Goal: Feedback & Contribution: Submit feedback/report problem

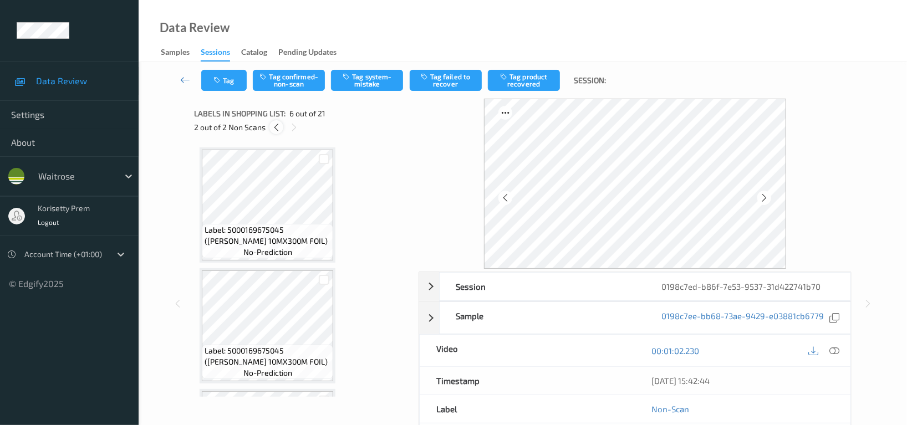
click at [274, 128] on icon at bounding box center [276, 127] width 9 height 10
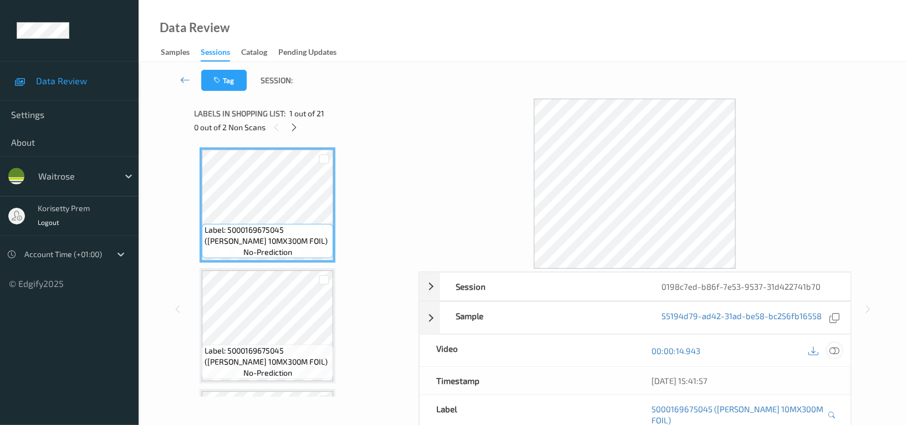
click at [835, 352] on icon at bounding box center [834, 351] width 10 height 10
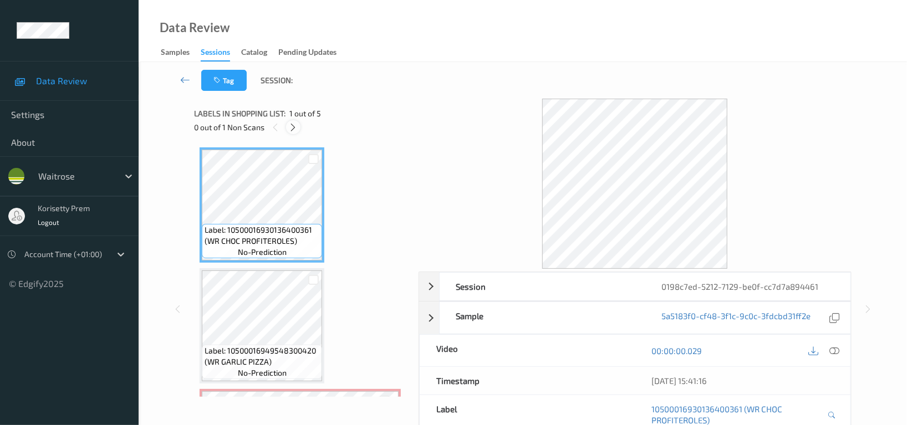
click at [299, 126] on div at bounding box center [293, 127] width 14 height 14
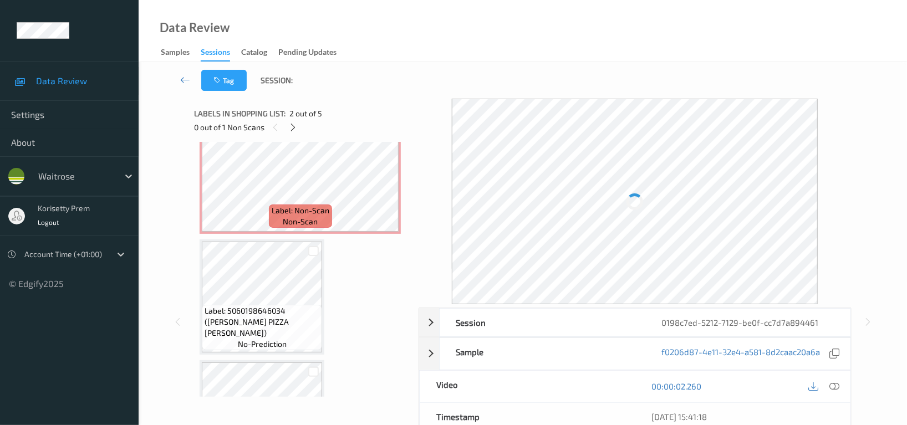
scroll to position [273, 0]
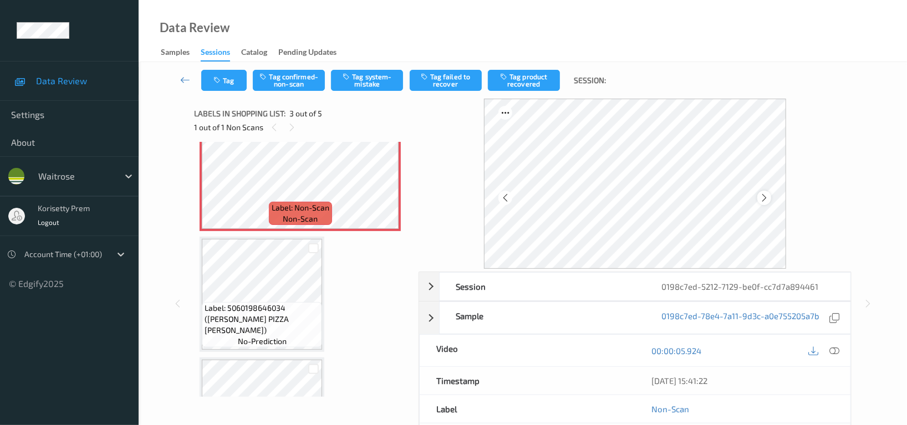
click at [760, 197] on icon at bounding box center [763, 198] width 9 height 10
click at [838, 352] on icon at bounding box center [834, 351] width 10 height 10
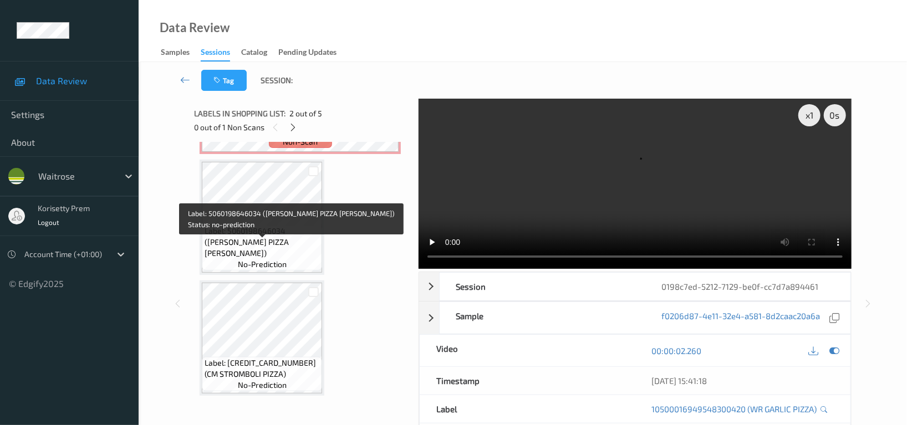
scroll to position [352, 0]
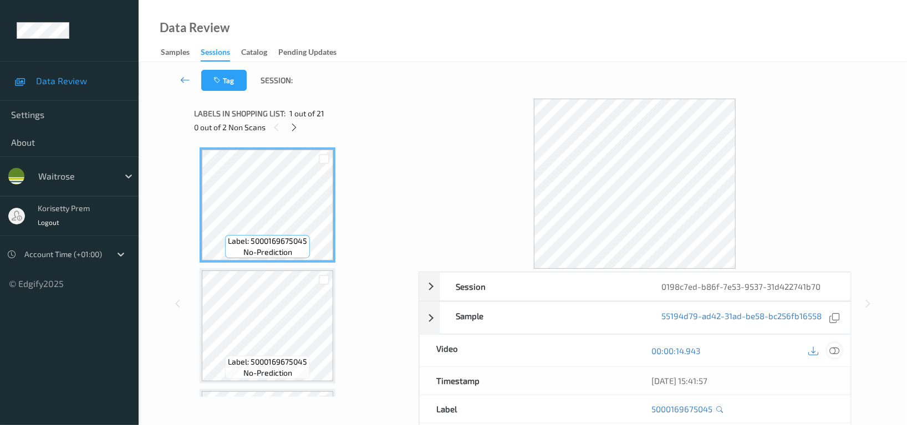
click at [834, 351] on icon at bounding box center [834, 351] width 10 height 10
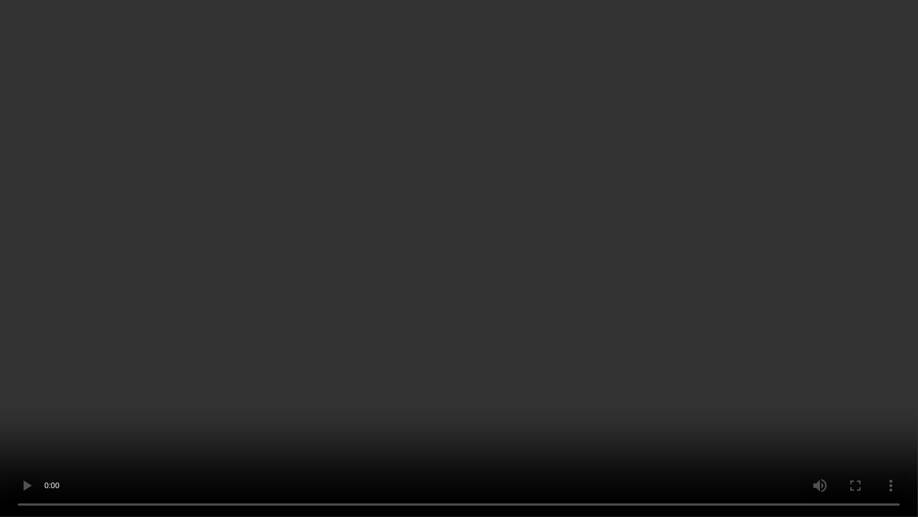
click at [753, 303] on video at bounding box center [459, 258] width 918 height 517
click at [630, 270] on video at bounding box center [459, 258] width 918 height 517
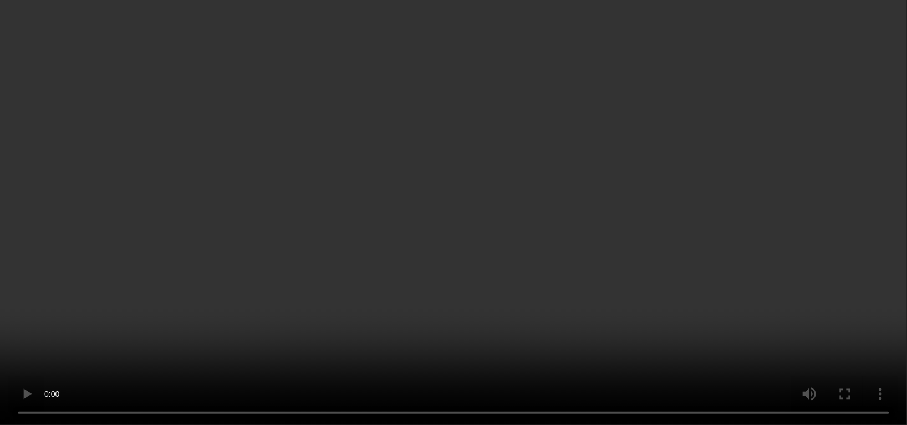
scroll to position [221, 0]
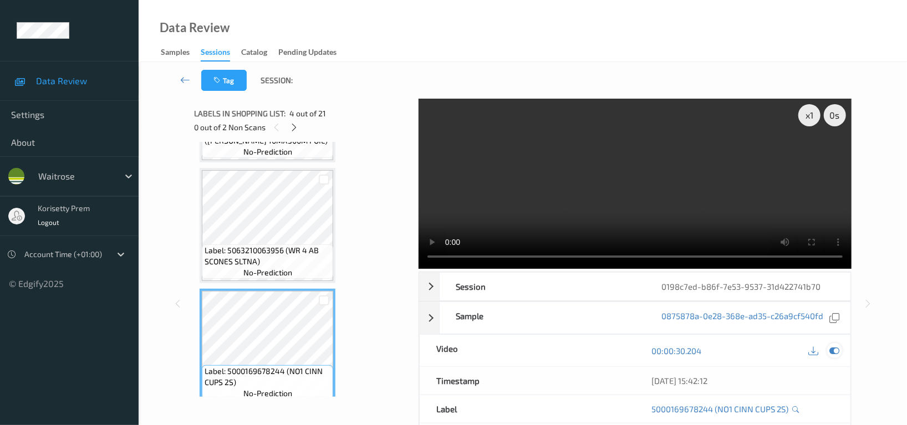
click at [837, 348] on icon at bounding box center [834, 351] width 10 height 10
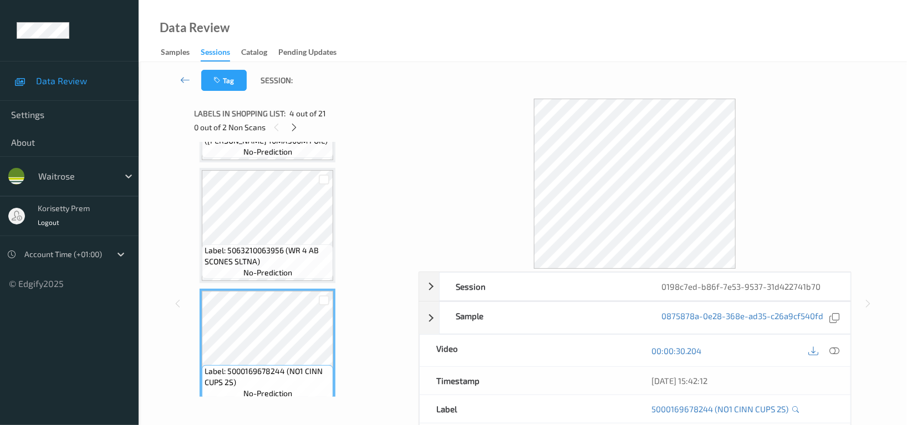
click at [277, 256] on span "Label: 5063210063956 (WR 4 AB SCONES SLTNA)" at bounding box center [268, 256] width 126 height 22
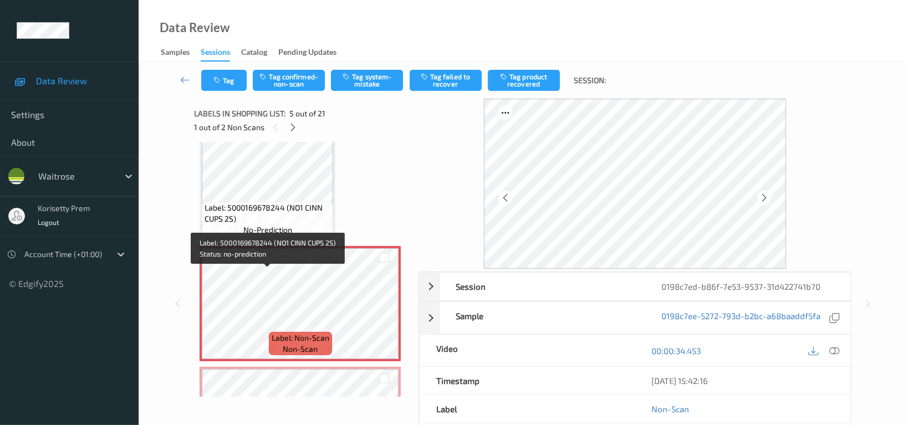
scroll to position [295, 0]
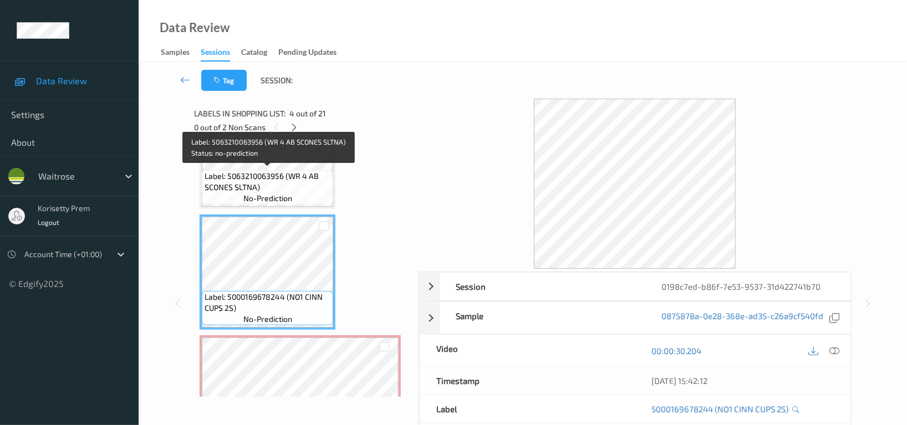
drag, startPoint x: 242, startPoint y: 180, endPoint x: 280, endPoint y: 183, distance: 37.8
click at [243, 180] on span "Label: 5063210063956 (WR 4 AB SCONES SLTNA)" at bounding box center [268, 182] width 126 height 22
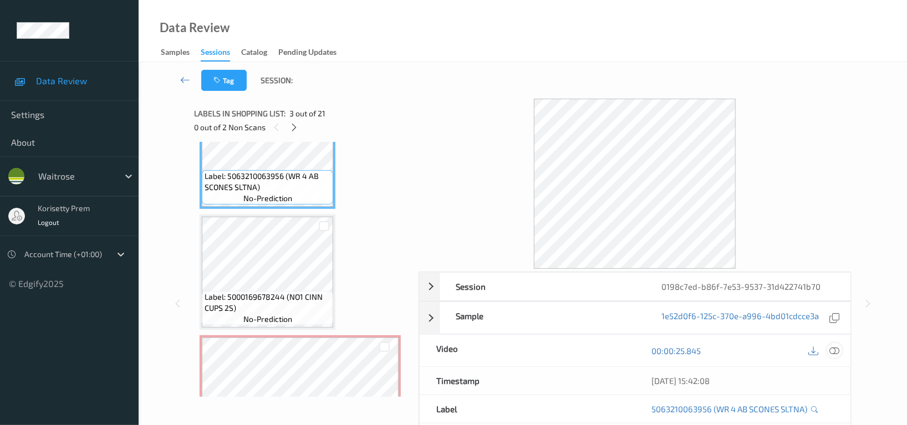
click at [834, 353] on icon at bounding box center [834, 351] width 10 height 10
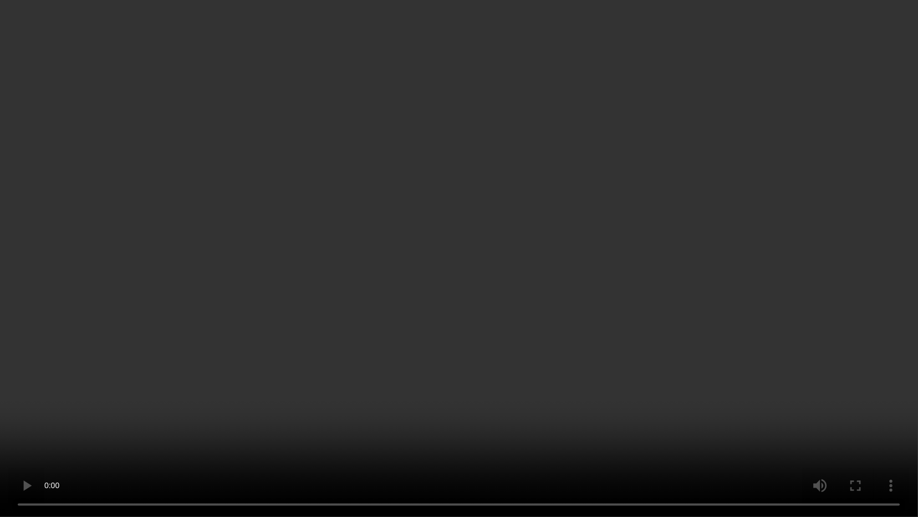
click at [136, 308] on video at bounding box center [459, 258] width 918 height 517
click at [801, 55] on video at bounding box center [459, 258] width 918 height 517
click at [917, 257] on video at bounding box center [459, 258] width 918 height 517
click at [708, 321] on video at bounding box center [459, 258] width 918 height 517
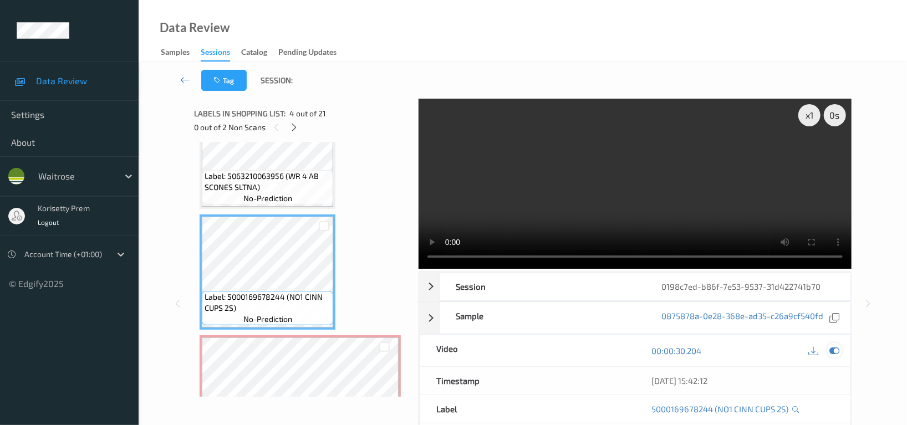
click at [834, 349] on icon at bounding box center [834, 351] width 10 height 10
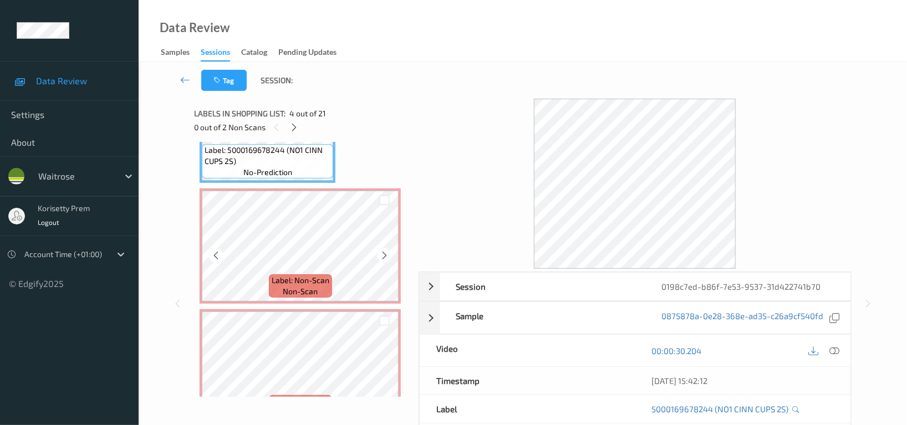
scroll to position [443, 0]
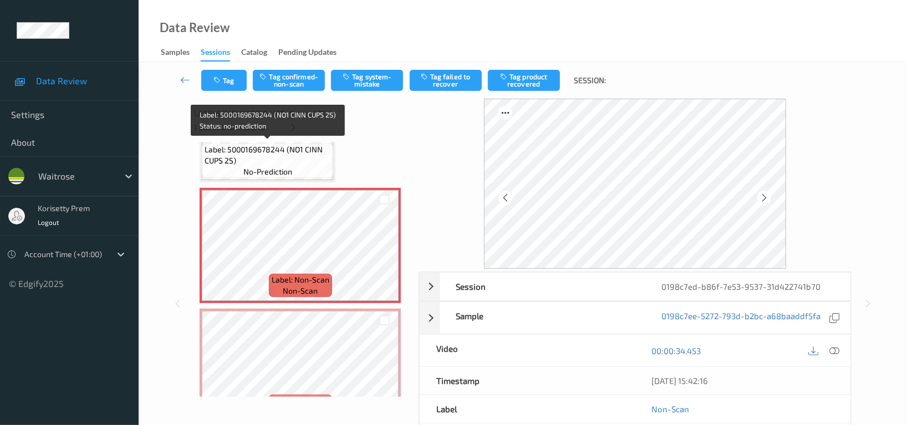
click at [262, 153] on span "Label: 5000169678244 (NO1 CINN CUPS 2S)" at bounding box center [268, 155] width 126 height 22
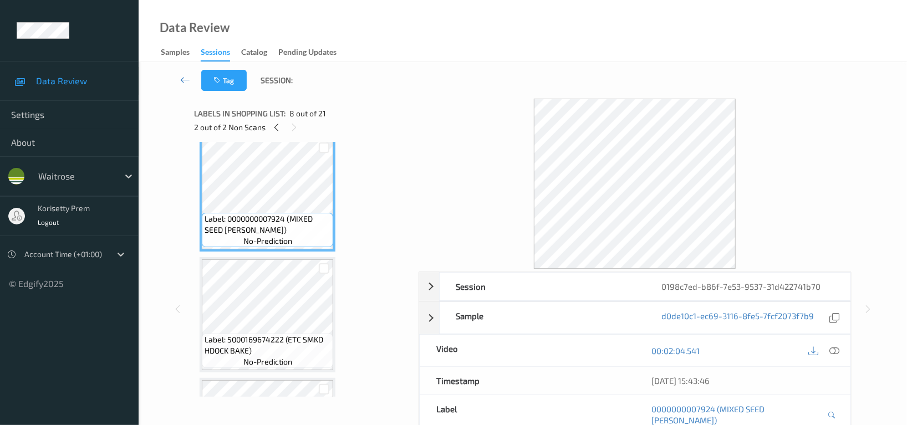
scroll to position [886, 0]
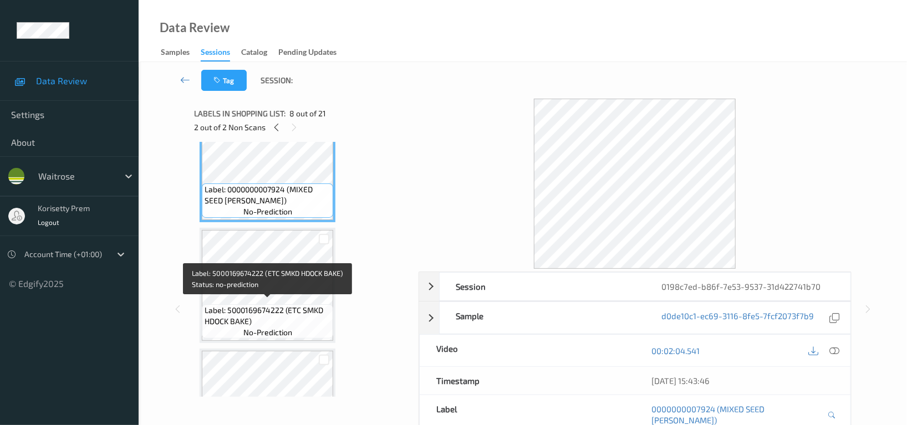
click at [262, 319] on span "Label: 5000169674222 (ETC SMKD HDOCK BAKE)" at bounding box center [268, 316] width 126 height 22
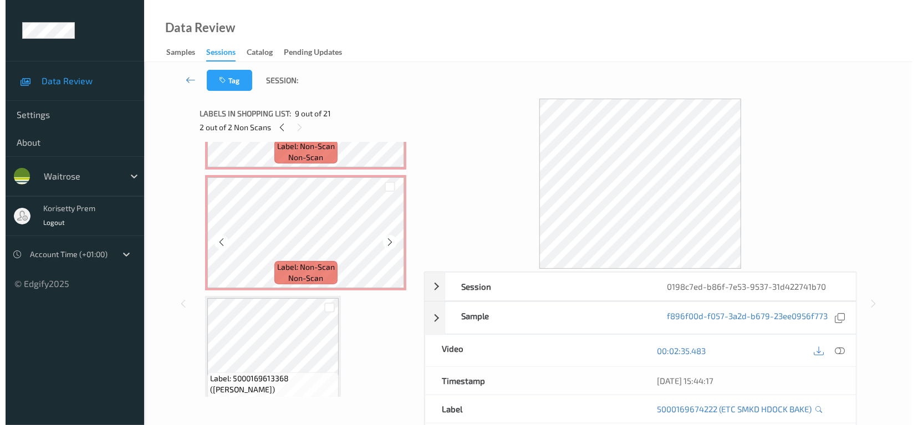
scroll to position [580, 0]
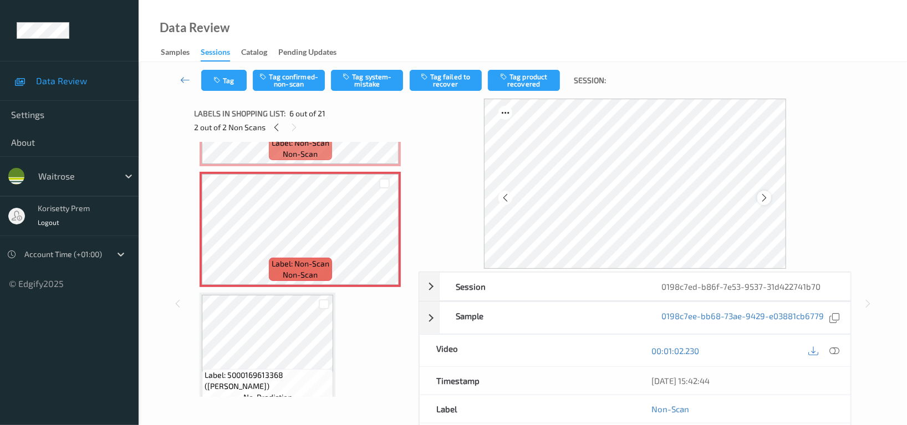
click at [765, 196] on icon at bounding box center [763, 198] width 9 height 10
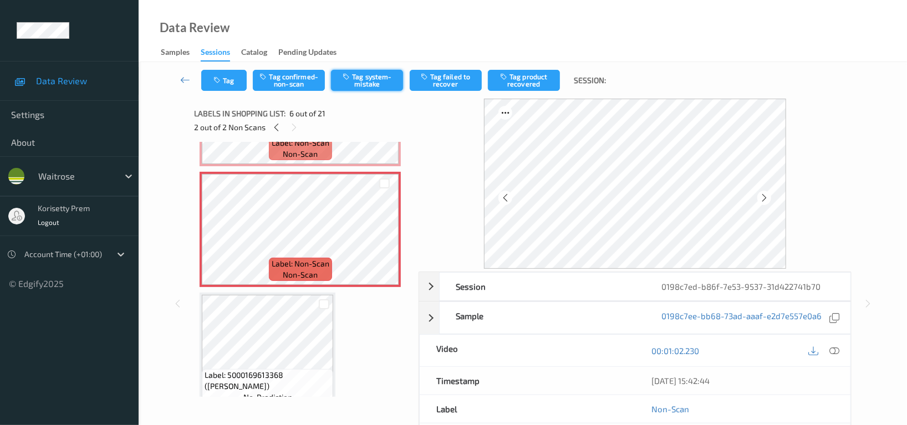
click at [374, 83] on button "Tag system-mistake" at bounding box center [367, 80] width 72 height 21
click at [221, 89] on button "Tag" at bounding box center [223, 80] width 45 height 21
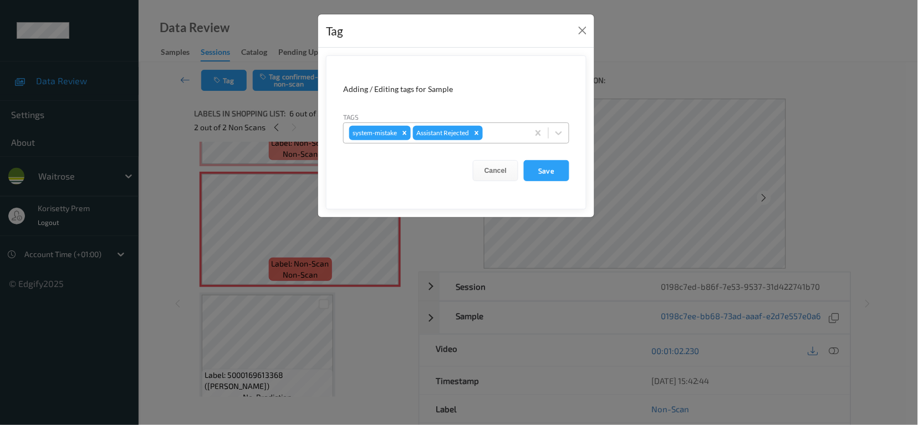
click at [520, 135] on div at bounding box center [504, 132] width 38 height 13
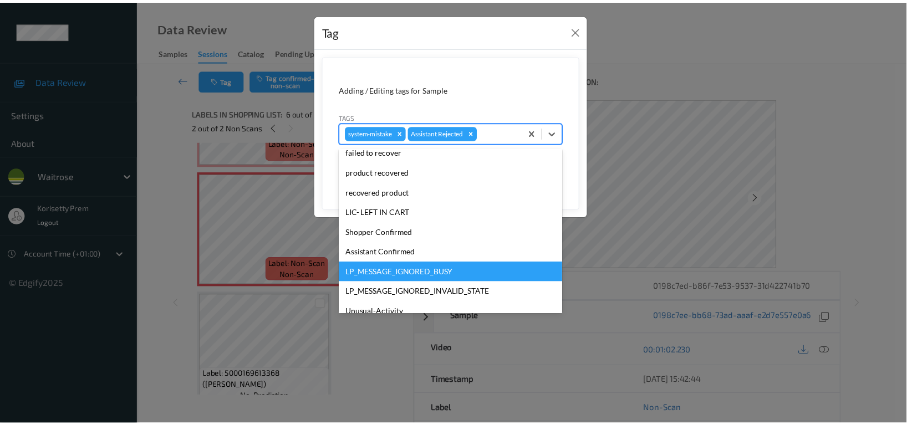
scroll to position [217, 0]
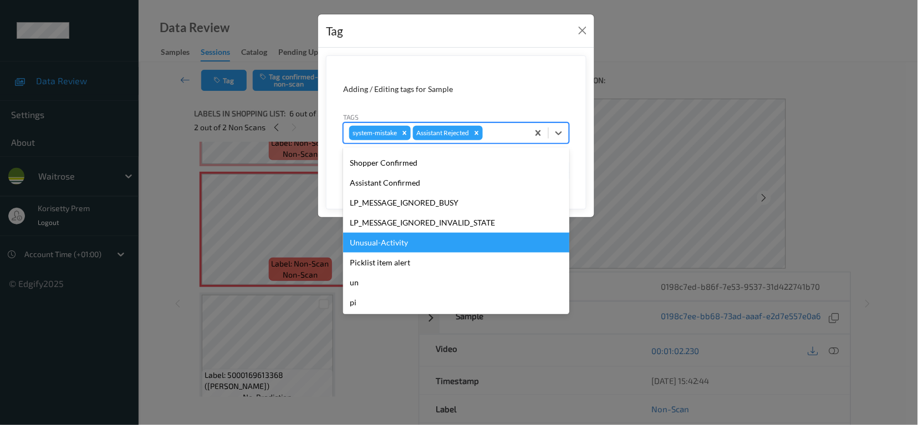
click at [384, 247] on div "Unusual-Activity" at bounding box center [456, 243] width 226 height 20
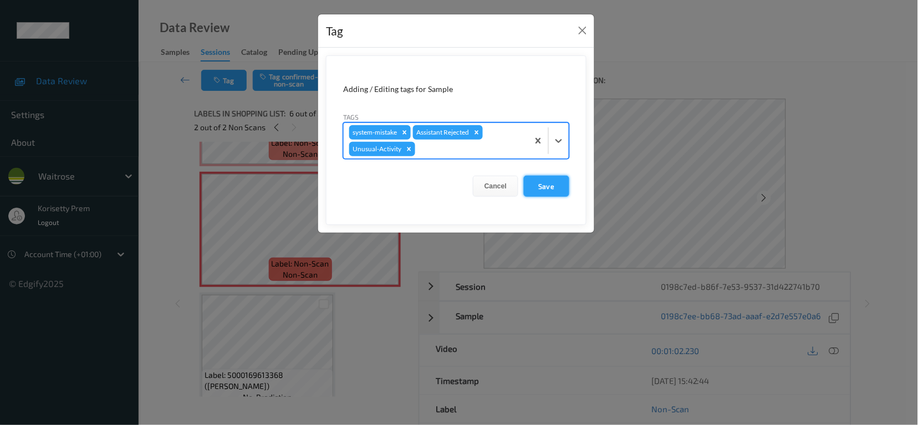
click at [555, 187] on button "Save" at bounding box center [546, 186] width 45 height 21
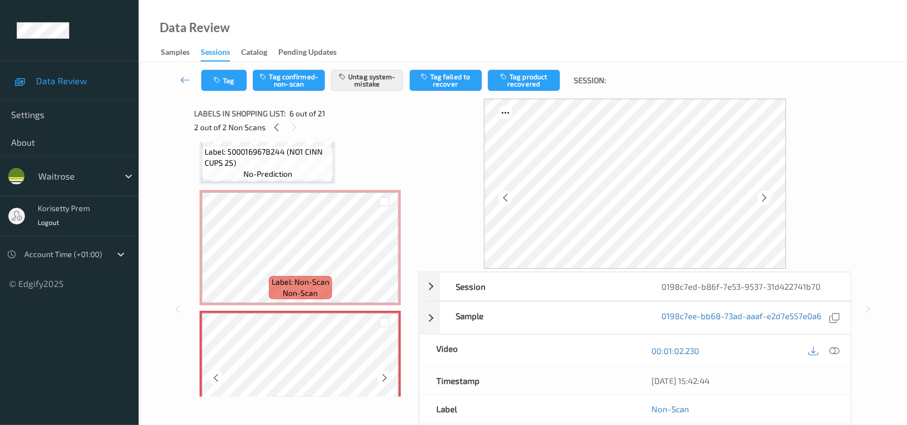
scroll to position [432, 0]
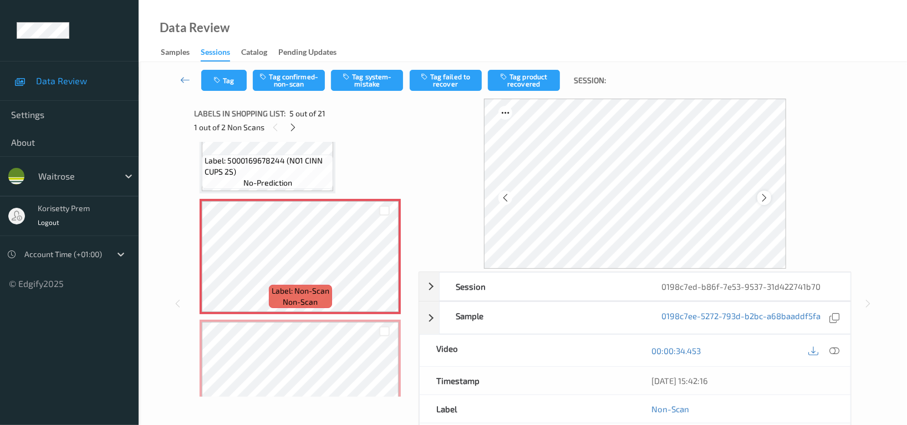
click at [770, 195] on div at bounding box center [764, 198] width 14 height 14
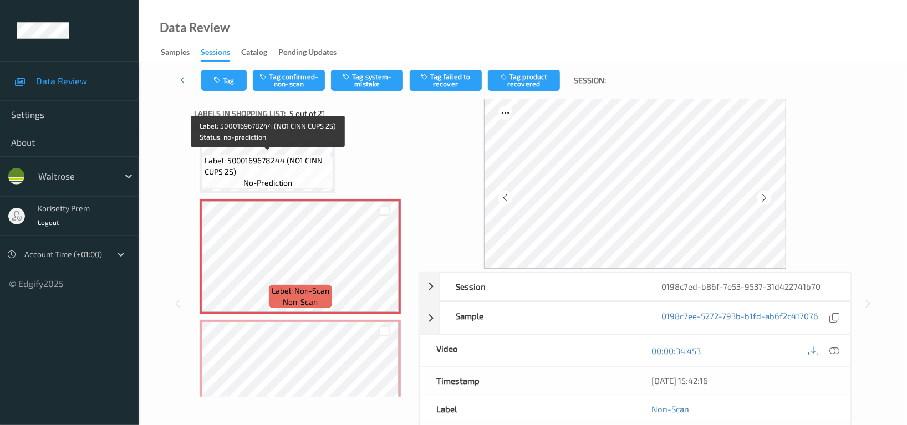
click at [264, 157] on span "Label: 5000169678244 (NO1 CINN CUPS 2S)" at bounding box center [268, 166] width 126 height 22
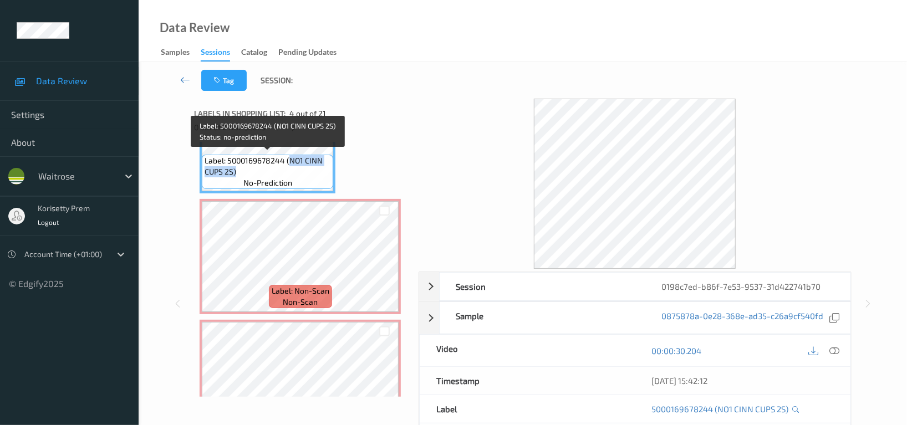
drag, startPoint x: 290, startPoint y: 159, endPoint x: 254, endPoint y: 167, distance: 36.6
click at [254, 167] on span "Label: 5000169678244 (NO1 CINN CUPS 2S)" at bounding box center [268, 166] width 126 height 22
copy span "NO1 CINN CUPS 2S)"
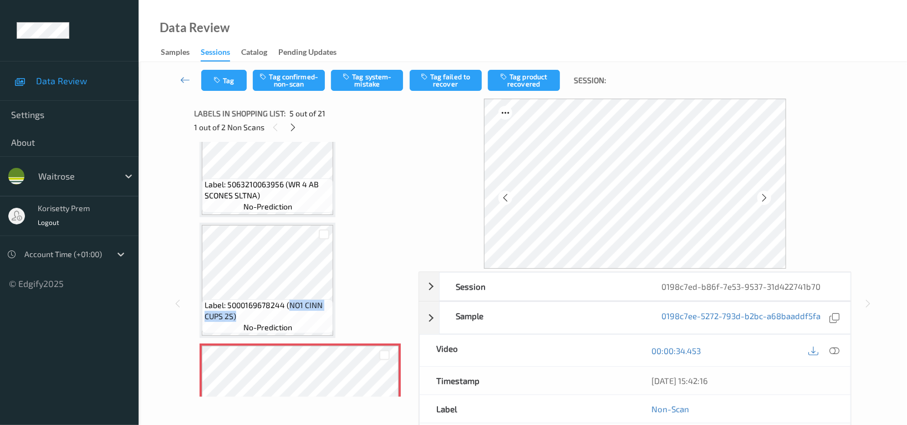
scroll to position [284, 0]
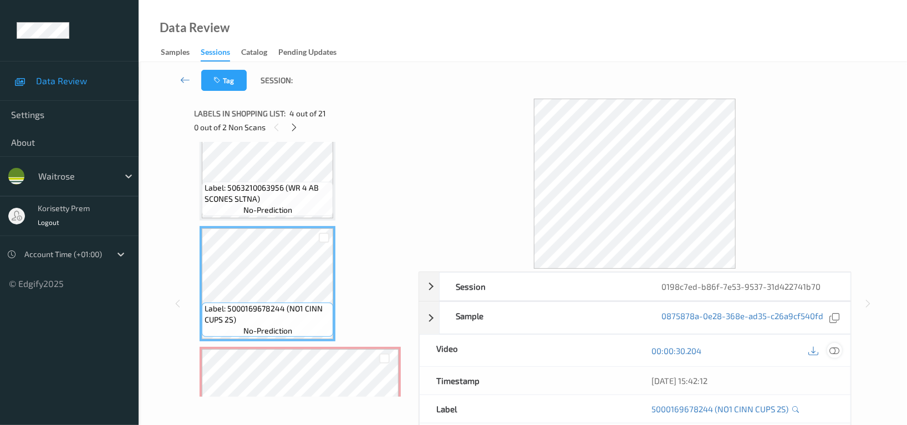
click at [837, 351] on icon at bounding box center [834, 351] width 10 height 10
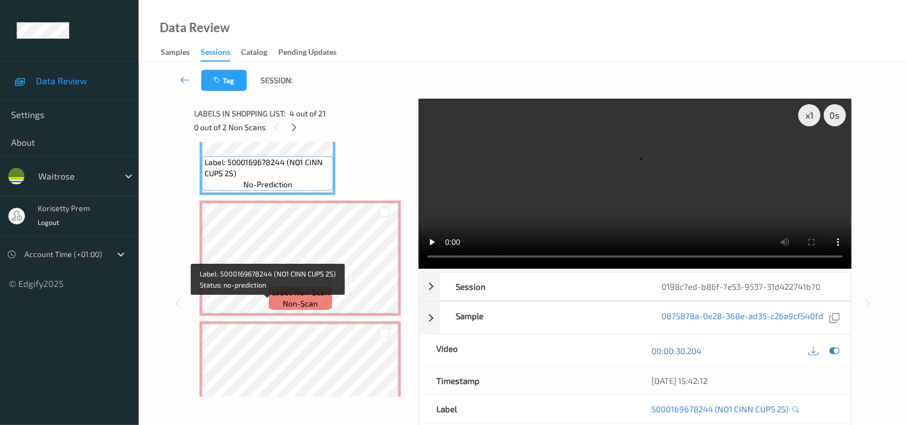
scroll to position [432, 0]
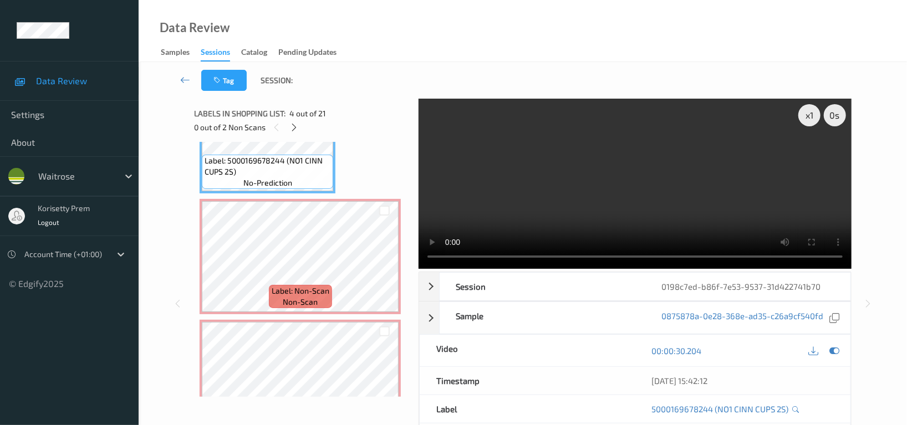
click at [622, 182] on video at bounding box center [634, 184] width 433 height 170
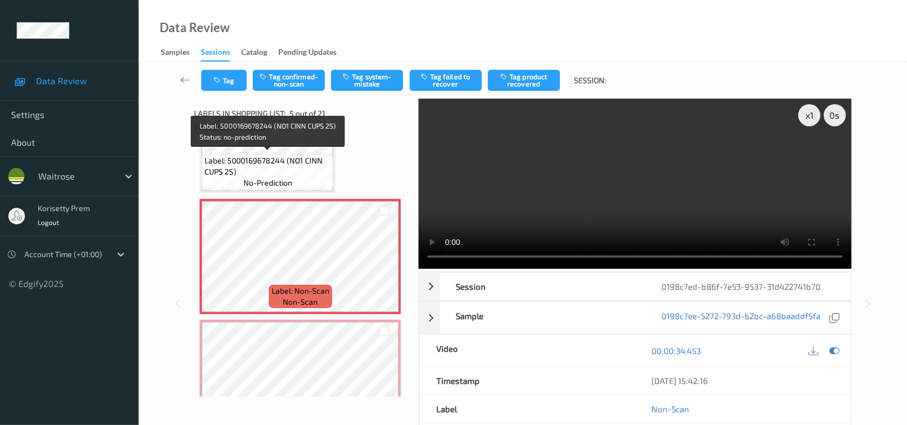
click at [257, 168] on span "Label: 5000169678244 (NO1 CINN CUPS 2S)" at bounding box center [268, 166] width 126 height 22
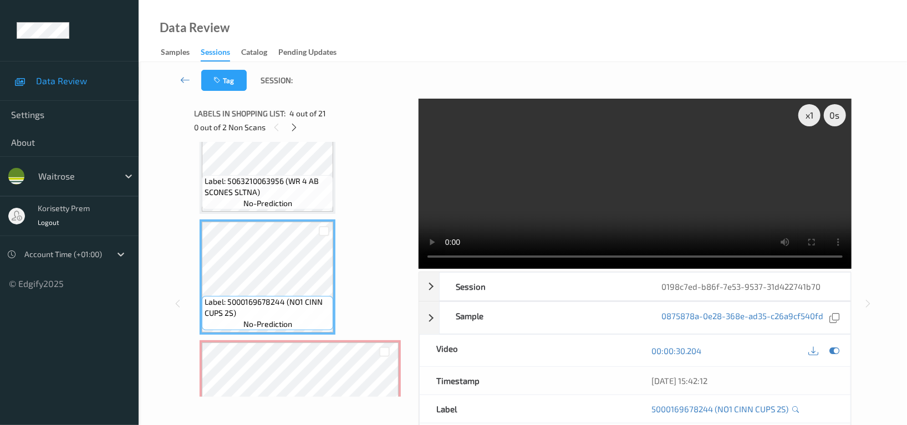
scroll to position [284, 0]
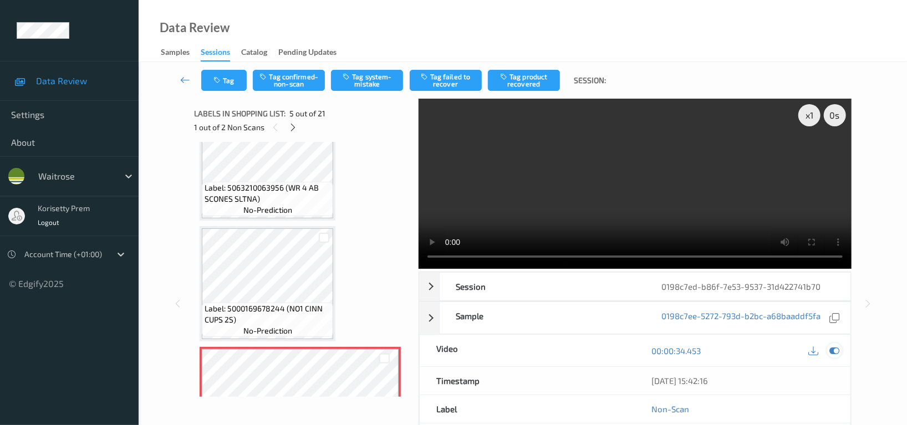
click at [834, 352] on icon at bounding box center [834, 351] width 10 height 10
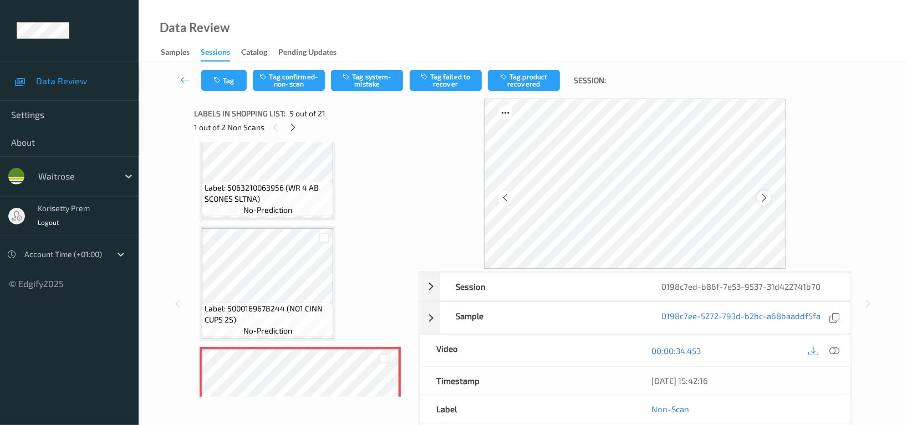
click at [770, 193] on div at bounding box center [764, 198] width 14 height 14
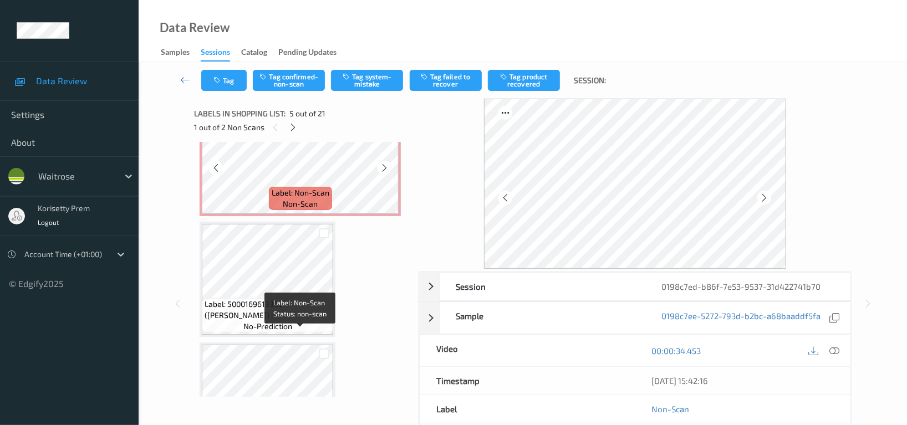
scroll to position [653, 0]
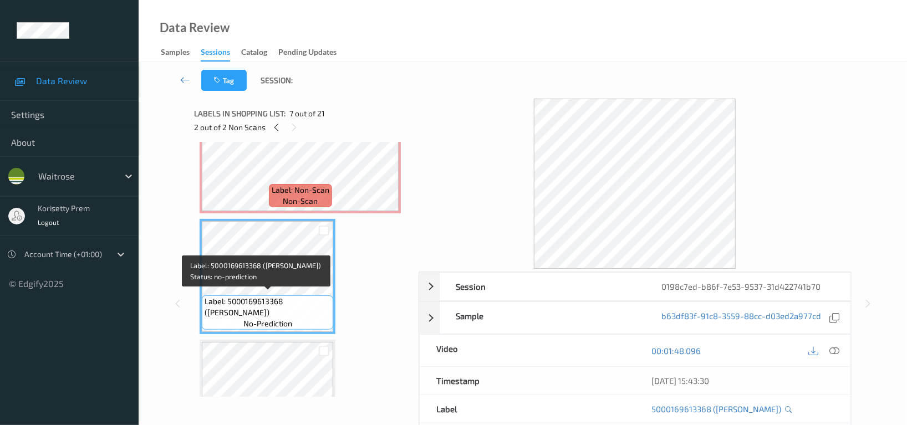
drag, startPoint x: 287, startPoint y: 301, endPoint x: 277, endPoint y: 308, distance: 12.3
click at [277, 308] on span "Label: 5000169613368 ([PERSON_NAME])" at bounding box center [268, 307] width 126 height 22
copy span "DORG BROWN BLOOMER)"
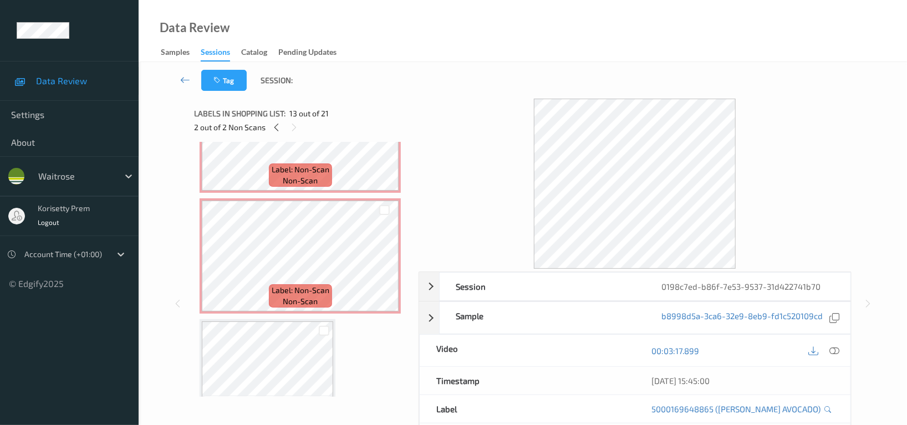
scroll to position [505, 0]
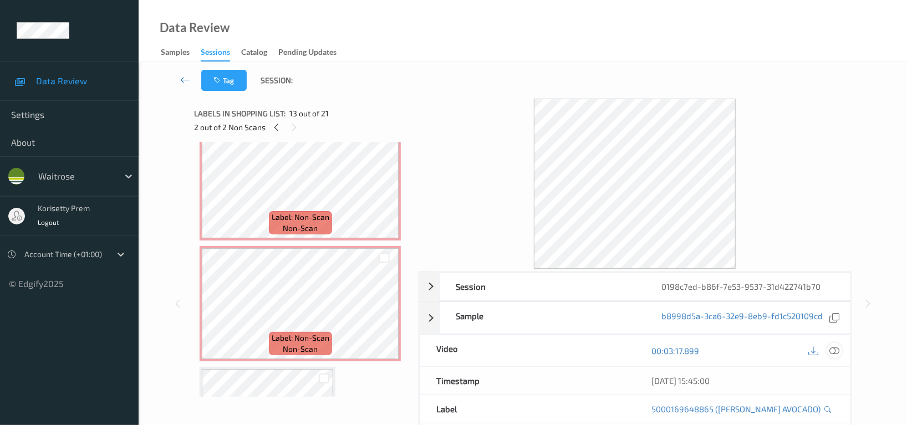
click at [835, 349] on icon at bounding box center [834, 351] width 10 height 10
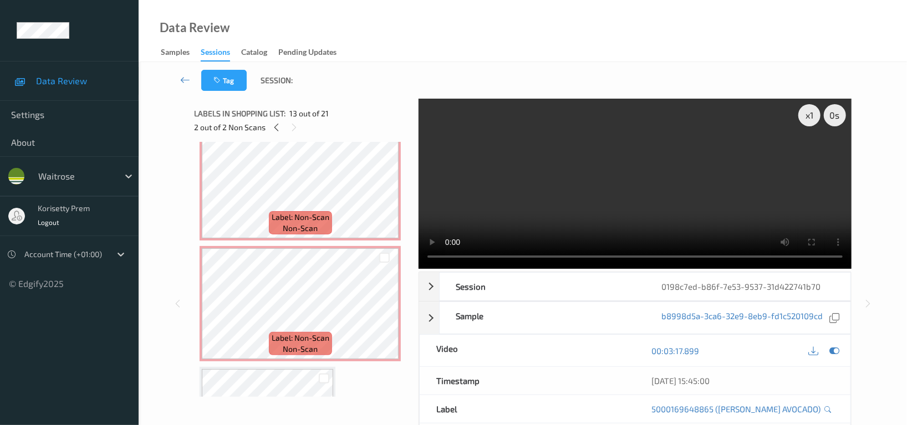
click at [518, 171] on video at bounding box center [634, 184] width 433 height 170
click at [512, 213] on video at bounding box center [634, 184] width 433 height 170
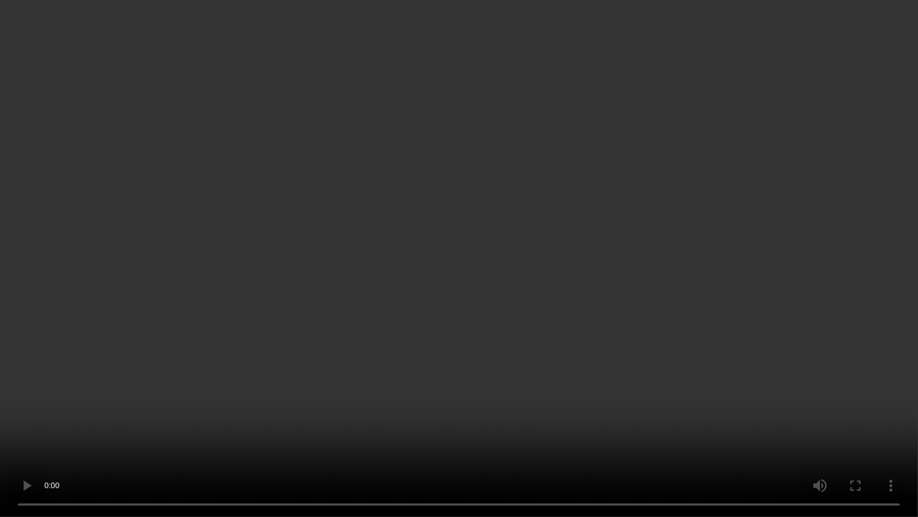
click at [326, 341] on video at bounding box center [459, 258] width 918 height 517
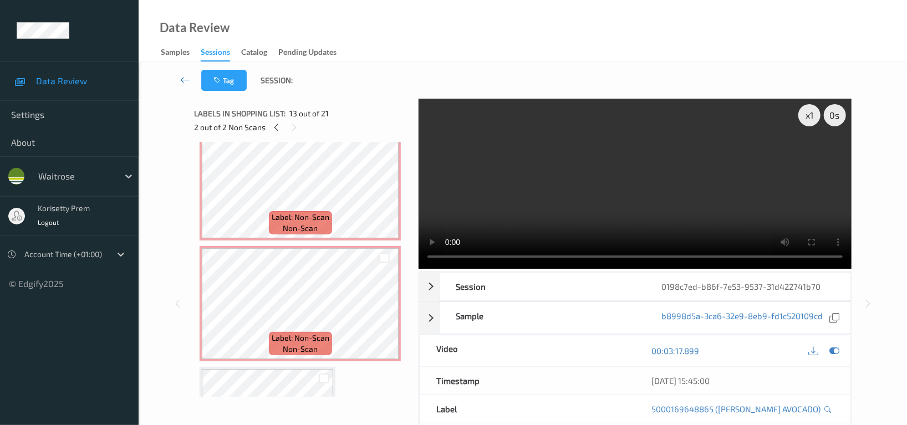
click at [645, 188] on video at bounding box center [634, 184] width 433 height 170
click at [718, 215] on video at bounding box center [634, 184] width 433 height 170
click at [618, 209] on video at bounding box center [634, 184] width 433 height 170
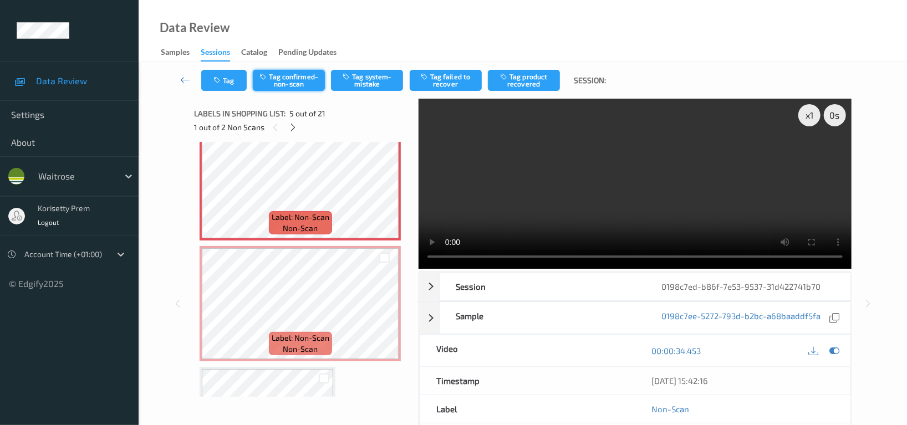
click at [284, 78] on button "Tag confirmed-non-scan" at bounding box center [289, 80] width 72 height 21
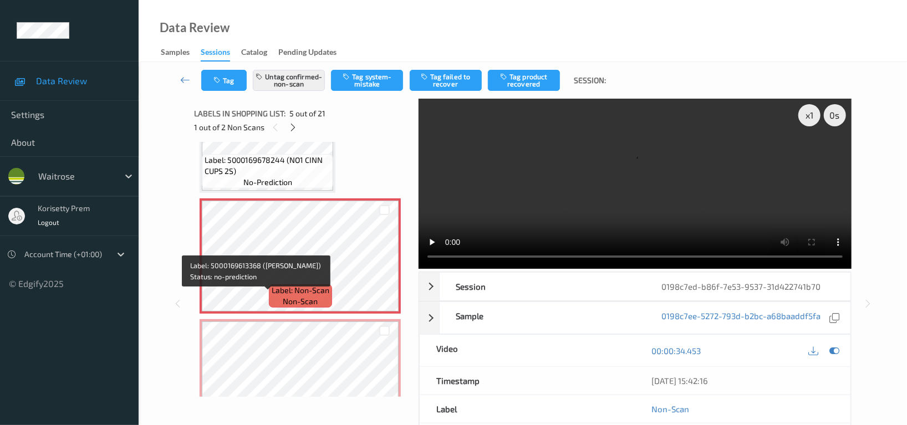
scroll to position [432, 0]
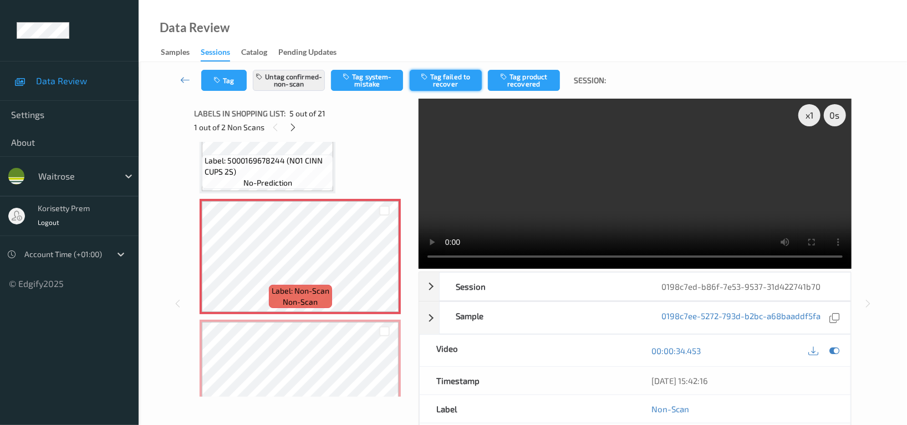
click at [451, 81] on button "Tag failed to recover" at bounding box center [446, 80] width 72 height 21
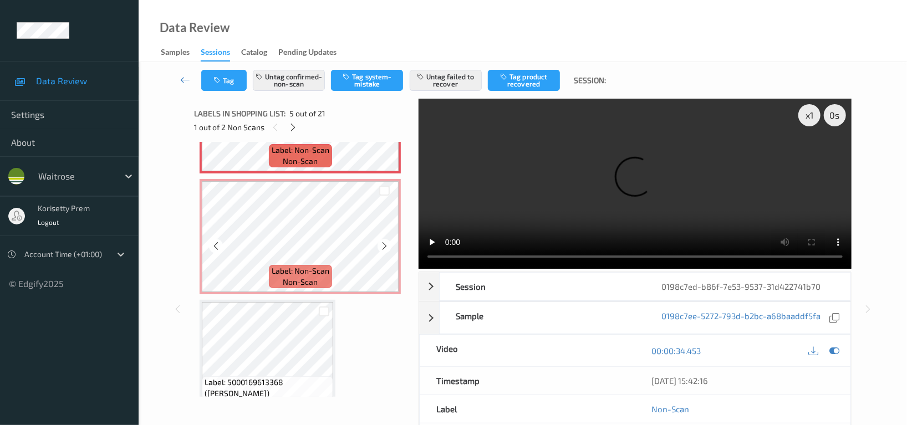
scroll to position [580, 0]
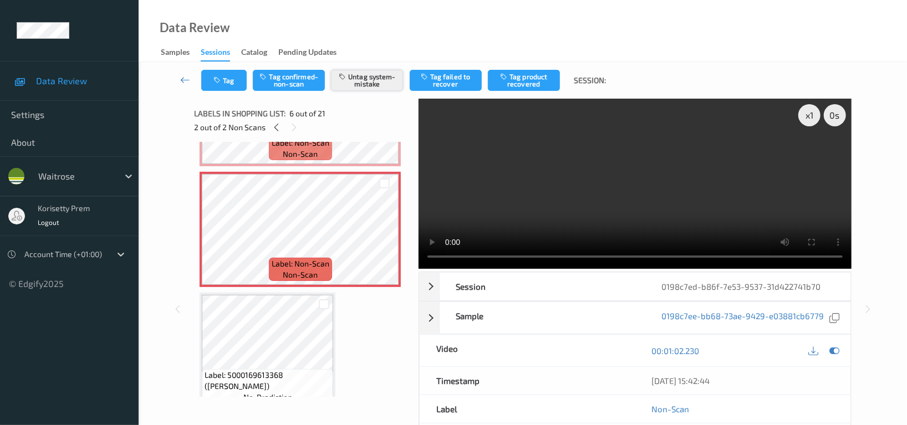
click at [362, 80] on button "Untag system-mistake" at bounding box center [367, 80] width 72 height 21
click at [223, 81] on button "Tag" at bounding box center [223, 80] width 45 height 21
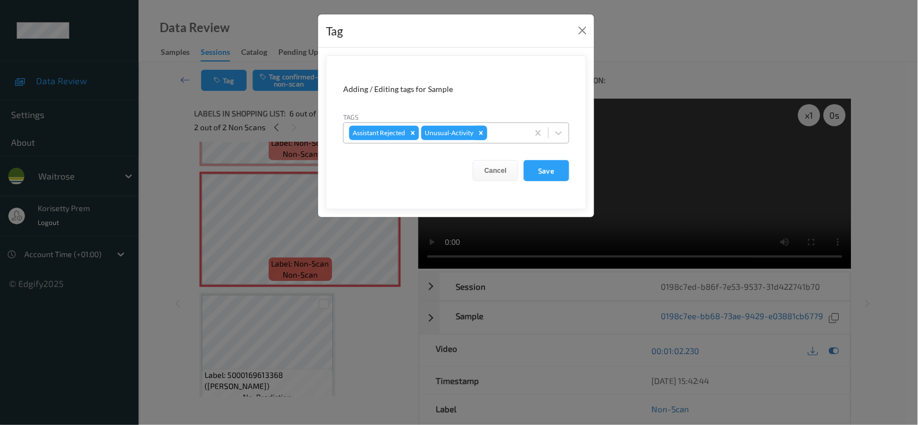
click at [483, 133] on icon "Remove Unusual-Activity" at bounding box center [481, 133] width 8 height 8
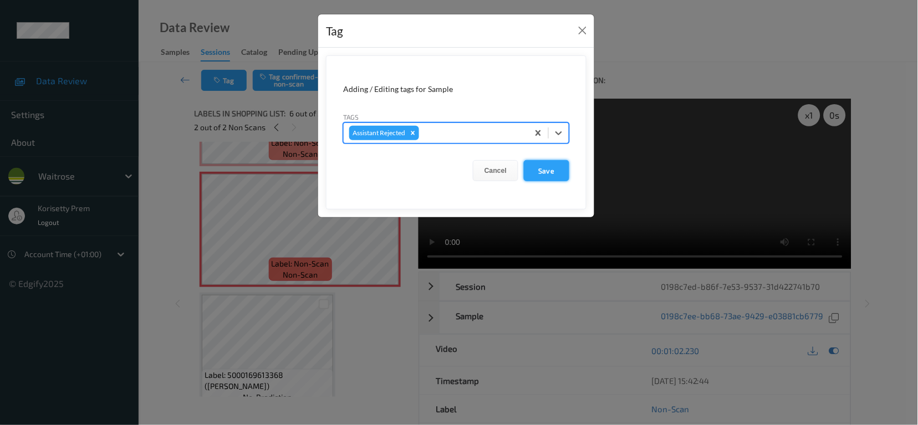
click at [527, 166] on button "Save" at bounding box center [546, 170] width 45 height 21
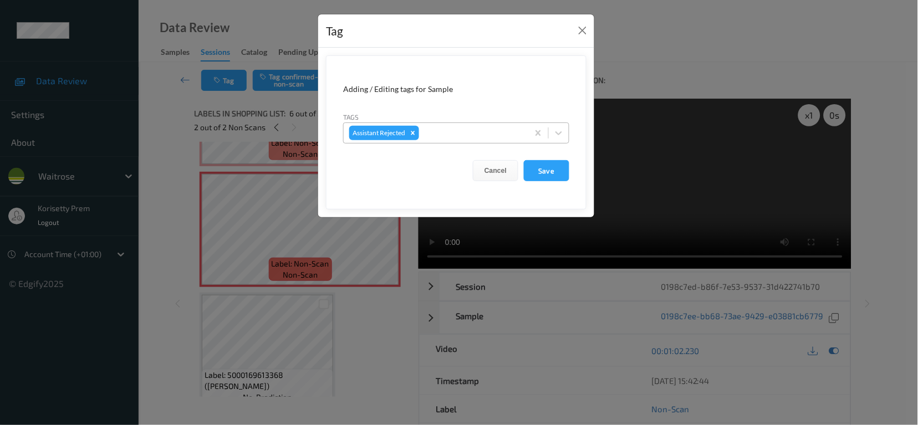
click at [160, 183] on div "Tag Adding / Editing tags for Sample Tags Assistant Rejected Cancel Save" at bounding box center [459, 212] width 918 height 425
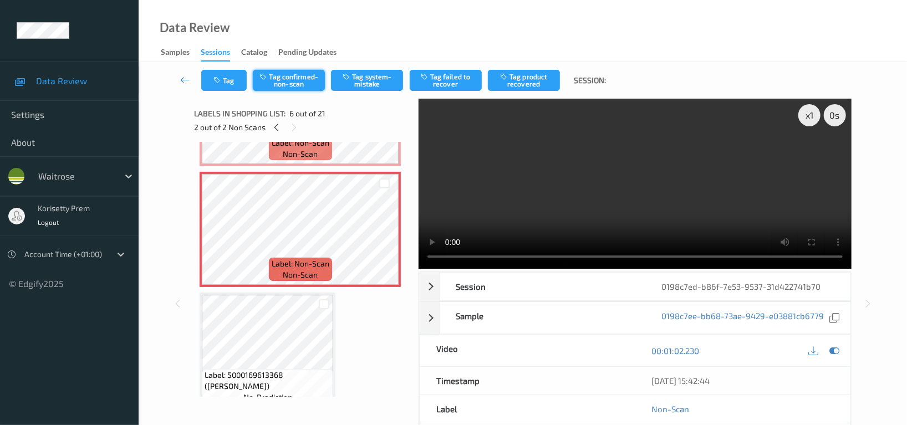
click at [299, 82] on button "Tag confirmed-non-scan" at bounding box center [289, 80] width 72 height 21
click at [448, 82] on button "Tag failed to recover" at bounding box center [446, 80] width 72 height 21
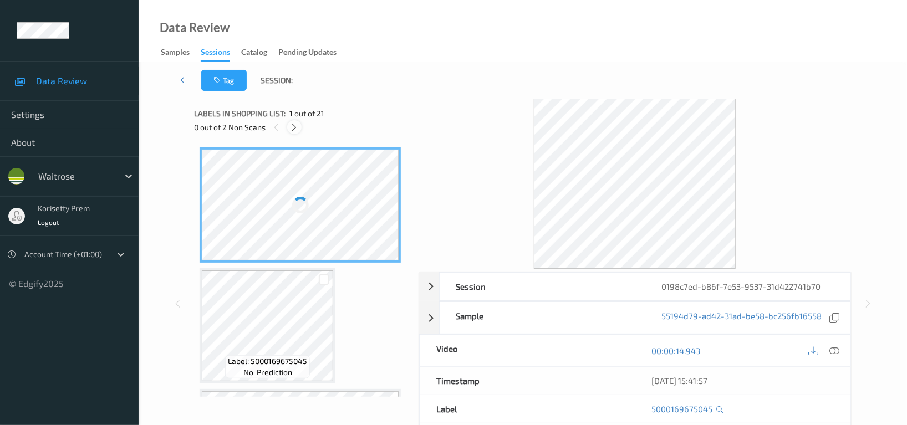
click at [294, 131] on icon at bounding box center [294, 127] width 9 height 10
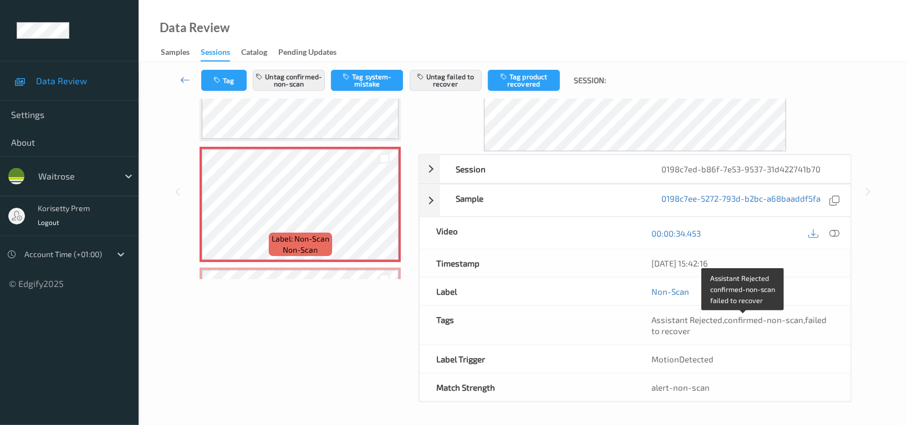
scroll to position [366, 0]
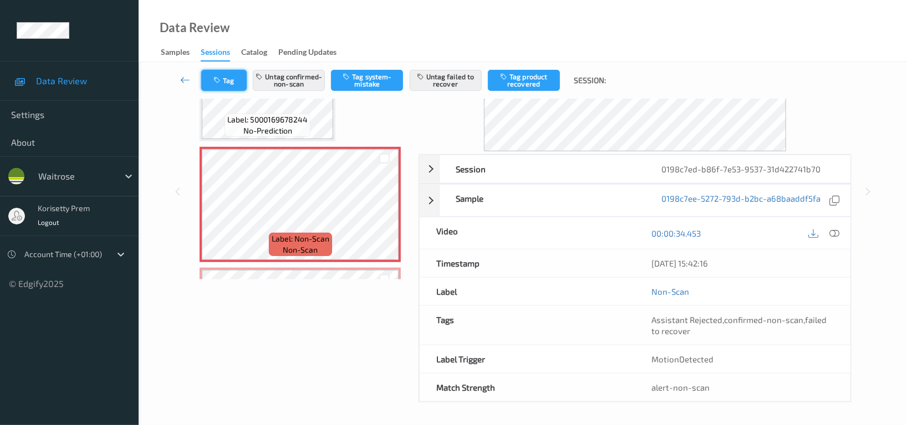
click at [218, 78] on icon "button" at bounding box center [217, 80] width 9 height 8
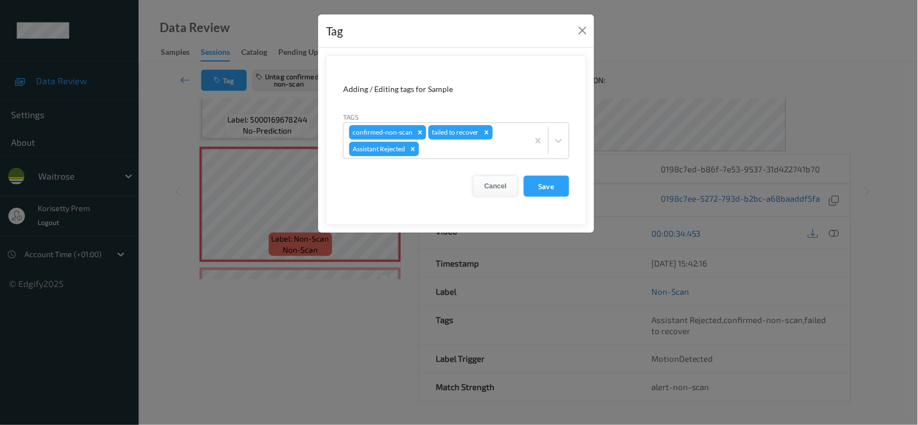
click at [496, 191] on button "Cancel" at bounding box center [495, 186] width 45 height 21
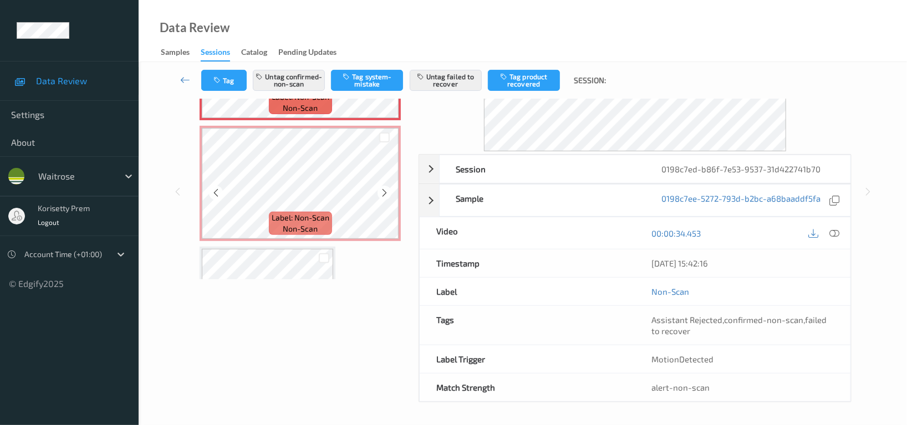
scroll to position [514, 0]
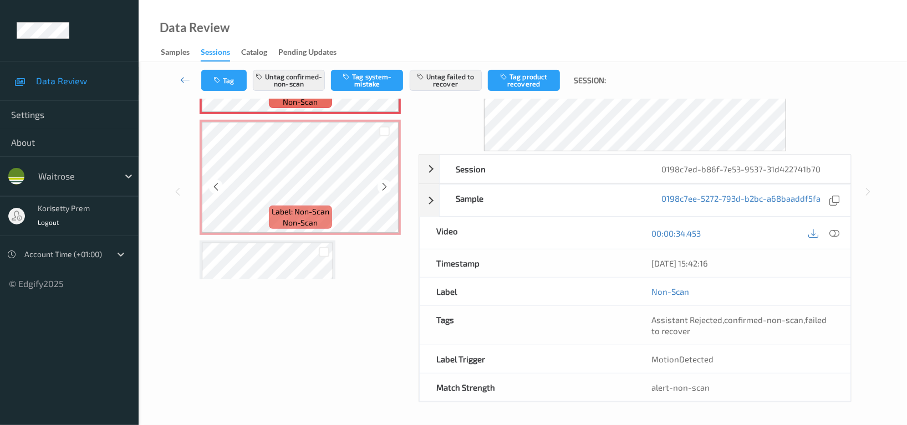
click at [318, 206] on div "Label: Non-Scan non-scan" at bounding box center [300, 217] width 63 height 23
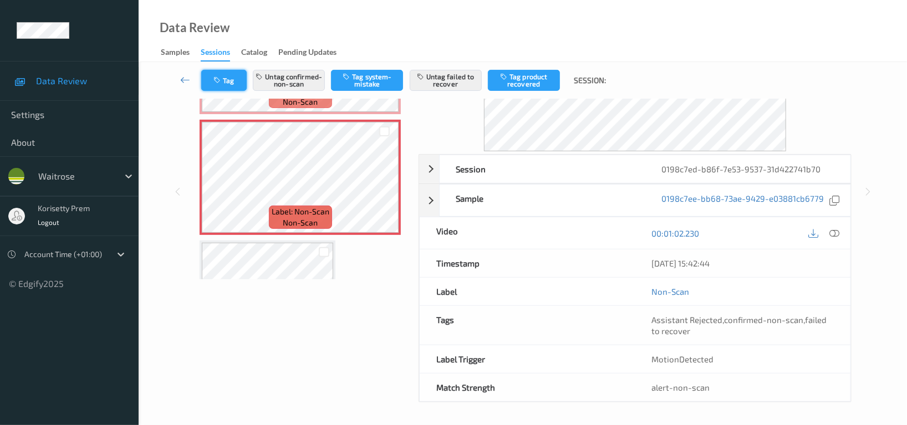
click at [207, 80] on button "Tag" at bounding box center [223, 80] width 45 height 21
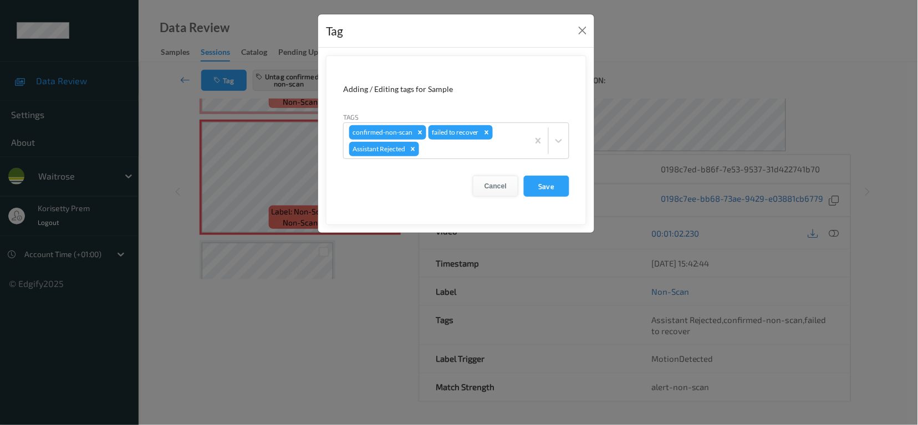
click at [491, 186] on button "Cancel" at bounding box center [495, 186] width 45 height 21
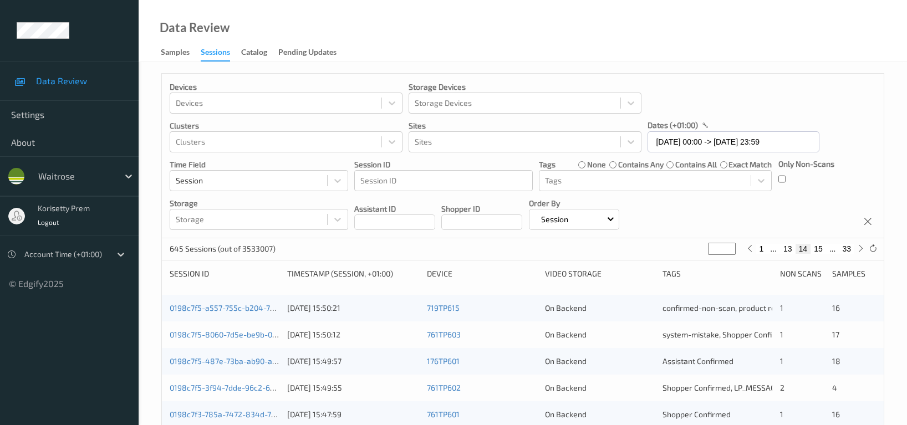
scroll to position [443, 0]
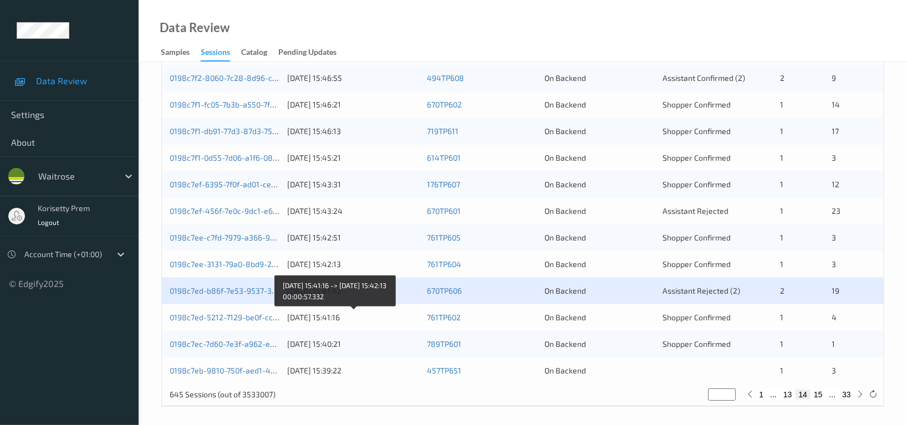
click at [364, 318] on div "20/08/2025 15:41:16" at bounding box center [353, 317] width 132 height 11
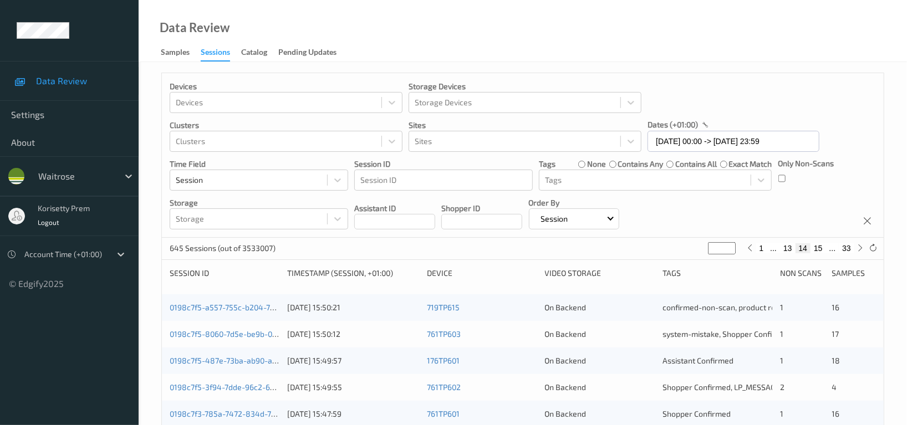
scroll to position [0, 0]
click at [860, 250] on icon at bounding box center [860, 248] width 8 height 8
type input "**"
click at [860, 250] on icon at bounding box center [860, 248] width 8 height 8
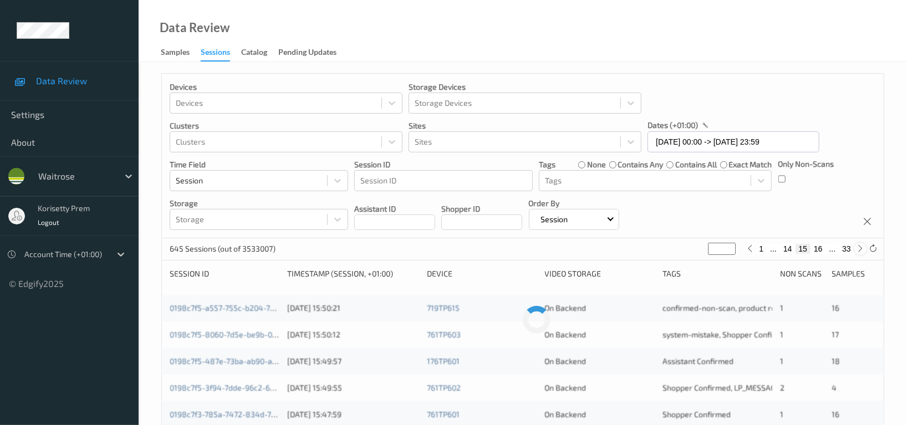
type input "**"
click at [860, 250] on icon at bounding box center [860, 248] width 8 height 8
type input "**"
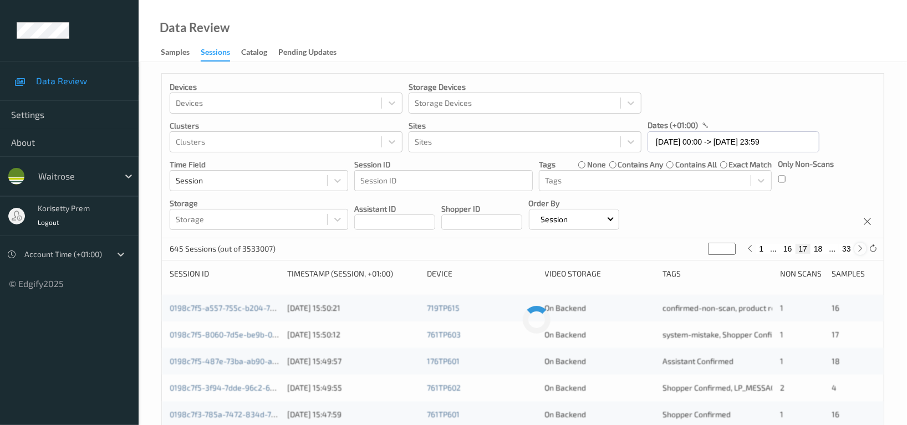
click at [860, 250] on icon at bounding box center [860, 248] width 8 height 8
type input "**"
click at [860, 250] on icon at bounding box center [860, 248] width 8 height 8
type input "**"
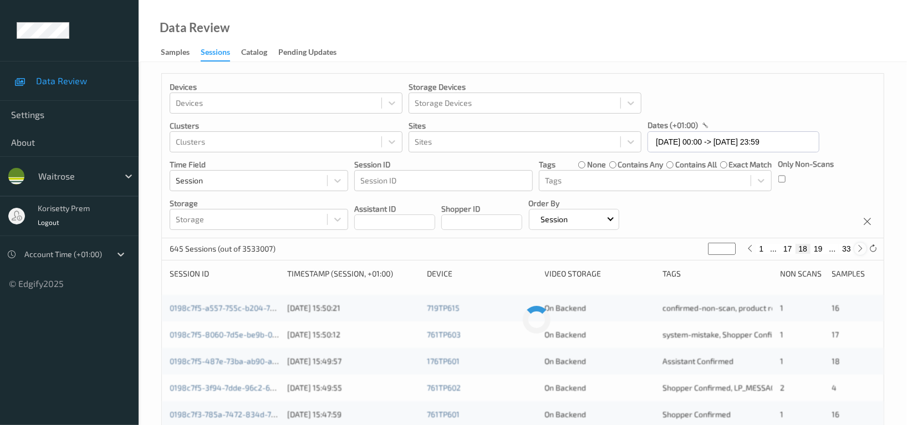
type input "**"
click at [860, 250] on icon at bounding box center [860, 248] width 8 height 8
type input "**"
click at [860, 250] on icon at bounding box center [860, 248] width 8 height 8
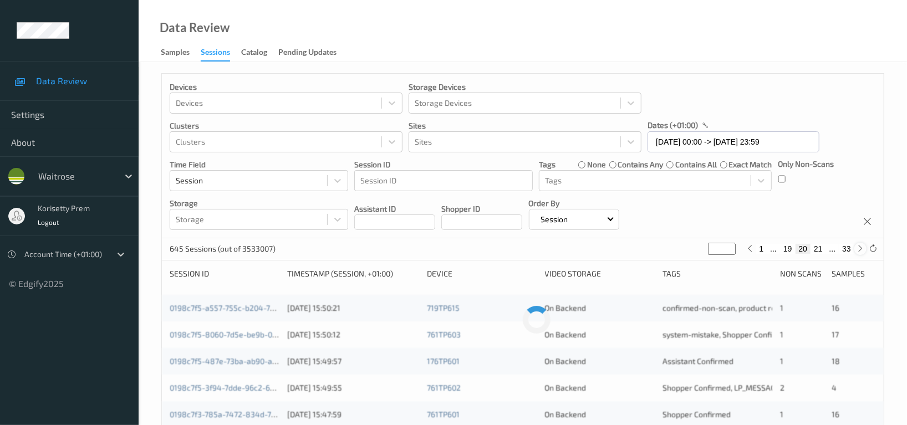
type input "**"
click at [860, 250] on icon at bounding box center [860, 248] width 8 height 8
type input "**"
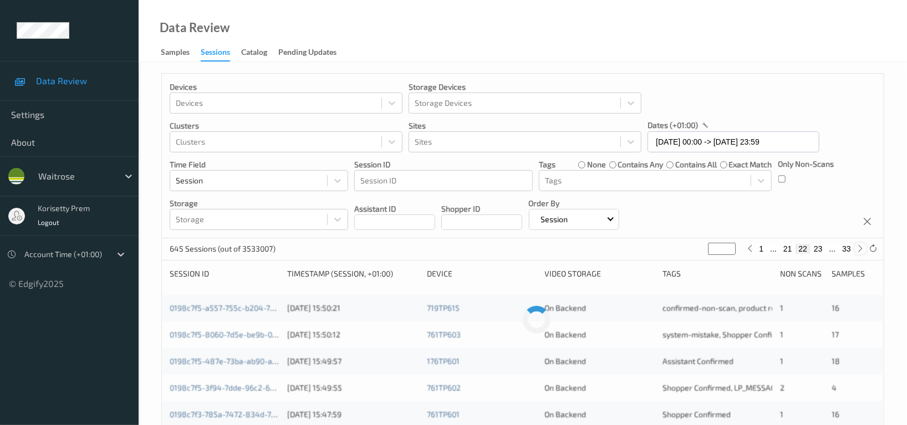
click at [860, 250] on icon at bounding box center [860, 248] width 8 height 8
type input "**"
click at [860, 250] on icon at bounding box center [860, 248] width 8 height 8
type input "**"
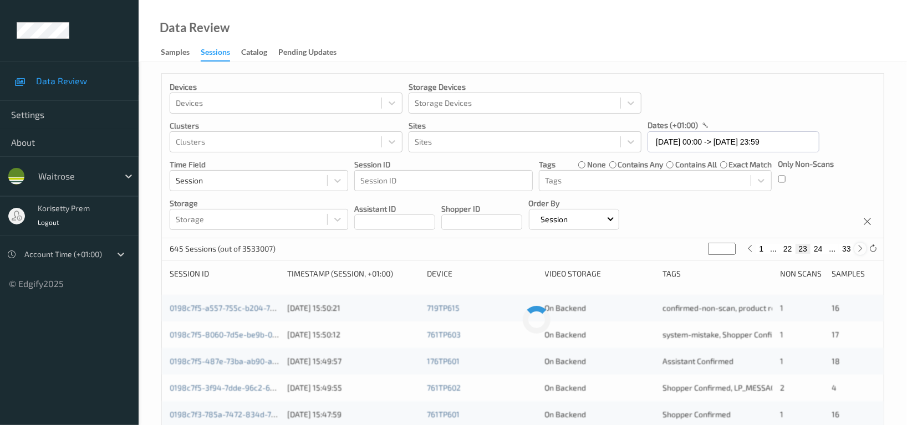
type input "**"
click at [718, 226] on div "Devices Devices Storage Devices Storage Devices Clusters Clusters Sites Sites d…" at bounding box center [523, 156] width 722 height 165
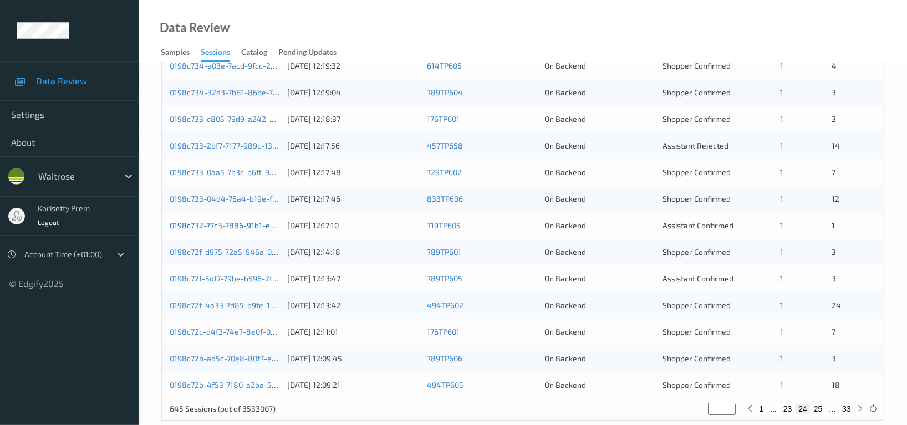
scroll to position [447, 0]
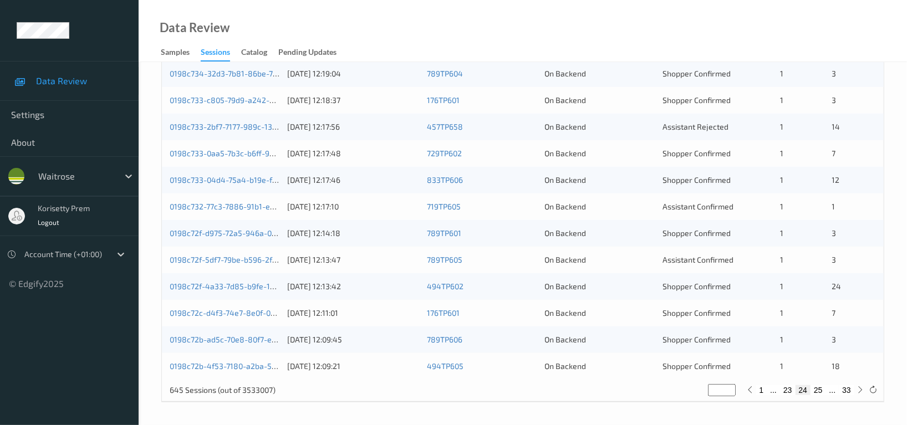
click at [334, 373] on div "0198c72b-4f53-7180-a2ba-5f3cec3d83c6 20/08/2025 12:09:21 494TP605 On Backend Sh…" at bounding box center [523, 366] width 722 height 27
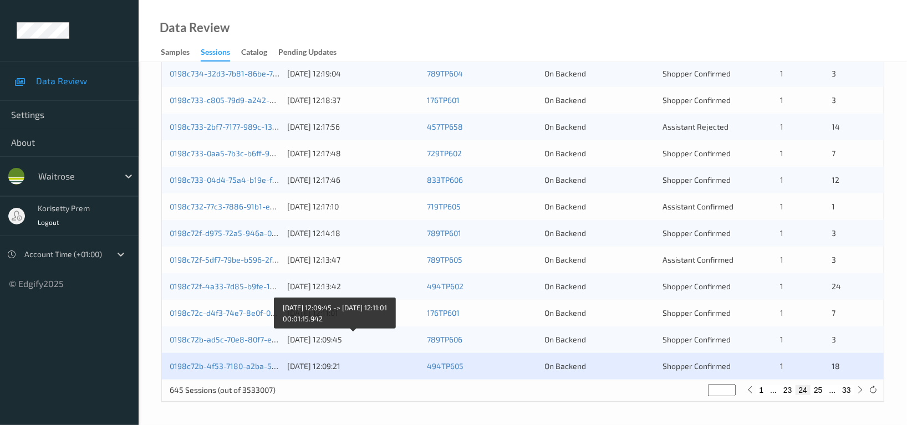
click at [361, 343] on div "20/08/2025 12:09:45" at bounding box center [353, 339] width 132 height 11
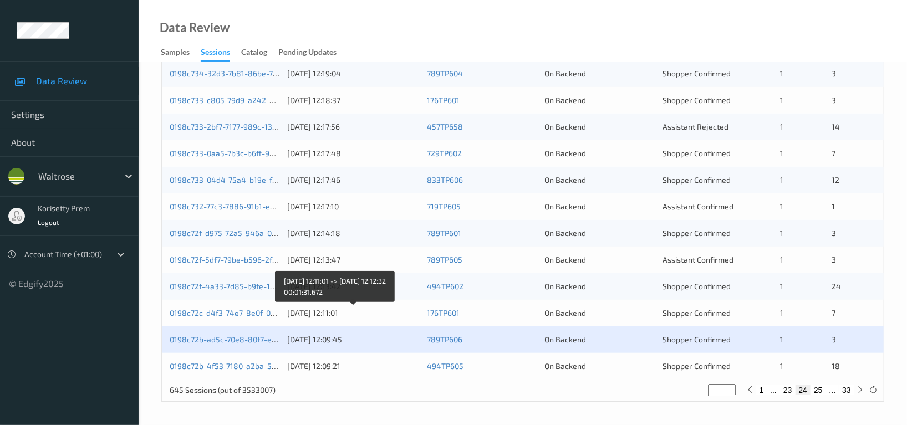
click at [370, 318] on div "20/08/2025 12:11:01" at bounding box center [353, 313] width 132 height 11
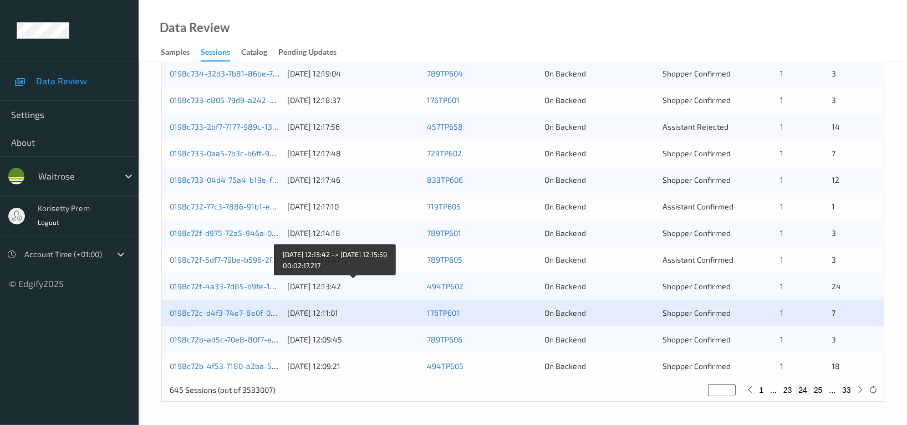
click at [375, 285] on div "[DATE] 12:13:42" at bounding box center [353, 286] width 132 height 11
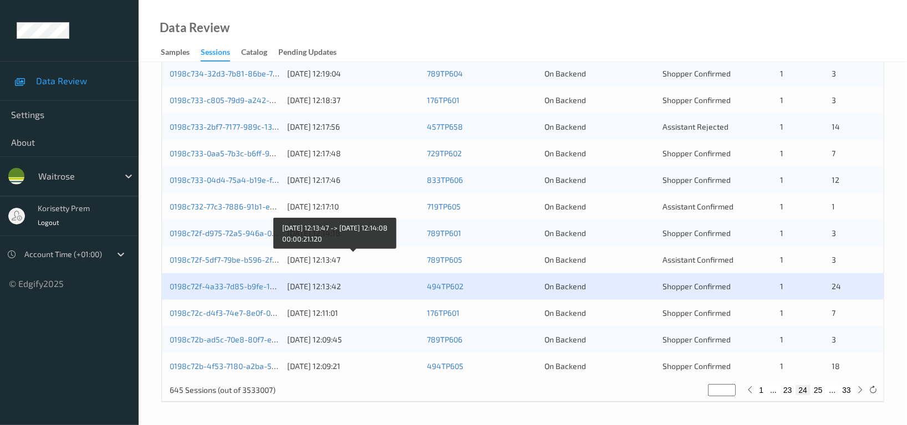
click at [370, 260] on div "20/08/2025 12:13:47" at bounding box center [353, 259] width 132 height 11
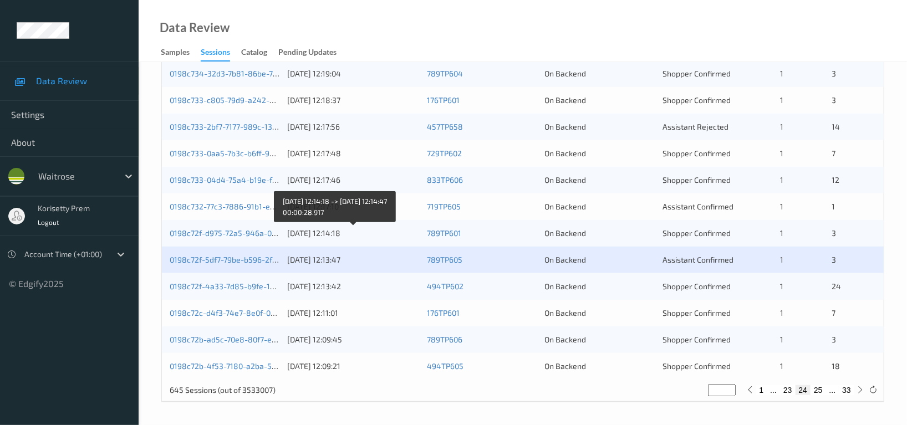
click at [361, 237] on div "20/08/2025 12:14:18" at bounding box center [353, 233] width 132 height 11
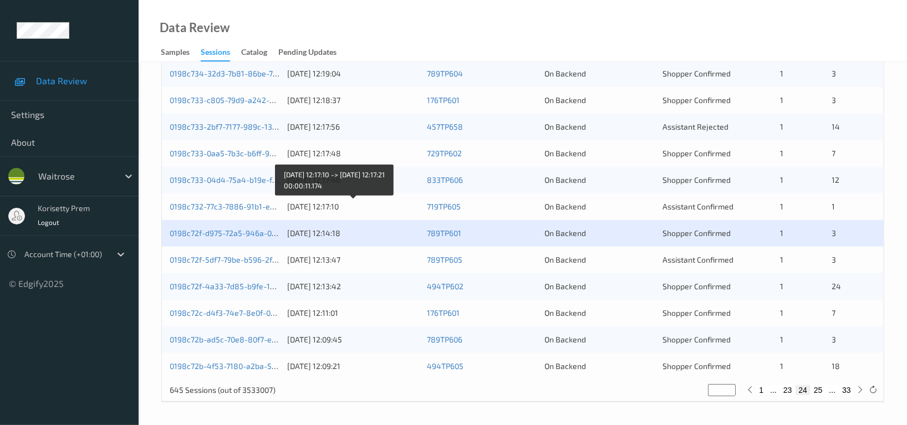
click at [362, 207] on div "20/08/2025 12:17:10" at bounding box center [353, 206] width 132 height 11
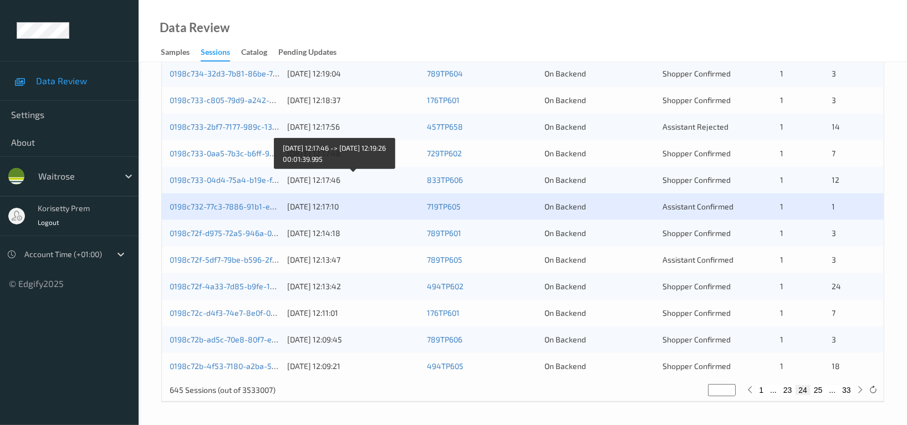
click at [370, 184] on div "20/08/2025 12:17:46" at bounding box center [353, 180] width 132 height 11
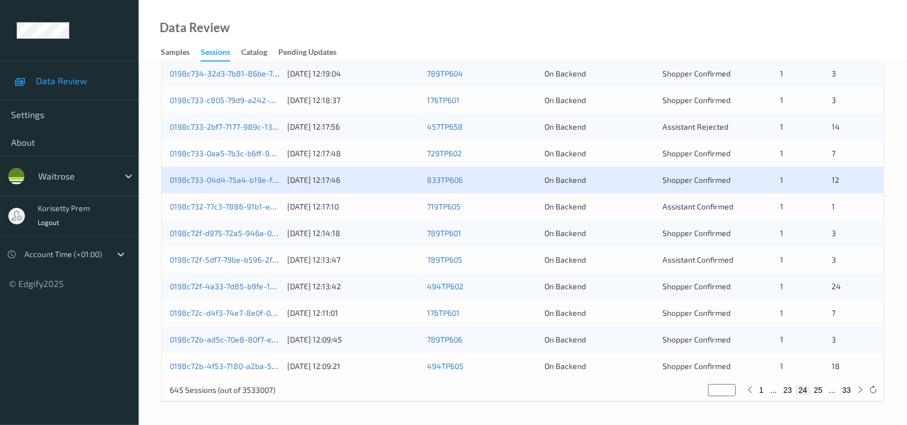
click at [356, 149] on div "20/08/2025 12:17:48" at bounding box center [353, 153] width 132 height 11
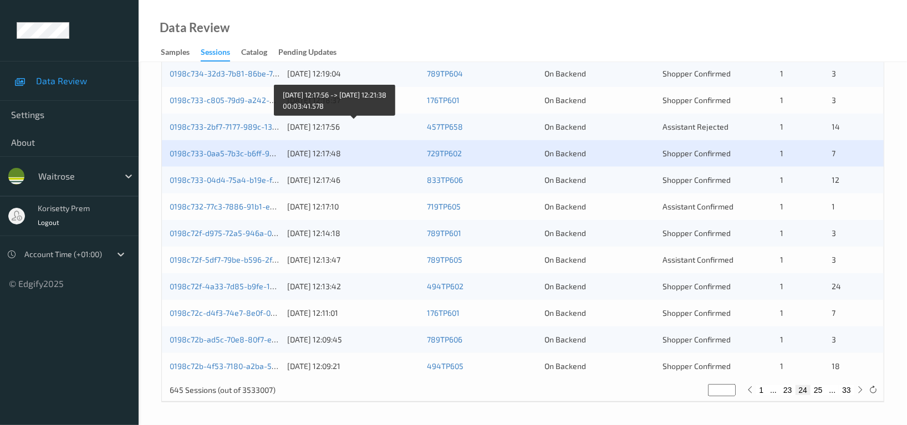
click at [361, 130] on div "20/08/2025 12:17:56" at bounding box center [353, 126] width 132 height 11
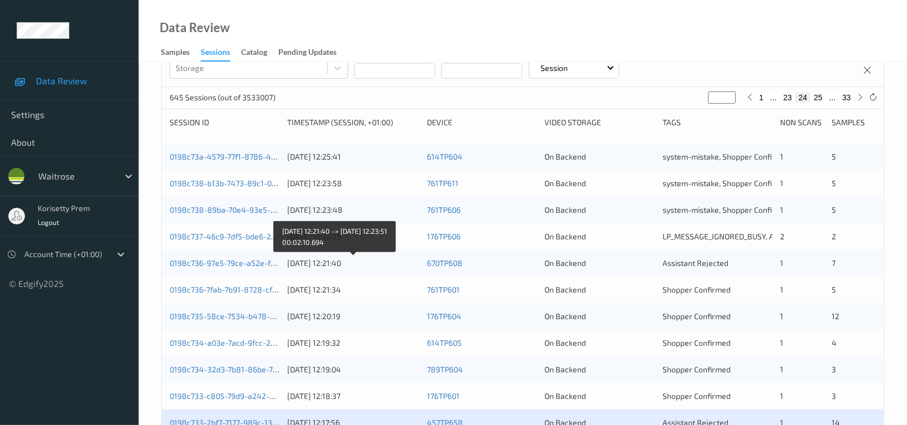
scroll to position [226, 0]
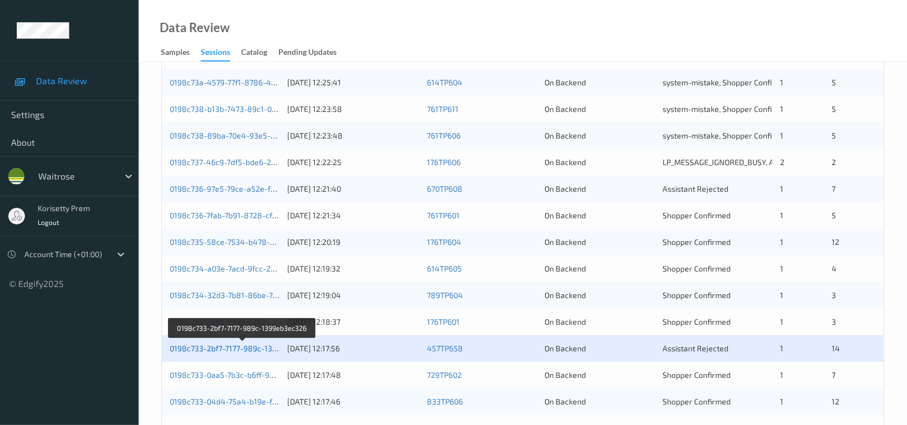
click at [217, 350] on link "0198c733-2bf7-7177-989c-1399eb3ec326" at bounding box center [243, 348] width 146 height 9
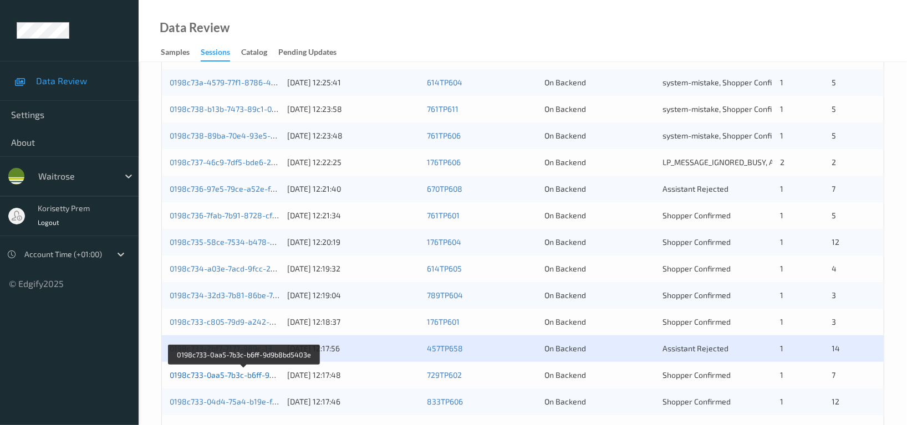
click at [223, 377] on link "0198c733-0aa5-7b3c-b6ff-9d9b8bd5403e" at bounding box center [245, 374] width 150 height 9
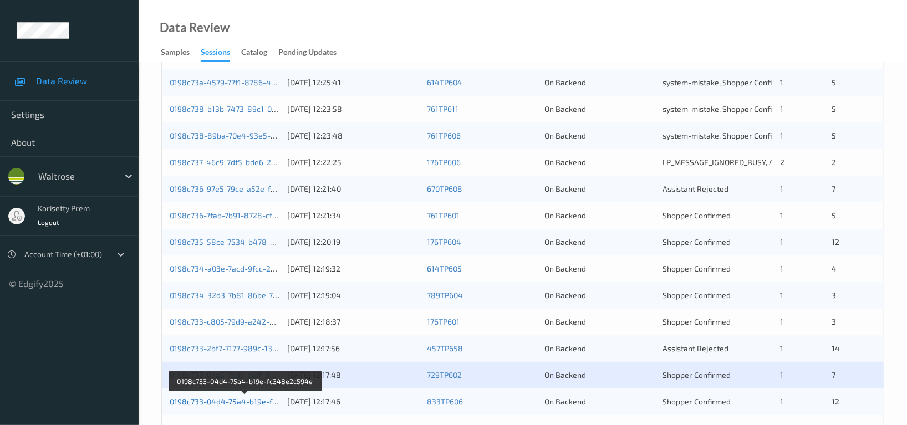
click at [230, 403] on link "0198c733-04d4-75a4-b19e-fc348e2c594e" at bounding box center [246, 401] width 152 height 9
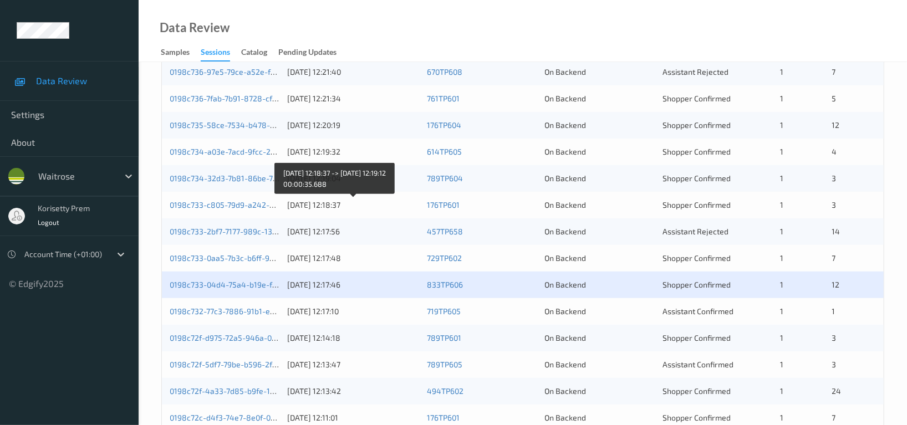
scroll to position [373, 0]
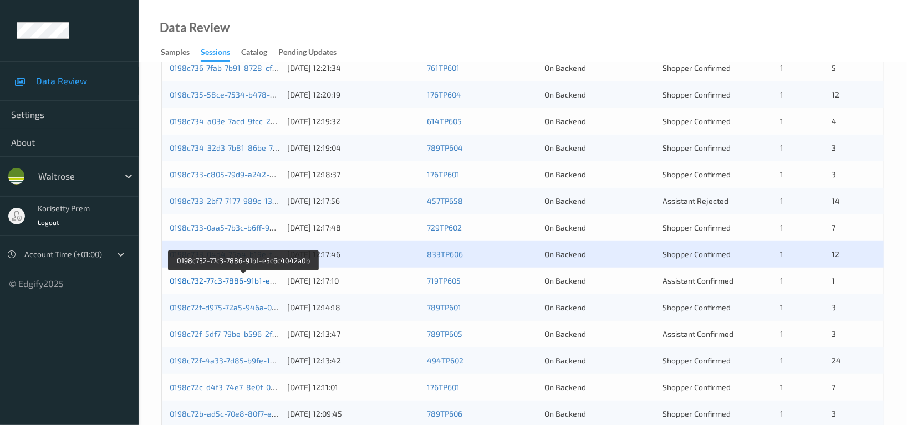
click at [243, 281] on link "0198c732-77c3-7886-91b1-e5c6c4042a0b" at bounding box center [244, 280] width 149 height 9
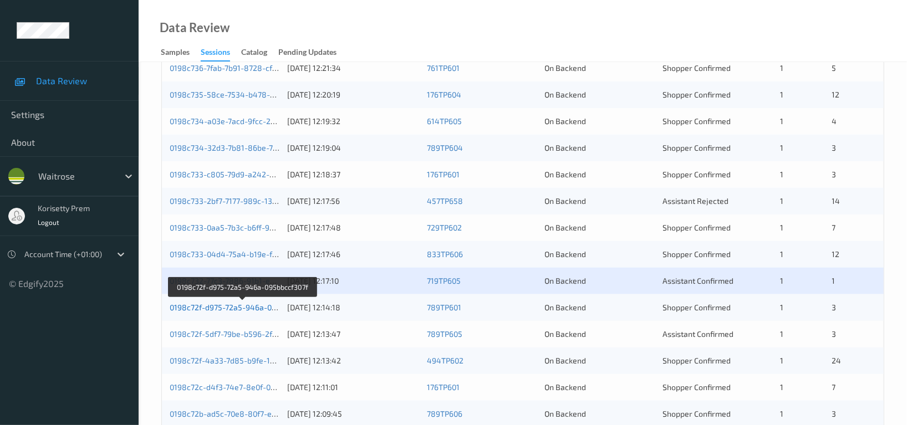
click at [240, 306] on link "0198c72f-d975-72a5-946a-095bbccf307f" at bounding box center [243, 307] width 146 height 9
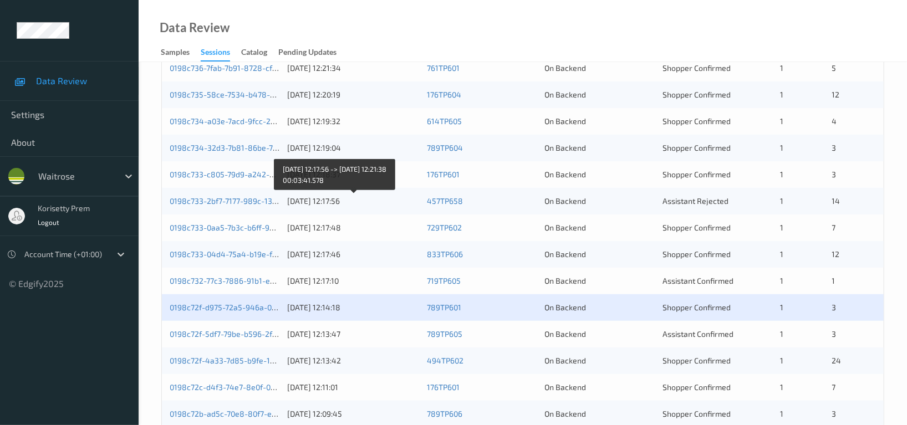
click at [314, 196] on div "20/08/2025 12:17:56" at bounding box center [353, 201] width 132 height 11
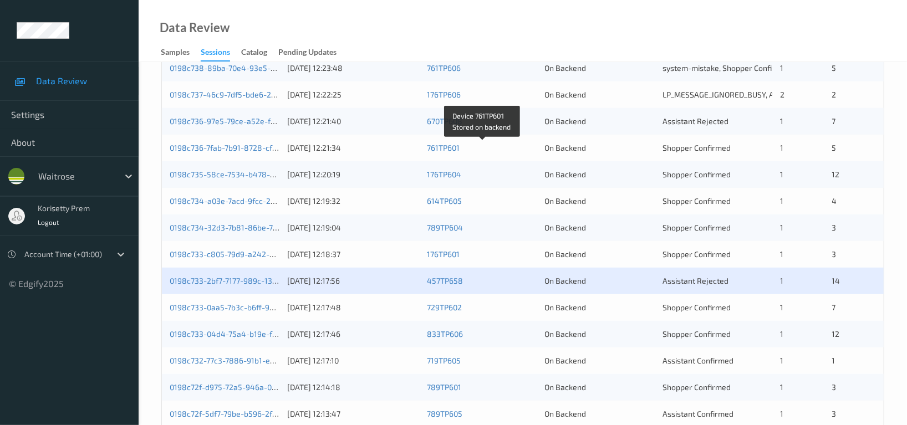
scroll to position [295, 0]
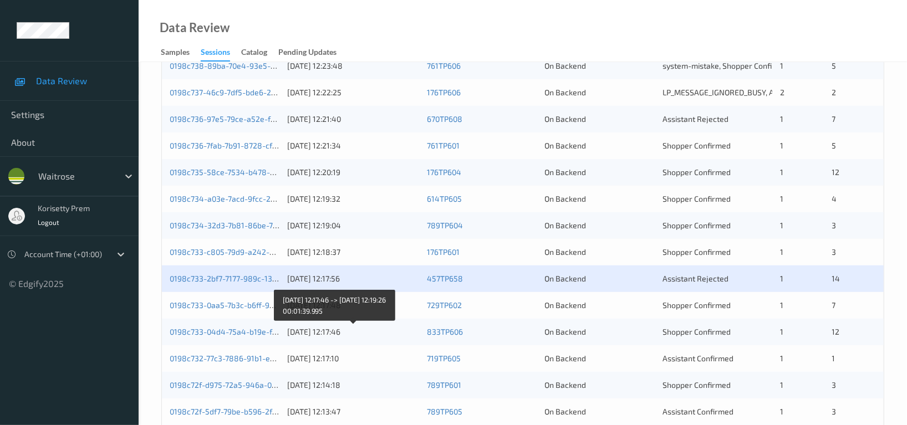
click at [359, 333] on div "20/08/2025 12:17:46" at bounding box center [353, 331] width 132 height 11
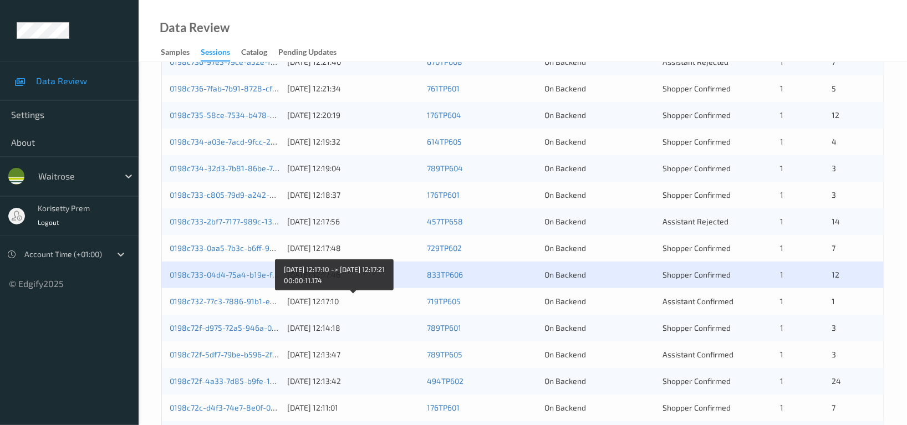
scroll to position [443, 0]
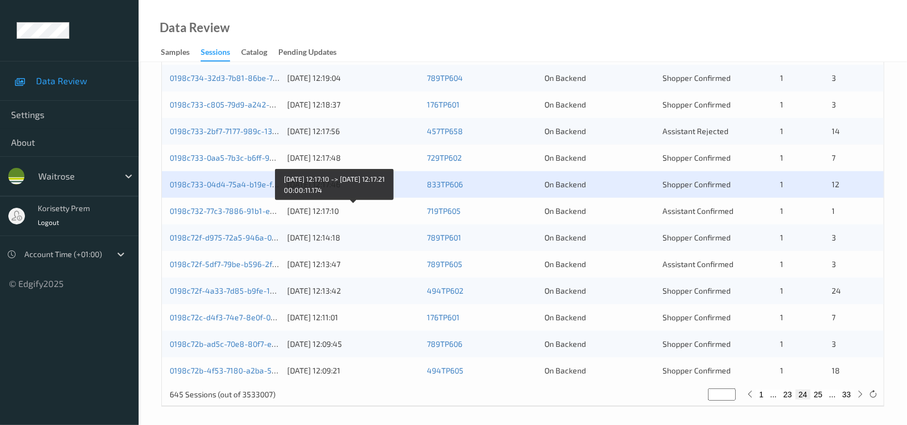
click at [325, 209] on div "20/08/2025 12:17:10" at bounding box center [353, 211] width 132 height 11
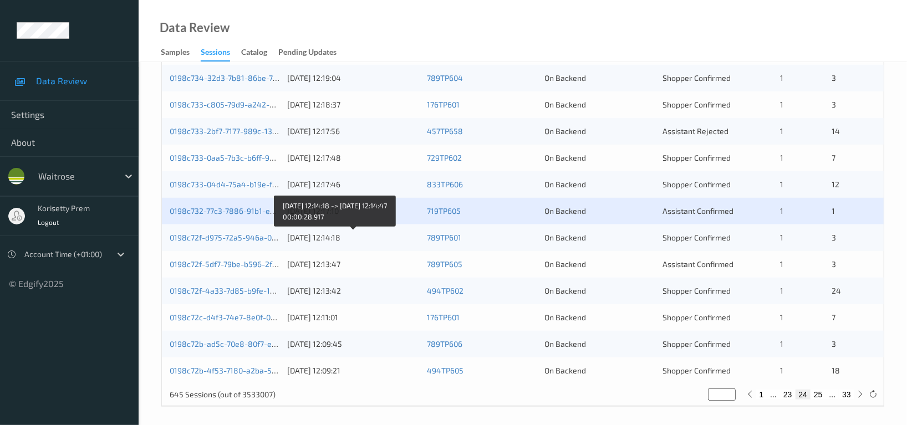
click at [331, 238] on div "20/08/2025 12:14:18" at bounding box center [353, 237] width 132 height 11
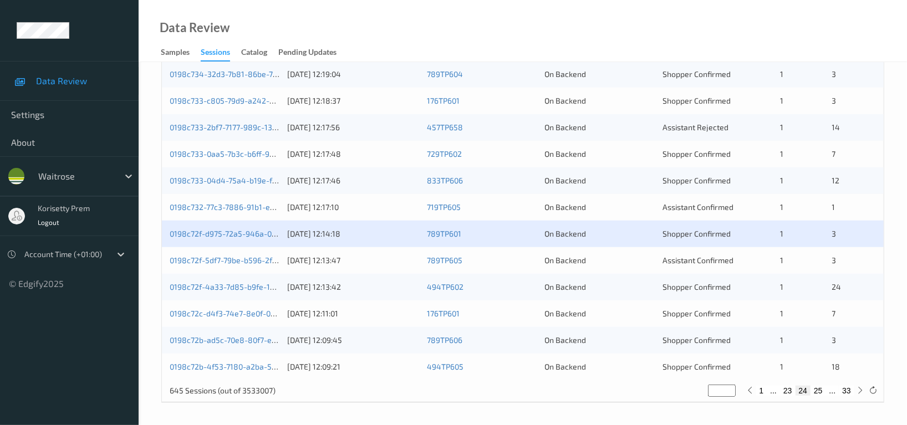
scroll to position [447, 0]
click at [226, 263] on link "0198c72f-5df7-79be-b596-2fea422fb9c3" at bounding box center [242, 259] width 145 height 9
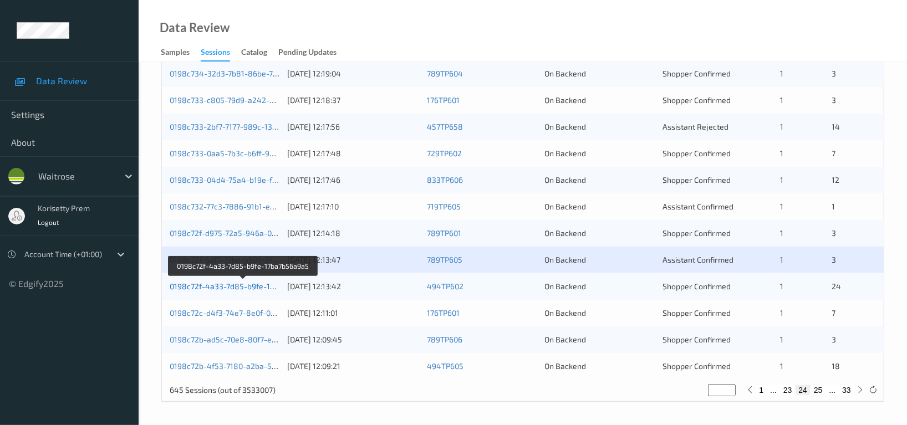
click at [248, 283] on link "0198c72f-4a33-7d85-b9fe-17ba7b56a9a5" at bounding box center [244, 286] width 148 height 9
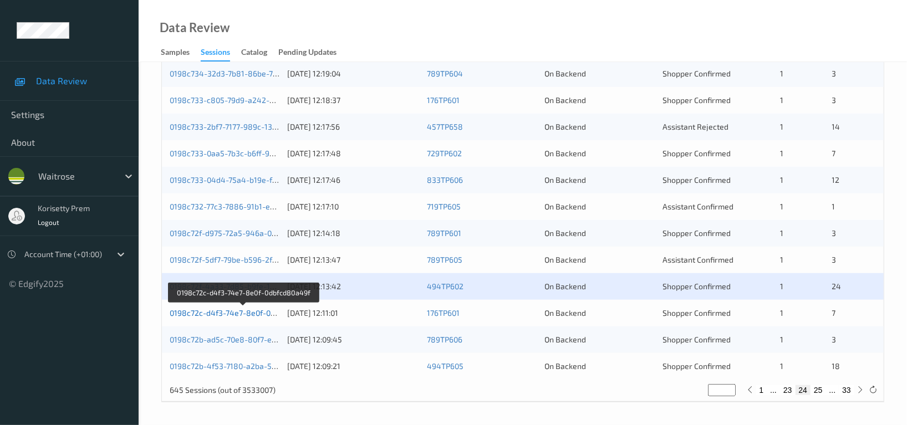
click at [255, 312] on link "0198c72c-d4f3-74e7-8e0f-0dbfcd80a49f" at bounding box center [243, 312] width 147 height 9
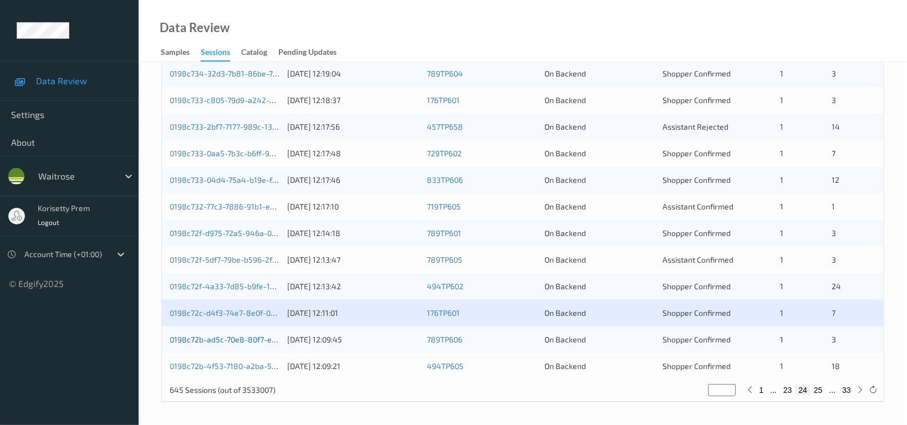
click at [253, 342] on link "0198c72b-ad5c-70e8-80f7-ea7b970e22e5" at bounding box center [245, 339] width 150 height 9
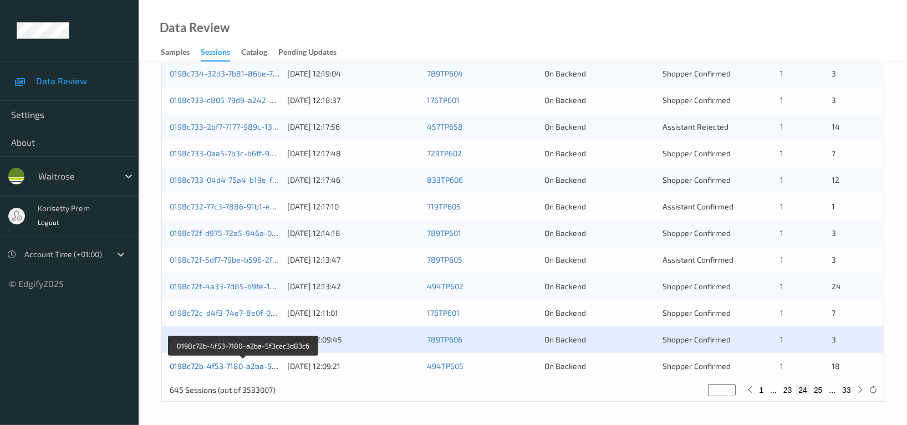
click at [258, 365] on link "0198c72b-4f53-7180-a2ba-5f3cec3d83c6" at bounding box center [244, 365] width 148 height 9
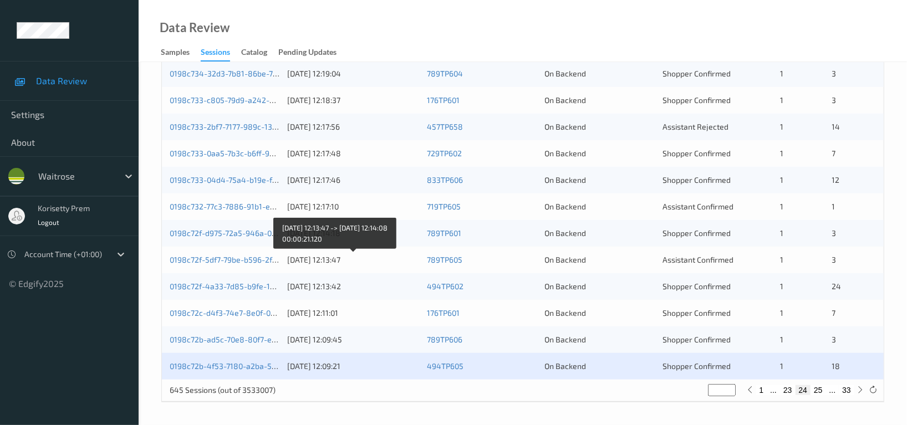
click at [341, 257] on div "20/08/2025 12:13:47" at bounding box center [353, 259] width 132 height 11
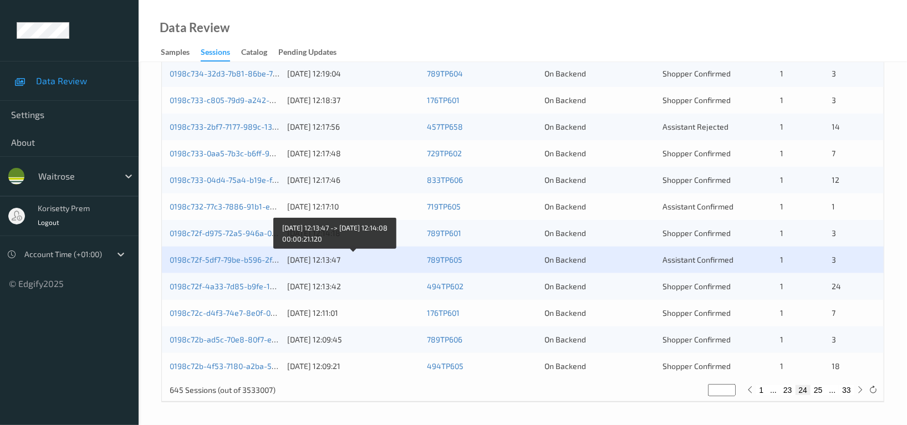
click at [349, 260] on div "20/08/2025 12:13:47" at bounding box center [353, 259] width 132 height 11
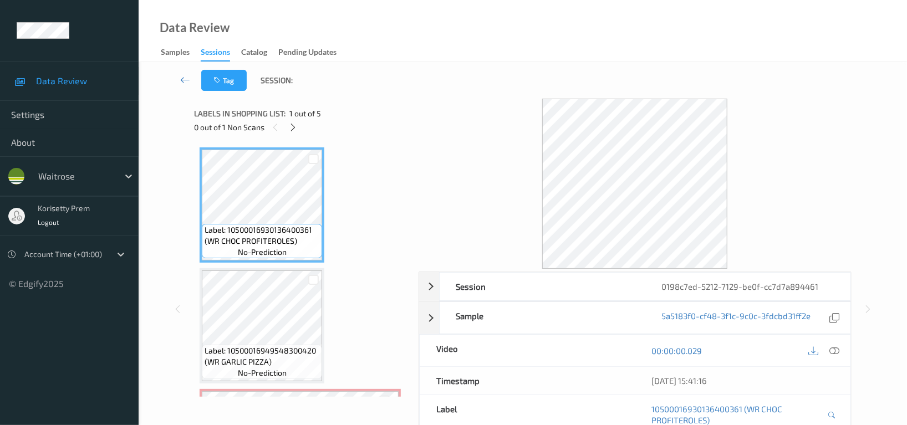
click at [839, 353] on icon at bounding box center [834, 351] width 10 height 10
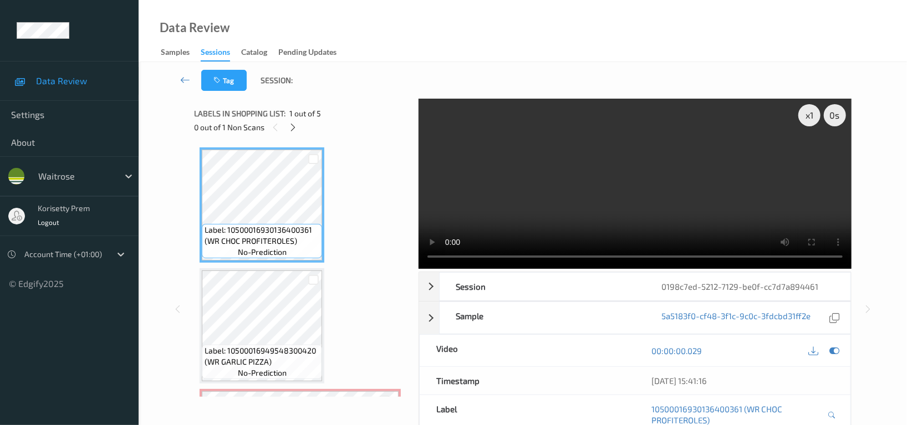
click at [433, 157] on video at bounding box center [634, 184] width 433 height 170
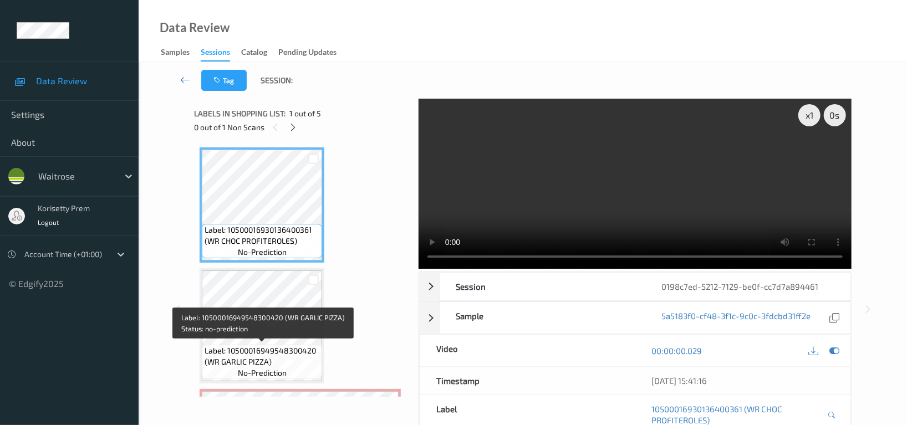
click at [270, 367] on span "no-prediction" at bounding box center [262, 372] width 49 height 11
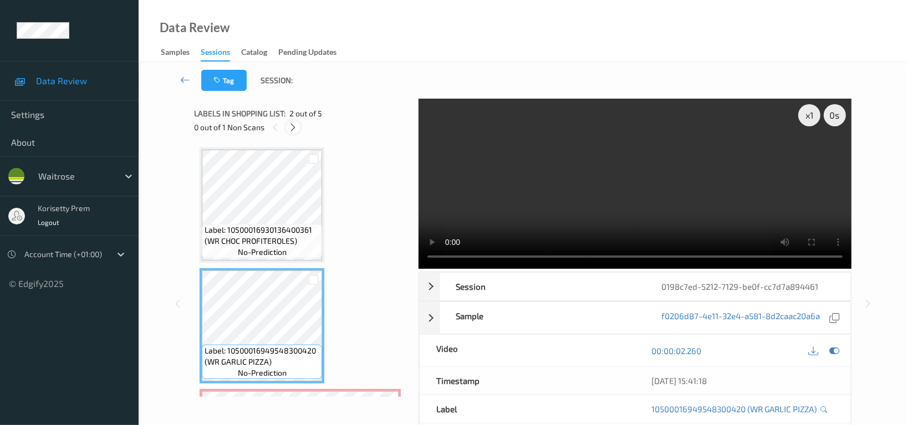
click at [293, 130] on icon at bounding box center [293, 127] width 9 height 10
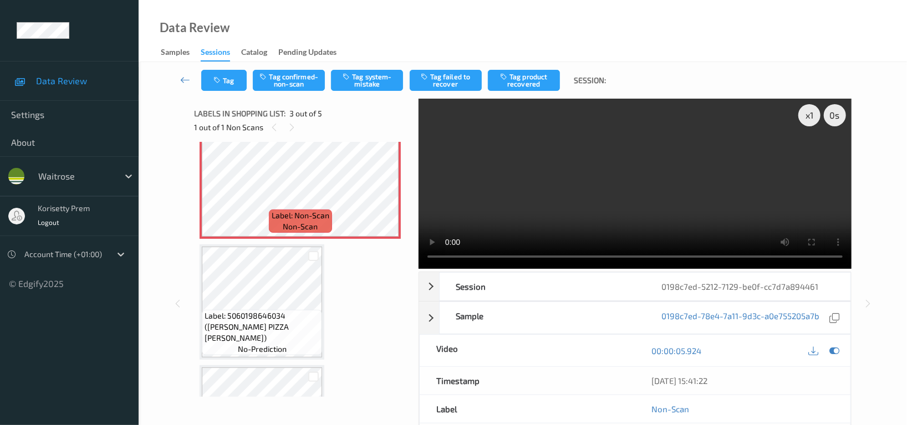
scroll to position [273, 0]
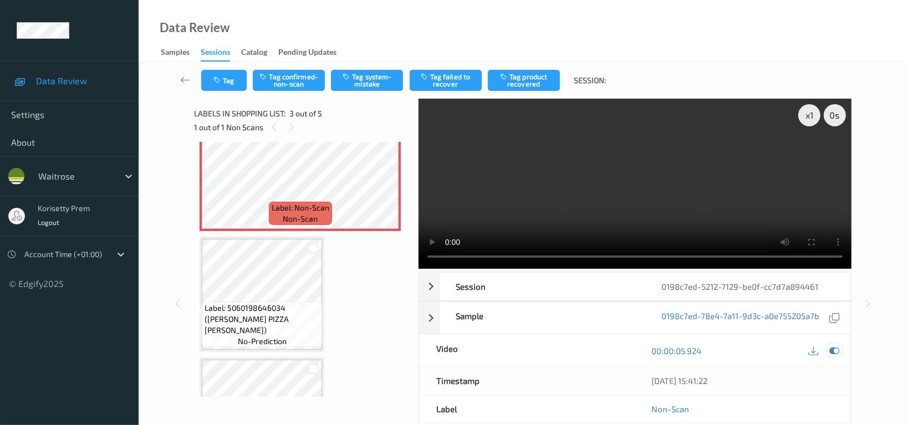
click at [834, 355] on icon at bounding box center [834, 351] width 10 height 10
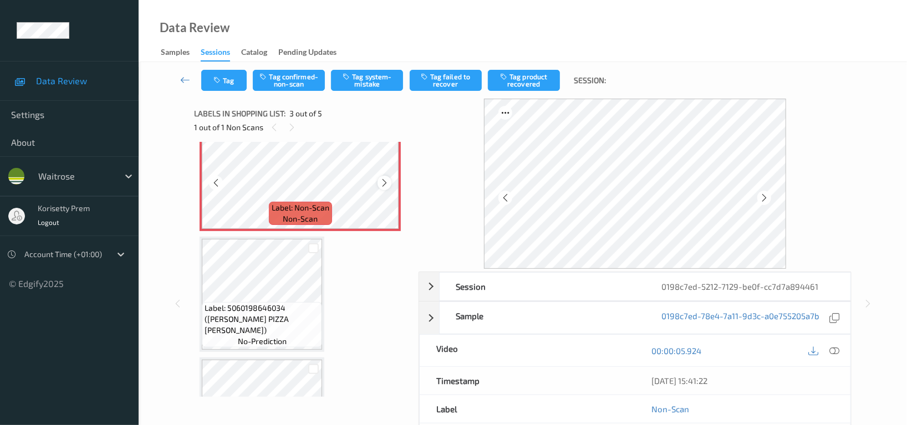
click at [384, 185] on icon at bounding box center [384, 183] width 9 height 10
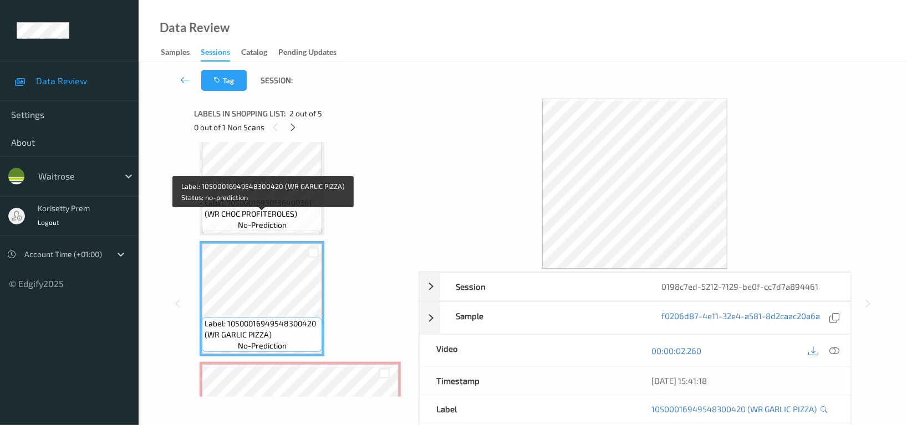
scroll to position [0, 0]
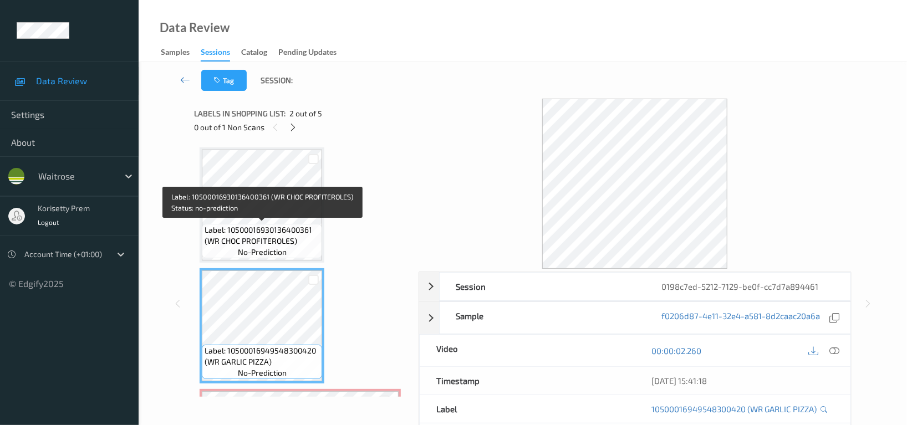
click at [267, 226] on span "Label: 10500016930136400361 (WR CHOC PROFITEROLES)" at bounding box center [262, 235] width 115 height 22
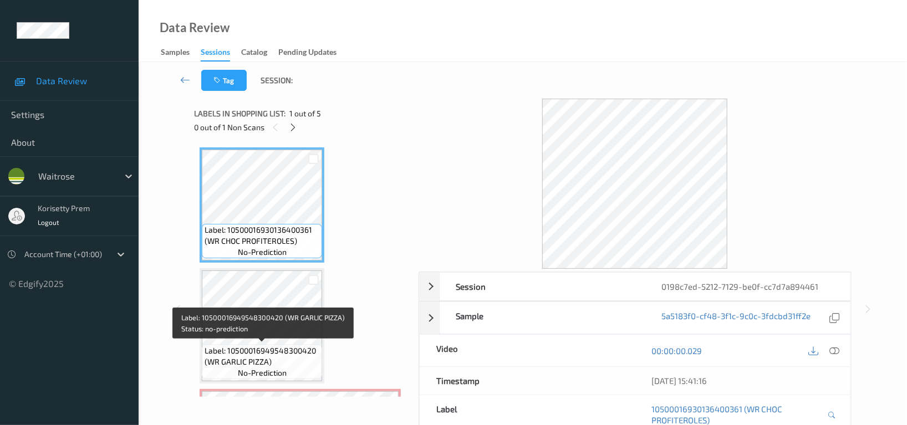
click at [265, 350] on span "Label: 10500016949548300420 (WR GARLIC PIZZA)" at bounding box center [262, 356] width 115 height 22
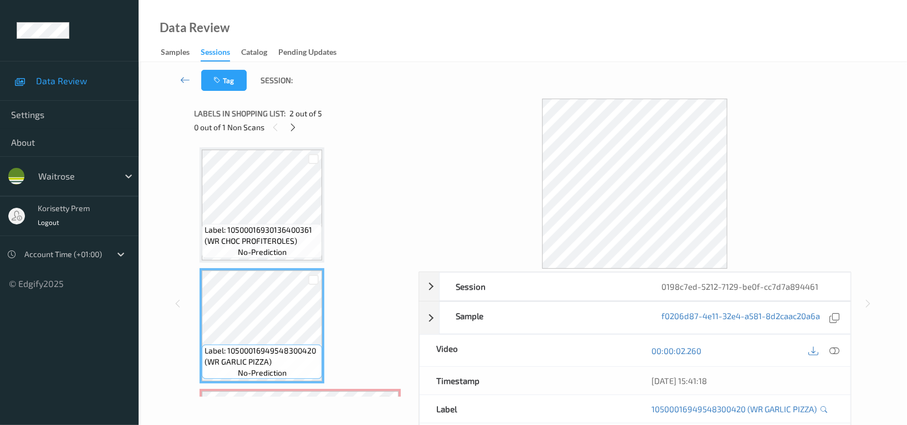
click at [273, 382] on div "Label: 10500016949548300420 (WR GARLIC PIZZA) no-prediction" at bounding box center [262, 325] width 125 height 115
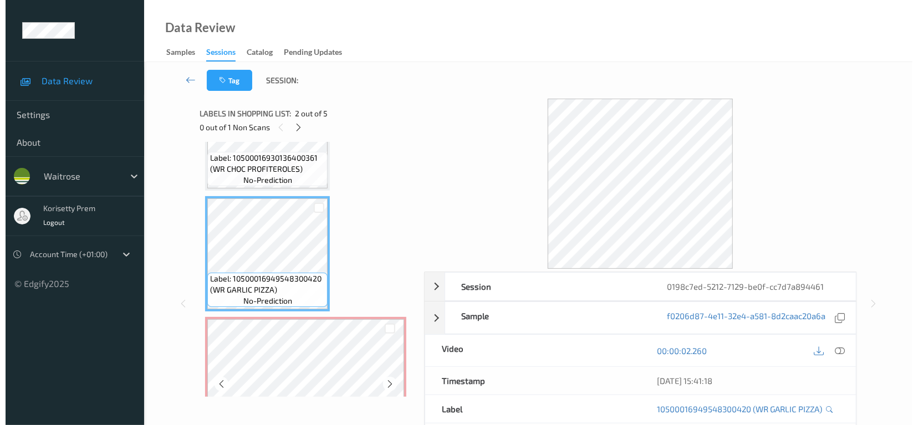
scroll to position [74, 0]
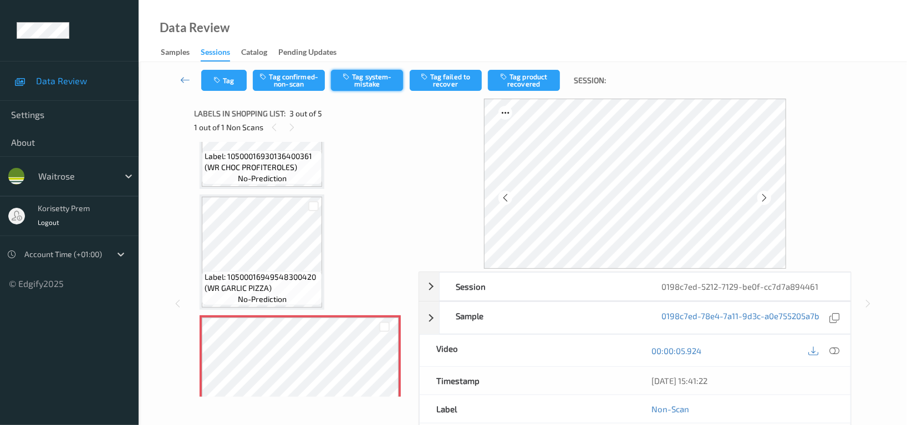
click at [366, 88] on button "Tag system-mistake" at bounding box center [367, 80] width 72 height 21
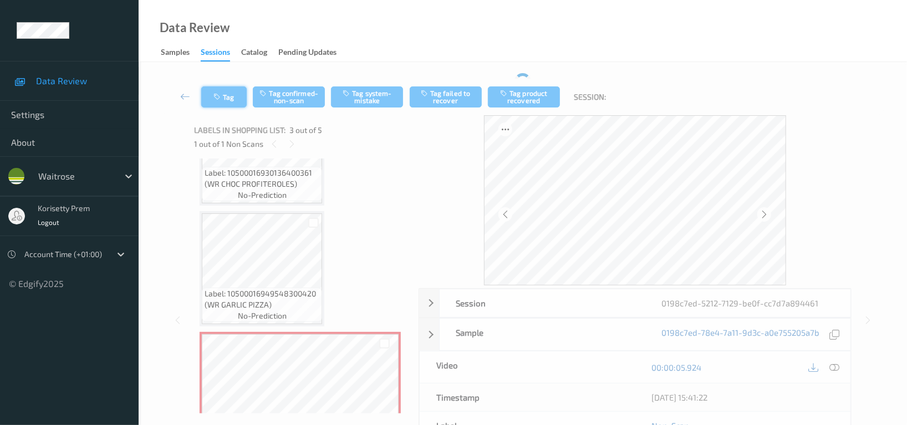
click at [220, 94] on icon "button" at bounding box center [217, 97] width 9 height 8
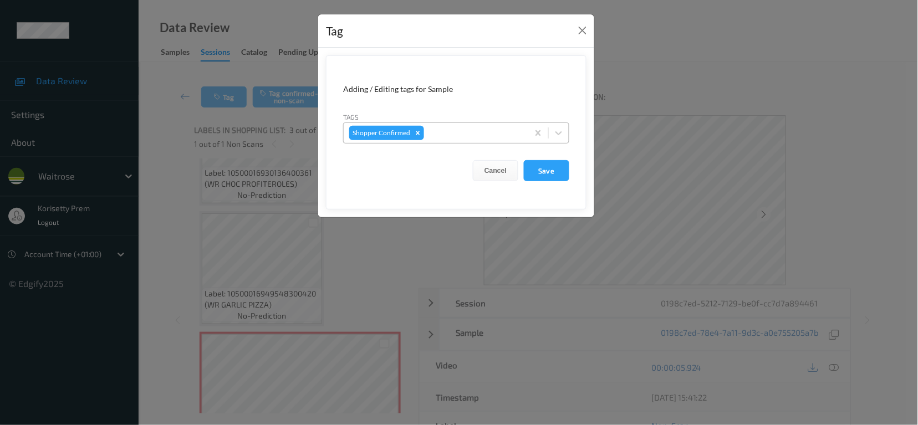
click at [455, 137] on div at bounding box center [474, 132] width 96 height 13
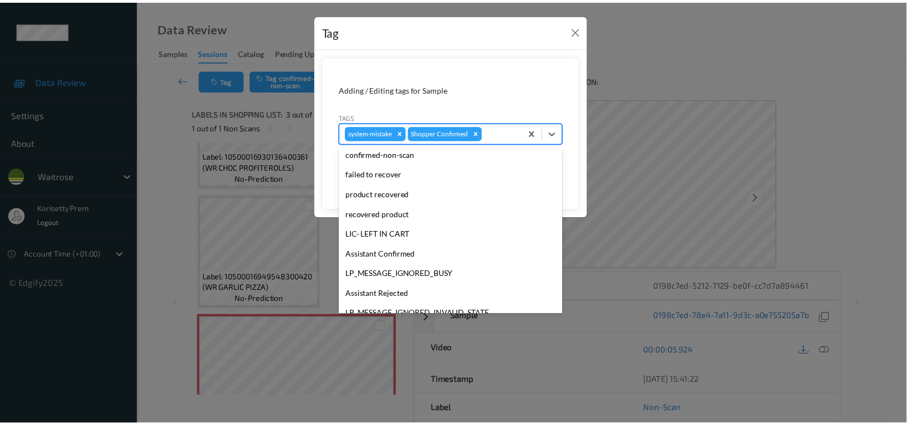
scroll to position [217, 0]
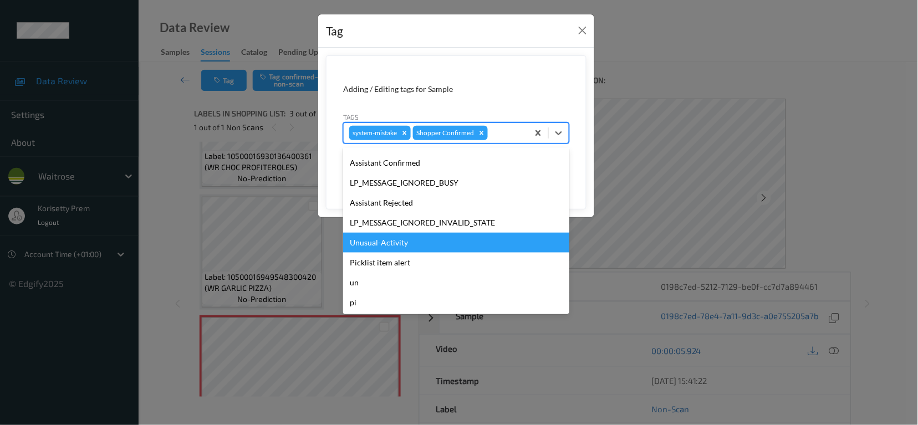
click at [391, 239] on div "Unusual-Activity" at bounding box center [456, 243] width 226 height 20
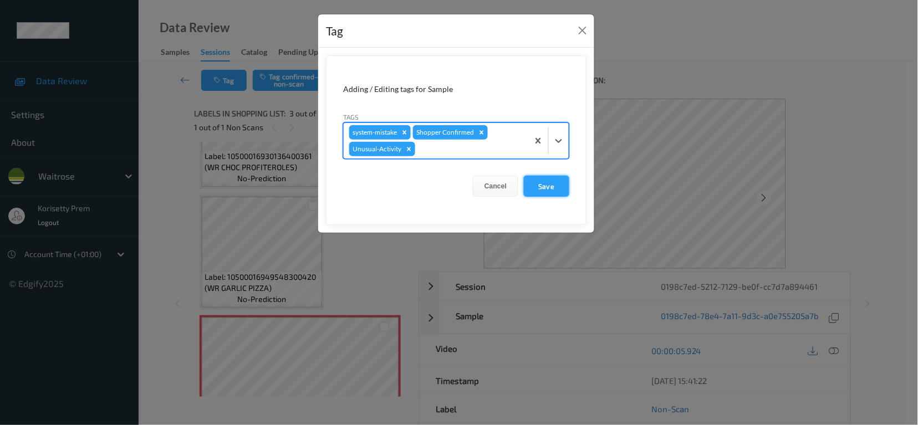
click at [561, 187] on button "Save" at bounding box center [546, 186] width 45 height 21
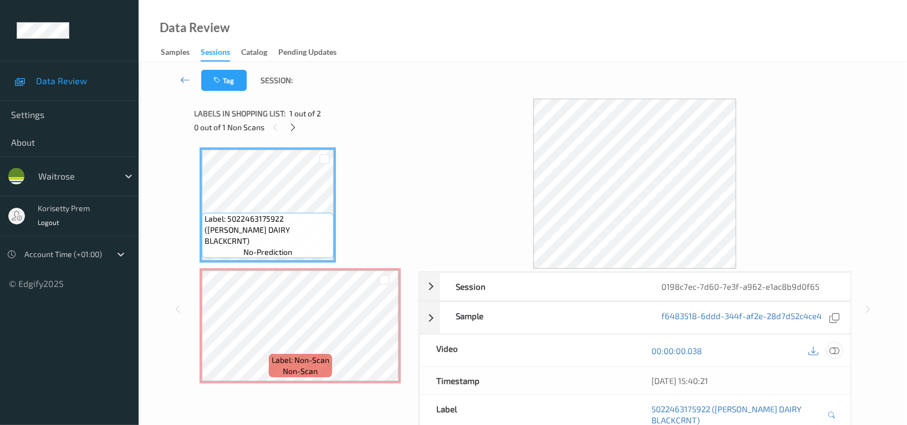
click at [831, 351] on icon at bounding box center [834, 351] width 10 height 10
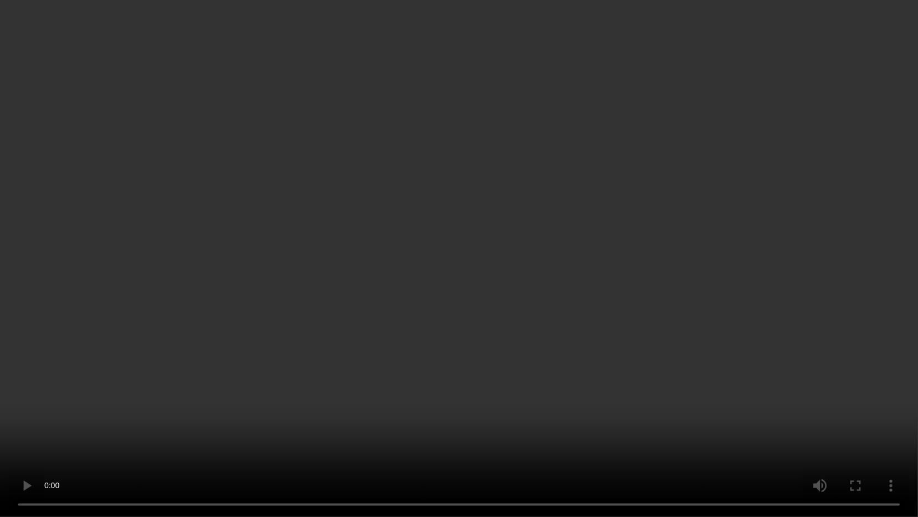
drag, startPoint x: 697, startPoint y: 260, endPoint x: 691, endPoint y: 257, distance: 7.4
click at [698, 260] on video at bounding box center [459, 258] width 918 height 517
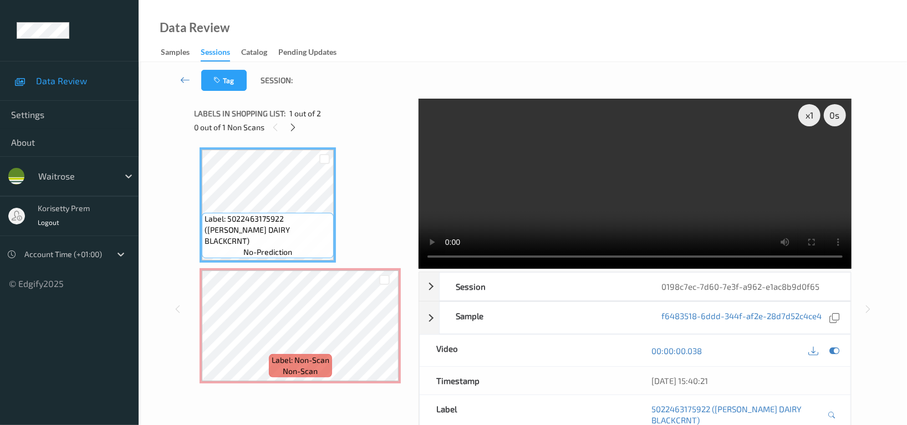
click at [739, 170] on video at bounding box center [634, 184] width 433 height 170
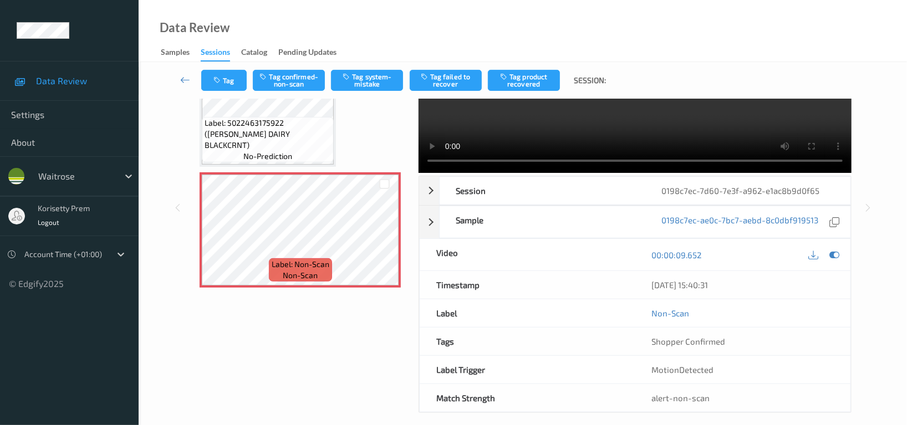
scroll to position [108, 0]
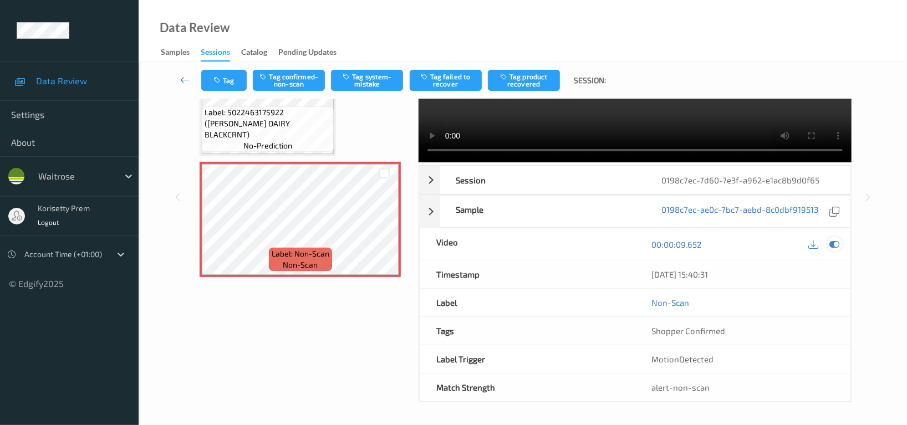
click at [835, 245] on icon at bounding box center [834, 244] width 10 height 10
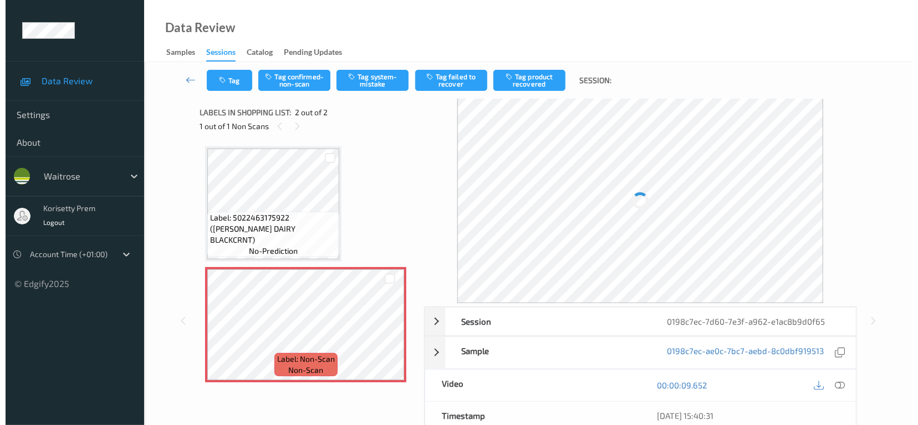
scroll to position [0, 0]
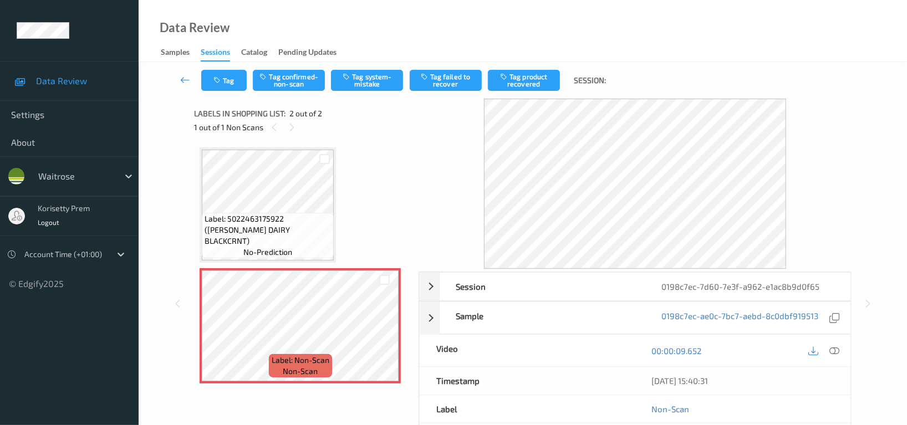
click at [172, 329] on div "Session 0198c7ec-7d60-7e3f-a962-e1ac8b9d0f65 Session ID 0198c7ec-7d60-7e3f-a962…" at bounding box center [522, 304] width 723 height 410
click at [371, 83] on button "Tag system-mistake" at bounding box center [367, 80] width 72 height 21
click at [227, 84] on button "Tag" at bounding box center [223, 80] width 45 height 21
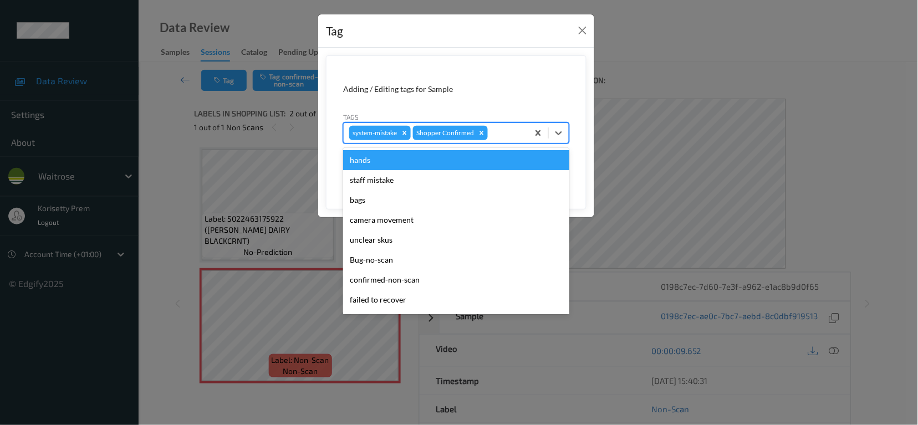
click at [515, 137] on div at bounding box center [506, 132] width 33 height 13
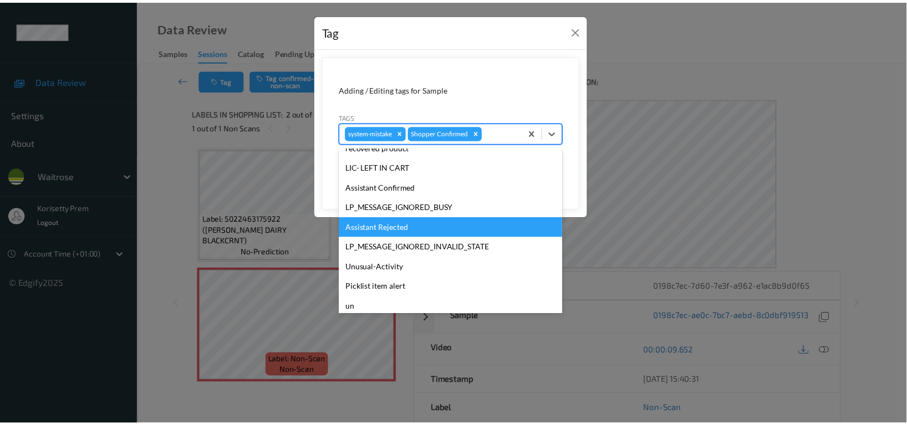
scroll to position [217, 0]
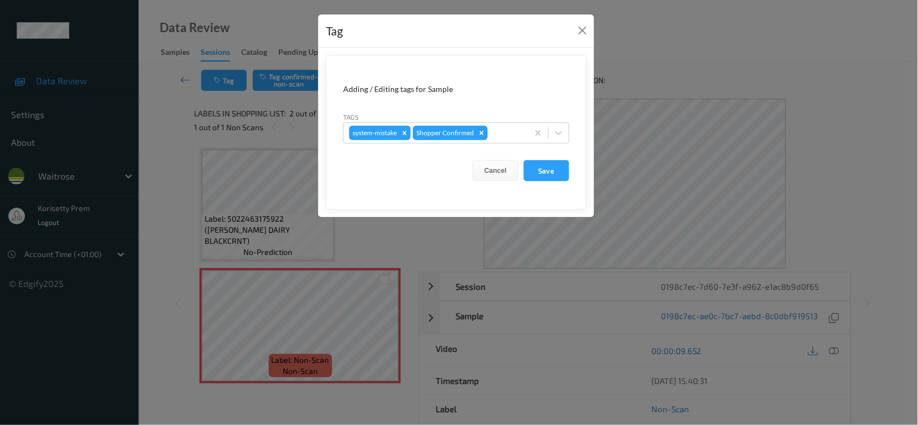
click at [577, 125] on form "Adding / Editing tags for Sample Tags system-mistake Shopper Confirmed Cancel S…" at bounding box center [456, 132] width 260 height 154
click at [550, 169] on button "Save" at bounding box center [546, 170] width 45 height 21
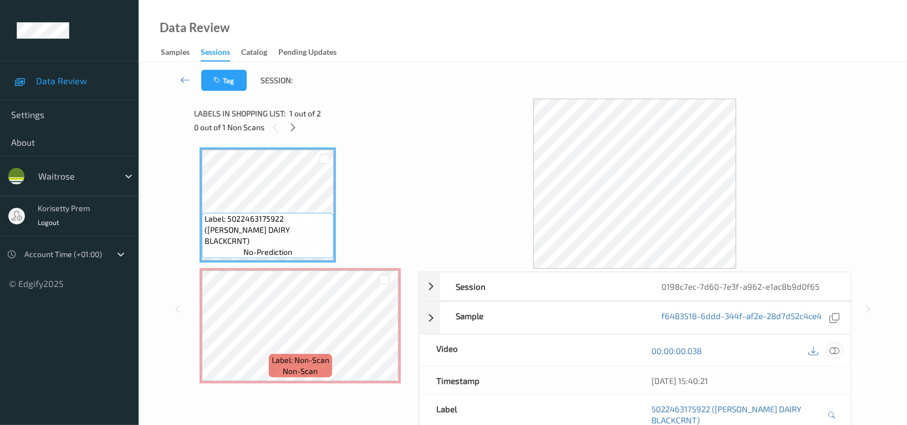
click at [837, 352] on icon at bounding box center [834, 351] width 10 height 10
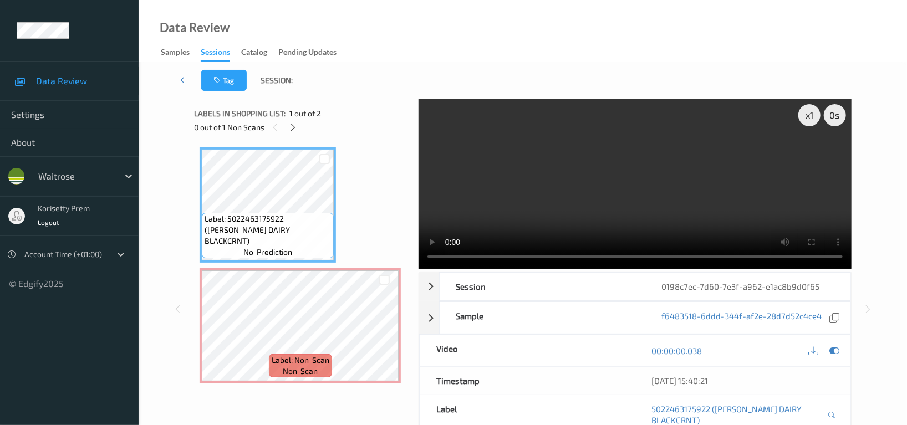
click at [605, 136] on video at bounding box center [634, 184] width 433 height 170
click at [704, 191] on video at bounding box center [634, 184] width 433 height 170
click at [699, 177] on video at bounding box center [634, 184] width 433 height 170
click at [330, 112] on div "Labels in shopping list: 1 out of 2" at bounding box center [302, 113] width 216 height 14
click at [293, 127] on icon at bounding box center [293, 127] width 9 height 10
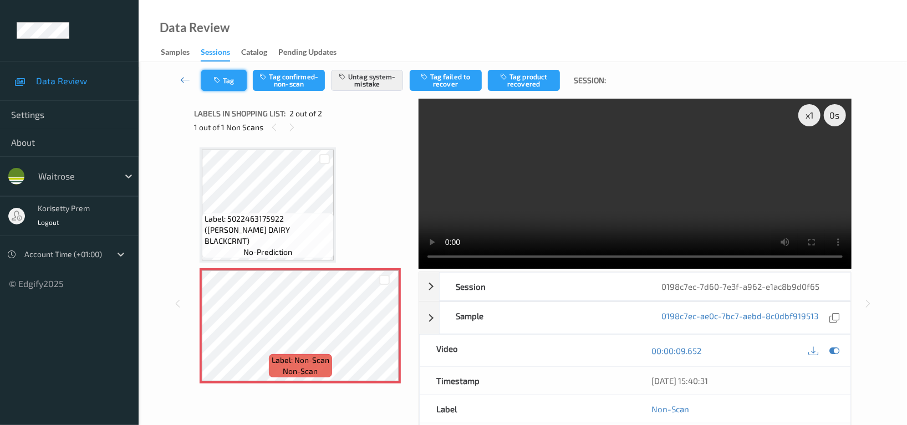
click at [236, 86] on button "Tag" at bounding box center [223, 80] width 45 height 21
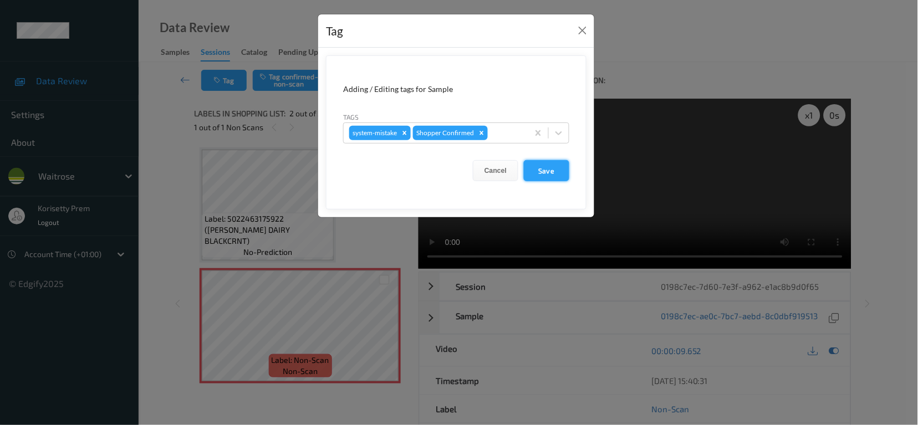
click at [552, 172] on button "Save" at bounding box center [546, 170] width 45 height 21
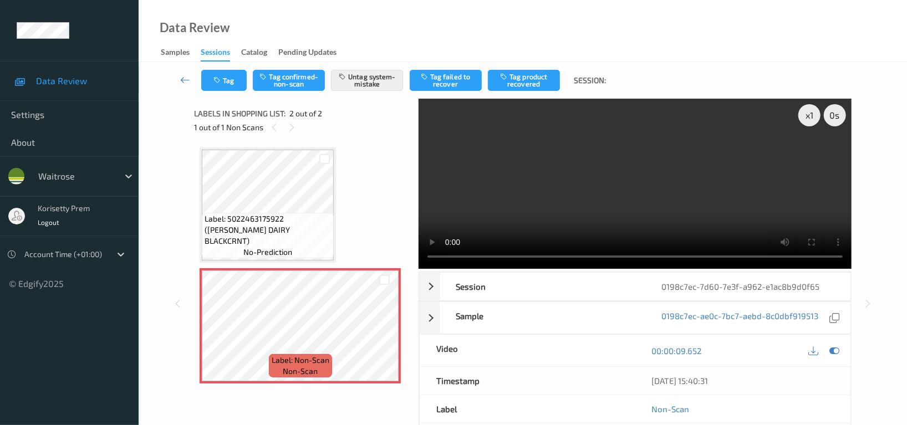
click at [650, 204] on video at bounding box center [634, 184] width 433 height 170
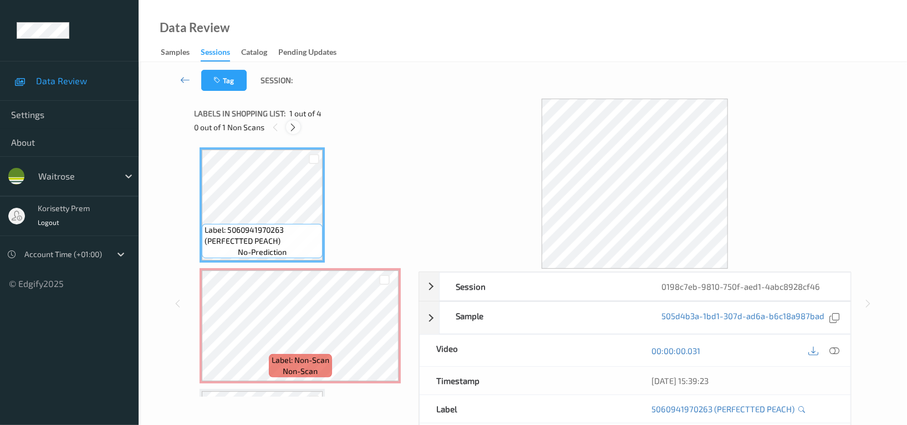
click at [295, 122] on icon at bounding box center [293, 127] width 9 height 10
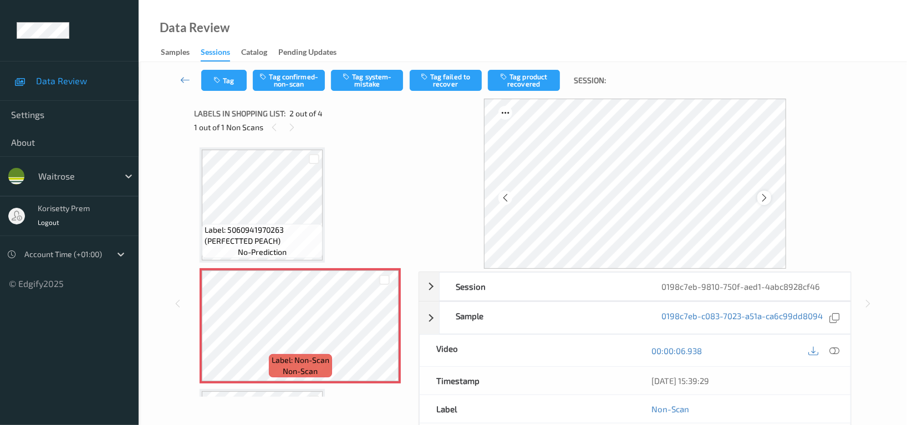
click at [768, 197] on icon at bounding box center [763, 198] width 9 height 10
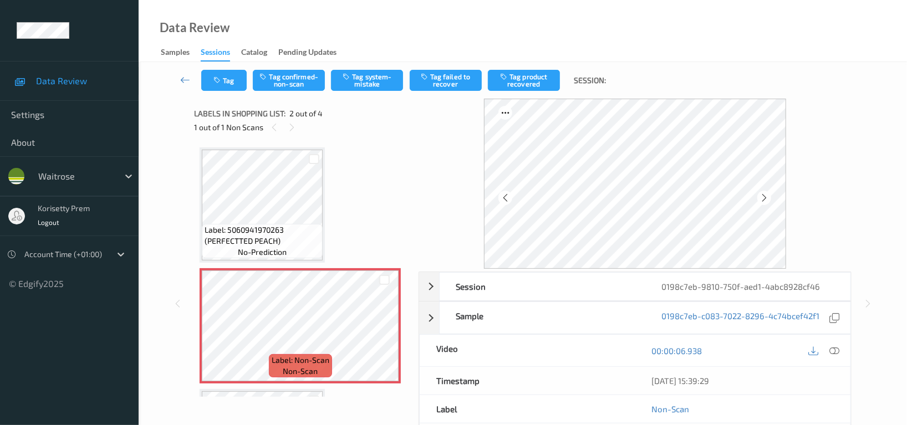
click at [768, 197] on icon at bounding box center [763, 198] width 9 height 10
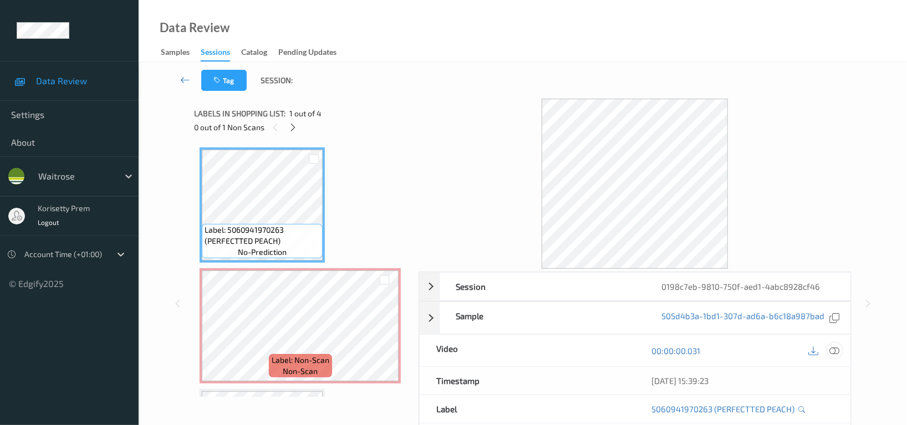
click at [832, 351] on icon at bounding box center [834, 351] width 10 height 10
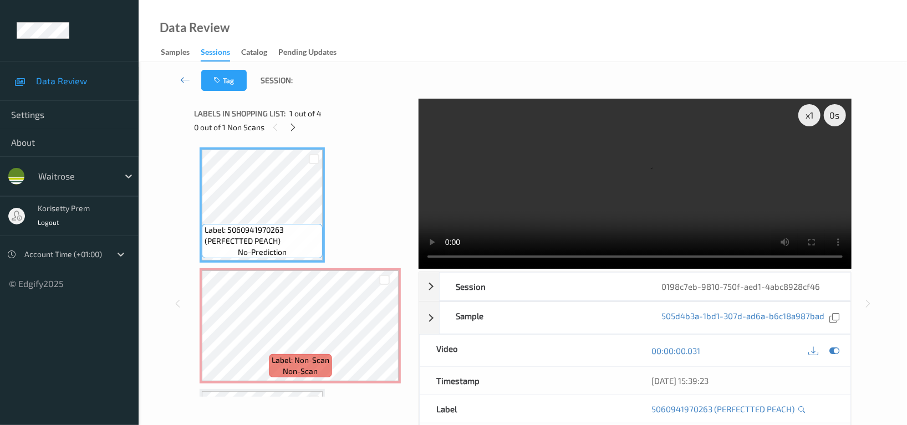
click at [455, 194] on video at bounding box center [634, 184] width 433 height 170
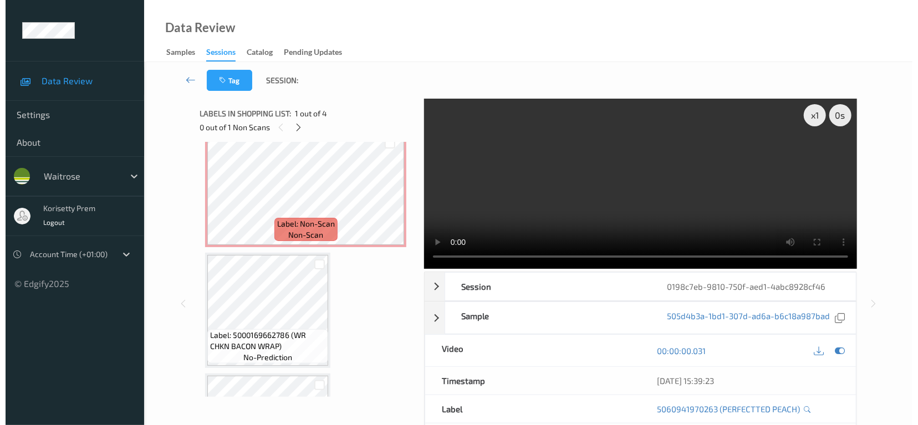
scroll to position [147, 0]
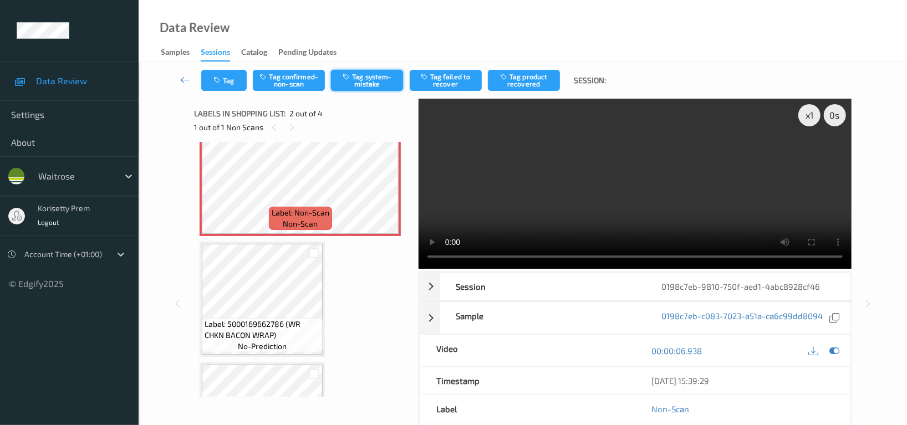
click at [372, 80] on button "Tag system-mistake" at bounding box center [367, 80] width 72 height 21
click at [228, 83] on button "Tag" at bounding box center [223, 80] width 45 height 21
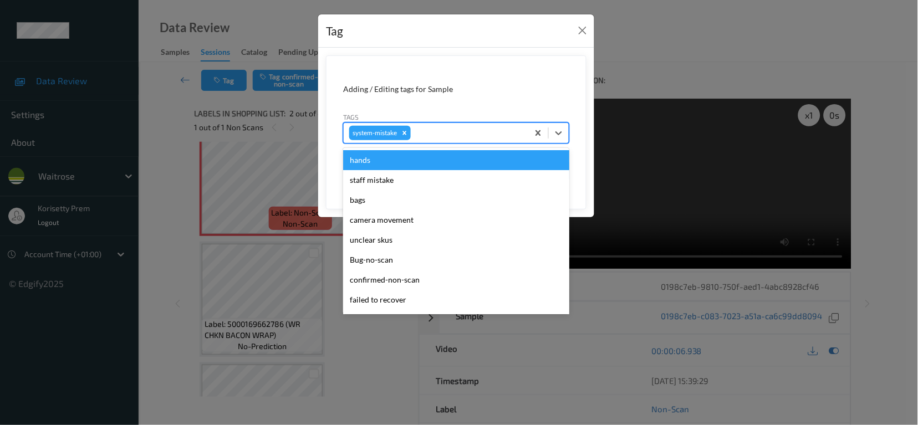
click at [443, 137] on div at bounding box center [468, 132] width 110 height 13
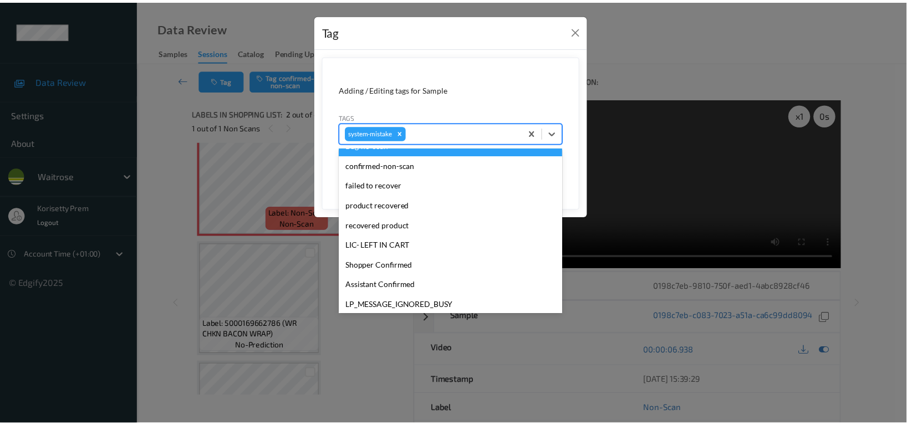
scroll to position [221, 0]
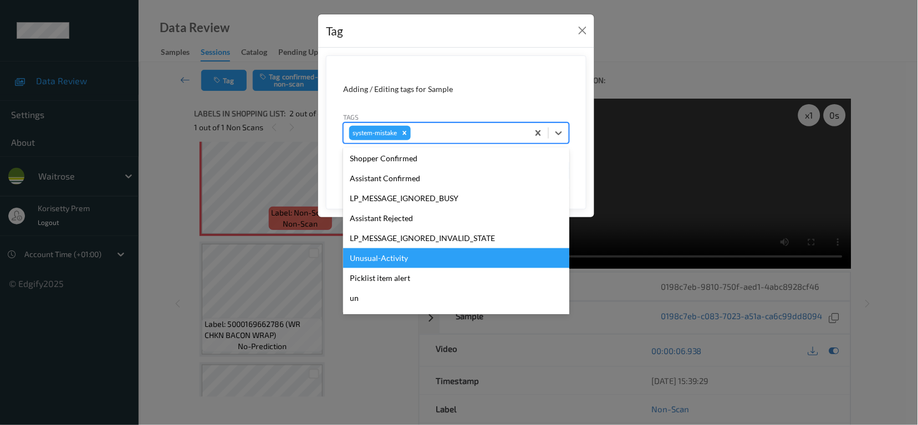
click at [385, 251] on div "Unusual-Activity" at bounding box center [456, 258] width 226 height 20
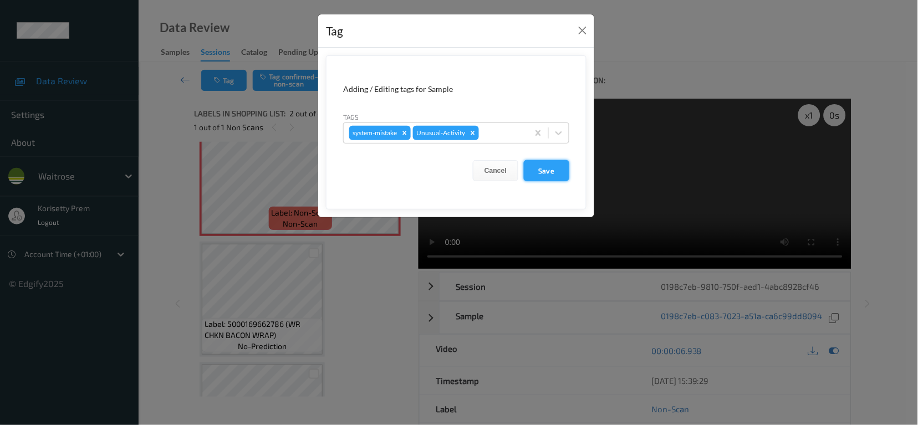
click at [543, 169] on button "Save" at bounding box center [546, 170] width 45 height 21
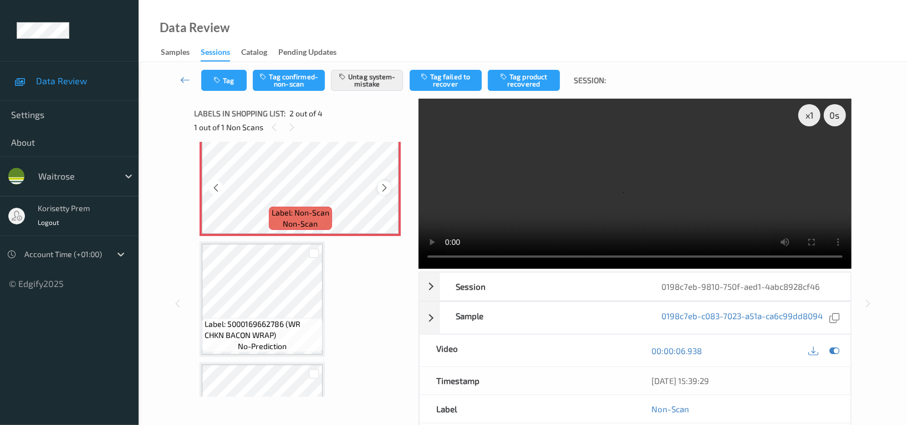
click at [387, 187] on icon at bounding box center [384, 188] width 9 height 10
click at [598, 201] on video at bounding box center [634, 184] width 433 height 170
click at [607, 208] on video at bounding box center [634, 184] width 433 height 170
click at [229, 80] on button "Tag" at bounding box center [223, 80] width 45 height 21
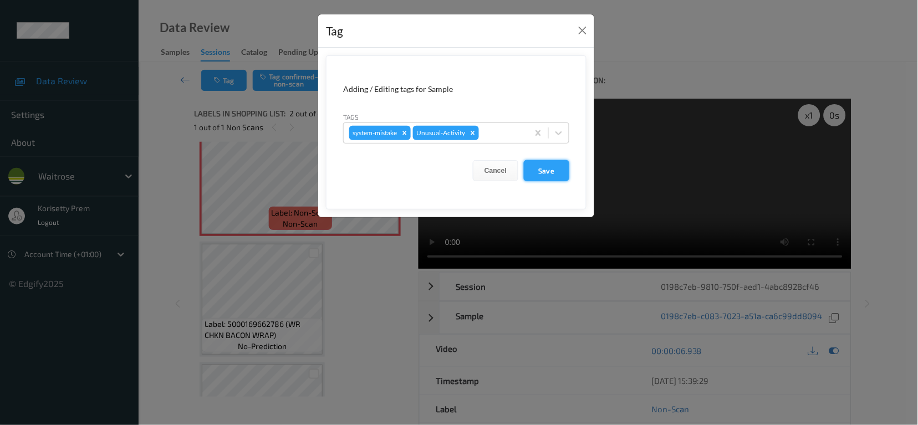
click at [546, 171] on button "Save" at bounding box center [546, 170] width 45 height 21
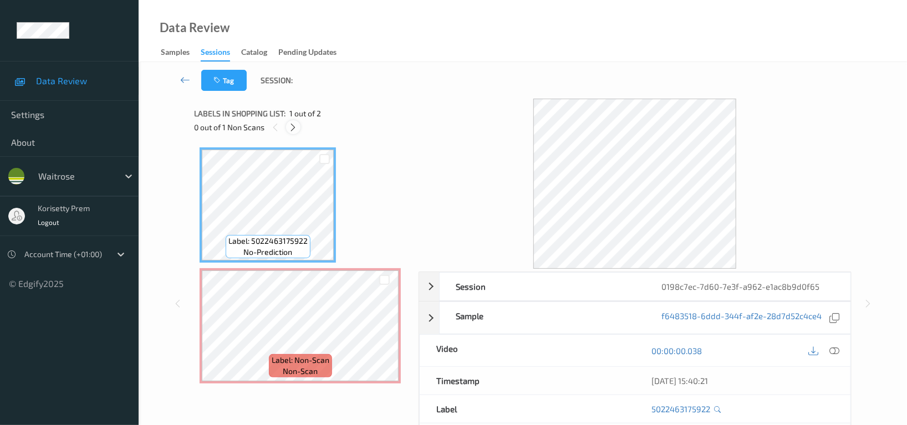
click at [289, 129] on icon at bounding box center [293, 127] width 9 height 10
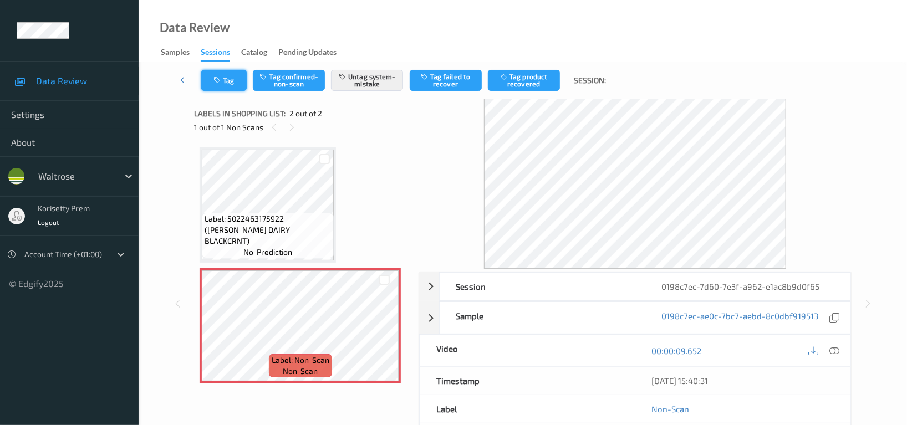
click at [222, 77] on icon "button" at bounding box center [217, 80] width 9 height 8
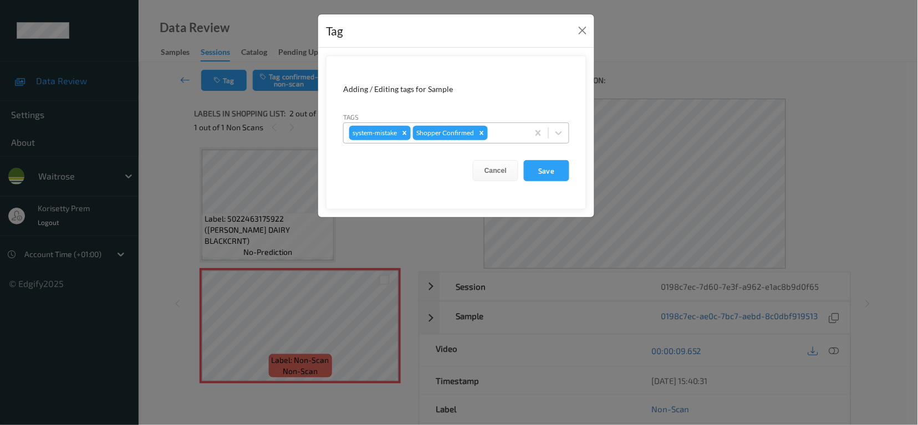
click at [515, 126] on div at bounding box center [506, 132] width 33 height 13
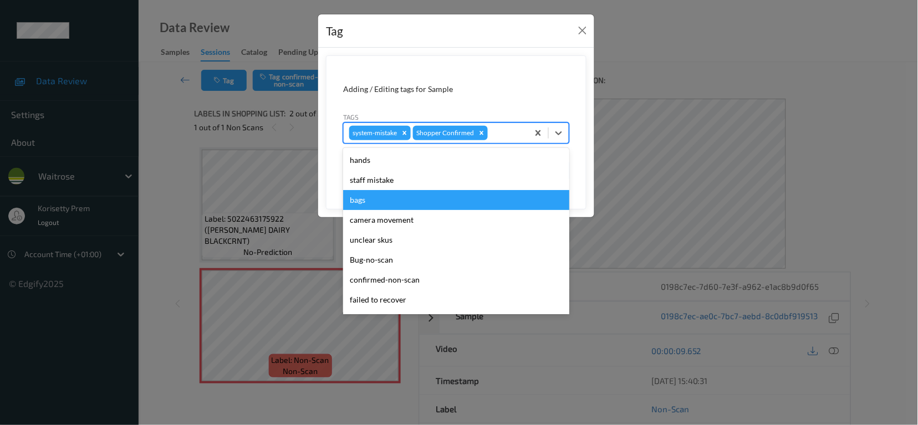
click at [377, 205] on div "bags" at bounding box center [456, 200] width 226 height 20
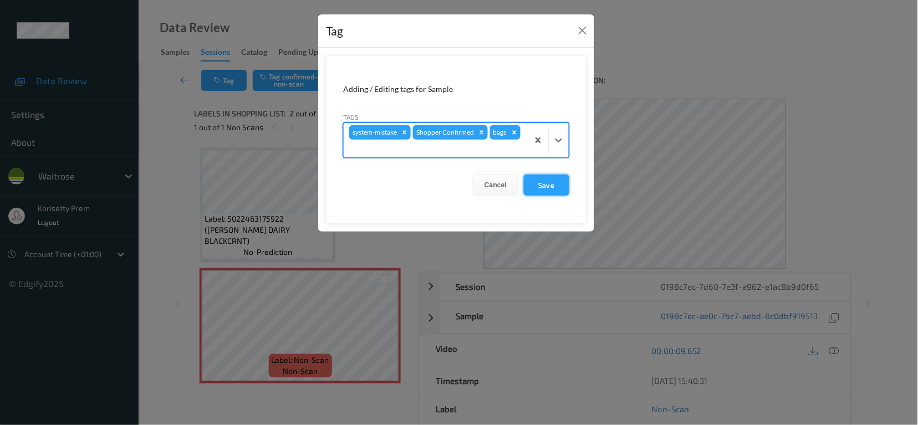
click at [545, 188] on button "Save" at bounding box center [546, 185] width 45 height 21
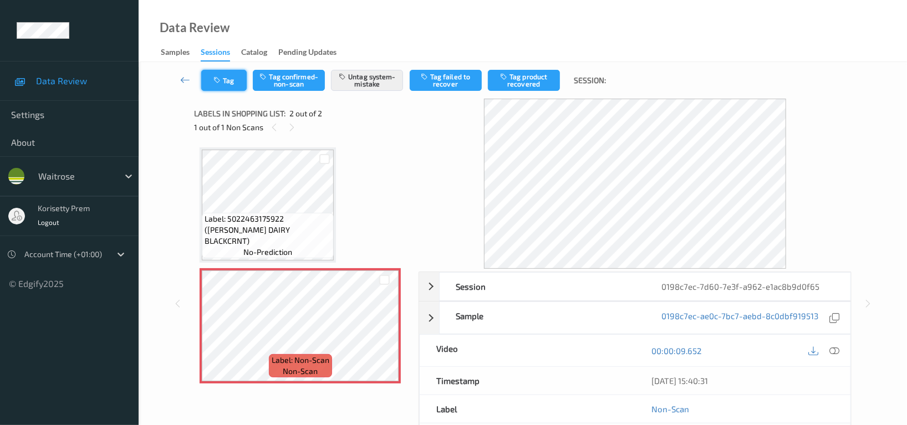
click at [225, 83] on button "Tag" at bounding box center [223, 80] width 45 height 21
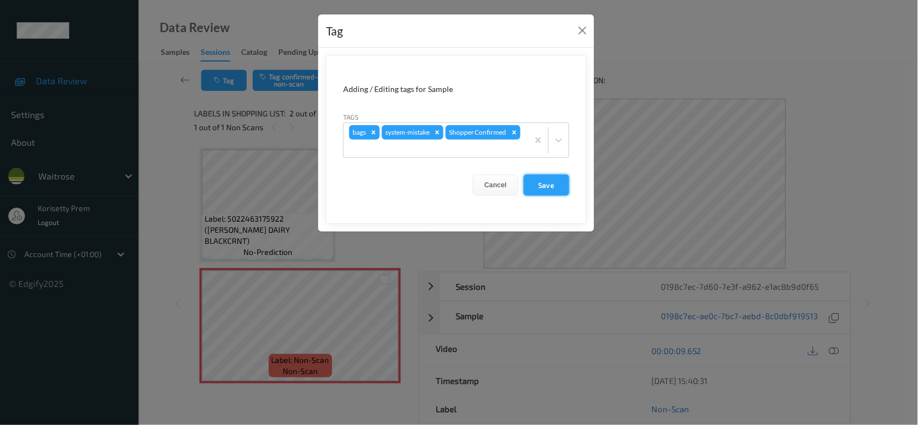
click at [540, 187] on button "Save" at bounding box center [546, 185] width 45 height 21
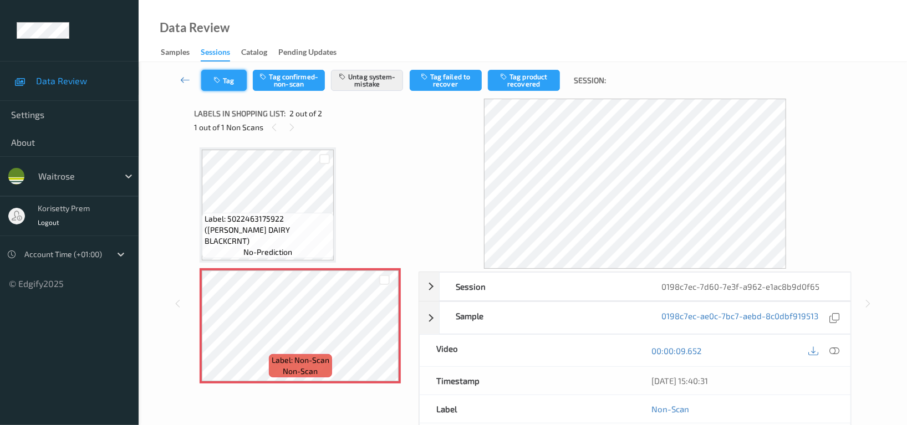
click at [223, 85] on button "Tag" at bounding box center [223, 80] width 45 height 21
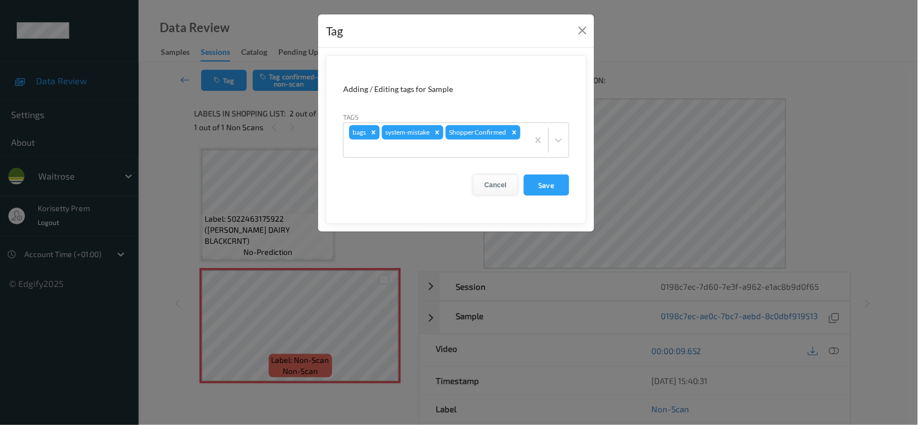
click at [492, 182] on button "Cancel" at bounding box center [495, 185] width 45 height 21
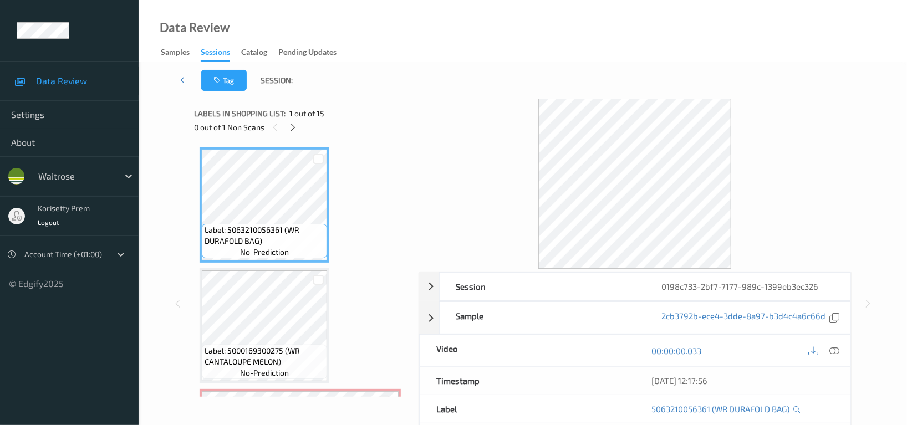
click at [401, 68] on div "Tag Session:" at bounding box center [522, 80] width 723 height 37
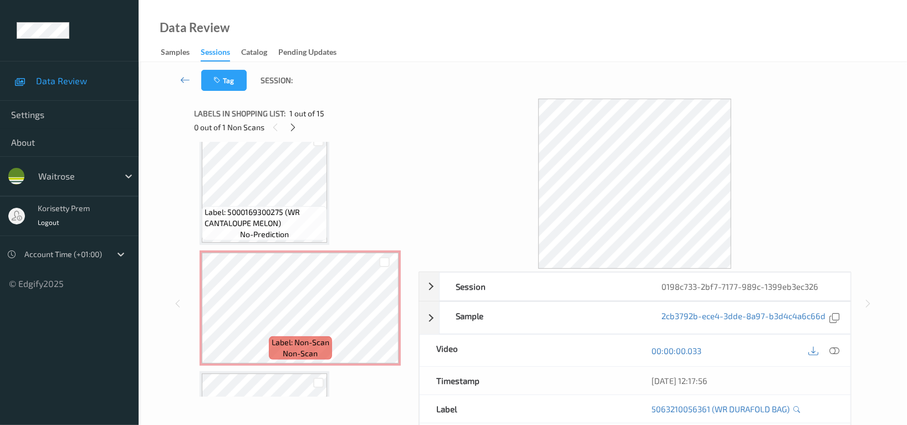
scroll to position [147, 0]
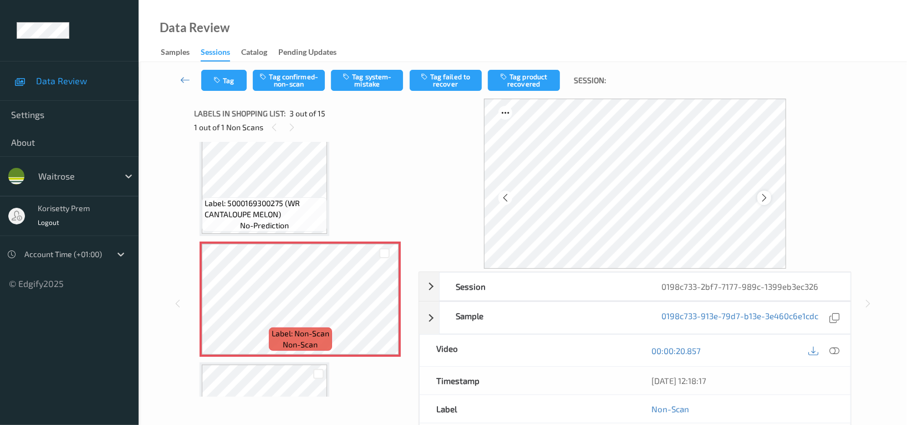
click at [766, 202] on icon at bounding box center [763, 198] width 9 height 10
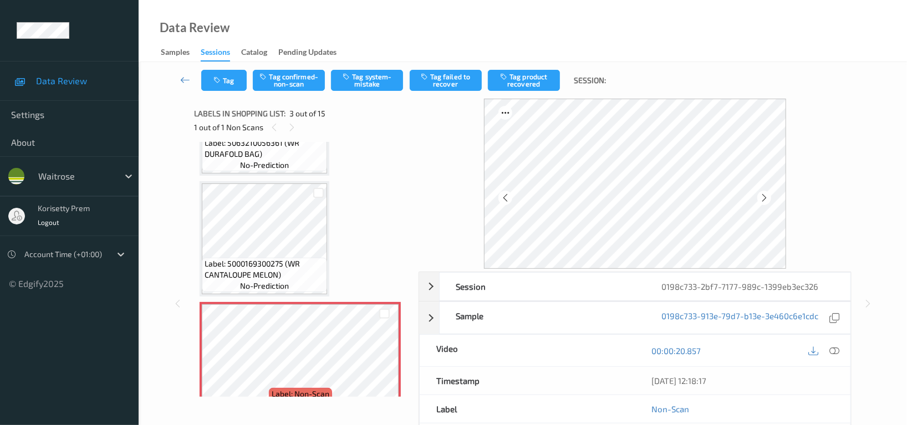
scroll to position [0, 0]
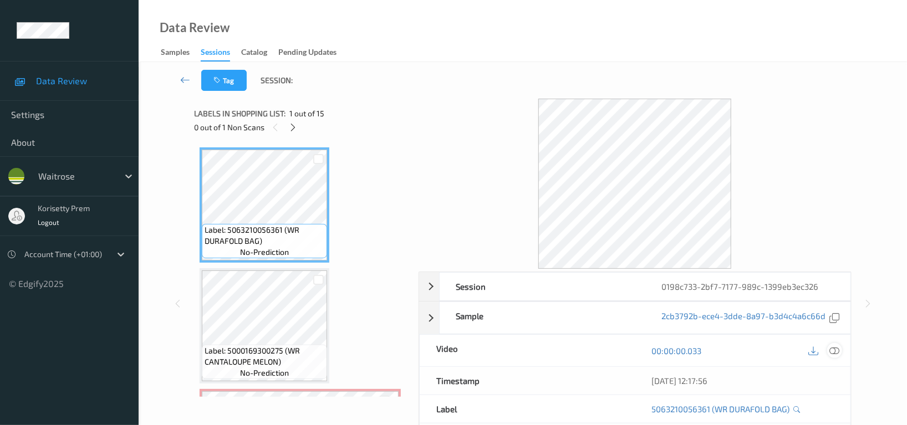
click at [835, 350] on icon at bounding box center [834, 351] width 10 height 10
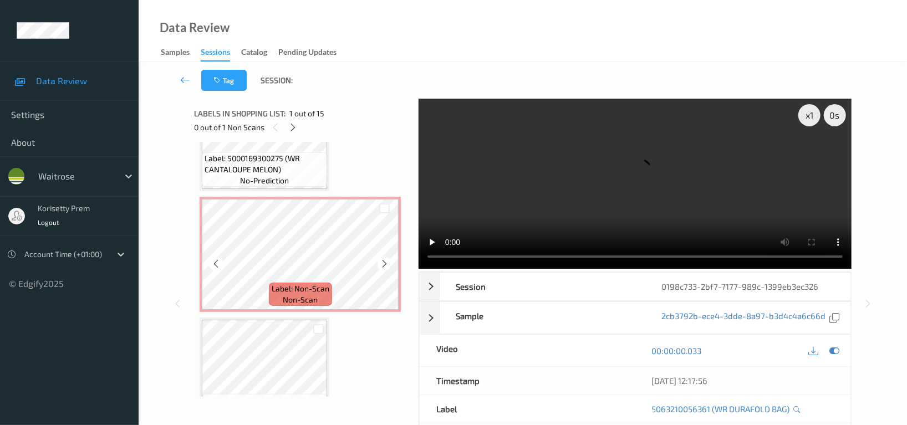
scroll to position [221, 0]
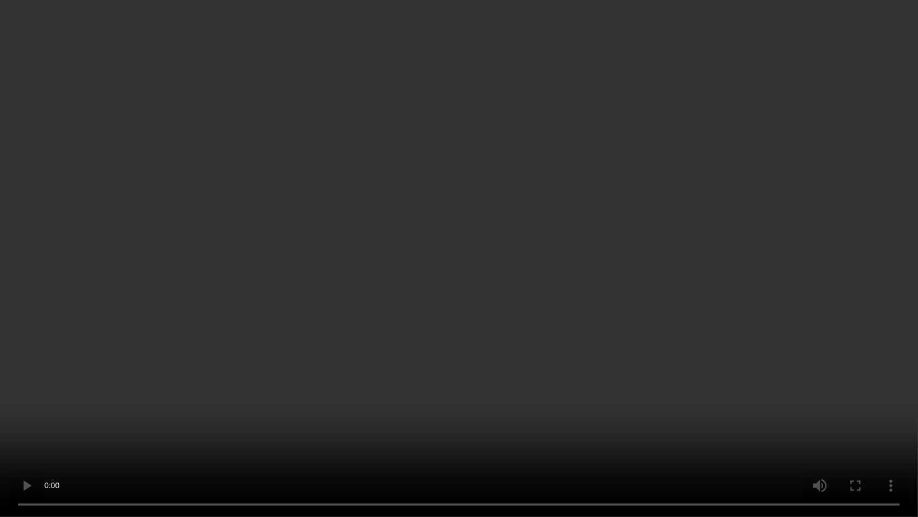
click at [650, 313] on video at bounding box center [459, 258] width 918 height 517
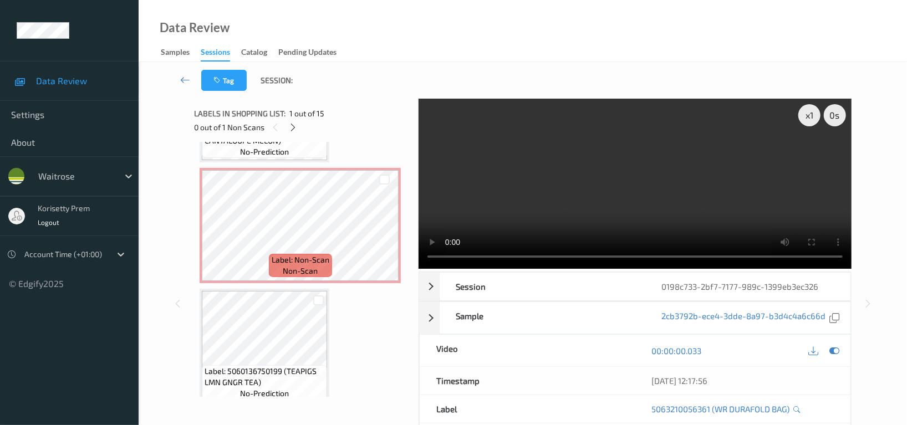
click at [658, 204] on video at bounding box center [634, 184] width 433 height 170
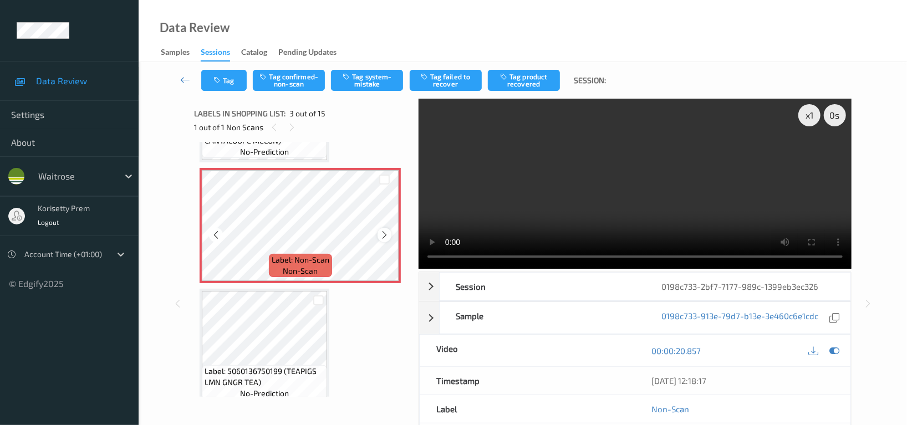
click at [382, 239] on div at bounding box center [384, 235] width 14 height 14
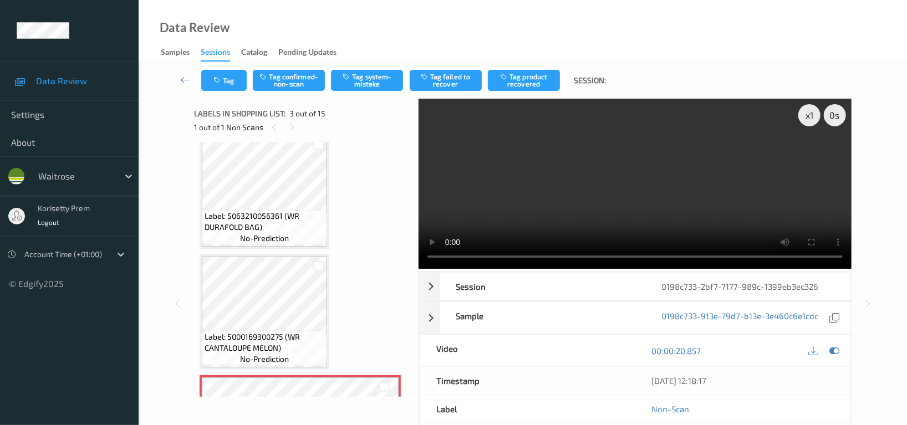
scroll to position [0, 0]
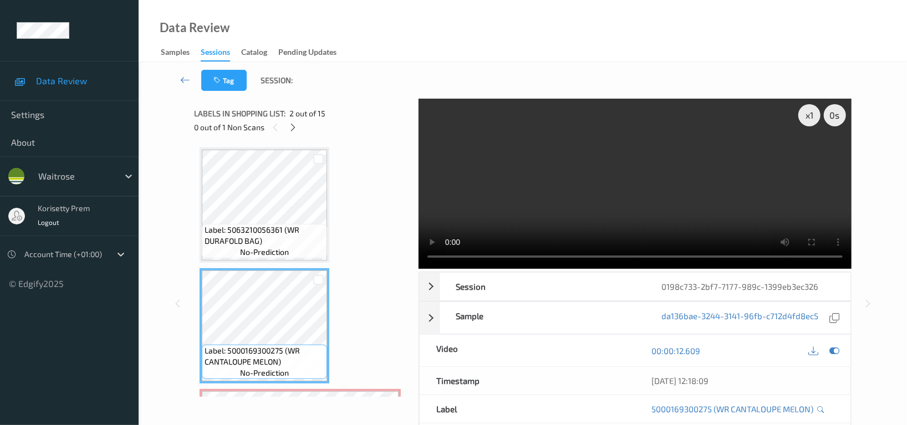
click at [627, 190] on video at bounding box center [634, 184] width 433 height 170
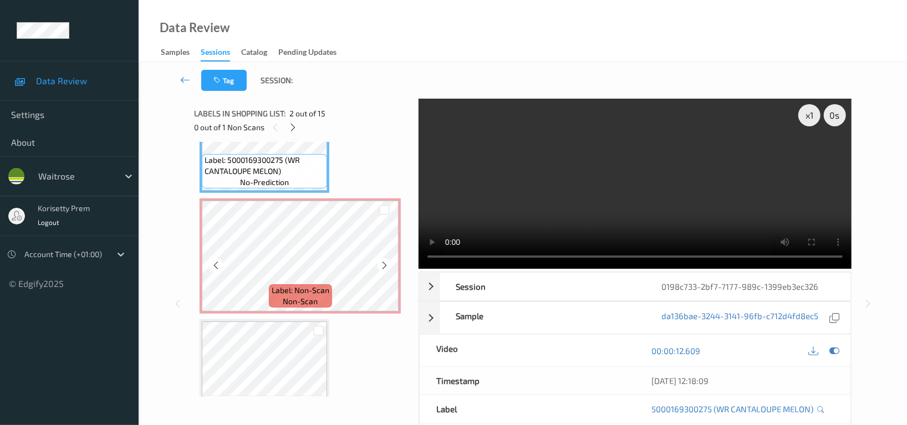
scroll to position [221, 0]
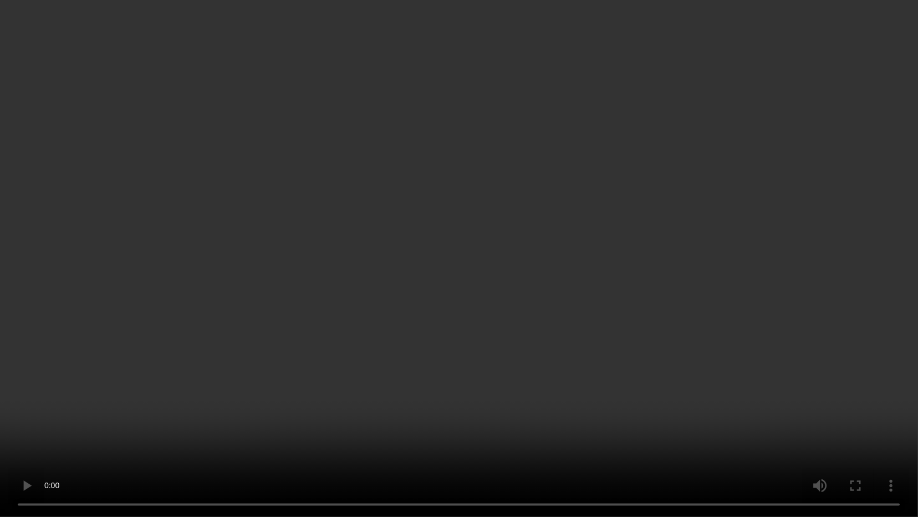
click at [580, 267] on video at bounding box center [459, 258] width 918 height 517
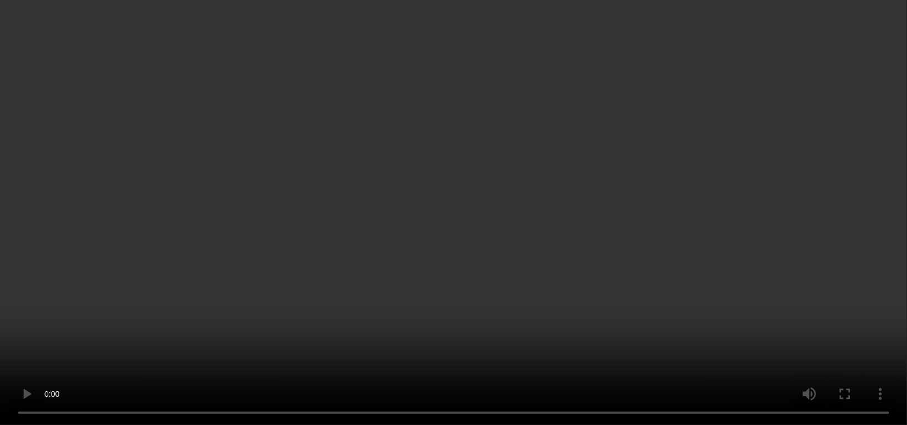
scroll to position [0, 0]
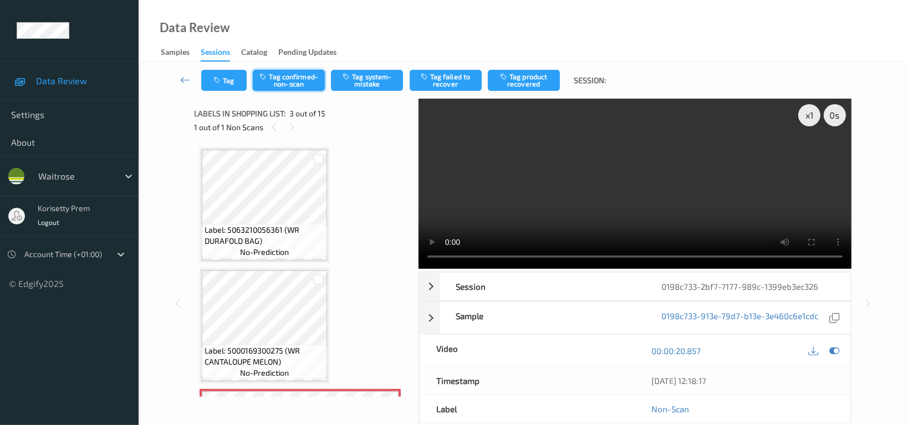
click at [301, 76] on button "Tag confirmed-non-scan" at bounding box center [289, 80] width 72 height 21
click at [529, 78] on button "Tag product recovered" at bounding box center [524, 80] width 72 height 21
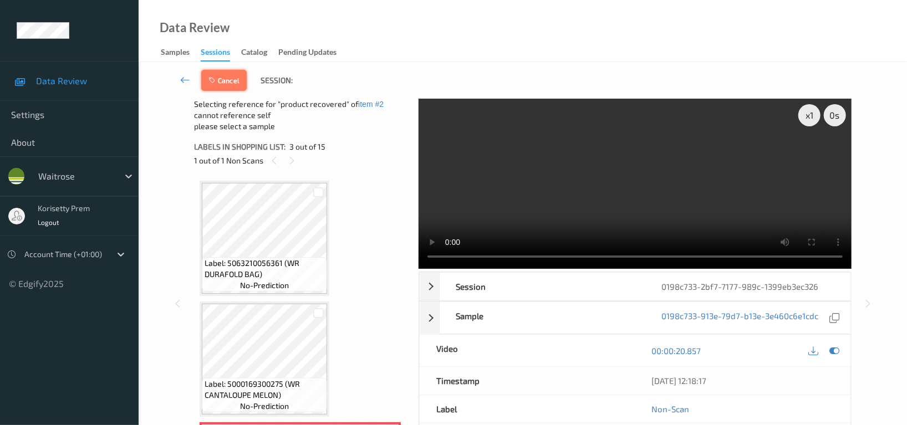
click at [217, 79] on icon "button" at bounding box center [212, 80] width 9 height 8
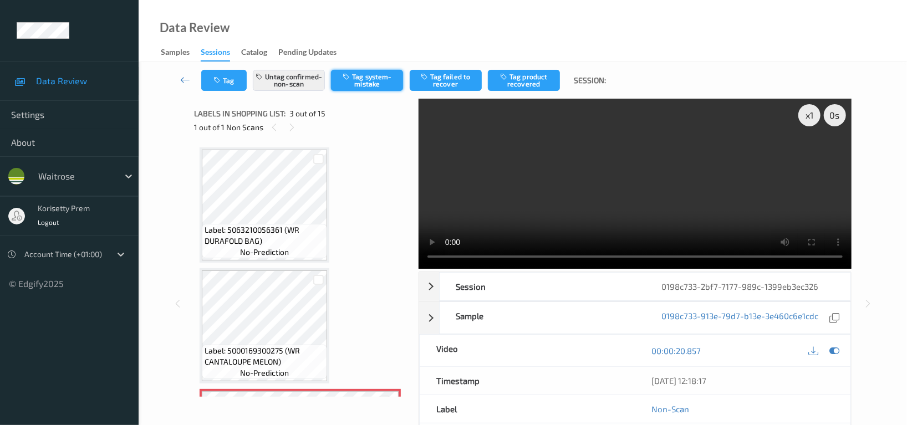
click at [372, 80] on button "Tag system-mistake" at bounding box center [367, 80] width 72 height 21
click at [283, 82] on button "Untag confirmed-non-scan" at bounding box center [289, 80] width 72 height 21
click at [375, 78] on button "Tag system-mistake" at bounding box center [367, 80] width 72 height 21
click at [238, 81] on button "Tag" at bounding box center [223, 80] width 45 height 21
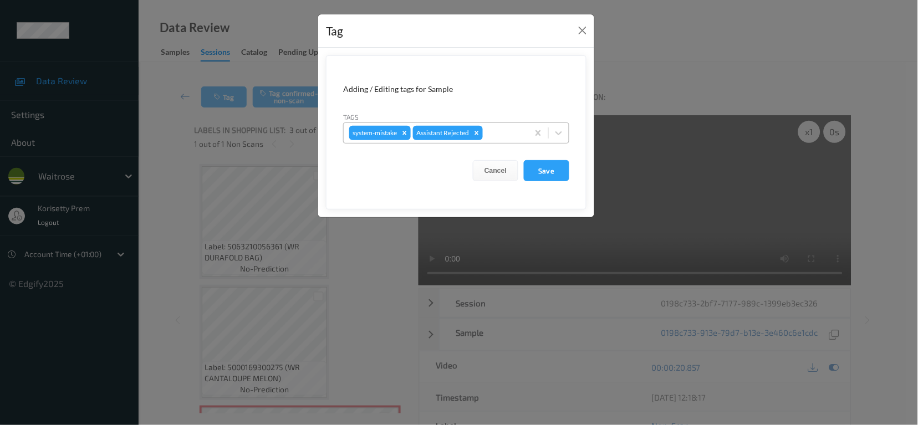
click at [505, 135] on div at bounding box center [504, 132] width 38 height 13
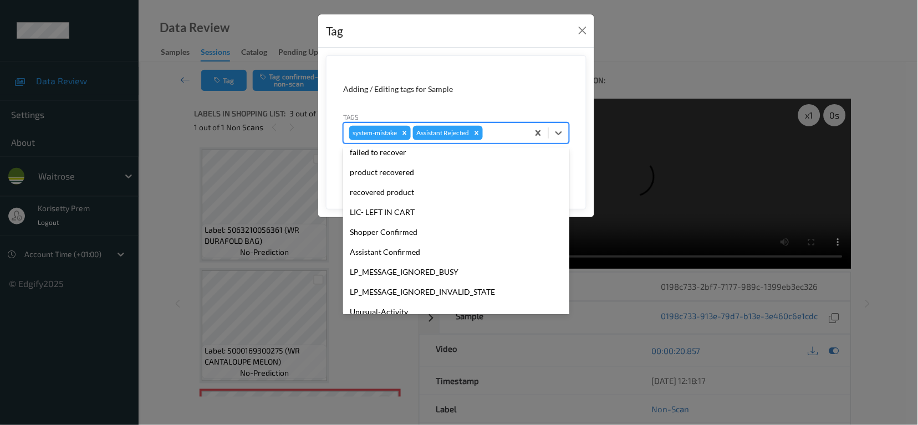
scroll to position [217, 0]
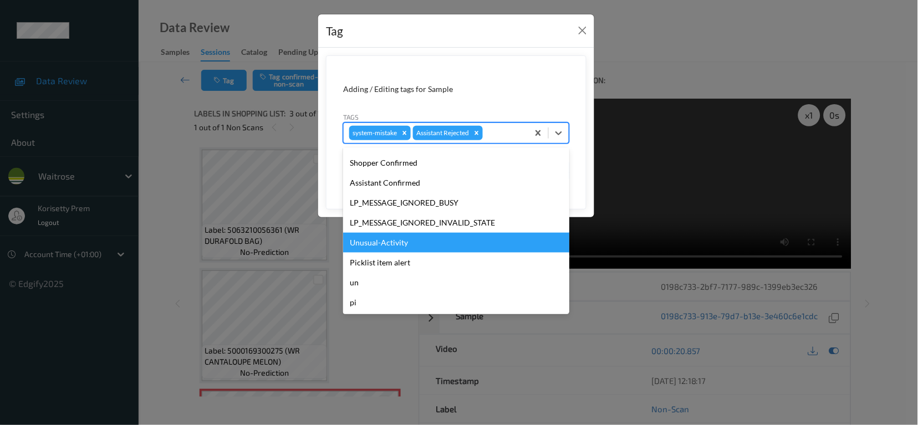
click at [401, 241] on div "Unusual-Activity" at bounding box center [456, 243] width 226 height 20
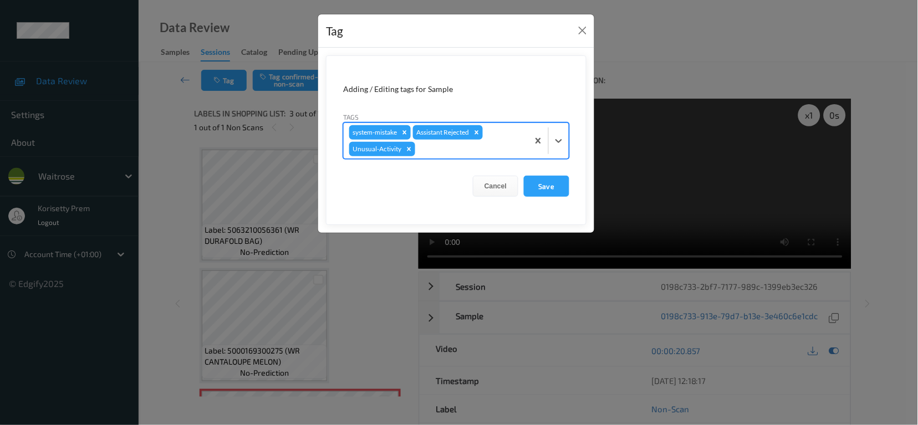
click at [439, 149] on div at bounding box center [469, 148] width 105 height 13
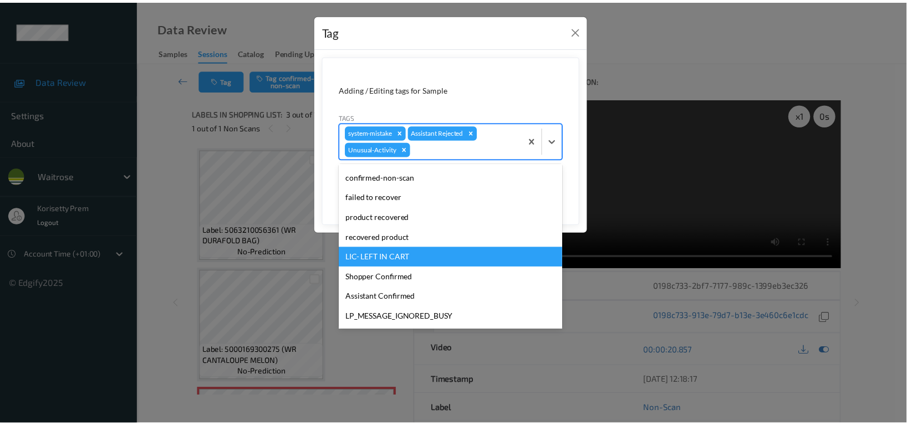
scroll to position [197, 0]
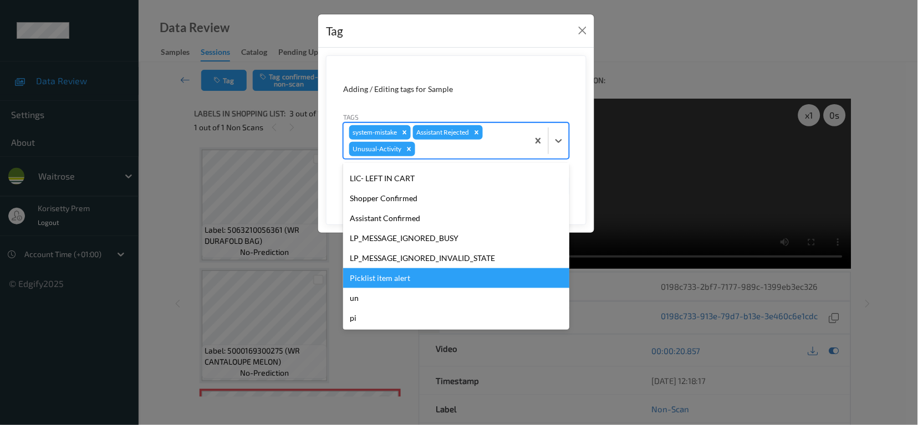
click at [404, 284] on div "Picklist item alert" at bounding box center [456, 278] width 226 height 20
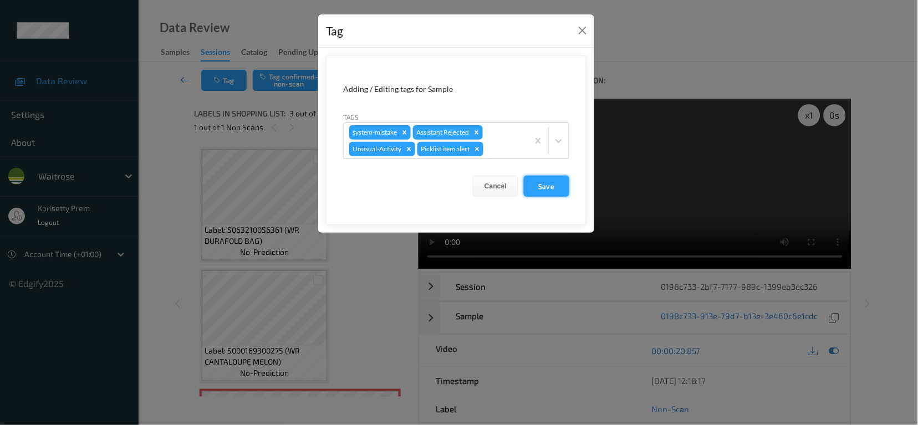
click at [549, 185] on button "Save" at bounding box center [546, 186] width 45 height 21
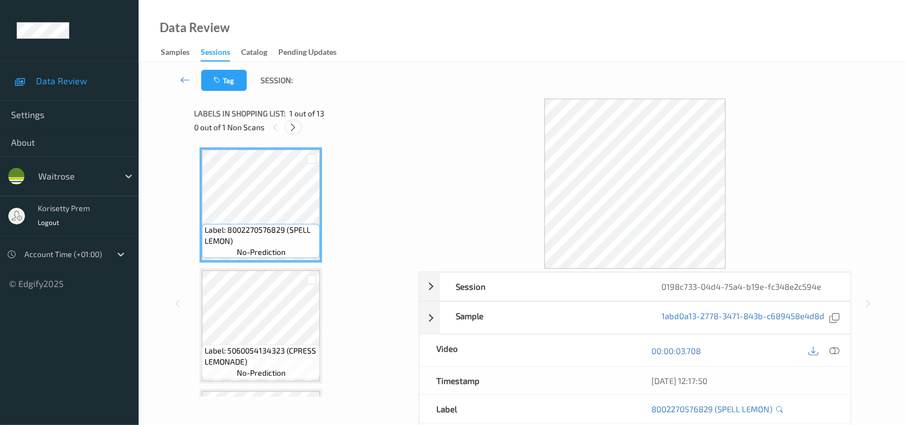
click at [293, 130] on icon at bounding box center [293, 127] width 9 height 10
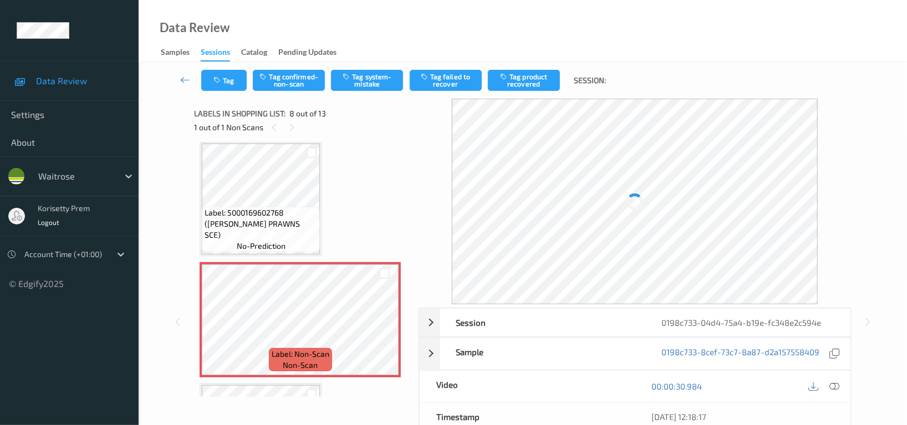
scroll to position [739, 0]
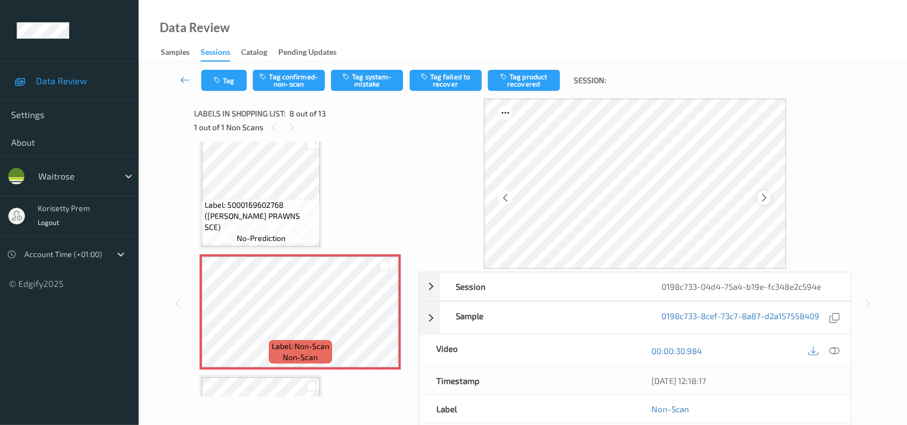
click at [764, 197] on icon at bounding box center [763, 198] width 9 height 10
click at [770, 200] on div at bounding box center [764, 198] width 14 height 14
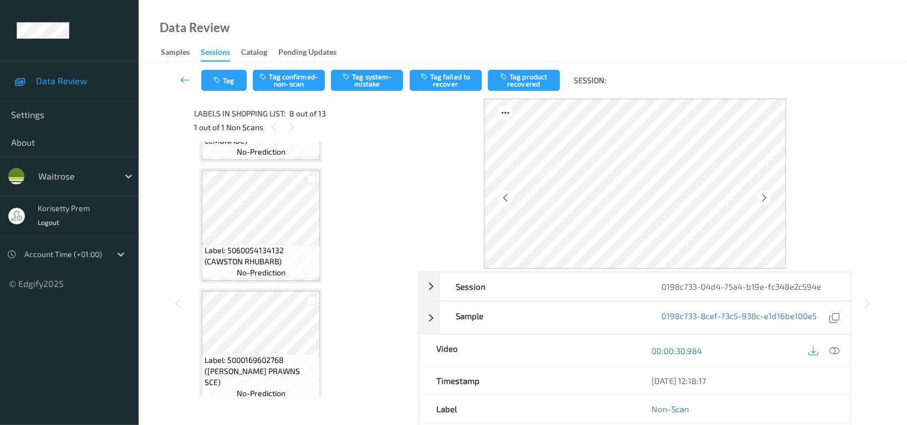
scroll to position [517, 0]
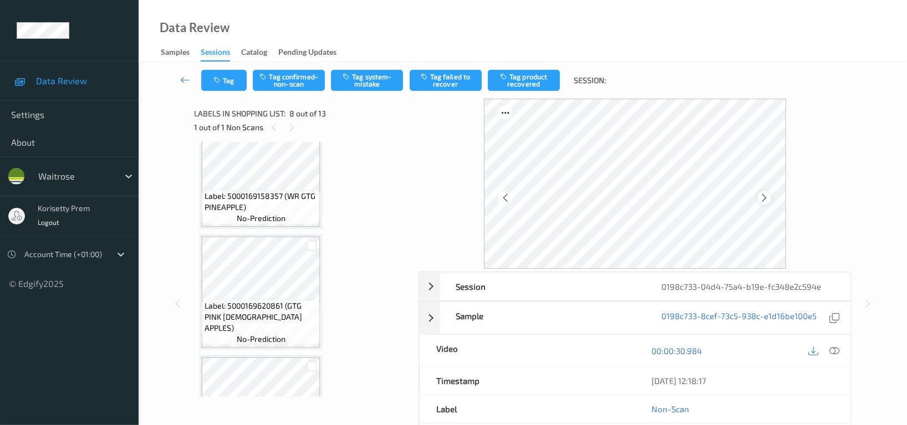
click at [761, 200] on icon at bounding box center [763, 198] width 9 height 10
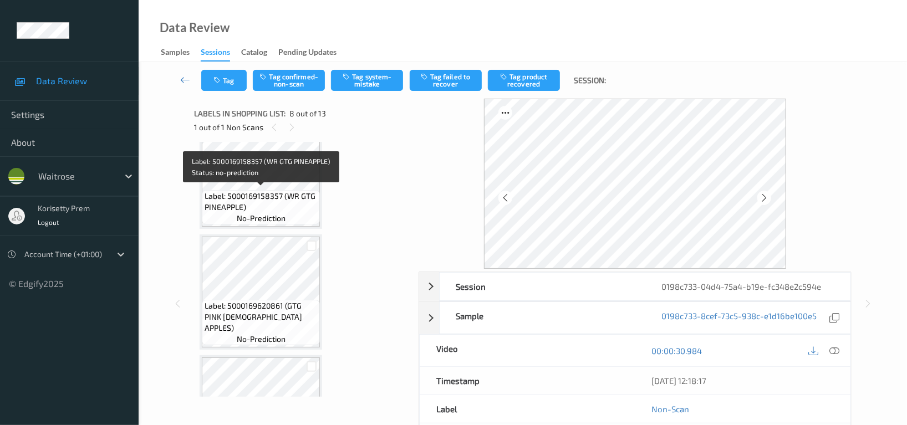
click at [298, 191] on span "Label: 5000169158357 (WR GTG PINEAPPLE)" at bounding box center [261, 202] width 113 height 22
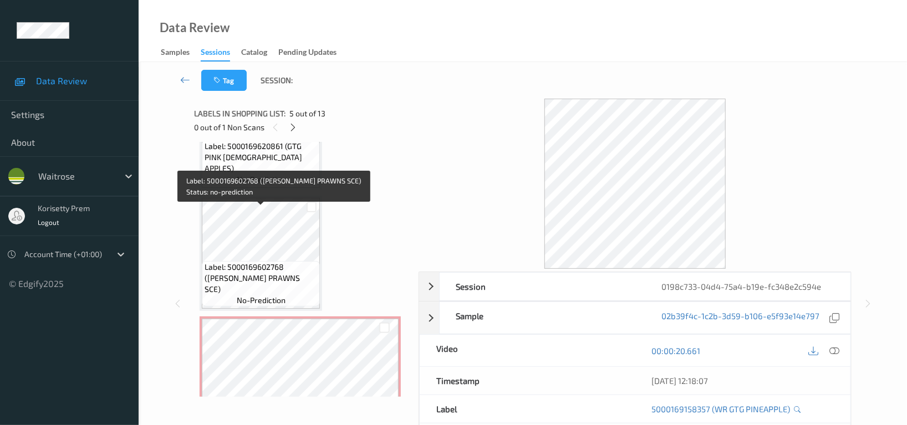
scroll to position [591, 0]
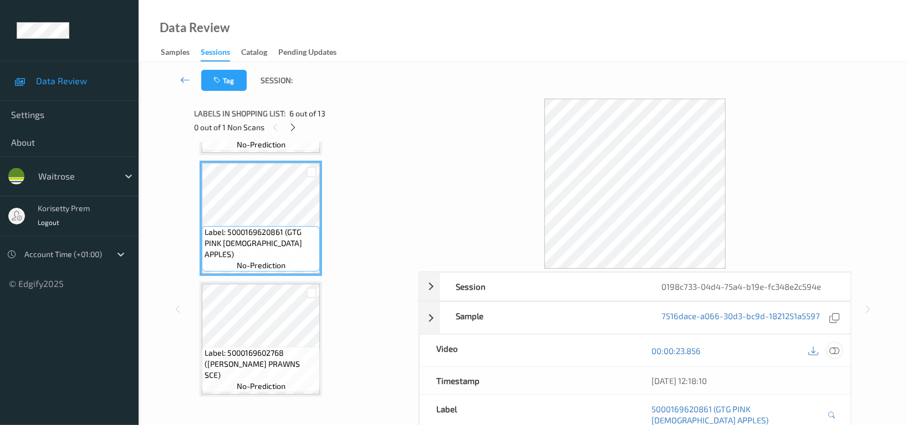
click at [836, 351] on icon at bounding box center [834, 351] width 10 height 10
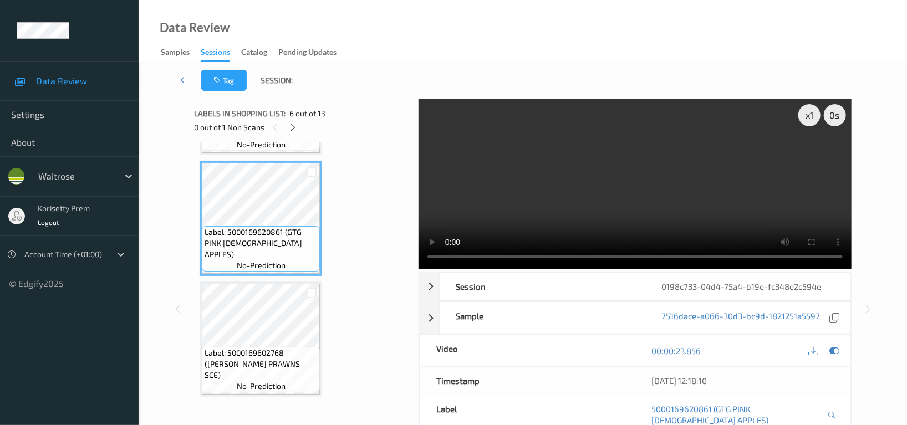
click at [515, 196] on video at bounding box center [634, 184] width 433 height 170
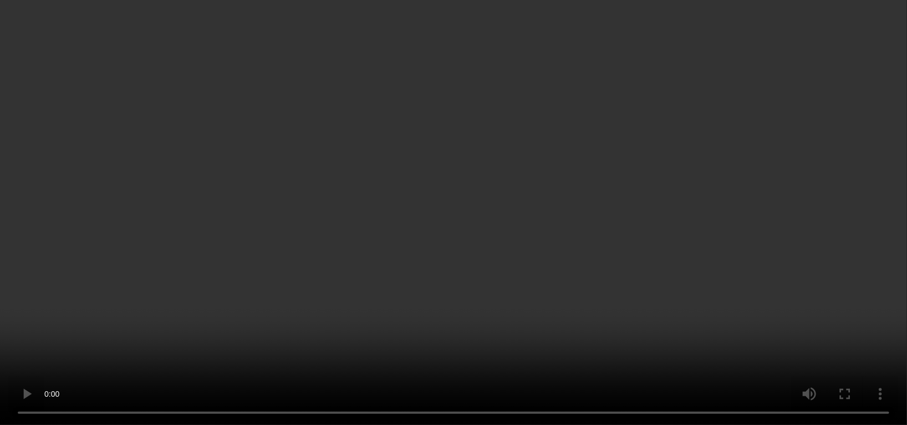
scroll to position [812, 0]
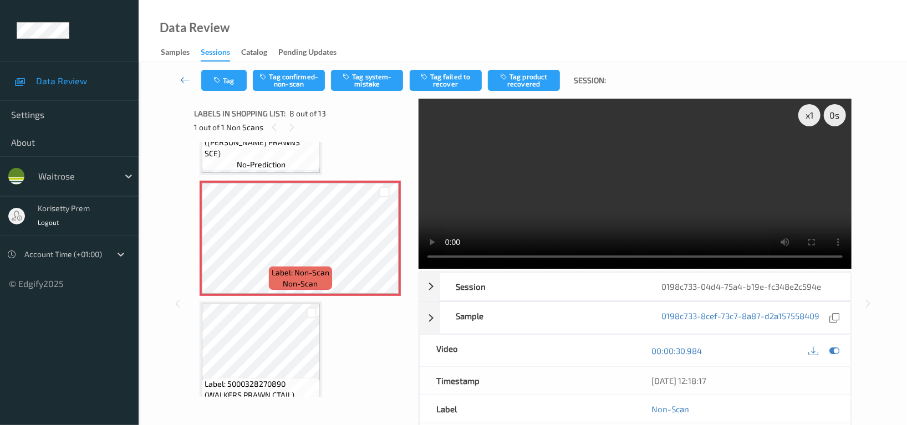
click at [659, 203] on video at bounding box center [634, 184] width 433 height 170
click at [589, 212] on video at bounding box center [634, 184] width 433 height 170
click at [835, 356] on icon at bounding box center [834, 351] width 10 height 10
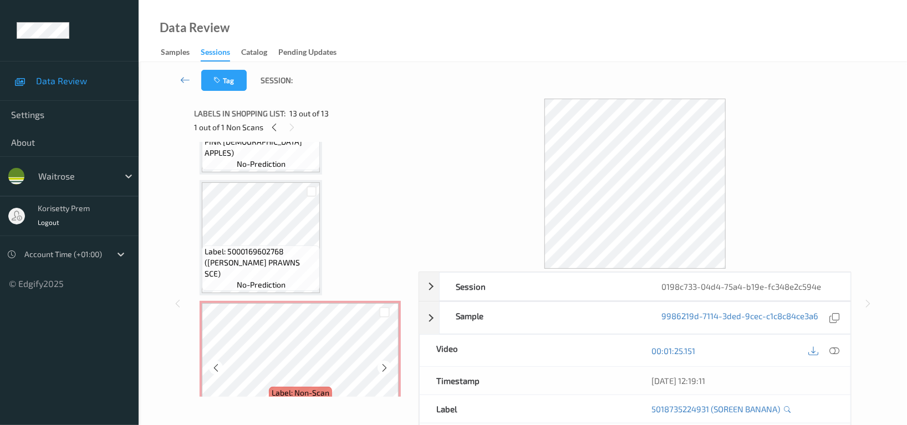
scroll to position [650, 0]
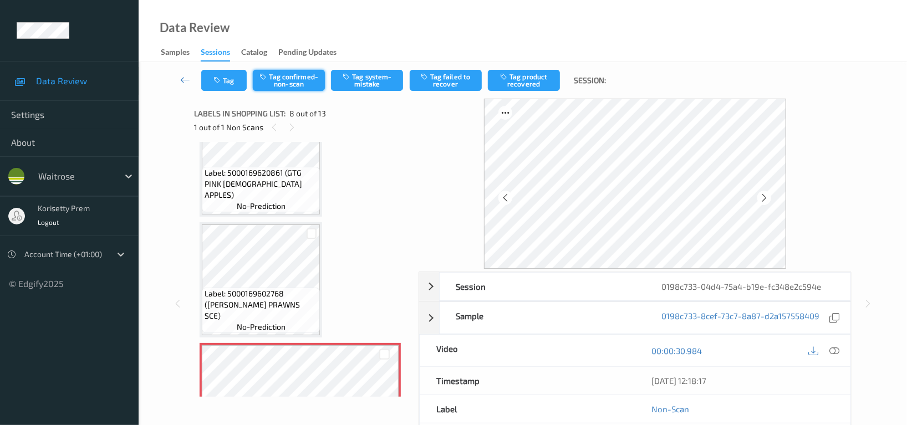
click at [294, 81] on button "Tag confirmed-non-scan" at bounding box center [289, 80] width 72 height 21
click at [449, 85] on button "Tag failed to recover" at bounding box center [446, 80] width 72 height 21
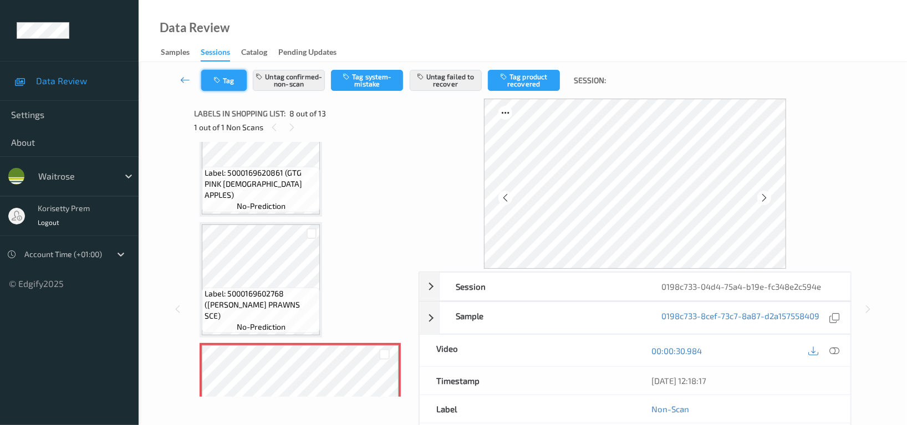
click at [210, 74] on button "Tag" at bounding box center [223, 80] width 45 height 21
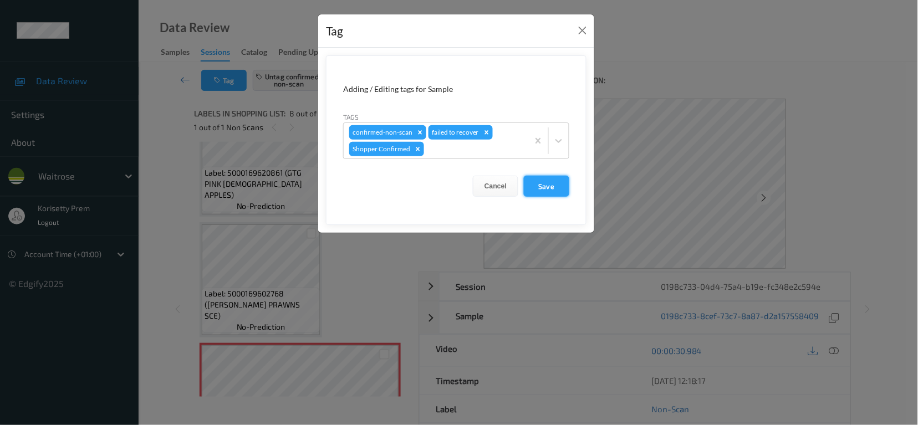
click at [545, 182] on button "Save" at bounding box center [546, 186] width 45 height 21
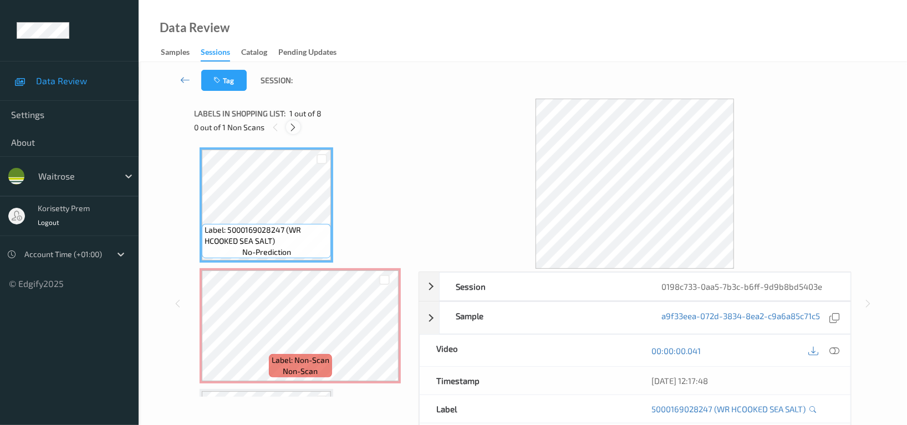
click at [299, 127] on div at bounding box center [293, 127] width 14 height 14
click at [833, 349] on icon at bounding box center [834, 351] width 10 height 10
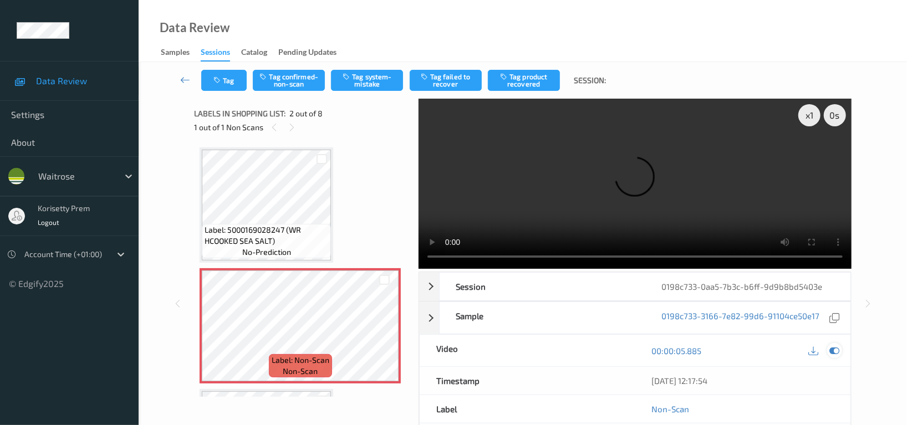
click at [828, 343] on div at bounding box center [834, 350] width 15 height 15
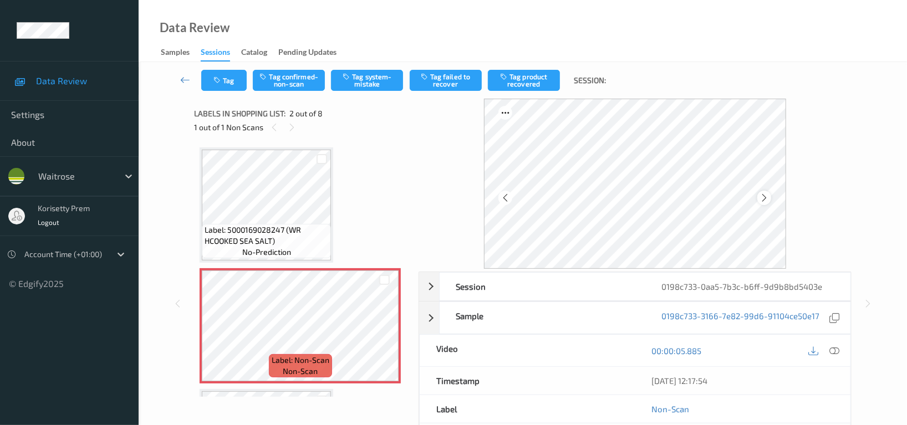
click at [764, 197] on icon at bounding box center [763, 198] width 9 height 10
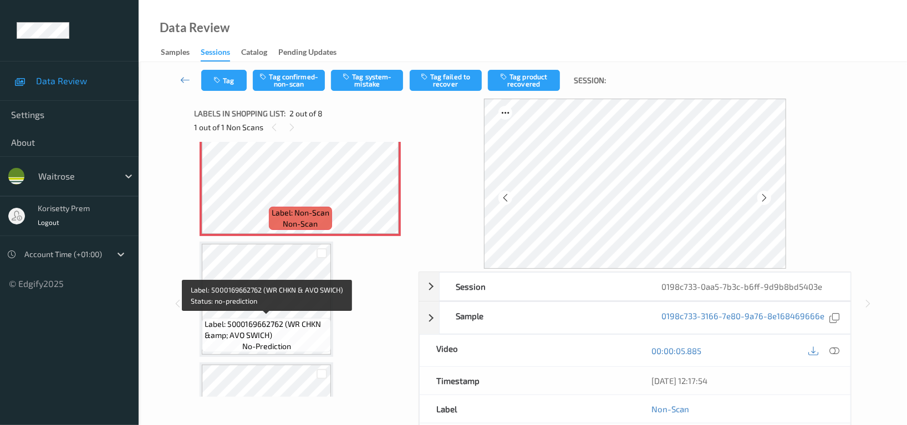
click at [287, 319] on span "Label: 5000169662762 (WR CHKN &amp; AVO SWICH)" at bounding box center [267, 330] width 124 height 22
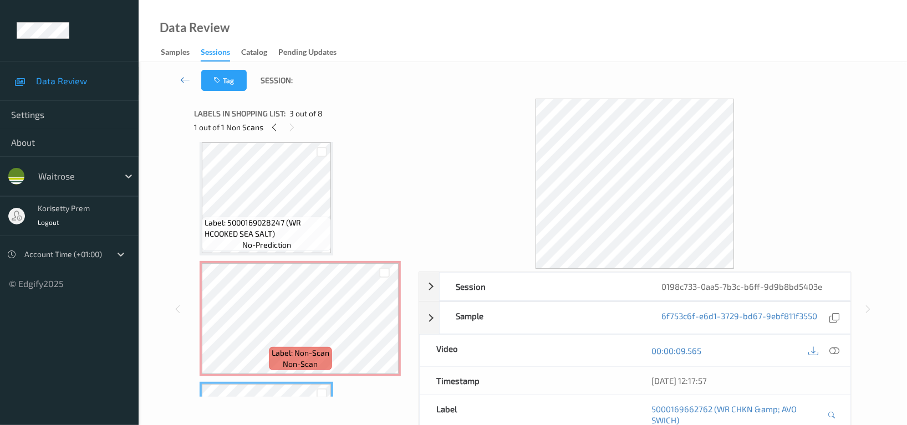
scroll to position [0, 0]
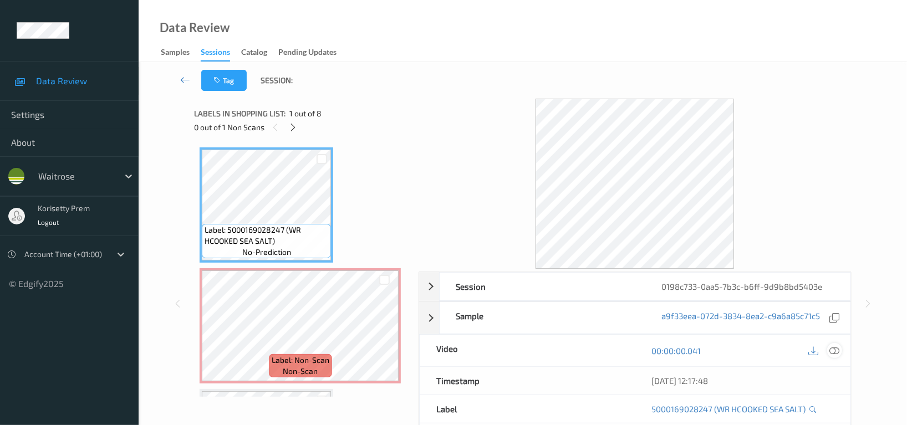
click at [836, 351] on icon at bounding box center [834, 351] width 10 height 10
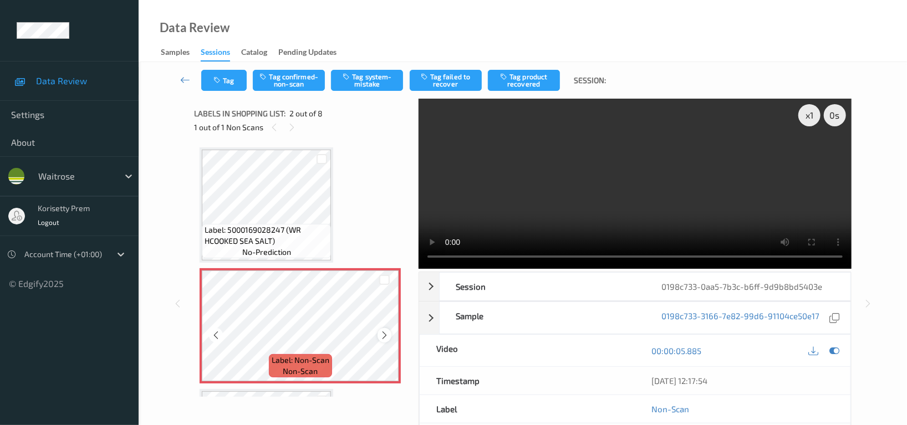
click at [380, 335] on icon at bounding box center [384, 335] width 9 height 10
click at [381, 335] on icon at bounding box center [384, 335] width 9 height 10
click at [382, 335] on icon at bounding box center [384, 335] width 9 height 10
click at [840, 350] on div at bounding box center [834, 350] width 15 height 15
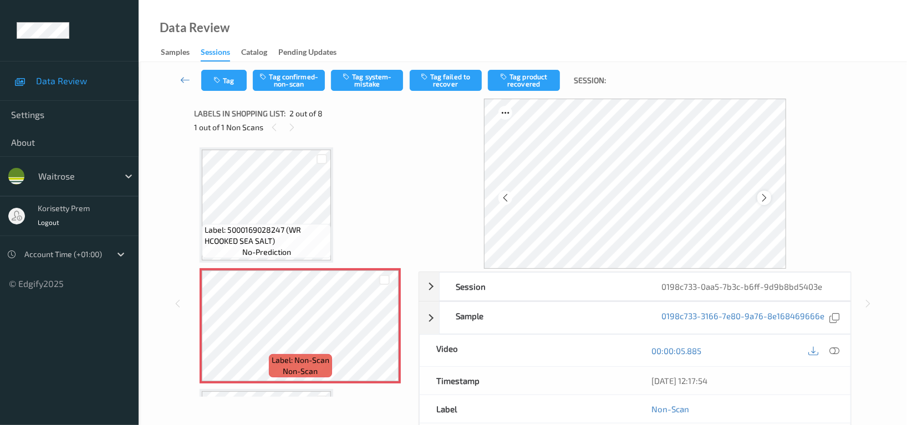
click at [765, 196] on icon at bounding box center [763, 198] width 9 height 10
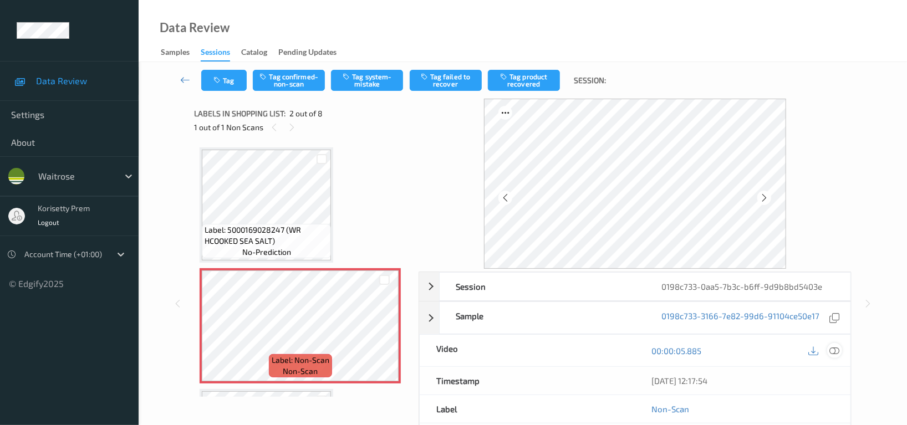
click at [834, 352] on icon at bounding box center [834, 351] width 10 height 10
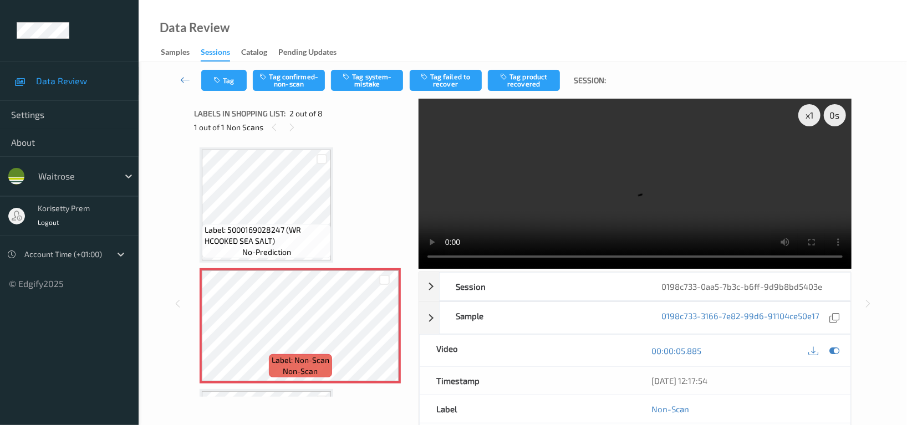
click at [415, 275] on div "x 1 0 s Session 0198c733-0aa5-7b3c-b6ff-9d9b8bd5403e Session ID 0198c733-0aa5-7…" at bounding box center [522, 304] width 657 height 410
click at [810, 209] on video at bounding box center [634, 184] width 433 height 170
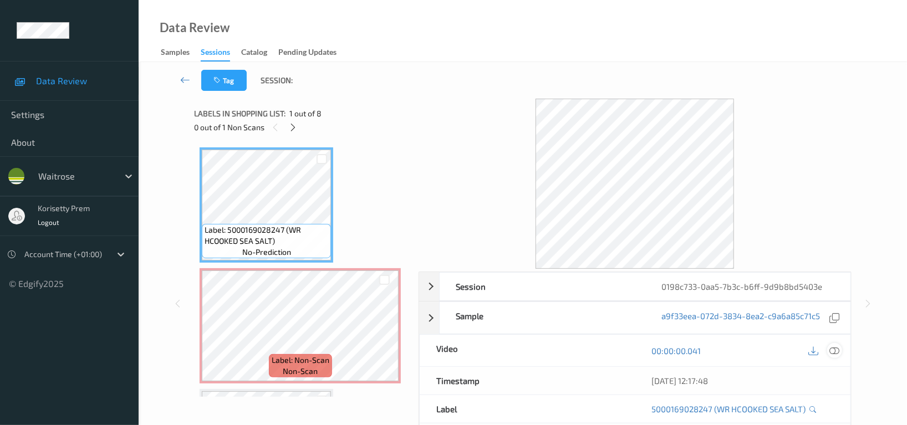
click at [838, 350] on icon at bounding box center [834, 351] width 10 height 10
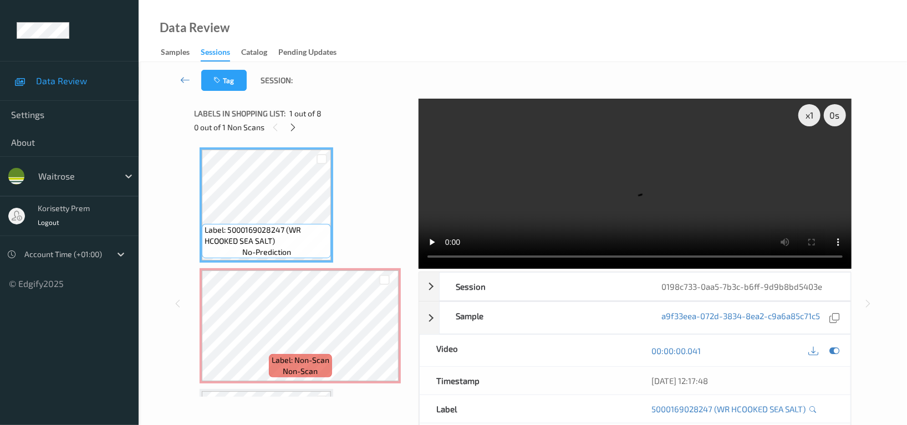
click at [450, 355] on div "Video" at bounding box center [527, 351] width 215 height 32
click at [813, 350] on icon at bounding box center [813, 351] width 10 height 10
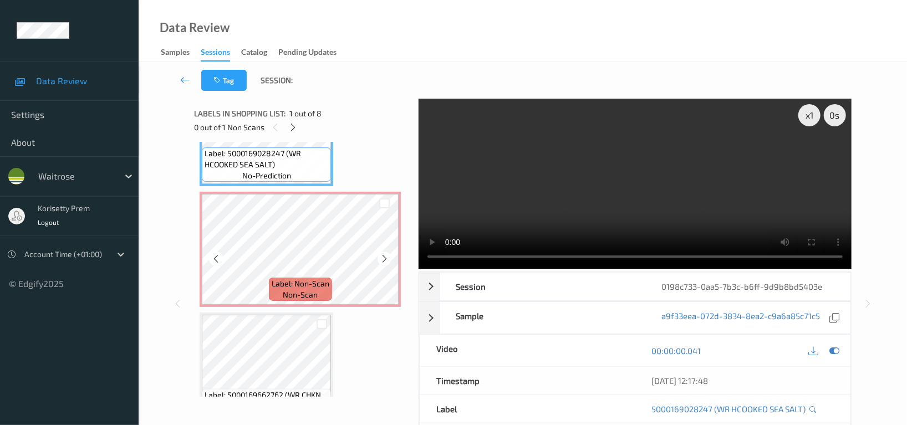
scroll to position [147, 0]
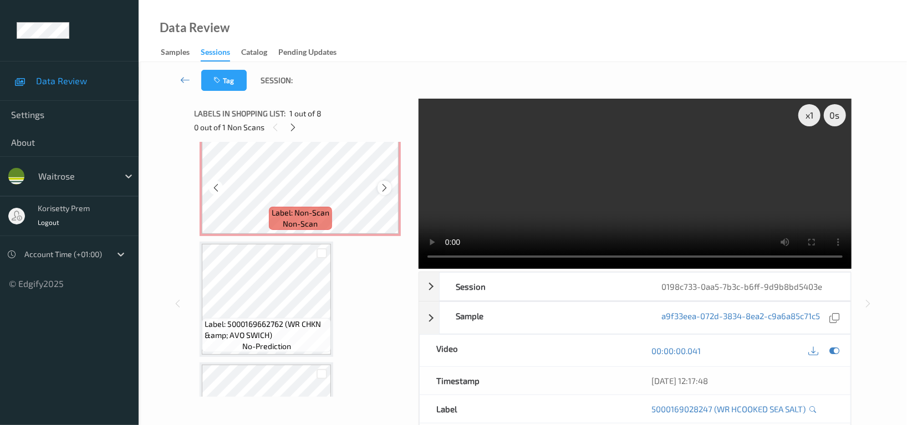
click at [386, 190] on icon at bounding box center [384, 188] width 9 height 10
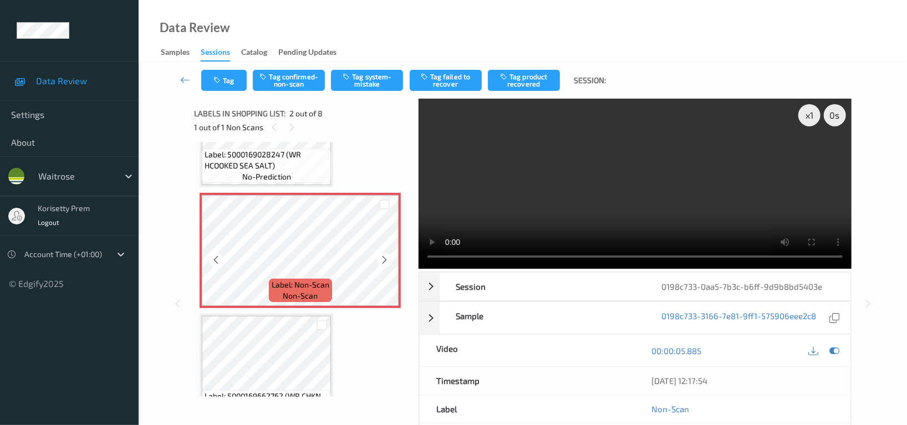
scroll to position [74, 0]
click at [836, 354] on icon at bounding box center [834, 351] width 10 height 10
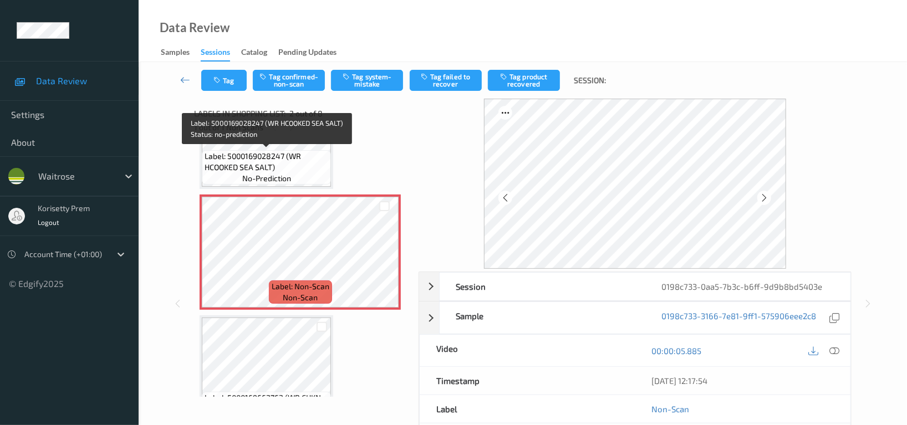
click at [269, 168] on span "Label: 5000169028247 (WR HCOOKED SEA SALT)" at bounding box center [267, 162] width 124 height 22
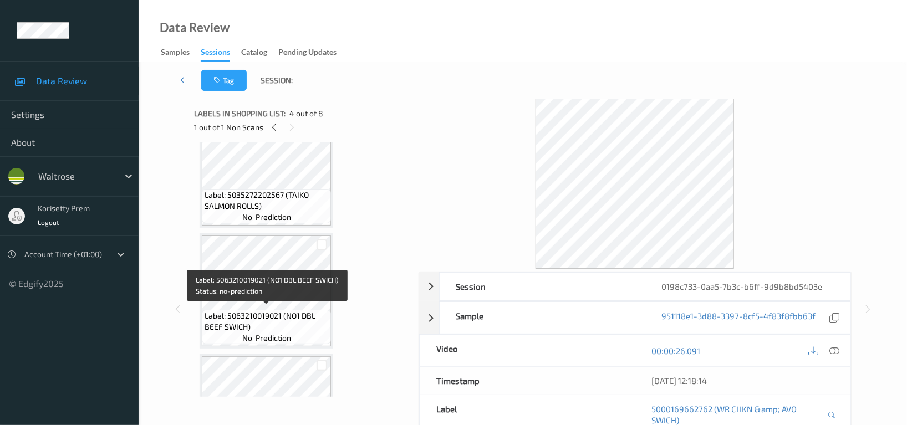
scroll to position [713, 0]
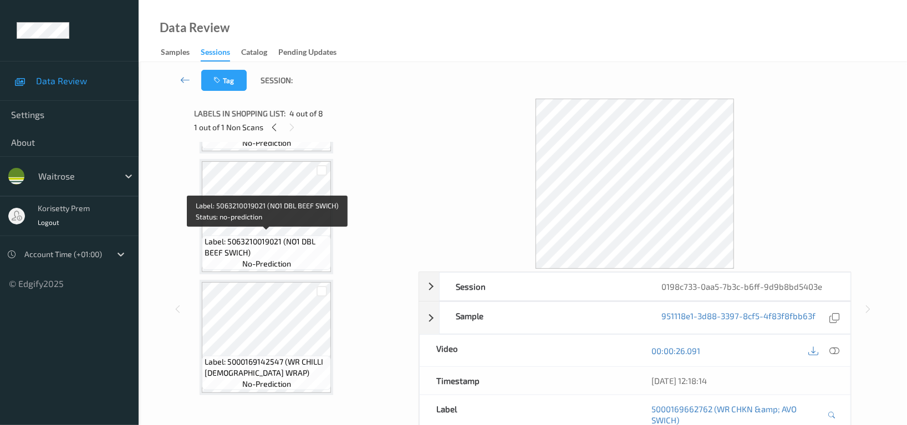
click at [255, 240] on span "Label: 5063210019021 (NO1 DBL BEEF SWICH)" at bounding box center [267, 247] width 124 height 22
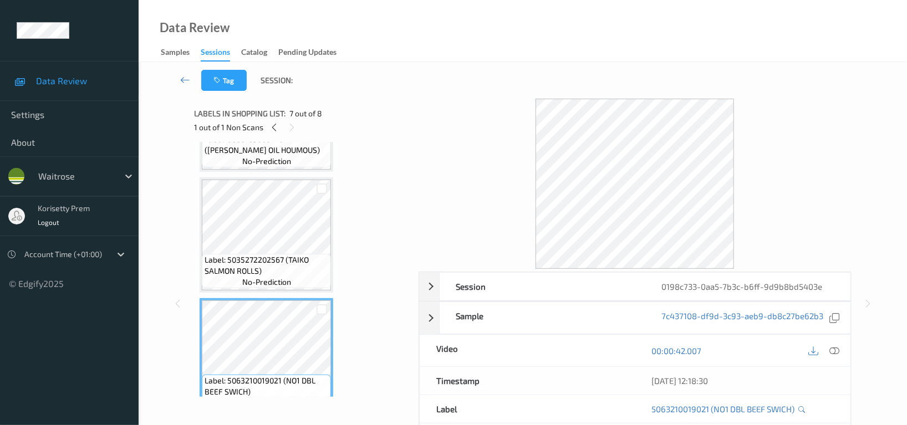
scroll to position [565, 0]
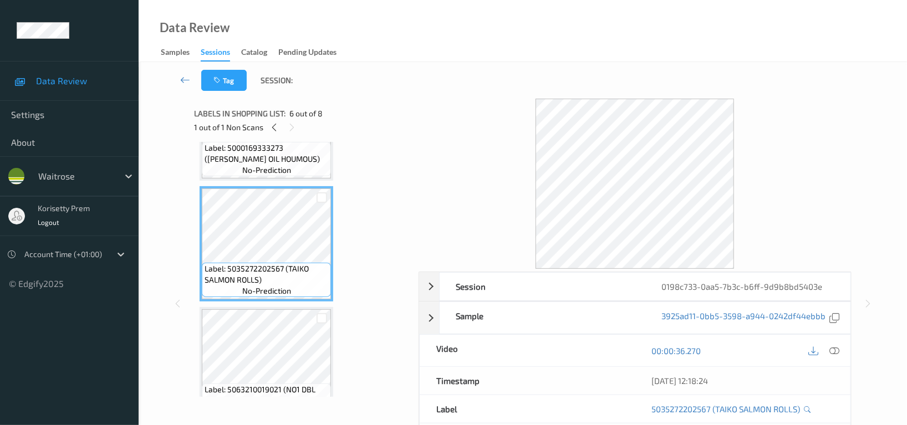
click at [835, 352] on icon at bounding box center [834, 351] width 10 height 10
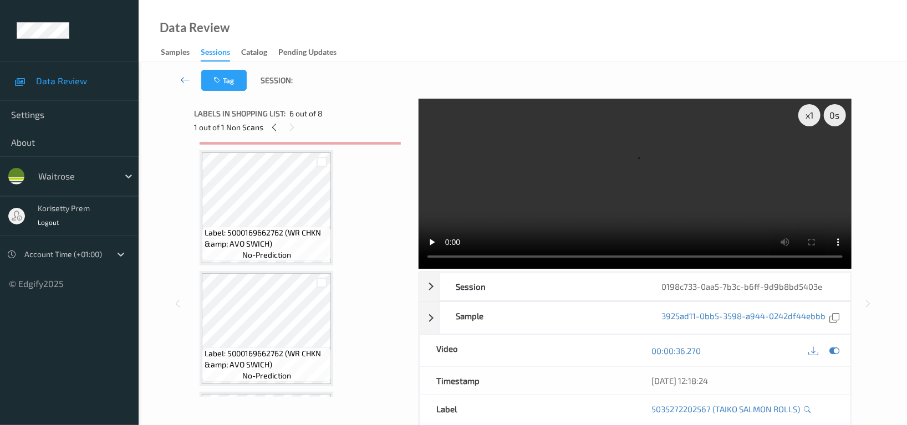
scroll to position [196, 0]
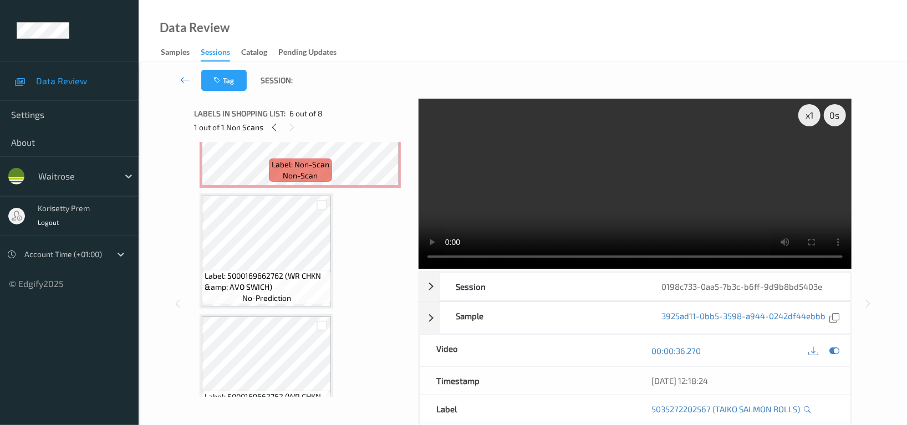
click at [587, 157] on video at bounding box center [634, 184] width 433 height 170
click at [534, 171] on video at bounding box center [634, 184] width 433 height 170
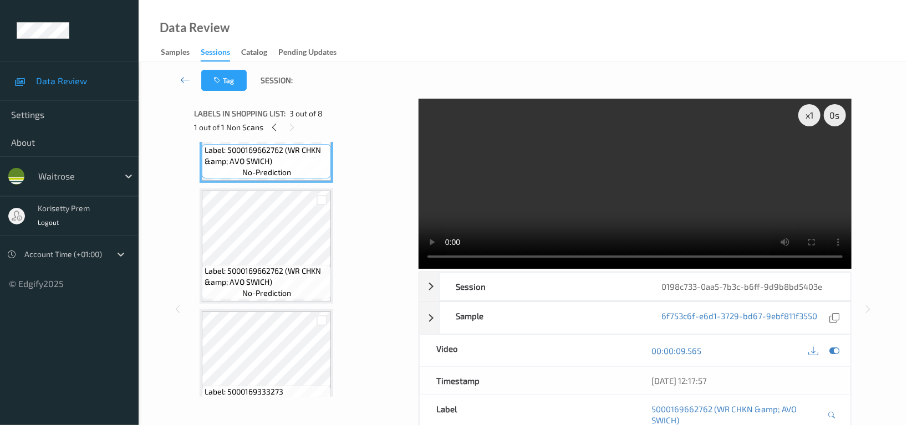
scroll to position [344, 0]
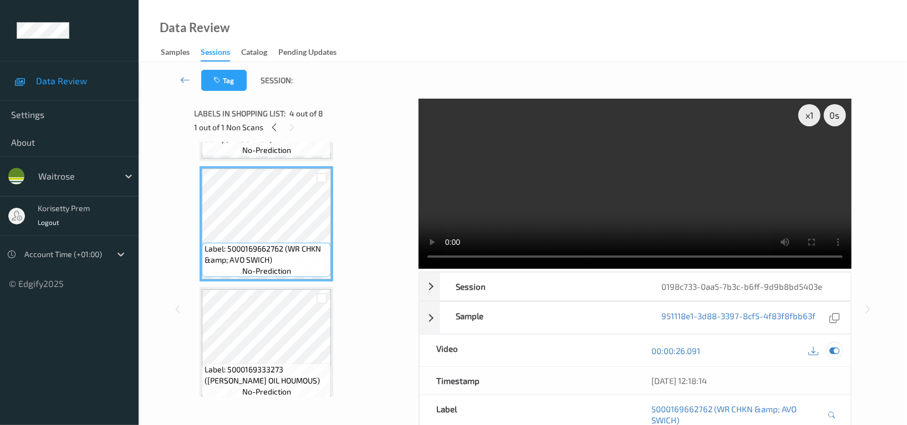
click at [837, 353] on icon at bounding box center [834, 351] width 10 height 10
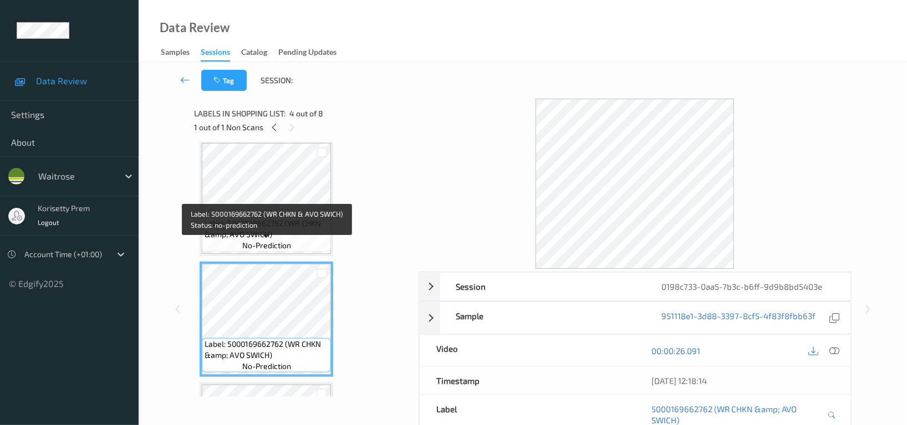
scroll to position [122, 0]
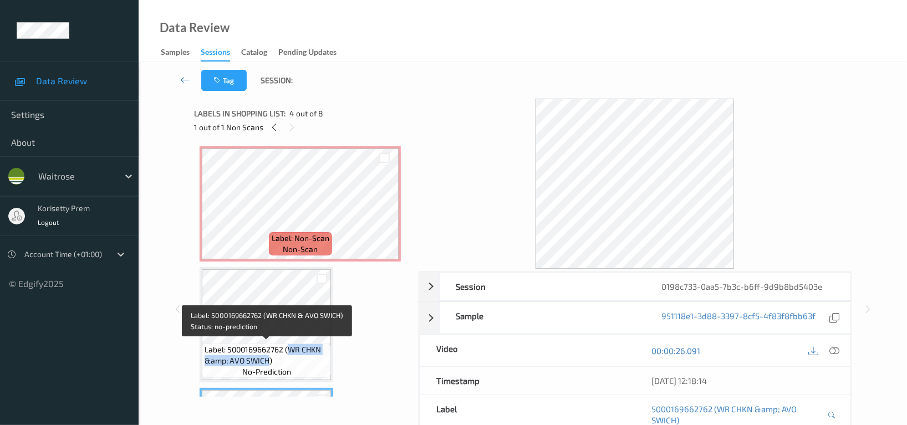
drag, startPoint x: 289, startPoint y: 348, endPoint x: 273, endPoint y: 358, distance: 18.4
click at [271, 361] on span "Label: 5000169662762 (WR CHKN &amp; AVO SWICH)" at bounding box center [267, 355] width 124 height 22
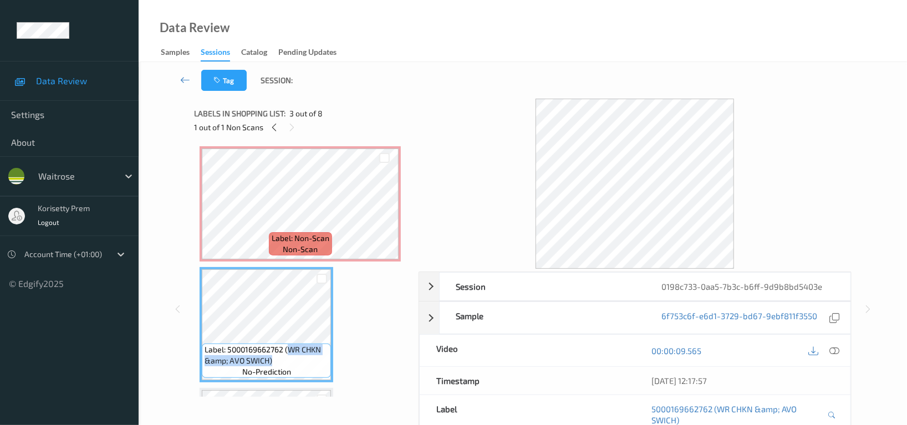
copy span "WR CHKN &amp; AVO SWICH)"
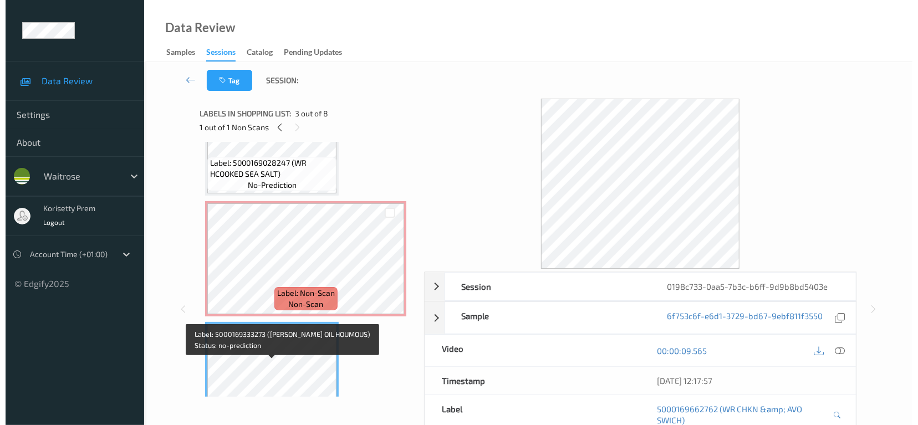
scroll to position [48, 0]
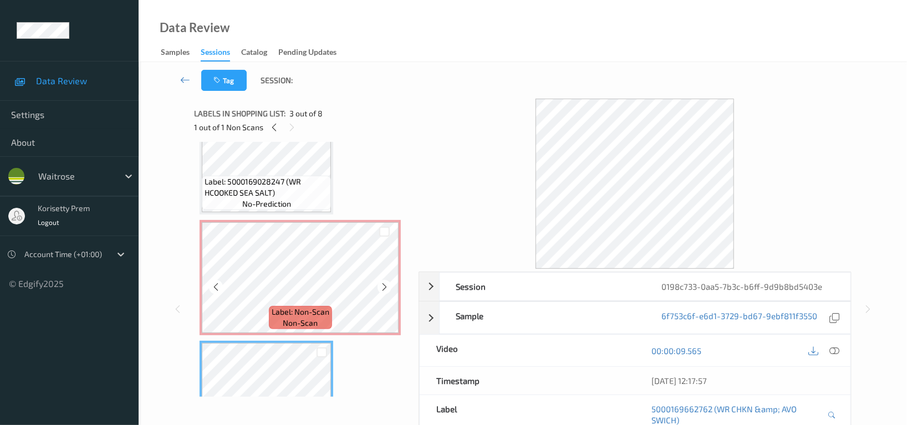
click at [328, 327] on div "Label: Non-Scan non-scan" at bounding box center [300, 317] width 63 height 23
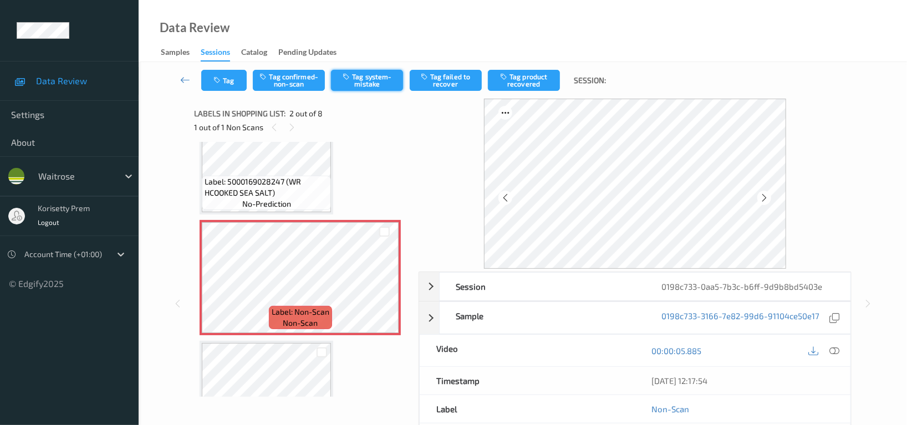
click at [390, 79] on button "Tag system-mistake" at bounding box center [367, 80] width 72 height 21
click at [219, 80] on icon "button" at bounding box center [217, 80] width 9 height 8
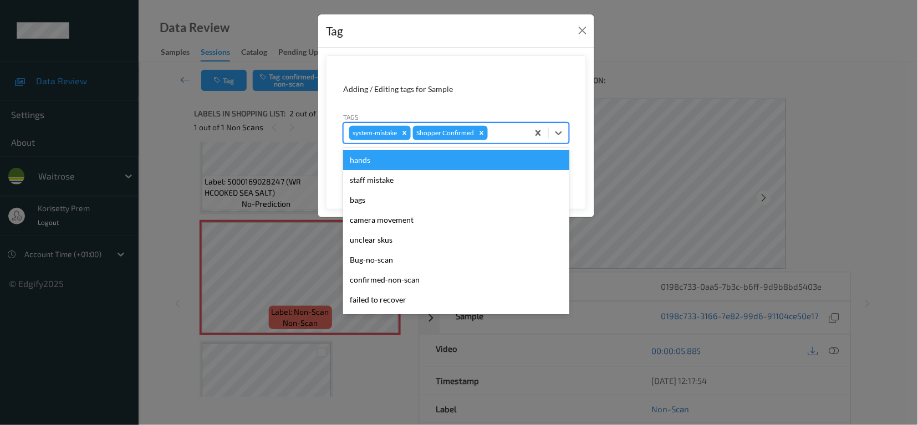
click at [525, 130] on div "system-mistake Shopper Confirmed" at bounding box center [436, 133] width 185 height 19
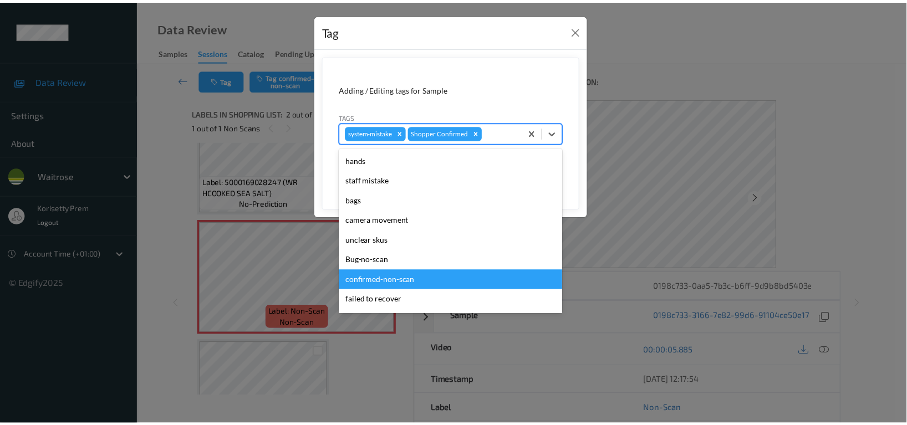
scroll to position [217, 0]
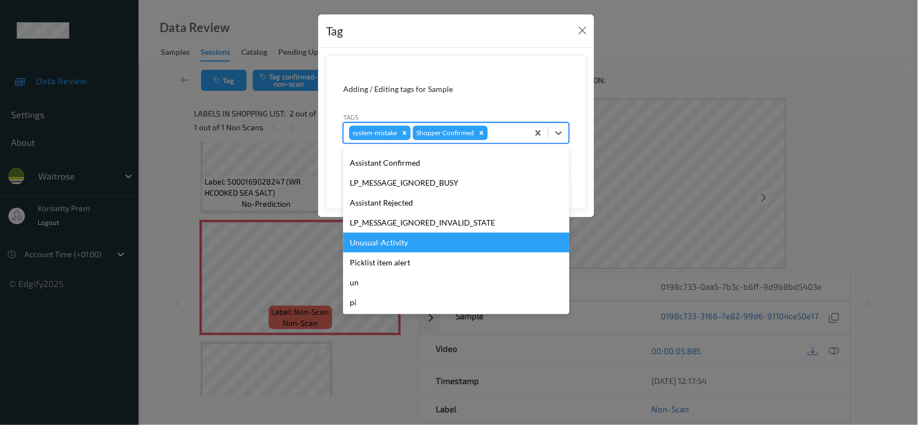
click at [391, 234] on div "Unusual-Activity" at bounding box center [456, 243] width 226 height 20
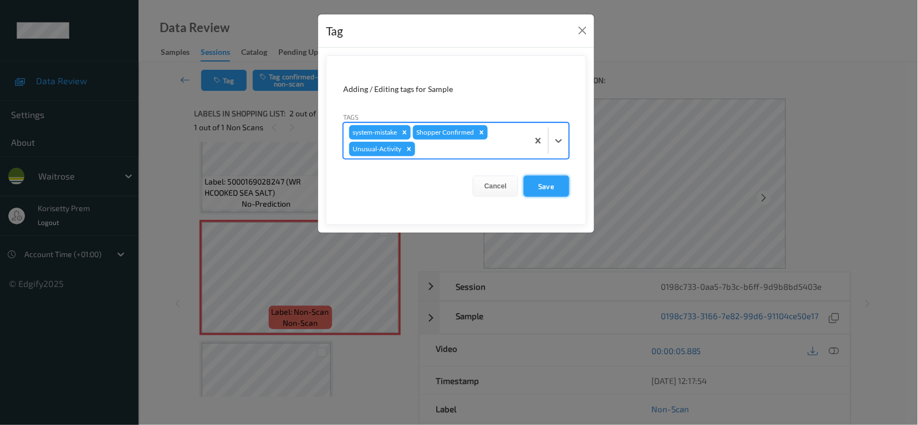
click at [549, 188] on button "Save" at bounding box center [546, 186] width 45 height 21
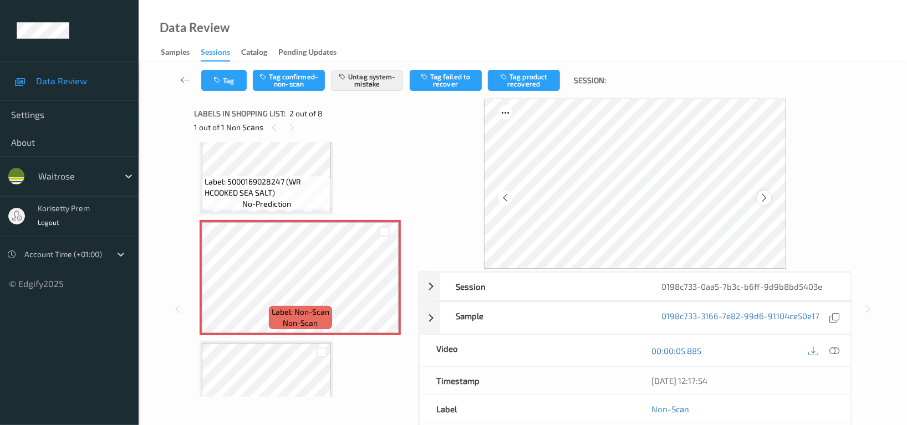
click at [761, 196] on icon at bounding box center [763, 198] width 9 height 10
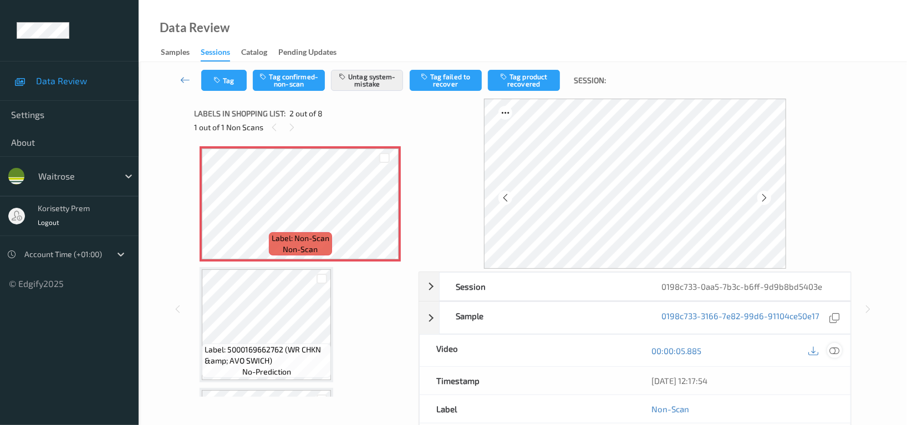
click at [831, 351] on icon at bounding box center [834, 351] width 10 height 10
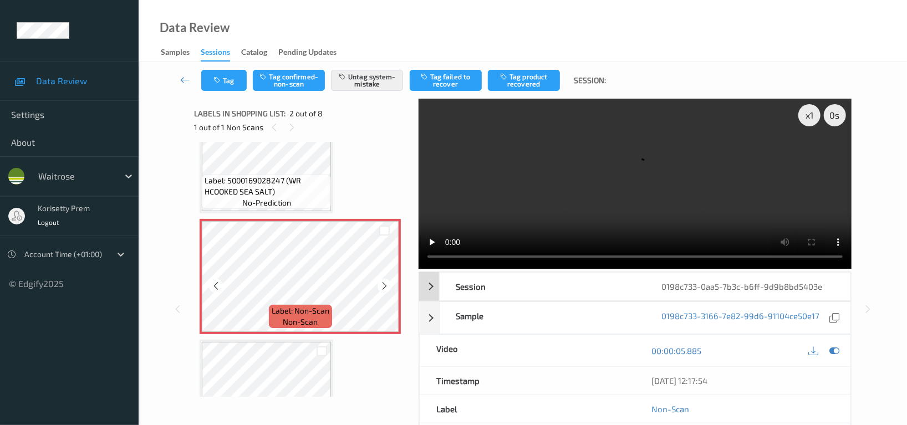
scroll to position [48, 0]
click at [218, 74] on button "Tag" at bounding box center [223, 80] width 45 height 21
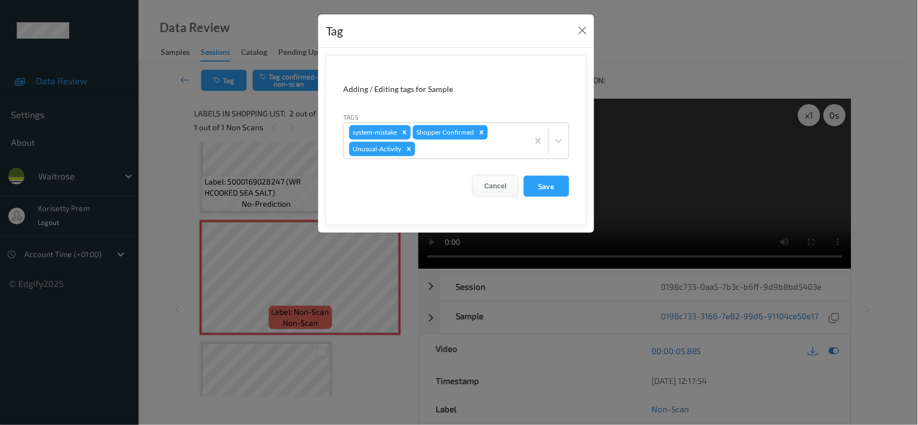
click at [492, 186] on button "Cancel" at bounding box center [495, 186] width 45 height 21
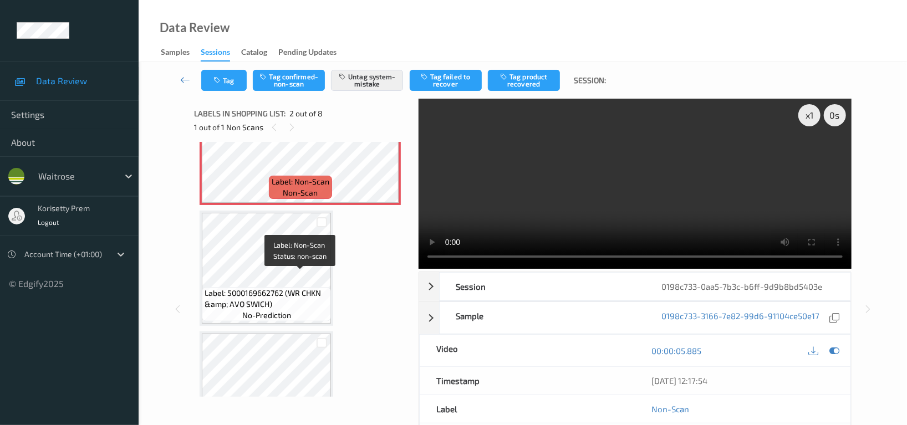
scroll to position [196, 0]
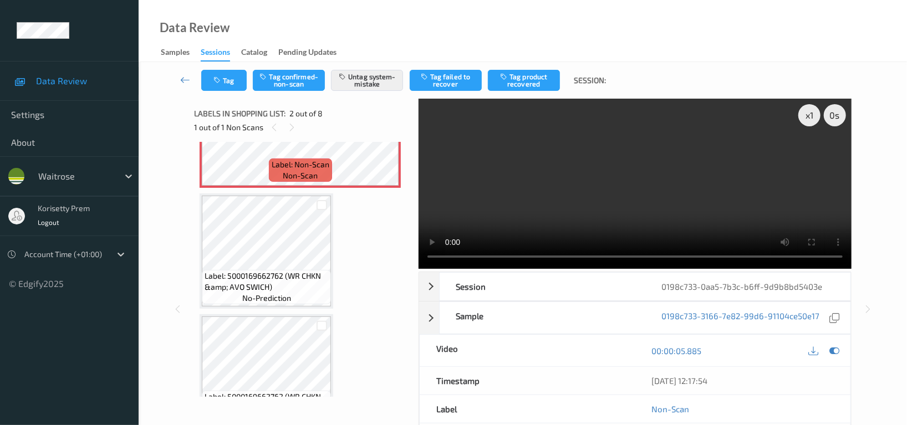
click at [507, 197] on video at bounding box center [634, 184] width 433 height 170
click at [205, 80] on button "Tag" at bounding box center [223, 80] width 45 height 21
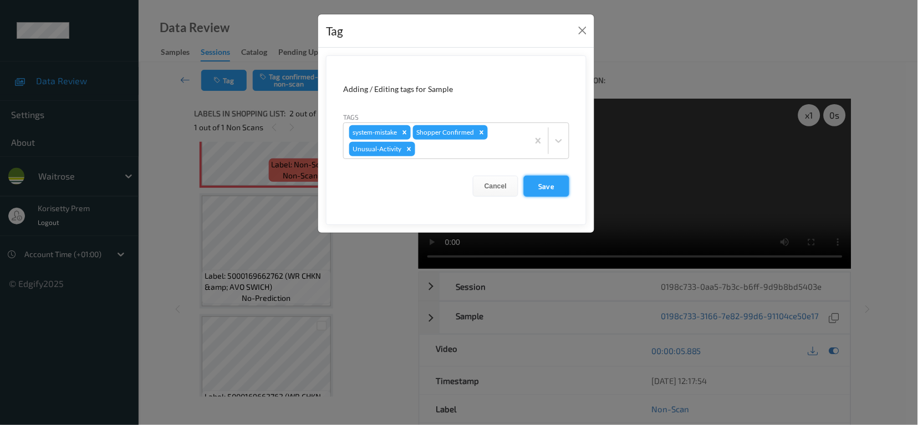
click at [558, 185] on button "Save" at bounding box center [546, 186] width 45 height 21
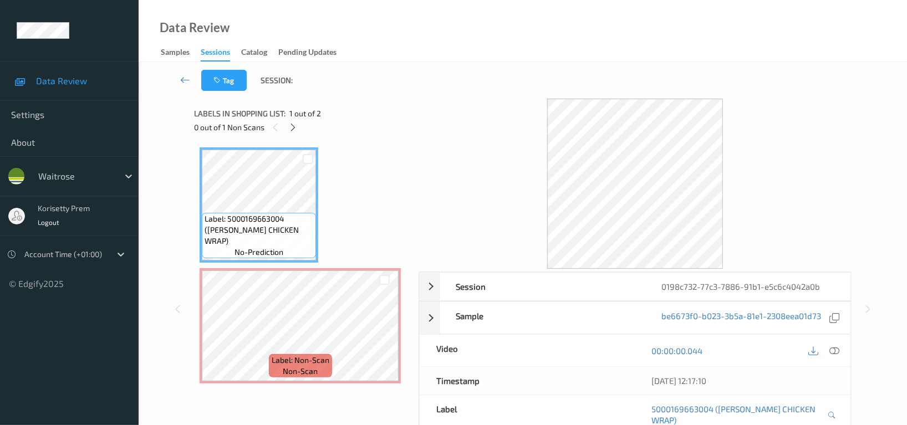
click at [446, 47] on div "Data Review Samples Sessions Catalog Pending Updates" at bounding box center [523, 31] width 768 height 62
click at [835, 352] on icon at bounding box center [834, 351] width 10 height 10
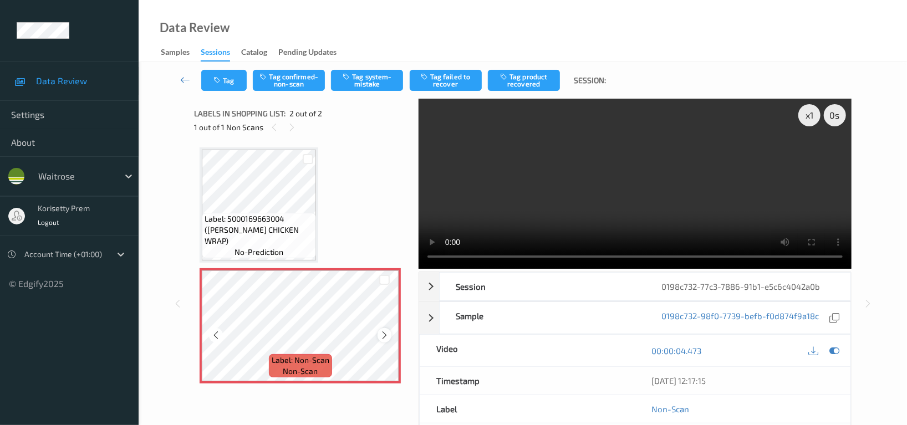
click at [381, 336] on icon at bounding box center [384, 335] width 9 height 10
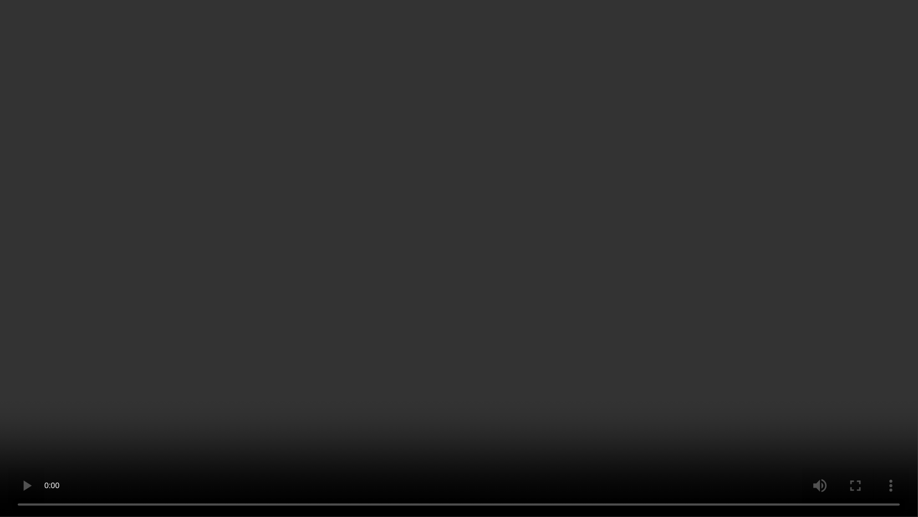
click at [595, 264] on video at bounding box center [459, 258] width 918 height 517
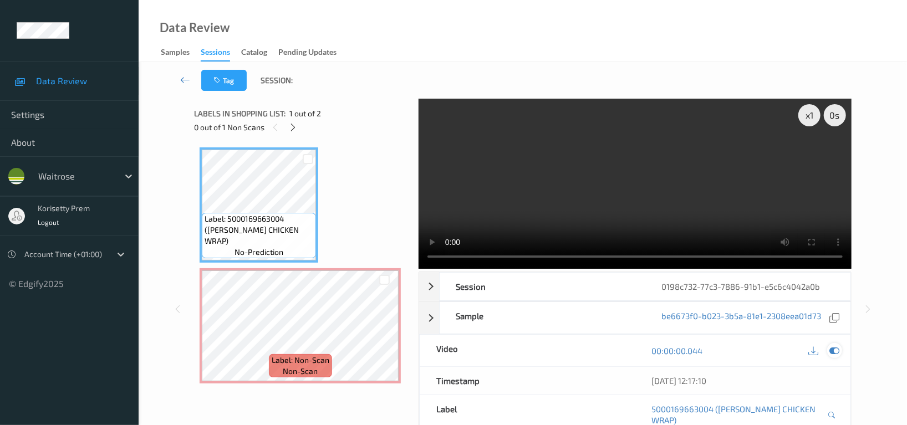
click at [836, 354] on icon at bounding box center [834, 351] width 10 height 10
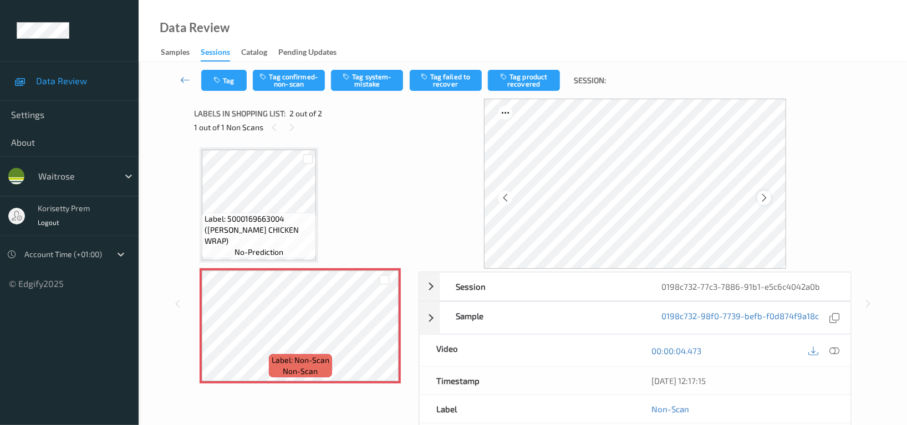
click at [766, 196] on icon at bounding box center [763, 198] width 9 height 10
click at [379, 77] on button "Tag system-mistake" at bounding box center [367, 80] width 72 height 21
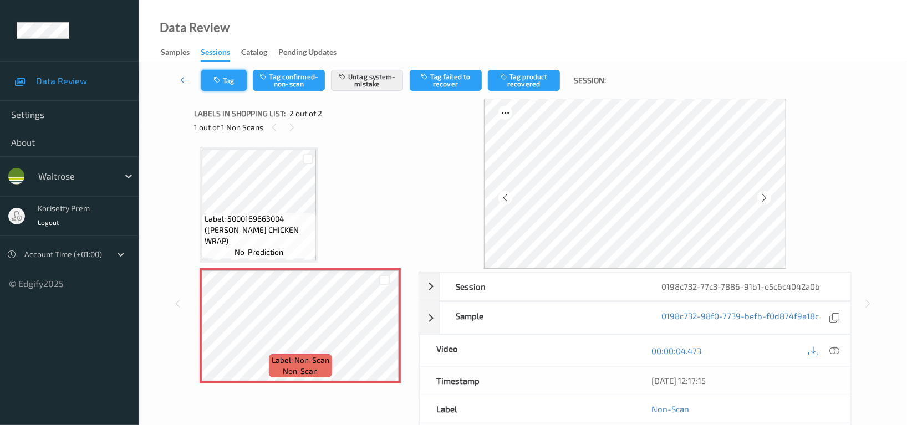
click at [228, 80] on button "Tag" at bounding box center [223, 80] width 45 height 21
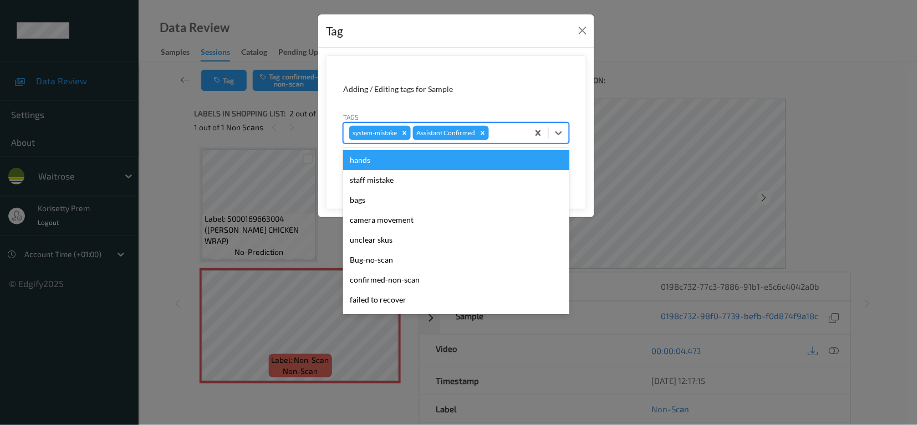
click at [513, 142] on div "system-mistake Assistant Confirmed" at bounding box center [436, 133] width 185 height 19
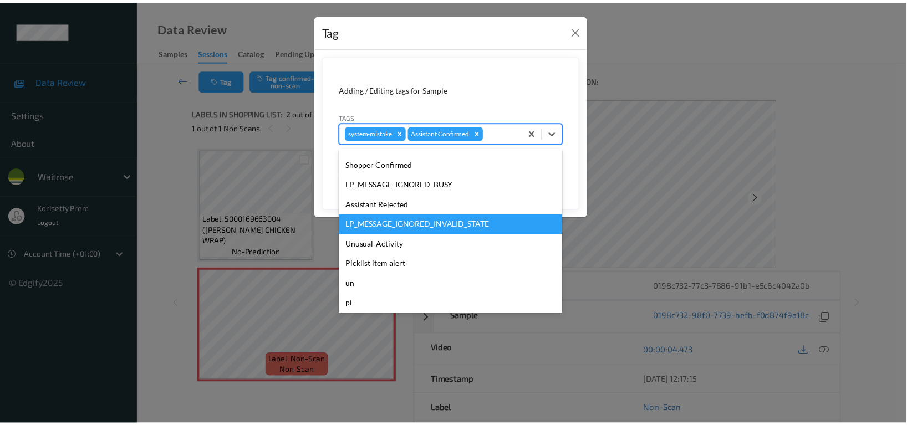
scroll to position [217, 0]
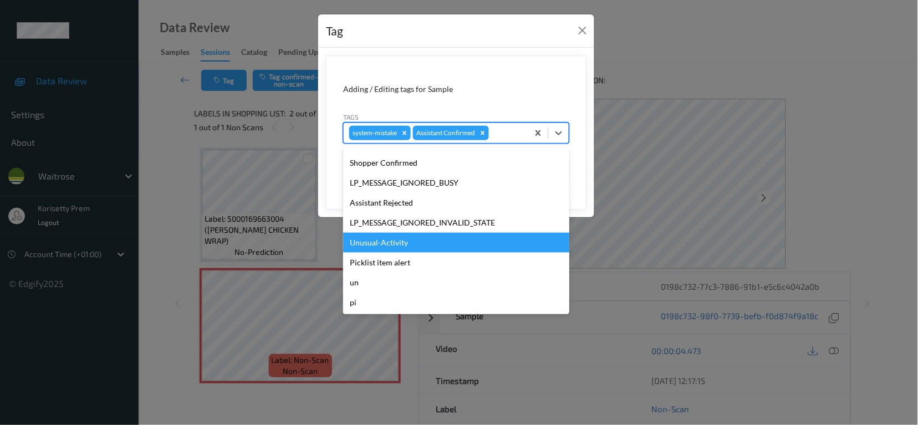
click at [403, 252] on div "Unusual-Activity" at bounding box center [456, 243] width 226 height 20
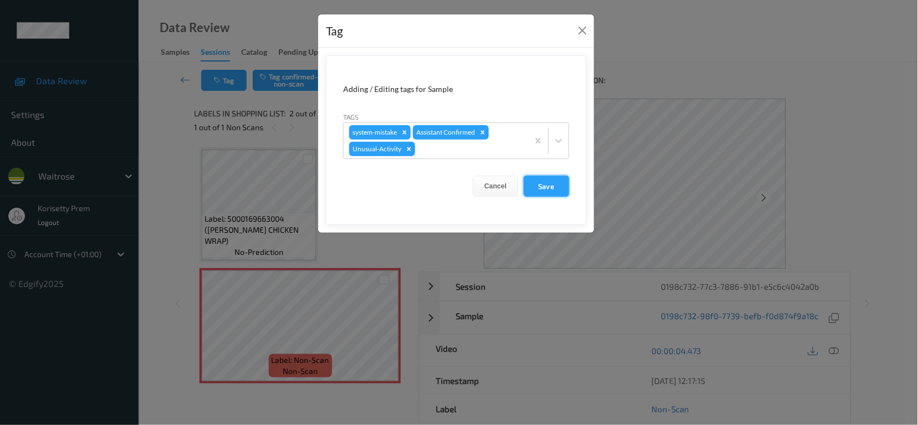
click at [550, 186] on button "Save" at bounding box center [546, 186] width 45 height 21
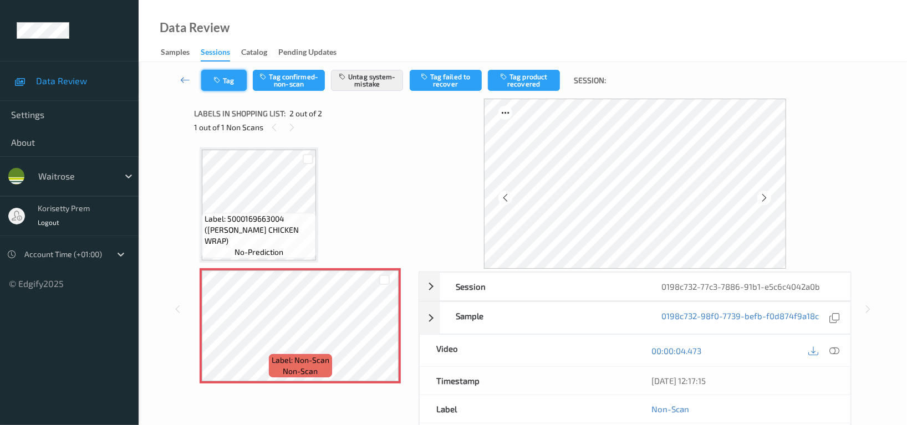
click at [224, 79] on button "Tag" at bounding box center [223, 80] width 45 height 21
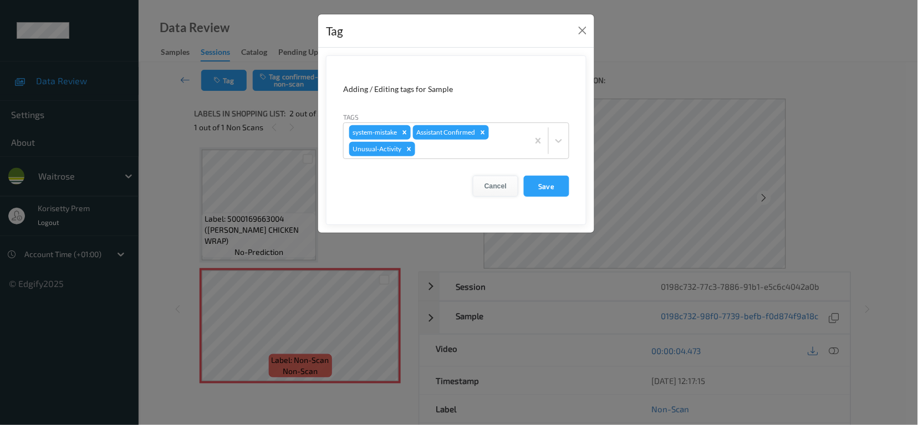
click at [489, 188] on button "Cancel" at bounding box center [495, 186] width 45 height 21
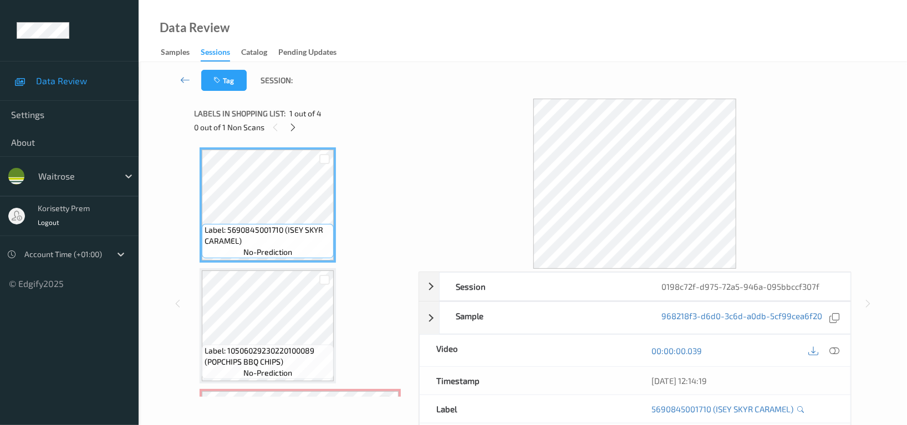
click at [513, 64] on div "Tag Session:" at bounding box center [522, 80] width 723 height 37
click at [381, 137] on div "Labels in shopping list: 1 out of 4 0 out of 1 Non Scans" at bounding box center [302, 120] width 216 height 43
click at [293, 124] on icon at bounding box center [293, 127] width 9 height 10
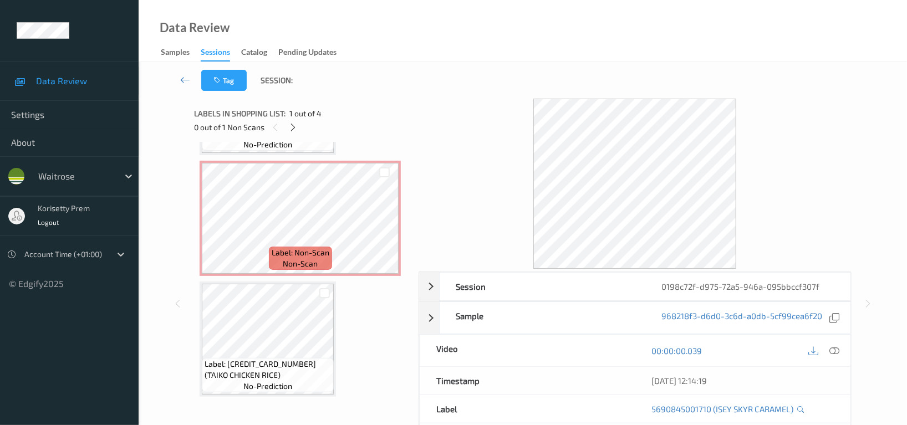
scroll to position [232, 0]
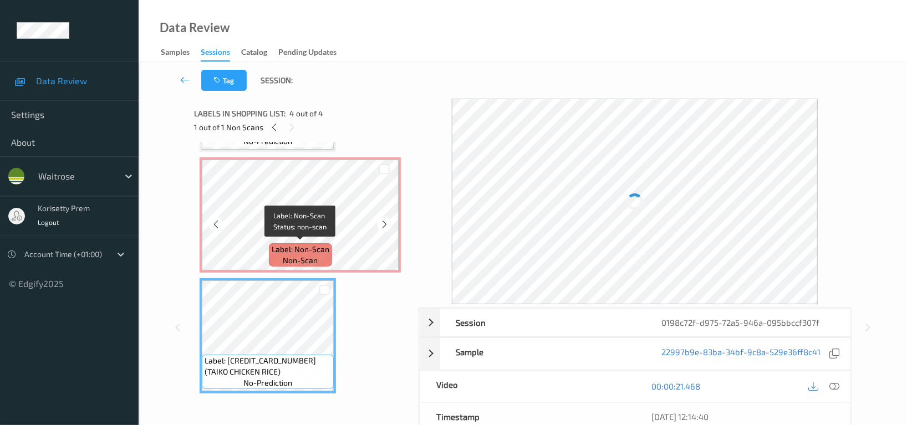
click at [305, 245] on span "Label: Non-Scan" at bounding box center [301, 249] width 58 height 11
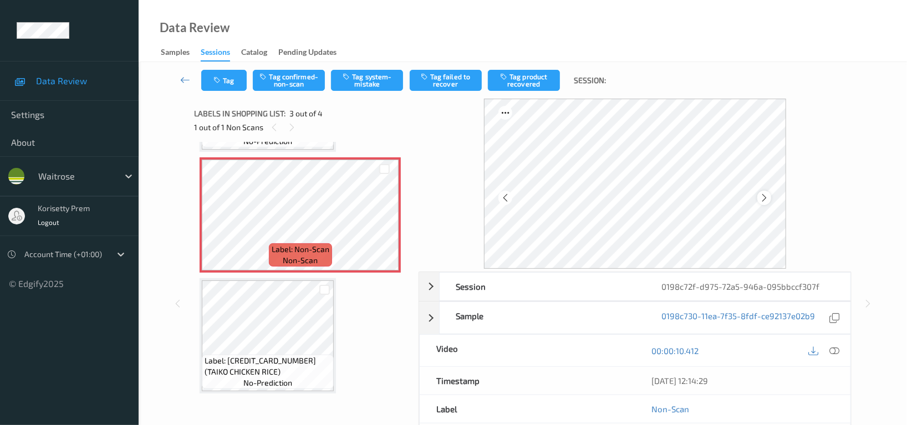
click at [765, 194] on icon at bounding box center [763, 198] width 9 height 10
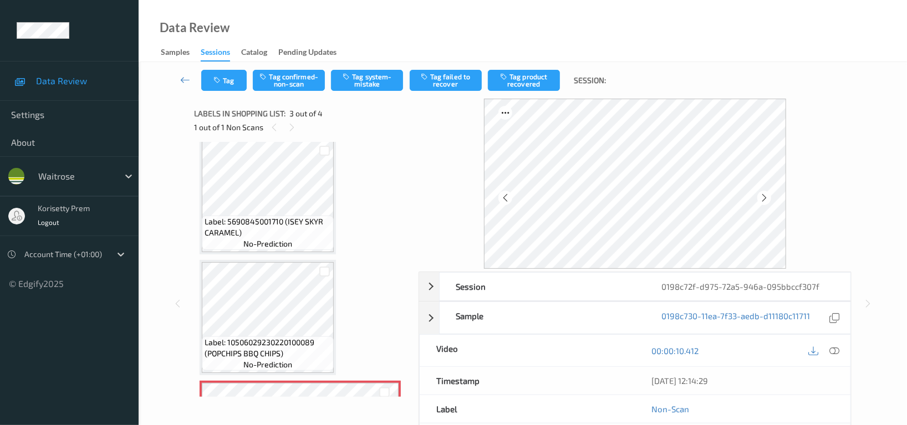
scroll to position [0, 0]
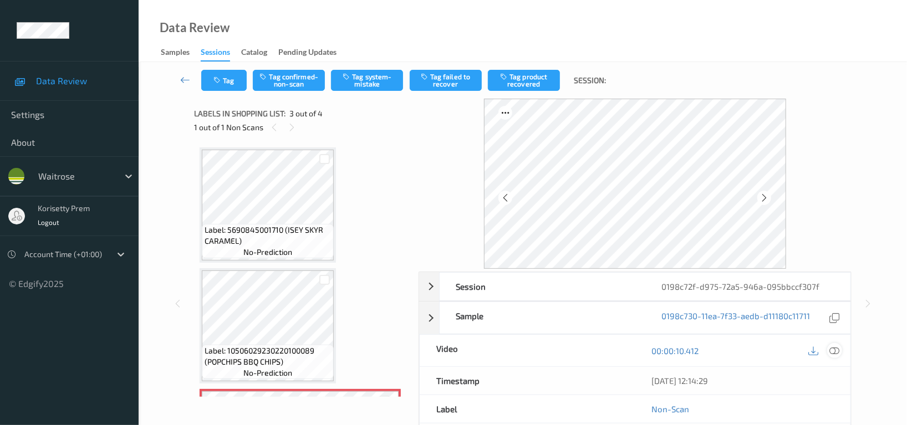
click at [837, 350] on icon at bounding box center [834, 351] width 10 height 10
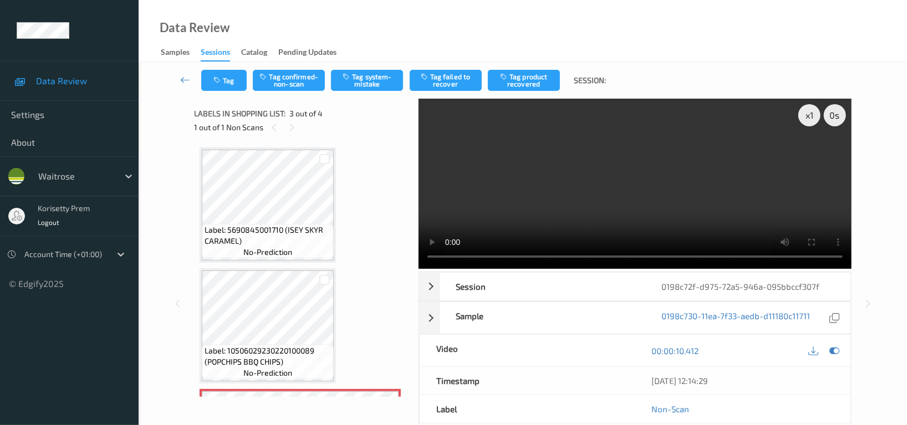
click at [527, 183] on video at bounding box center [634, 184] width 433 height 170
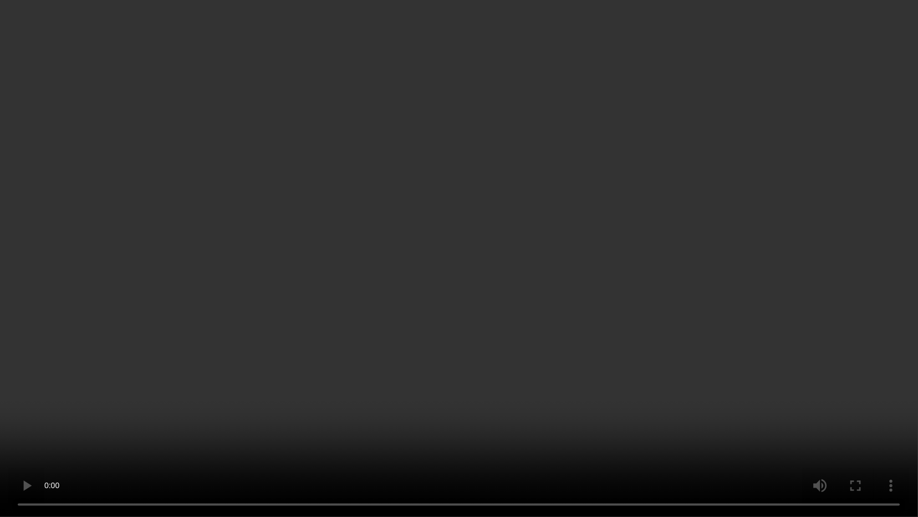
click at [529, 255] on video at bounding box center [459, 258] width 918 height 517
click at [897, 150] on video at bounding box center [459, 258] width 918 height 517
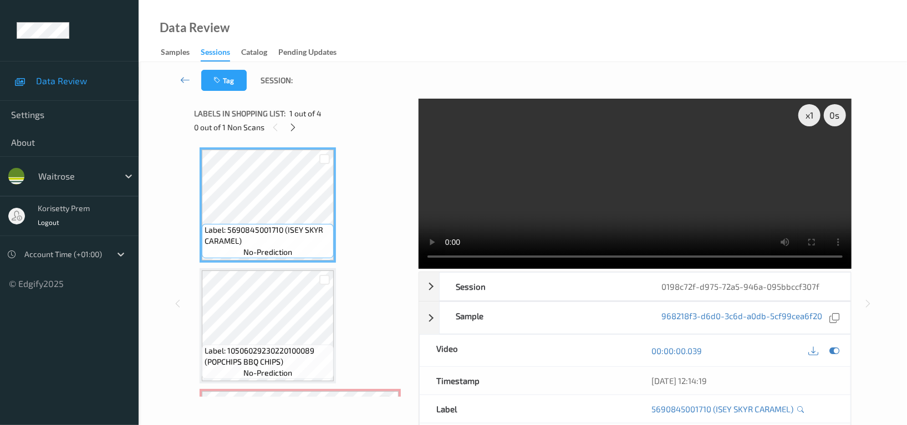
click at [564, 175] on video at bounding box center [634, 184] width 433 height 170
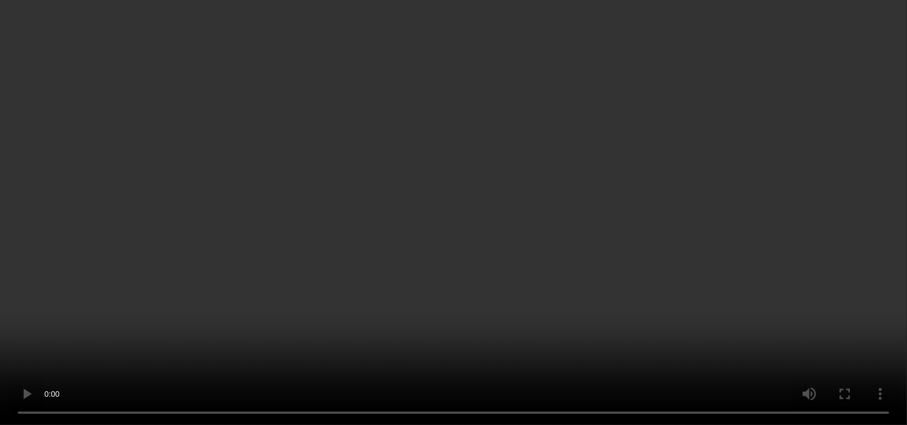
scroll to position [140, 0]
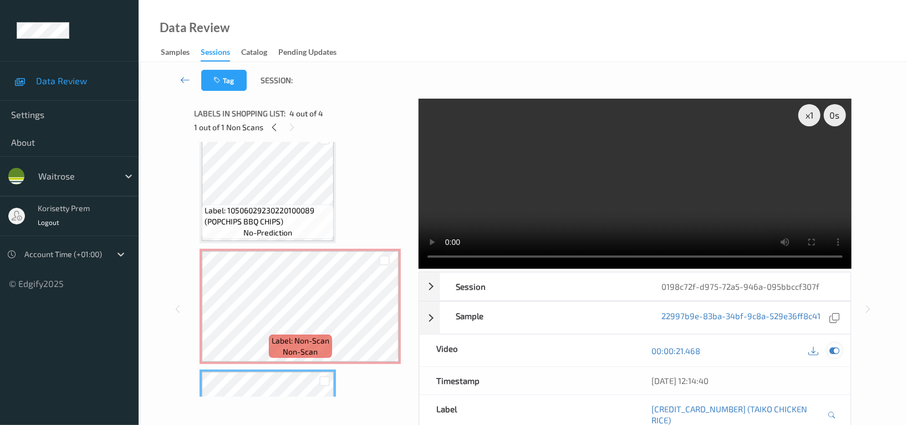
click at [835, 351] on icon at bounding box center [834, 351] width 10 height 10
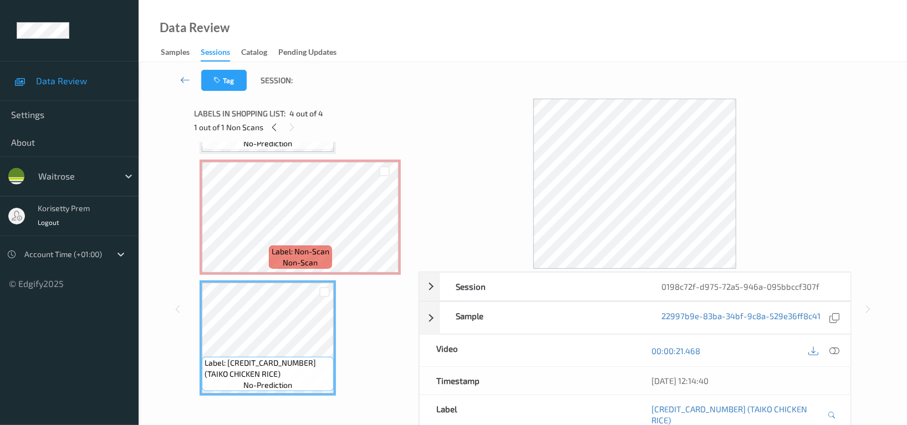
scroll to position [232, 0]
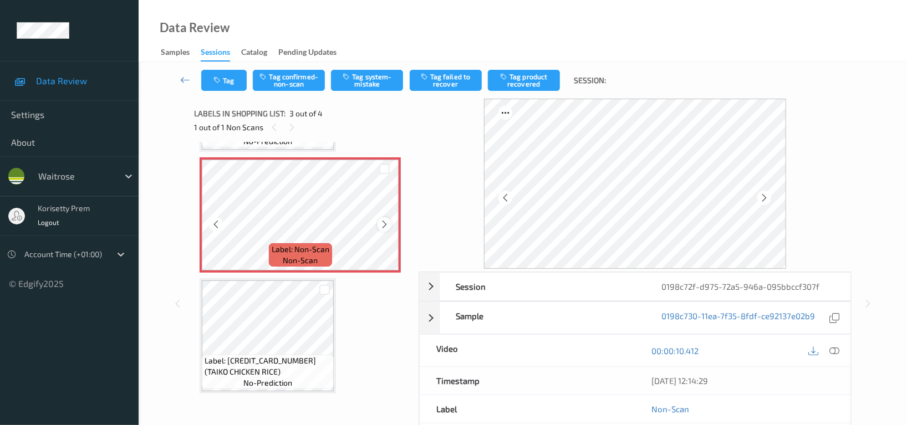
click at [385, 226] on icon at bounding box center [384, 224] width 9 height 10
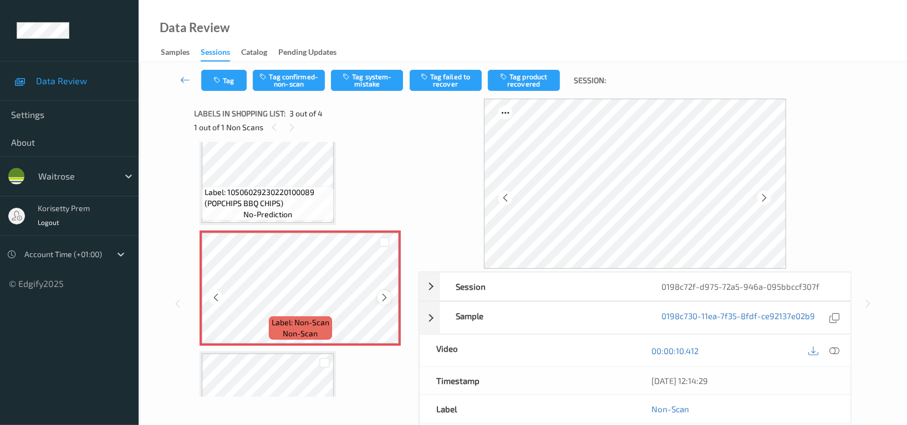
scroll to position [157, 0]
click at [293, 75] on button "Tag confirmed-non-scan" at bounding box center [289, 80] width 72 height 21
click at [530, 82] on button "Tag product recovered" at bounding box center [524, 80] width 72 height 21
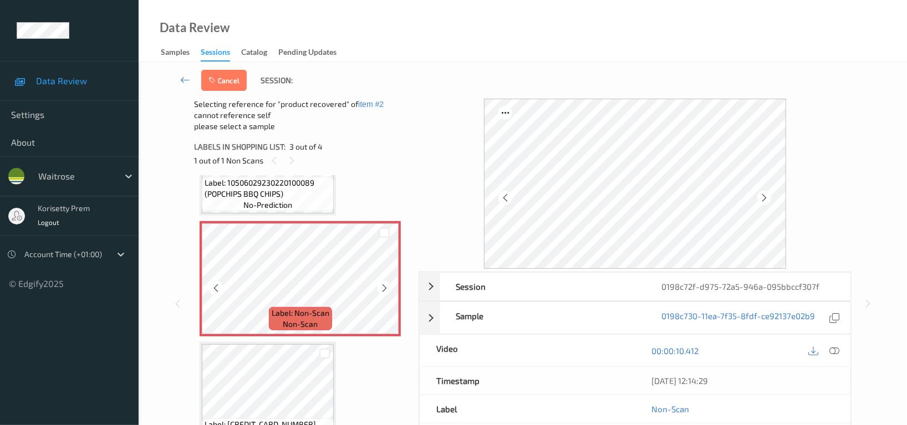
scroll to position [232, 0]
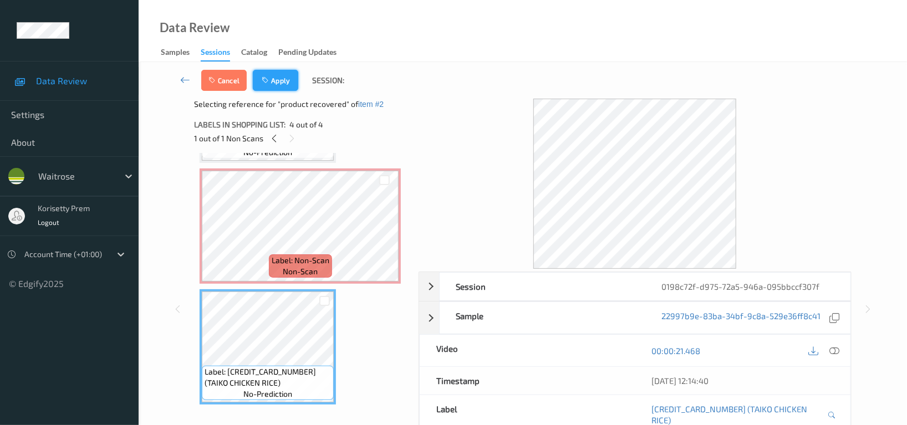
click at [282, 85] on button "Apply" at bounding box center [275, 80] width 45 height 21
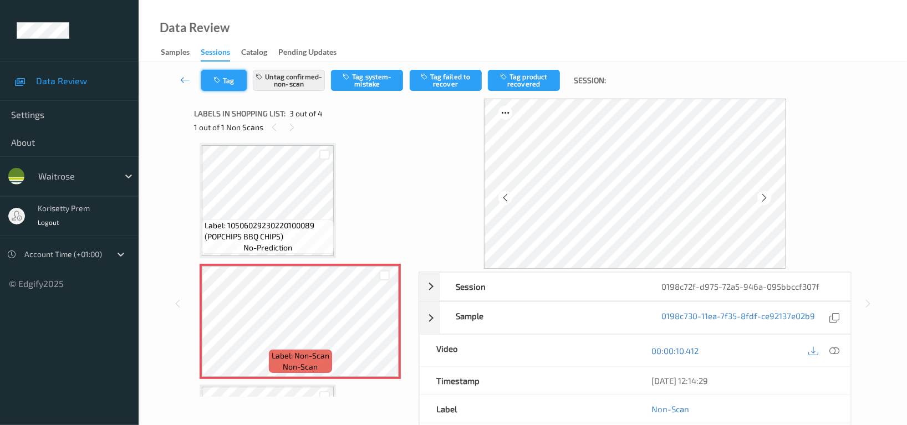
click at [219, 78] on icon "button" at bounding box center [217, 80] width 9 height 8
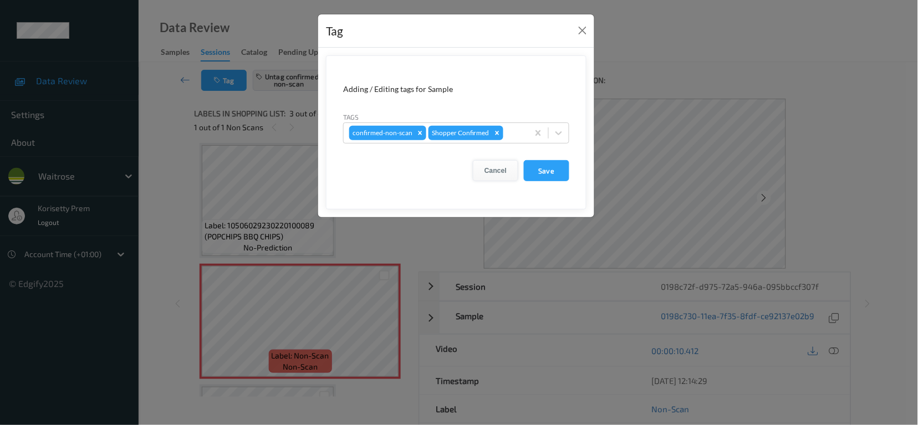
click at [495, 171] on button "Cancel" at bounding box center [495, 170] width 45 height 21
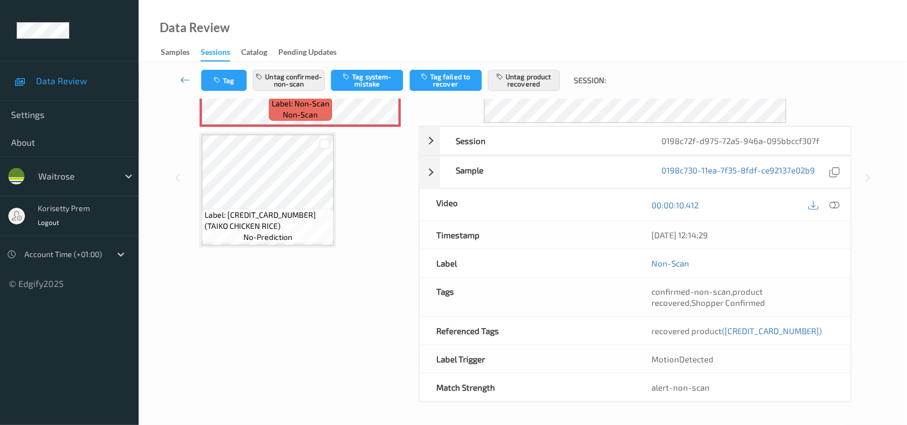
scroll to position [108, 0]
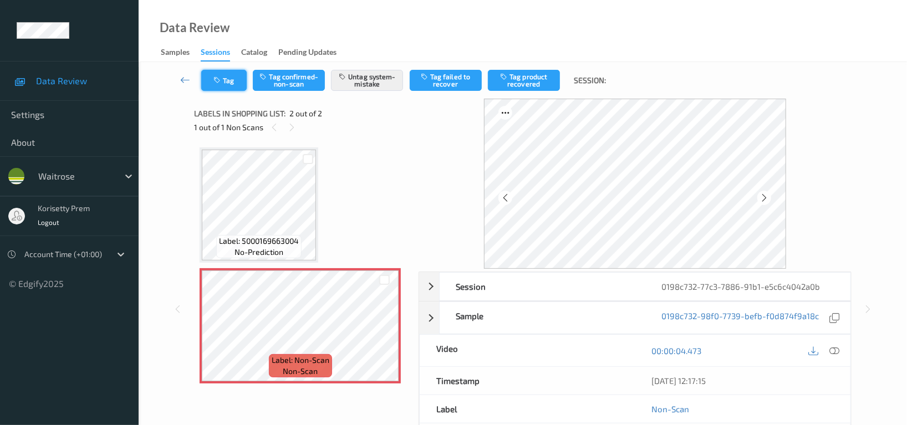
click at [216, 76] on icon "button" at bounding box center [217, 80] width 9 height 8
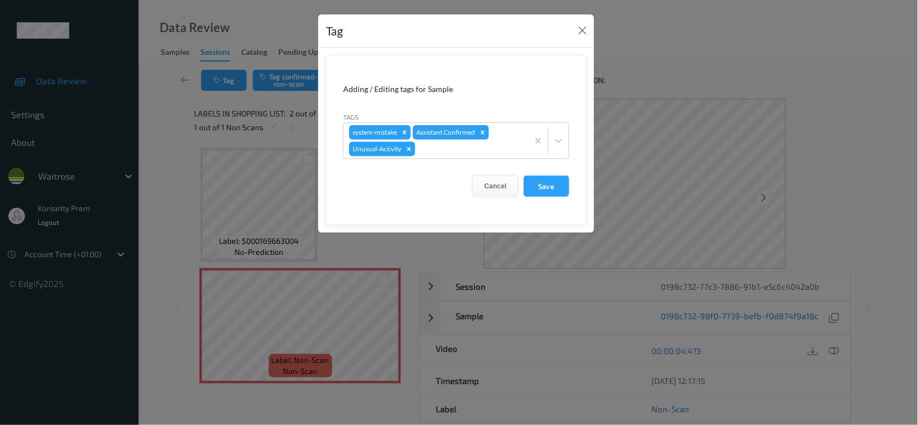
click at [494, 186] on button "Cancel" at bounding box center [495, 186] width 45 height 21
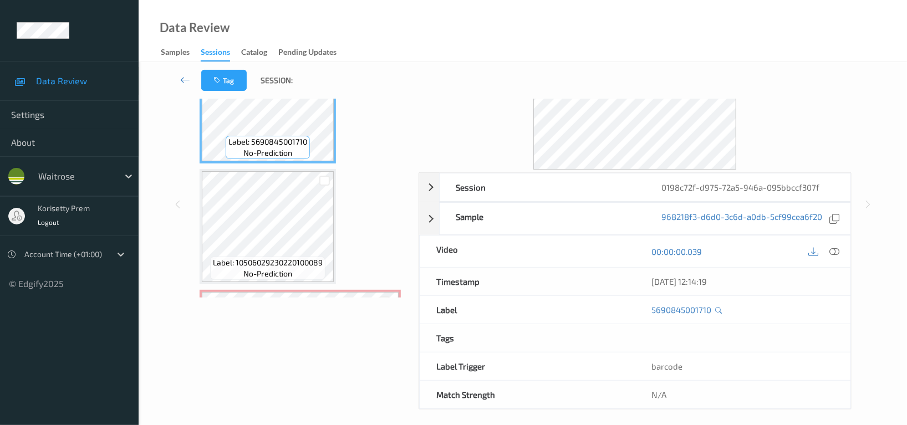
scroll to position [108, 0]
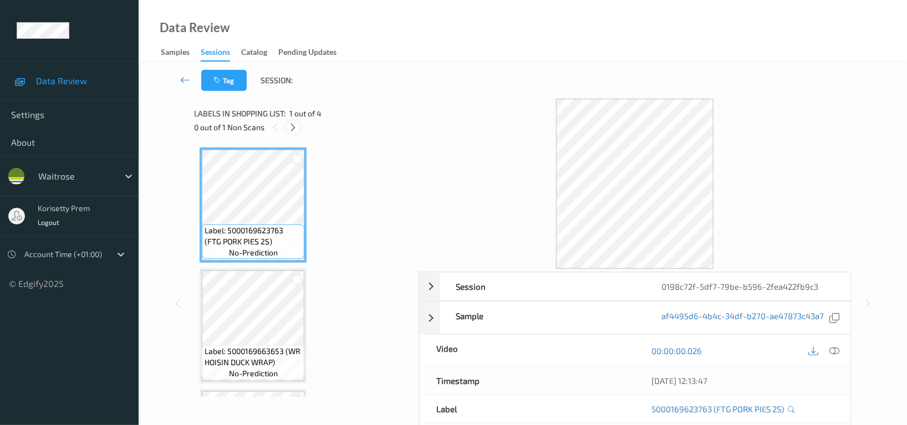
click at [293, 127] on icon at bounding box center [293, 127] width 9 height 10
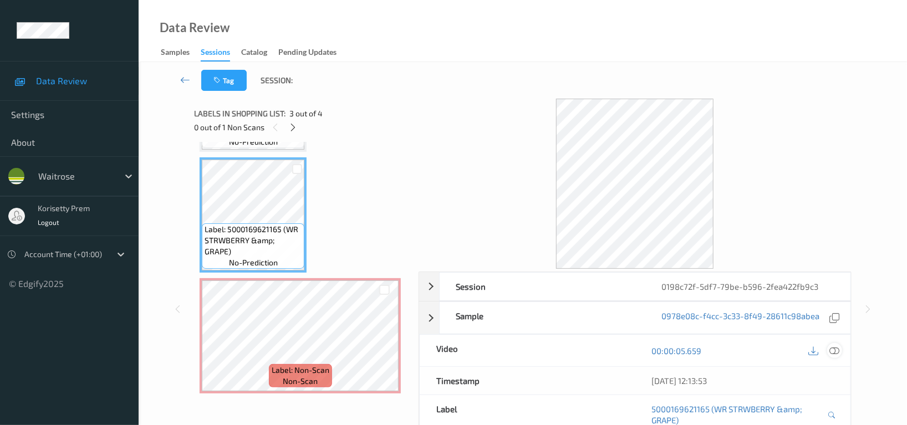
click at [834, 350] on icon at bounding box center [834, 351] width 10 height 10
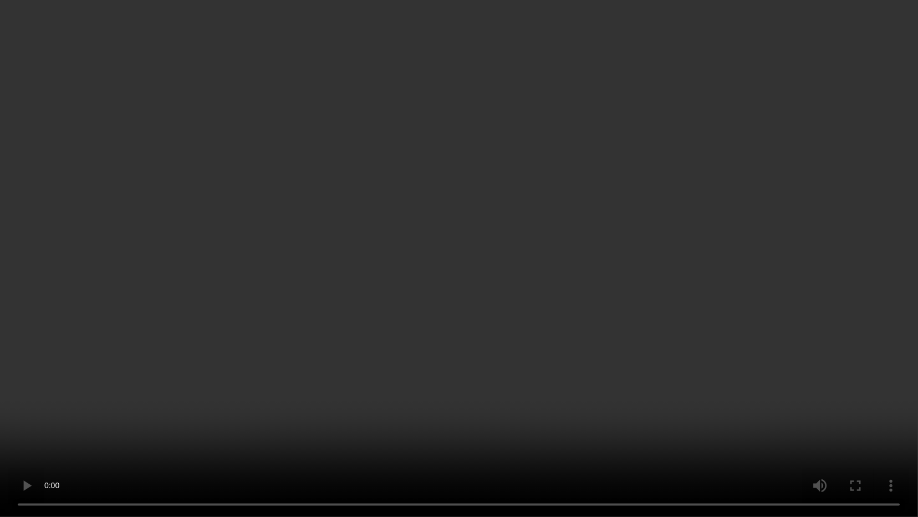
click at [768, 287] on video at bounding box center [459, 258] width 918 height 517
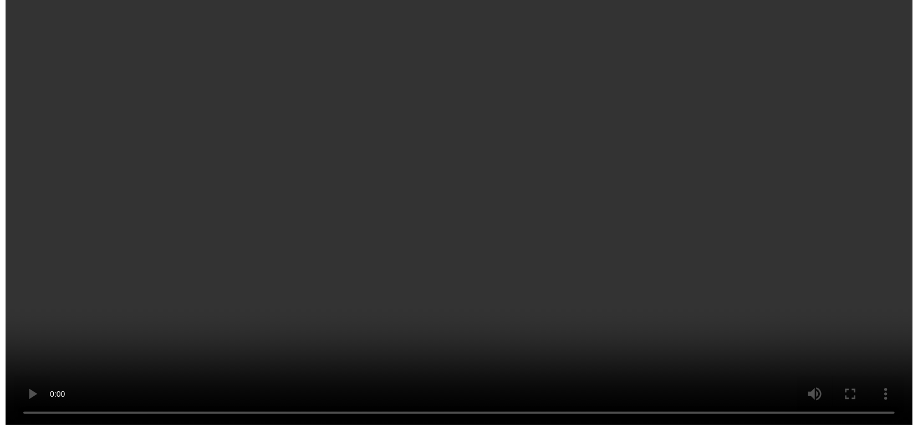
scroll to position [232, 0]
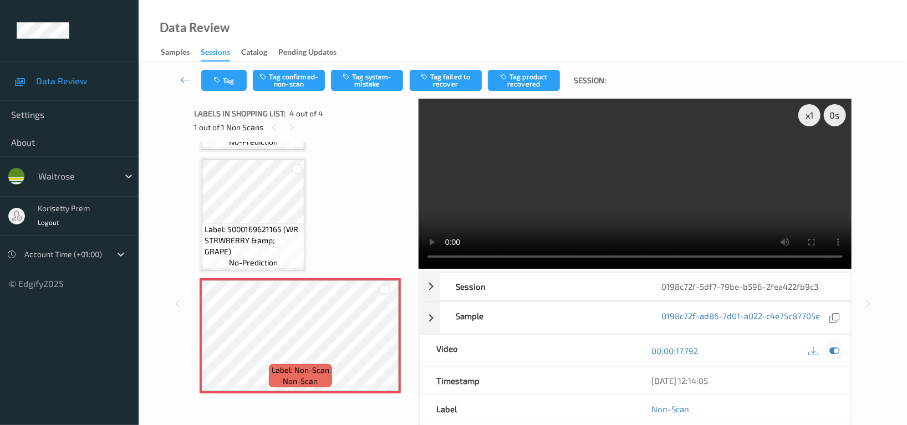
click at [833, 349] on icon at bounding box center [834, 351] width 10 height 10
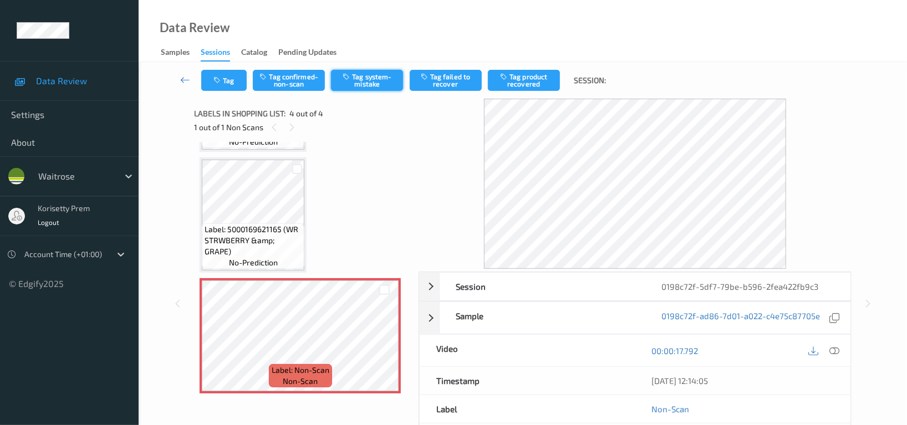
click at [376, 78] on button "Tag system-mistake" at bounding box center [367, 80] width 72 height 21
click at [217, 76] on icon "button" at bounding box center [217, 80] width 9 height 8
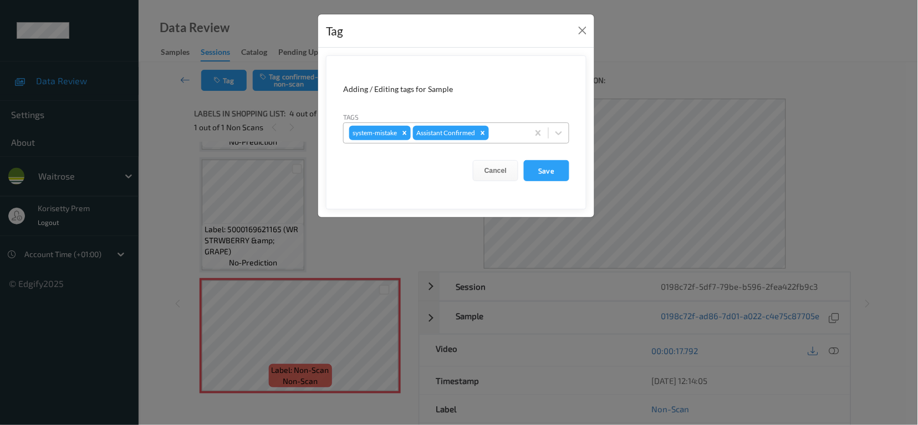
click at [504, 127] on div at bounding box center [507, 132] width 32 height 13
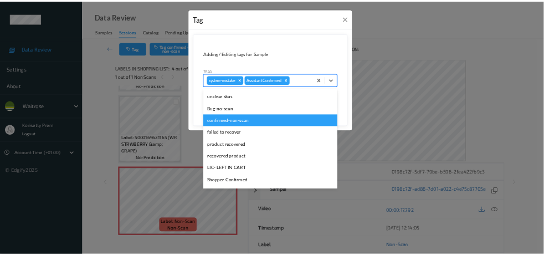
scroll to position [217, 0]
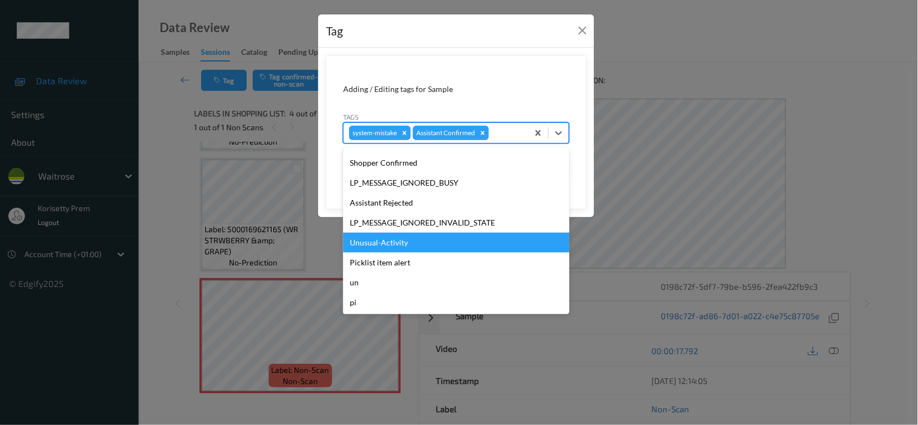
click at [395, 245] on div "Unusual-Activity" at bounding box center [456, 243] width 226 height 20
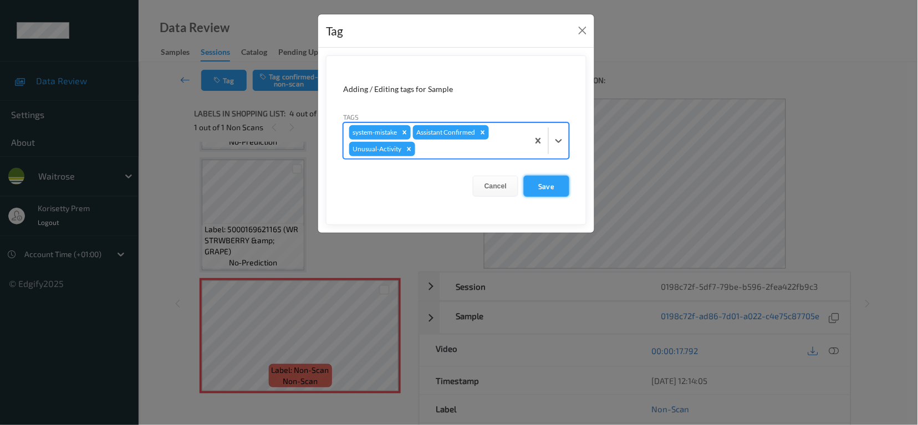
click at [552, 191] on button "Save" at bounding box center [546, 186] width 45 height 21
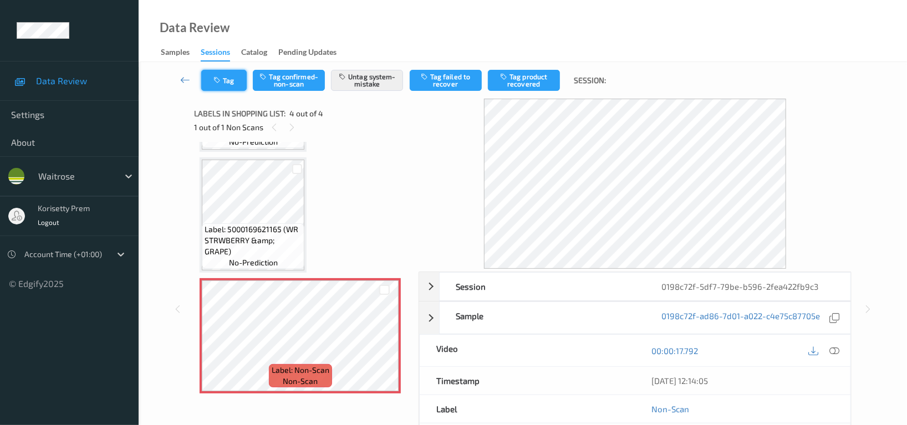
click at [214, 75] on button "Tag" at bounding box center [223, 80] width 45 height 21
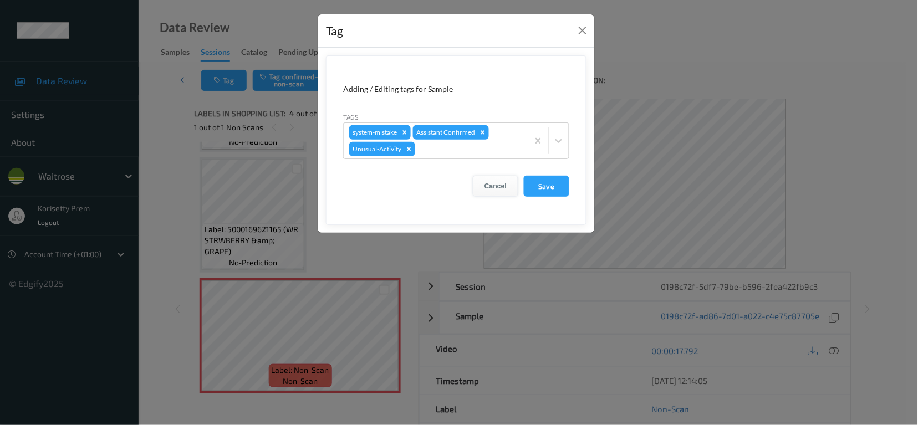
click at [505, 187] on button "Cancel" at bounding box center [495, 186] width 45 height 21
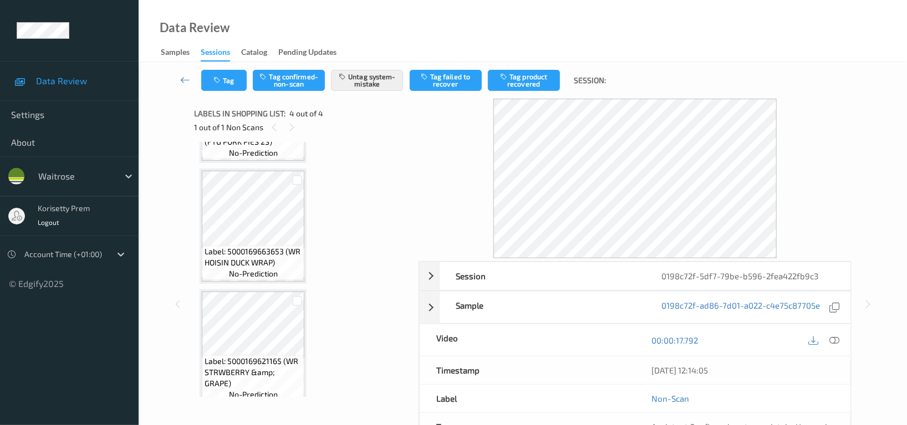
scroll to position [100, 0]
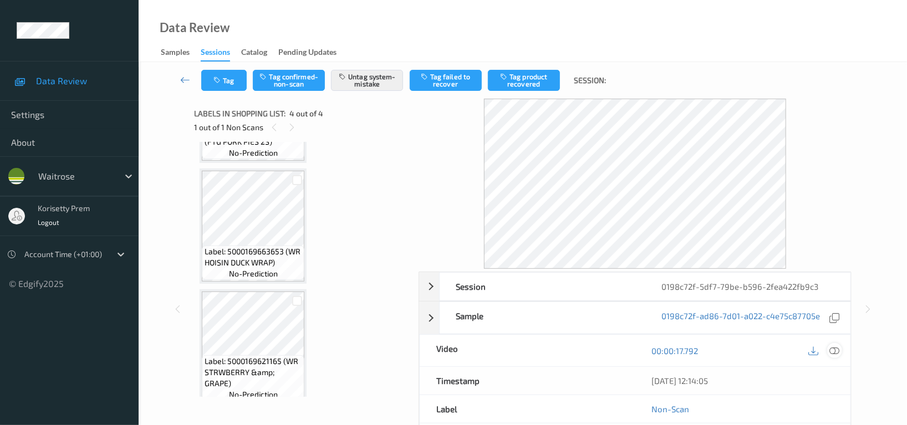
click at [837, 352] on icon at bounding box center [834, 351] width 10 height 10
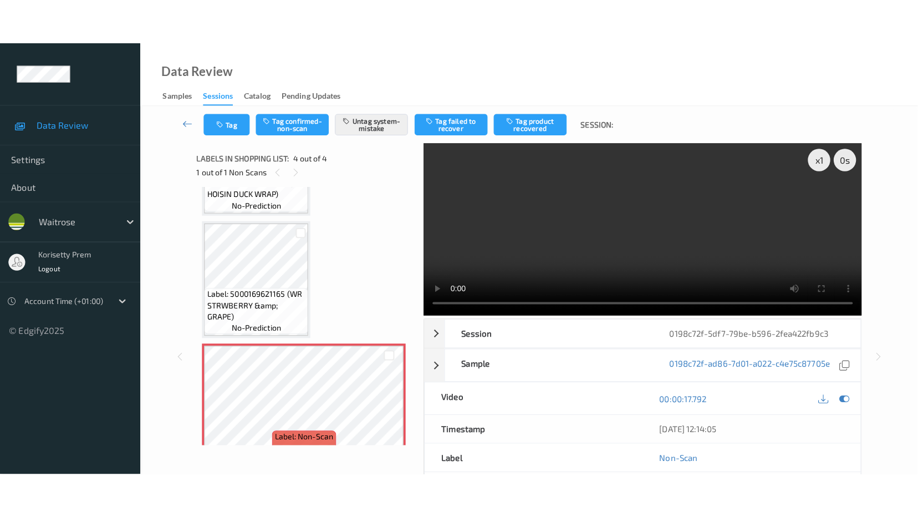
scroll to position [232, 0]
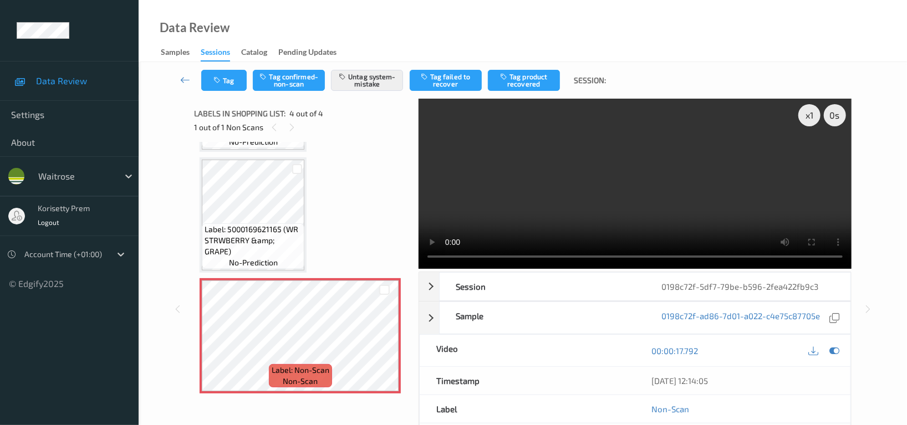
click at [594, 180] on video at bounding box center [634, 184] width 433 height 170
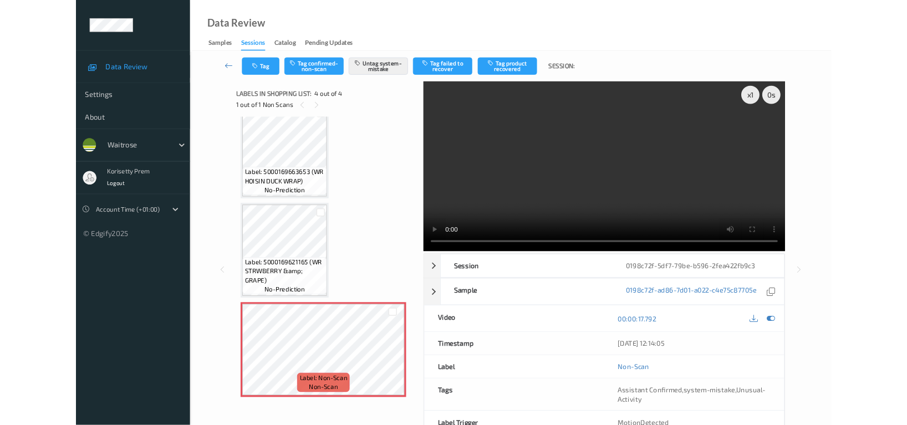
scroll to position [140, 0]
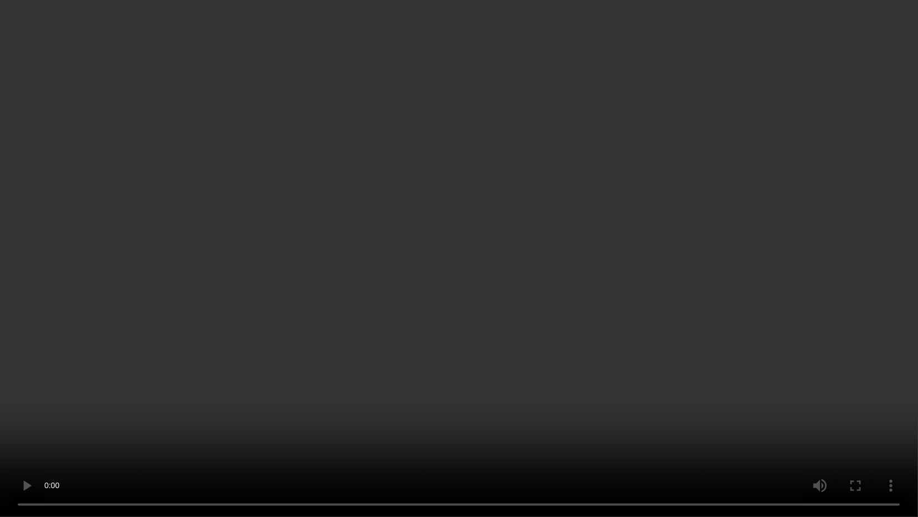
click at [711, 318] on video at bounding box center [459, 258] width 918 height 517
click at [575, 425] on video at bounding box center [459, 258] width 918 height 517
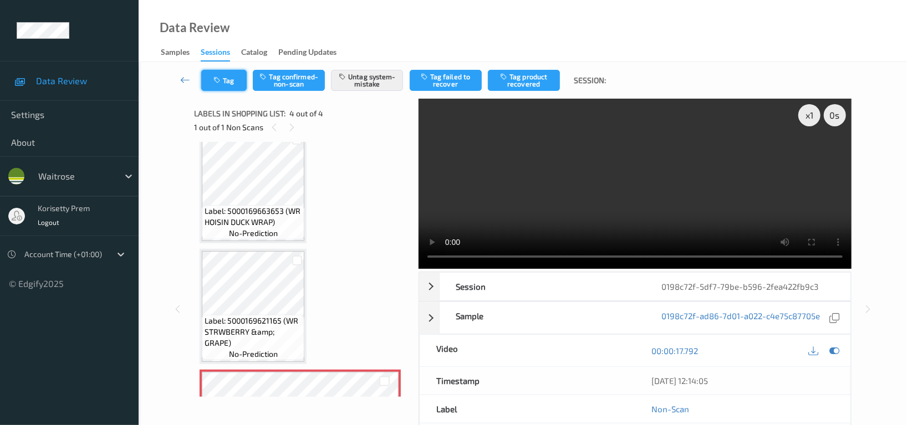
click at [232, 79] on button "Tag" at bounding box center [223, 80] width 45 height 21
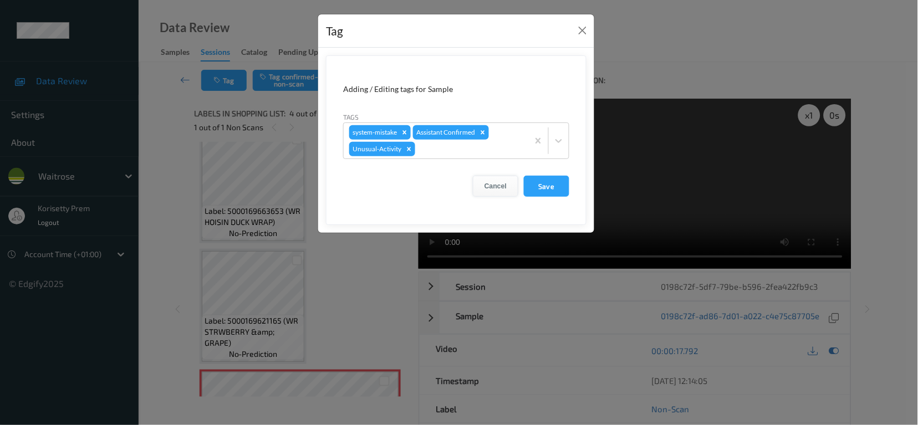
click at [493, 183] on button "Cancel" at bounding box center [495, 186] width 45 height 21
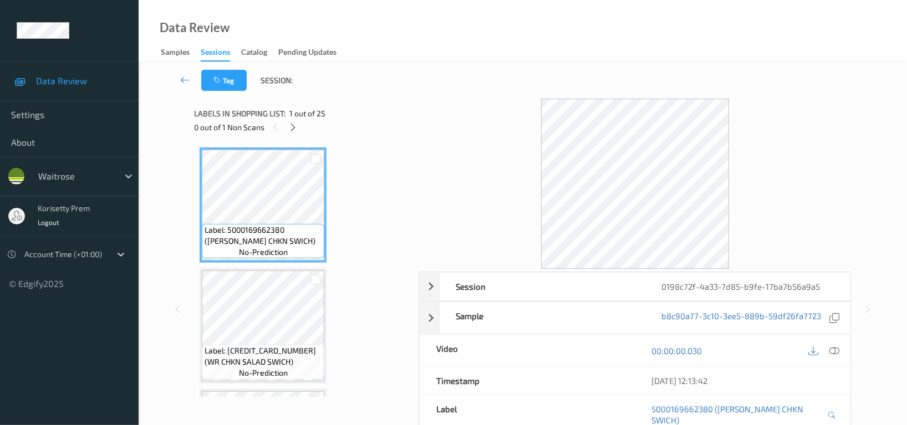
click at [445, 44] on div "Data Review Samples Sessions Catalog Pending Updates" at bounding box center [523, 31] width 768 height 62
click at [301, 126] on div "0 out of 1 Non Scans" at bounding box center [302, 127] width 216 height 14
click at [287, 124] on div at bounding box center [293, 127] width 14 height 14
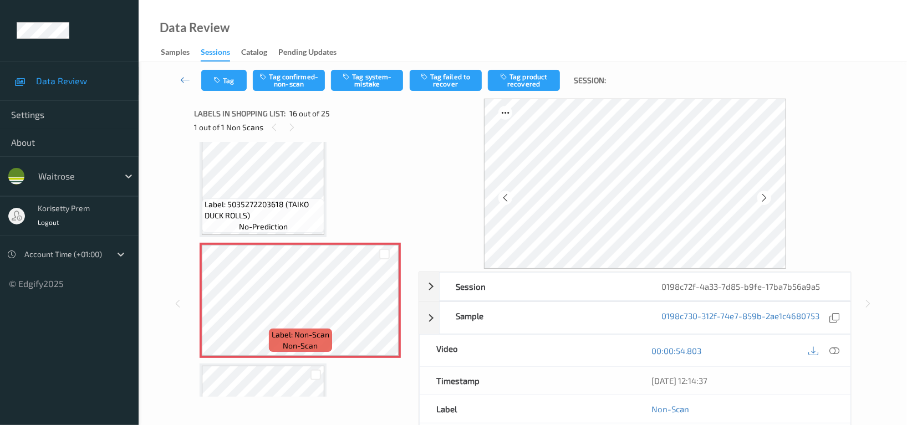
scroll to position [1699, 0]
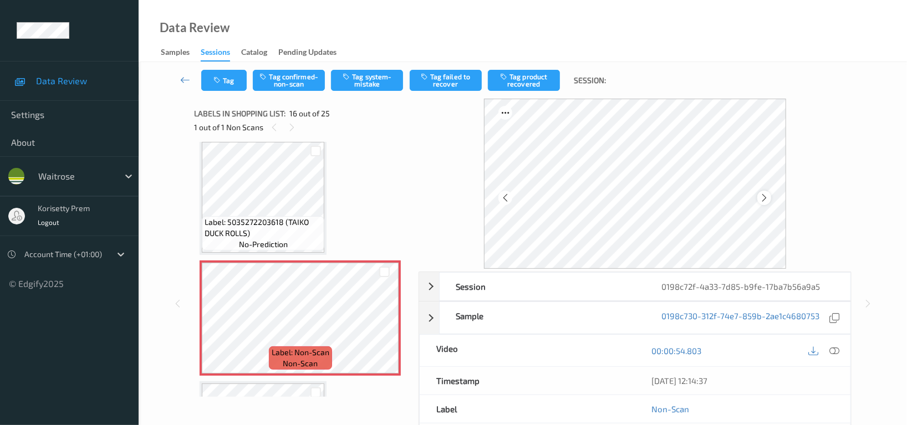
click at [768, 193] on icon at bounding box center [763, 198] width 9 height 10
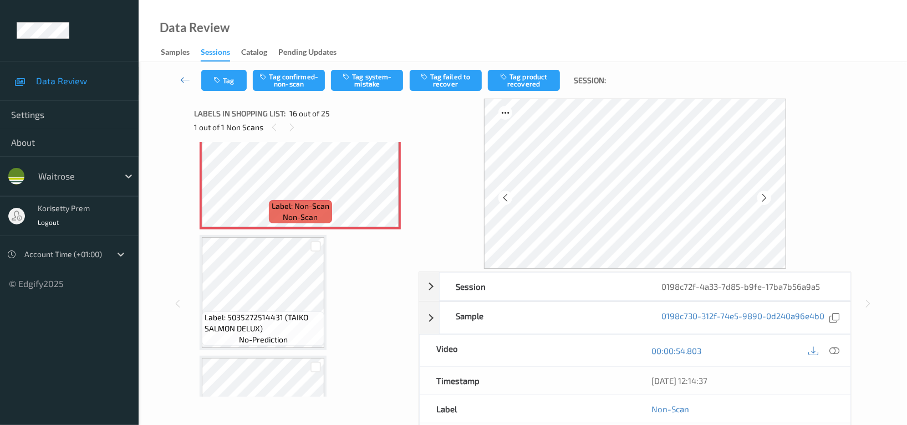
scroll to position [1847, 0]
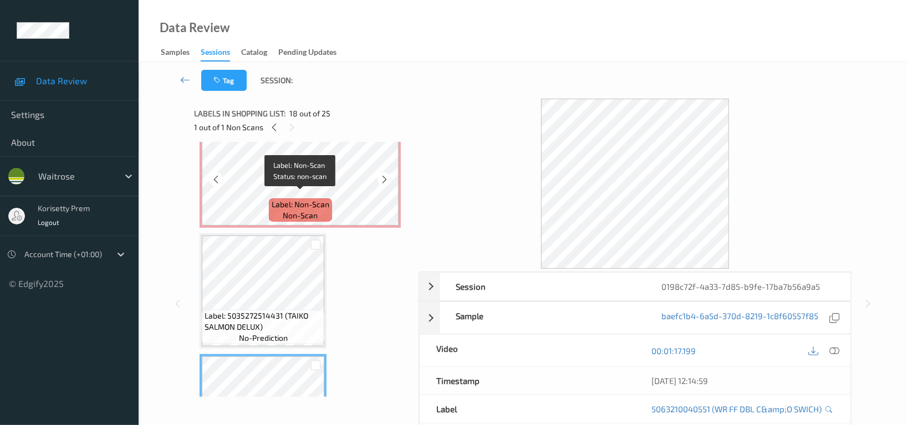
click at [318, 205] on div "Label: Non-Scan non-scan" at bounding box center [300, 209] width 63 height 23
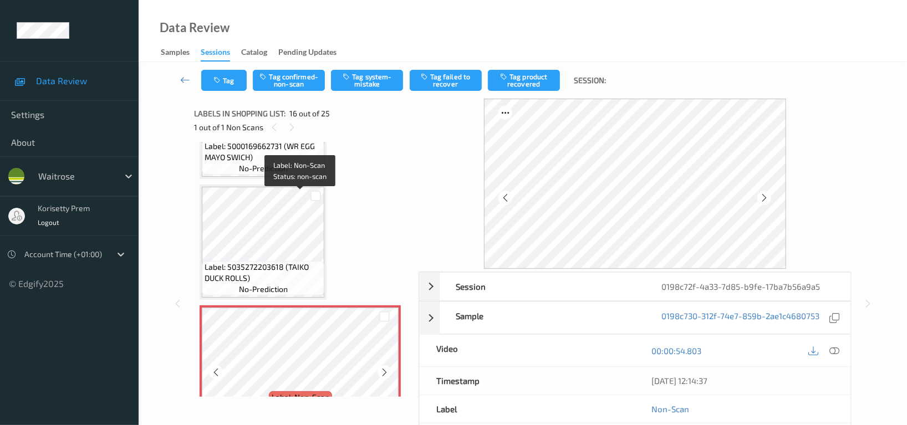
scroll to position [1626, 0]
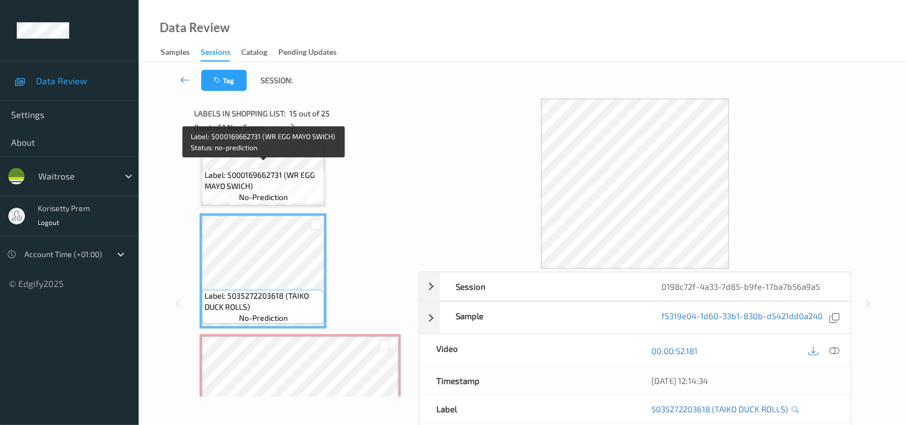
click at [278, 171] on span "Label: 5000169662731 (WR EGG MAYO SWICH)" at bounding box center [263, 181] width 117 height 22
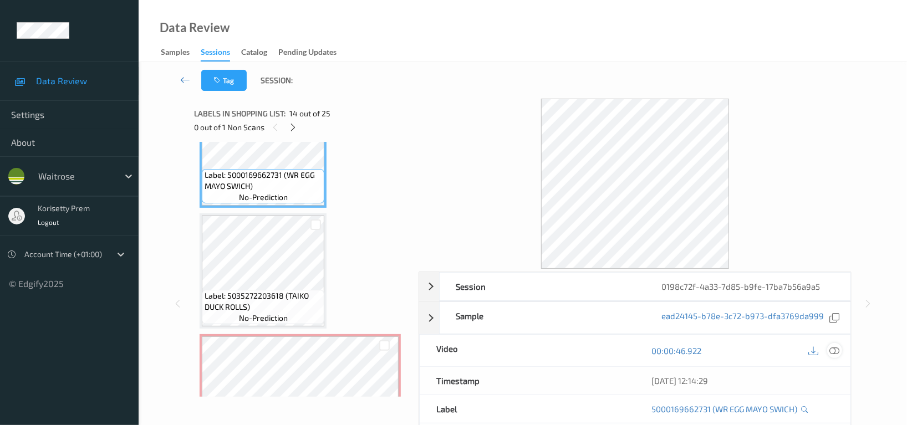
click at [835, 351] on icon at bounding box center [834, 351] width 10 height 10
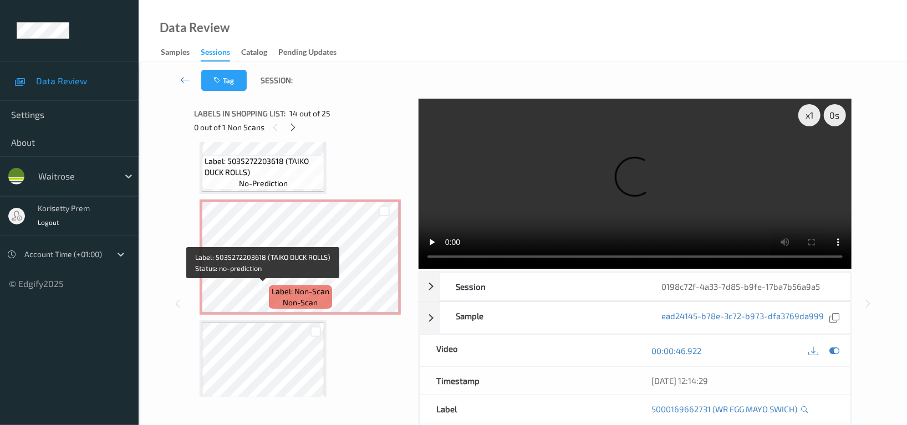
scroll to position [1773, 0]
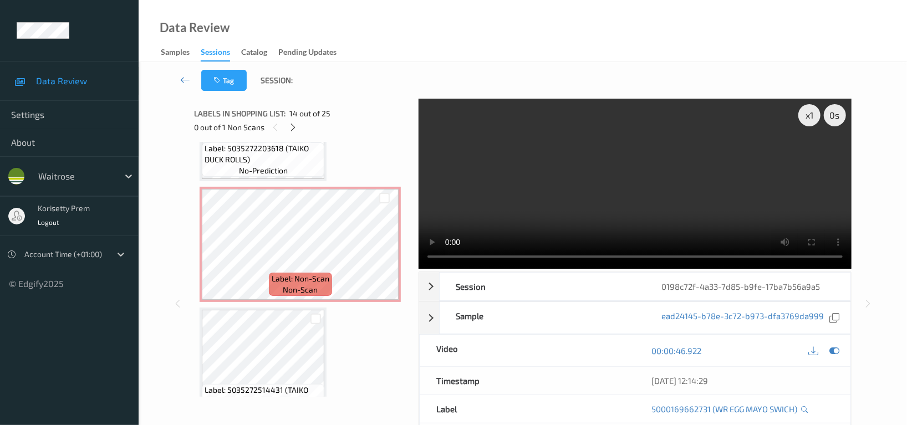
click at [650, 209] on video at bounding box center [634, 184] width 433 height 170
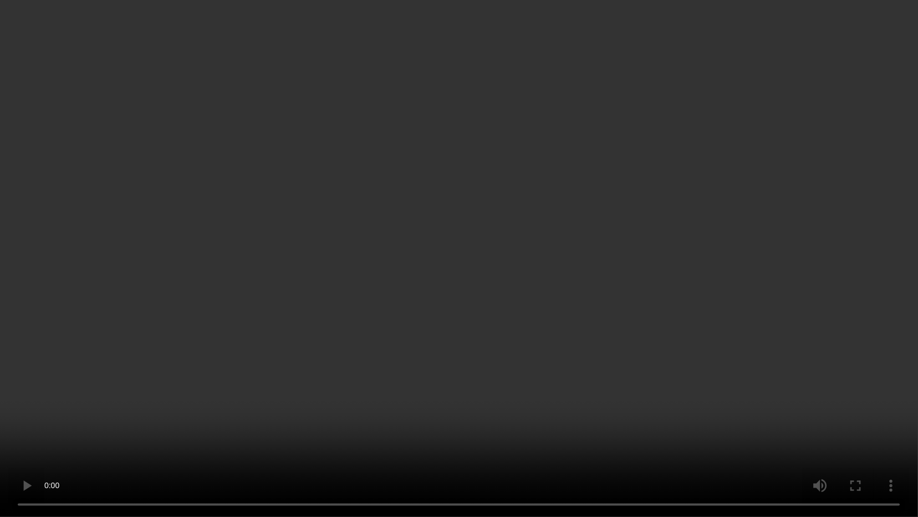
click at [724, 320] on video at bounding box center [459, 258] width 918 height 517
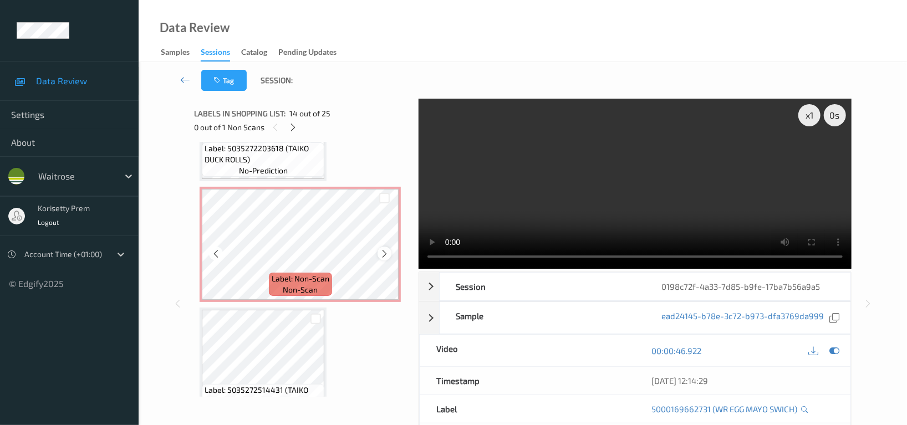
click at [380, 249] on icon at bounding box center [384, 254] width 9 height 10
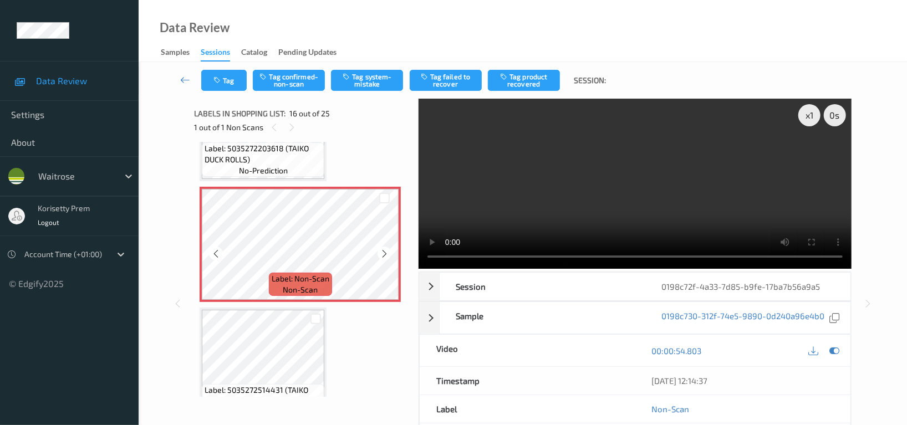
click at [380, 249] on icon at bounding box center [384, 254] width 9 height 10
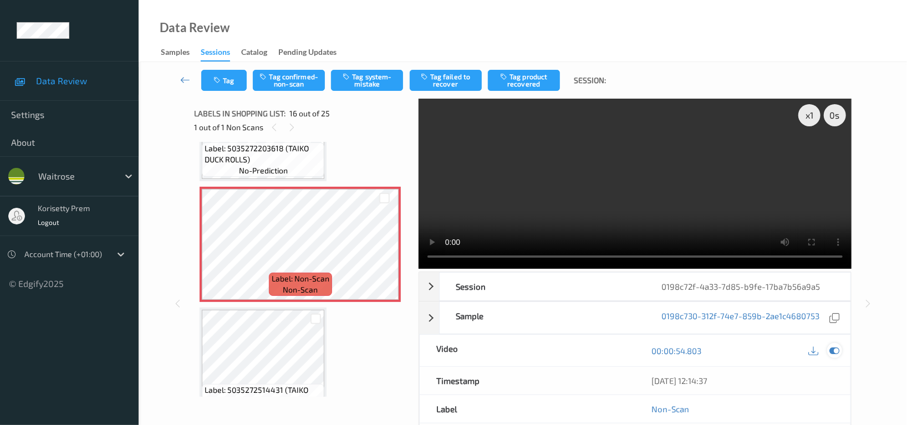
click at [832, 352] on icon at bounding box center [834, 351] width 10 height 10
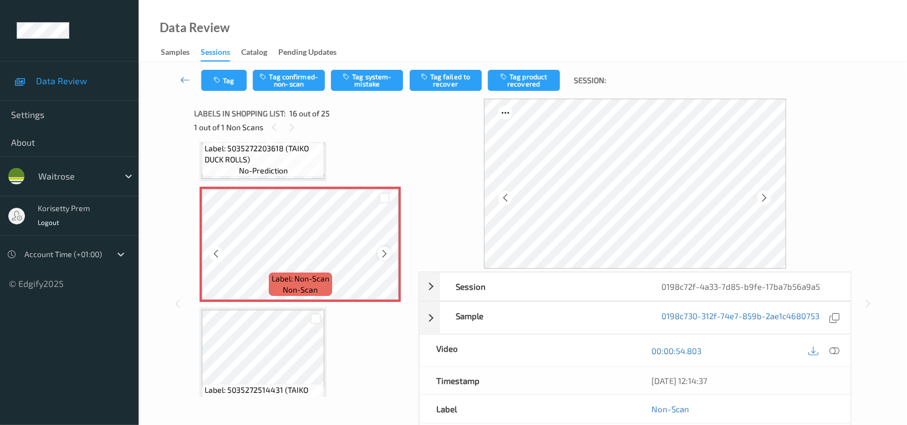
click at [381, 249] on icon at bounding box center [384, 254] width 9 height 10
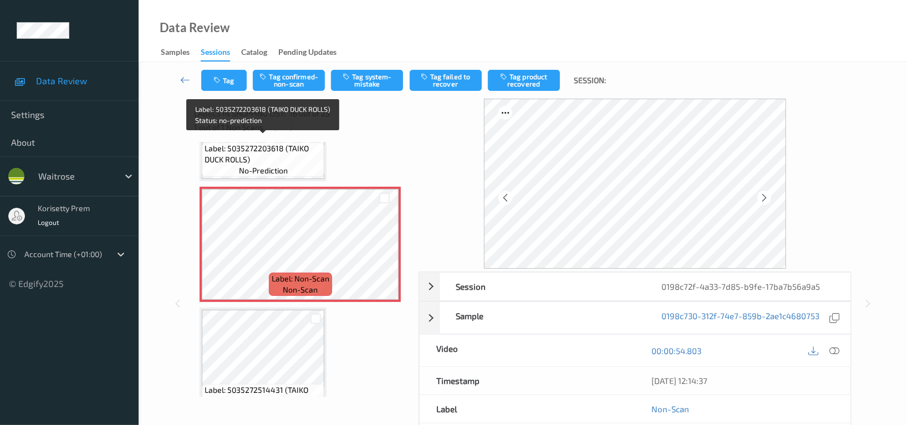
click at [275, 155] on span "Label: 5035272203618 (TAIKO DUCK ROLLS)" at bounding box center [263, 154] width 117 height 22
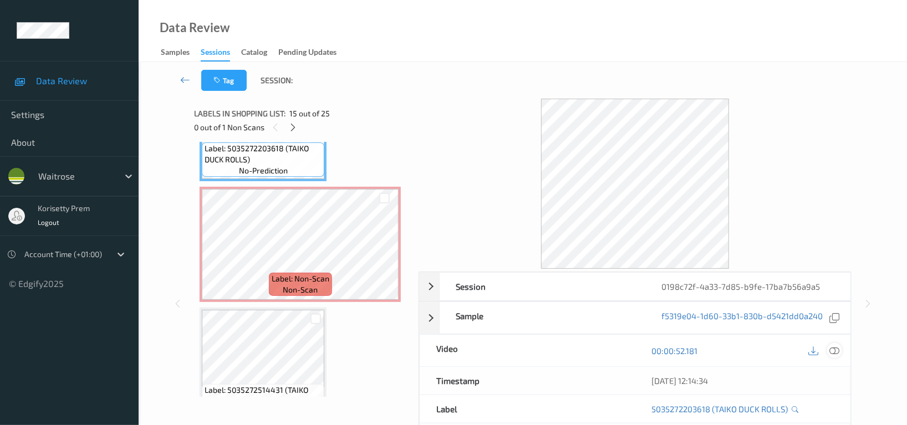
click at [837, 352] on icon at bounding box center [834, 351] width 10 height 10
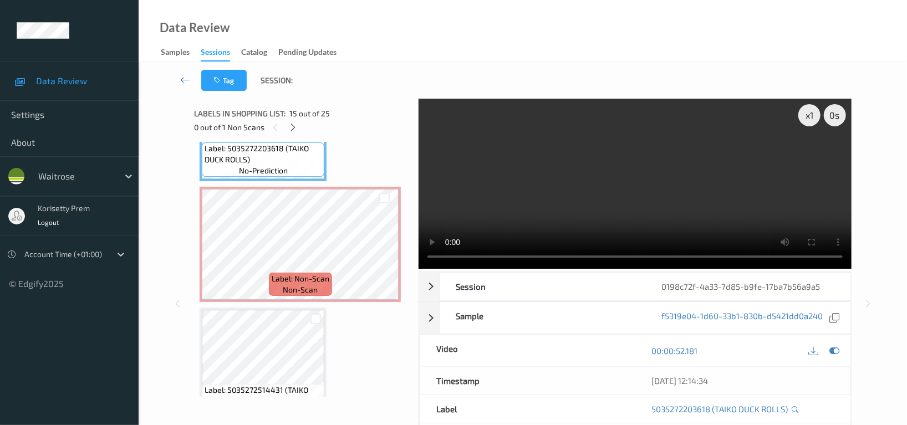
click at [559, 190] on video at bounding box center [634, 184] width 433 height 170
click at [501, 197] on video at bounding box center [634, 184] width 433 height 170
click at [808, 354] on icon at bounding box center [813, 351] width 10 height 10
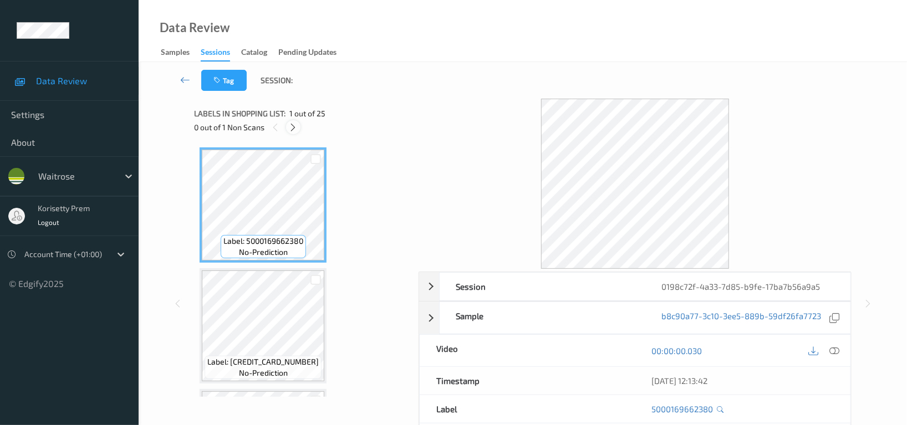
click at [296, 129] on icon at bounding box center [293, 127] width 9 height 10
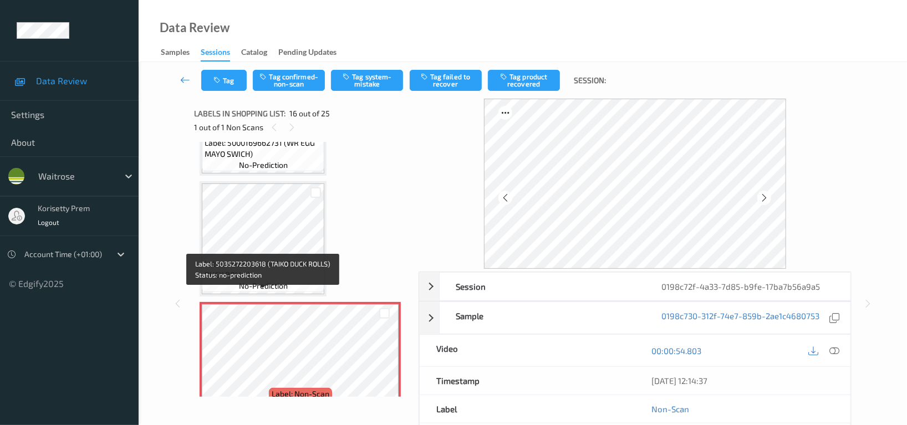
scroll to position [1617, 0]
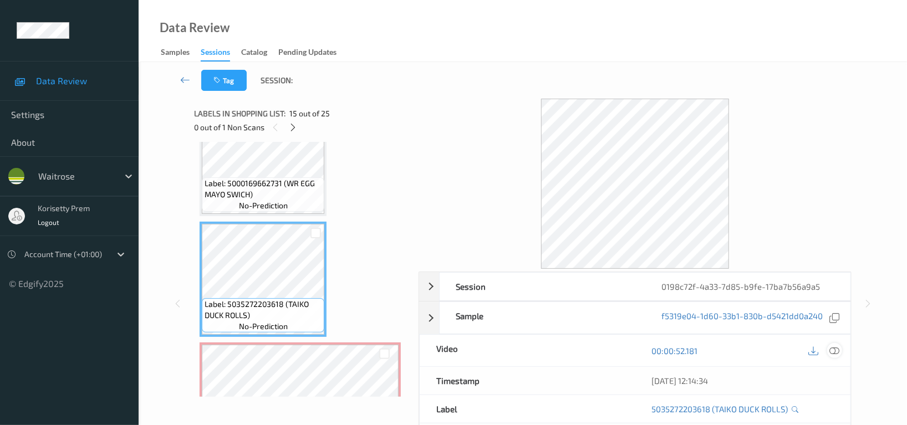
click at [832, 350] on icon at bounding box center [834, 351] width 10 height 10
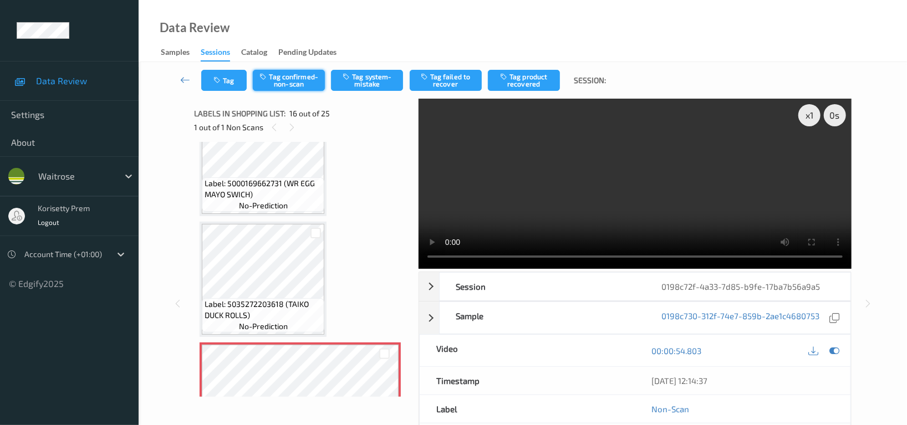
click at [283, 80] on button "Tag confirmed-non-scan" at bounding box center [289, 80] width 72 height 21
click at [534, 77] on button "Tag product recovered" at bounding box center [524, 80] width 72 height 21
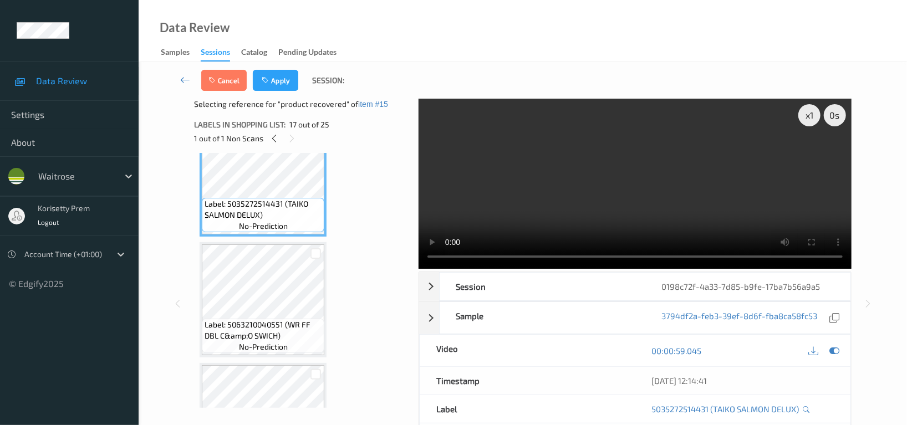
scroll to position [1987, 0]
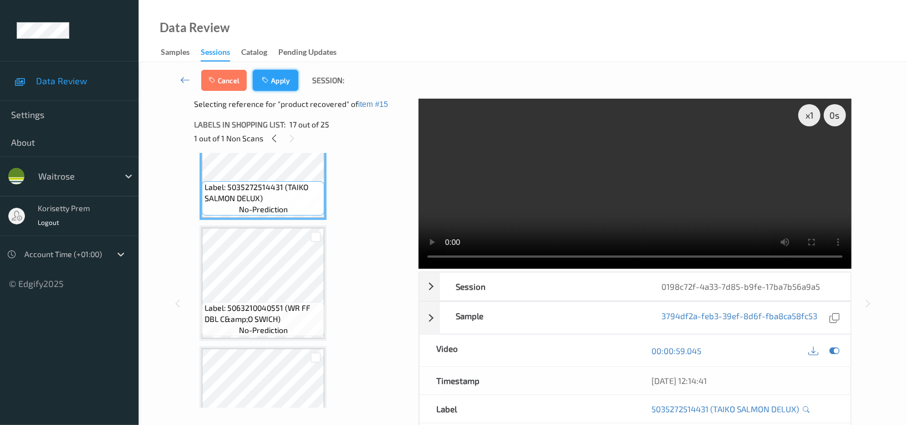
click at [286, 80] on button "Apply" at bounding box center [275, 80] width 45 height 21
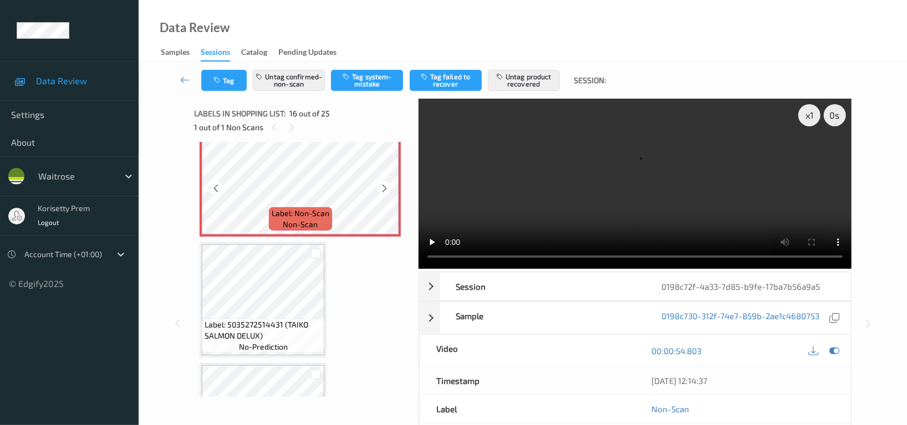
scroll to position [1839, 0]
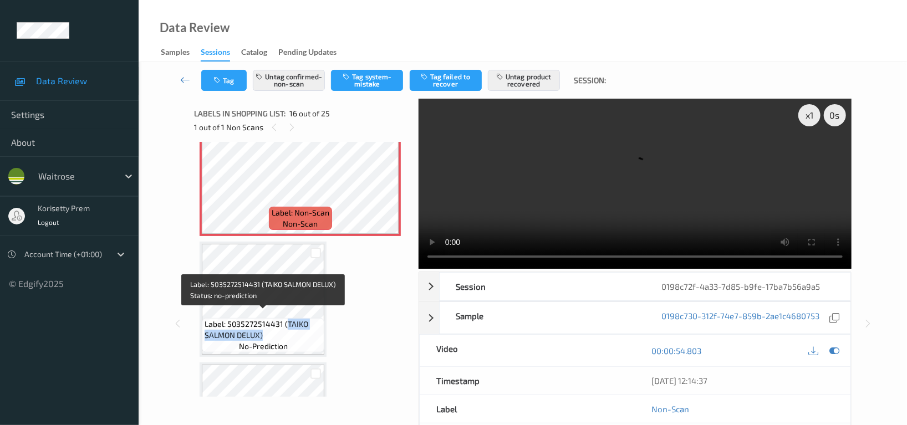
drag, startPoint x: 287, startPoint y: 319, endPoint x: 268, endPoint y: 327, distance: 20.9
click at [268, 327] on span "Label: 5035272514431 (TAIKO SALMON DELUX)" at bounding box center [263, 330] width 117 height 22
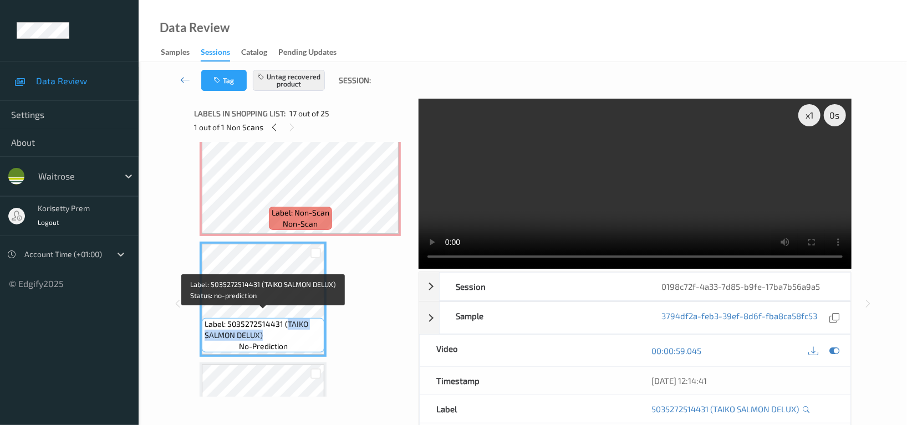
copy span "TAIKO SALMON DELUX)"
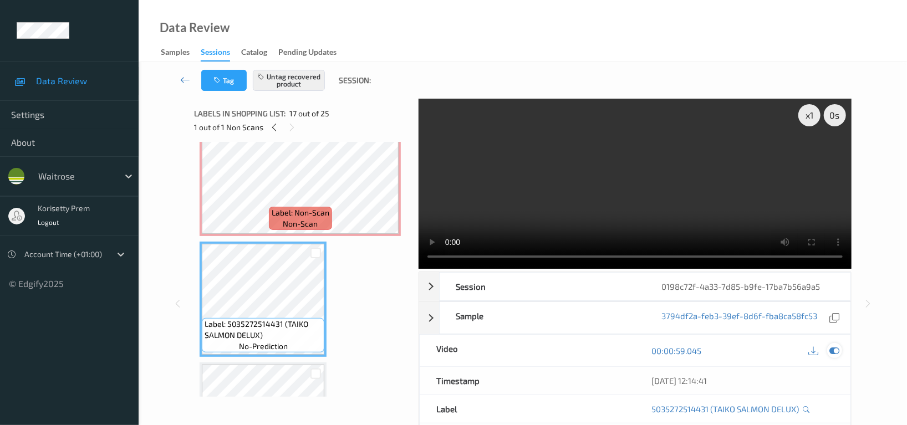
click at [838, 352] on icon at bounding box center [834, 351] width 10 height 10
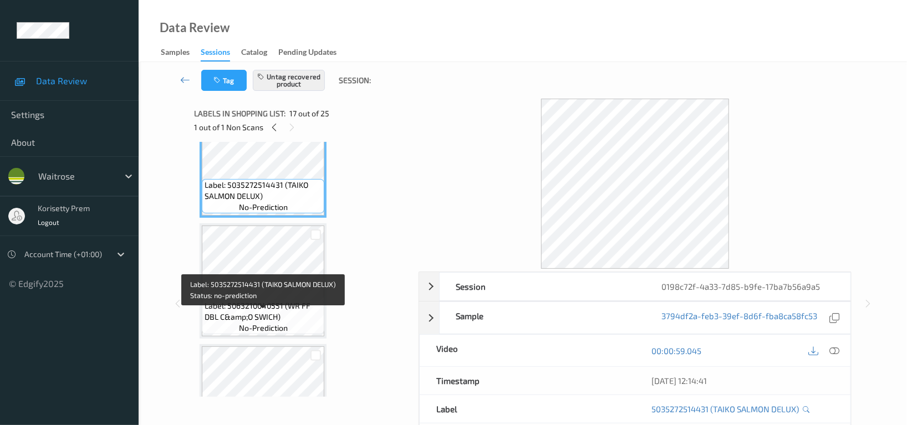
scroll to position [1987, 0]
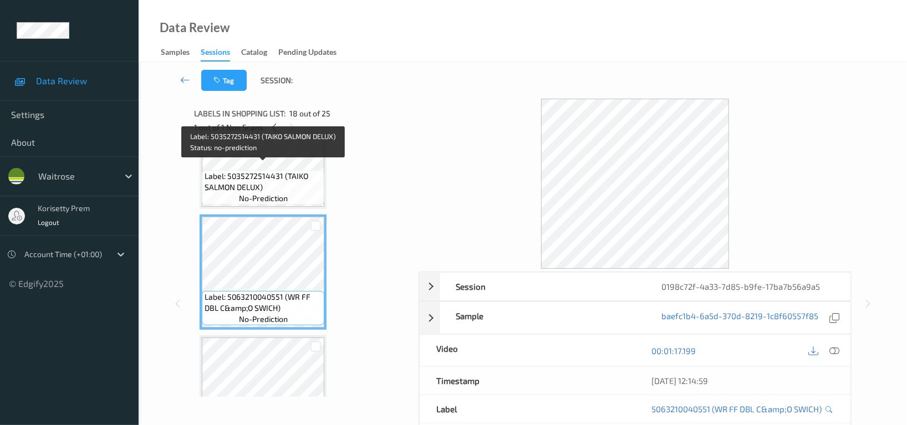
click at [267, 171] on span "Label: 5035272514431 (TAIKO SALMON DELUX)" at bounding box center [263, 182] width 117 height 22
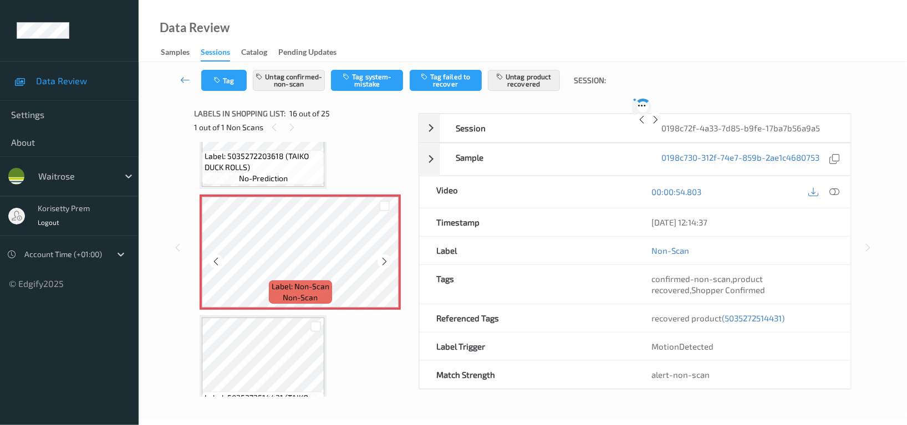
scroll to position [147, 0]
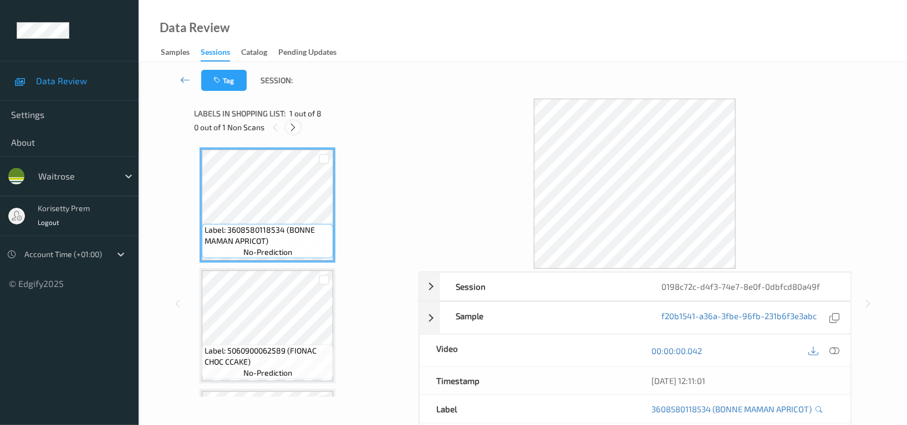
click at [289, 130] on icon at bounding box center [293, 127] width 9 height 10
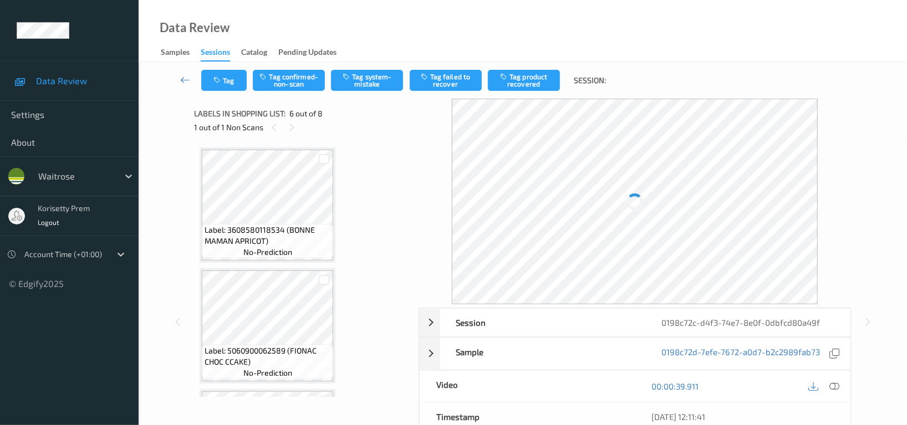
scroll to position [487, 0]
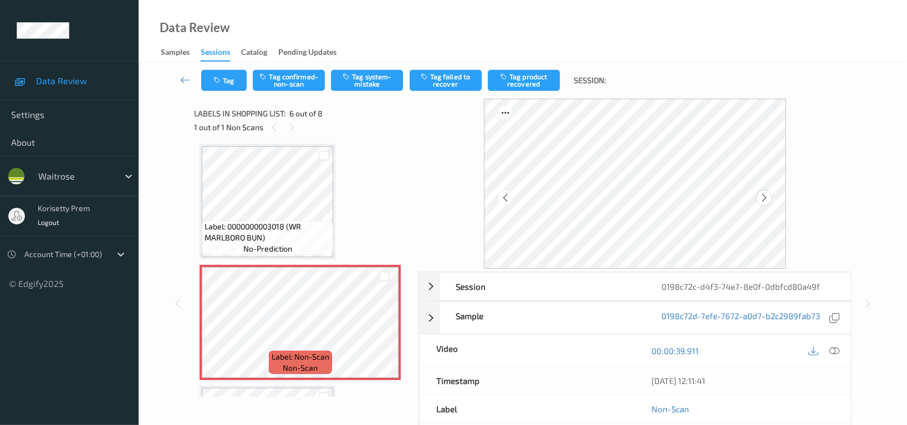
click at [770, 197] on div at bounding box center [764, 198] width 14 height 14
click at [771, 197] on div at bounding box center [764, 198] width 14 height 14
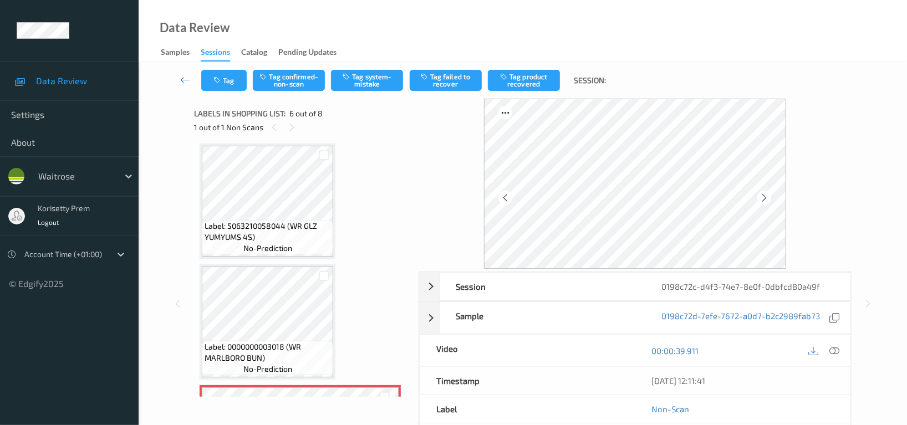
scroll to position [339, 0]
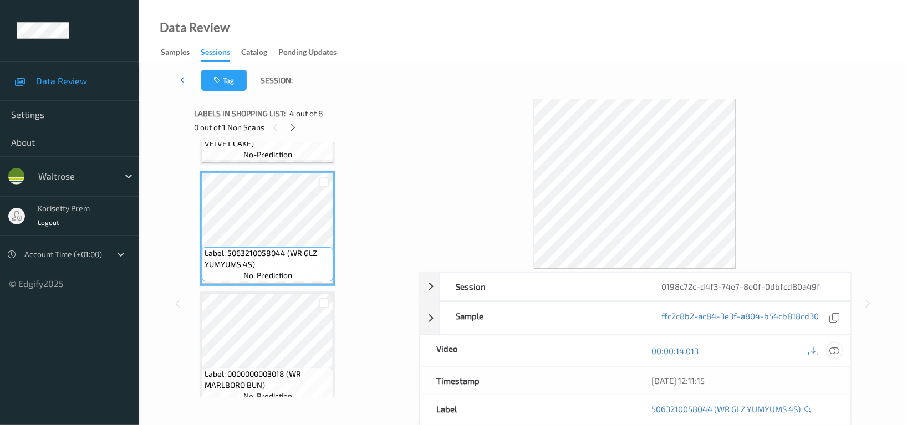
click at [834, 348] on icon at bounding box center [834, 351] width 10 height 10
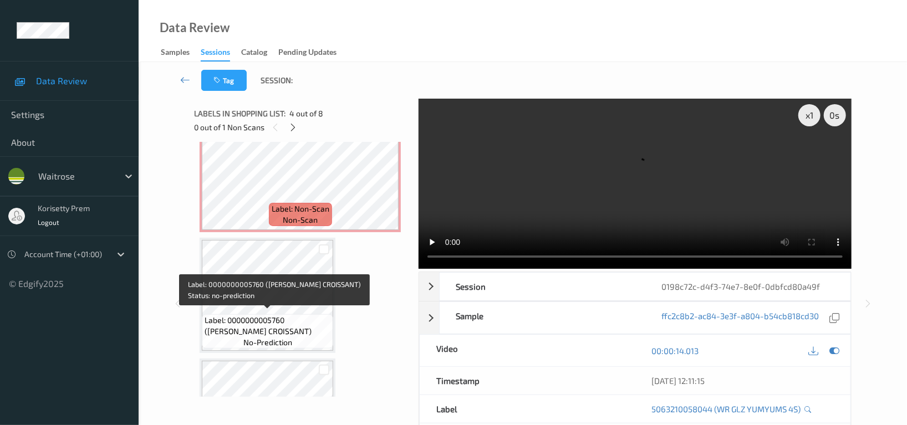
scroll to position [561, 0]
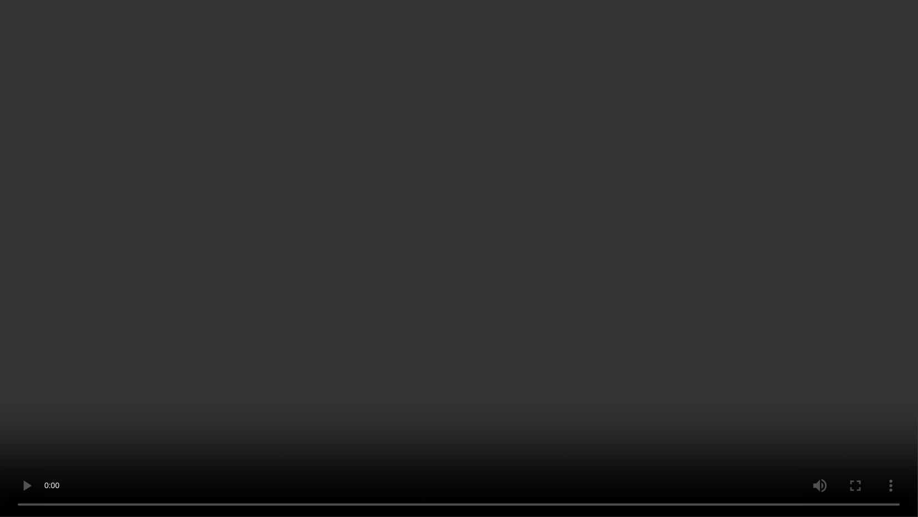
click at [437, 272] on video at bounding box center [459, 258] width 918 height 517
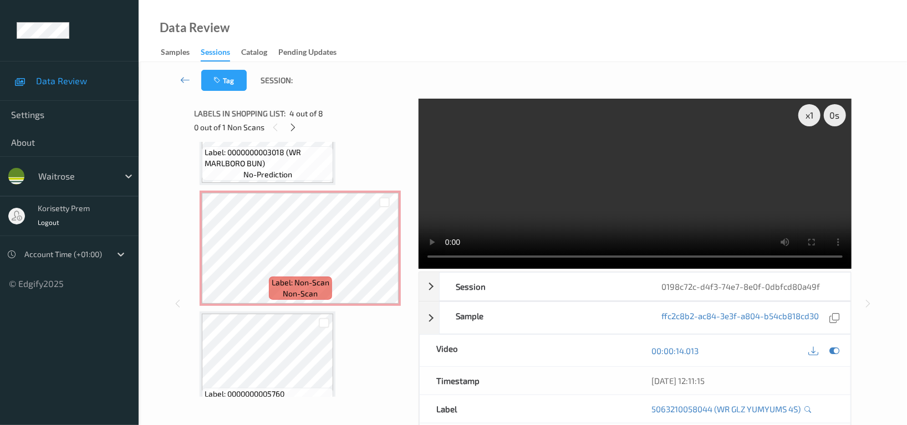
click at [647, 176] on video at bounding box center [634, 184] width 433 height 170
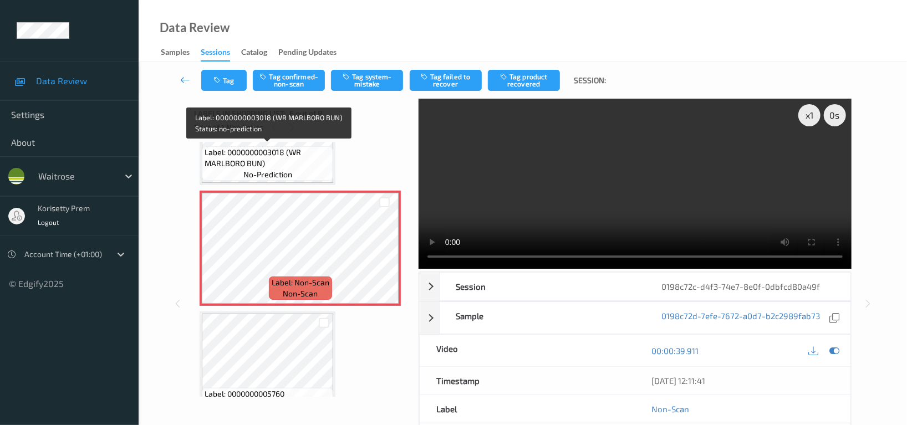
click at [277, 155] on span "Label: 0000000003018 (WR MARLBORO BUN)" at bounding box center [268, 158] width 126 height 22
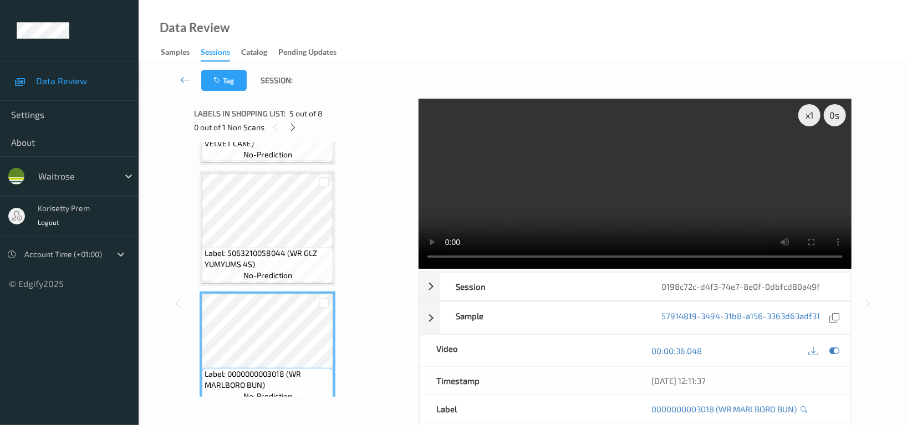
scroll to position [413, 0]
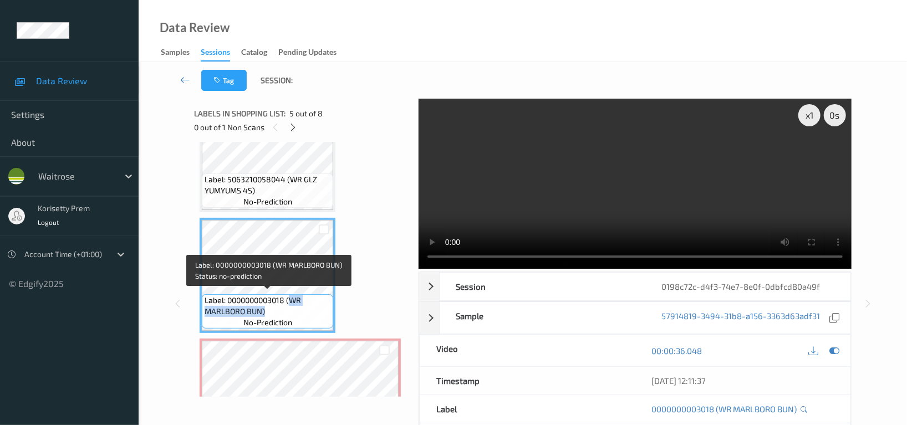
drag, startPoint x: 292, startPoint y: 300, endPoint x: 274, endPoint y: 308, distance: 19.7
click at [274, 308] on span "Label: 0000000003018 (WR MARLBORO BUN)" at bounding box center [268, 306] width 126 height 22
copy span "WR MARLBORO BUN)"
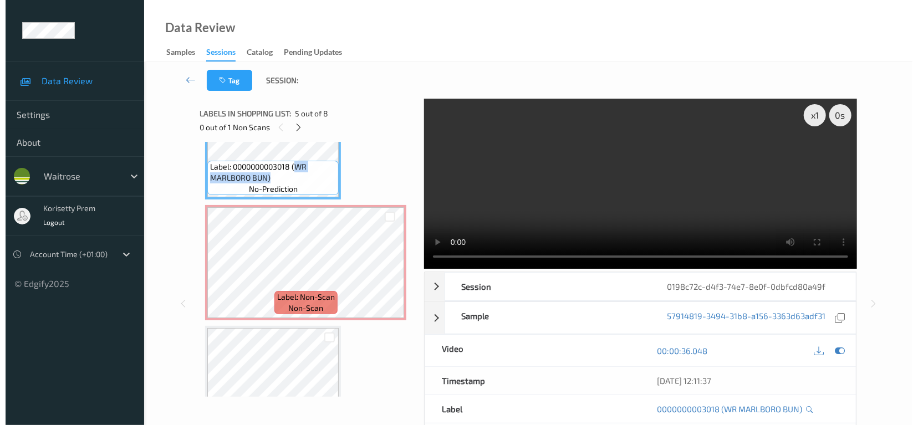
scroll to position [561, 0]
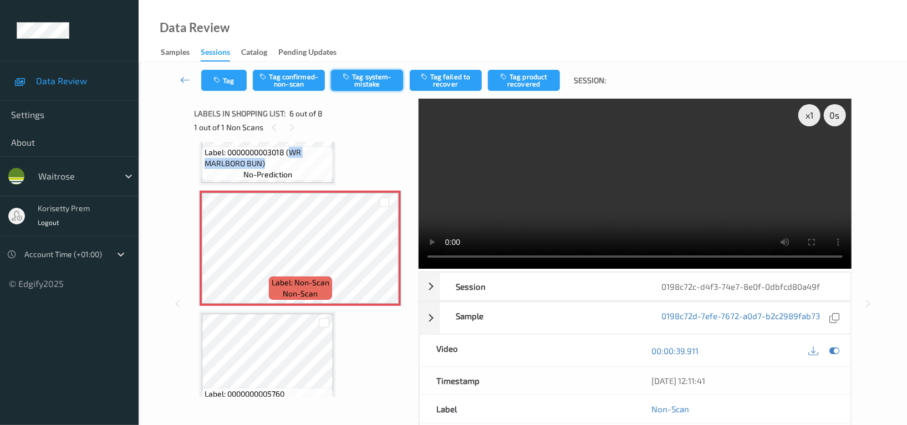
click at [380, 78] on button "Tag system-mistake" at bounding box center [367, 80] width 72 height 21
click at [227, 83] on button "Tag" at bounding box center [223, 80] width 45 height 21
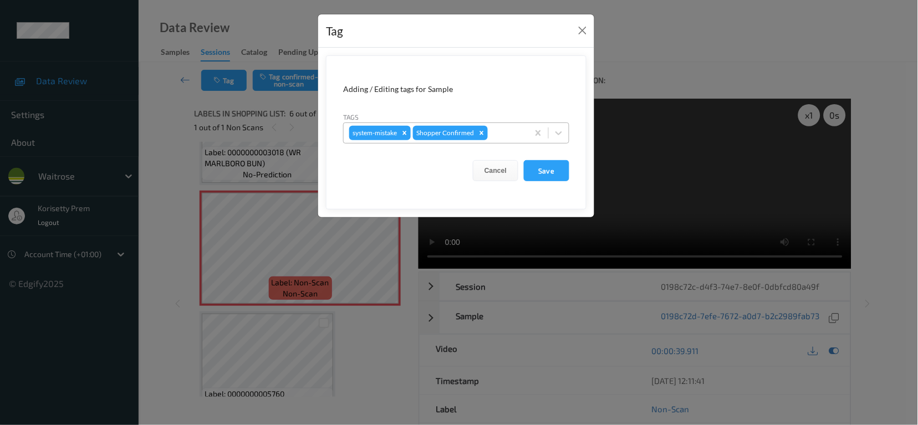
click at [498, 128] on div at bounding box center [506, 132] width 33 height 13
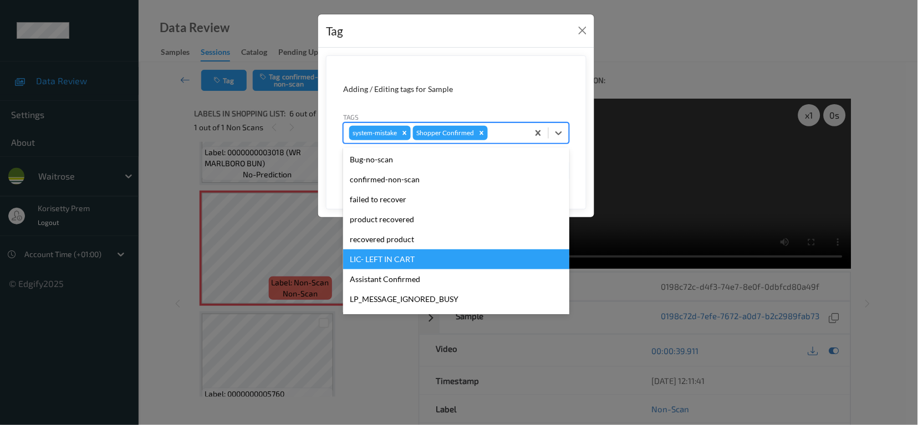
scroll to position [147, 0]
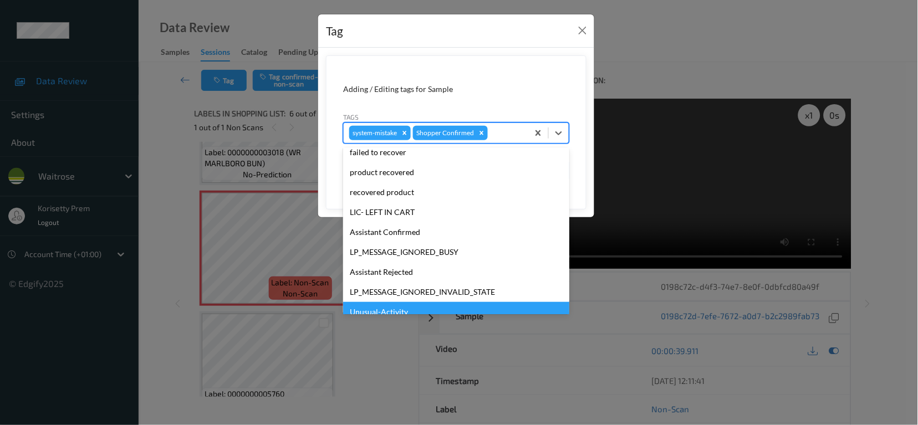
click at [390, 313] on div "Unusual-Activity" at bounding box center [456, 312] width 226 height 20
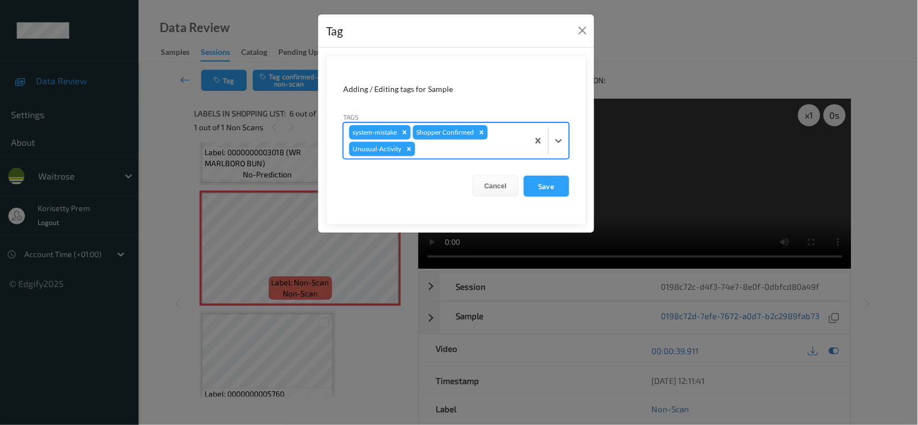
click at [442, 150] on div at bounding box center [469, 148] width 105 height 13
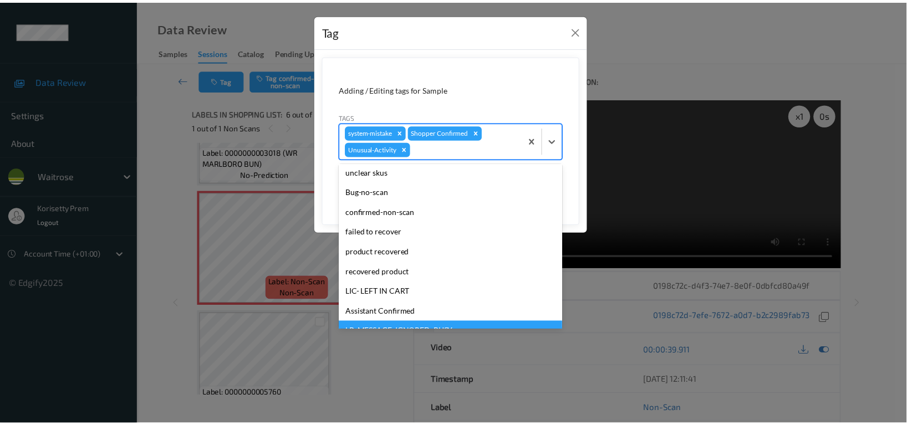
scroll to position [197, 0]
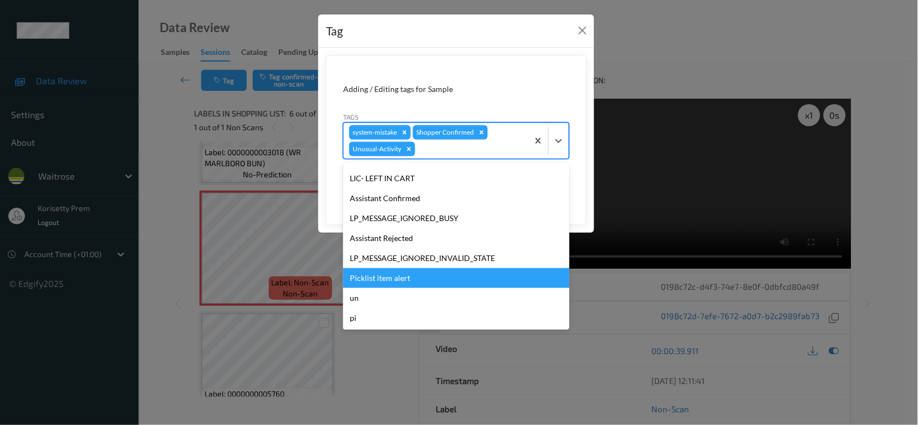
click at [390, 277] on div "Picklist item alert" at bounding box center [456, 278] width 226 height 20
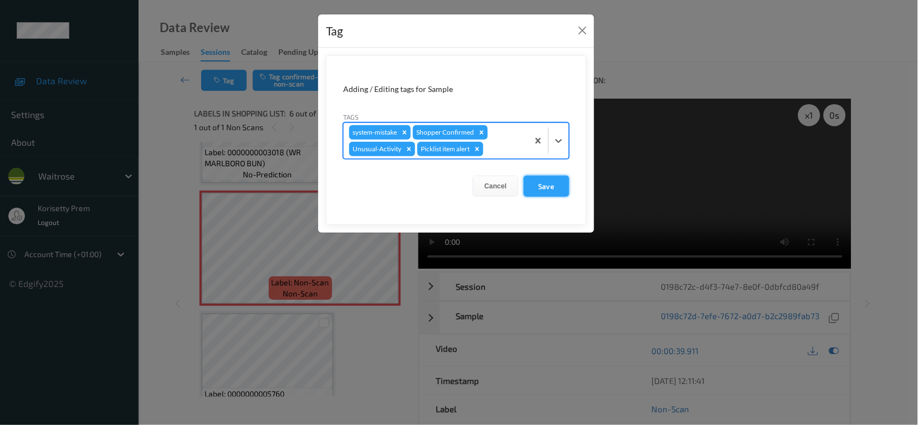
click at [543, 187] on button "Save" at bounding box center [546, 186] width 45 height 21
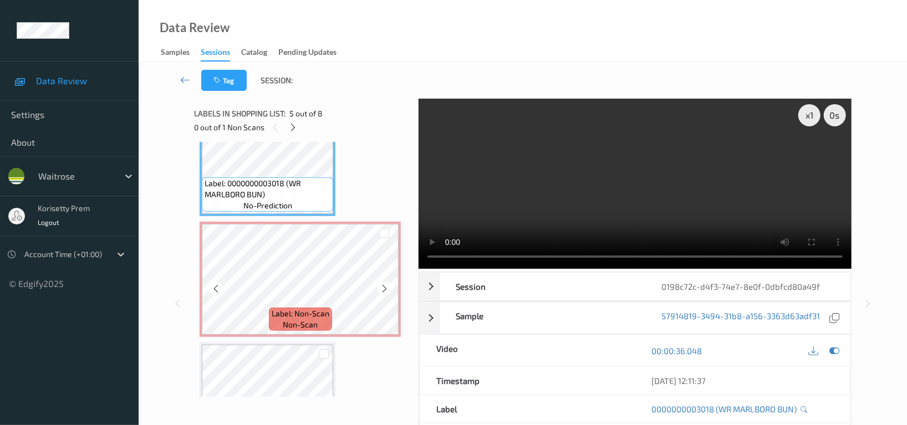
scroll to position [561, 0]
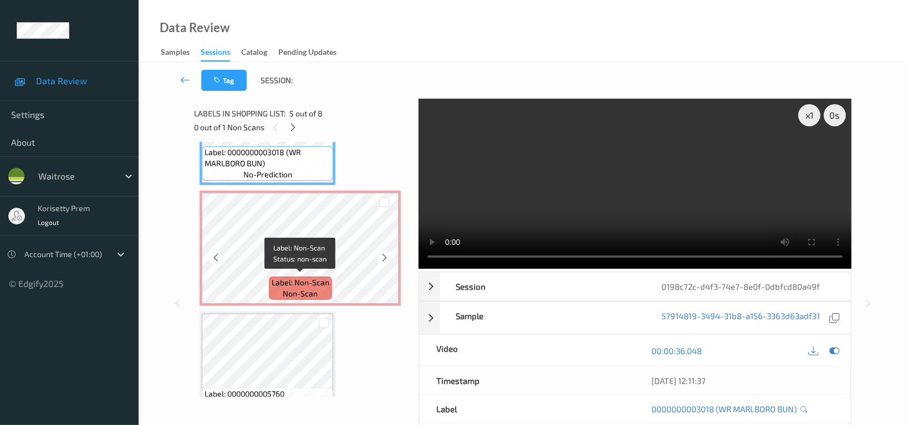
click at [312, 277] on span "Label: Non-Scan" at bounding box center [301, 282] width 58 height 11
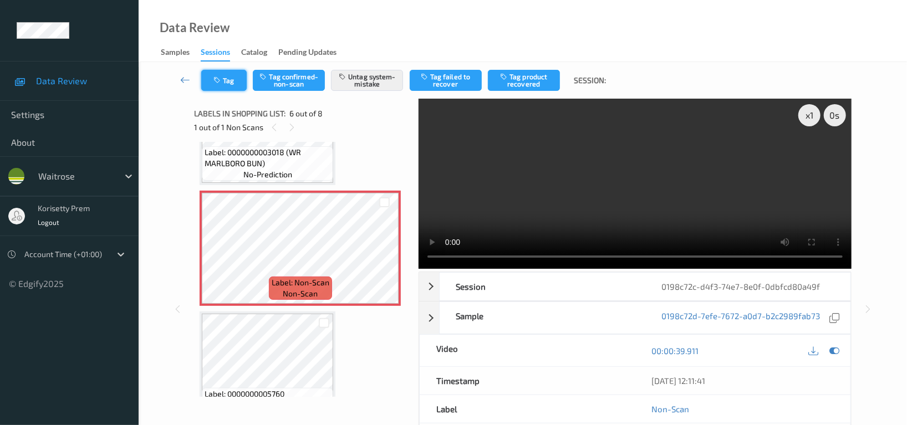
click at [221, 75] on button "Tag" at bounding box center [223, 80] width 45 height 21
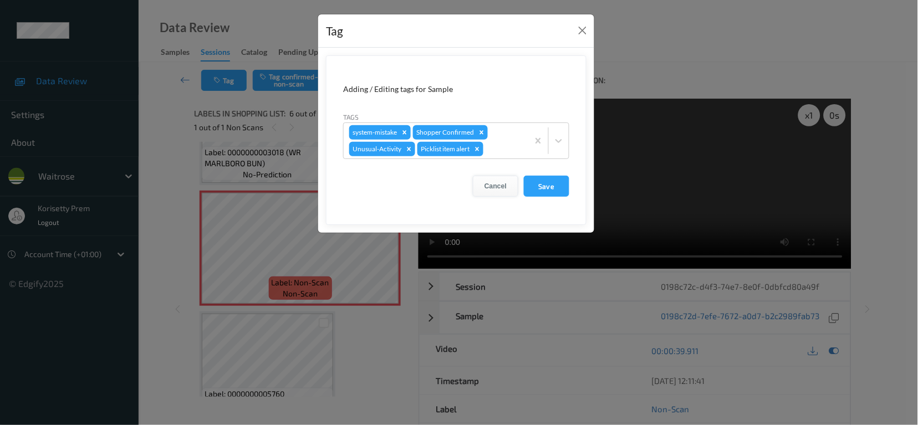
click at [500, 187] on button "Cancel" at bounding box center [495, 186] width 45 height 21
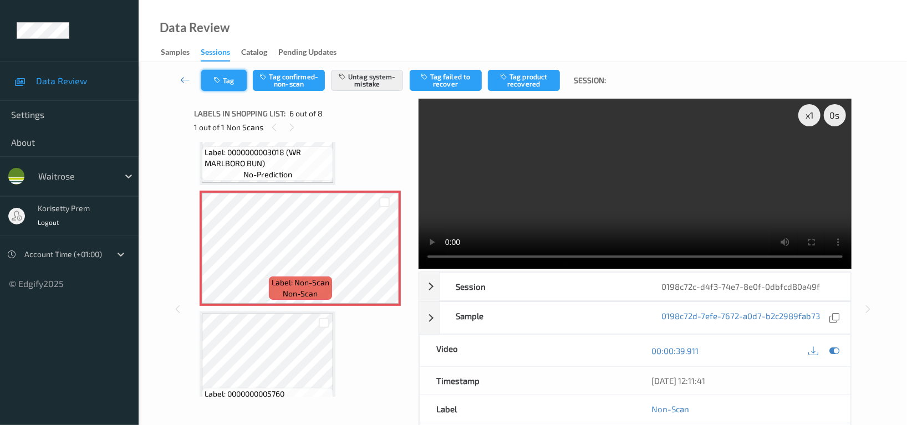
click at [220, 85] on button "Tag" at bounding box center [223, 80] width 45 height 21
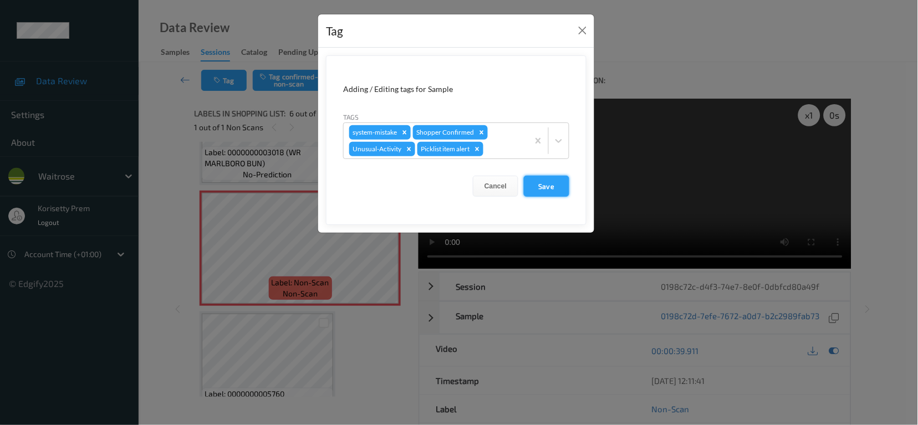
click at [539, 183] on button "Save" at bounding box center [546, 186] width 45 height 21
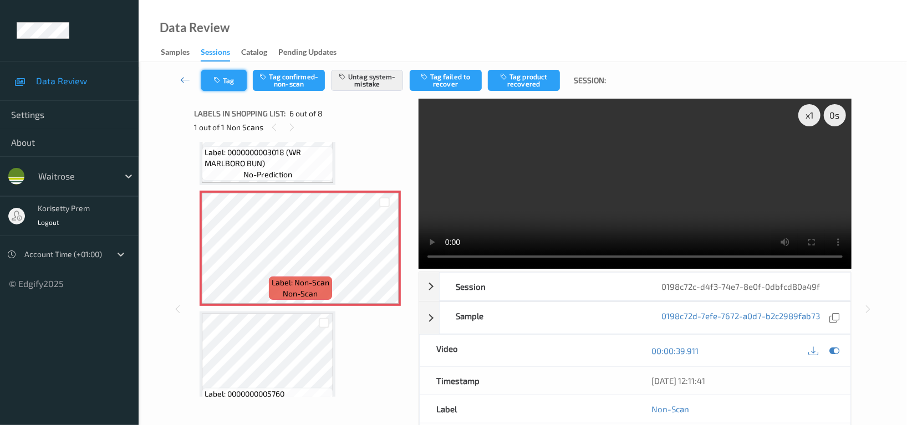
click at [223, 80] on button "Tag" at bounding box center [223, 80] width 45 height 21
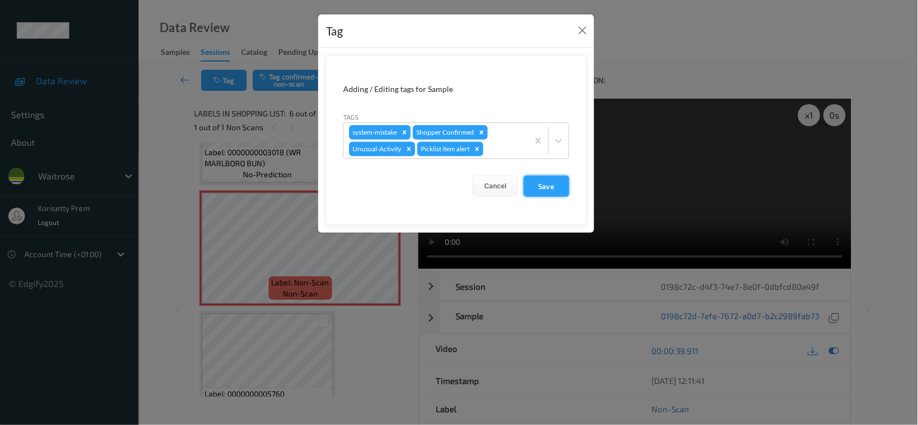
click at [539, 187] on button "Save" at bounding box center [546, 186] width 45 height 21
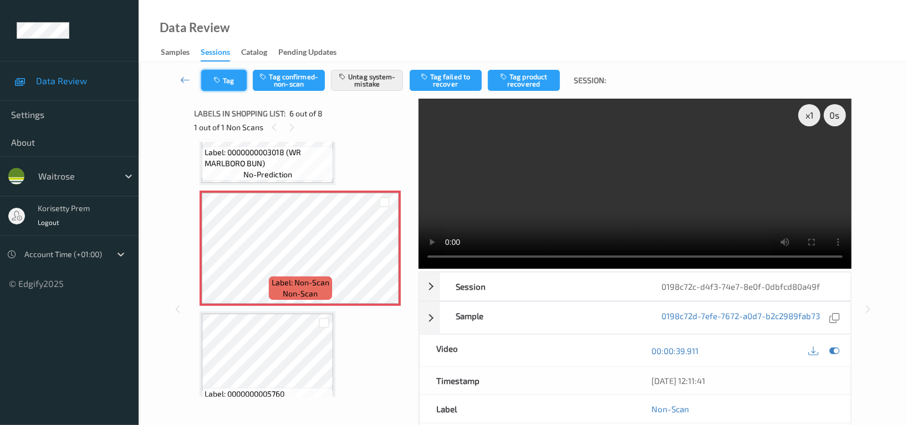
click at [219, 79] on icon "button" at bounding box center [217, 80] width 9 height 8
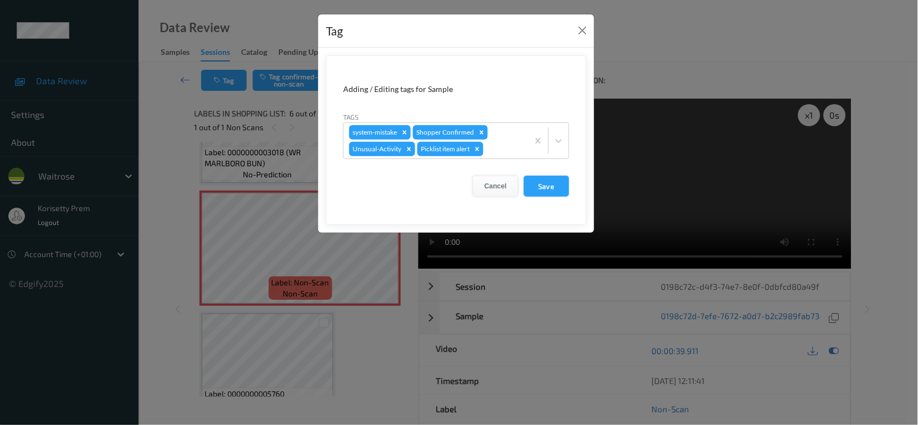
click at [500, 188] on button "Cancel" at bounding box center [495, 186] width 45 height 21
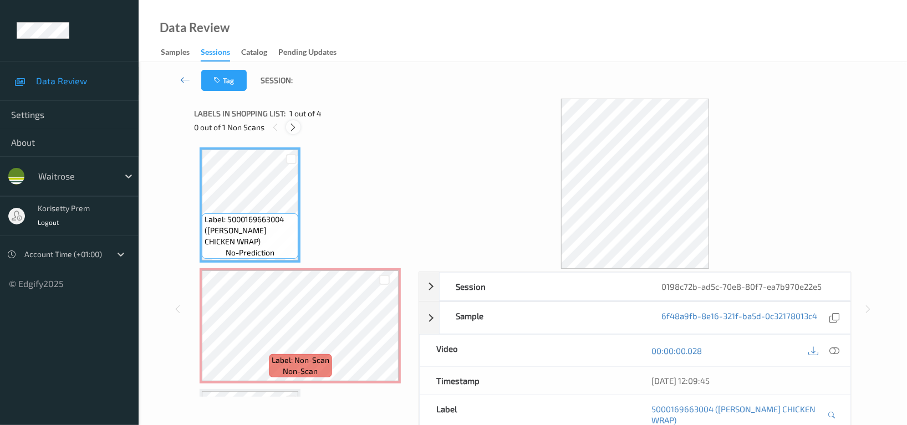
click at [293, 127] on icon at bounding box center [293, 127] width 9 height 10
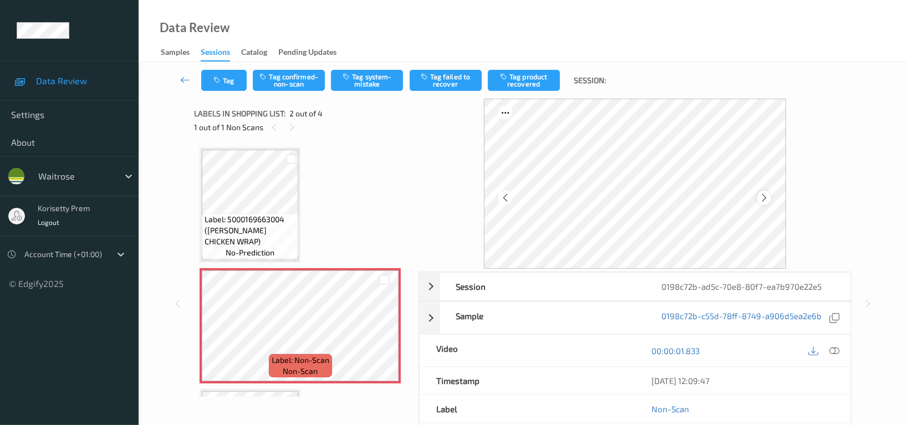
click at [768, 198] on icon at bounding box center [763, 198] width 9 height 10
click at [832, 351] on icon at bounding box center [834, 351] width 10 height 10
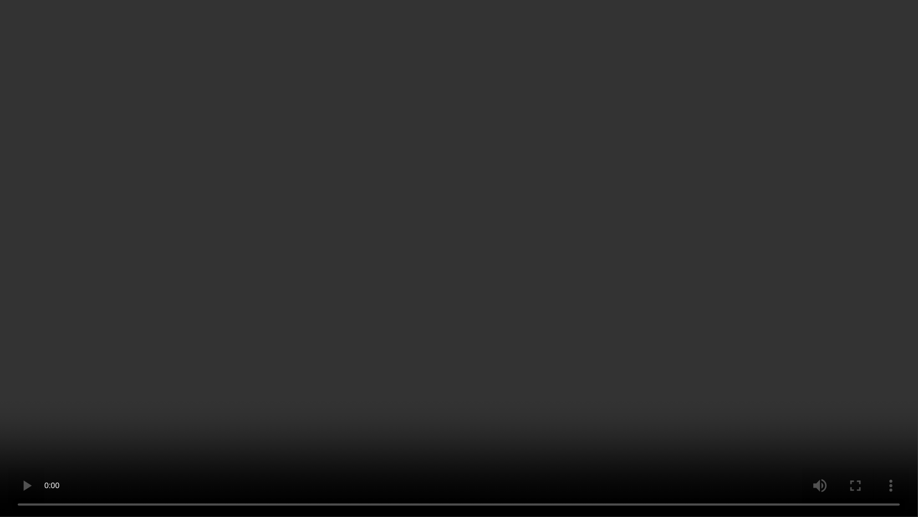
click at [692, 240] on video at bounding box center [459, 258] width 918 height 517
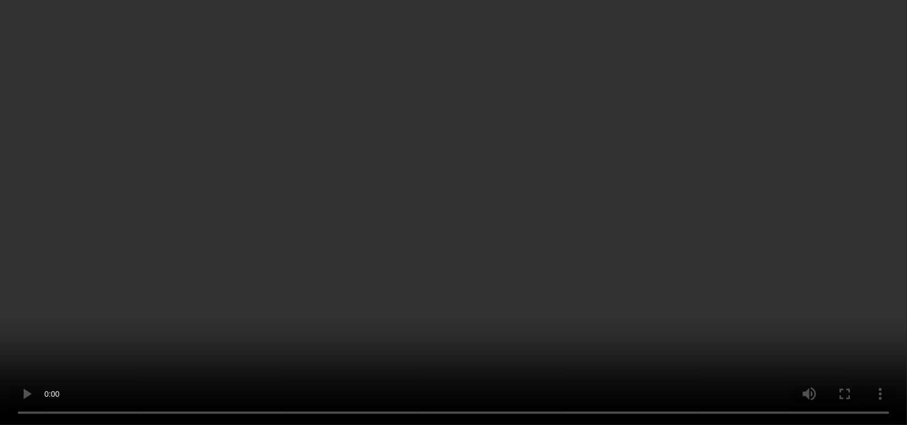
scroll to position [147, 0]
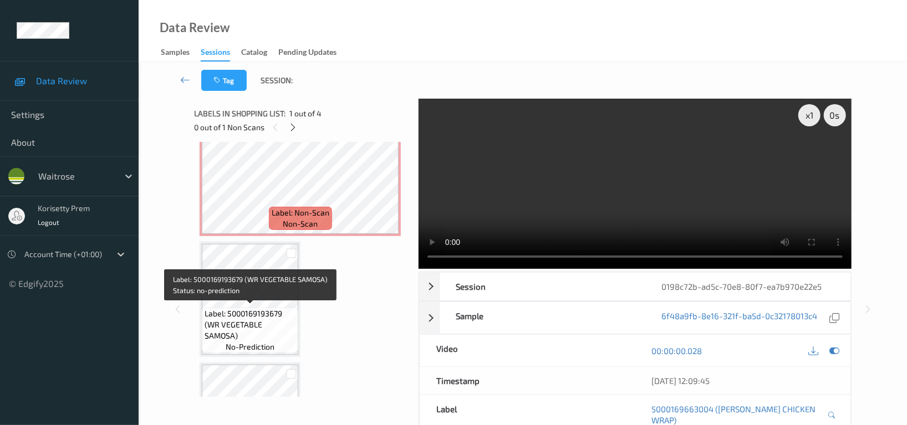
click at [244, 308] on div "Label: 5000169193679 (WR VEGETABLE SAMOSA) no-prediction" at bounding box center [250, 330] width 96 height 45
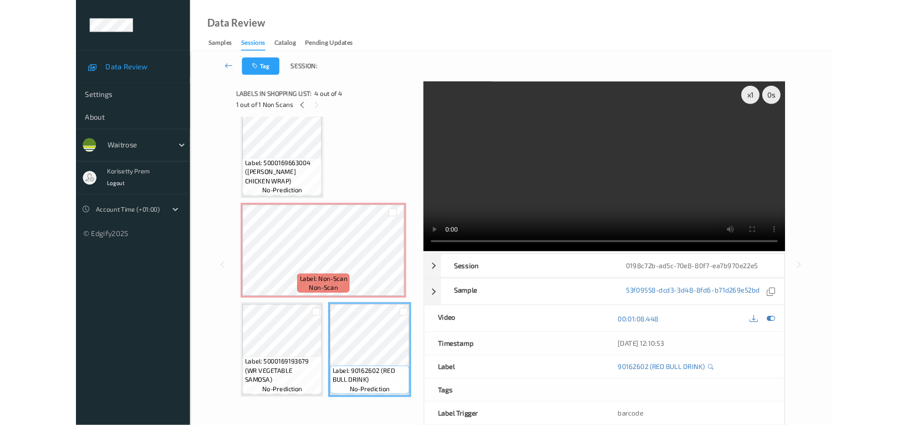
scroll to position [140, 0]
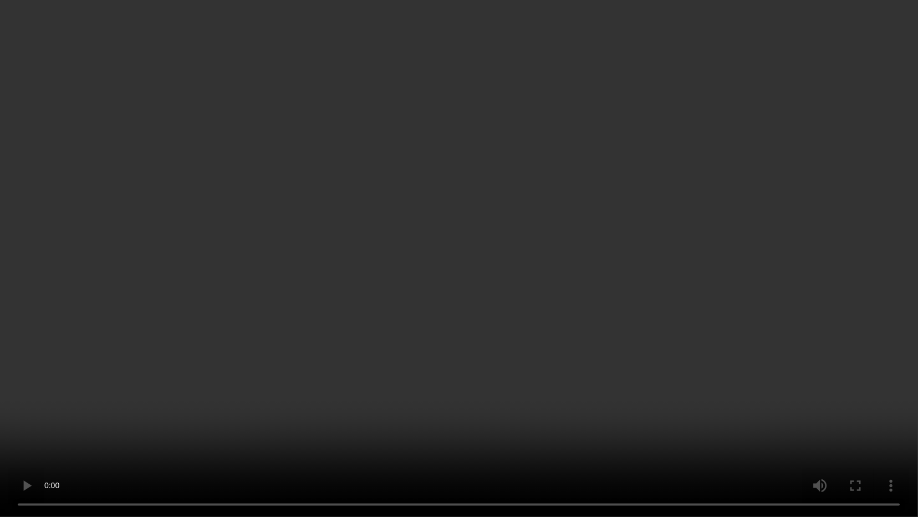
click at [620, 315] on video at bounding box center [459, 258] width 918 height 517
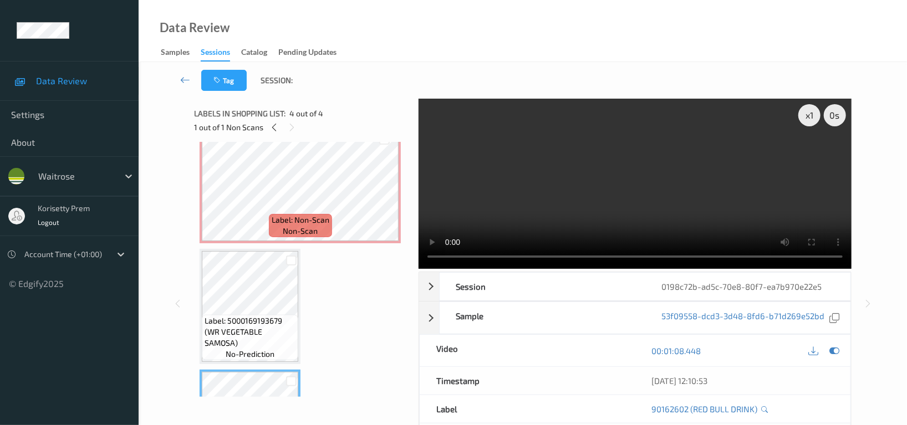
click at [643, 191] on video at bounding box center [634, 184] width 433 height 170
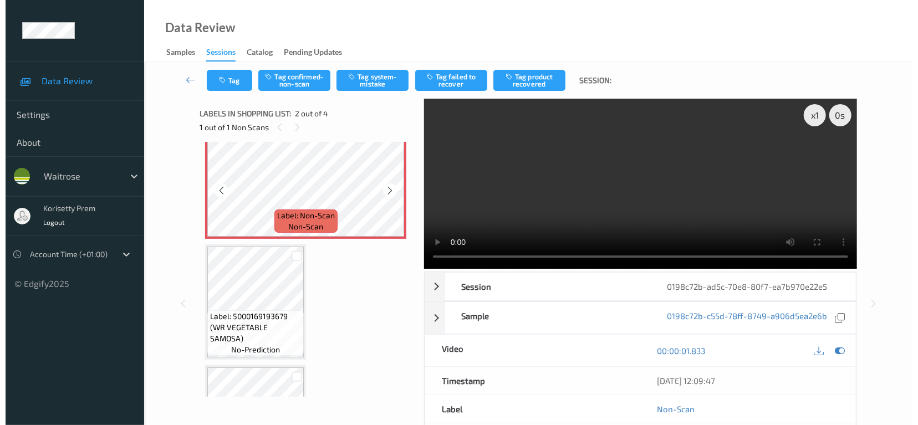
scroll to position [147, 0]
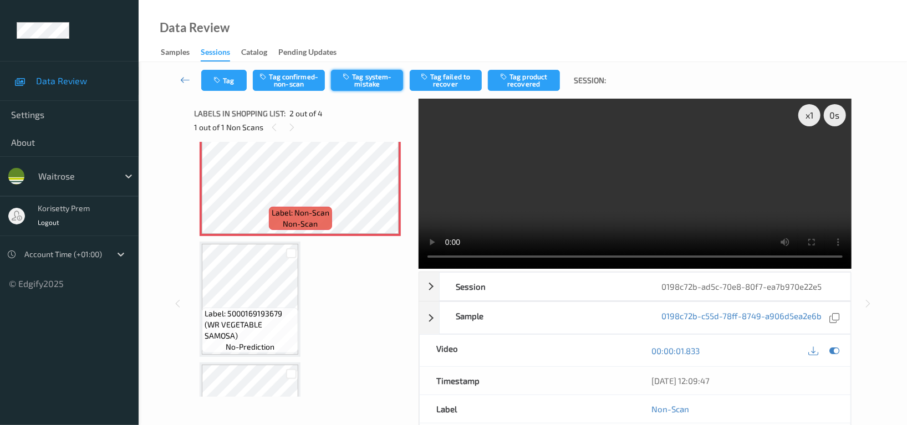
click at [394, 77] on button "Tag system-mistake" at bounding box center [367, 80] width 72 height 21
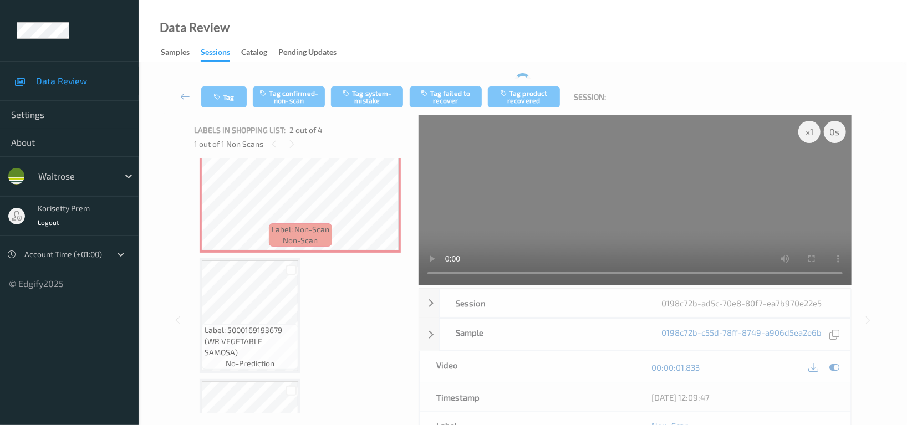
click at [220, 79] on div "Tag Tag confirmed-non-scan Tag system-mistake Tag failed to recover Tag product…" at bounding box center [522, 97] width 723 height 37
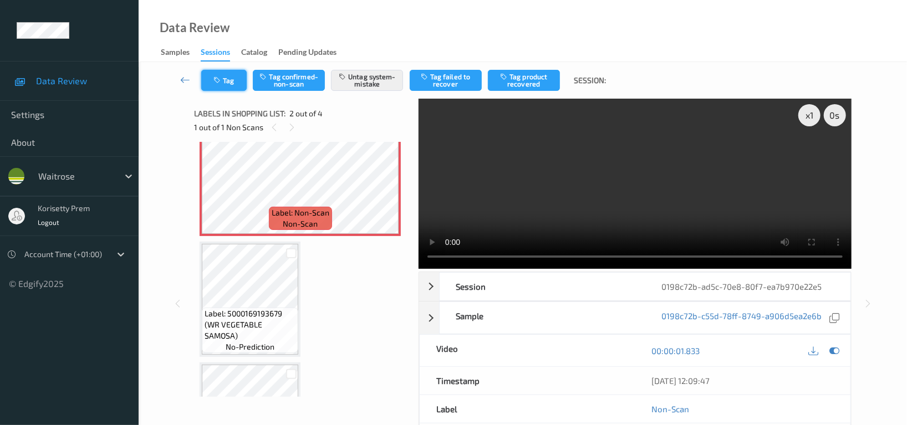
click at [225, 80] on button "Tag" at bounding box center [223, 80] width 45 height 21
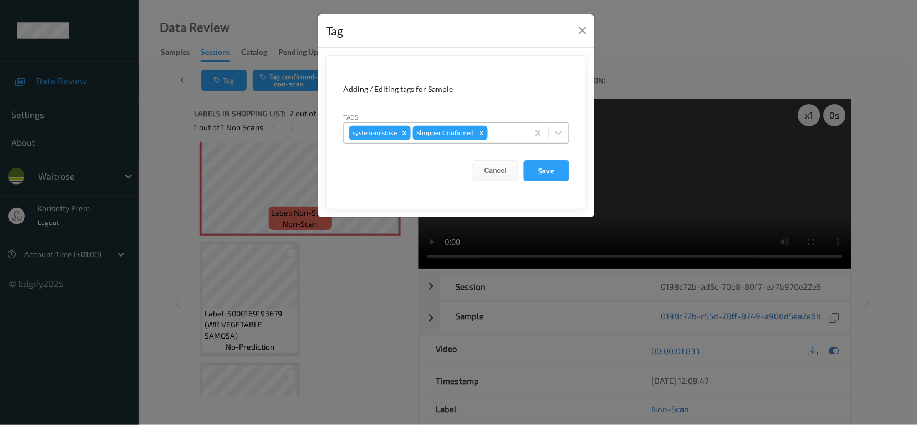
click at [505, 130] on div at bounding box center [506, 132] width 33 height 13
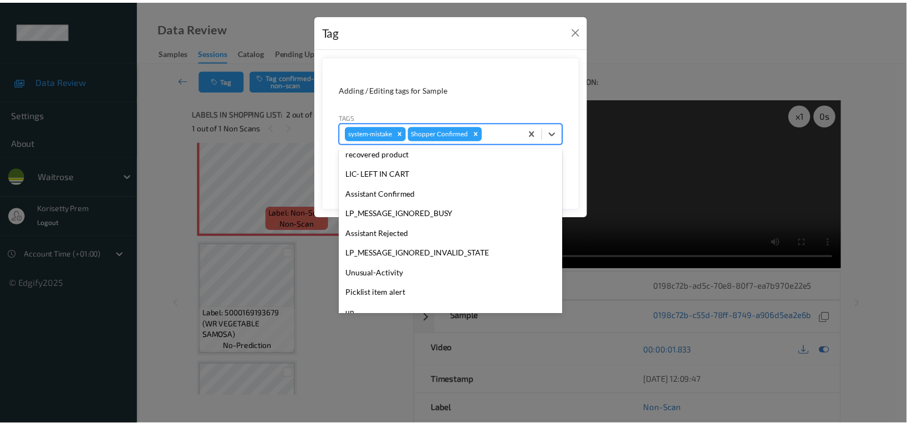
scroll to position [217, 0]
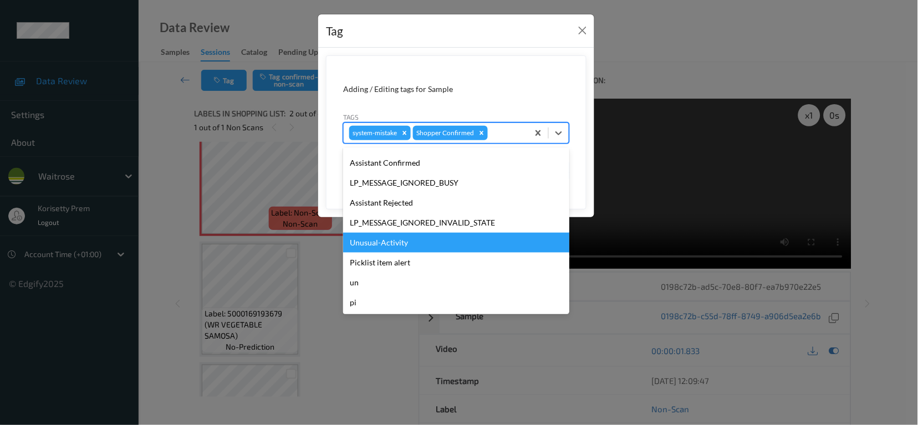
click at [386, 245] on div "Unusual-Activity" at bounding box center [456, 243] width 226 height 20
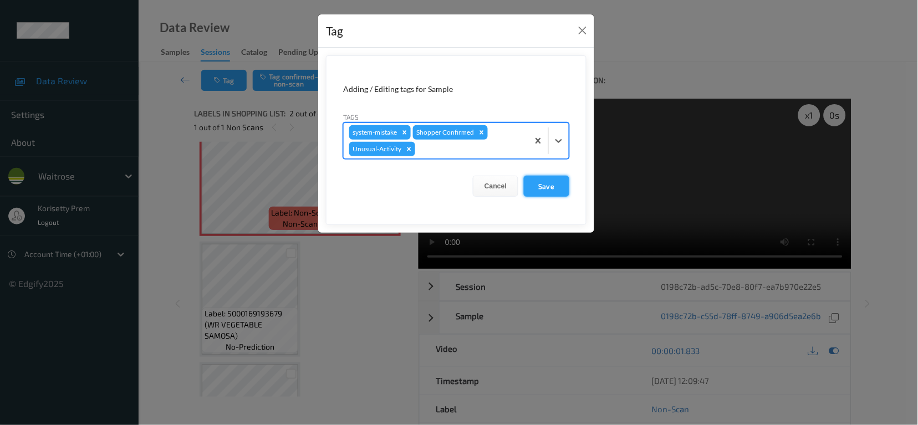
click at [565, 185] on button "Save" at bounding box center [546, 186] width 45 height 21
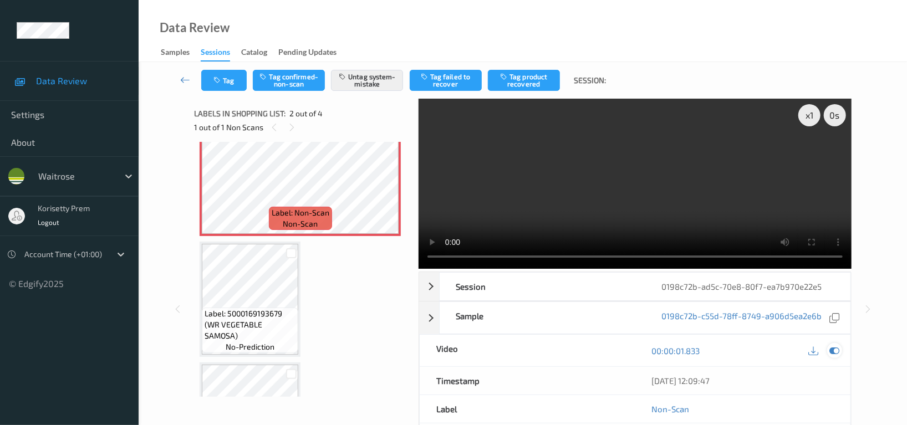
click at [834, 346] on icon at bounding box center [834, 351] width 10 height 10
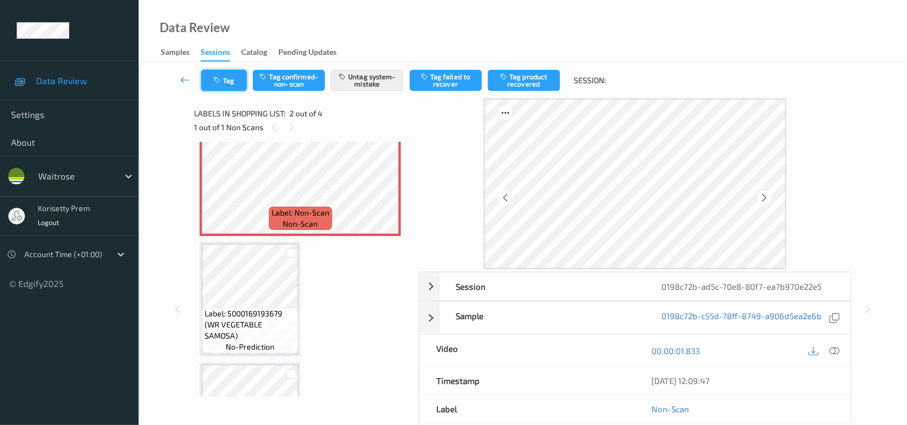
click at [226, 78] on button "Tag" at bounding box center [223, 80] width 45 height 21
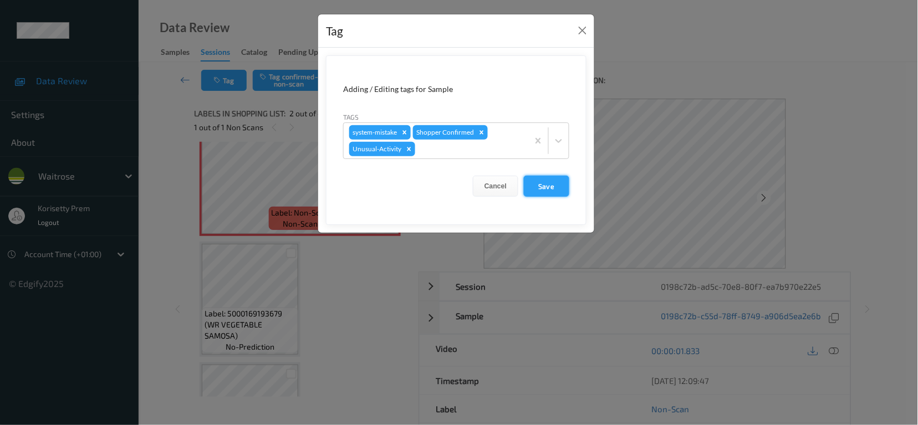
click at [545, 178] on button "Save" at bounding box center [546, 186] width 45 height 21
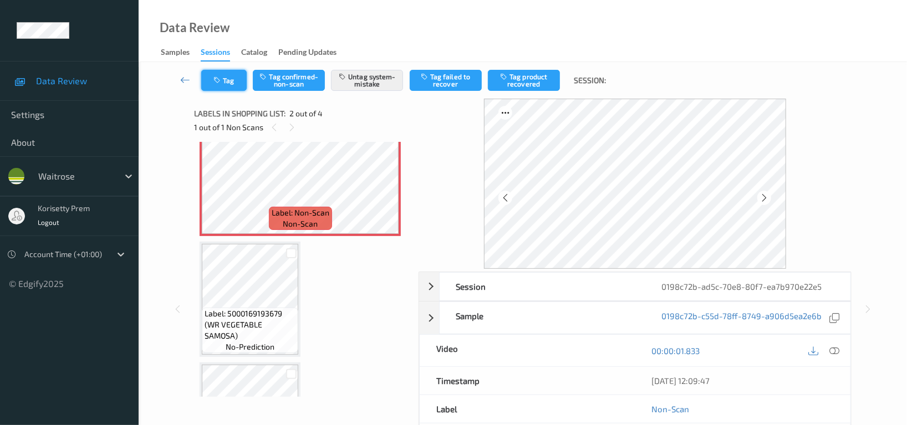
click at [236, 81] on button "Tag" at bounding box center [223, 80] width 45 height 21
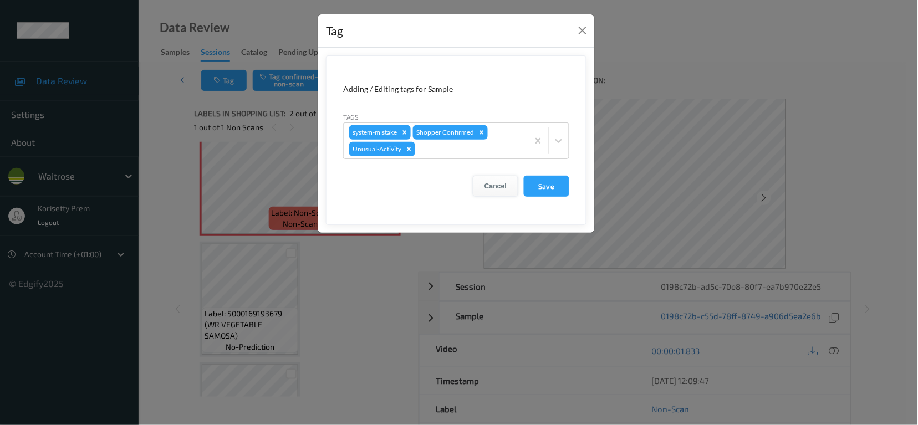
click at [497, 182] on button "Cancel" at bounding box center [495, 186] width 45 height 21
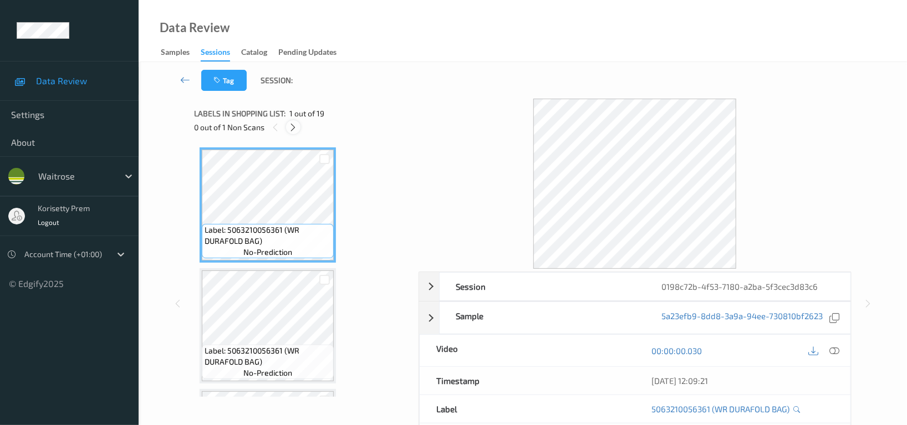
click at [294, 127] on icon at bounding box center [293, 127] width 9 height 10
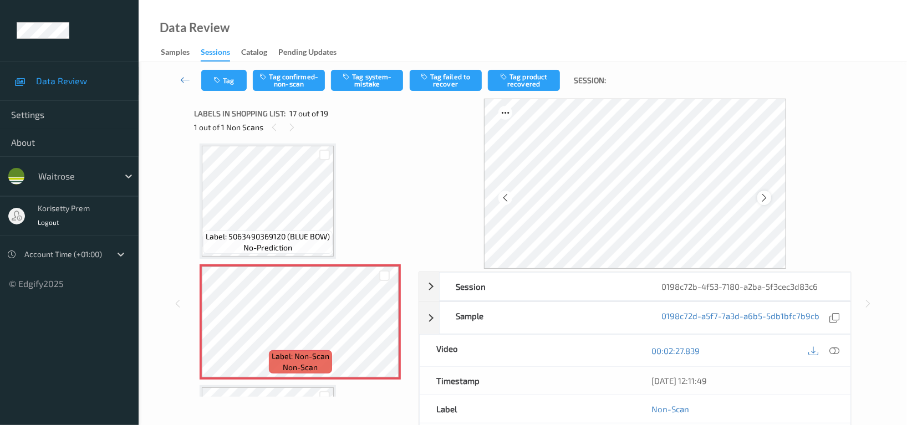
click at [763, 195] on icon at bounding box center [763, 198] width 9 height 10
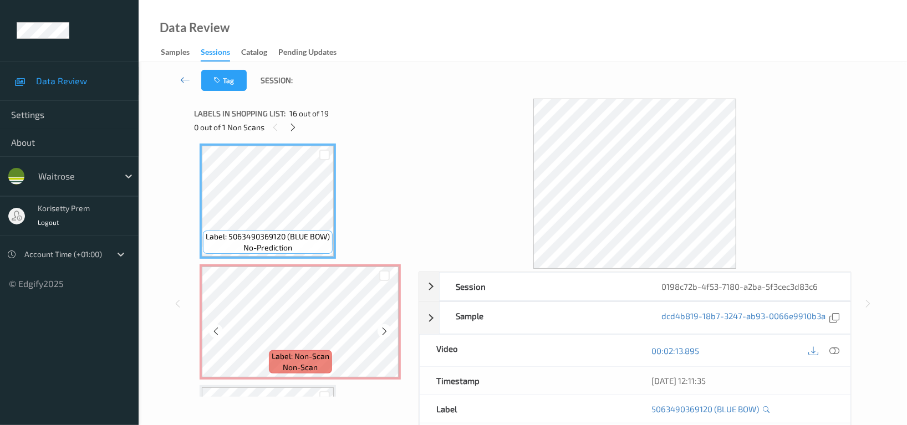
scroll to position [1742, 0]
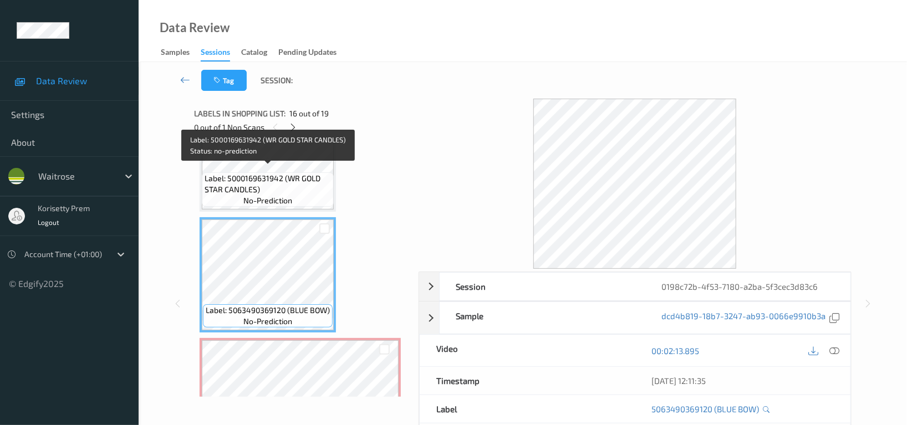
click at [279, 180] on span "Label: 5000169631942 (WR GOLD STAR CANDLES)" at bounding box center [268, 184] width 126 height 22
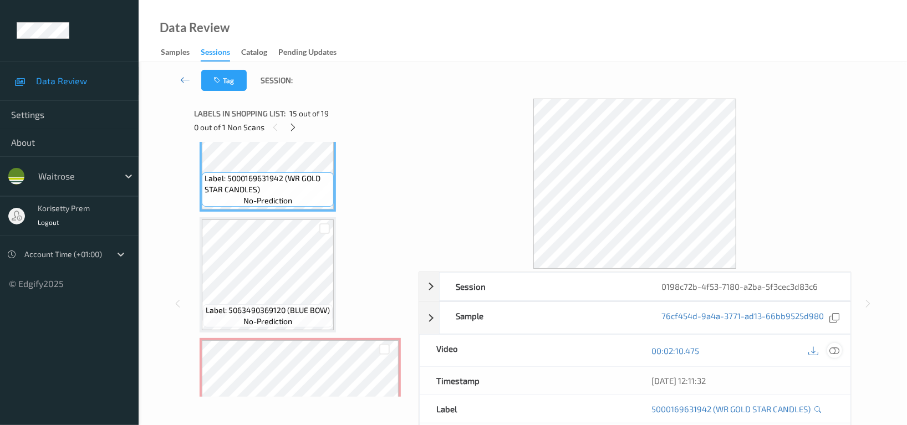
click at [835, 350] on icon at bounding box center [834, 351] width 10 height 10
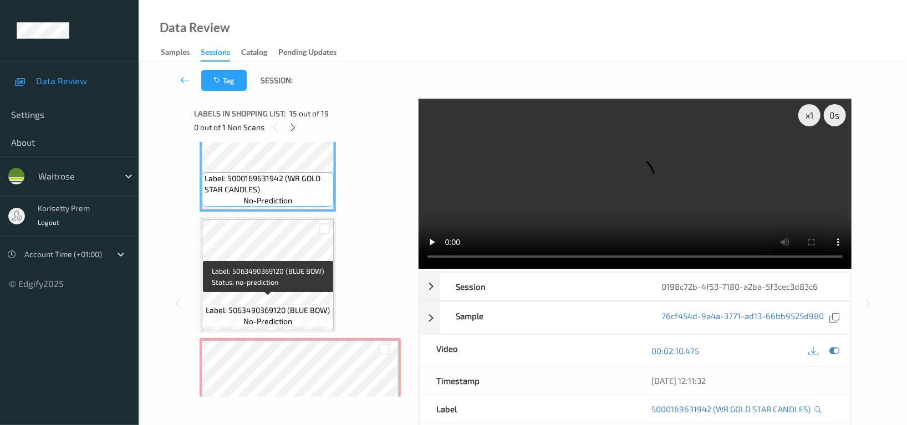
scroll to position [1816, 0]
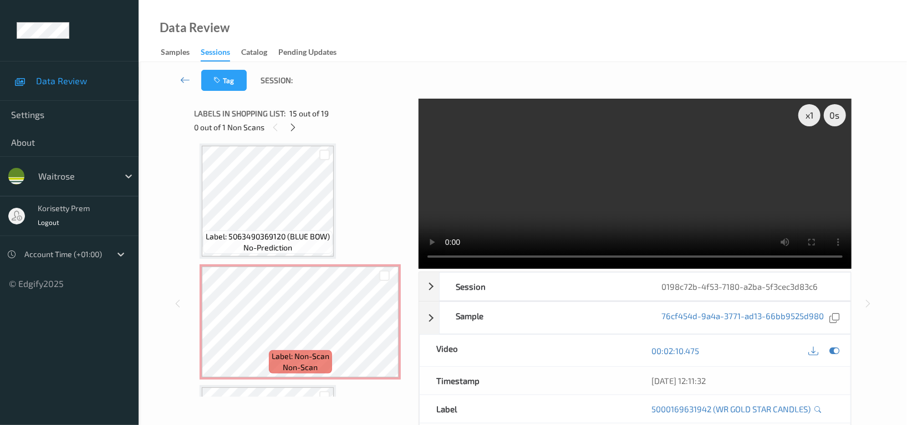
click at [631, 203] on video at bounding box center [634, 184] width 433 height 170
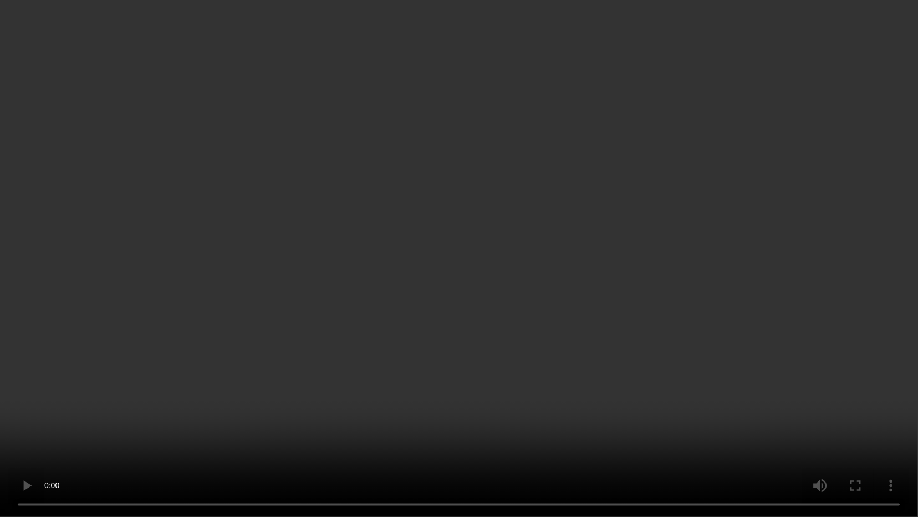
click at [812, 163] on video at bounding box center [459, 258] width 918 height 517
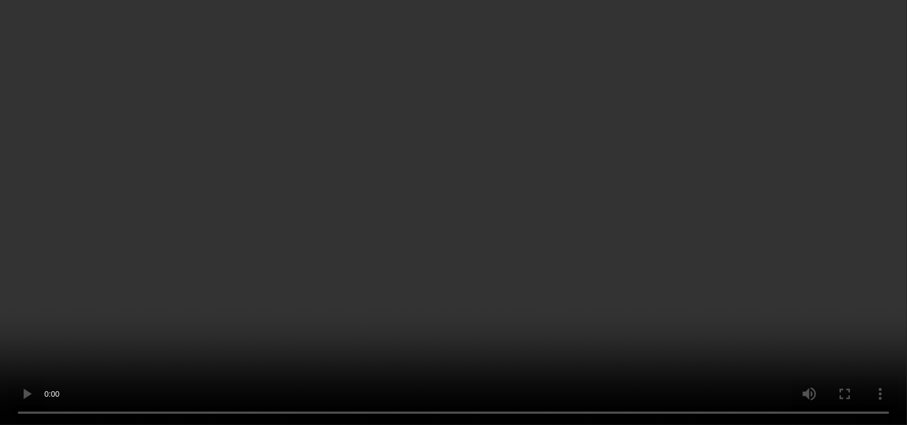
scroll to position [1964, 0]
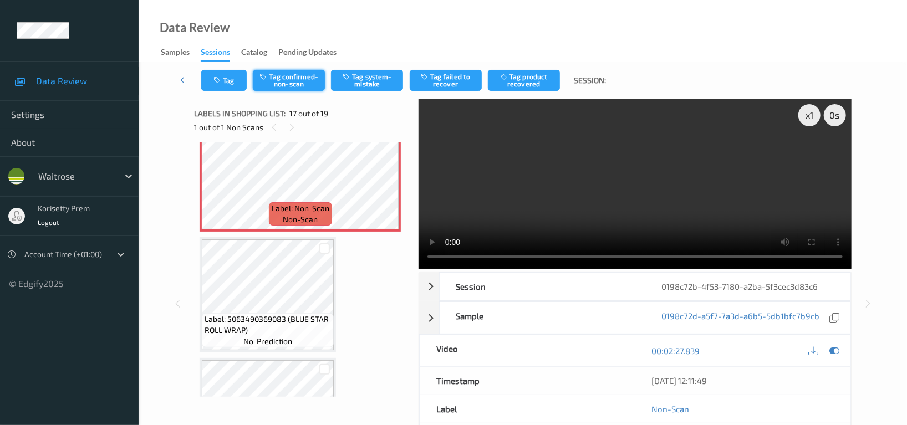
click at [289, 76] on button "Tag confirmed-non-scan" at bounding box center [289, 80] width 72 height 21
click at [528, 83] on button "Tag product recovered" at bounding box center [524, 80] width 72 height 21
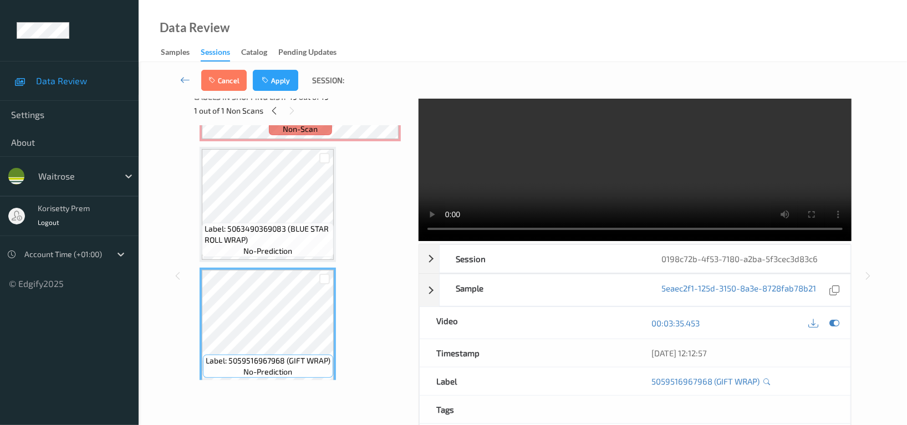
scroll to position [21, 0]
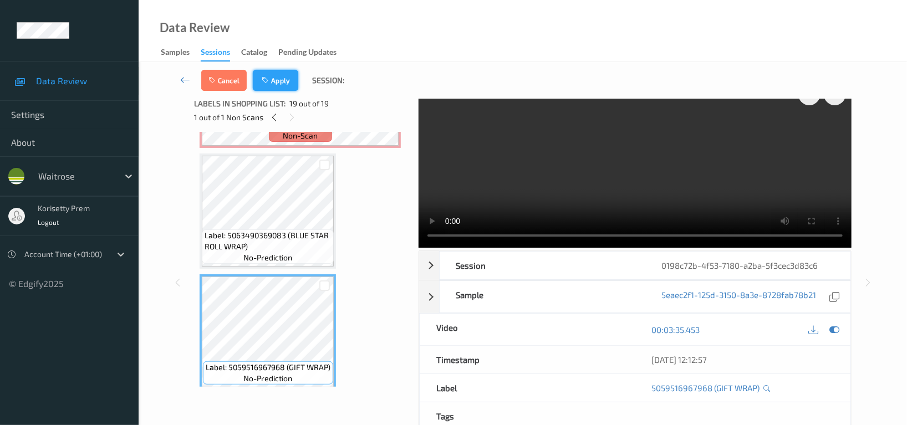
click at [277, 81] on button "Apply" at bounding box center [275, 80] width 45 height 21
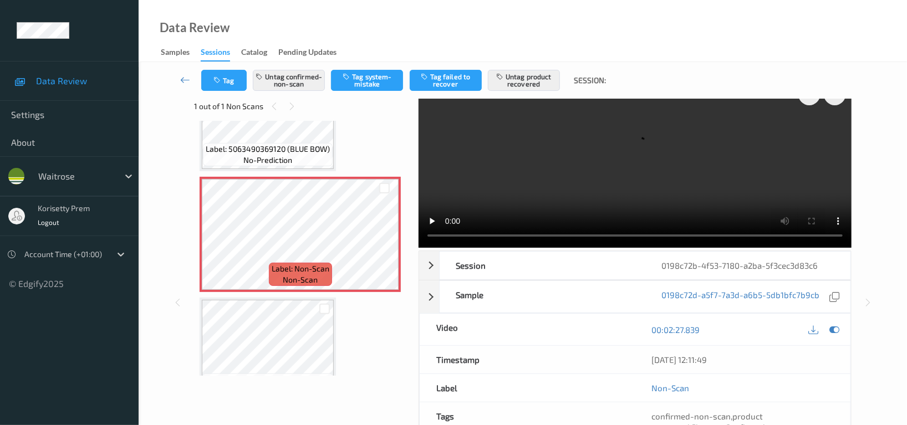
scroll to position [1885, 0]
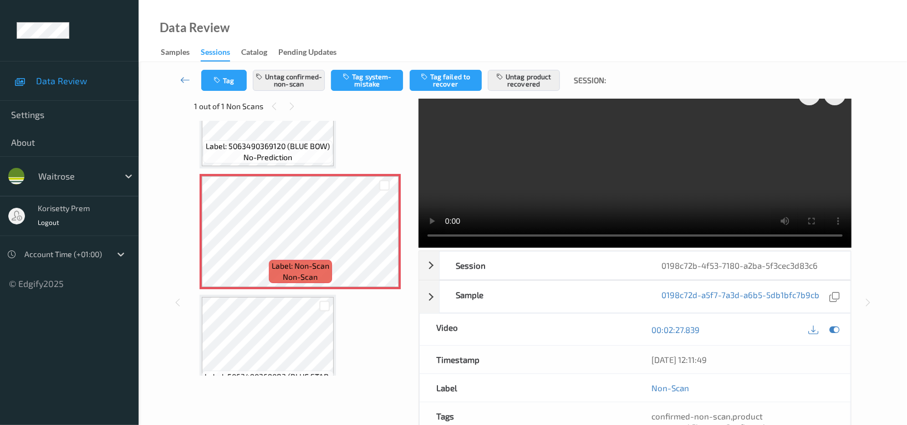
click at [667, 176] on video at bounding box center [634, 163] width 433 height 170
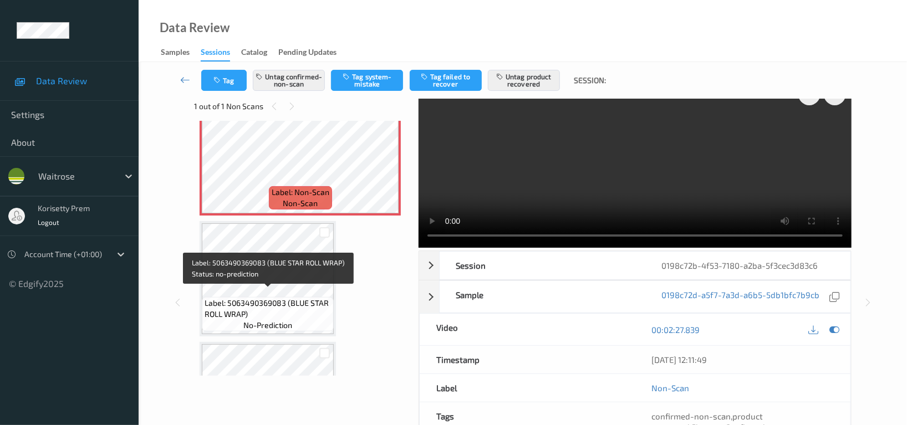
click at [280, 299] on span "Label: 5063490369083 (BLUE STAR ROLL WRAP)" at bounding box center [268, 309] width 126 height 22
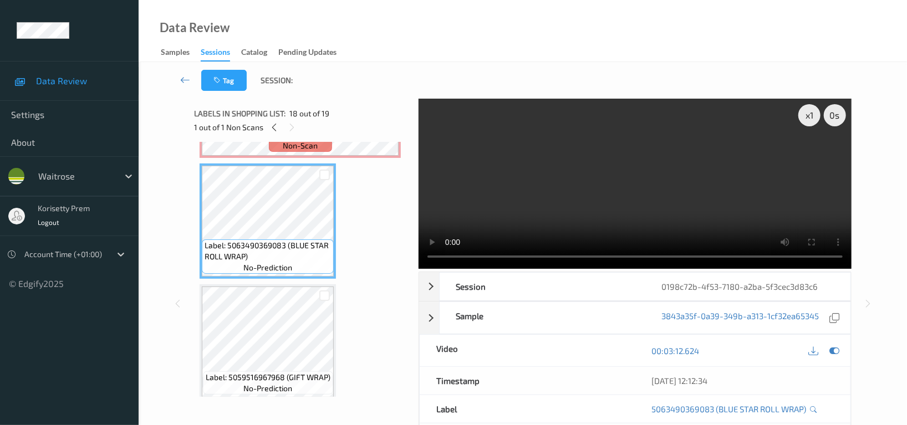
scroll to position [1946, 0]
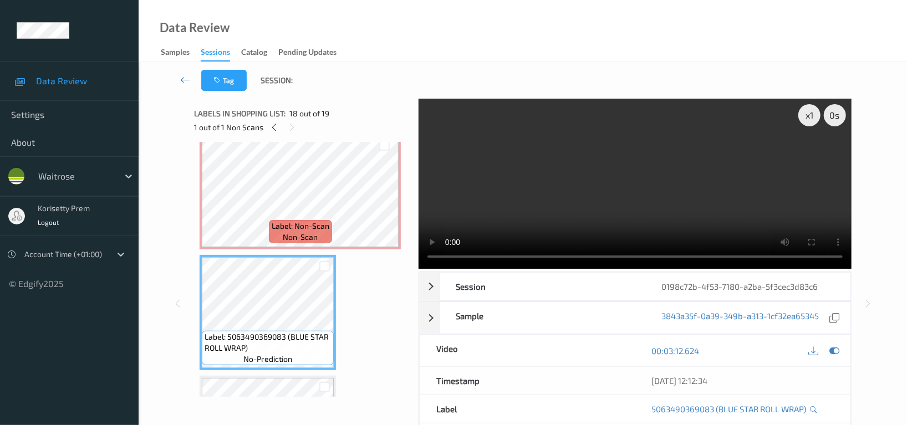
click at [642, 185] on video at bounding box center [634, 184] width 433 height 170
click at [835, 351] on icon at bounding box center [834, 351] width 10 height 10
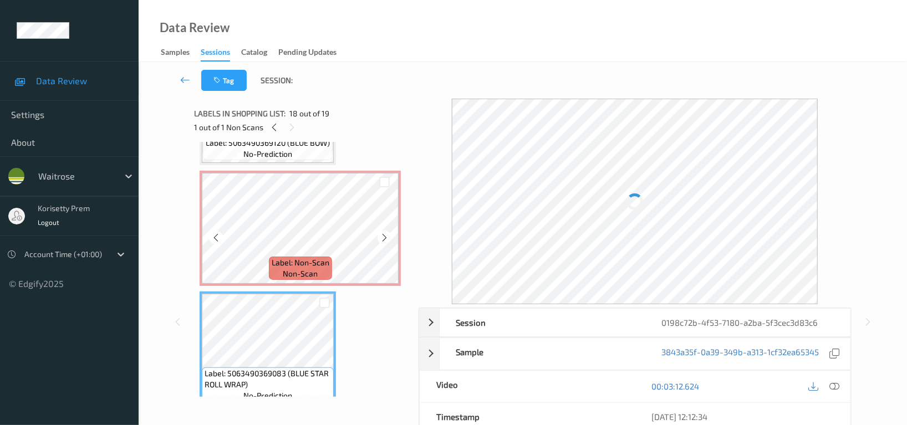
scroll to position [1873, 0]
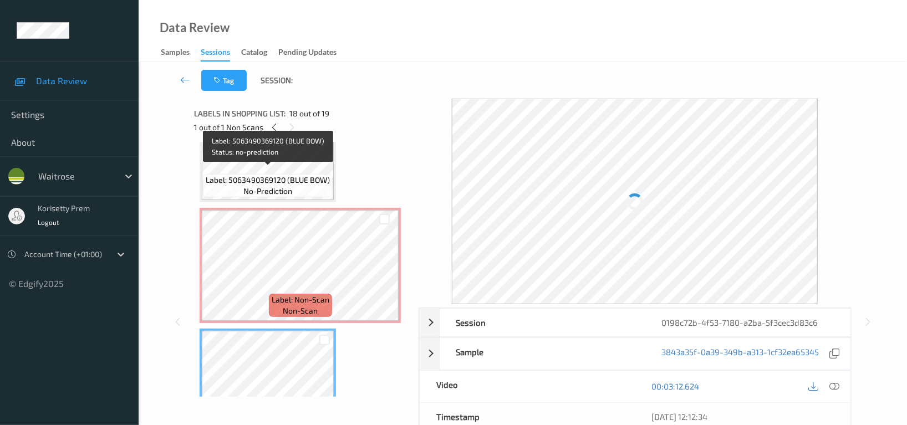
click at [301, 175] on span "Label: 5063490369120 (BLUE BOW)" at bounding box center [268, 180] width 124 height 11
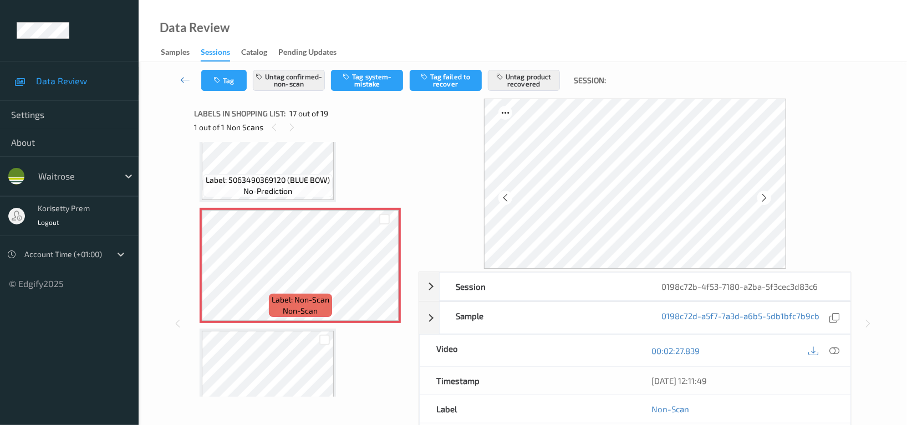
scroll to position [1946, 0]
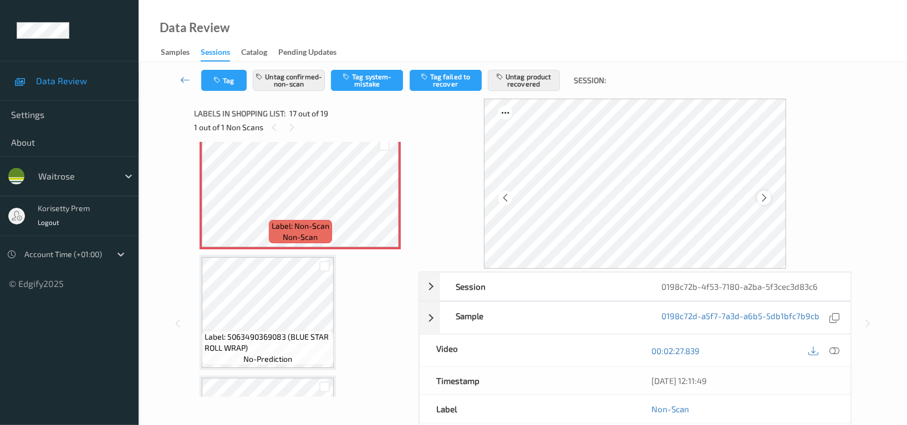
click at [764, 201] on icon at bounding box center [763, 198] width 9 height 10
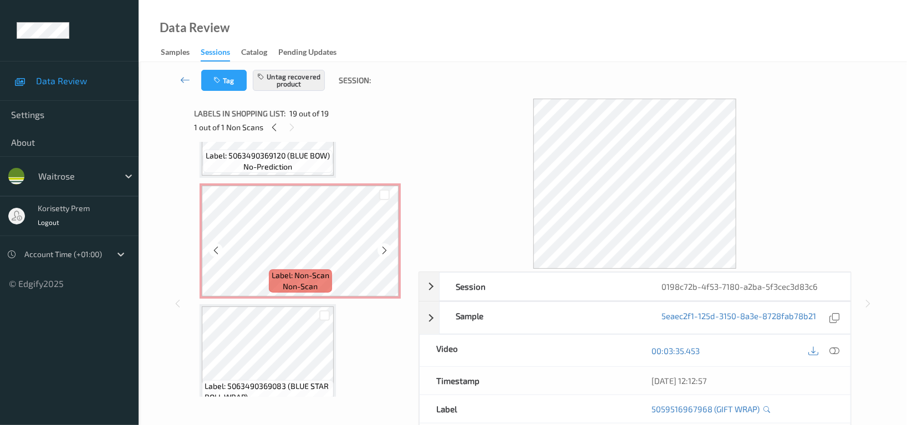
scroll to position [1890, 0]
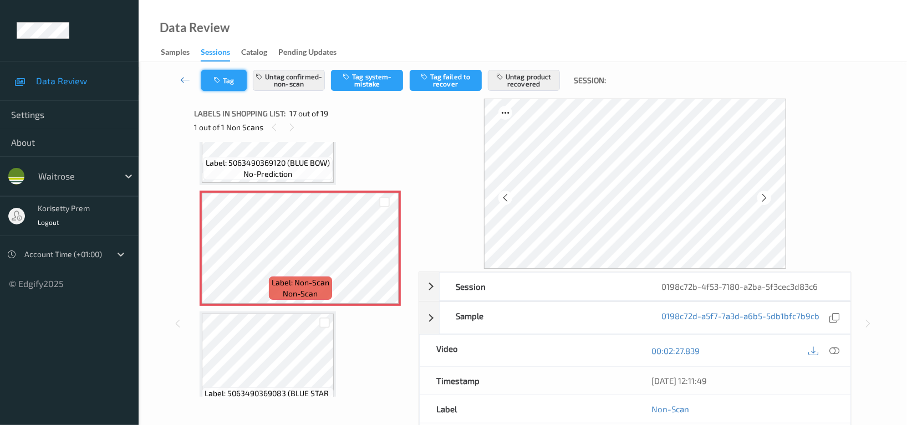
click at [220, 80] on icon "button" at bounding box center [217, 80] width 9 height 8
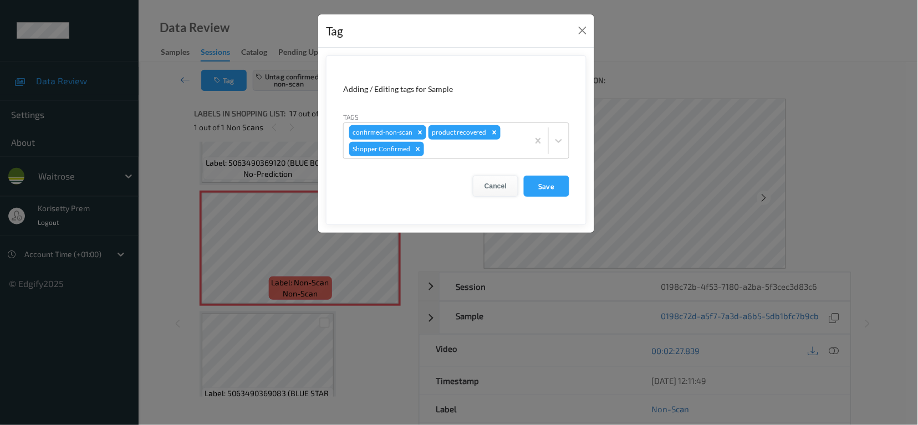
click at [504, 188] on button "Cancel" at bounding box center [495, 186] width 45 height 21
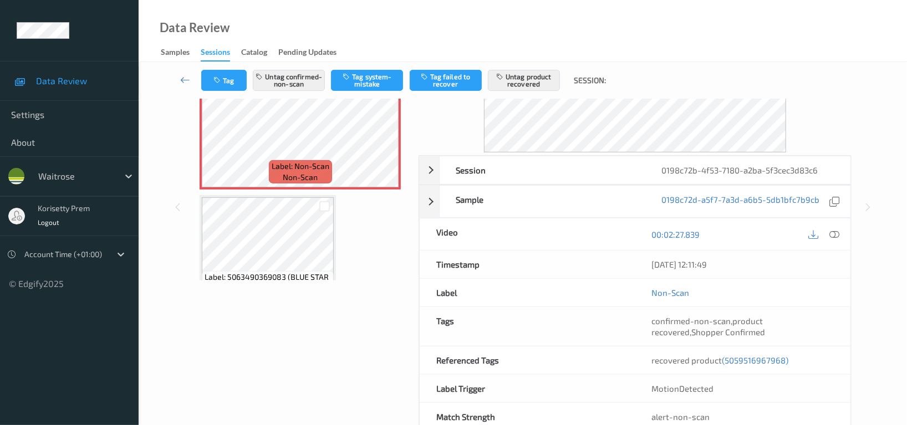
scroll to position [147, 0]
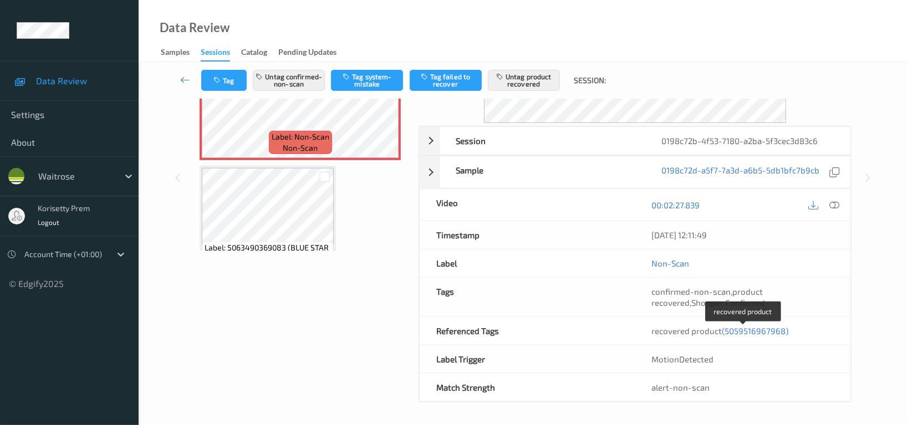
click at [751, 333] on span "(5059516967968)" at bounding box center [755, 331] width 67 height 10
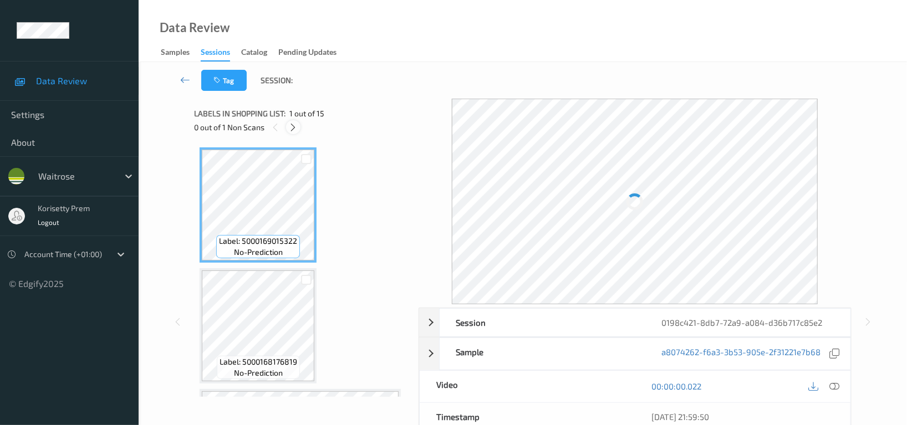
click at [290, 129] on icon at bounding box center [293, 127] width 9 height 10
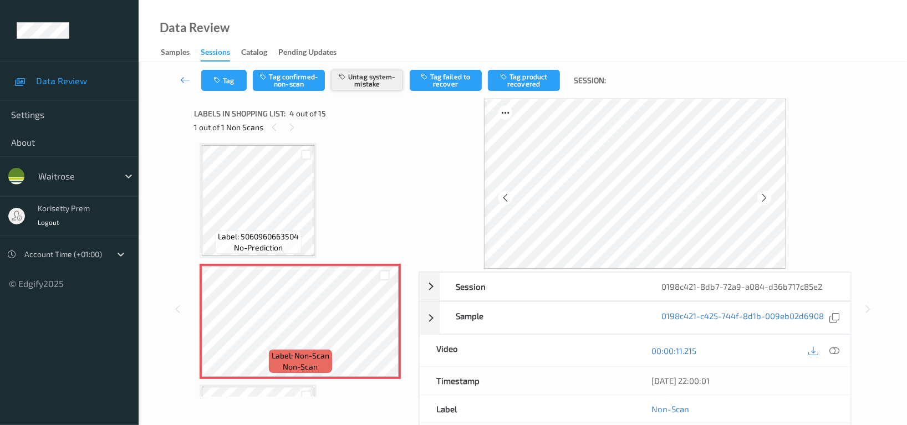
click at [374, 80] on button "Untag system-mistake" at bounding box center [367, 80] width 72 height 21
click at [224, 80] on button "Tag" at bounding box center [223, 80] width 45 height 21
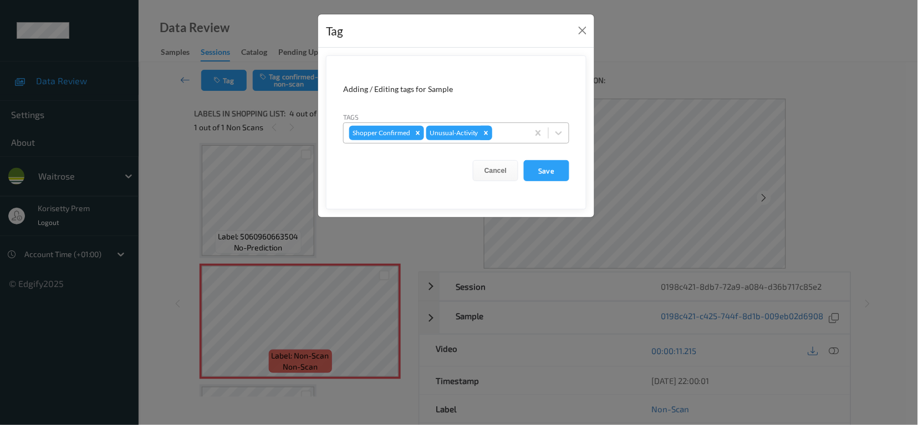
click at [485, 132] on icon "Remove Unusual-Activity" at bounding box center [486, 133] width 8 height 8
click at [542, 171] on button "Save" at bounding box center [546, 170] width 45 height 21
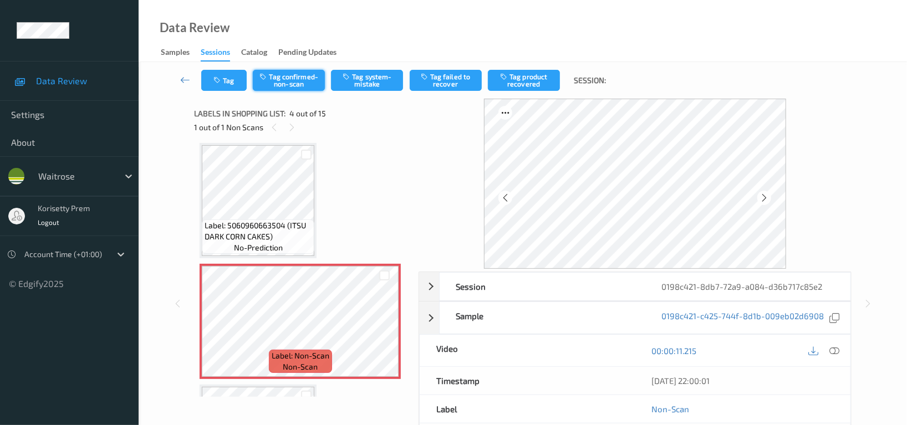
click at [285, 79] on button "Tag confirmed-non-scan" at bounding box center [289, 80] width 72 height 21
click at [451, 83] on button "Tag failed to recover" at bounding box center [446, 80] width 72 height 21
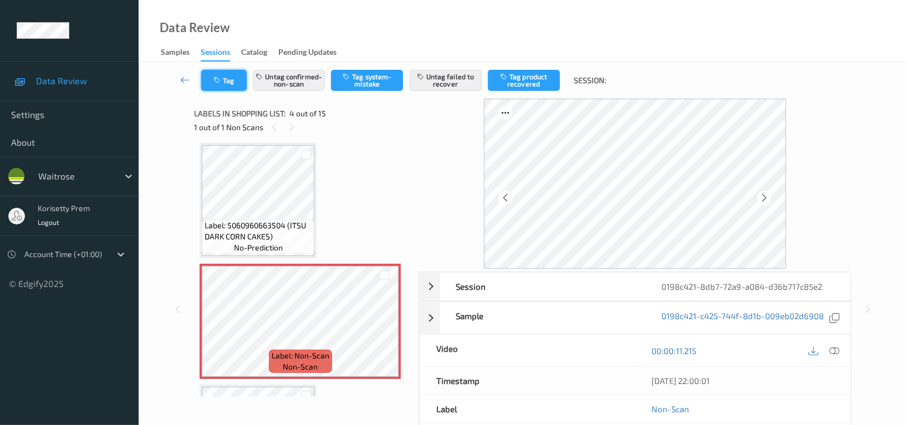
click at [218, 79] on icon "button" at bounding box center [217, 80] width 9 height 8
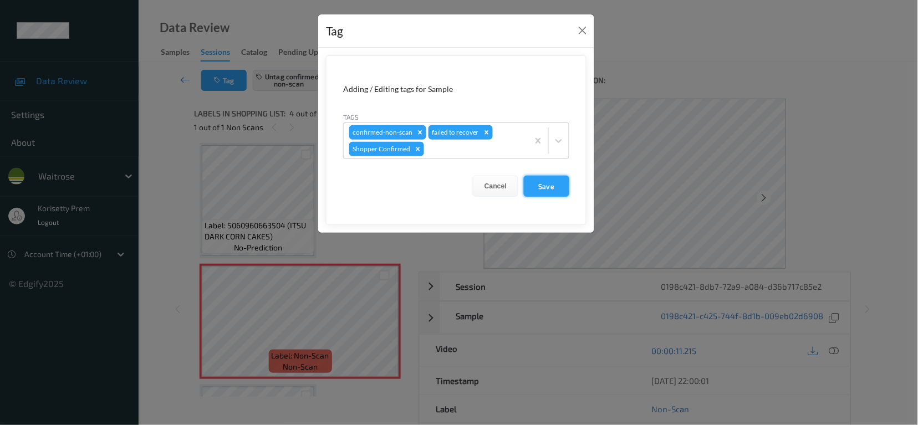
click at [550, 190] on button "Save" at bounding box center [546, 186] width 45 height 21
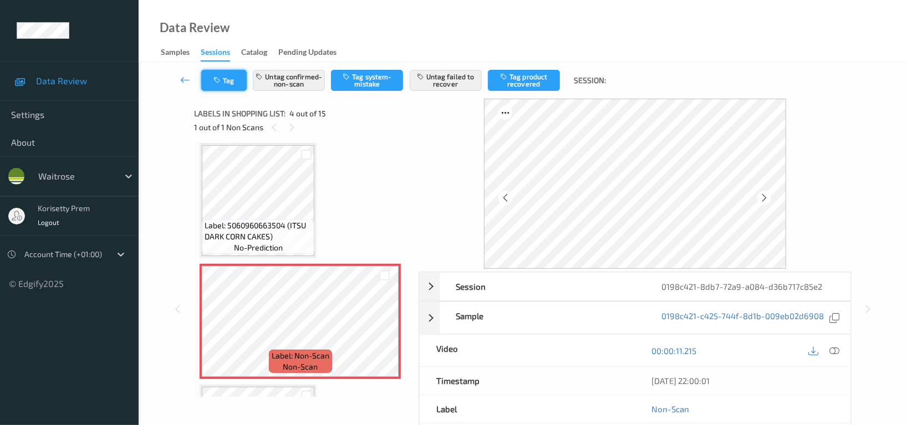
click at [222, 81] on icon "button" at bounding box center [217, 80] width 9 height 8
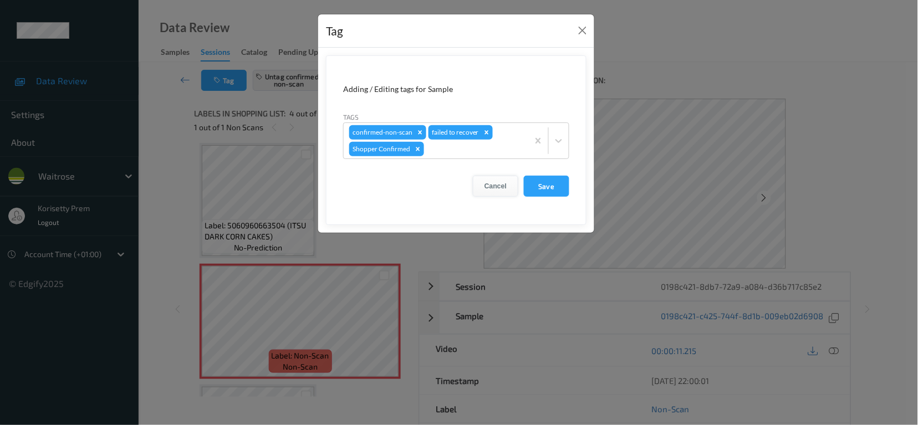
click at [505, 187] on button "Cancel" at bounding box center [495, 186] width 45 height 21
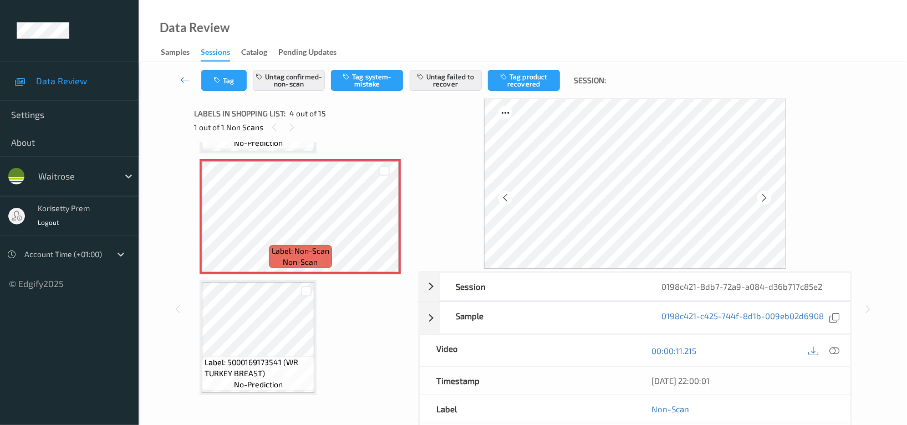
scroll to position [320, 0]
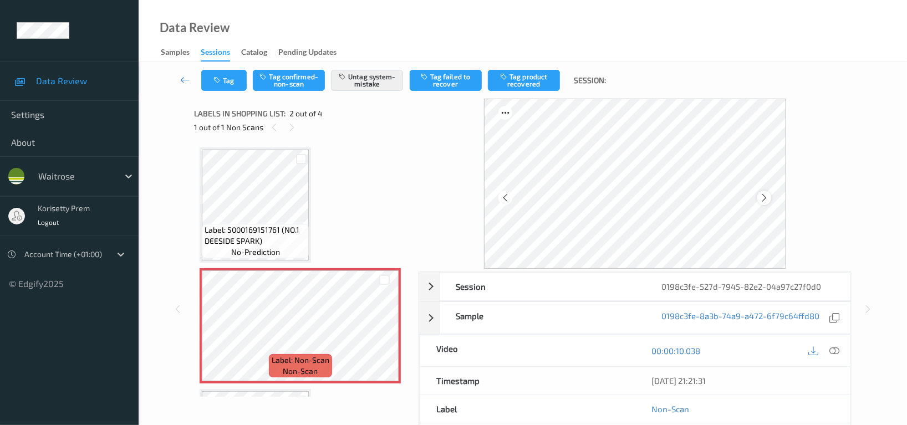
click at [762, 200] on icon at bounding box center [763, 198] width 9 height 10
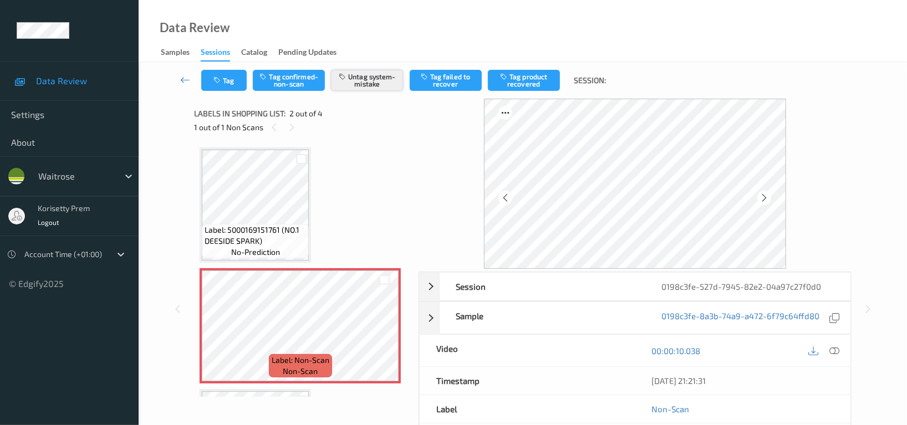
click at [385, 81] on button "Untag system-mistake" at bounding box center [367, 80] width 72 height 21
click at [222, 70] on button "Tag" at bounding box center [223, 80] width 45 height 21
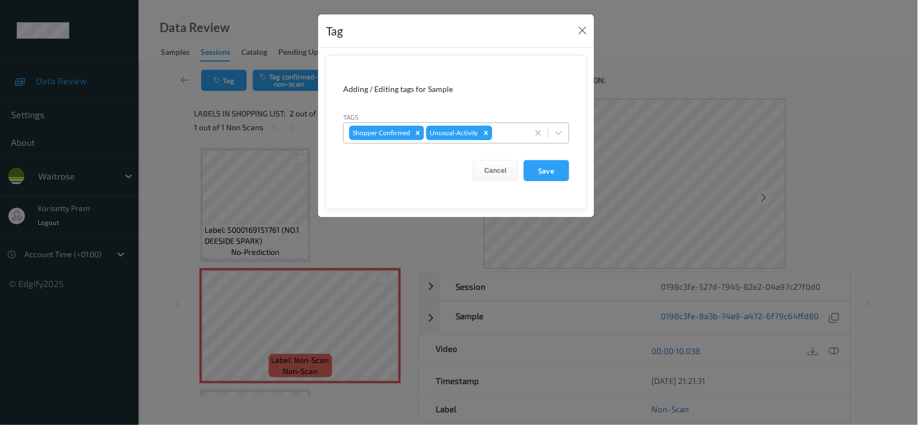
click at [485, 135] on icon "Remove Unusual-Activity" at bounding box center [486, 133] width 8 height 8
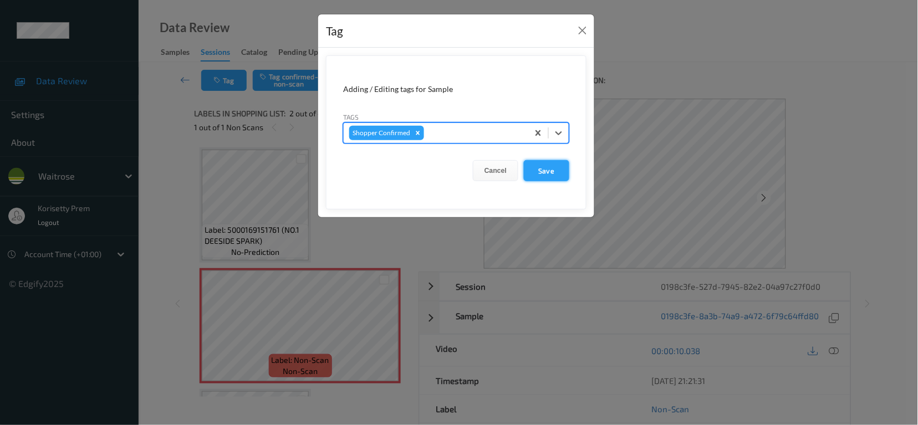
click at [539, 166] on button "Save" at bounding box center [546, 170] width 45 height 21
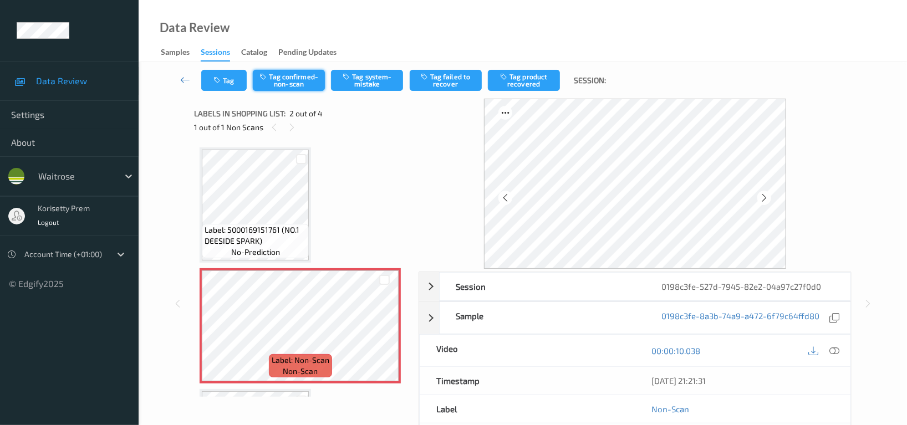
click at [289, 79] on button "Tag confirmed-non-scan" at bounding box center [289, 80] width 72 height 21
click at [515, 77] on button "Tag product recovered" at bounding box center [524, 80] width 72 height 21
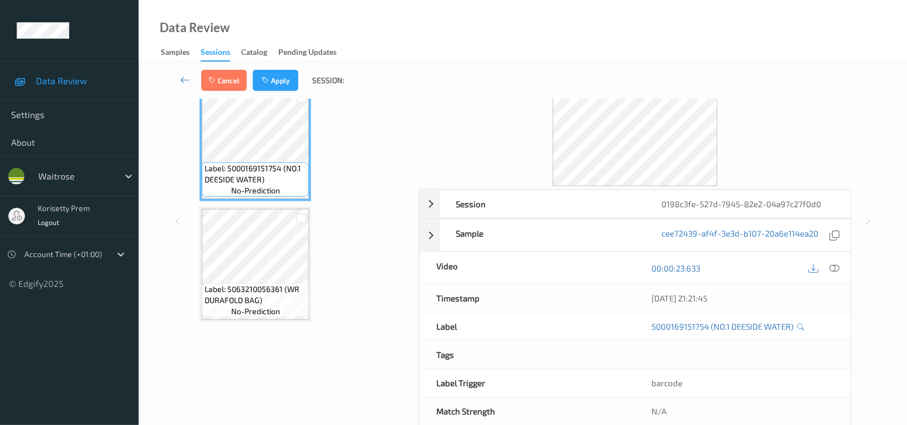
scroll to position [108, 0]
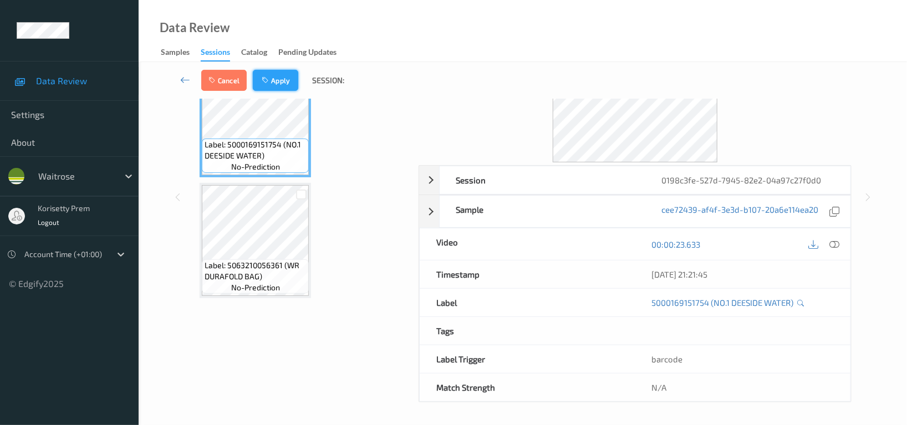
click at [275, 79] on button "Apply" at bounding box center [275, 80] width 45 height 21
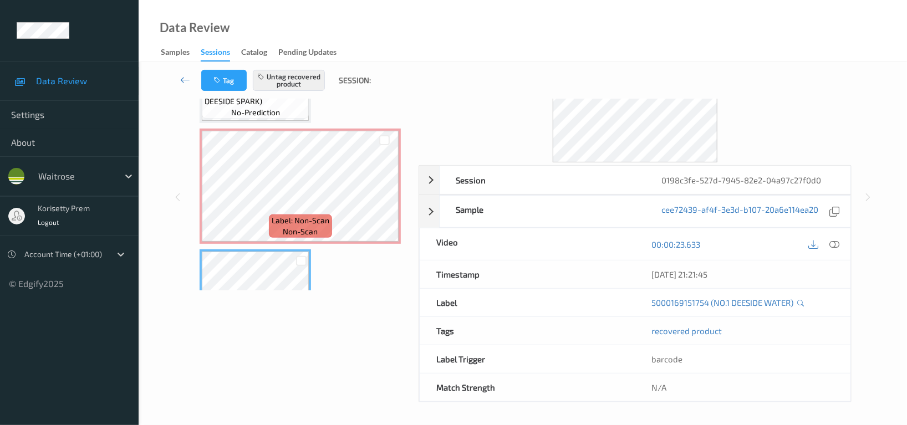
scroll to position [5, 0]
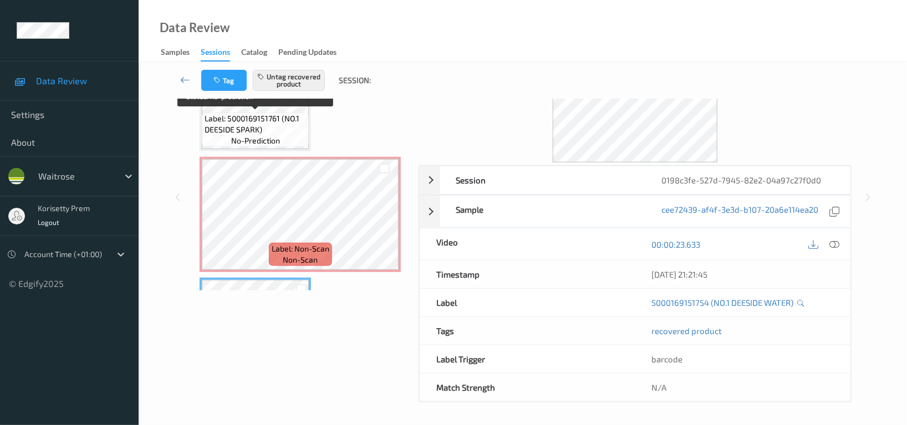
click at [270, 115] on span "Label: 5000169151761 (NO.1 DEESIDE SPARK)" at bounding box center [255, 124] width 101 height 22
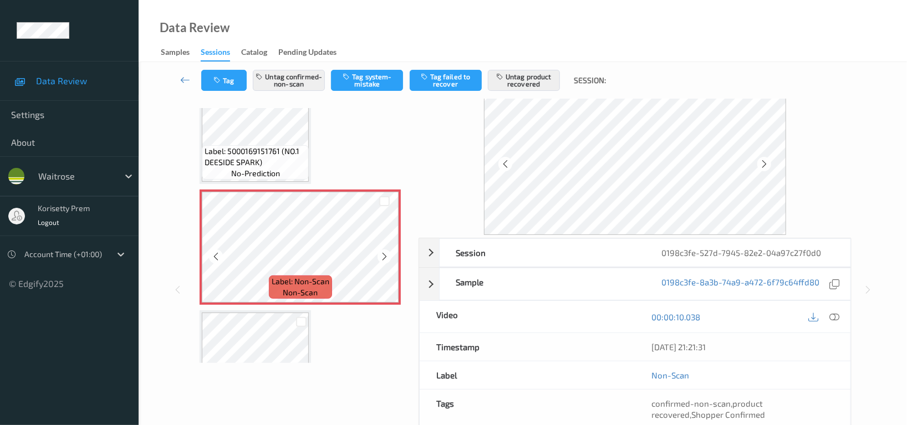
scroll to position [74, 0]
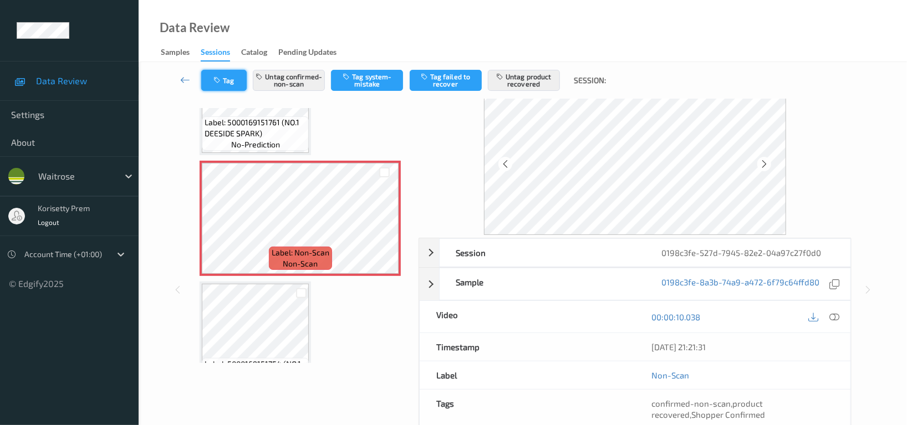
click at [214, 85] on button "Tag" at bounding box center [223, 80] width 45 height 21
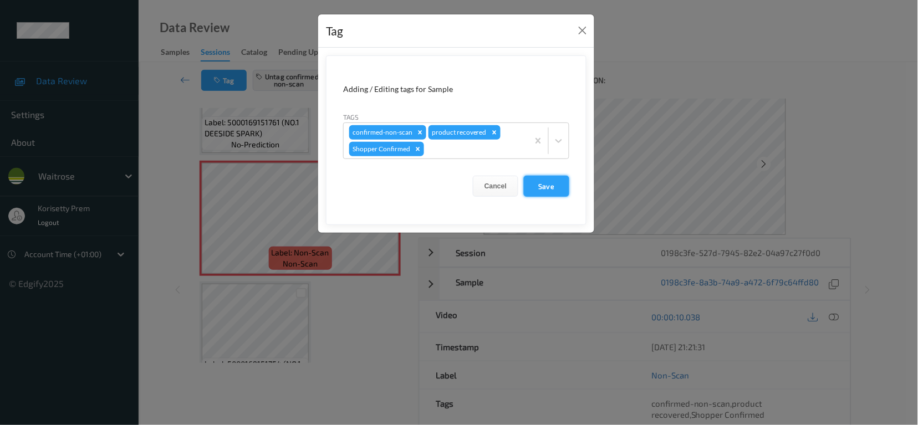
click at [547, 183] on button "Save" at bounding box center [546, 186] width 45 height 21
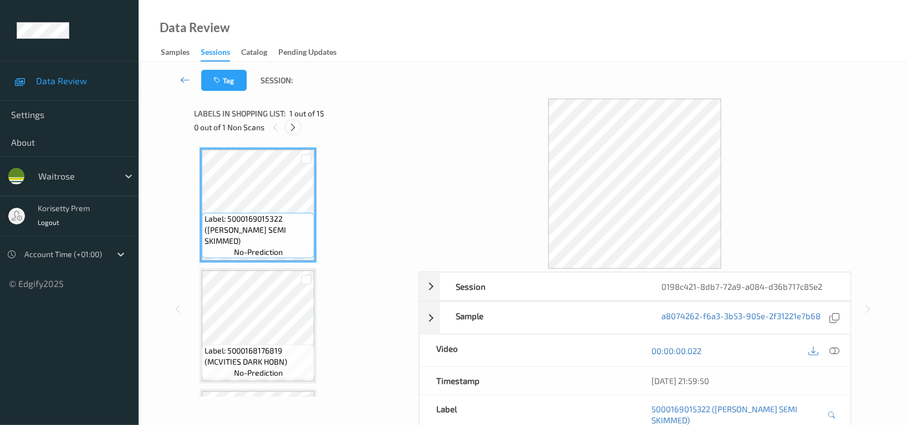
click at [294, 129] on icon at bounding box center [293, 127] width 9 height 10
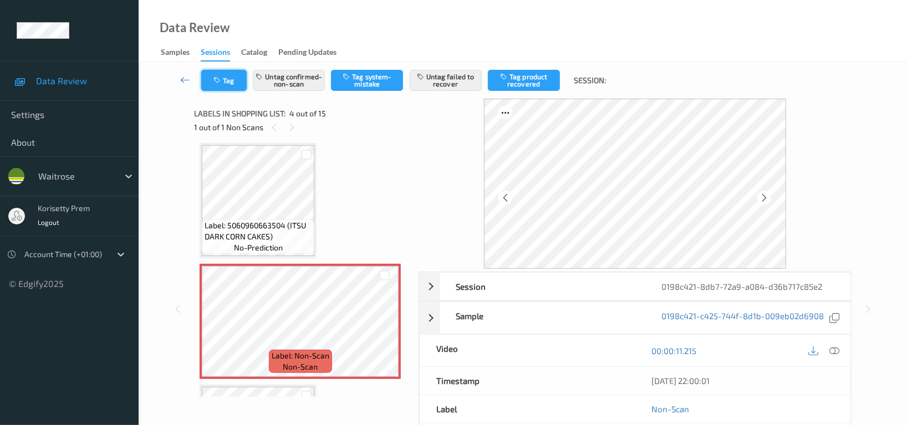
click at [223, 81] on button "Tag" at bounding box center [223, 80] width 45 height 21
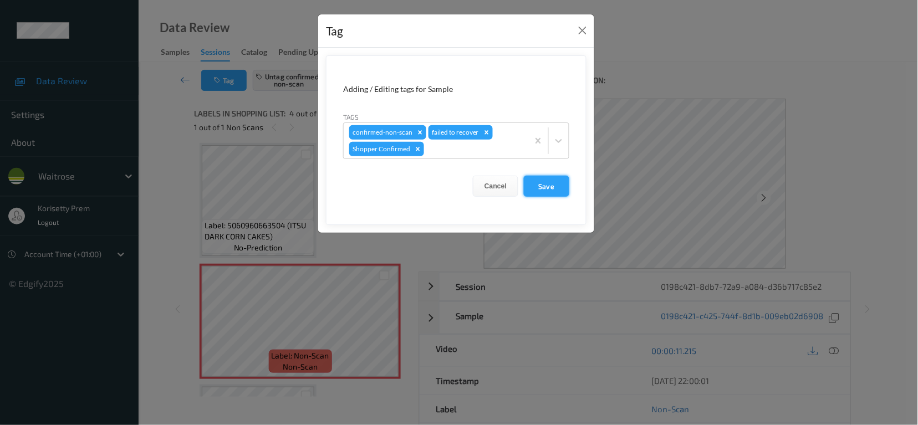
click at [547, 187] on button "Save" at bounding box center [546, 186] width 45 height 21
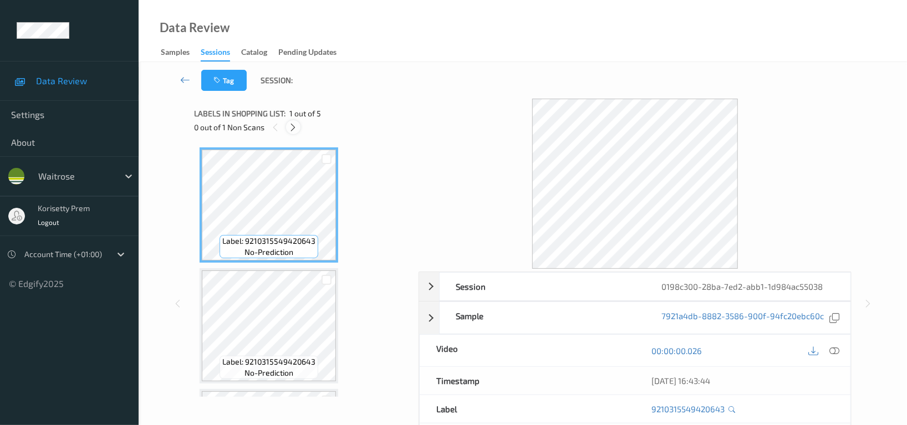
click at [292, 128] on icon at bounding box center [293, 127] width 9 height 10
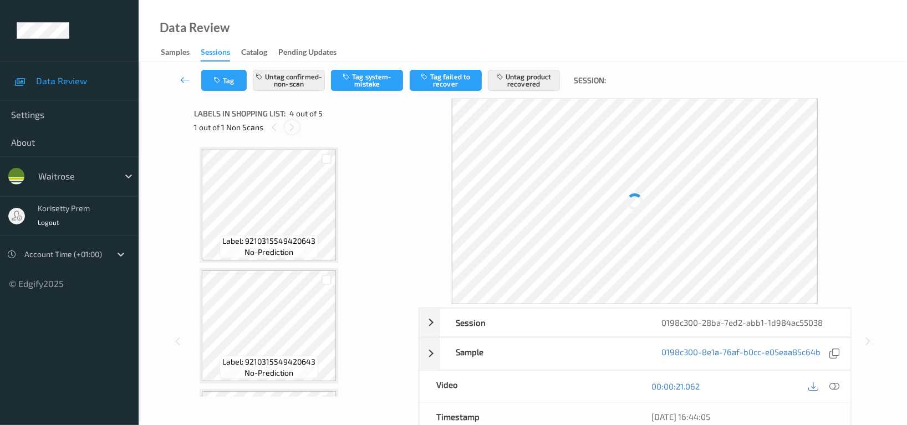
scroll to position [246, 0]
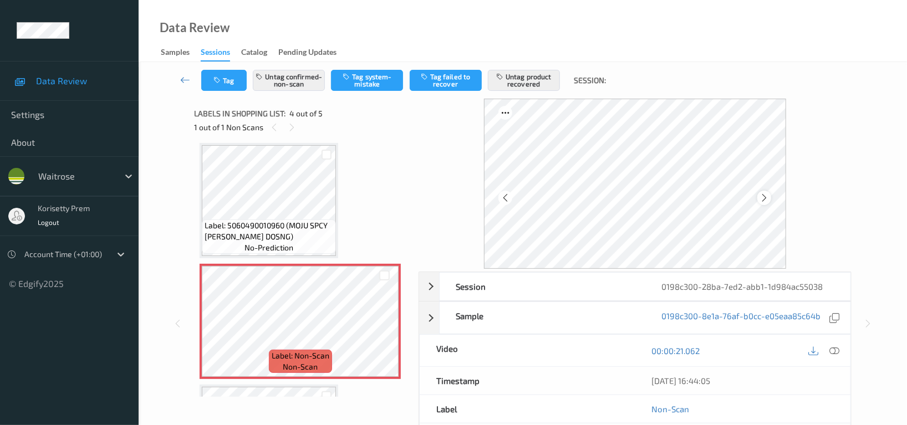
click at [759, 200] on div at bounding box center [764, 198] width 14 height 14
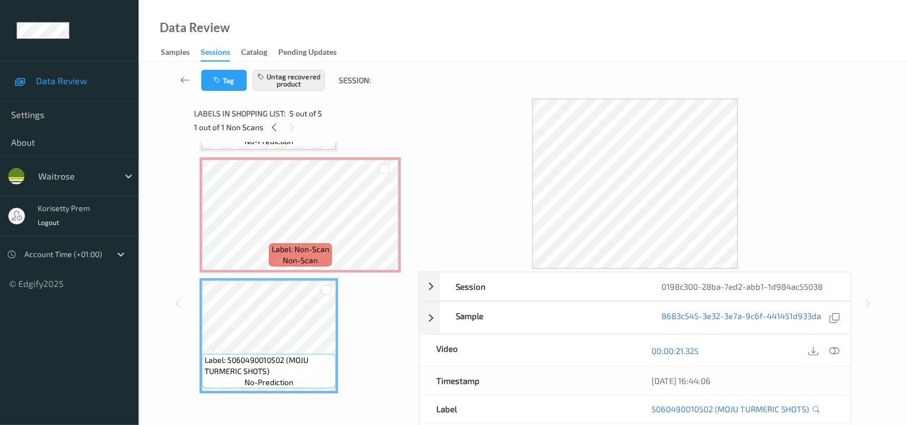
scroll to position [279, 0]
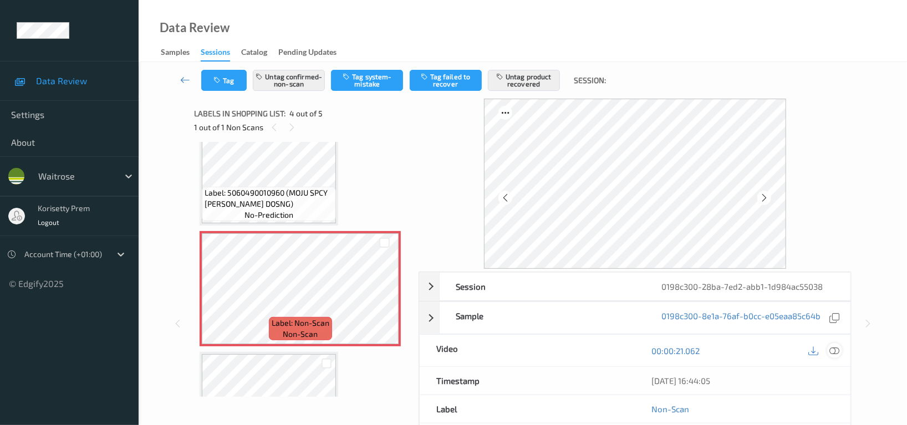
click at [835, 351] on icon at bounding box center [834, 351] width 10 height 10
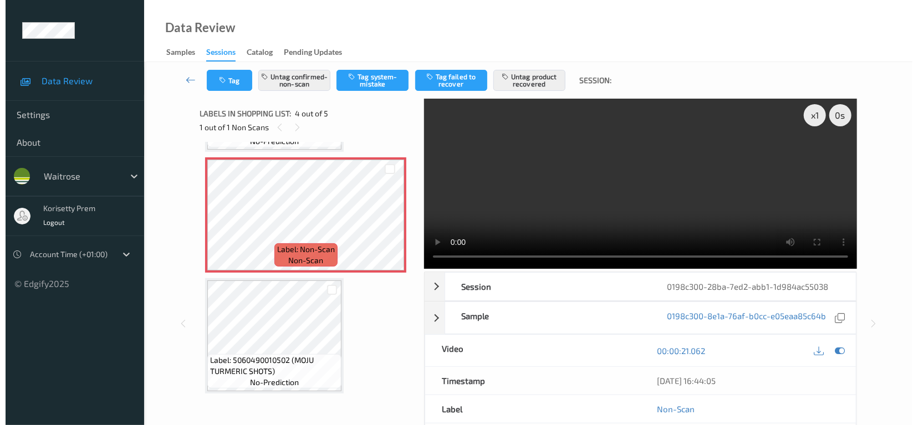
scroll to position [261, 0]
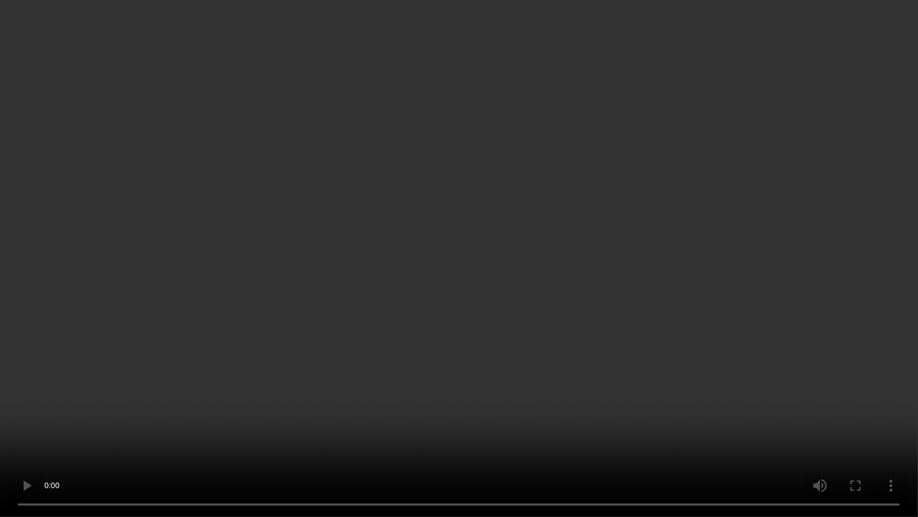
click at [386, 356] on video at bounding box center [459, 258] width 918 height 517
click at [630, 325] on video at bounding box center [459, 258] width 918 height 517
click at [793, 214] on video at bounding box center [459, 258] width 918 height 517
click at [735, 272] on video at bounding box center [459, 258] width 918 height 517
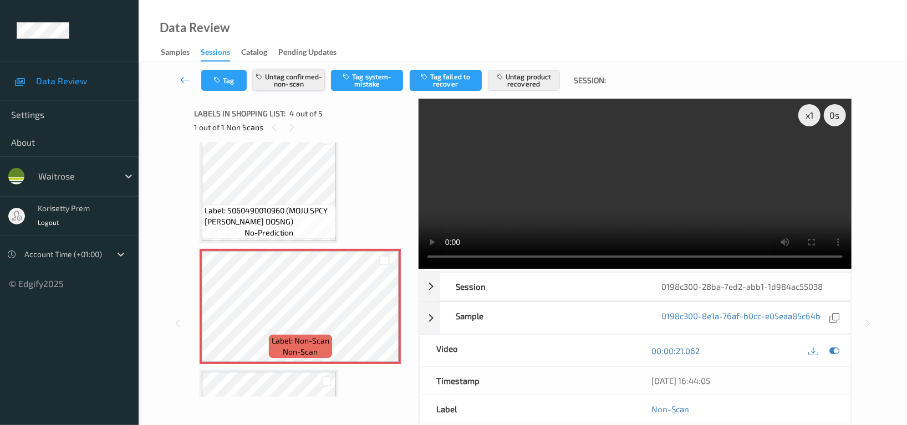
click at [282, 79] on button "Untag confirmed-non-scan" at bounding box center [289, 80] width 72 height 21
click at [523, 79] on button "Untag product recovered" at bounding box center [524, 80] width 72 height 21
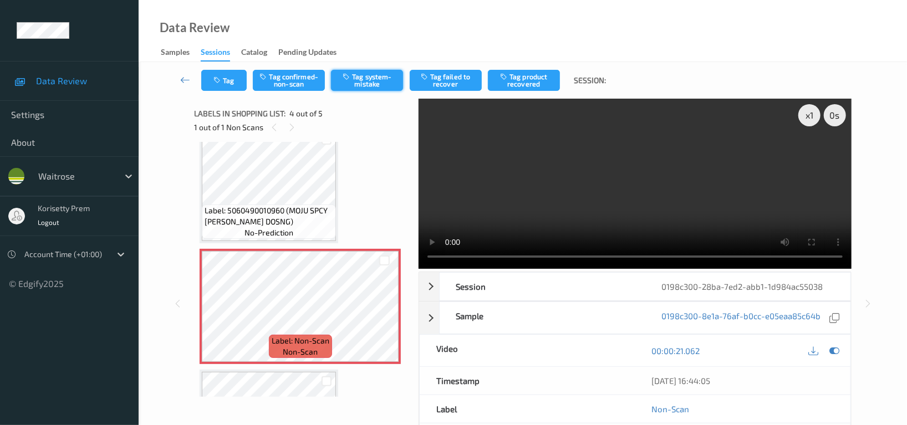
click at [369, 80] on button "Tag system-mistake" at bounding box center [367, 80] width 72 height 21
click at [234, 81] on button "Tag" at bounding box center [223, 80] width 45 height 21
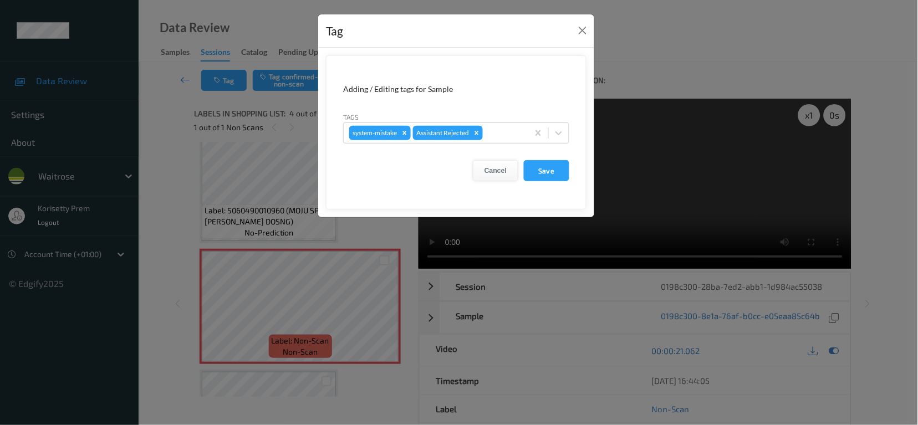
click at [485, 173] on button "Cancel" at bounding box center [495, 170] width 45 height 21
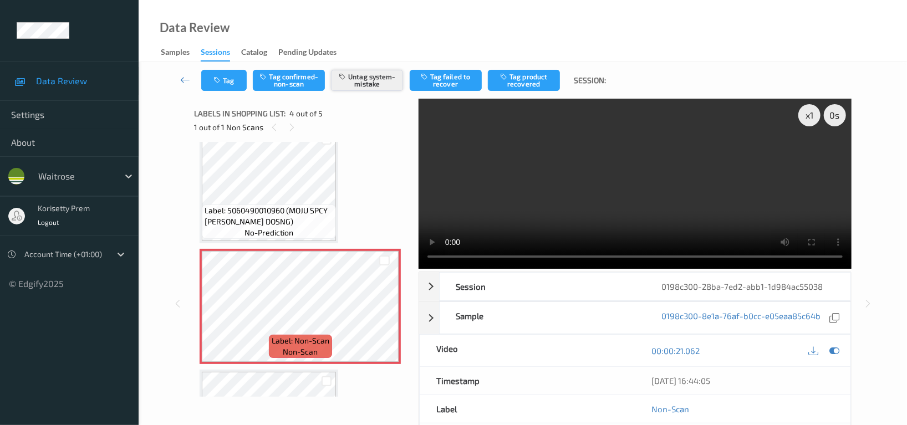
click at [370, 81] on button "Untag system-mistake" at bounding box center [367, 80] width 72 height 21
click at [225, 76] on button "Tag" at bounding box center [223, 80] width 45 height 21
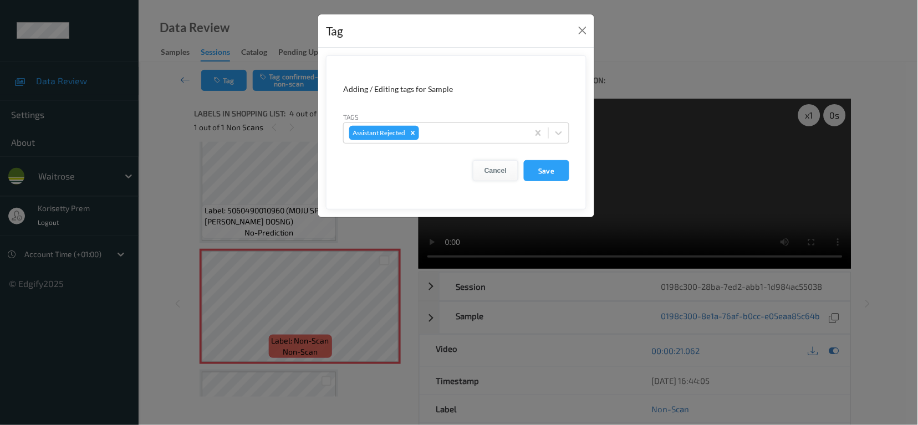
click at [493, 171] on button "Cancel" at bounding box center [495, 170] width 45 height 21
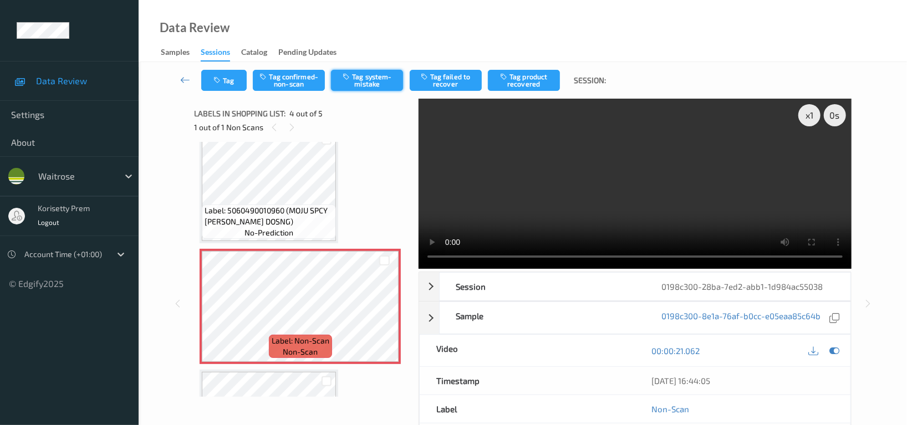
click at [373, 83] on button "Tag system-mistake" at bounding box center [367, 80] width 72 height 21
click at [226, 84] on button "Tag" at bounding box center [223, 80] width 45 height 21
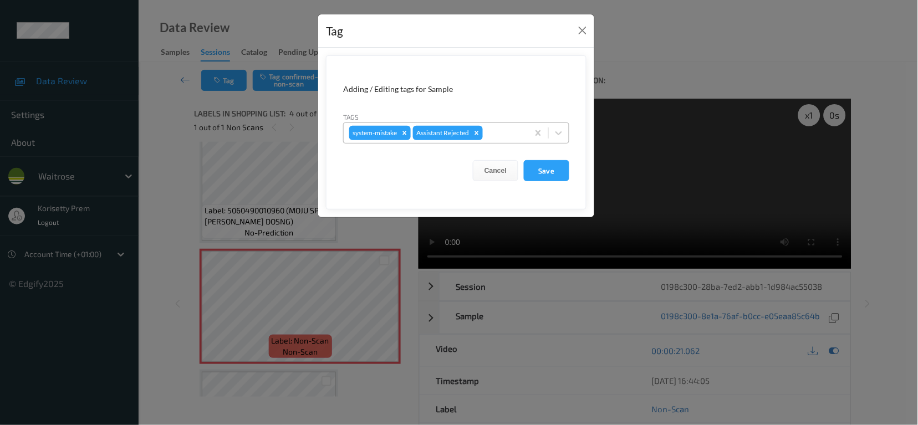
click at [500, 135] on div at bounding box center [504, 132] width 38 height 13
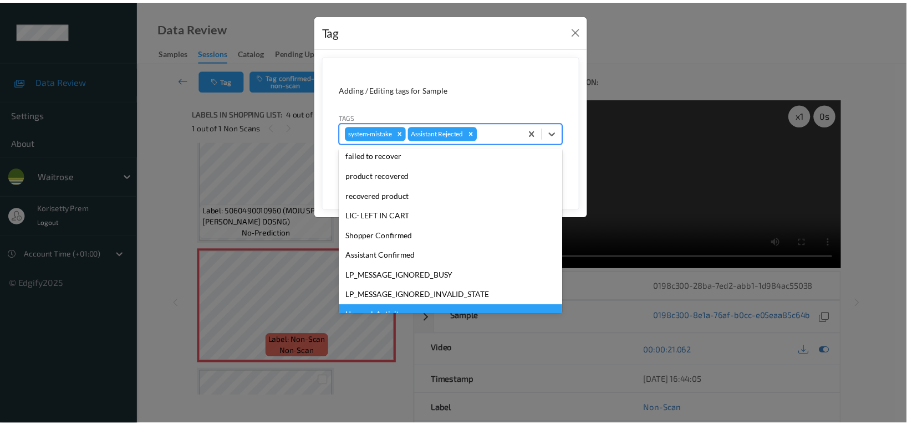
scroll to position [217, 0]
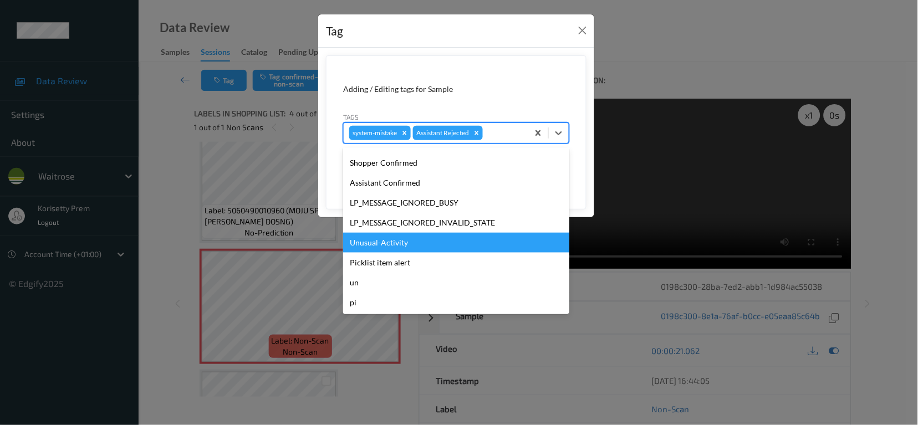
click at [394, 247] on div "Unusual-Activity" at bounding box center [456, 243] width 226 height 20
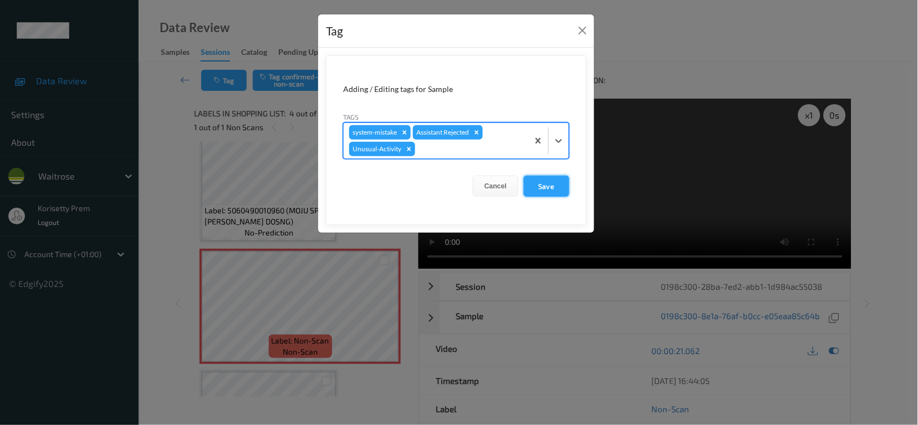
click at [569, 183] on form "Adding / Editing tags for Sample Tags option Unusual-Activity, selected. Select…" at bounding box center [456, 140] width 260 height 170
click at [548, 192] on button "Save" at bounding box center [546, 186] width 45 height 21
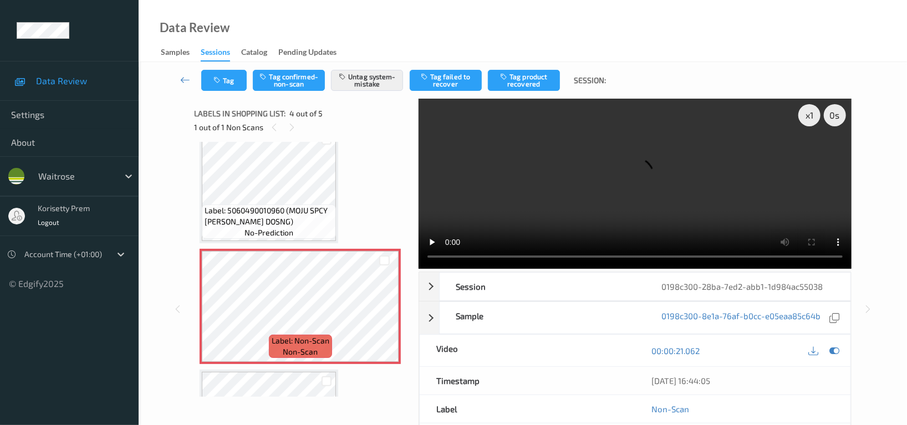
scroll to position [32, 0]
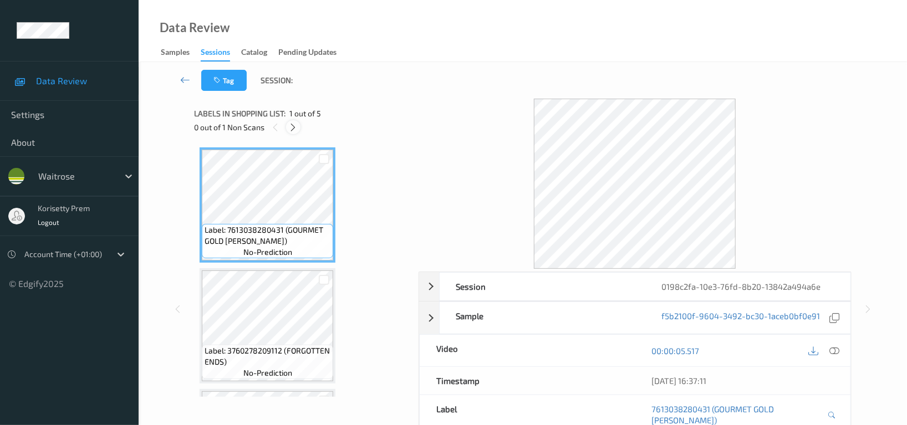
click at [293, 130] on icon at bounding box center [293, 127] width 9 height 10
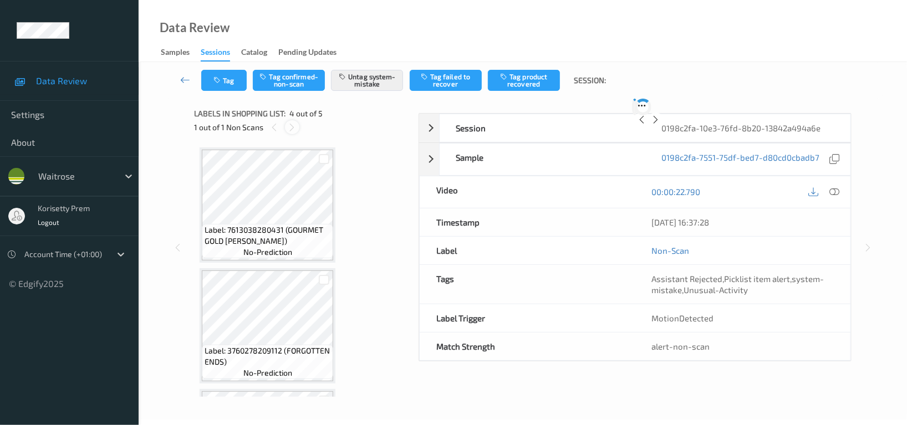
scroll to position [246, 0]
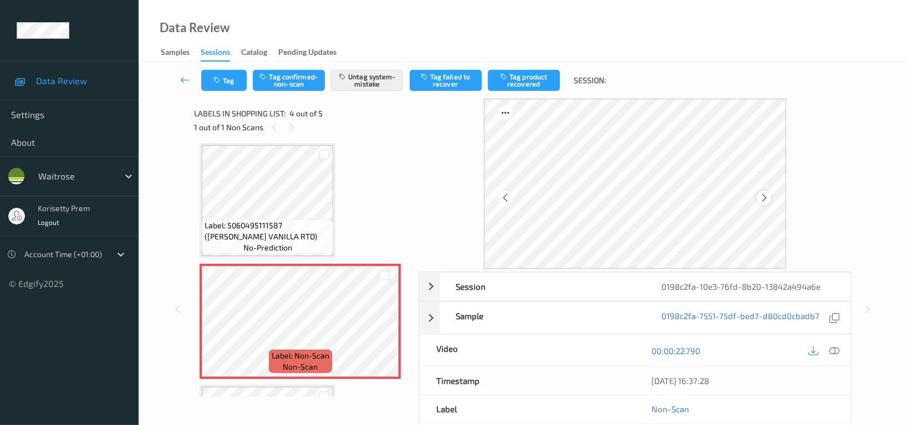
click at [764, 200] on icon at bounding box center [763, 198] width 9 height 10
click at [235, 78] on button "Tag" at bounding box center [223, 80] width 45 height 21
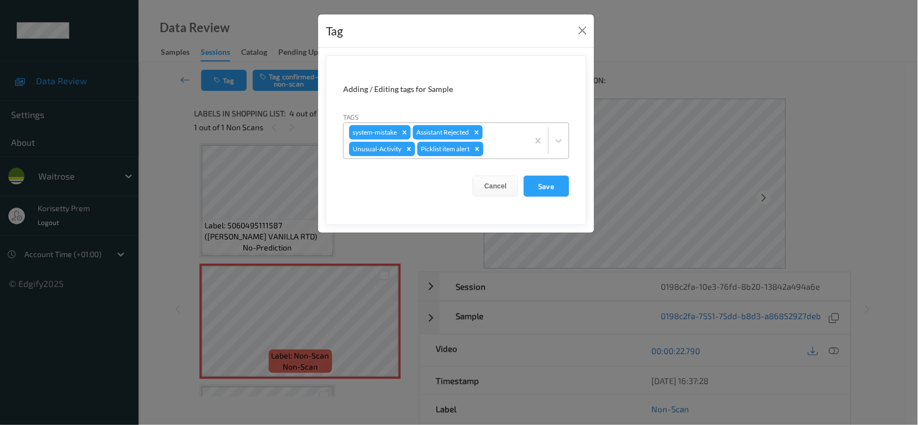
click at [479, 150] on icon "Remove Picklist item alert" at bounding box center [478, 149] width 4 height 4
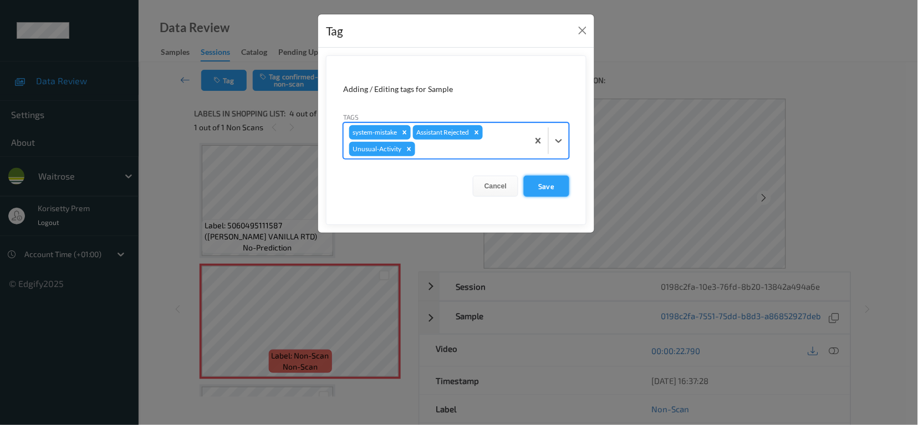
click at [543, 185] on button "Save" at bounding box center [546, 186] width 45 height 21
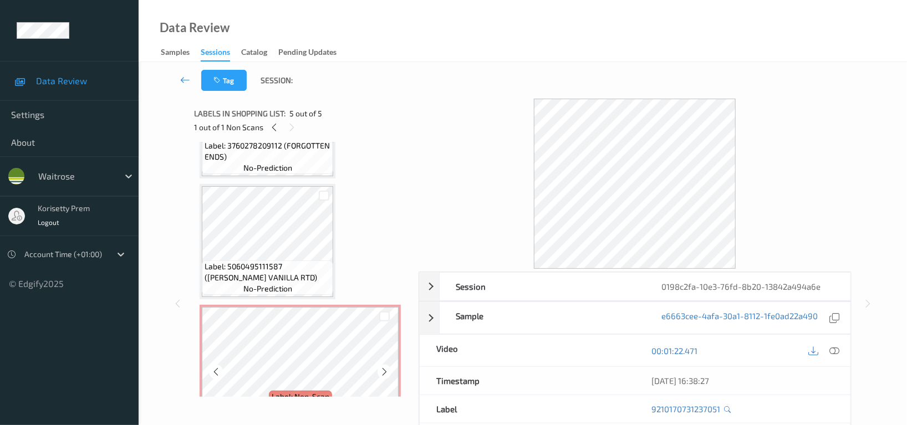
scroll to position [205, 0]
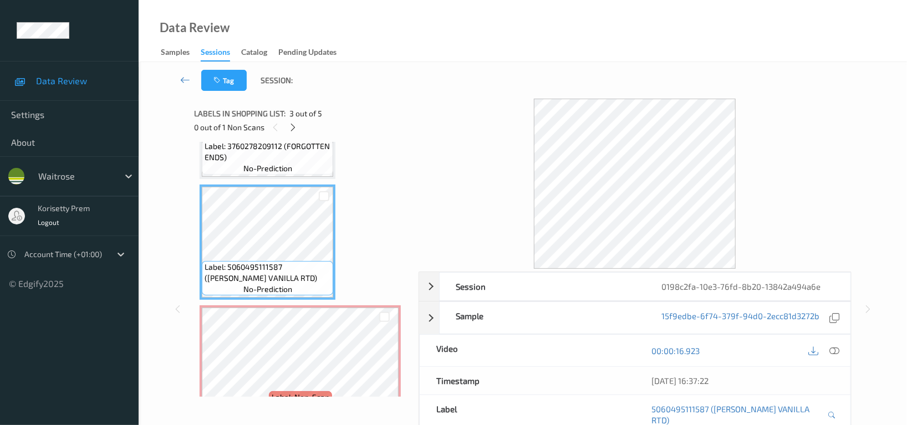
click at [837, 354] on icon at bounding box center [834, 351] width 10 height 10
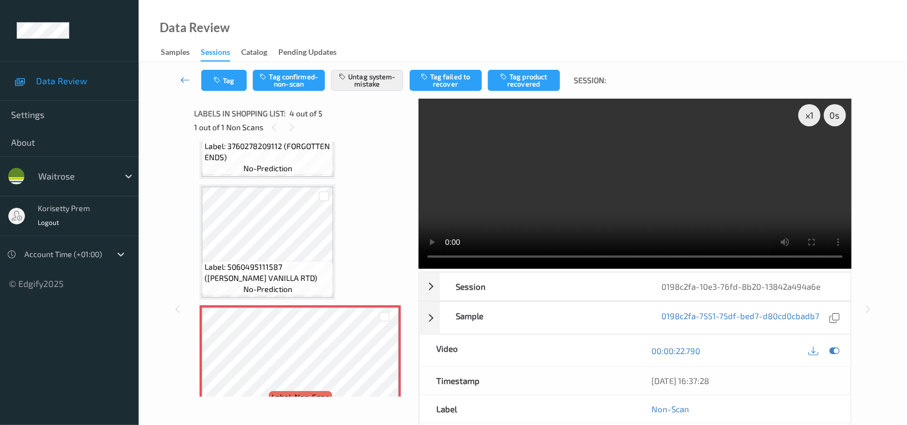
click at [730, 201] on video at bounding box center [634, 184] width 433 height 170
click at [614, 195] on video at bounding box center [634, 184] width 433 height 170
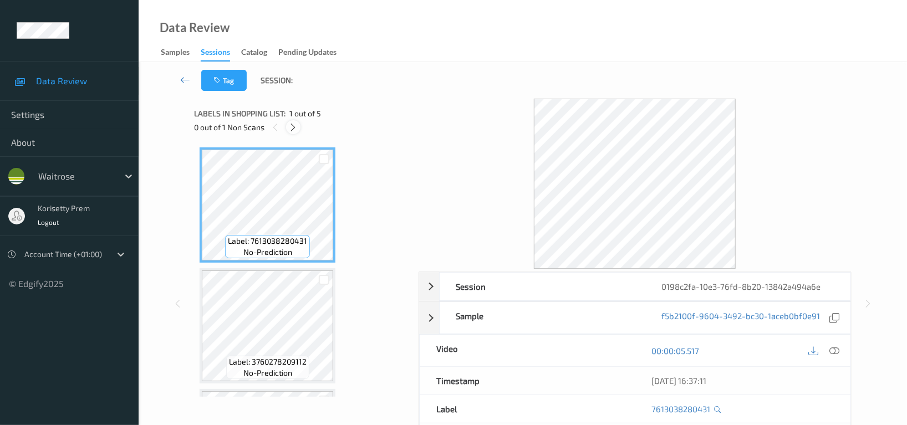
click at [294, 126] on icon at bounding box center [293, 127] width 9 height 10
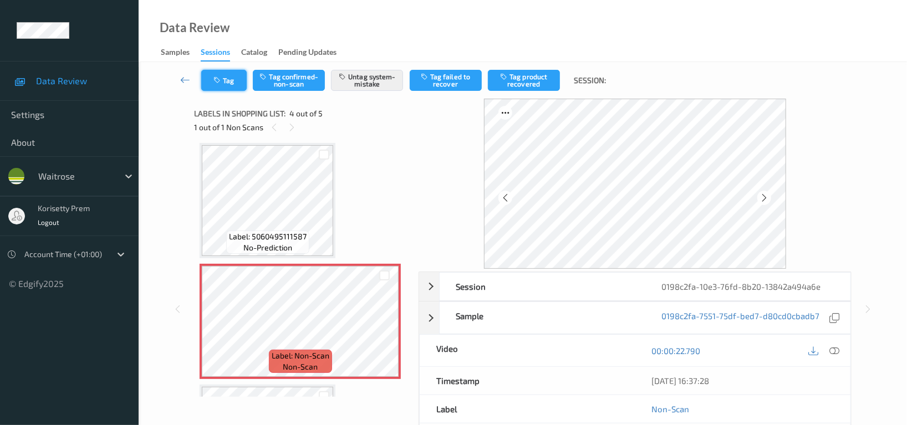
click at [221, 70] on button "Tag" at bounding box center [223, 80] width 45 height 21
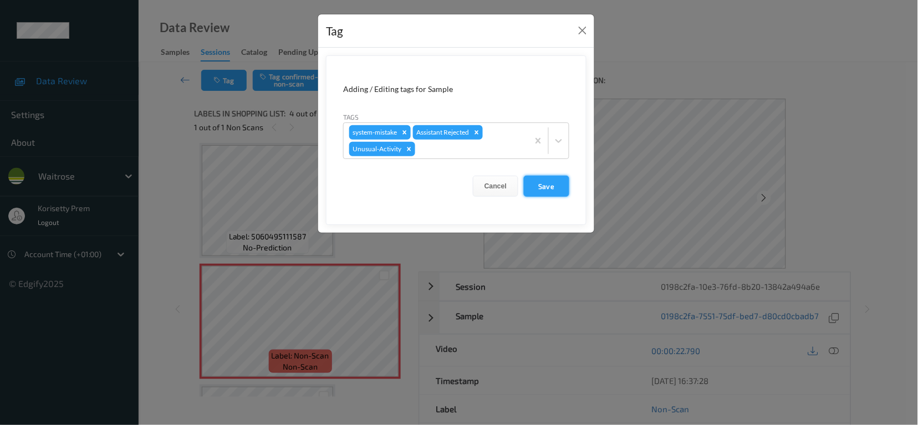
click at [550, 184] on button "Save" at bounding box center [546, 186] width 45 height 21
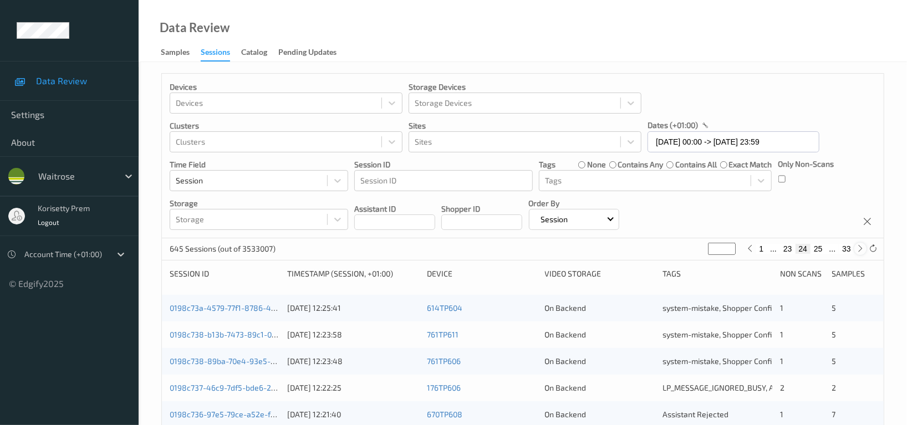
click at [859, 249] on icon at bounding box center [860, 248] width 8 height 8
type input "**"
click at [859, 249] on icon at bounding box center [860, 248] width 8 height 8
type input "**"
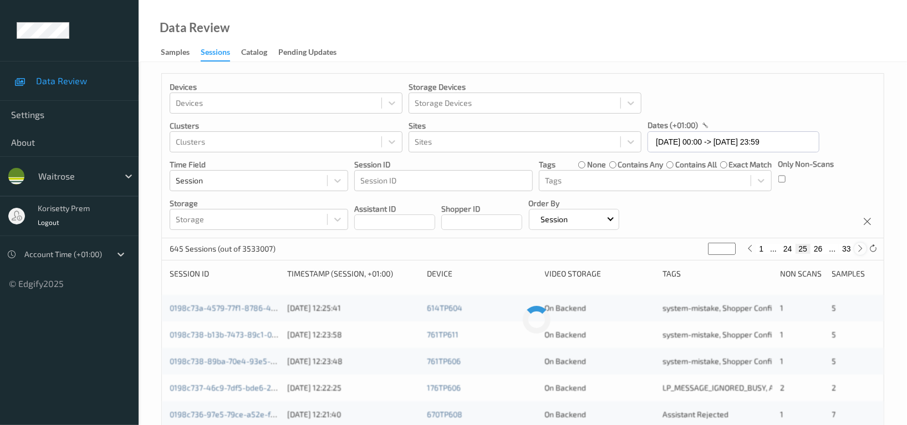
type input "**"
click at [859, 249] on icon at bounding box center [860, 248] width 8 height 8
type input "**"
click at [859, 249] on icon at bounding box center [860, 248] width 8 height 8
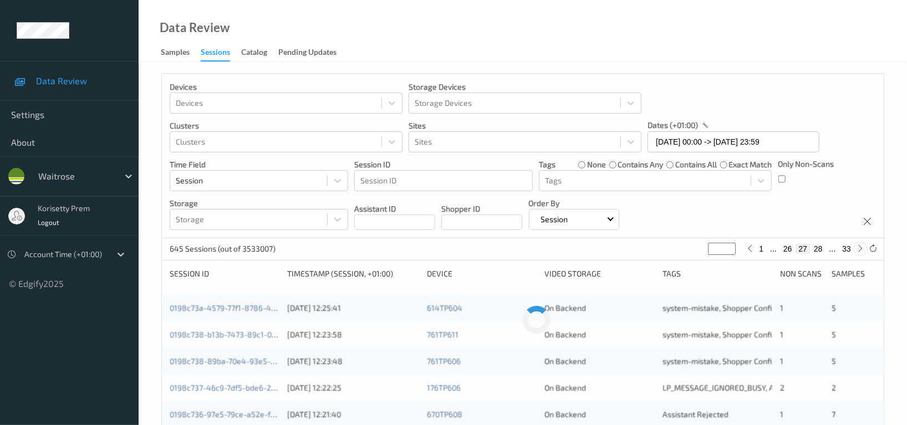
type input "**"
click at [425, 254] on div "645 Sessions (out of 3533007) ** 1 ... 27 28 29 ... 33" at bounding box center [523, 249] width 722 height 22
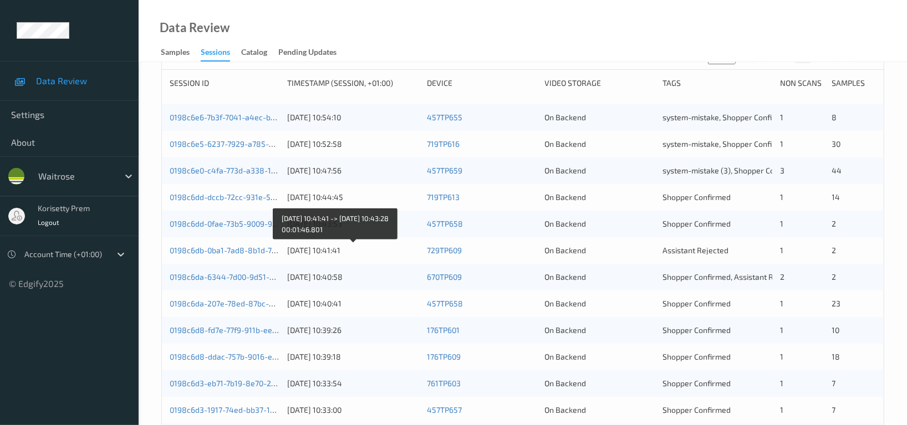
scroll to position [221, 0]
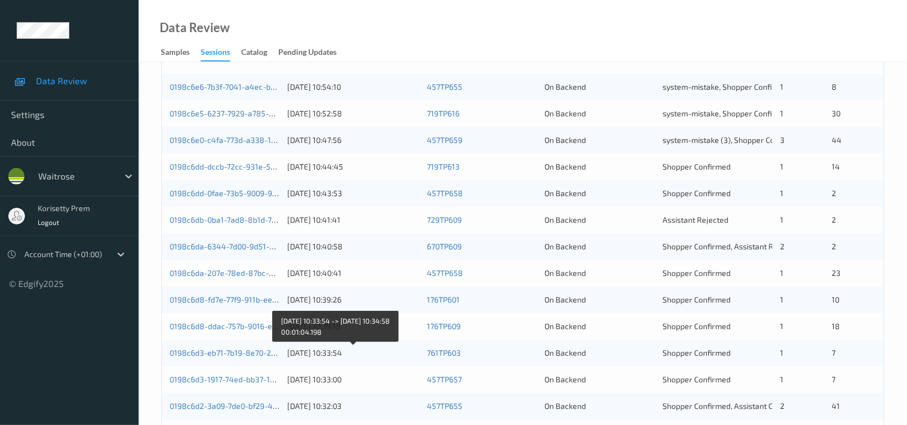
click at [346, 355] on div "[DATE] 10:33:54" at bounding box center [353, 352] width 132 height 11
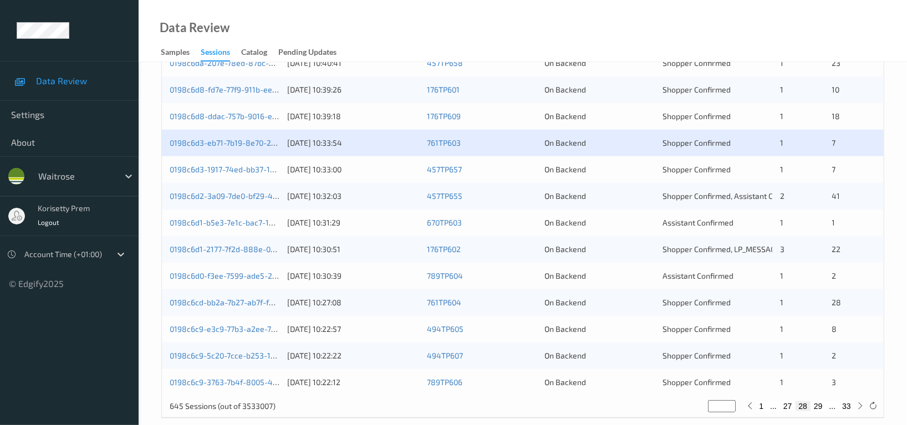
scroll to position [443, 0]
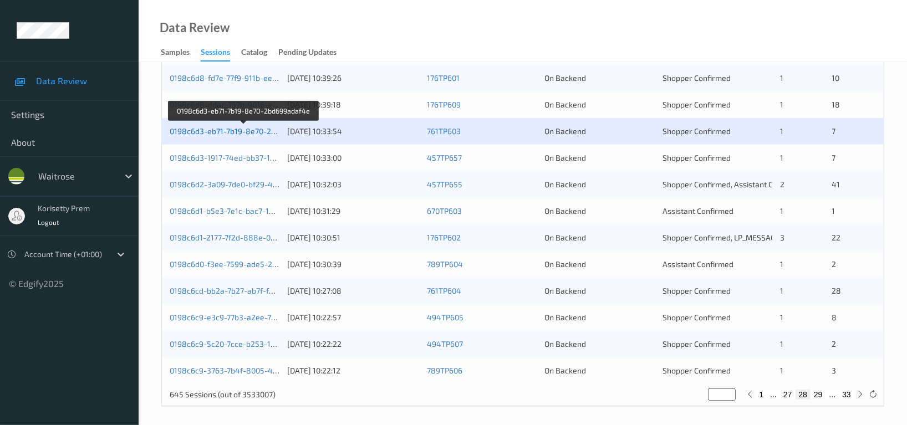
click at [241, 129] on link "0198c6d3-eb71-7b19-8e70-2bd699adaf4e" at bounding box center [244, 130] width 149 height 9
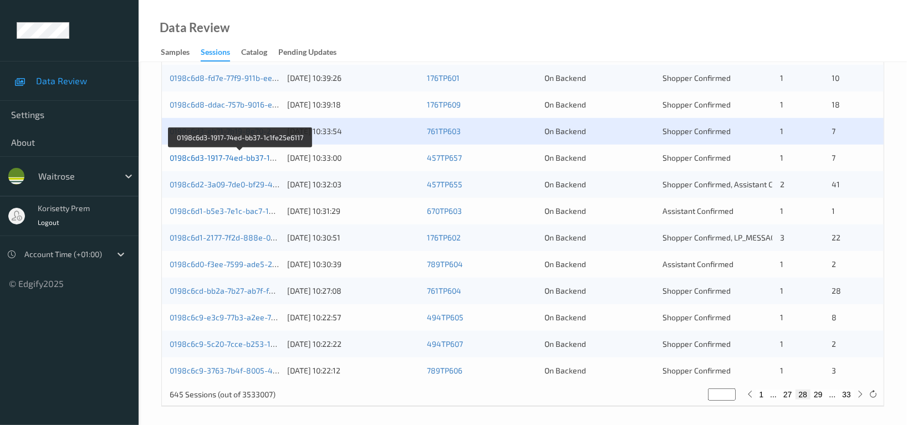
click at [252, 156] on link "0198c6d3-1917-74ed-bb37-1c1fe25e6117" at bounding box center [241, 157] width 143 height 9
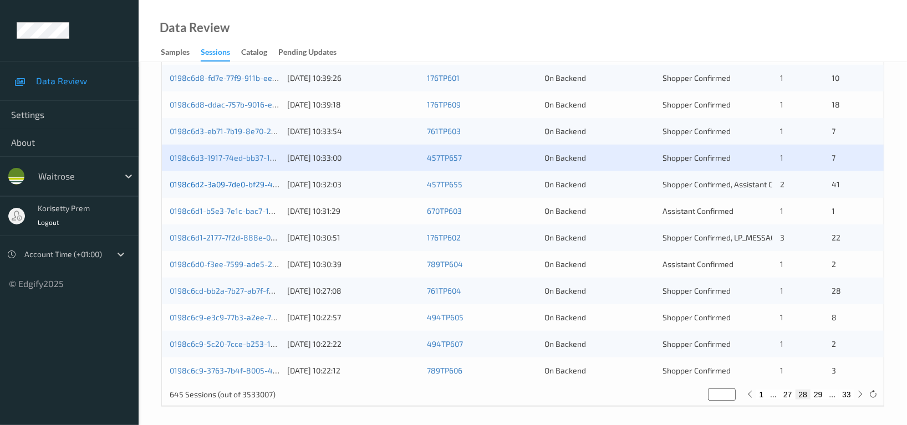
click at [251, 185] on link "0198c6d2-3a09-7de0-bf29-45afdb30fd09" at bounding box center [244, 184] width 149 height 9
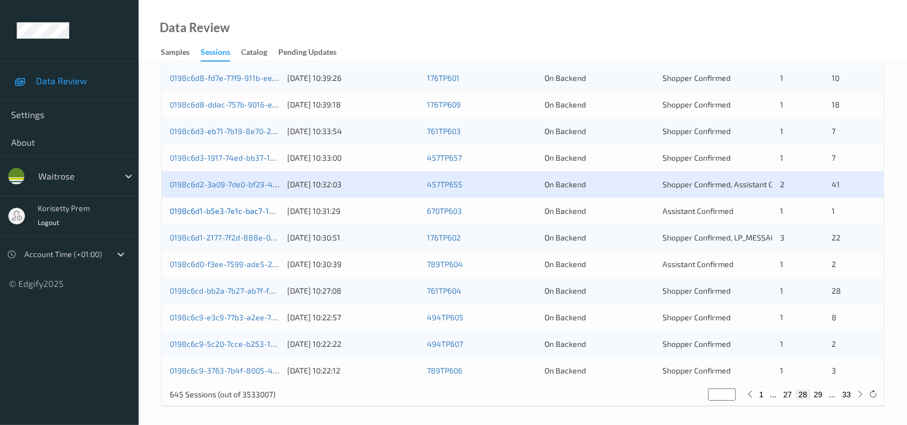
click at [252, 214] on link "0198c6d1-b5e3-7e1c-bac7-15cf9a3d7eff" at bounding box center [241, 210] width 142 height 9
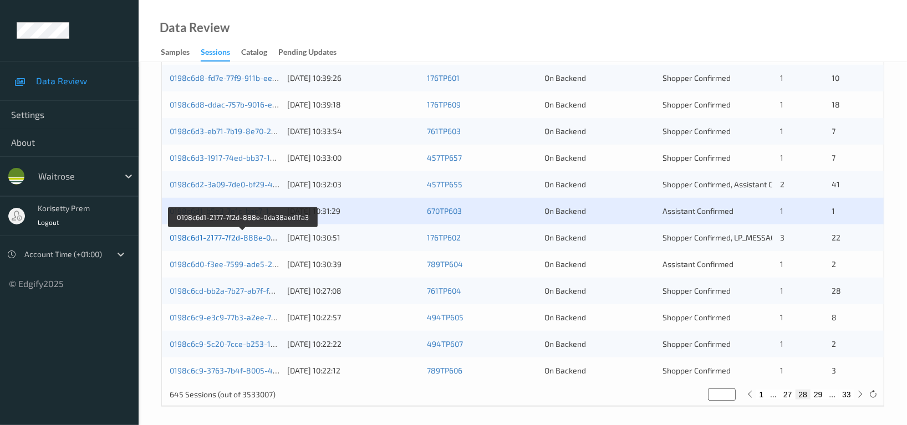
click at [253, 238] on link "0198c6d1-2177-7f2d-888e-0da38aed1fa3" at bounding box center [243, 237] width 147 height 9
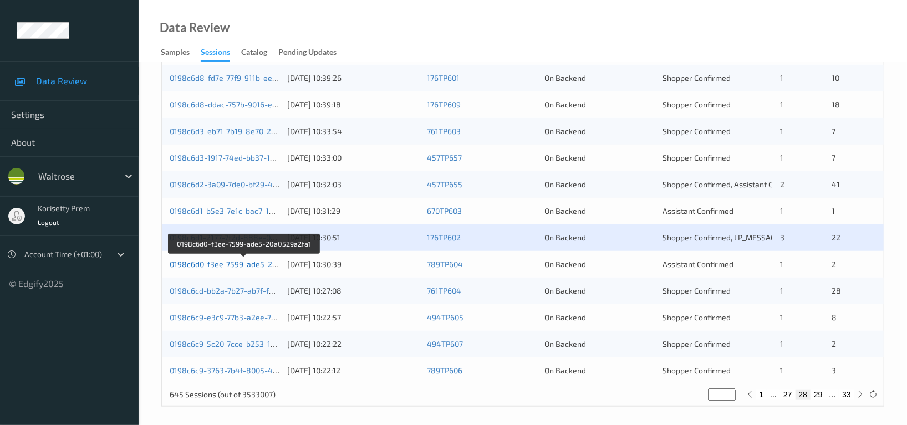
click at [258, 263] on link "0198c6d0-f3ee-7599-ade5-20a0529a2fa1" at bounding box center [244, 263] width 149 height 9
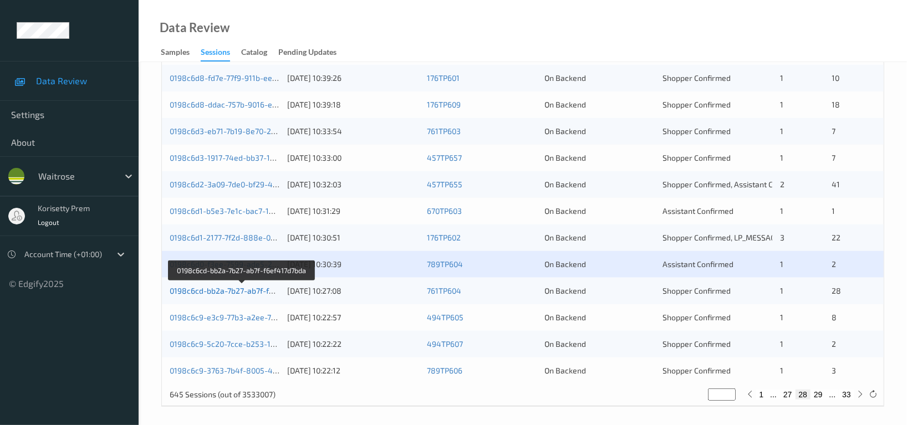
click at [258, 294] on link "0198c6cd-bb2a-7b27-ab7f-f6ef417d7bda" at bounding box center [242, 290] width 145 height 9
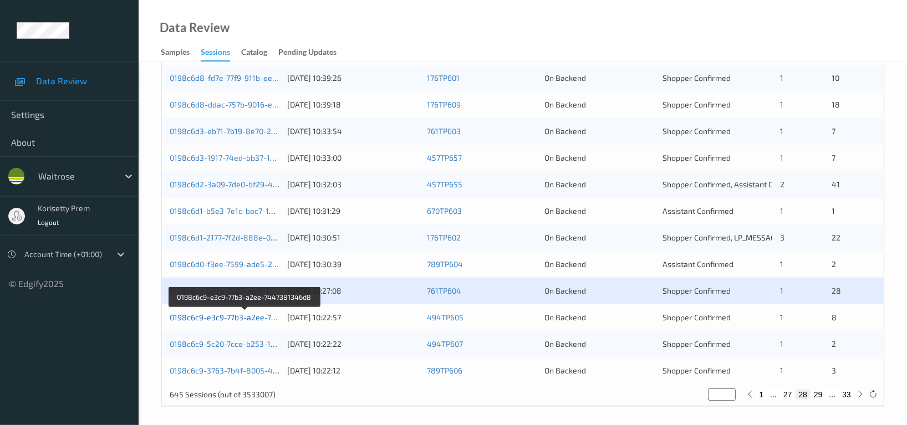
click at [253, 318] on link "0198c6c9-e3c9-77b3-a2ee-7447381346d8" at bounding box center [245, 317] width 151 height 9
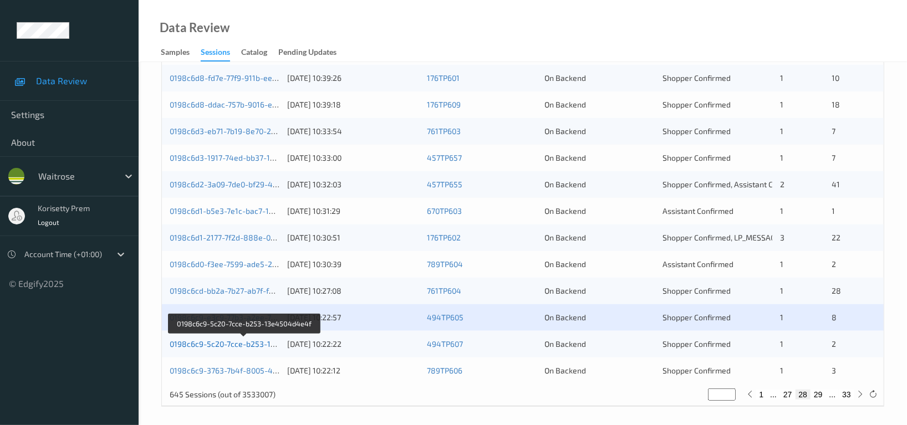
click at [251, 348] on link "0198c6c9-5c20-7cce-b253-13e4504d4e4f" at bounding box center [245, 343] width 150 height 9
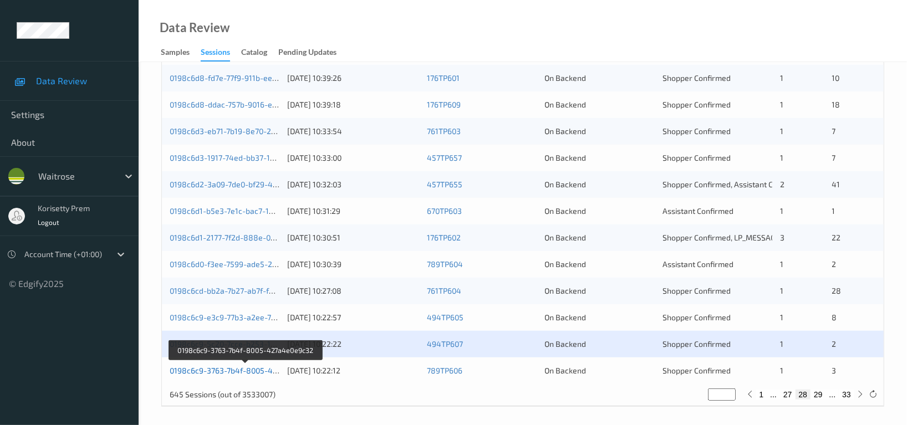
click at [260, 373] on link "0198c6c9-3763-7b4f-8005-427a4e0e9c32" at bounding box center [245, 370] width 151 height 9
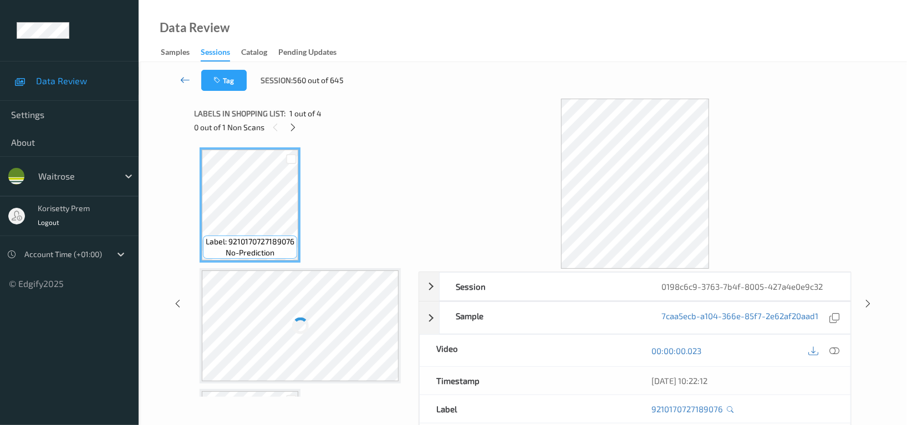
click at [183, 78] on icon at bounding box center [185, 79] width 10 height 11
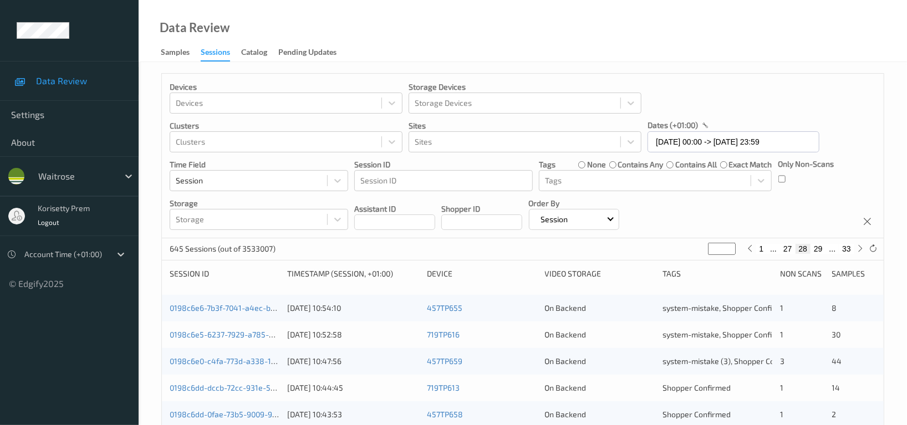
drag, startPoint x: 902, startPoint y: 226, endPoint x: 802, endPoint y: 201, distance: 103.5
click at [802, 201] on div "Devices Devices Storage Devices Storage Devices Clusters Clusters Sites Sites d…" at bounding box center [523, 156] width 722 height 165
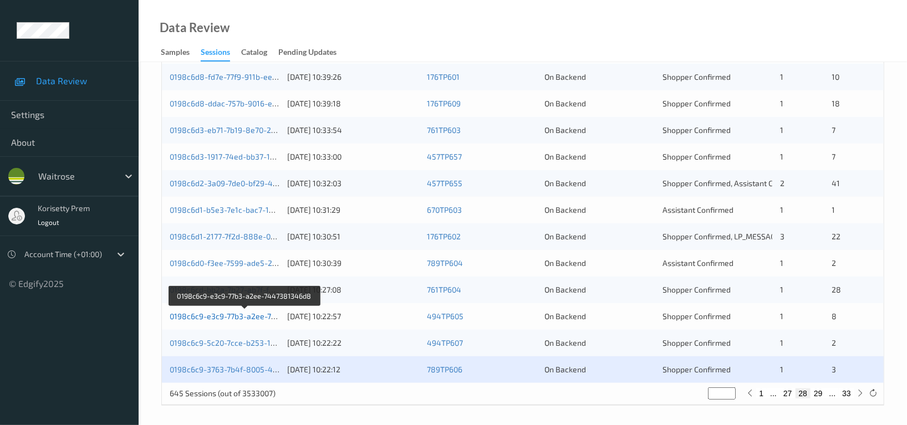
scroll to position [447, 0]
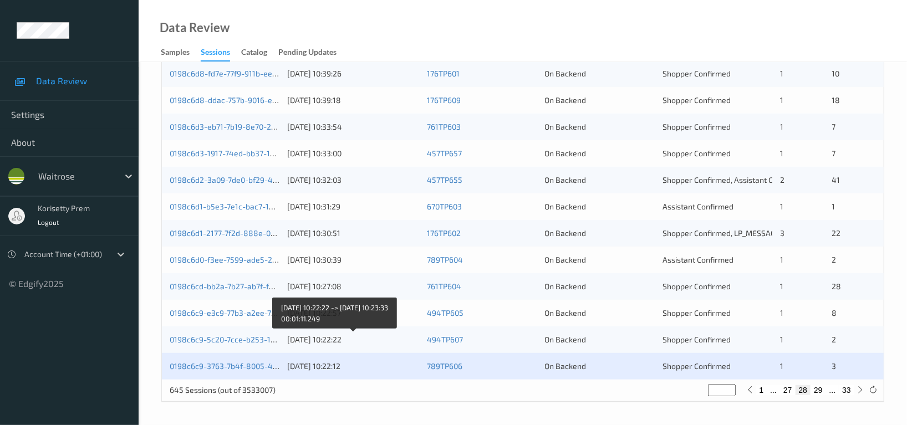
click at [360, 342] on div "20/08/2025 10:22:22" at bounding box center [353, 339] width 132 height 11
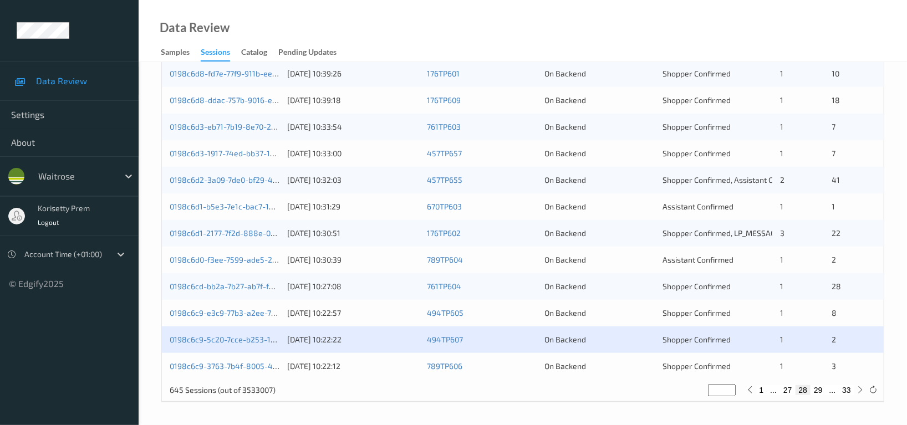
click at [366, 132] on div "0198c6d3-eb71-7b19-8e70-2bd699adaf4e 20/08/2025 10:33:54 761TP603 On Backend Sh…" at bounding box center [523, 127] width 722 height 27
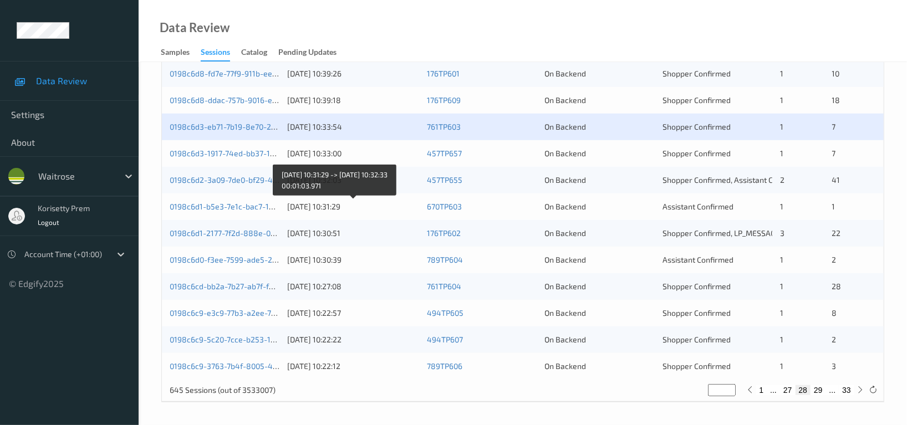
click at [380, 208] on div "[DATE] 10:31:29" at bounding box center [353, 206] width 132 height 11
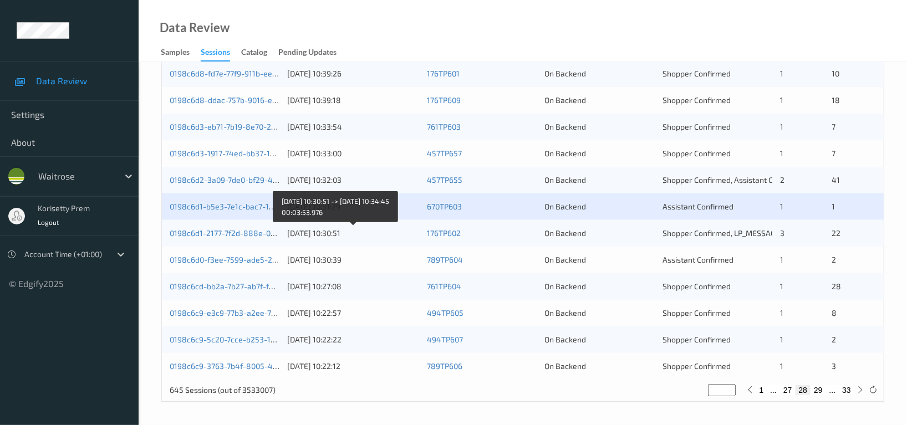
click at [321, 234] on div "20/08/2025 10:30:51" at bounding box center [353, 233] width 132 height 11
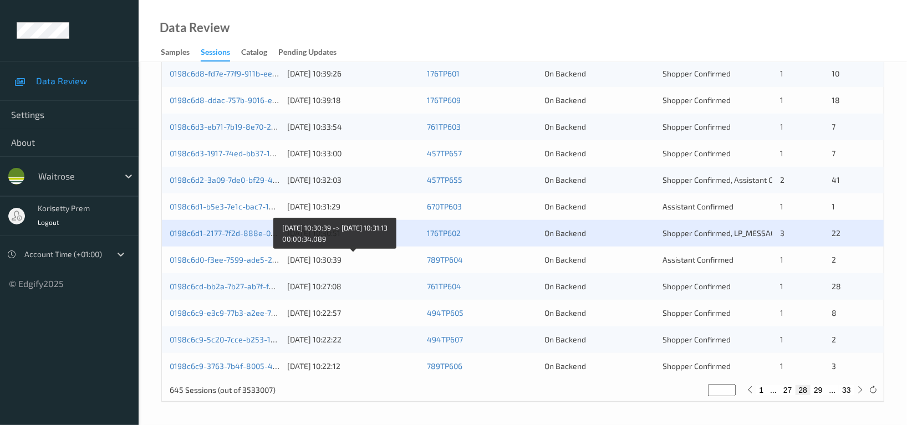
click at [311, 259] on div "20/08/2025 10:30:39" at bounding box center [353, 259] width 132 height 11
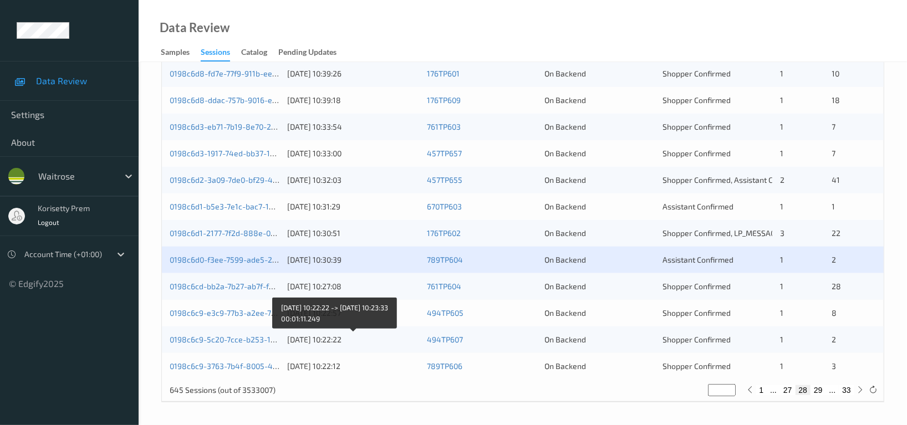
click at [325, 344] on div "20/08/2025 10:22:22" at bounding box center [353, 339] width 132 height 11
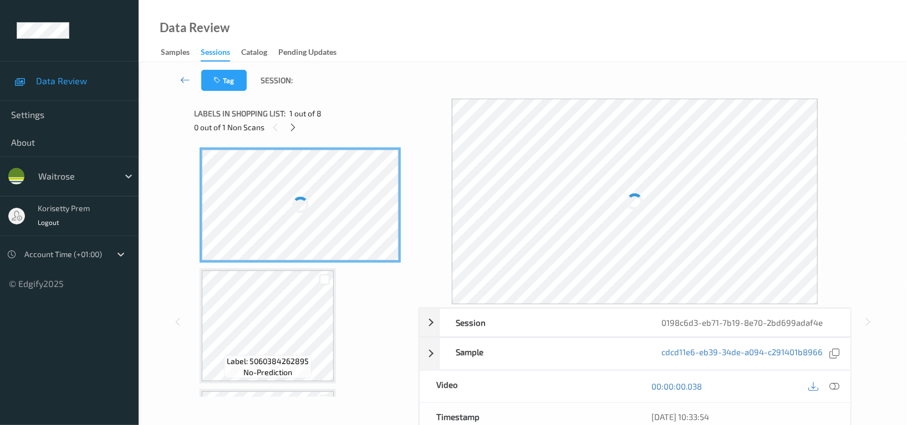
click at [369, 35] on div "Data Review Samples Sessions Catalog Pending Updates" at bounding box center [523, 31] width 768 height 62
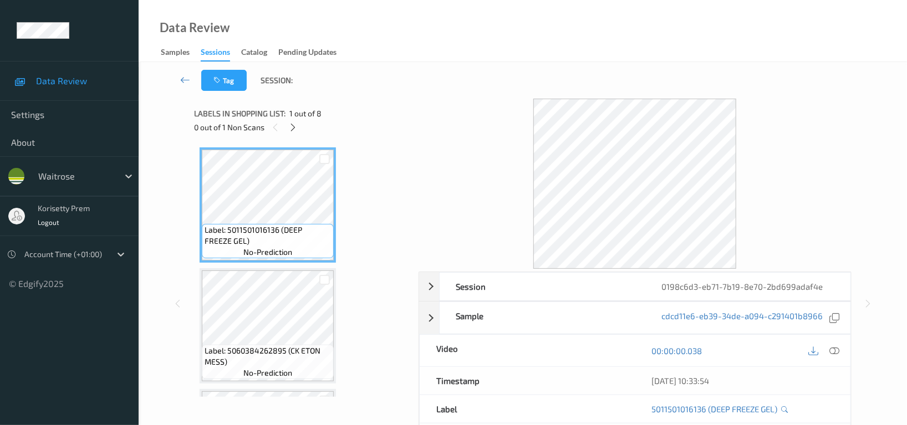
click at [473, 38] on div "Data Review Samples Sessions Catalog Pending Updates" at bounding box center [523, 31] width 768 height 62
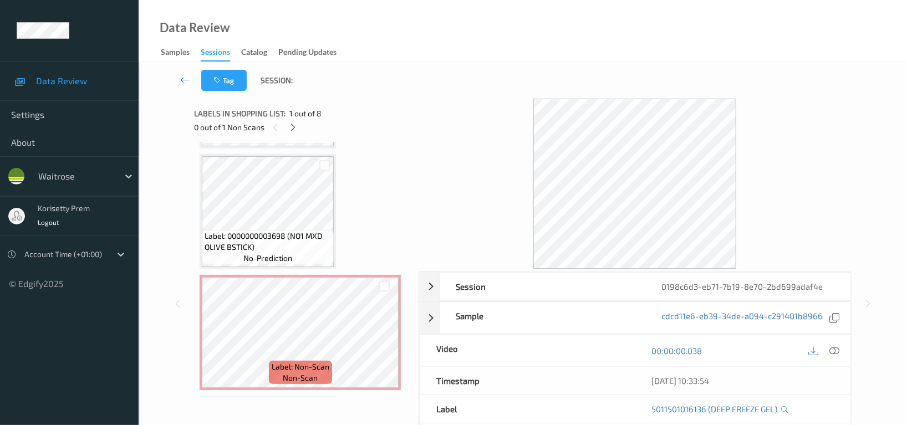
scroll to position [565, 0]
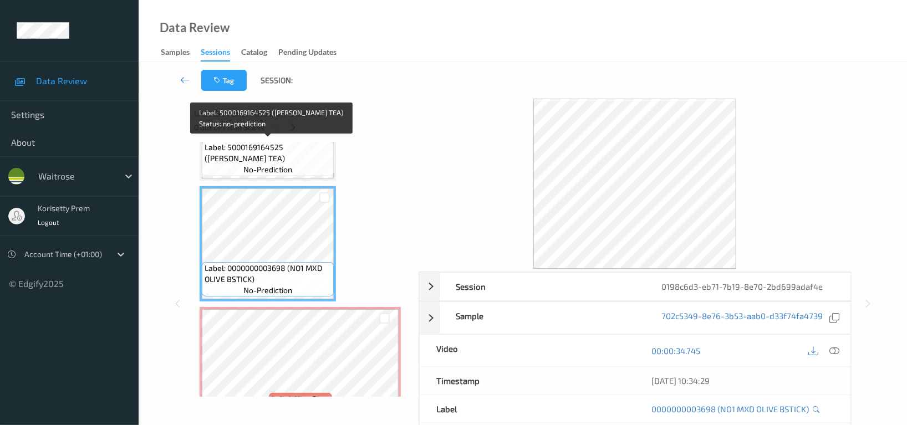
click at [292, 153] on span "Label: 5000169164525 ([PERSON_NAME] TEA)" at bounding box center [268, 153] width 126 height 22
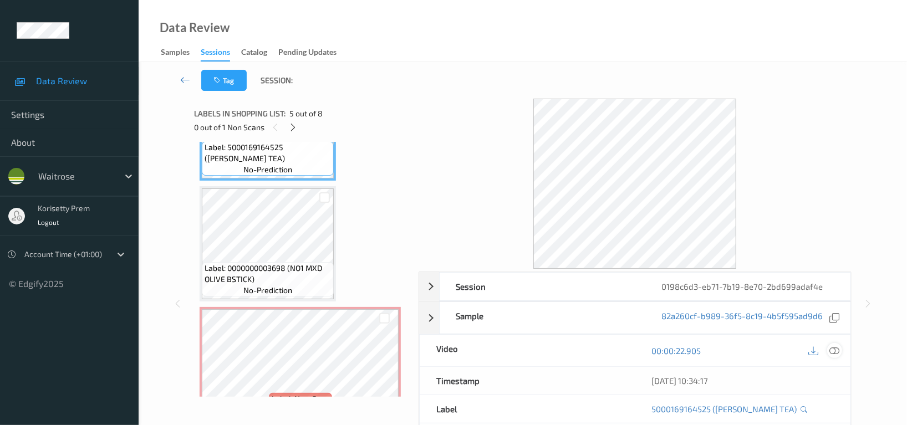
click at [835, 351] on icon at bounding box center [834, 351] width 10 height 10
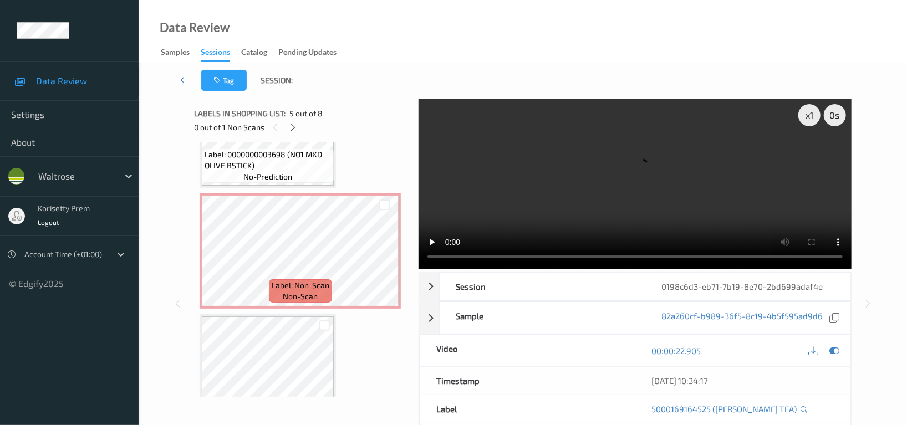
scroll to position [639, 0]
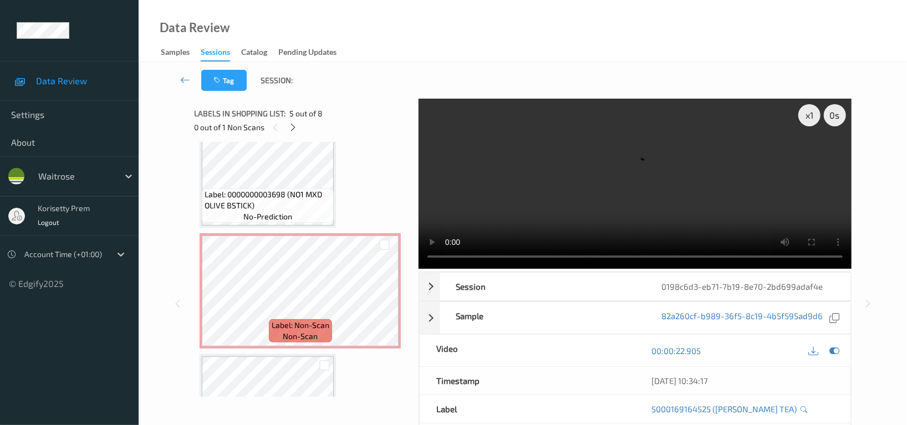
click at [618, 197] on video at bounding box center [634, 184] width 433 height 170
click at [600, 209] on video at bounding box center [634, 184] width 433 height 170
click at [596, 201] on video at bounding box center [634, 184] width 433 height 170
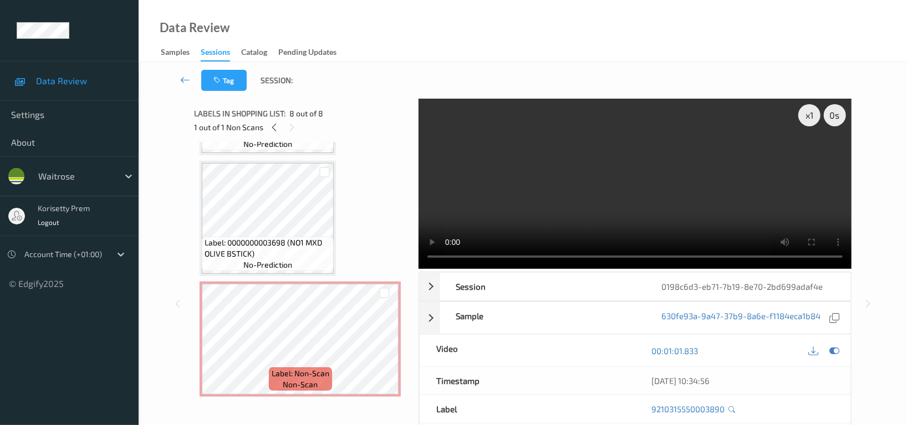
scroll to position [565, 0]
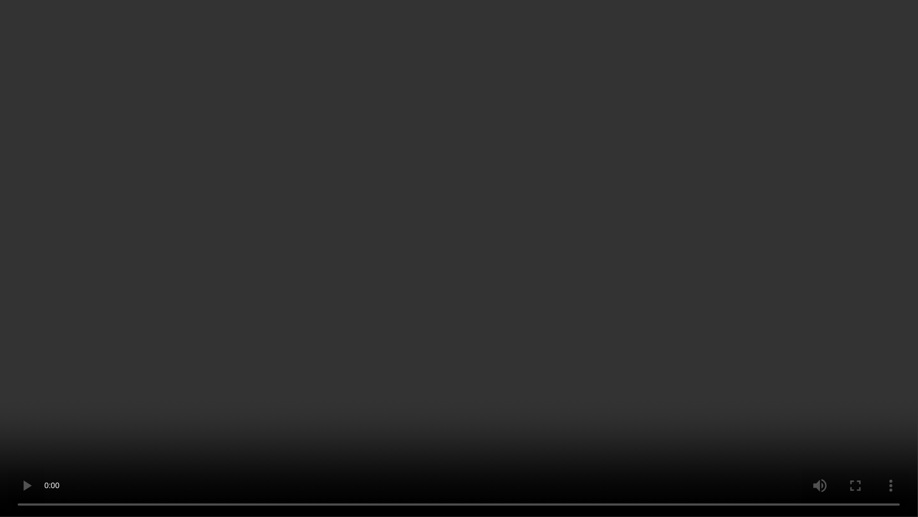
click at [591, 343] on video at bounding box center [459, 258] width 918 height 517
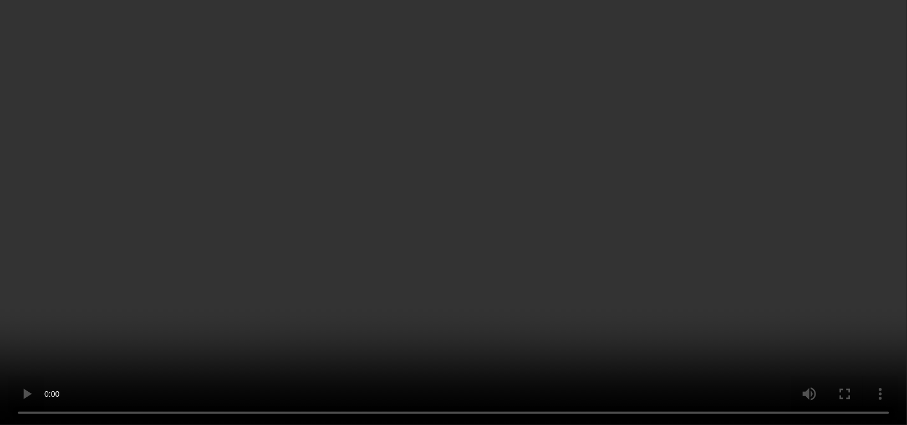
scroll to position [492, 0]
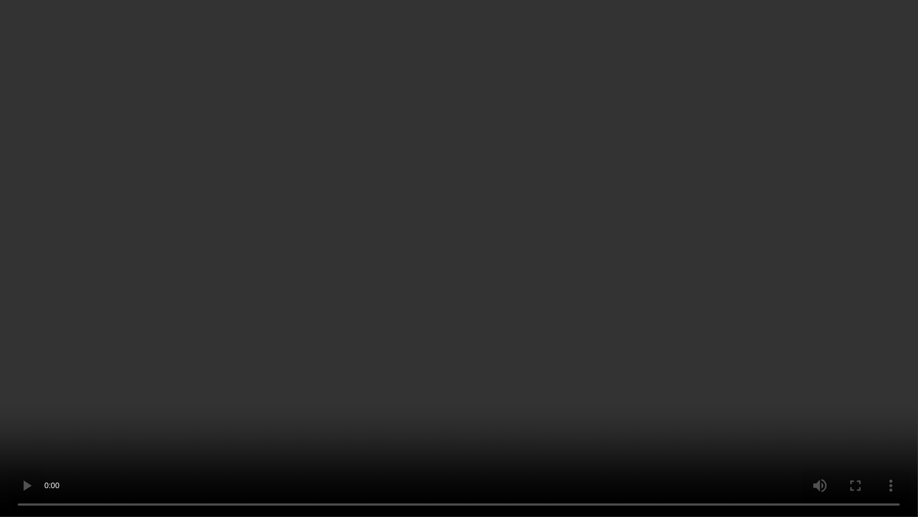
click at [687, 379] on video at bounding box center [459, 258] width 918 height 517
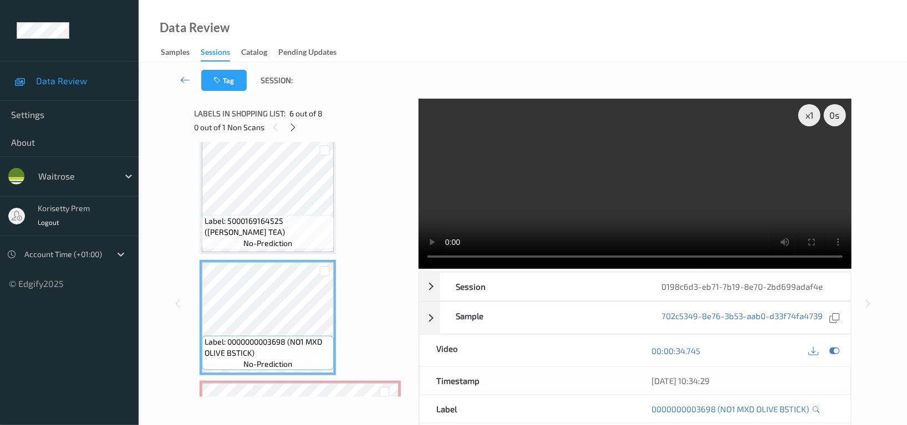
click at [597, 183] on video at bounding box center [634, 184] width 433 height 170
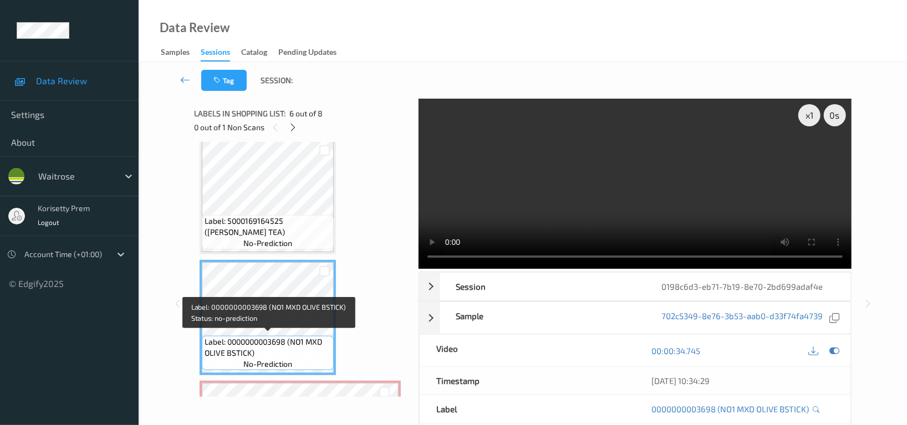
scroll to position [639, 0]
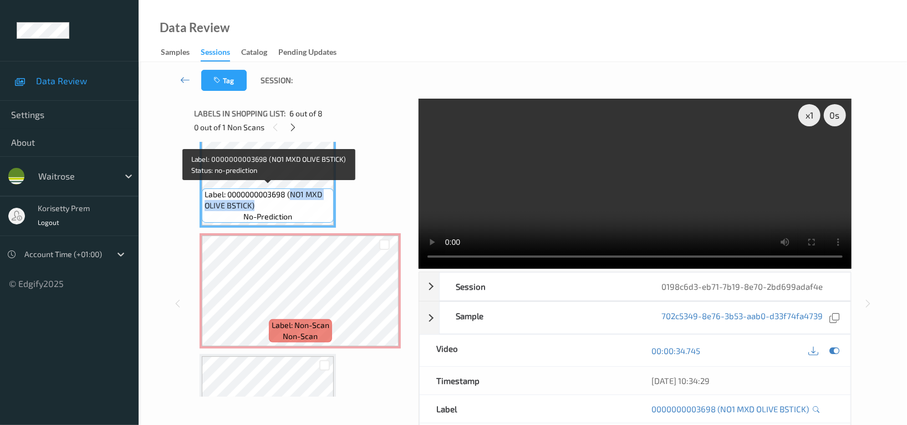
drag, startPoint x: 290, startPoint y: 193, endPoint x: 265, endPoint y: 201, distance: 26.0
click at [265, 201] on span "Label: 0000000003698 (NO1 MXD OLIVE BSTICK)" at bounding box center [268, 200] width 126 height 22
copy span "NO1 MXD OLIVE BSTICK)"
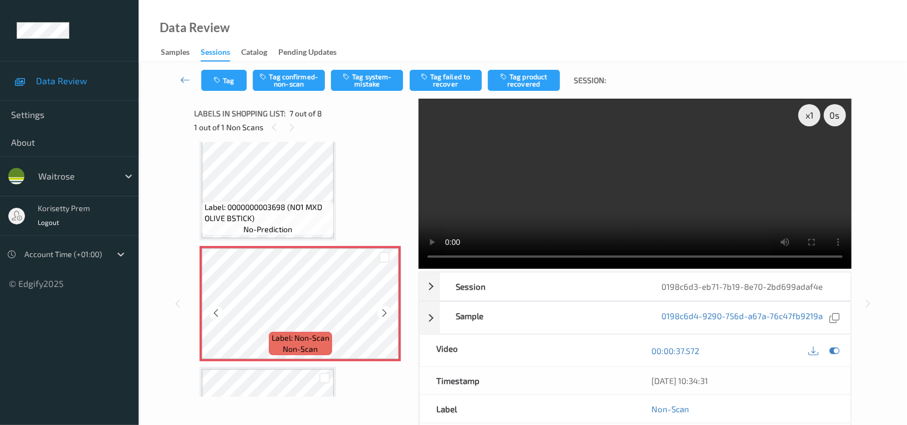
scroll to position [701, 0]
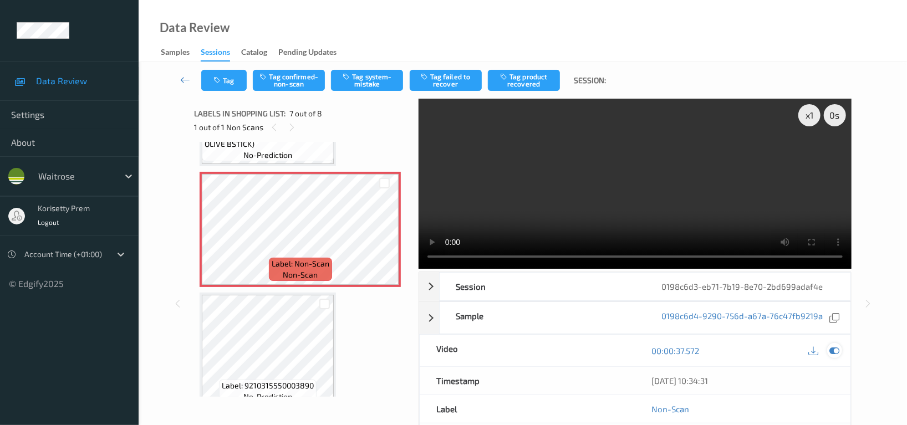
click at [834, 356] on div at bounding box center [834, 350] width 15 height 15
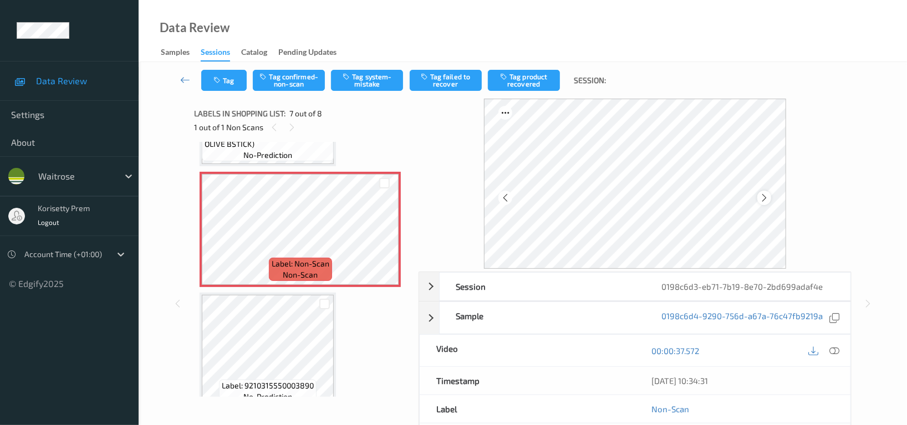
click at [765, 202] on icon at bounding box center [763, 198] width 9 height 10
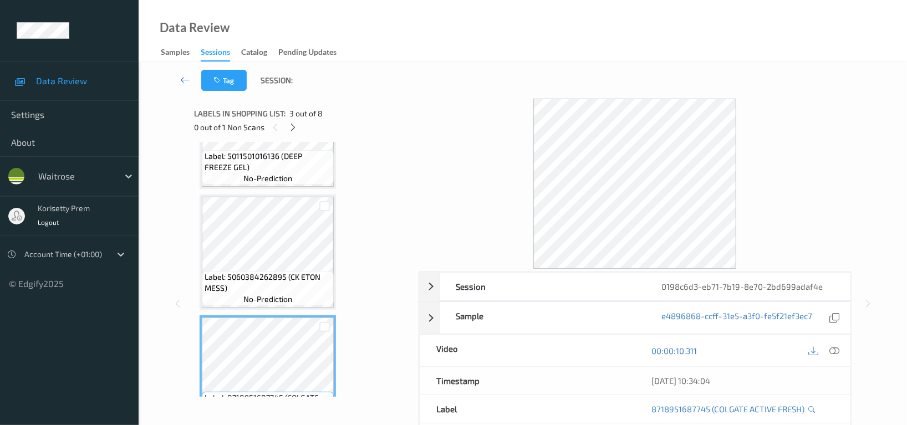
scroll to position [147, 0]
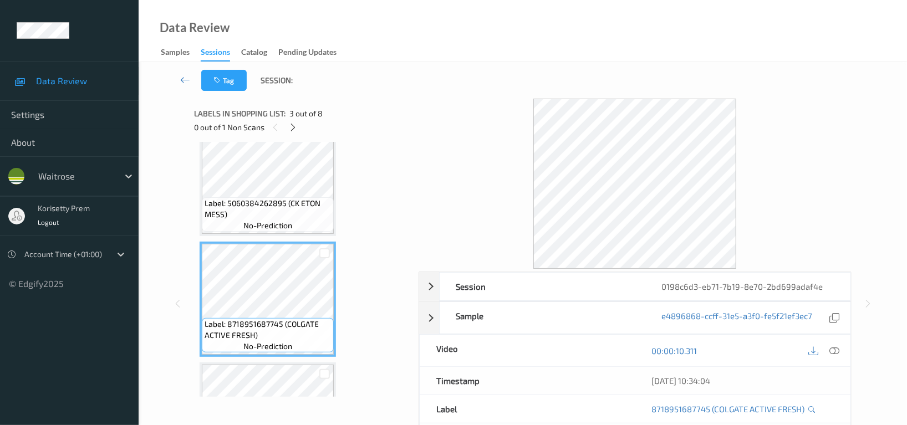
click at [292, 362] on div "Label: 5000169475225 (WR DAY/NIGHT CAPS) no-prediction" at bounding box center [268, 419] width 136 height 115
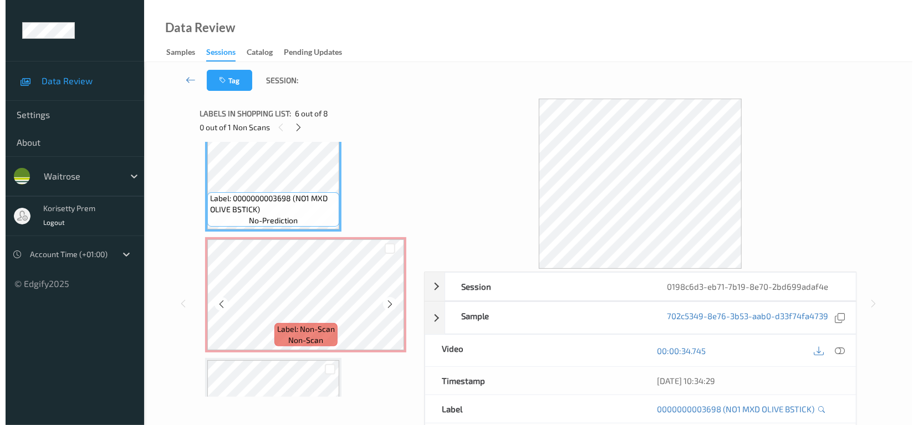
scroll to position [665, 0]
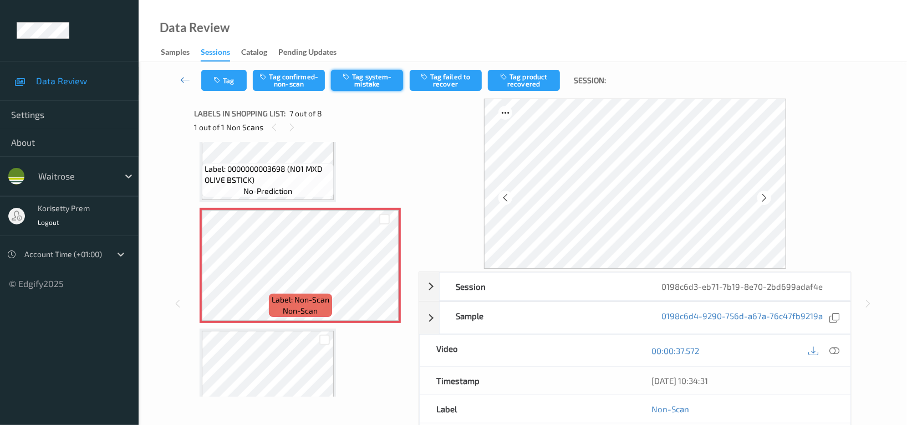
click at [379, 86] on button "Tag system-mistake" at bounding box center [367, 80] width 72 height 21
click at [225, 84] on button "Tag" at bounding box center [223, 80] width 45 height 21
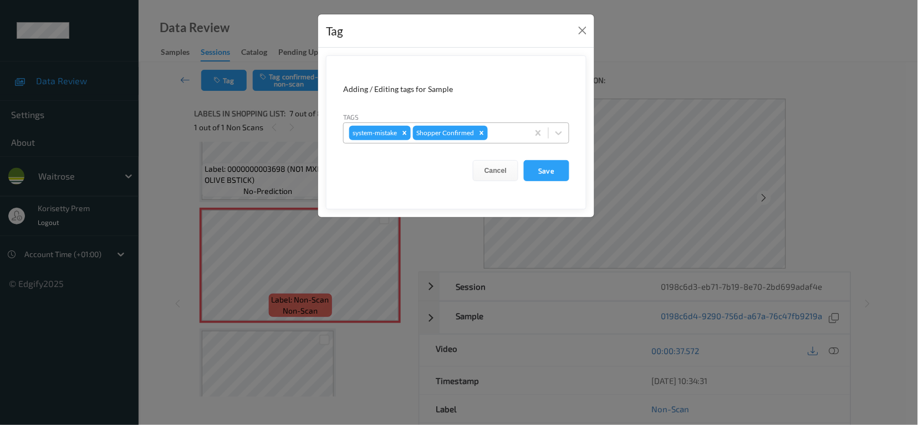
click at [502, 132] on div at bounding box center [506, 132] width 33 height 13
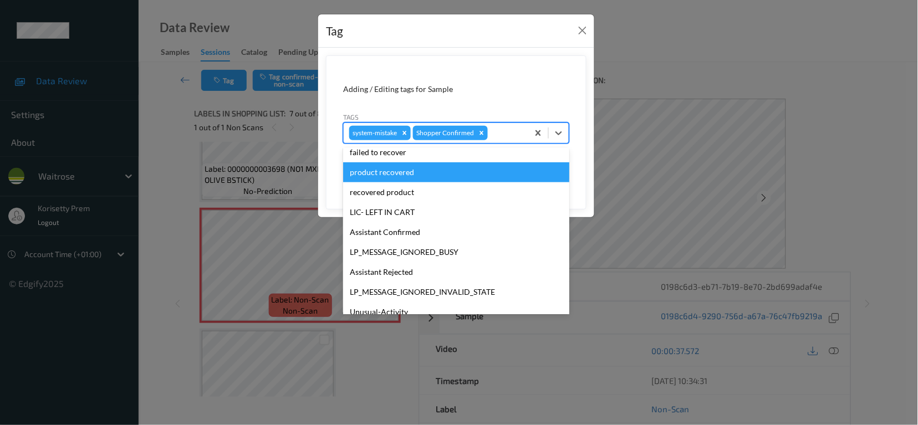
scroll to position [217, 0]
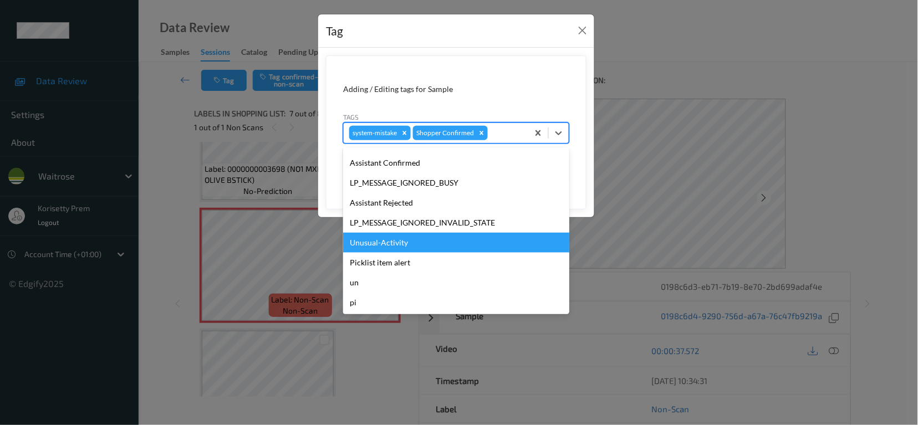
click at [398, 247] on div "Unusual-Activity" at bounding box center [456, 243] width 226 height 20
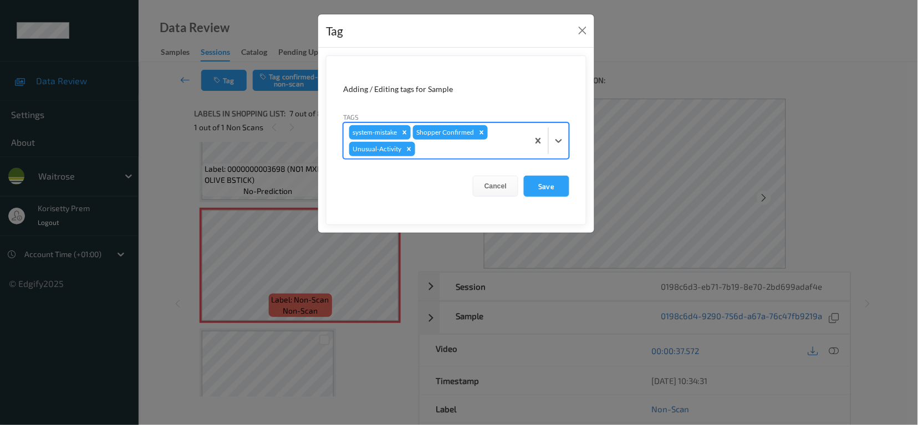
click at [430, 150] on div at bounding box center [469, 148] width 105 height 13
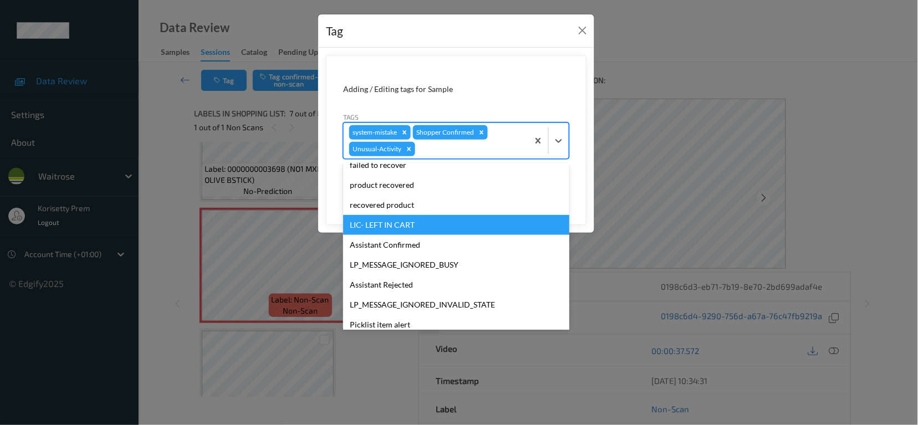
scroll to position [197, 0]
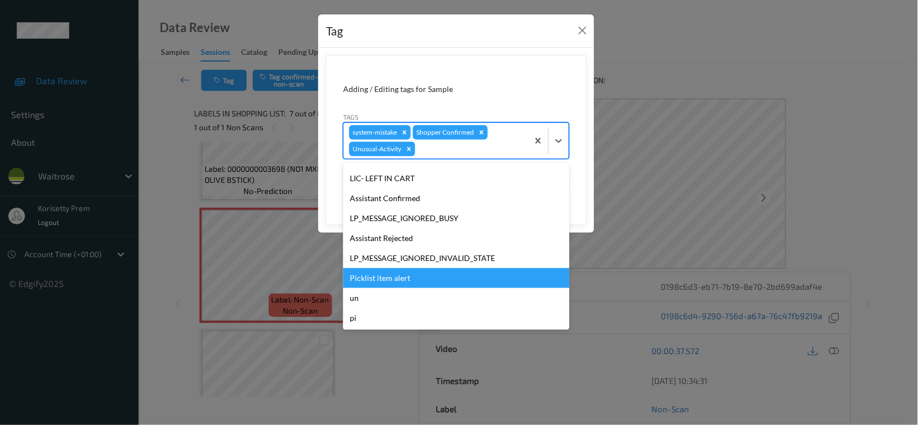
click at [391, 279] on div "Picklist item alert" at bounding box center [456, 278] width 226 height 20
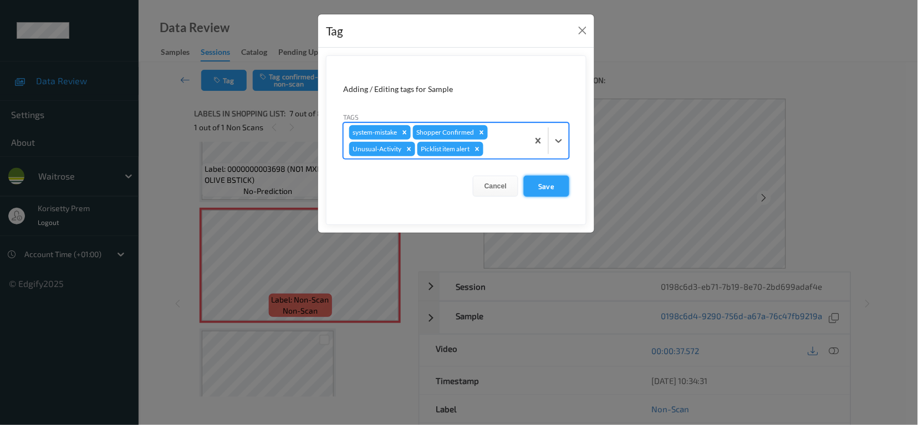
click at [554, 183] on button "Save" at bounding box center [546, 186] width 45 height 21
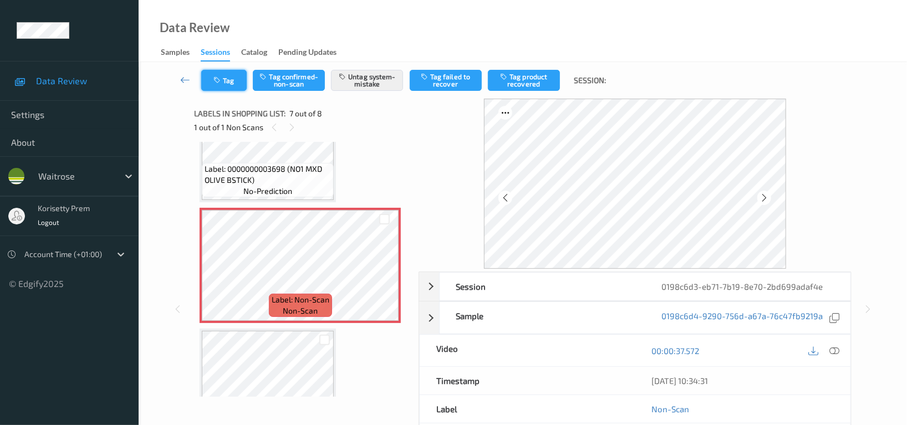
click at [226, 80] on button "Tag" at bounding box center [223, 80] width 45 height 21
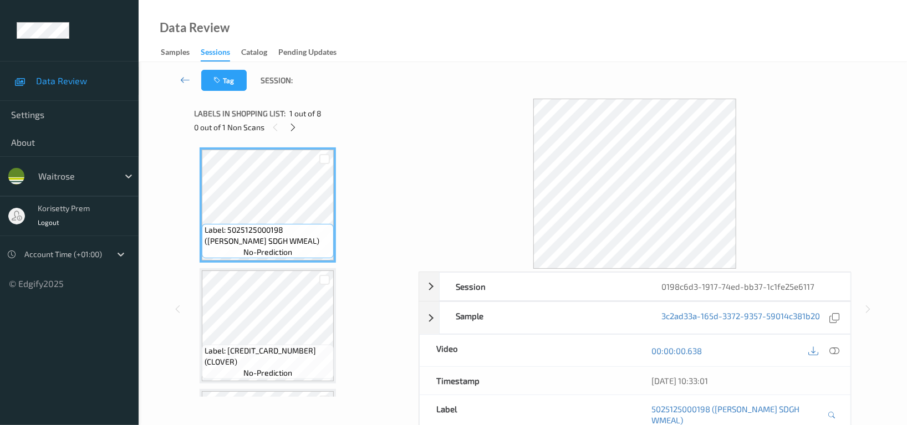
click at [429, 45] on div "Data Review Samples Sessions Catalog Pending Updates" at bounding box center [523, 31] width 768 height 62
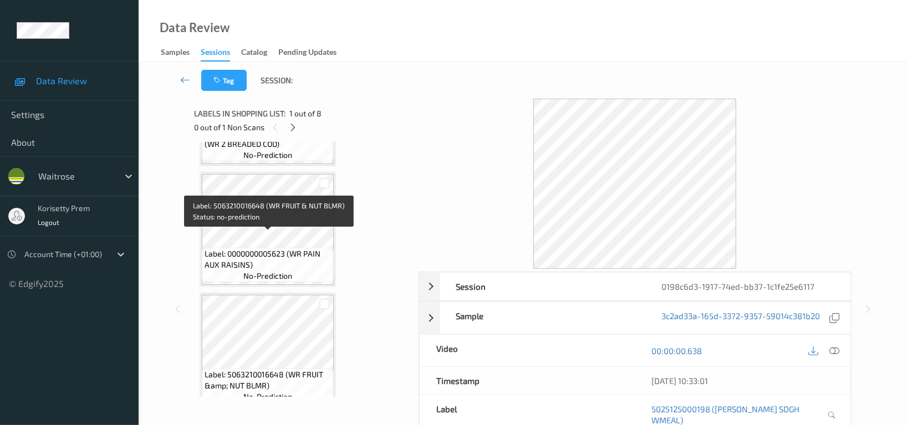
scroll to position [565, 0]
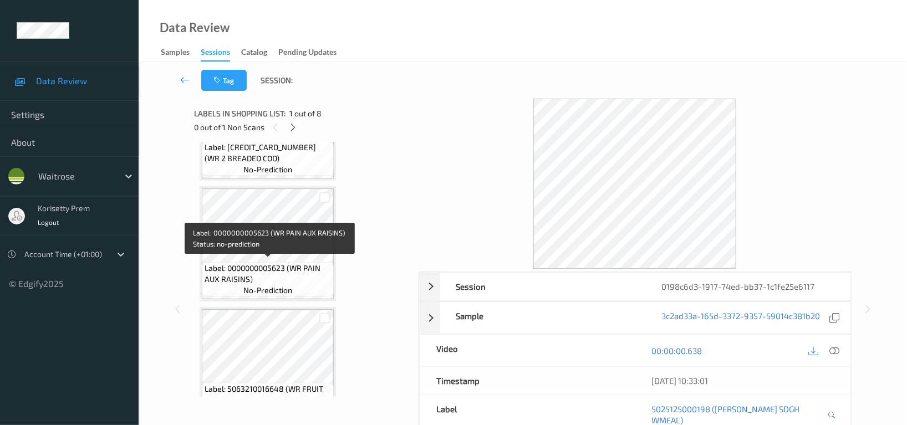
click at [281, 263] on span "Label: 0000000005623 (WR PAIN AUX RAISINS)" at bounding box center [268, 274] width 126 height 22
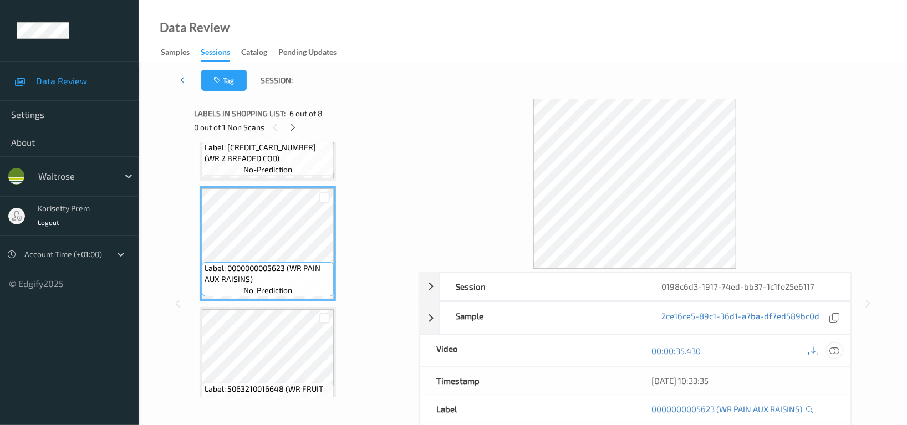
click at [837, 349] on icon at bounding box center [834, 351] width 10 height 10
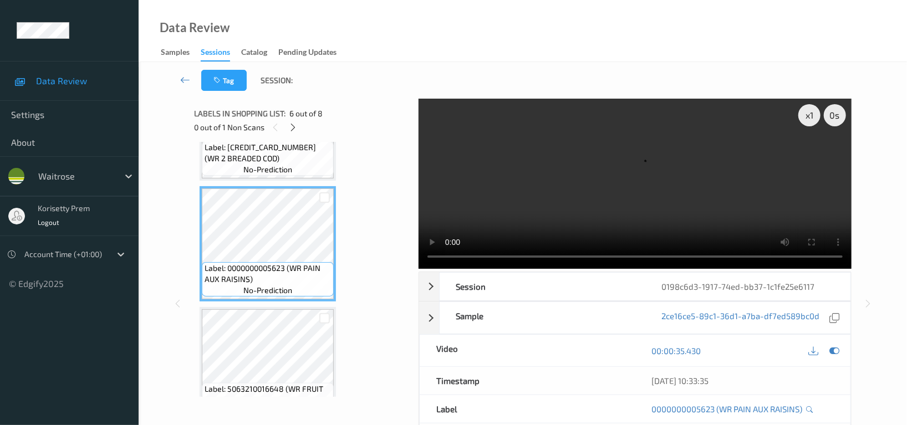
click at [527, 197] on video at bounding box center [634, 184] width 433 height 170
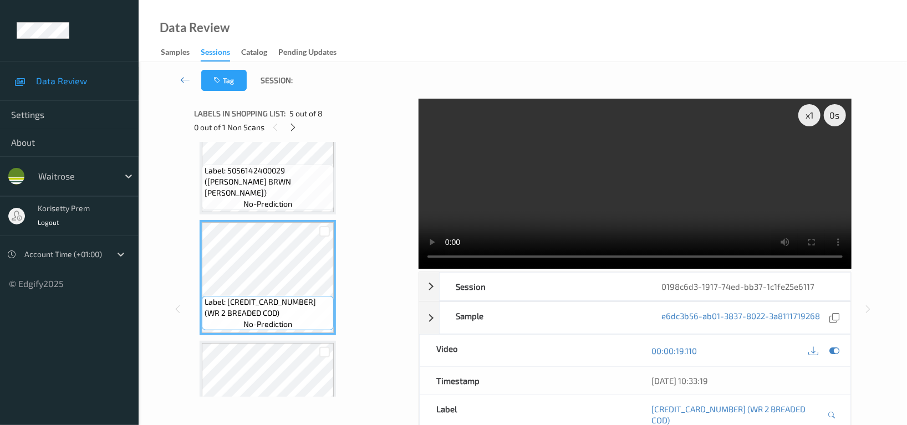
scroll to position [344, 0]
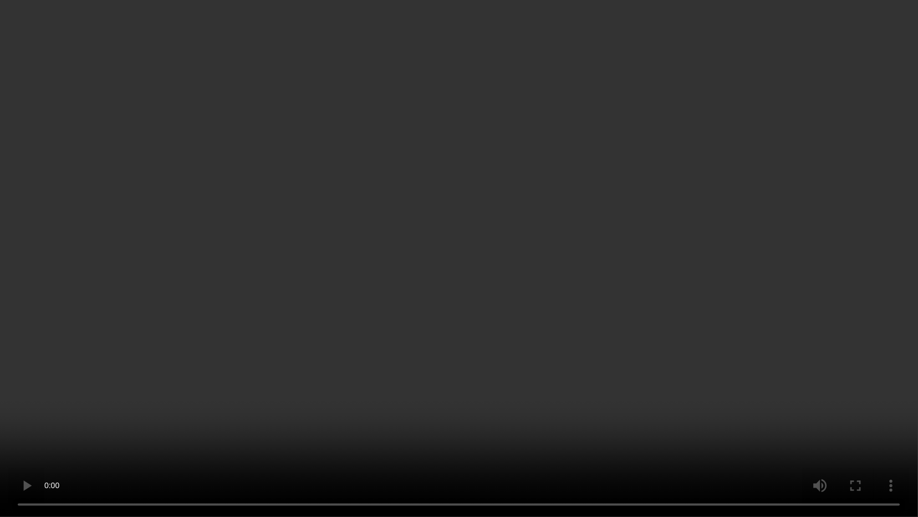
click at [543, 371] on video at bounding box center [459, 258] width 918 height 517
click at [585, 311] on video at bounding box center [459, 258] width 918 height 517
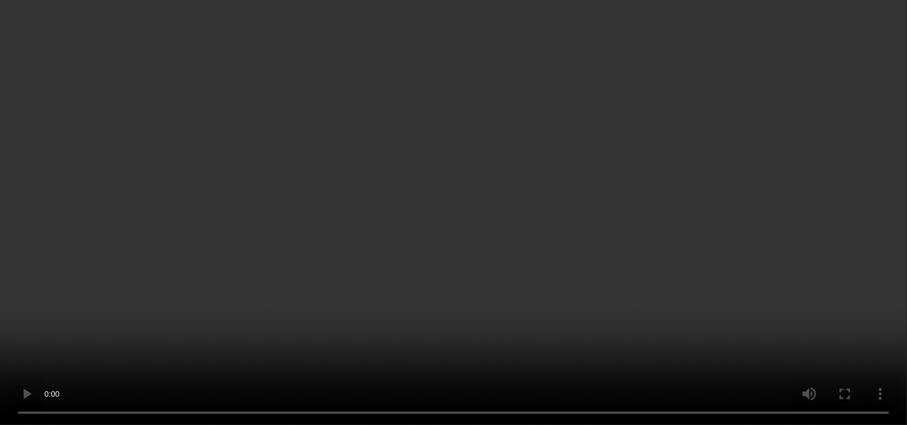
scroll to position [713, 0]
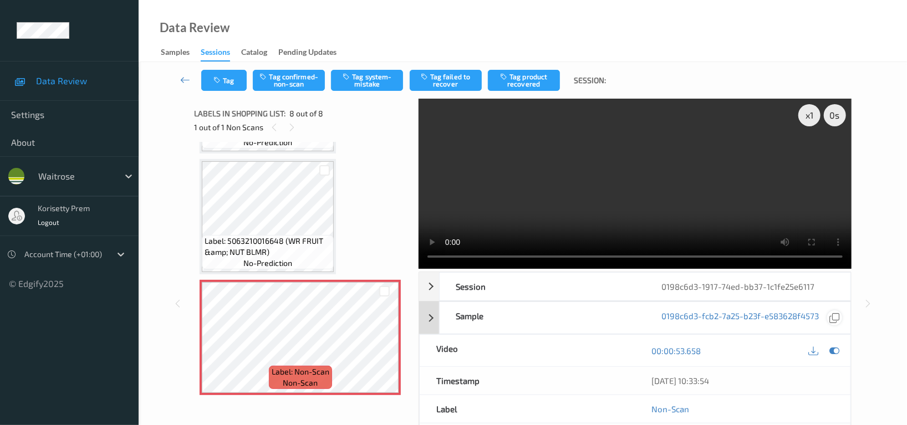
click at [840, 354] on div at bounding box center [834, 350] width 15 height 15
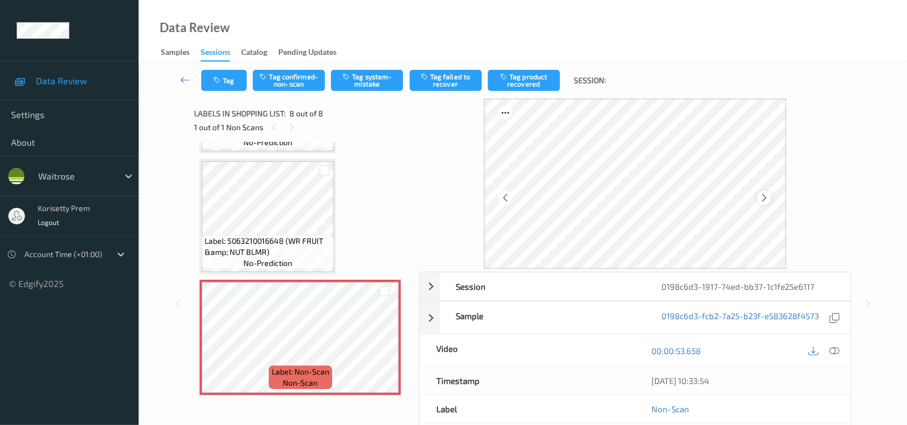
click at [766, 199] on icon at bounding box center [763, 198] width 9 height 10
click at [767, 199] on icon at bounding box center [763, 198] width 9 height 10
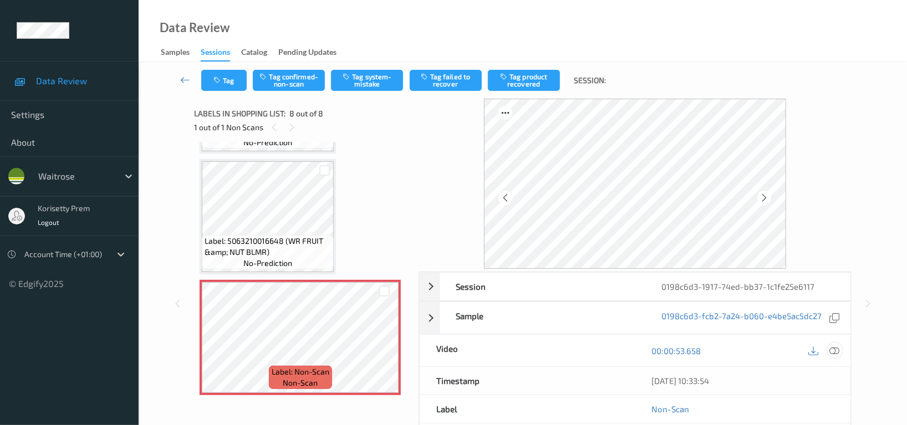
click at [838, 353] on icon at bounding box center [834, 351] width 10 height 10
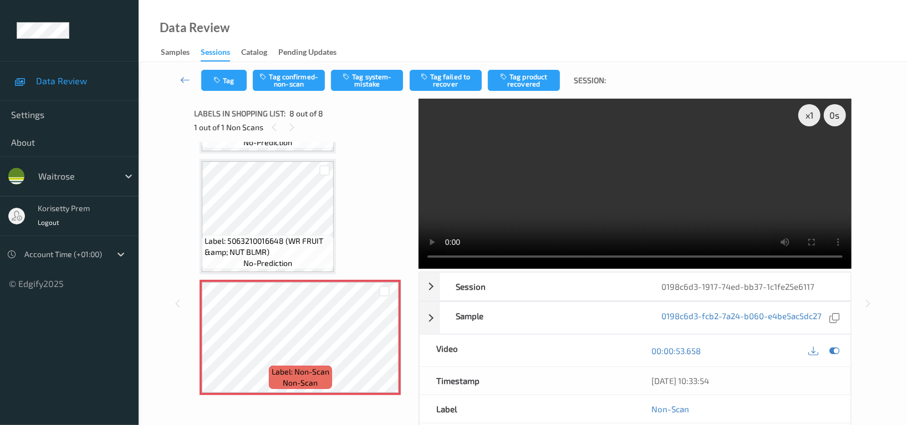
click at [669, 206] on video at bounding box center [634, 184] width 433 height 170
click at [591, 220] on video at bounding box center [634, 184] width 433 height 170
click at [373, 81] on button "Tag system-mistake" at bounding box center [367, 80] width 72 height 21
click at [226, 82] on button "Tag" at bounding box center [223, 80] width 45 height 21
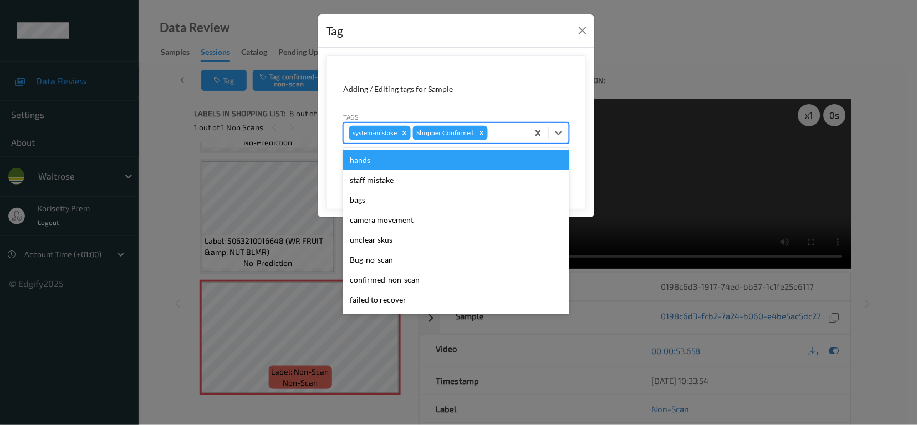
click at [511, 134] on div at bounding box center [506, 132] width 33 height 13
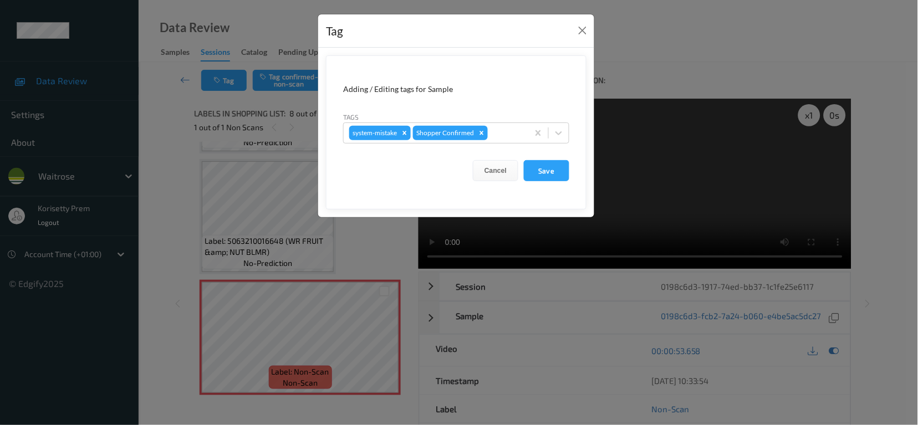
click at [672, 135] on div "Tag Adding / Editing tags for Sample Tags system-mistake Shopper Confirmed Canc…" at bounding box center [459, 212] width 918 height 425
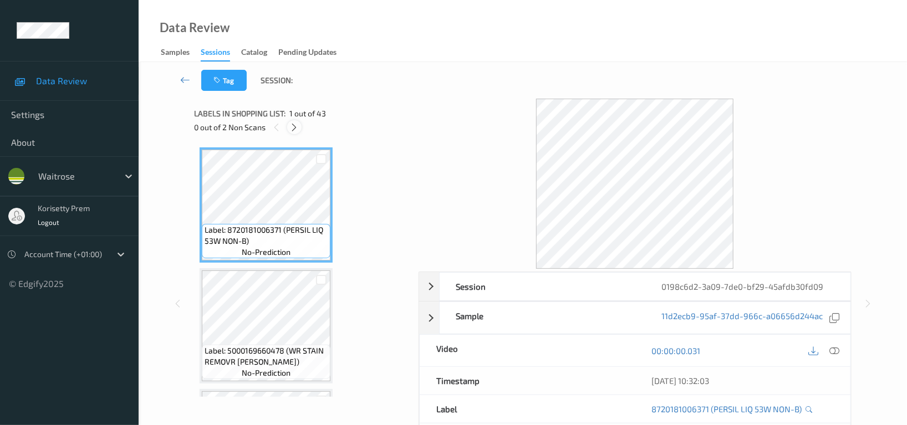
click at [297, 127] on icon at bounding box center [294, 127] width 9 height 10
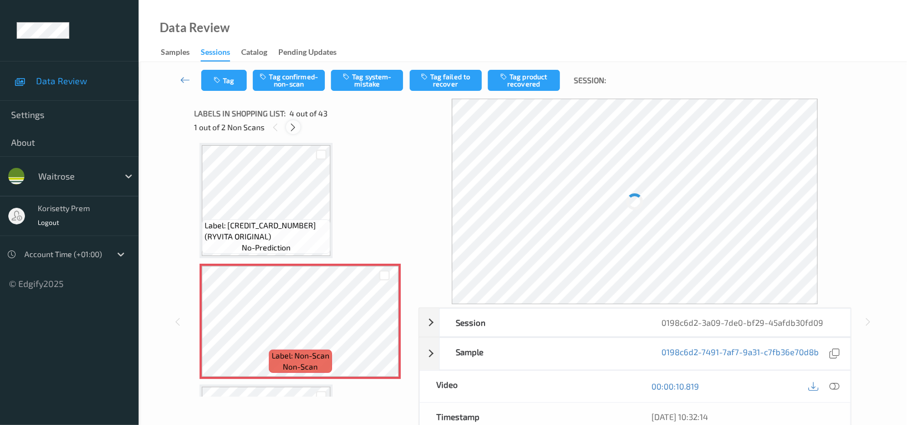
click at [289, 127] on icon at bounding box center [293, 127] width 9 height 10
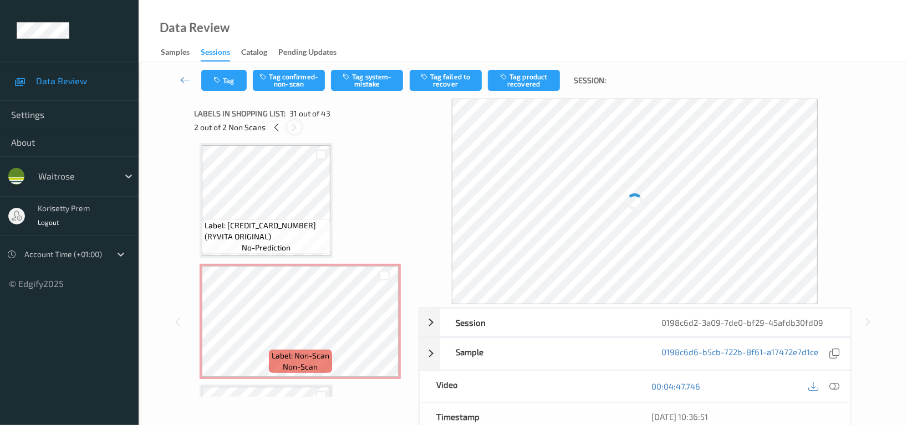
scroll to position [3498, 0]
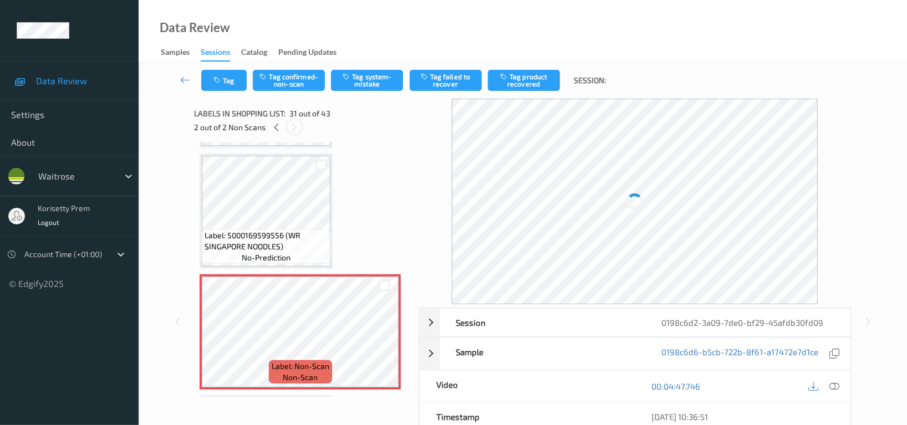
click at [290, 127] on icon at bounding box center [294, 127] width 9 height 10
click at [277, 127] on icon at bounding box center [276, 127] width 9 height 10
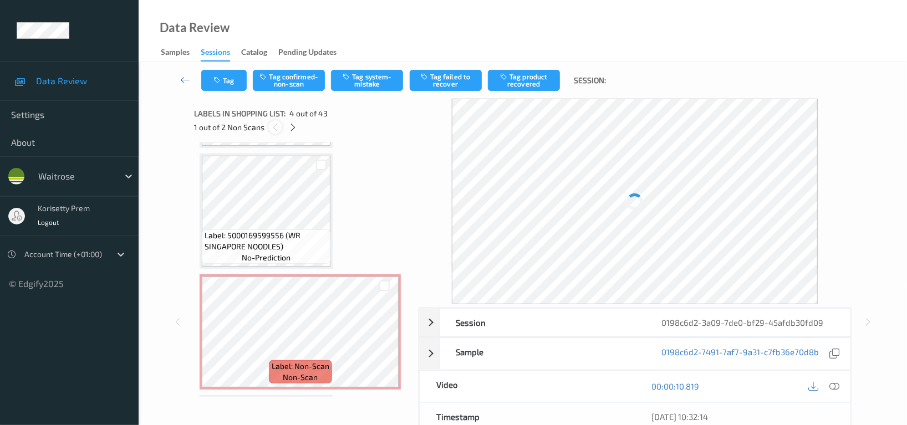
scroll to position [246, 0]
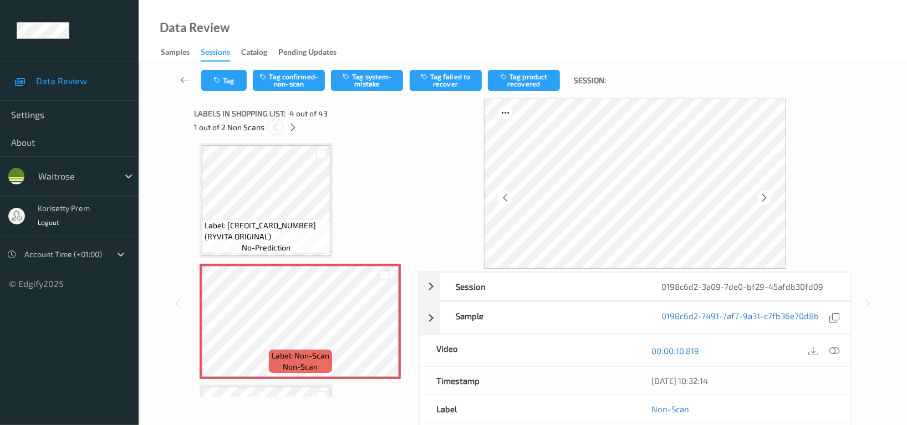
click at [277, 127] on icon at bounding box center [274, 127] width 9 height 10
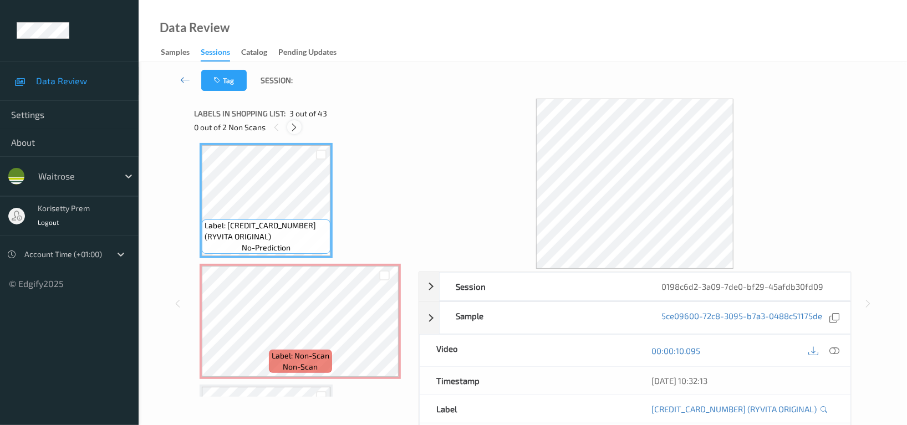
click at [297, 125] on icon at bounding box center [294, 127] width 9 height 10
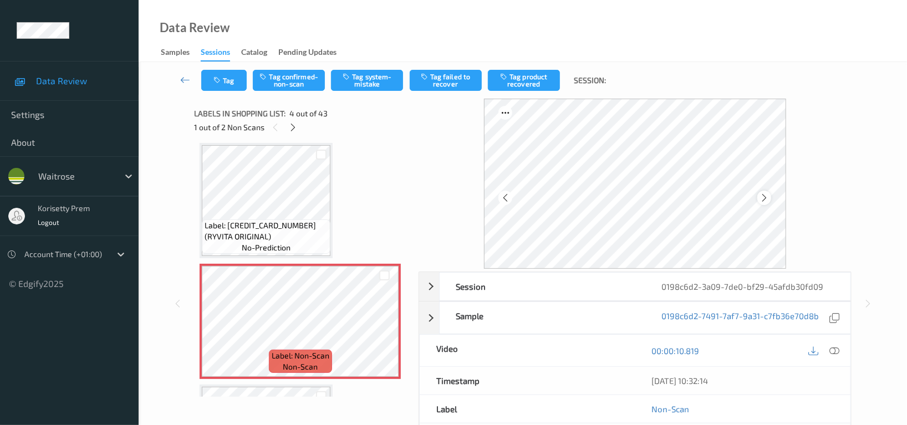
click at [764, 196] on icon at bounding box center [763, 198] width 9 height 10
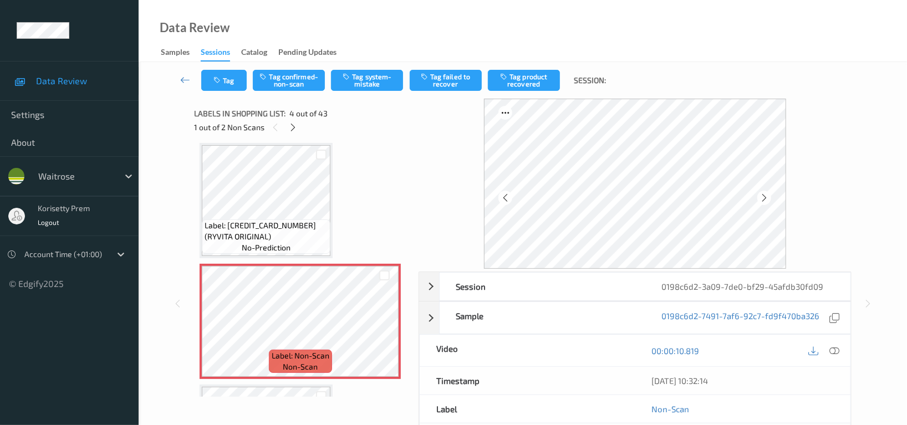
click at [764, 196] on icon at bounding box center [763, 198] width 9 height 10
drag, startPoint x: 296, startPoint y: 127, endPoint x: 305, endPoint y: 134, distance: 10.8
click at [295, 127] on icon at bounding box center [293, 127] width 9 height 10
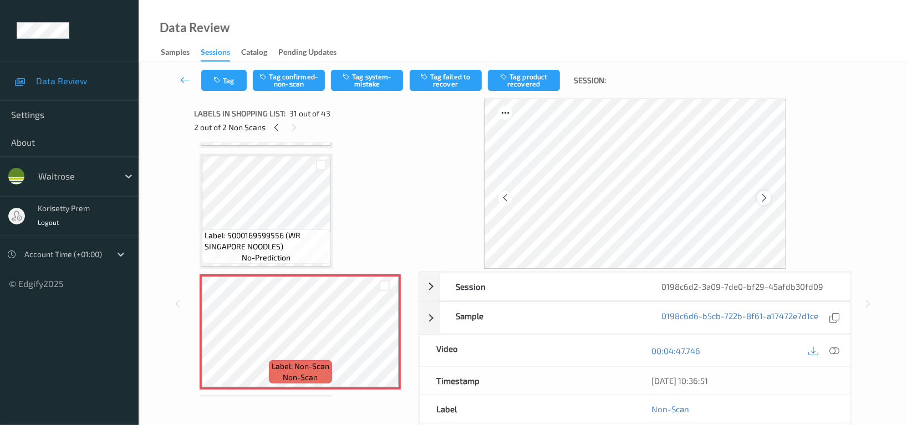
click at [763, 201] on icon at bounding box center [763, 198] width 9 height 10
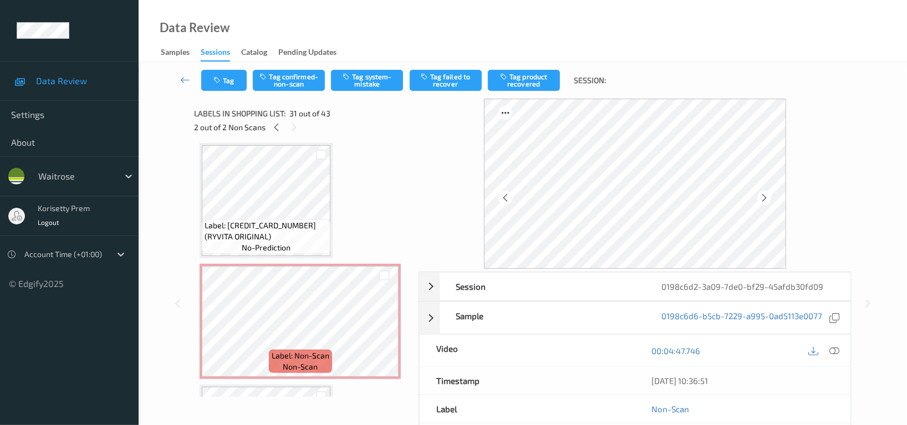
scroll to position [172, 0]
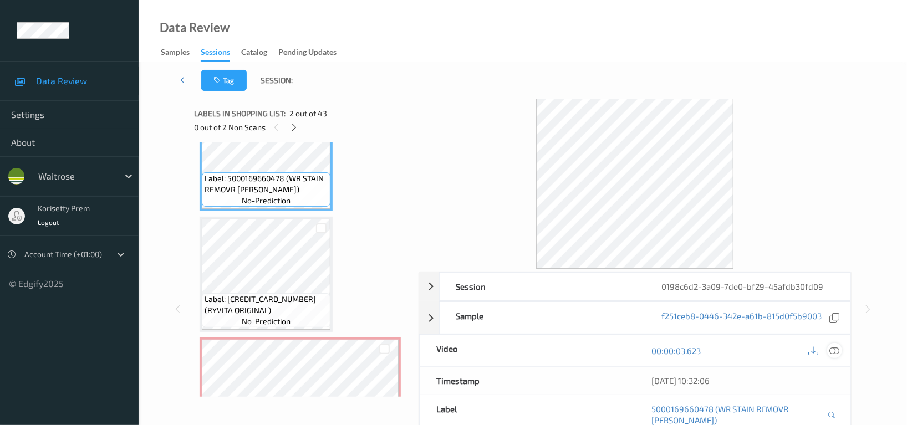
click at [834, 352] on icon at bounding box center [834, 351] width 10 height 10
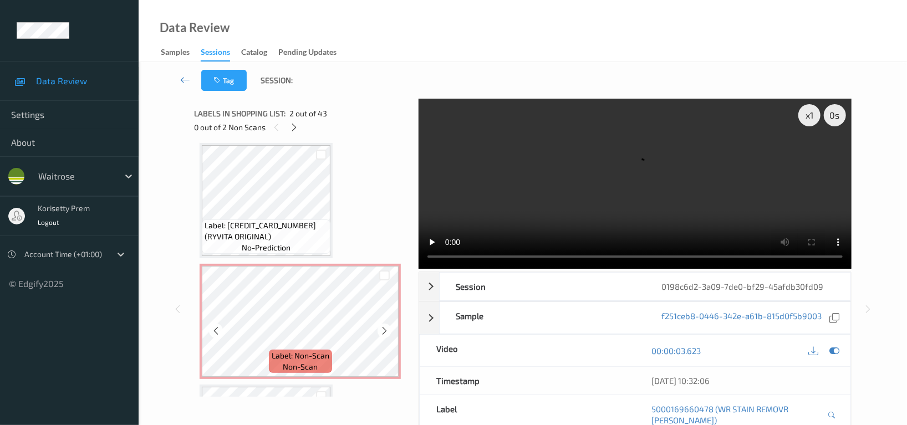
scroll to position [394, 0]
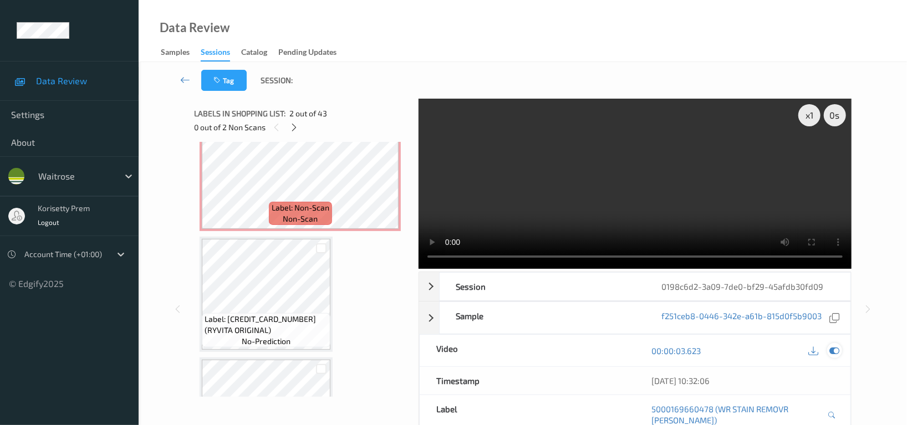
click at [831, 346] on icon at bounding box center [834, 351] width 10 height 10
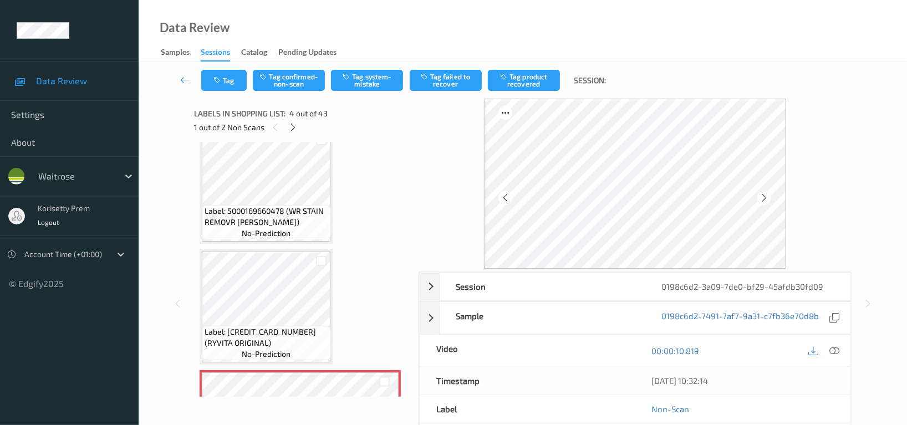
scroll to position [99, 0]
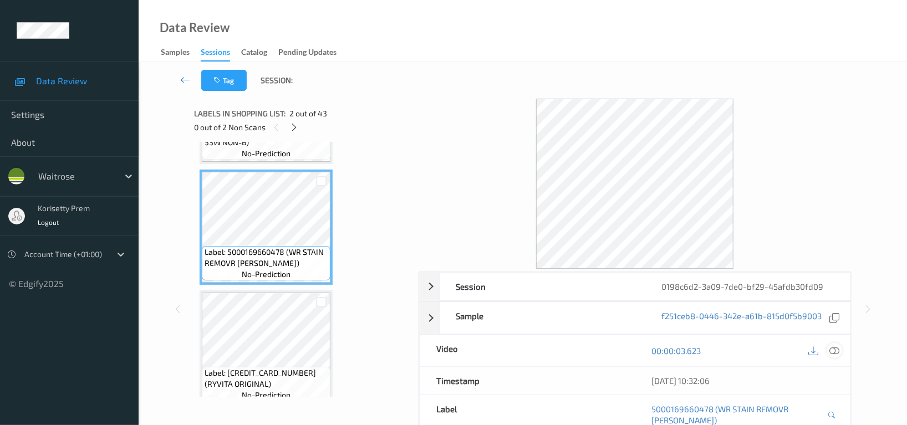
click at [836, 347] on icon at bounding box center [834, 351] width 10 height 10
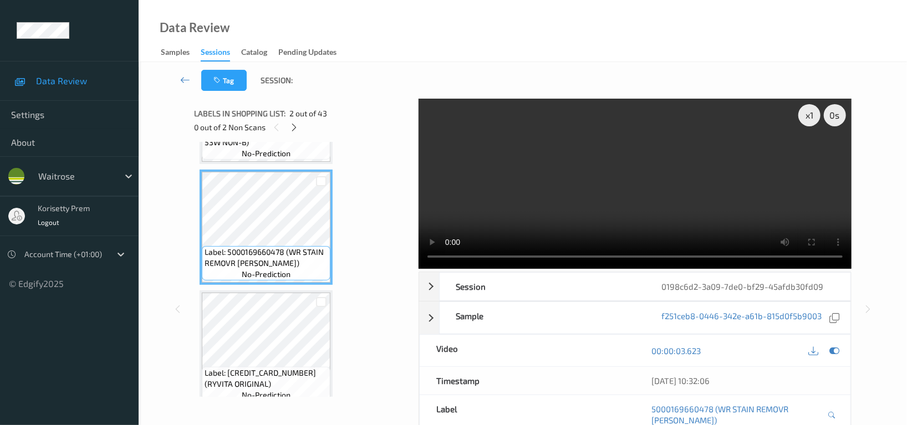
click at [600, 202] on video at bounding box center [634, 184] width 433 height 170
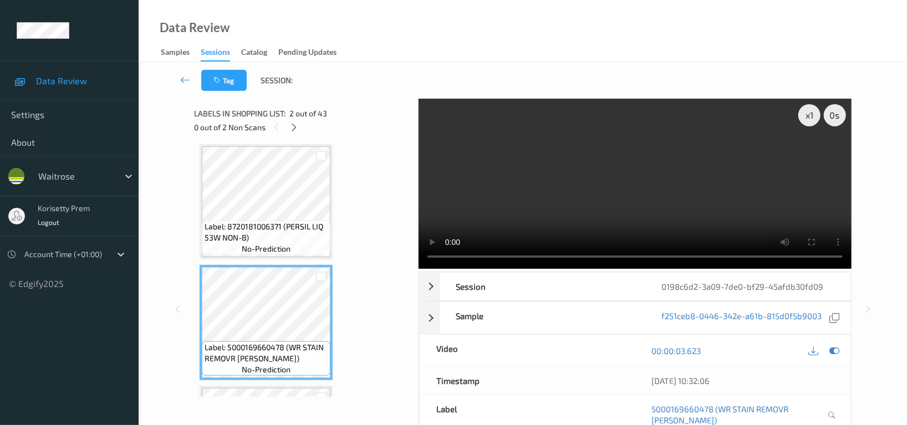
scroll to position [0, 0]
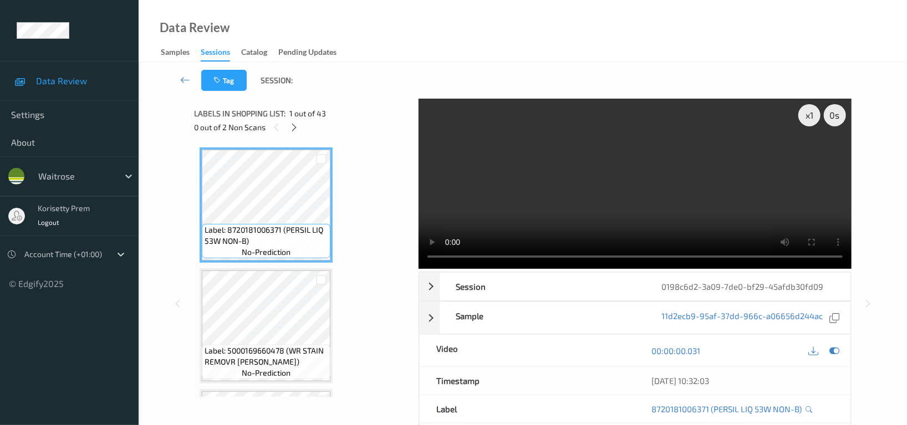
click at [528, 185] on video at bounding box center [634, 184] width 433 height 170
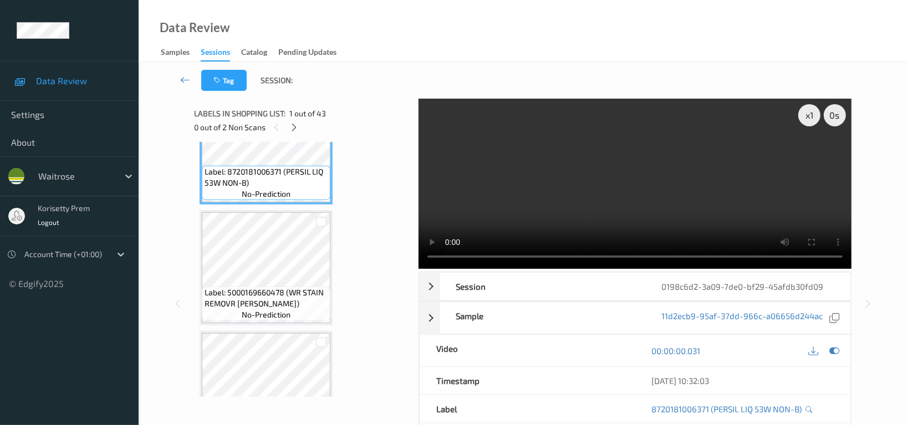
scroll to position [147, 0]
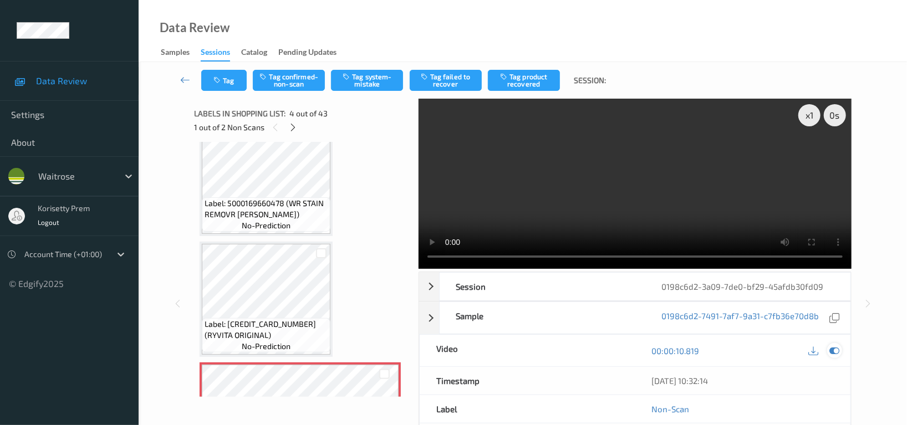
click at [837, 352] on icon at bounding box center [834, 351] width 10 height 10
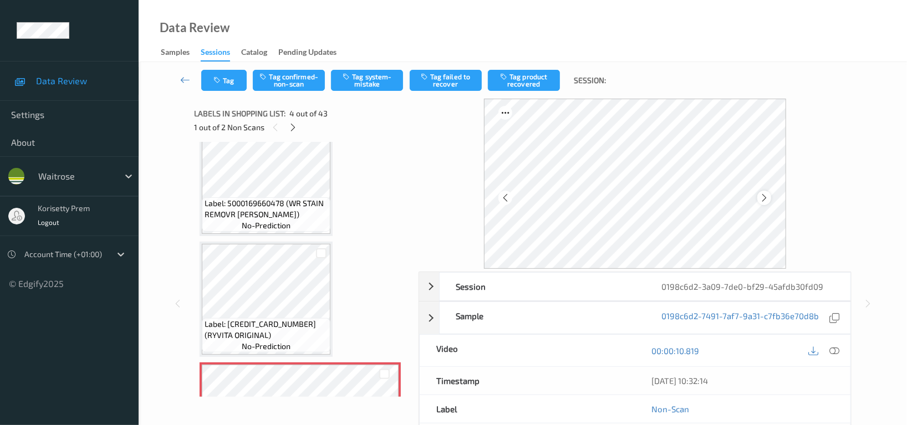
click at [762, 201] on icon at bounding box center [763, 198] width 9 height 10
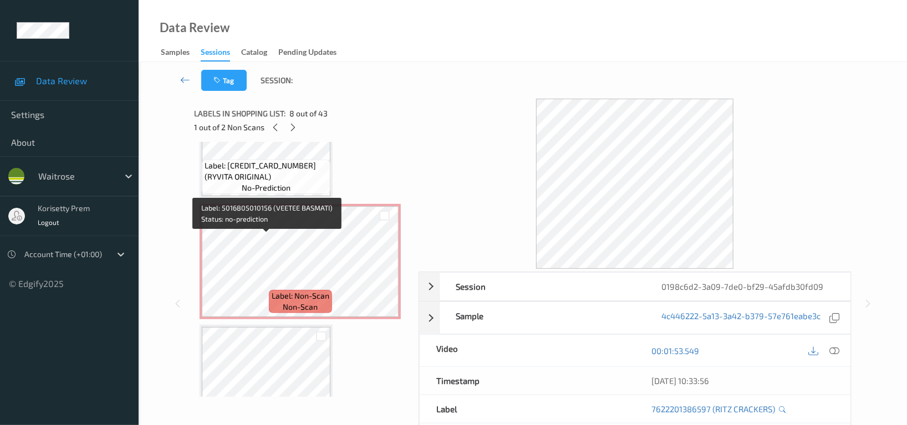
scroll to position [295, 0]
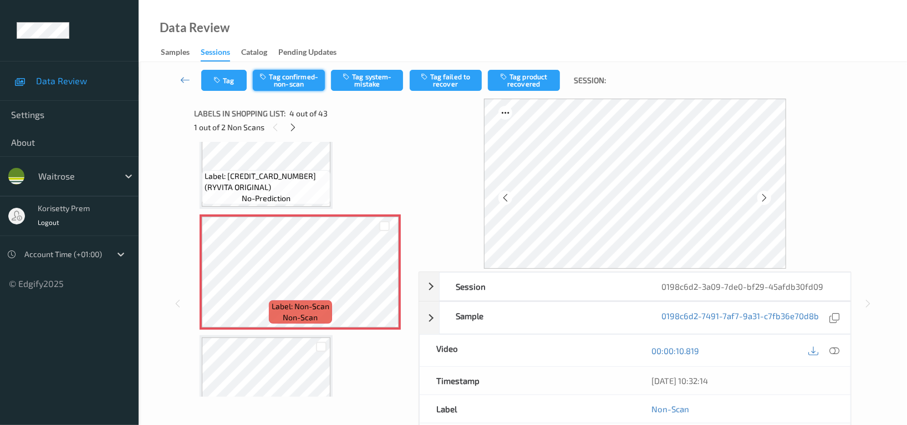
click at [284, 84] on button "Tag confirmed-non-scan" at bounding box center [289, 80] width 72 height 21
click at [526, 73] on button "Tag product recovered" at bounding box center [524, 80] width 72 height 21
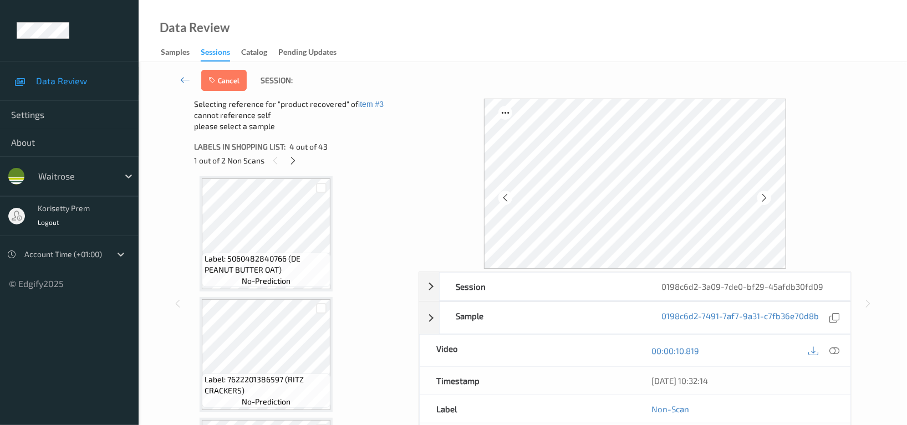
scroll to position [739, 0]
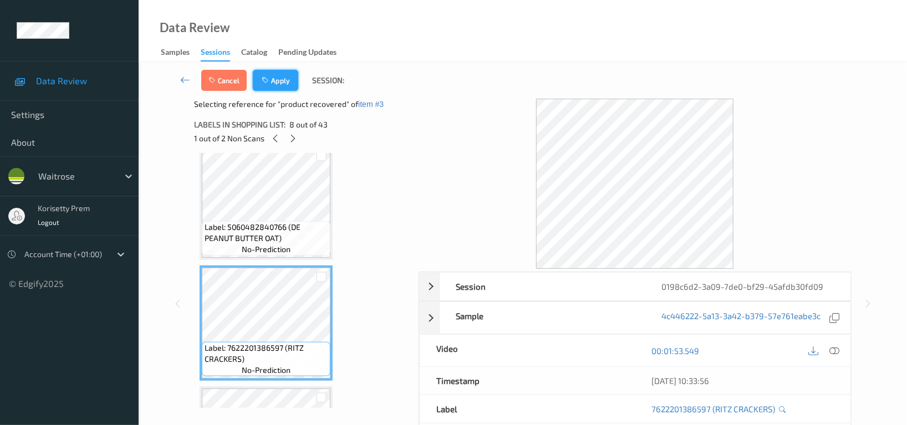
click at [273, 88] on button "Apply" at bounding box center [275, 80] width 45 height 21
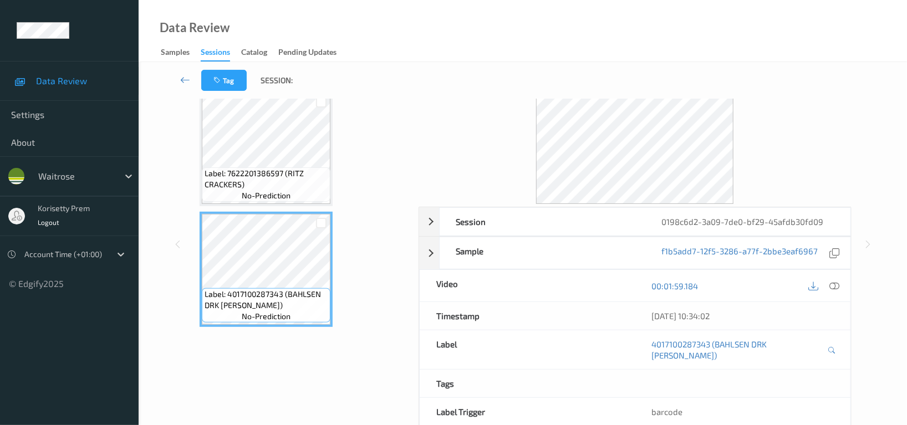
scroll to position [0, 0]
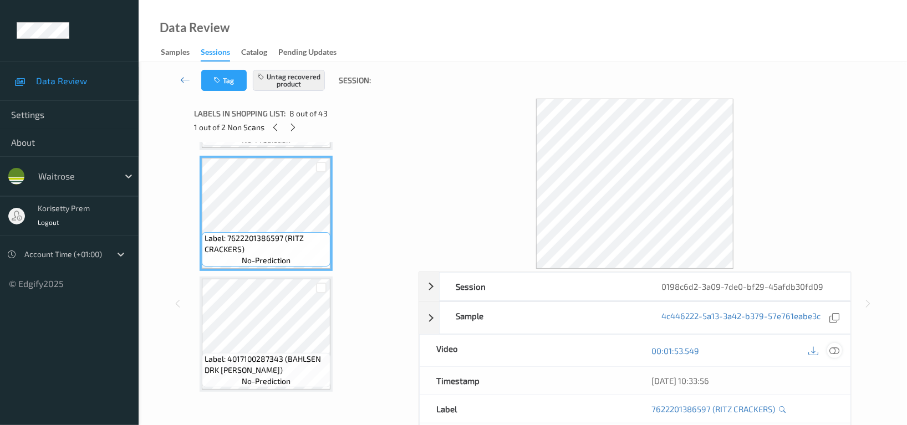
click at [827, 351] on div at bounding box center [834, 350] width 15 height 15
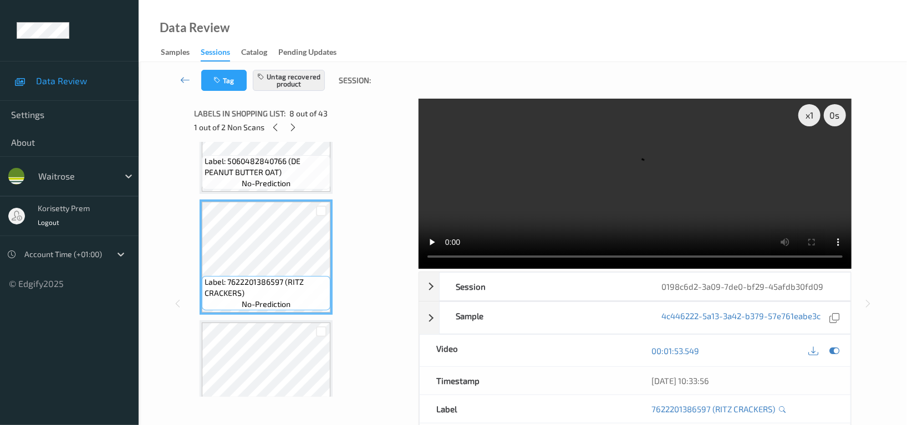
scroll to position [616, 0]
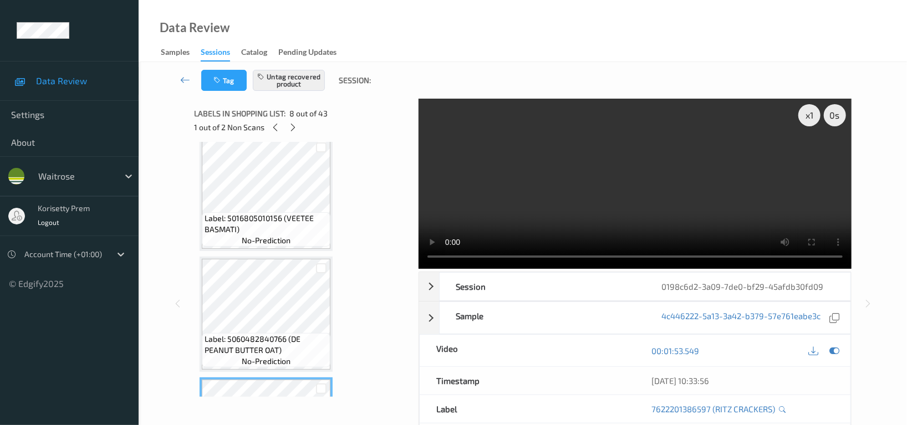
click at [620, 186] on video at bounding box center [634, 184] width 433 height 170
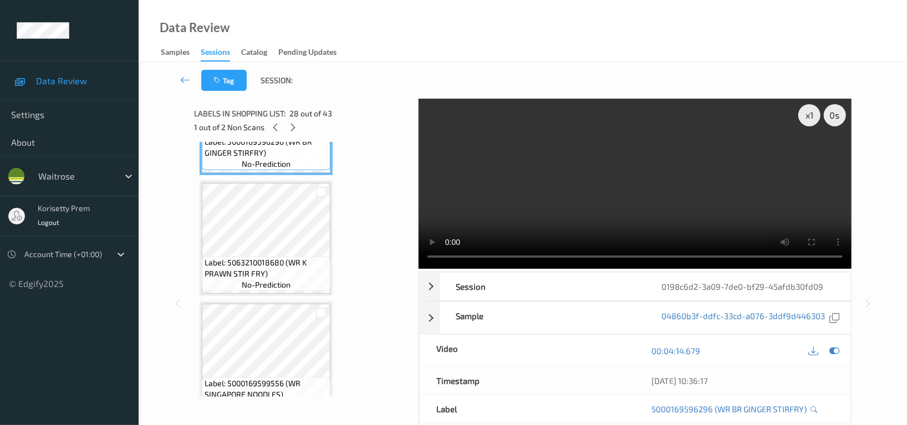
scroll to position [3424, 0]
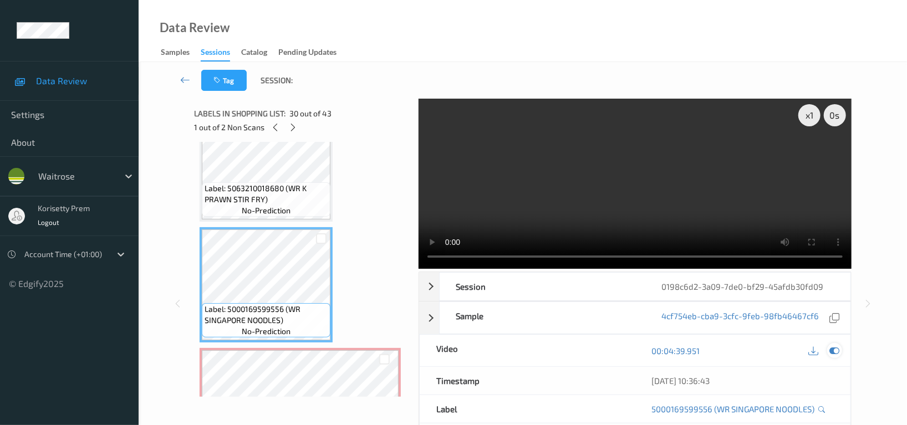
click at [834, 351] on icon at bounding box center [834, 351] width 10 height 10
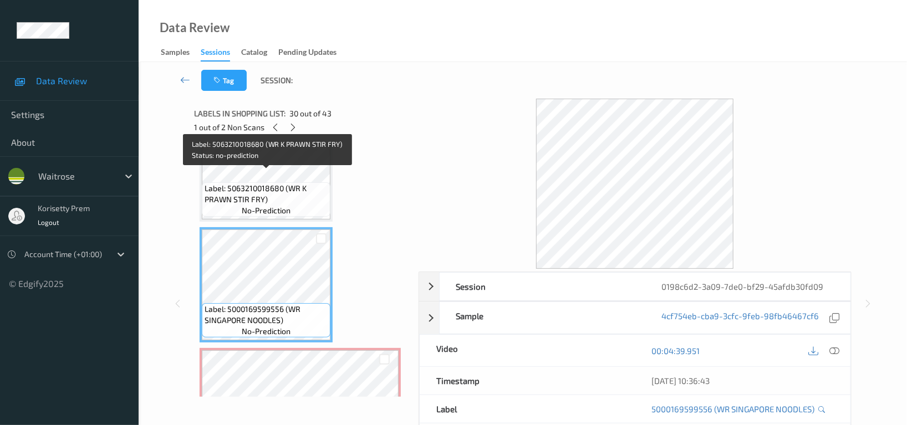
click at [264, 183] on span "Label: 5063210018680 (WR K PRAWN STIR FRY)" at bounding box center [266, 194] width 123 height 22
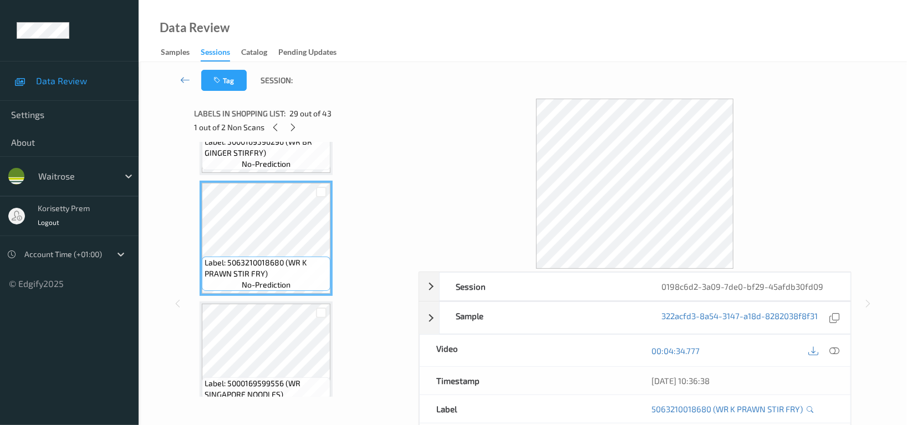
scroll to position [3276, 0]
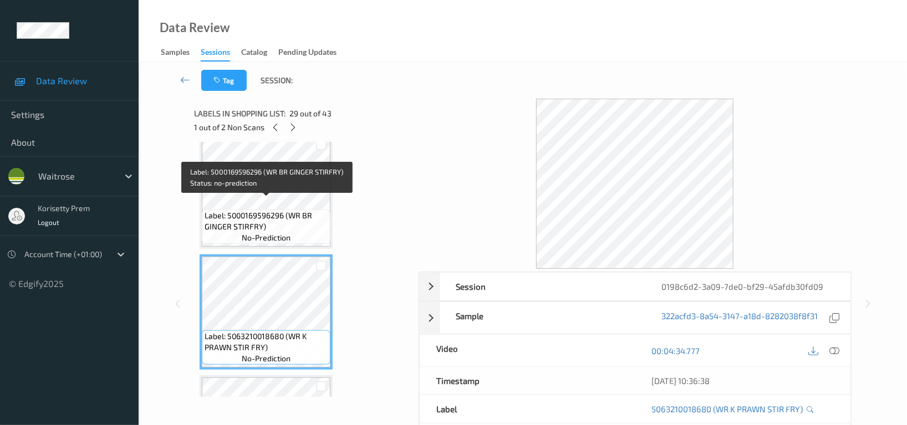
click at [282, 210] on span "Label: 5000169596296 (WR BR GINGER STIRFRY)" at bounding box center [266, 221] width 123 height 22
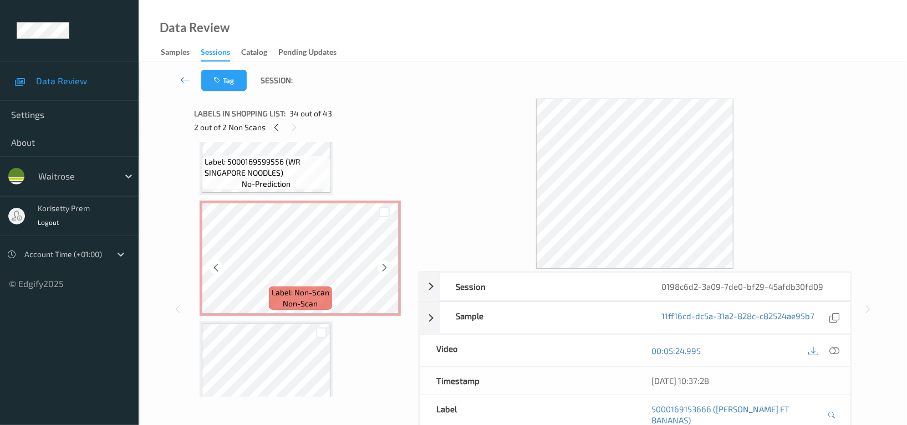
scroll to position [3498, 0]
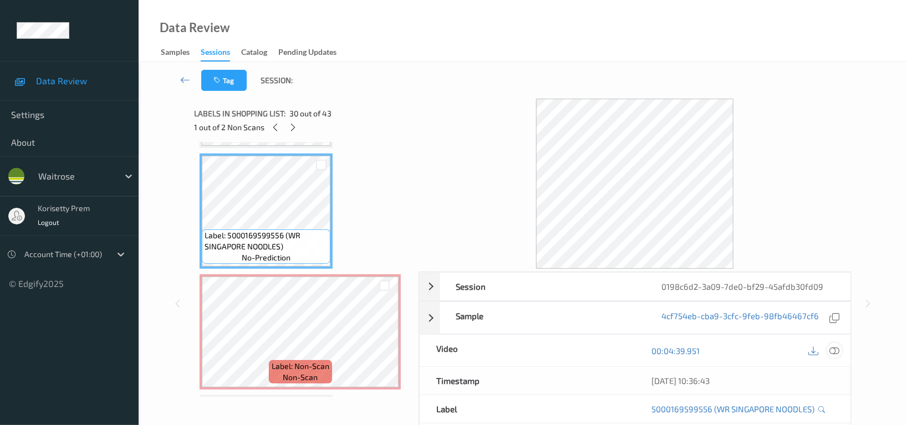
click at [830, 349] on icon at bounding box center [834, 351] width 10 height 10
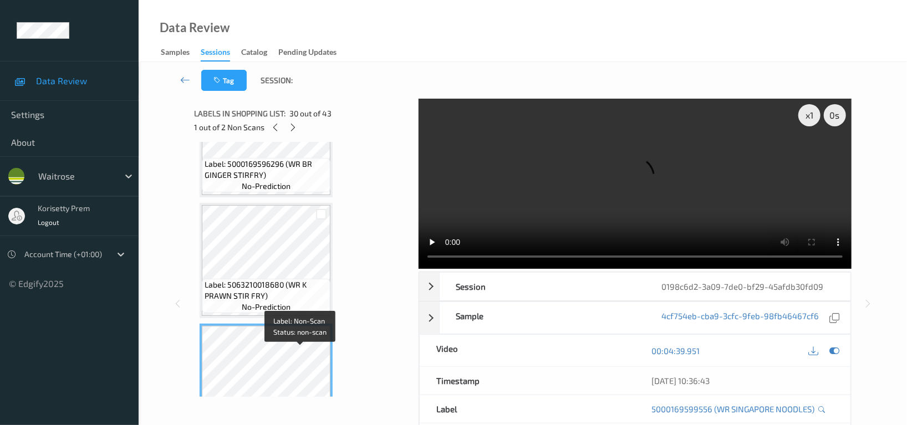
scroll to position [3276, 0]
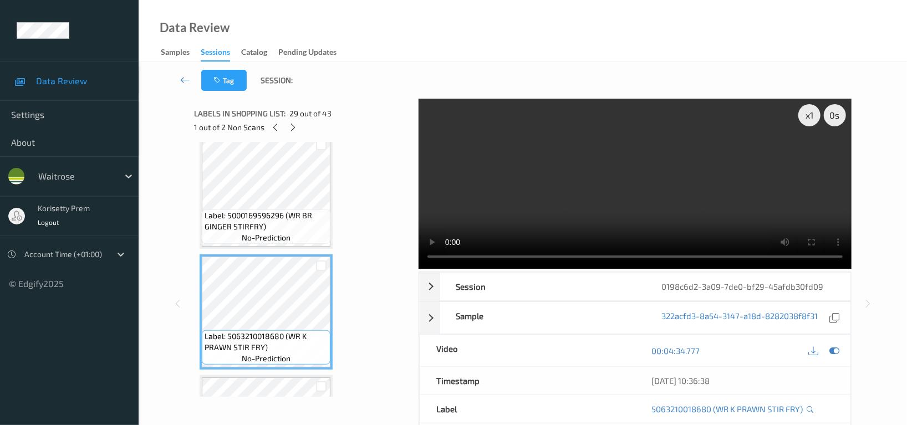
click at [596, 218] on video at bounding box center [634, 184] width 433 height 170
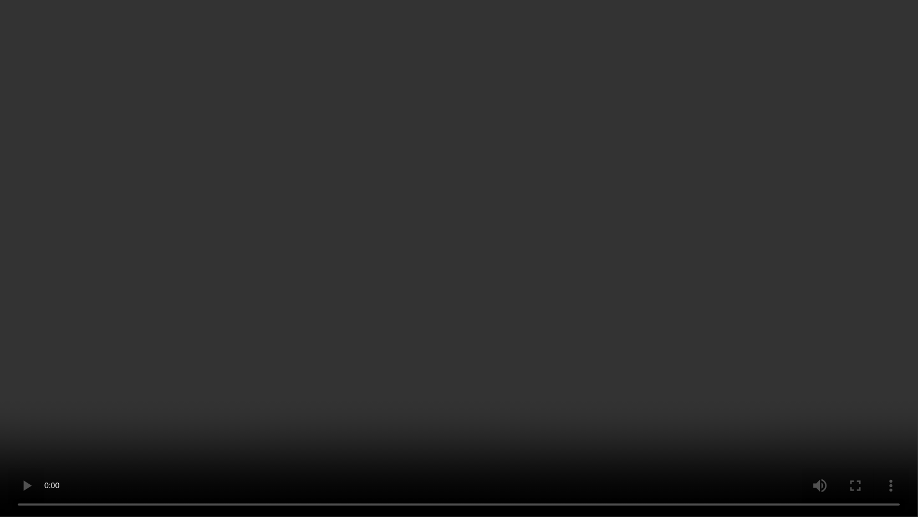
click at [554, 372] on video at bounding box center [459, 258] width 918 height 517
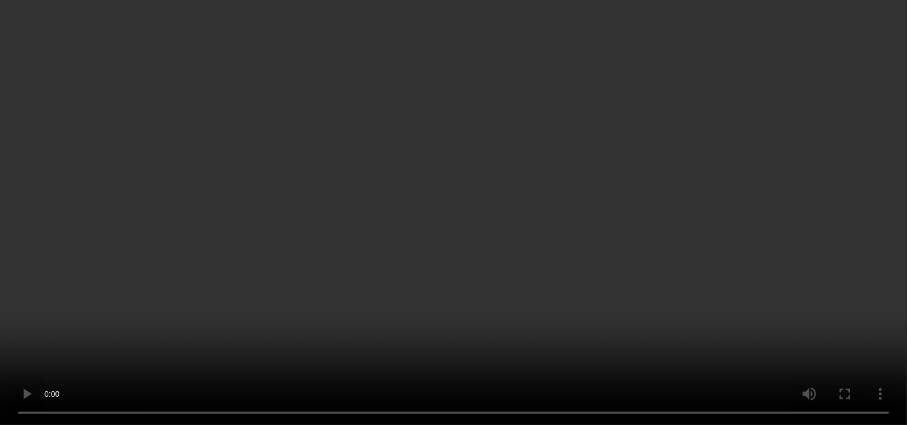
scroll to position [3646, 0]
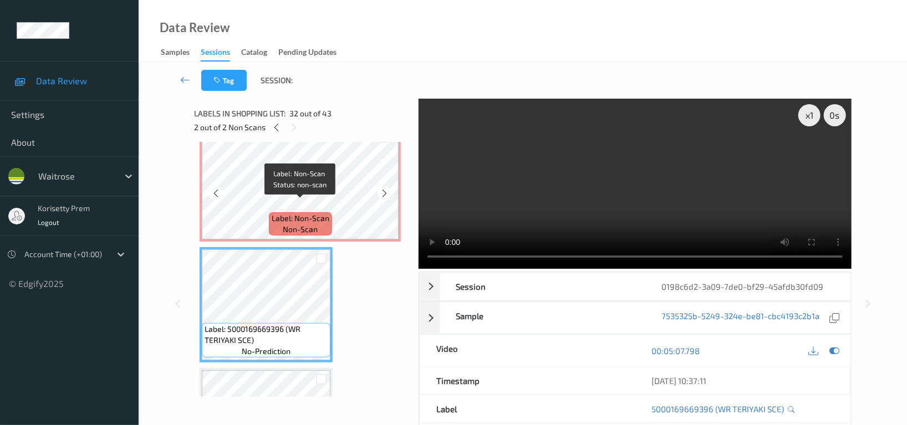
click at [270, 212] on div "Label: Non-Scan non-scan" at bounding box center [300, 223] width 63 height 23
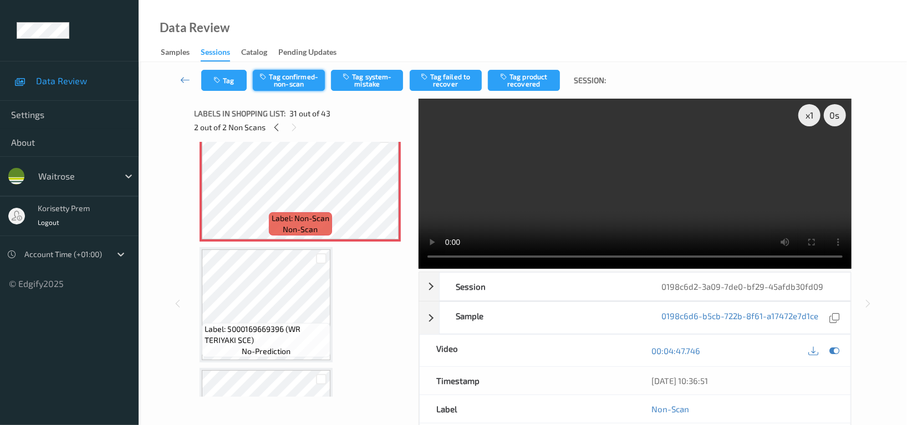
click at [283, 80] on button "Tag confirmed-non-scan" at bounding box center [289, 80] width 72 height 21
click at [525, 75] on button "Tag product recovered" at bounding box center [524, 80] width 72 height 21
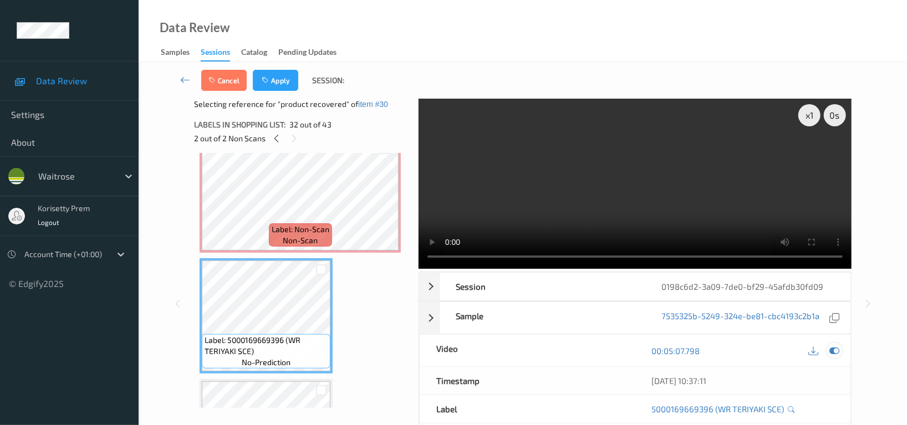
click at [835, 350] on icon at bounding box center [834, 351] width 10 height 10
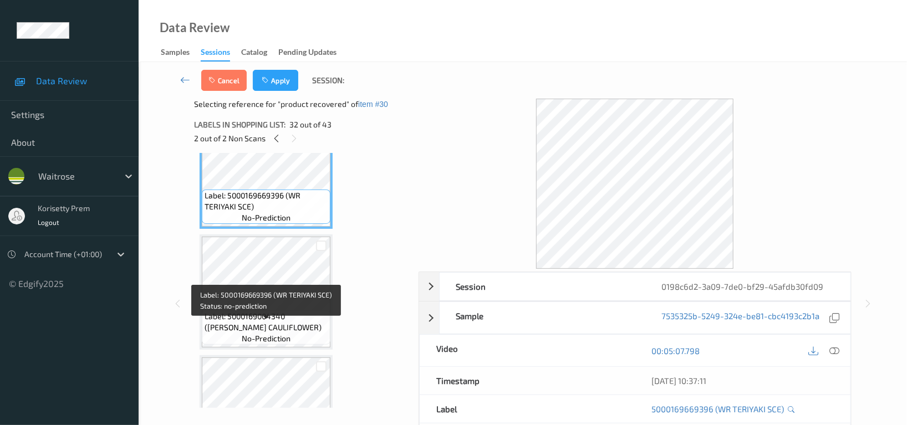
scroll to position [3793, 0]
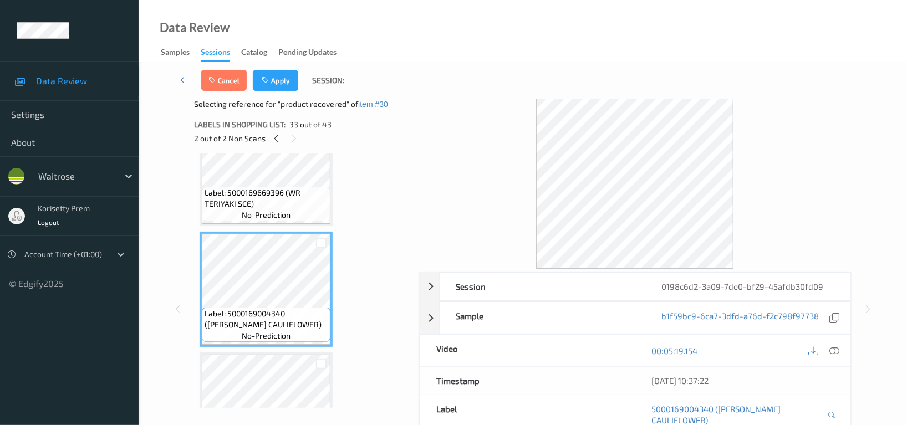
click at [262, 187] on span "Label: 5000169669396 (WR TERIYAKI SCE)" at bounding box center [266, 198] width 123 height 22
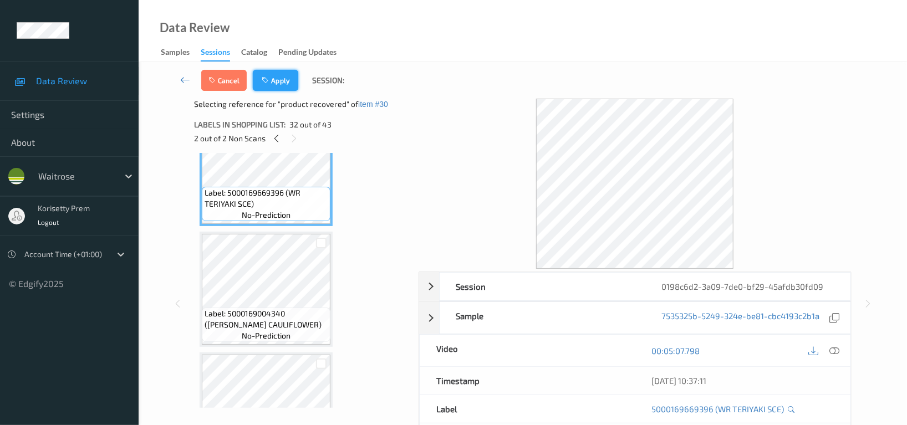
click at [268, 77] on icon "button" at bounding box center [266, 80] width 9 height 8
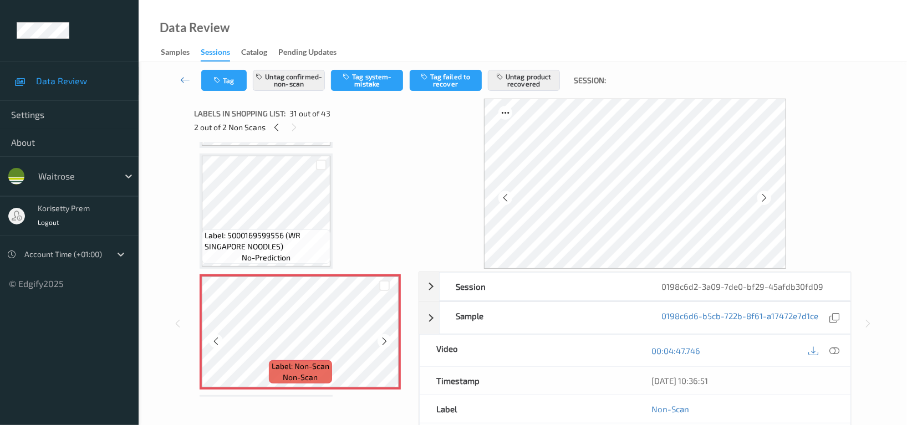
scroll to position [3571, 0]
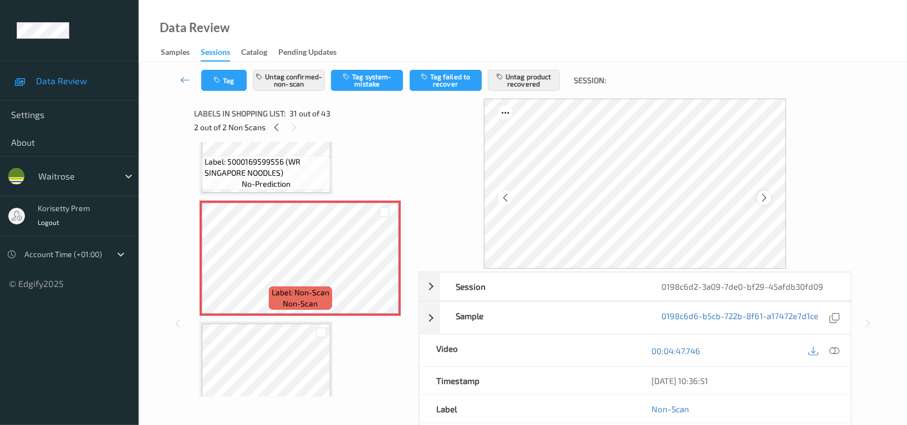
click at [769, 196] on icon at bounding box center [763, 198] width 9 height 10
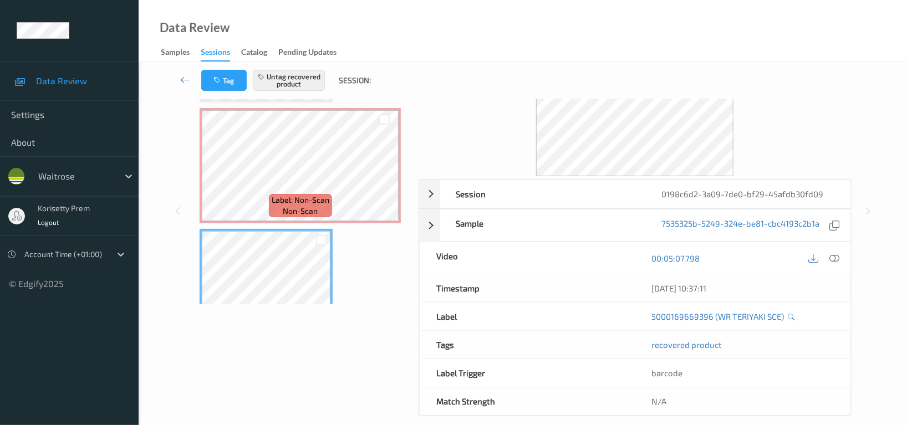
scroll to position [34, 0]
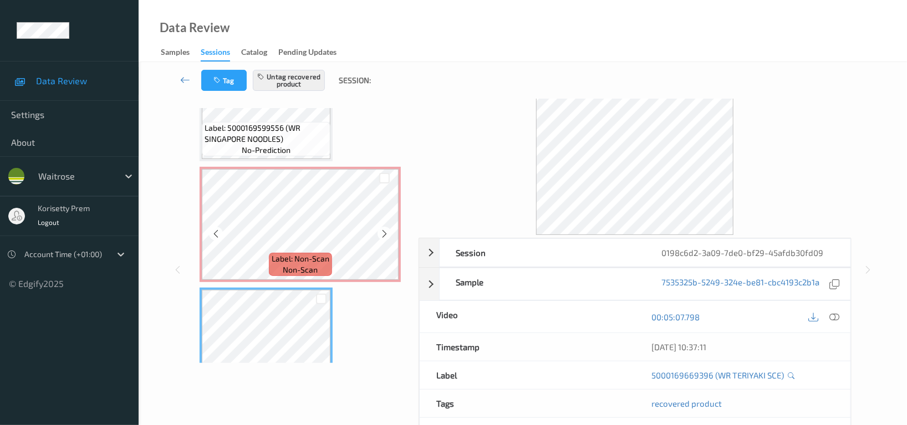
click at [273, 253] on span "Label: Non-Scan" at bounding box center [301, 258] width 58 height 11
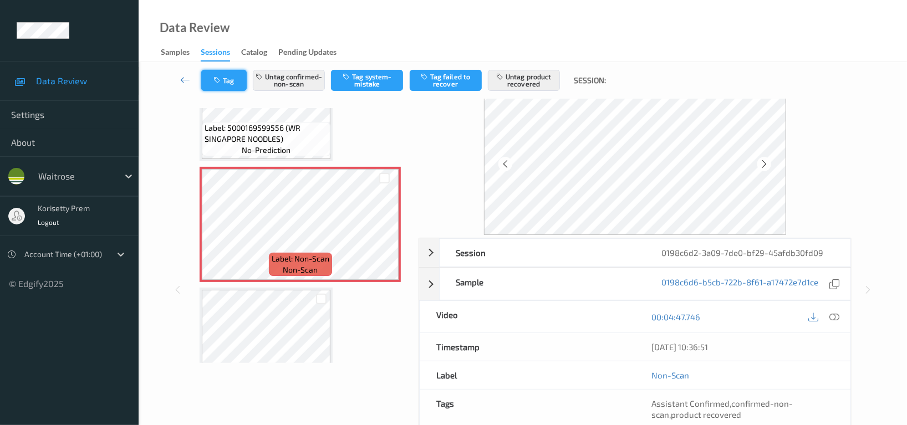
click at [231, 79] on button "Tag" at bounding box center [223, 80] width 45 height 21
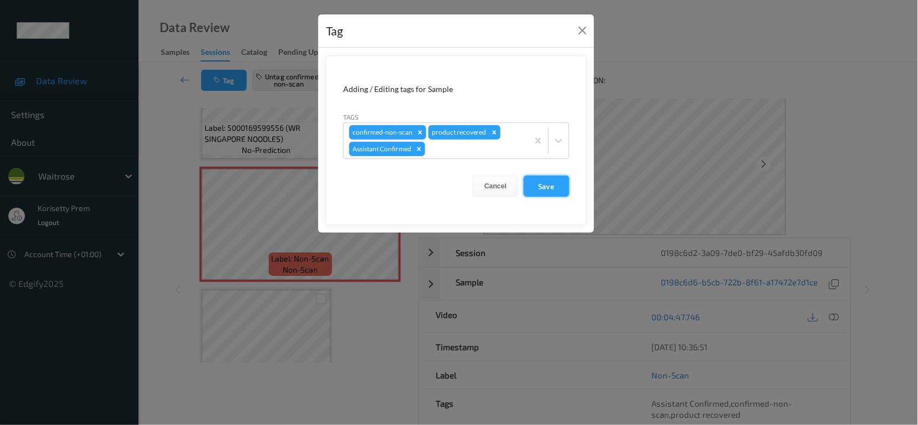
click at [540, 181] on button "Save" at bounding box center [546, 186] width 45 height 21
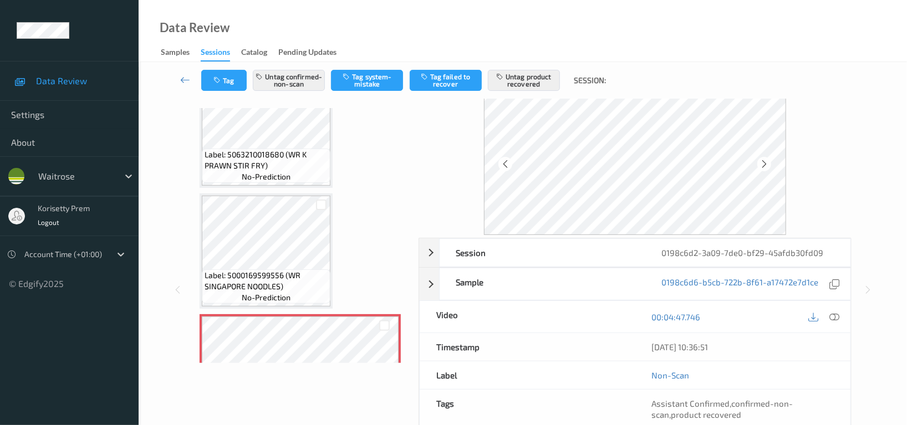
scroll to position [0, 0]
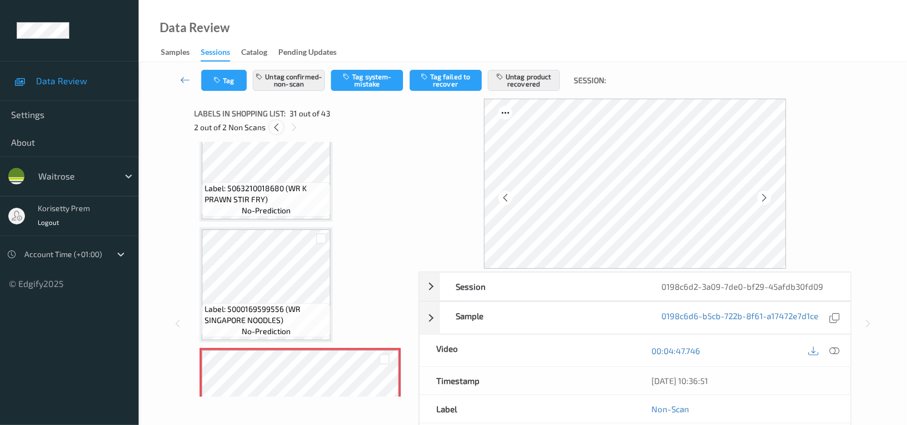
click at [277, 127] on icon at bounding box center [276, 127] width 9 height 10
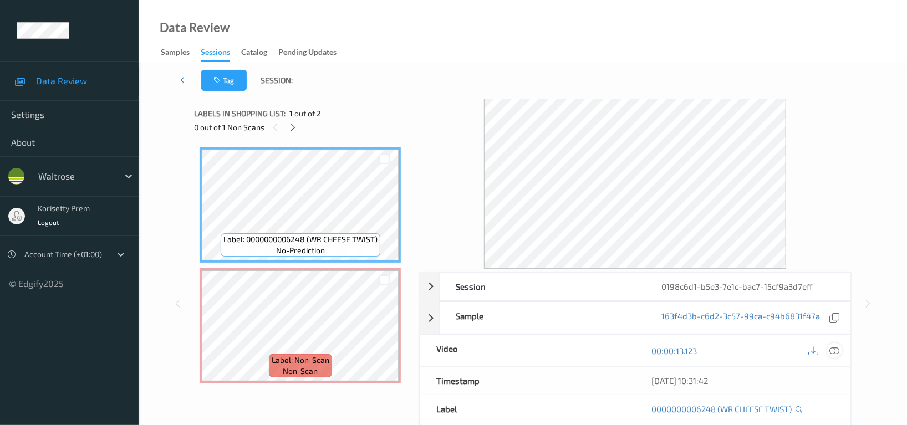
click at [832, 353] on icon at bounding box center [834, 351] width 10 height 10
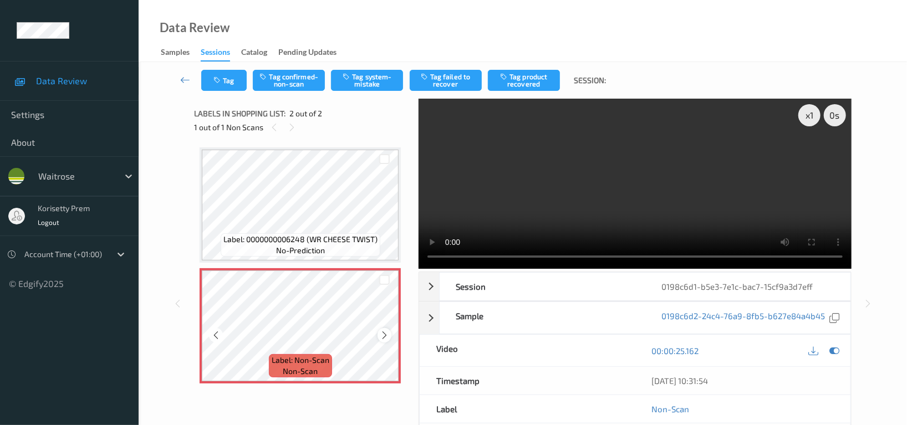
click at [387, 338] on icon at bounding box center [384, 335] width 9 height 10
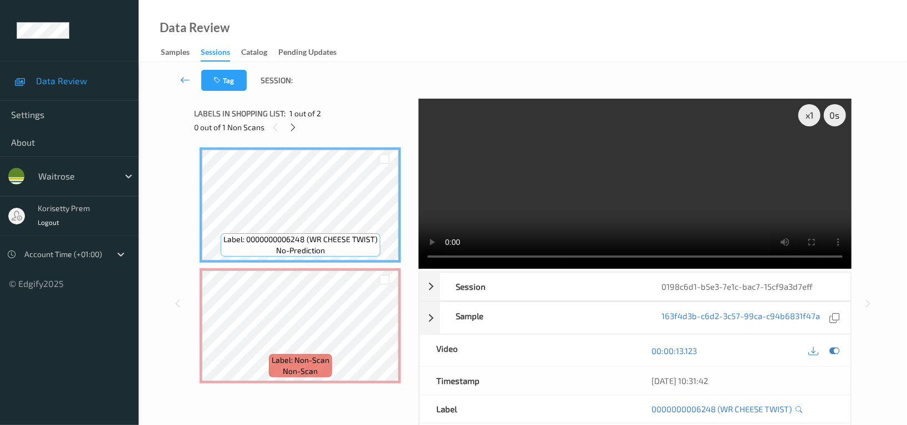
click at [545, 178] on video at bounding box center [634, 184] width 433 height 170
click at [606, 181] on video at bounding box center [634, 184] width 433 height 170
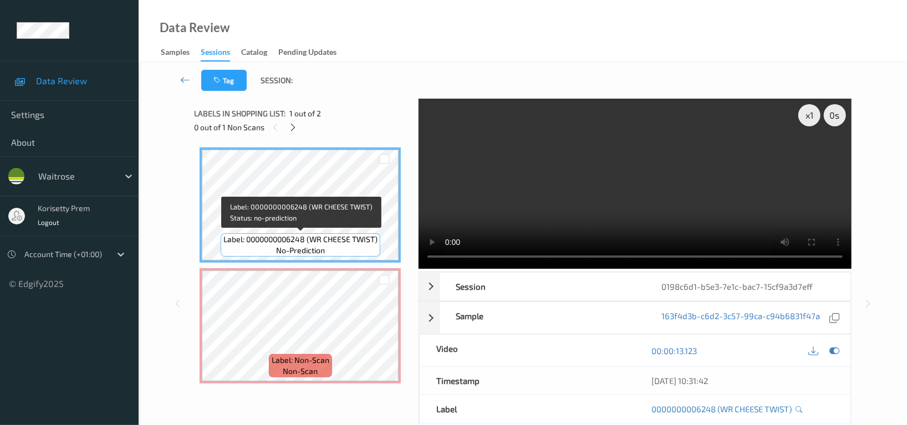
drag, startPoint x: 309, startPoint y: 241, endPoint x: 376, endPoint y: 237, distance: 67.7
click at [376, 237] on span "Label: 0000000006248 (WR CHEESE TWIST)" at bounding box center [300, 239] width 154 height 11
drag, startPoint x: 310, startPoint y: 241, endPoint x: 376, endPoint y: 241, distance: 66.5
click at [376, 241] on span "Label: 0000000006248 (WR CHEESE TWIST)" at bounding box center [300, 239] width 154 height 11
copy span "WR CHEESE TWIST)"
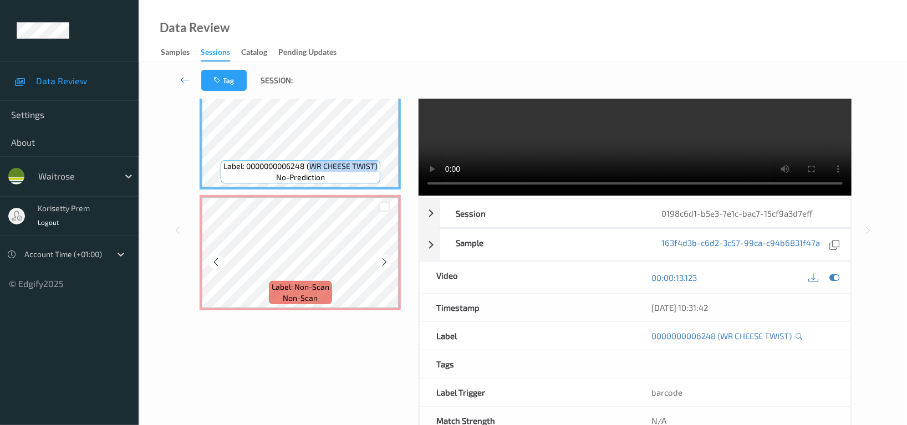
scroll to position [74, 0]
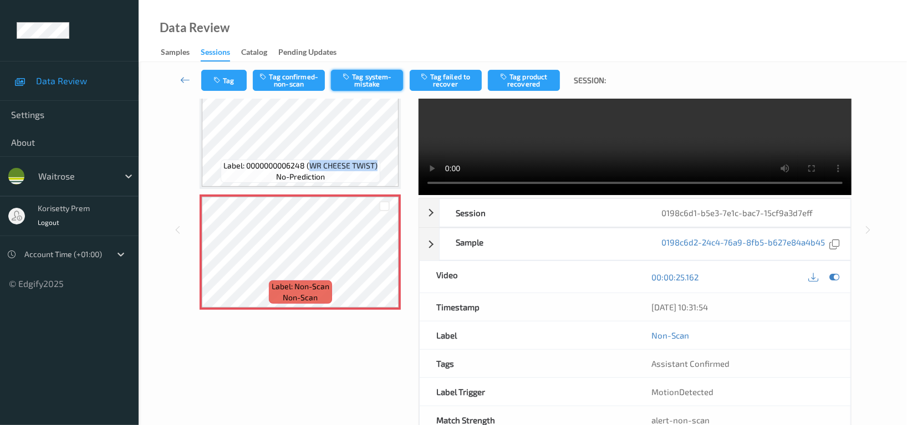
click at [379, 77] on button "Tag system-mistake" at bounding box center [367, 80] width 72 height 21
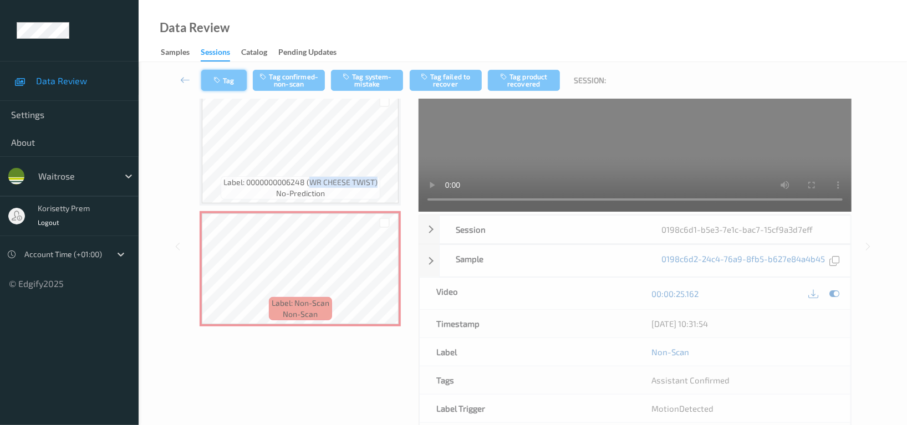
click at [223, 78] on button "Tag" at bounding box center [223, 80] width 45 height 21
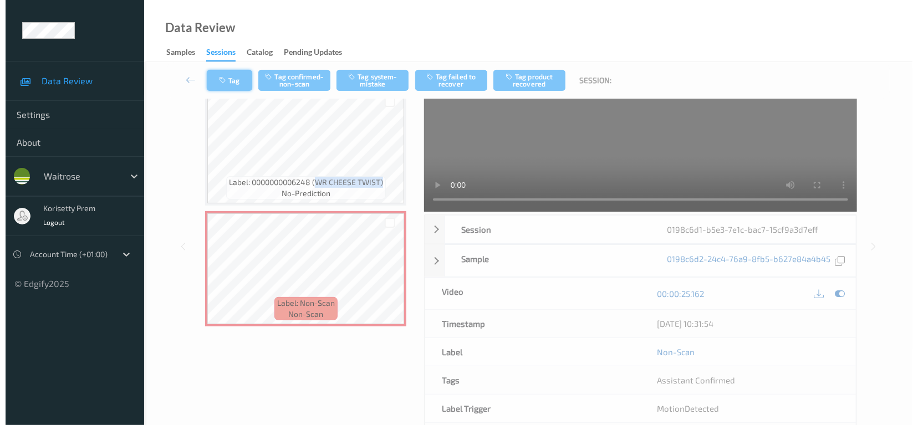
scroll to position [21, 0]
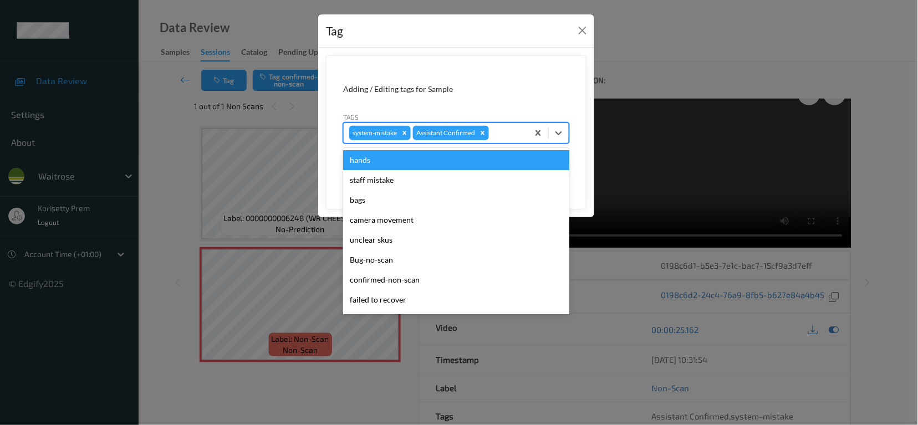
click at [509, 135] on div at bounding box center [507, 132] width 32 height 13
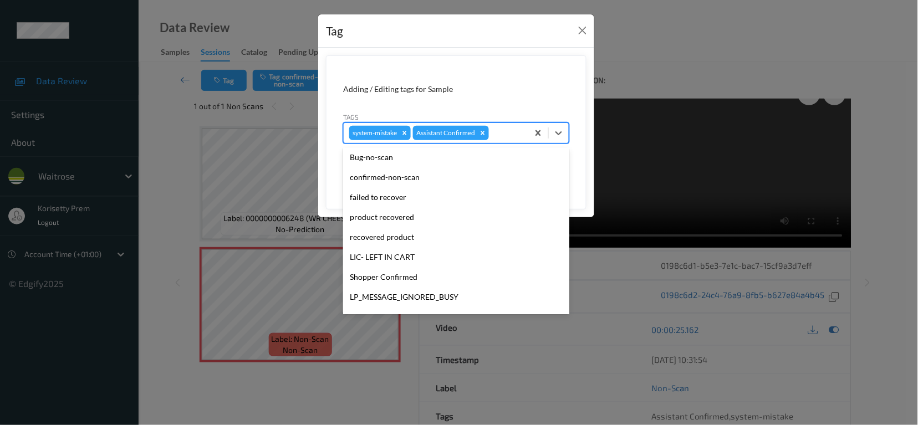
scroll to position [217, 0]
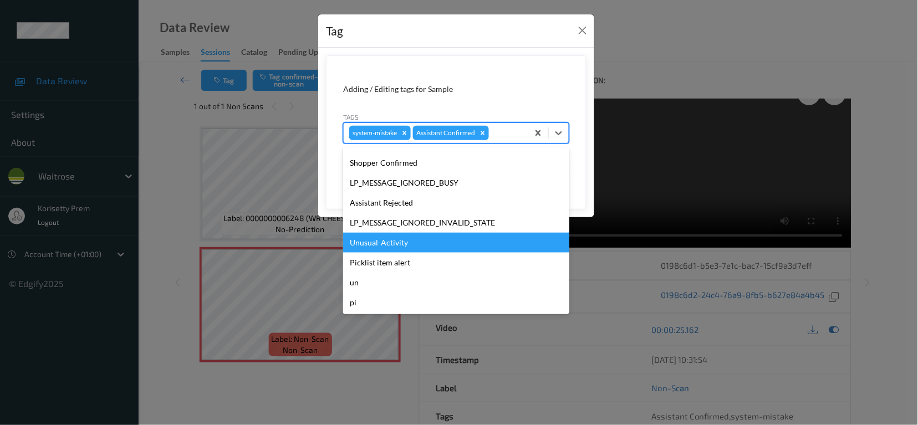
click at [387, 238] on div "Unusual-Activity" at bounding box center [456, 243] width 226 height 20
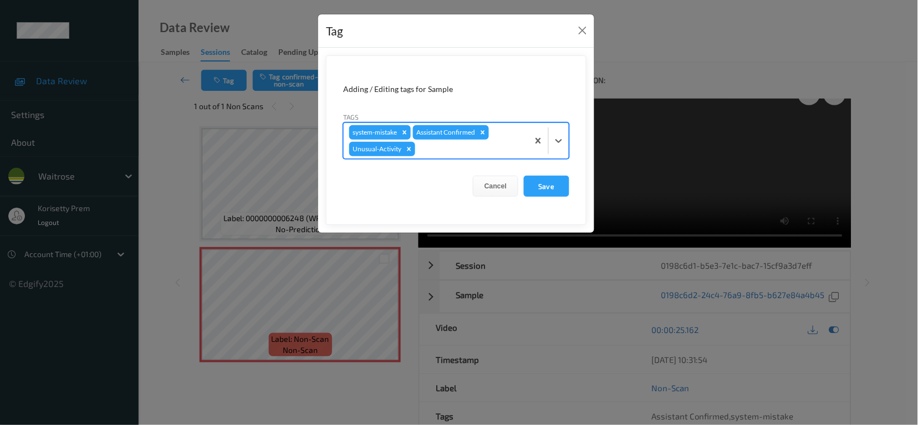
click at [451, 149] on div at bounding box center [469, 148] width 105 height 13
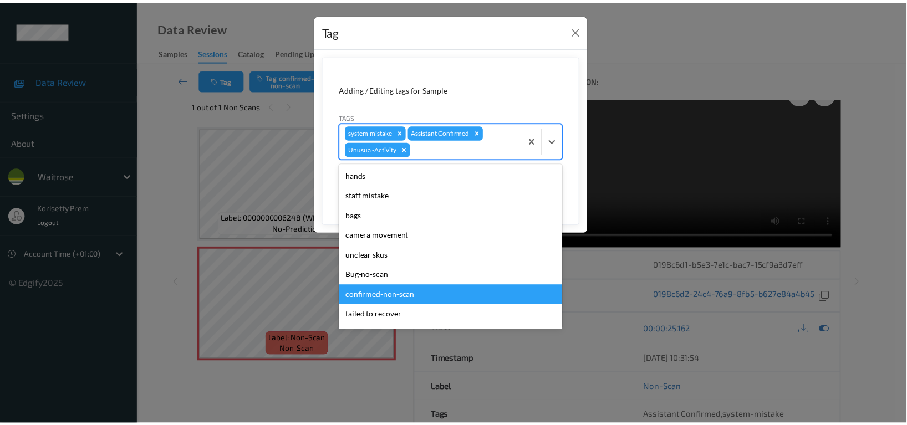
scroll to position [197, 0]
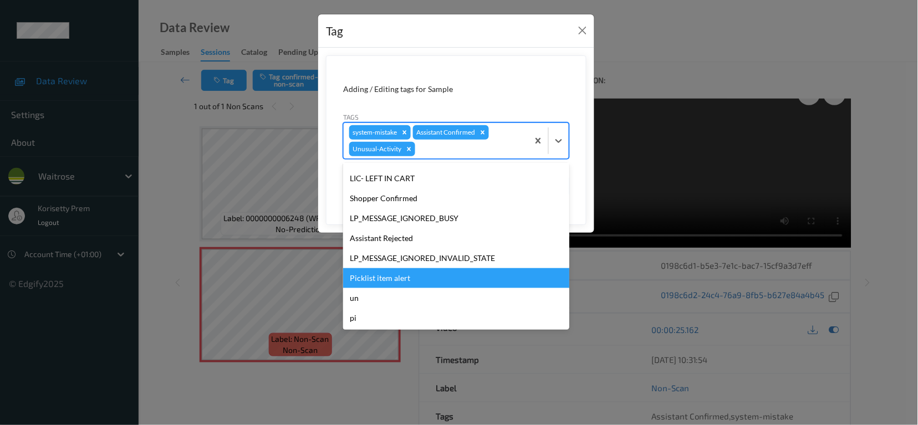
click at [380, 276] on div "Picklist item alert" at bounding box center [456, 278] width 226 height 20
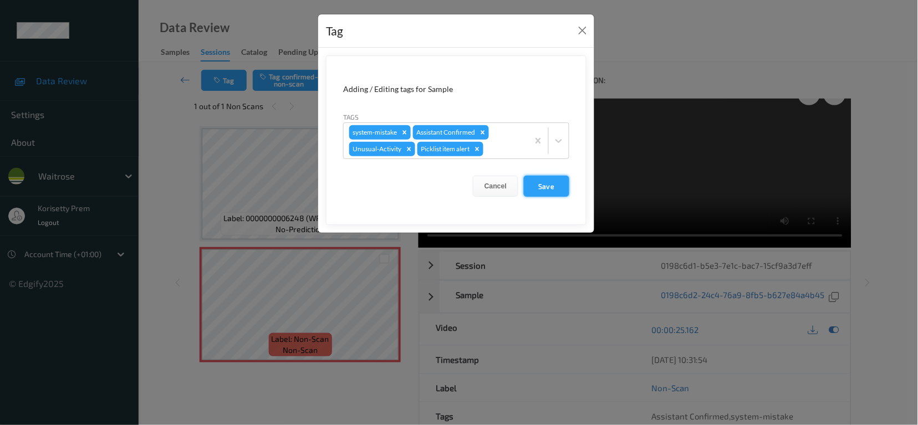
click at [554, 188] on button "Save" at bounding box center [546, 186] width 45 height 21
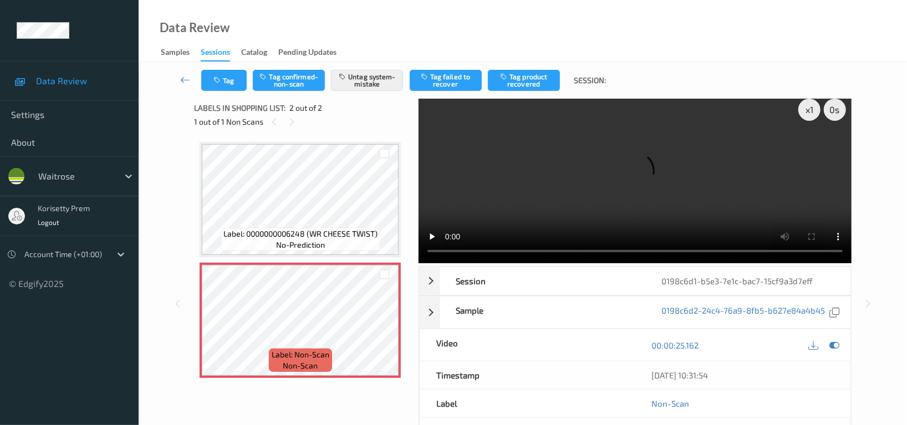
scroll to position [0, 0]
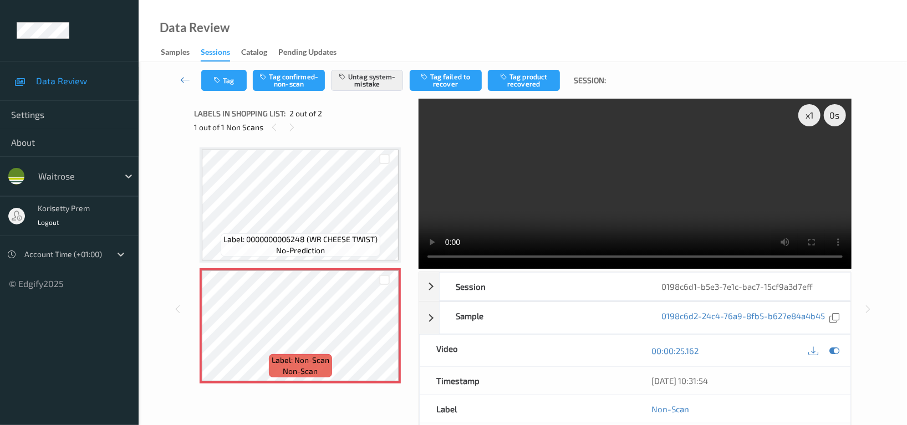
click at [551, 211] on video at bounding box center [634, 184] width 433 height 170
click at [667, 172] on video at bounding box center [634, 184] width 433 height 170
click at [219, 86] on button "Tag" at bounding box center [223, 80] width 45 height 21
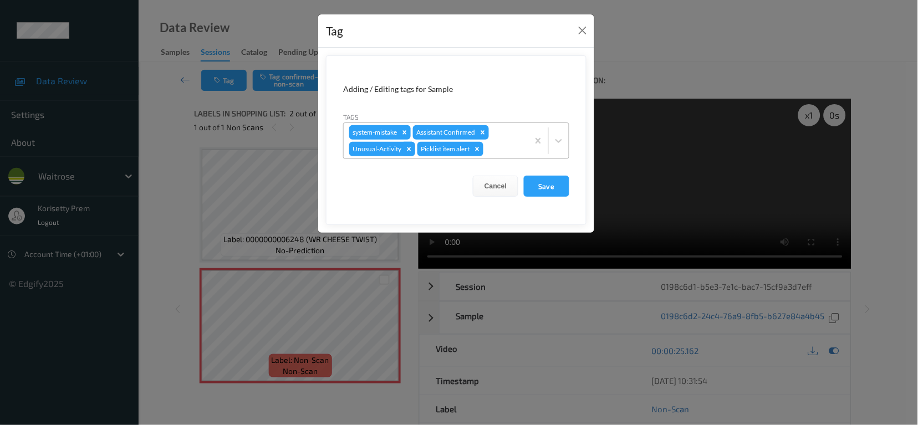
click at [408, 150] on icon "Remove Unusual-Activity" at bounding box center [409, 149] width 4 height 4
click at [546, 185] on button "Save" at bounding box center [546, 186] width 45 height 21
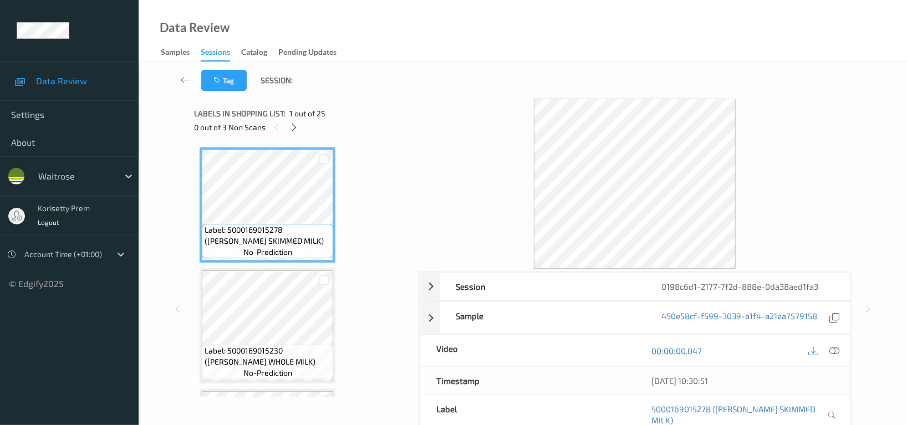
click at [528, 55] on div "Data Review Samples Sessions Catalog Pending Updates" at bounding box center [523, 31] width 768 height 62
click at [295, 129] on icon at bounding box center [294, 127] width 9 height 10
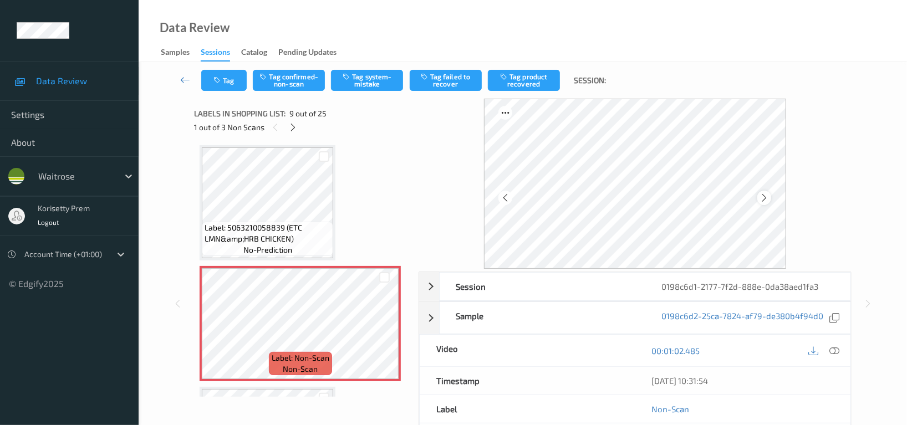
click at [765, 196] on icon at bounding box center [763, 198] width 9 height 10
click at [763, 200] on icon at bounding box center [763, 198] width 9 height 10
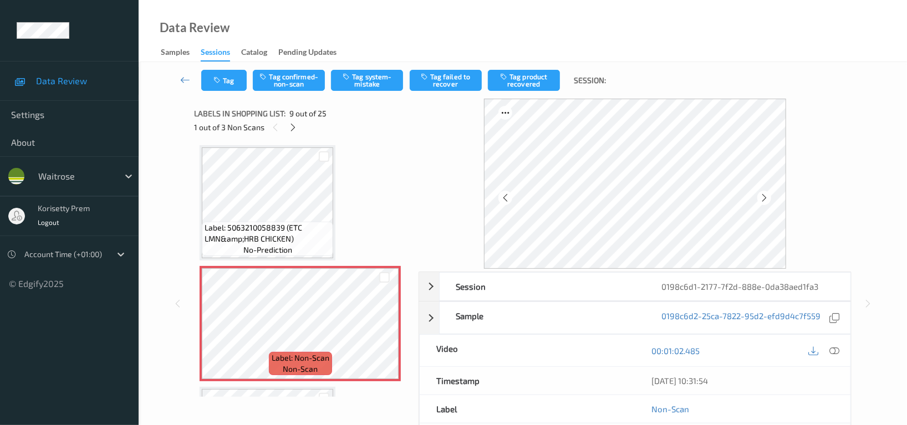
click at [763, 200] on icon at bounding box center [763, 198] width 9 height 10
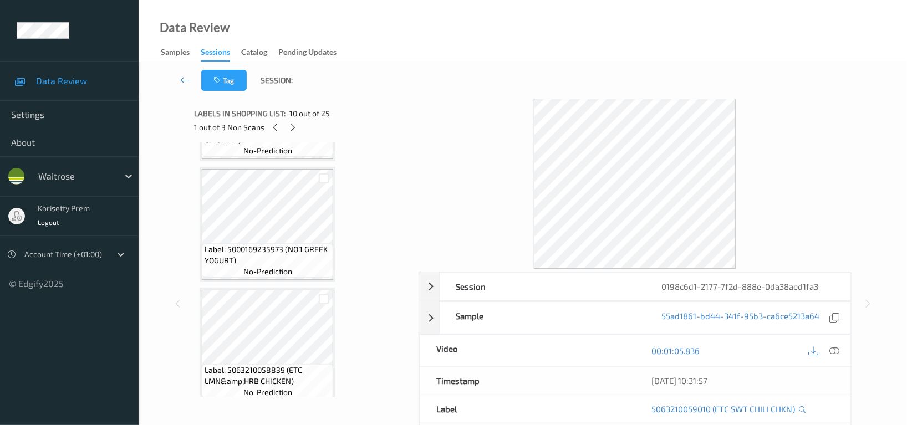
scroll to position [701, 0]
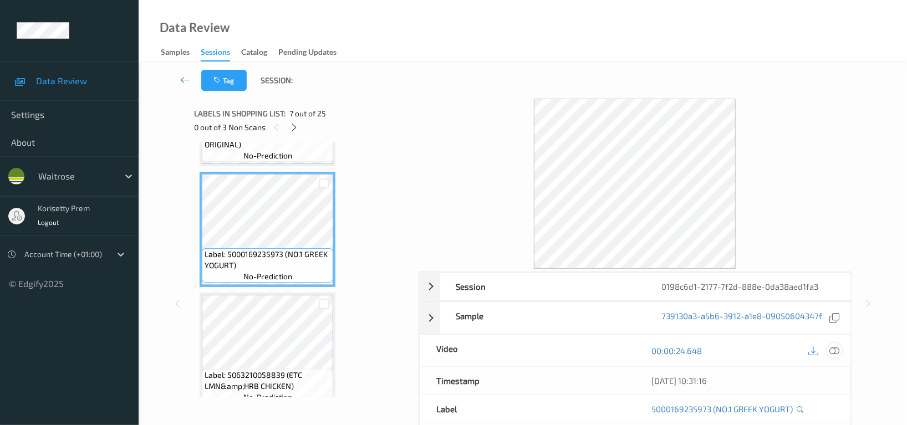
click at [832, 351] on icon at bounding box center [834, 351] width 10 height 10
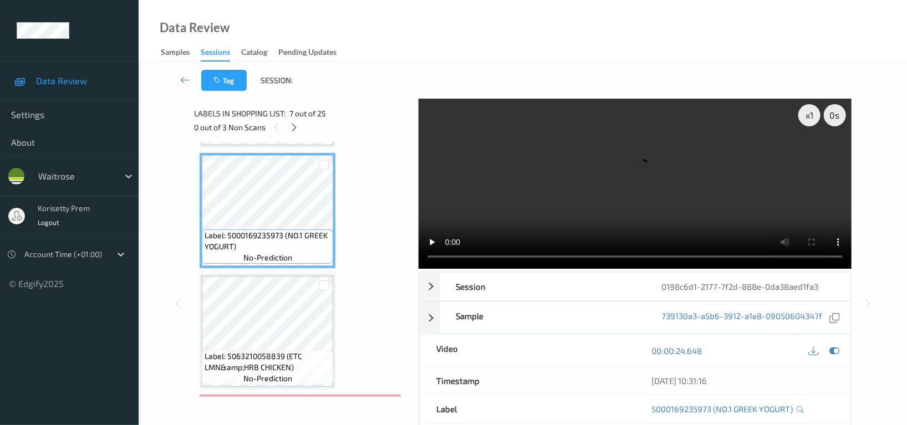
scroll to position [692, 0]
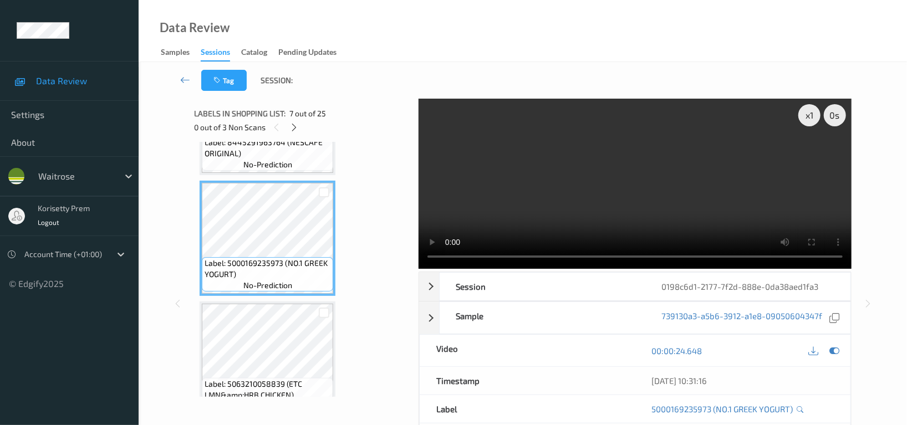
click at [628, 184] on video at bounding box center [634, 184] width 433 height 170
click at [697, 222] on video at bounding box center [634, 184] width 433 height 170
click at [836, 351] on icon at bounding box center [834, 351] width 10 height 10
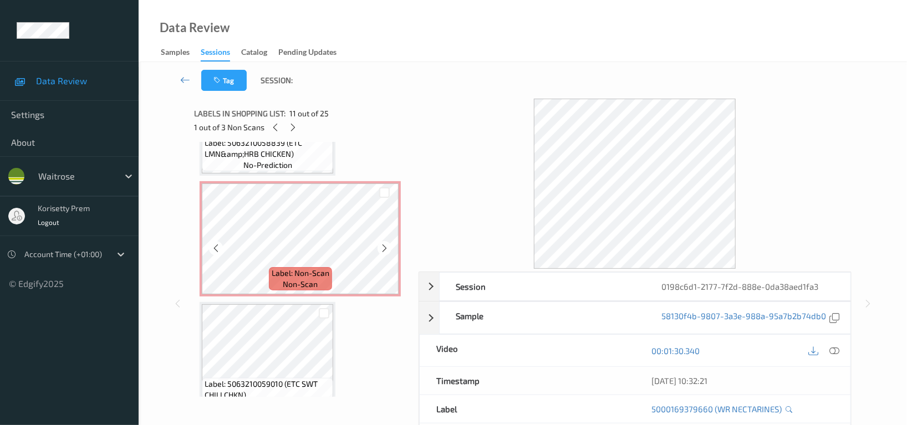
scroll to position [913, 0]
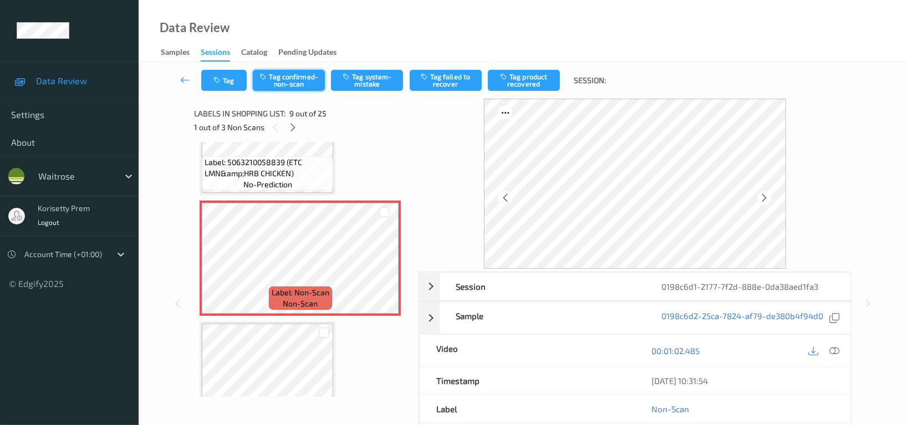
click at [277, 75] on button "Tag confirmed-non-scan" at bounding box center [289, 80] width 72 height 21
click at [452, 76] on button "Tag failed to recover" at bounding box center [446, 80] width 72 height 21
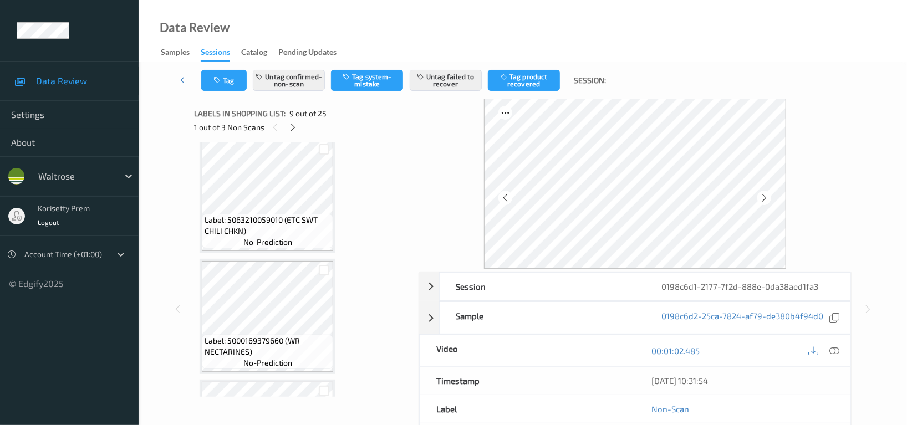
scroll to position [1135, 0]
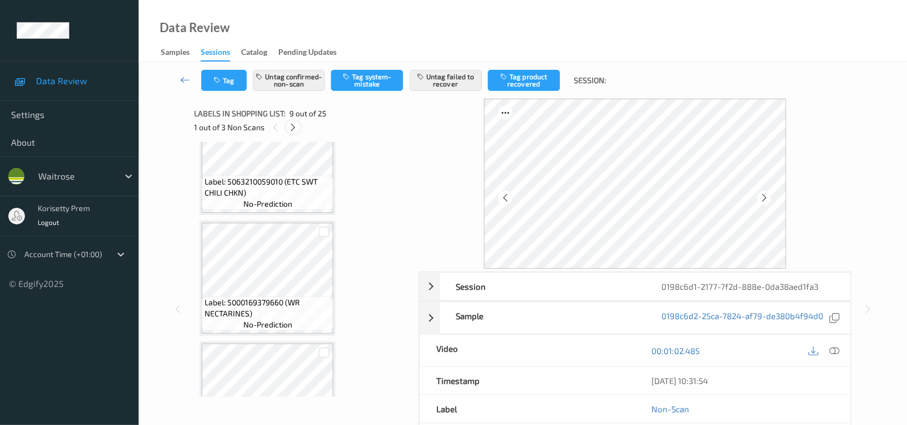
click at [293, 128] on icon at bounding box center [293, 127] width 9 height 10
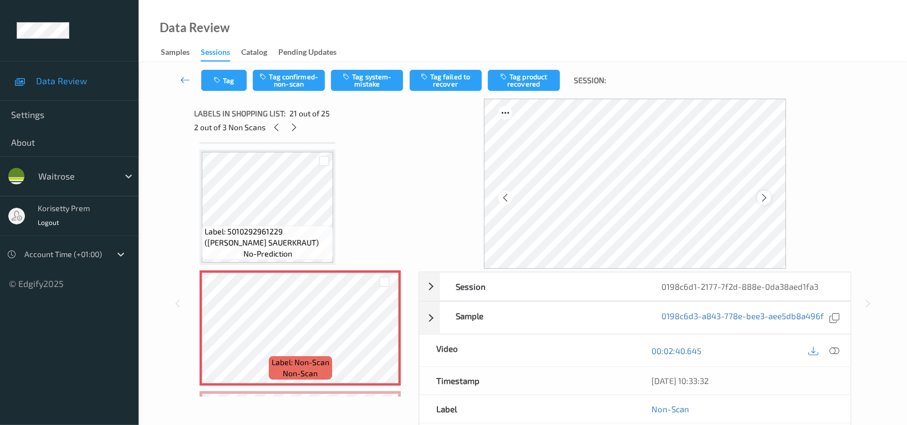
click at [767, 197] on icon at bounding box center [763, 198] width 9 height 10
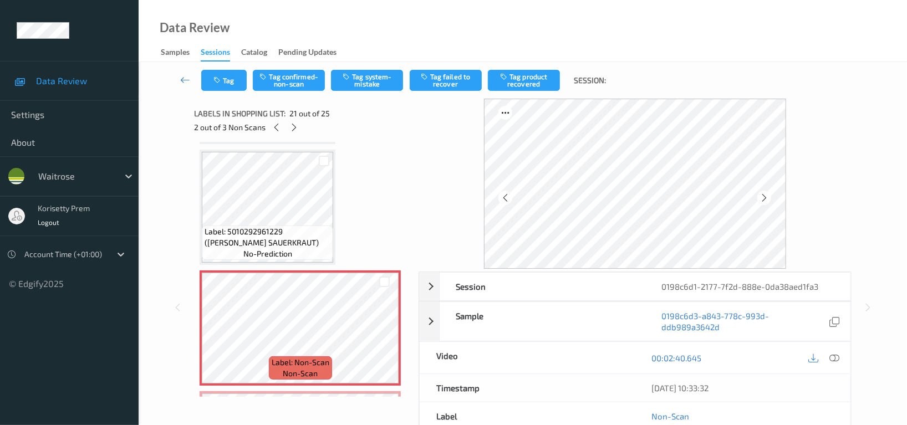
click at [767, 197] on icon at bounding box center [763, 198] width 9 height 10
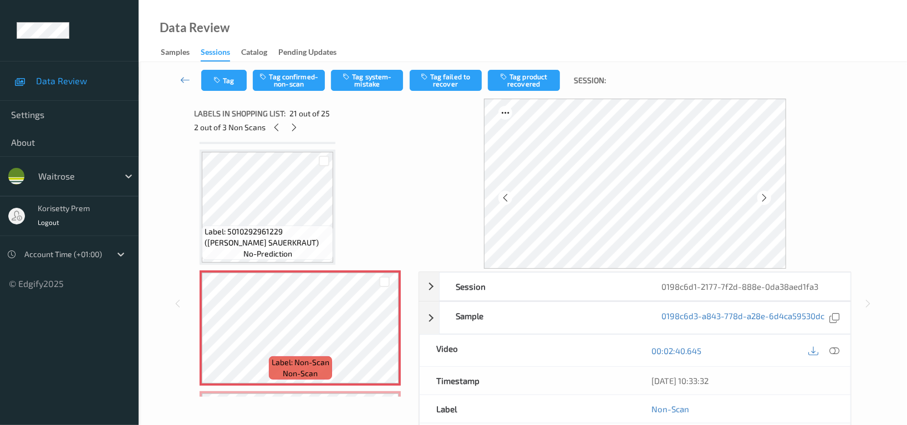
click at [767, 197] on icon at bounding box center [763, 198] width 9 height 10
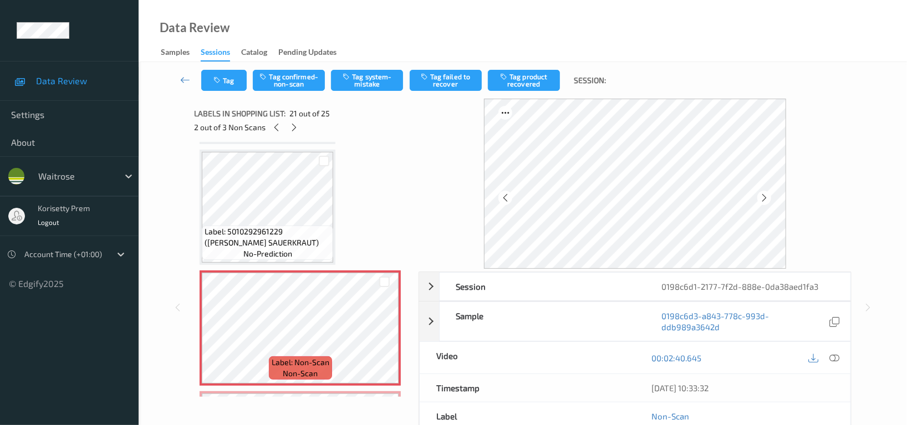
click at [767, 197] on icon at bounding box center [763, 198] width 9 height 10
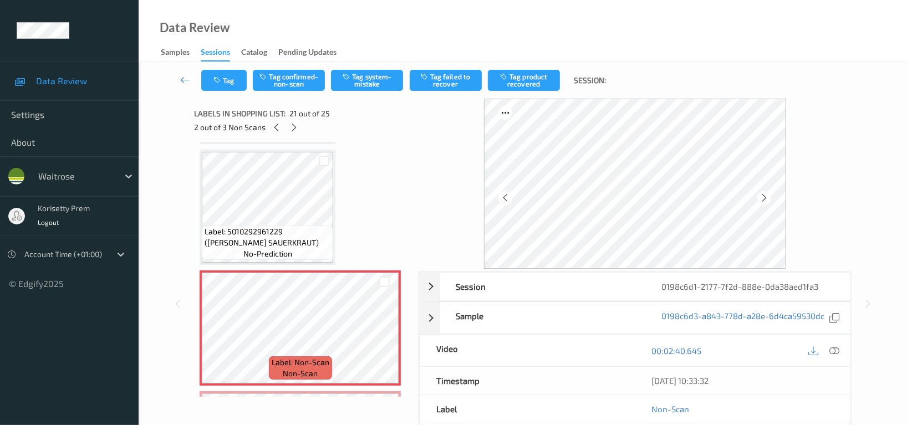
click at [767, 197] on icon at bounding box center [763, 198] width 9 height 10
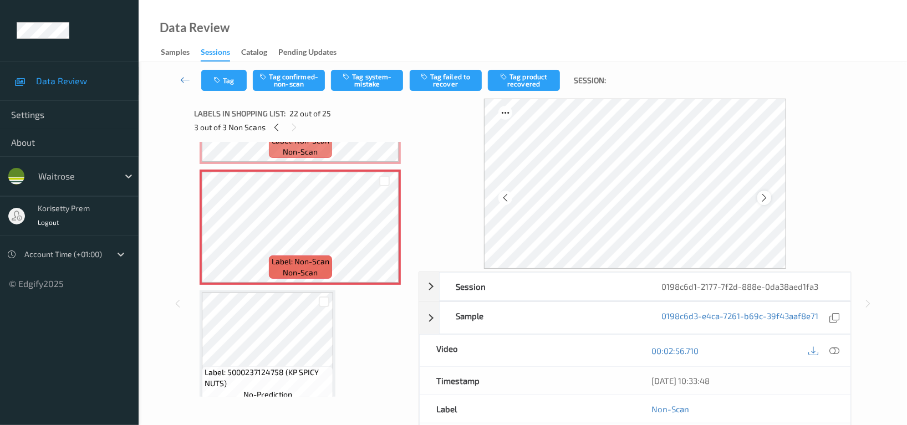
click at [767, 197] on icon at bounding box center [763, 198] width 9 height 10
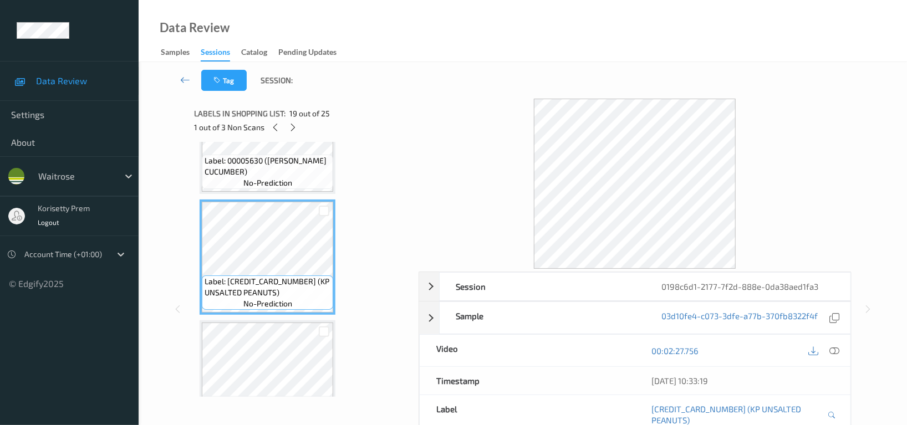
scroll to position [2072, 0]
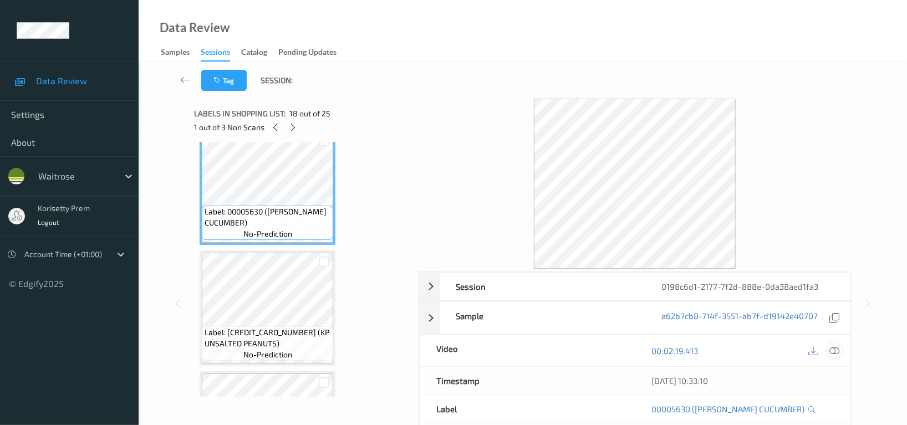
click at [837, 349] on icon at bounding box center [834, 351] width 10 height 10
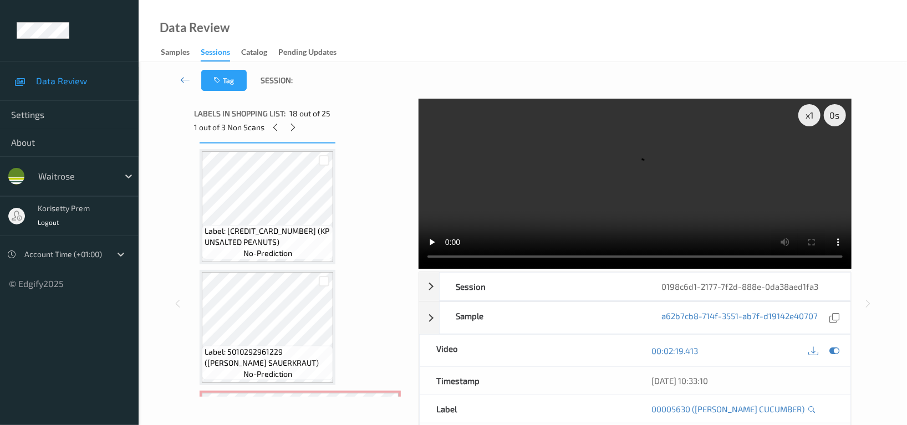
scroll to position [2145, 0]
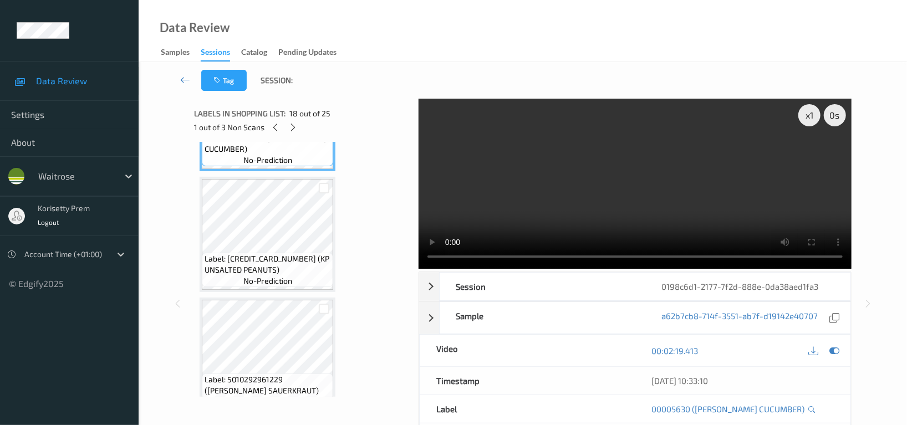
click at [733, 186] on video at bounding box center [634, 184] width 433 height 170
click at [558, 172] on video at bounding box center [634, 184] width 433 height 170
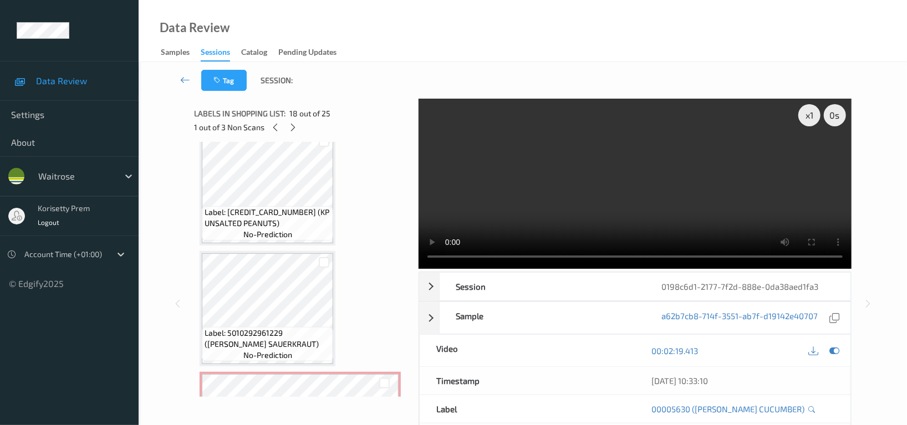
scroll to position [2219, 0]
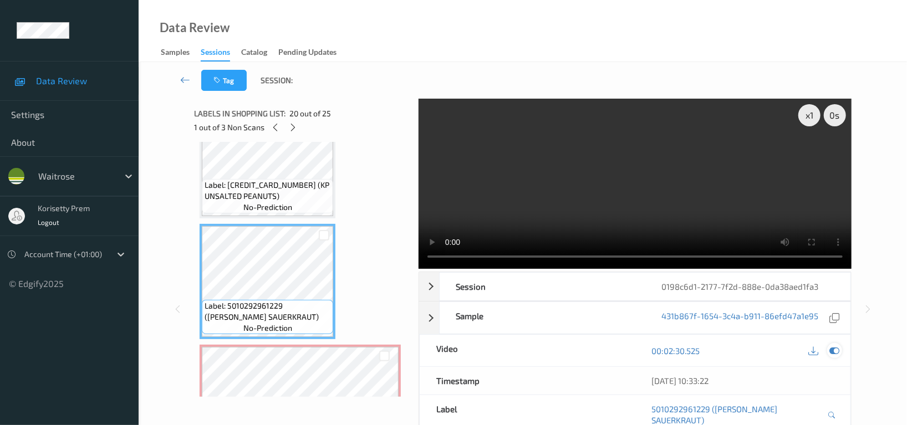
click at [837, 352] on icon at bounding box center [834, 351] width 10 height 10
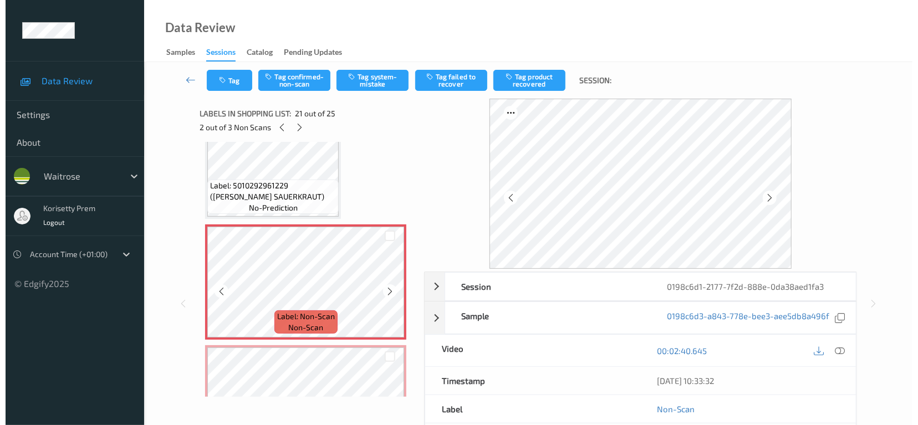
scroll to position [2367, 0]
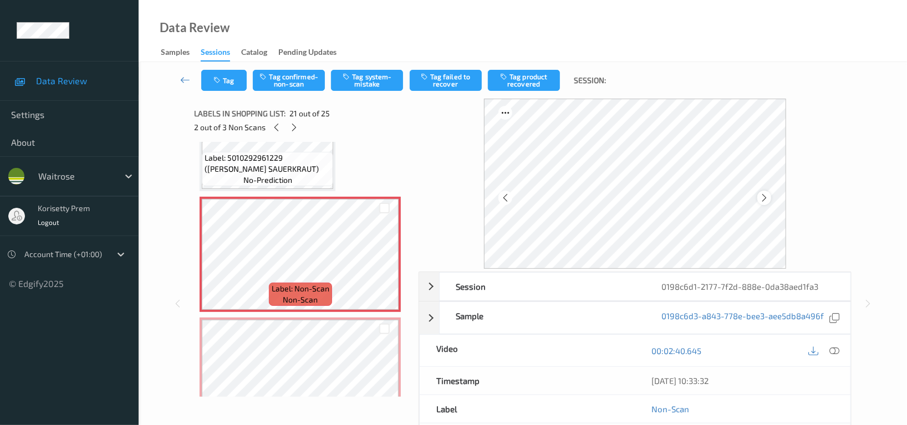
click at [766, 197] on icon at bounding box center [763, 198] width 9 height 10
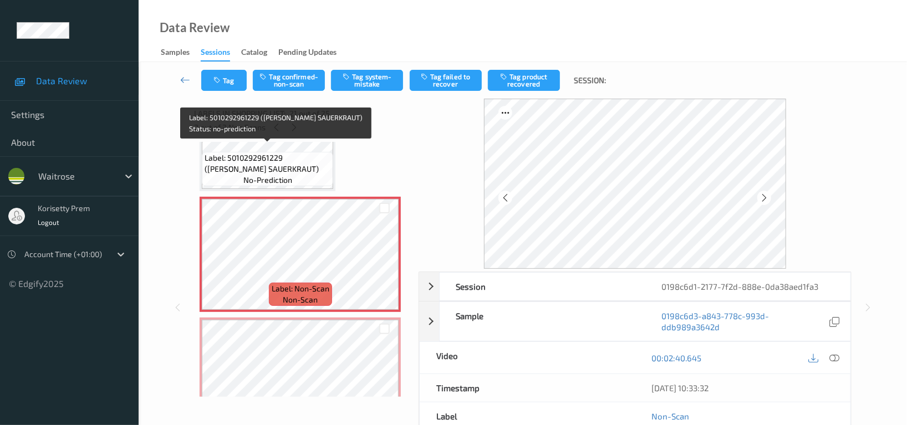
click at [283, 165] on span "Label: 5010292961229 (VADASZ GD SAUERKRAUT)" at bounding box center [268, 163] width 126 height 22
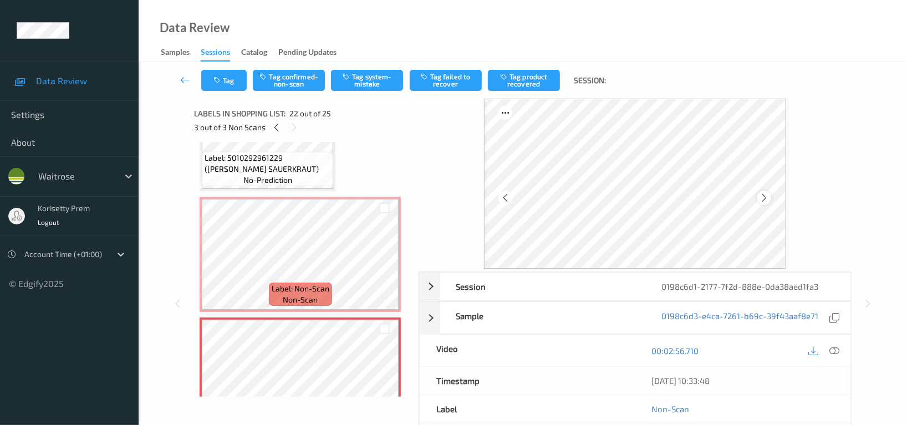
click at [764, 197] on icon at bounding box center [763, 198] width 9 height 10
click at [375, 84] on button "Tag system-mistake" at bounding box center [367, 80] width 72 height 21
click at [229, 83] on button "Tag" at bounding box center [223, 80] width 45 height 21
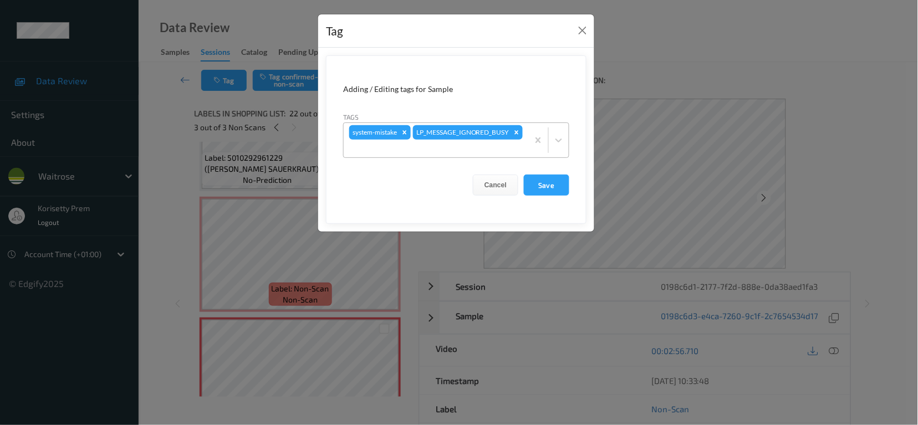
click at [493, 144] on div at bounding box center [435, 148] width 173 height 13
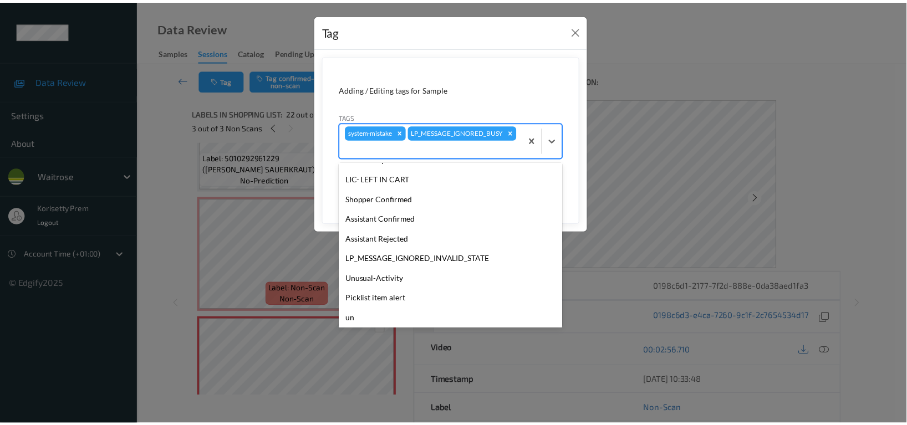
scroll to position [217, 0]
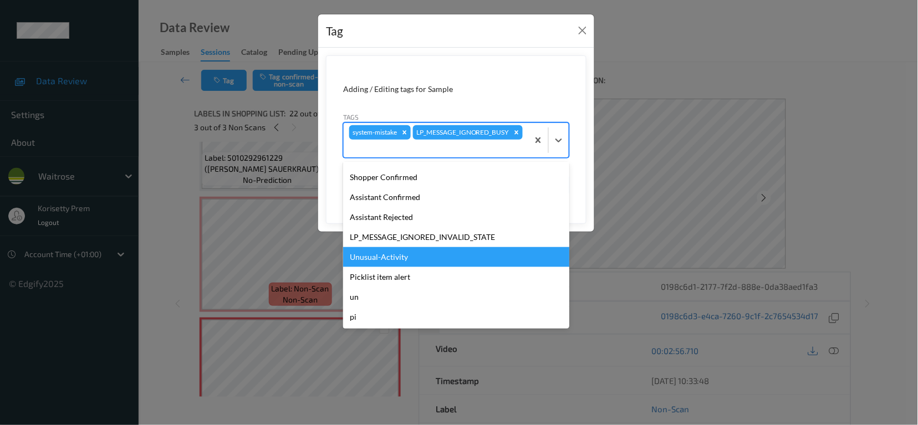
click at [384, 254] on div "Unusual-Activity" at bounding box center [456, 257] width 226 height 20
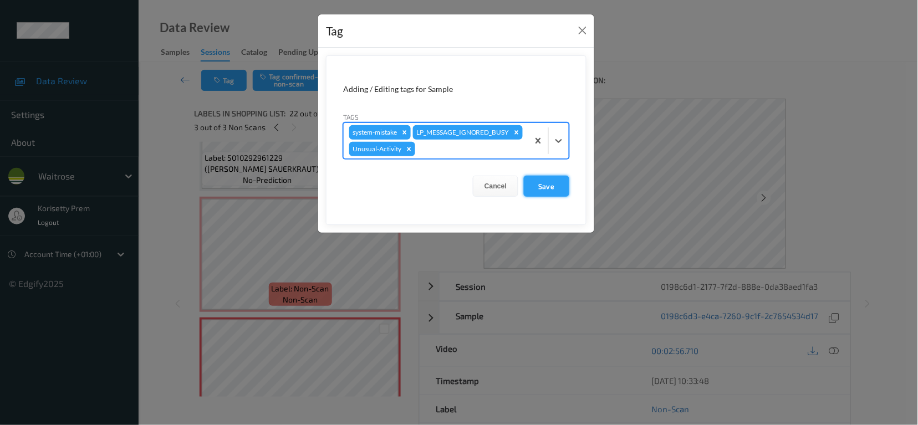
click at [554, 197] on button "Save" at bounding box center [546, 186] width 45 height 21
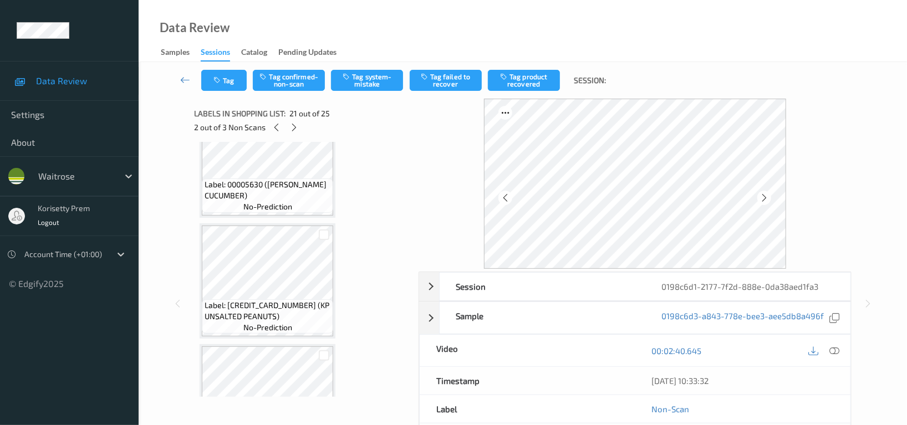
scroll to position [2072, 0]
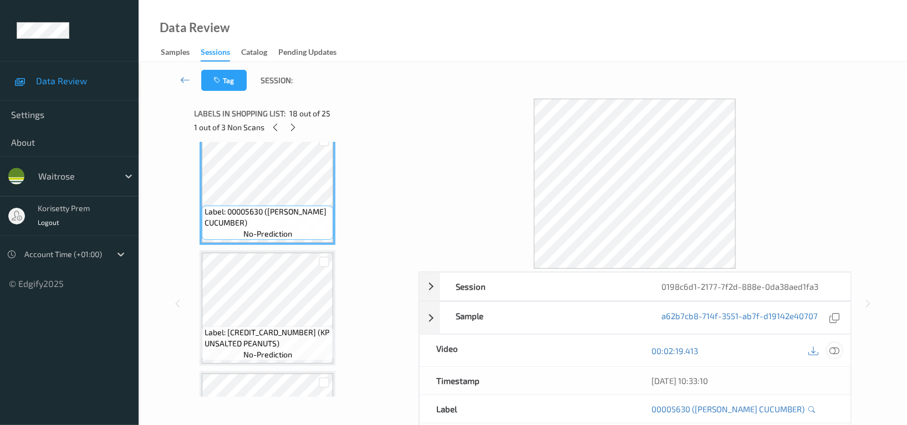
click at [837, 351] on icon at bounding box center [834, 351] width 10 height 10
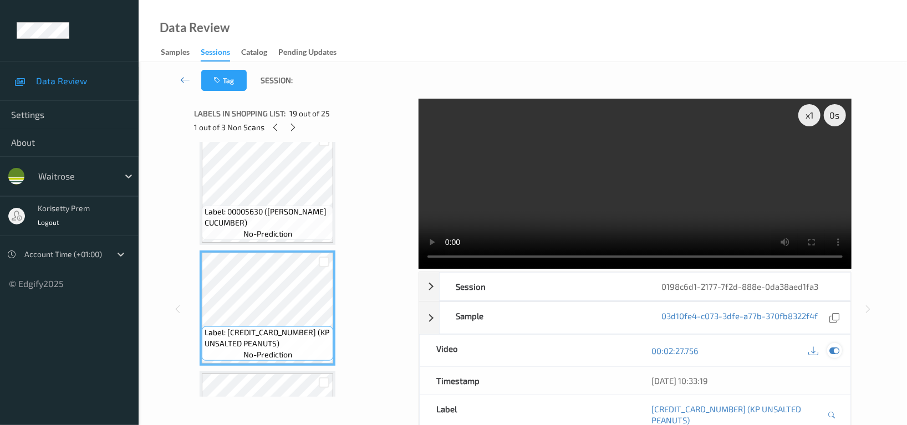
click at [835, 351] on icon at bounding box center [834, 351] width 10 height 10
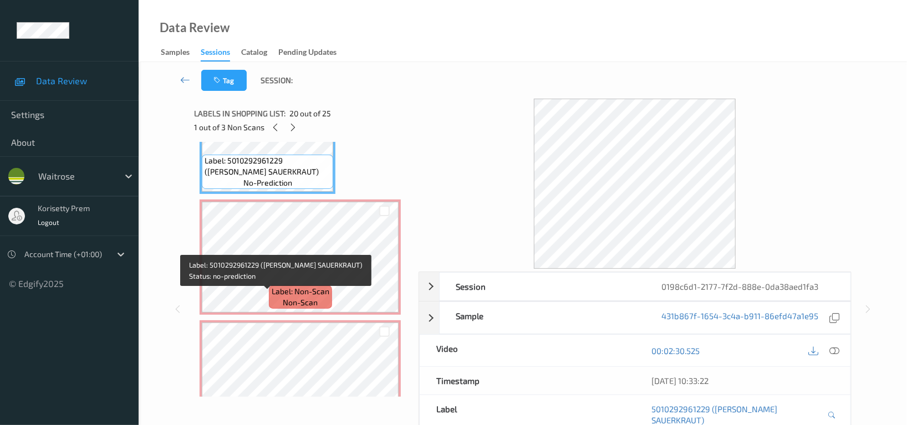
scroll to position [2367, 0]
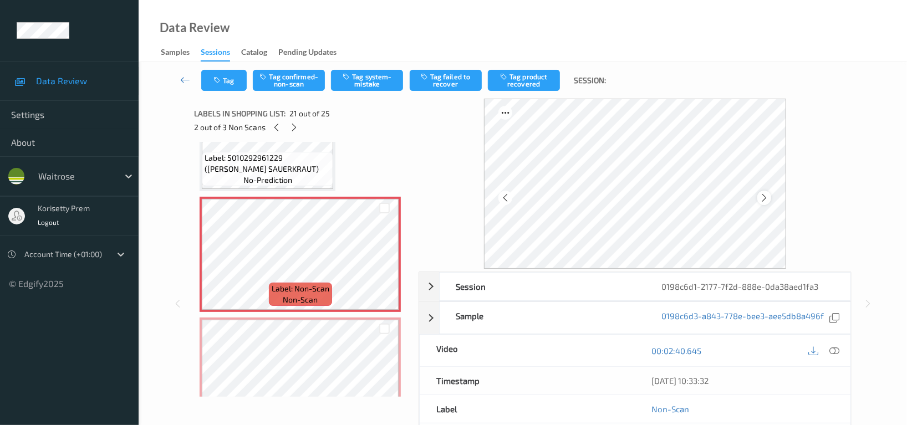
click at [762, 197] on icon at bounding box center [763, 198] width 9 height 10
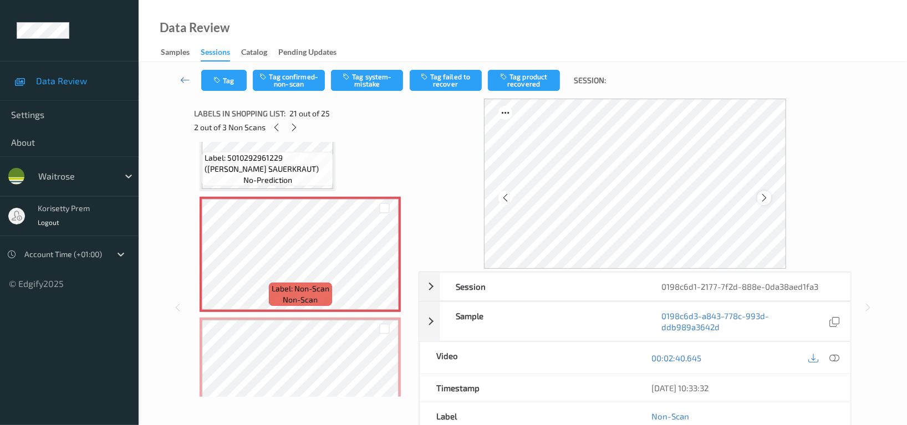
click at [765, 197] on icon at bounding box center [763, 198] width 9 height 10
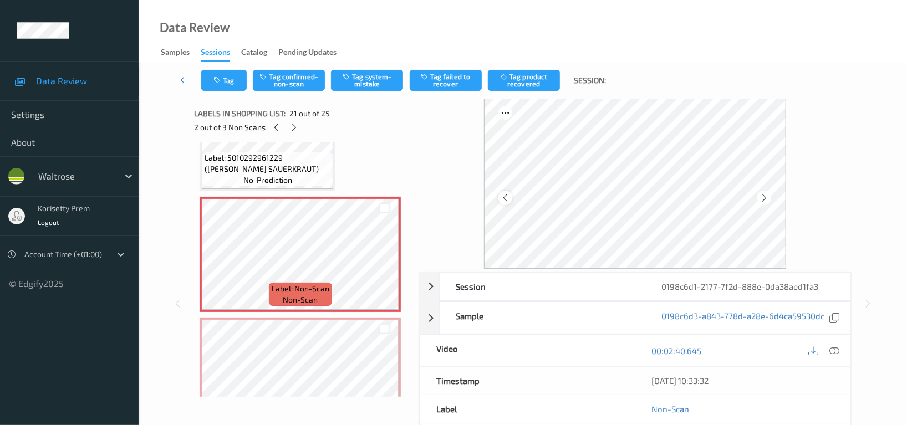
click at [504, 196] on icon at bounding box center [504, 198] width 9 height 10
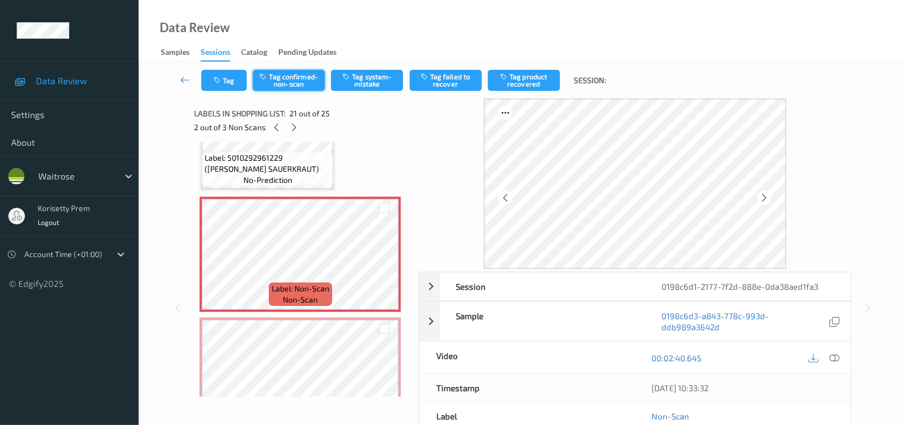
click at [277, 80] on button "Tag confirmed-non-scan" at bounding box center [289, 80] width 72 height 21
click at [444, 82] on button "Tag failed to recover" at bounding box center [446, 80] width 72 height 21
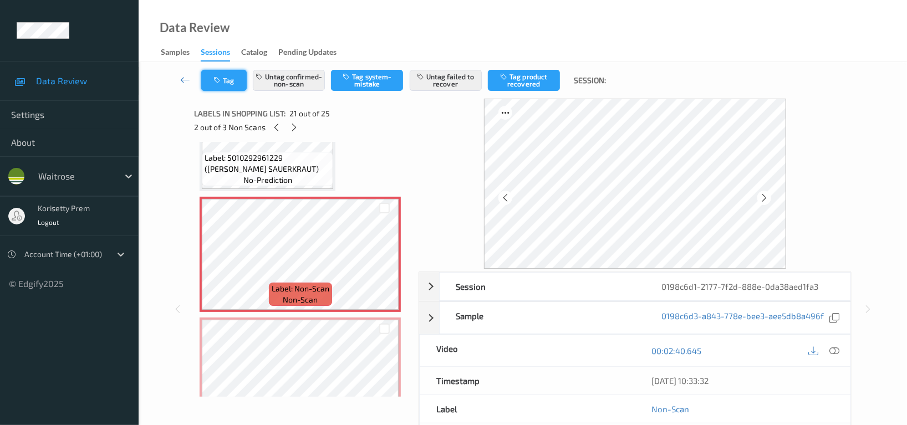
click at [233, 78] on button "Tag" at bounding box center [223, 80] width 45 height 21
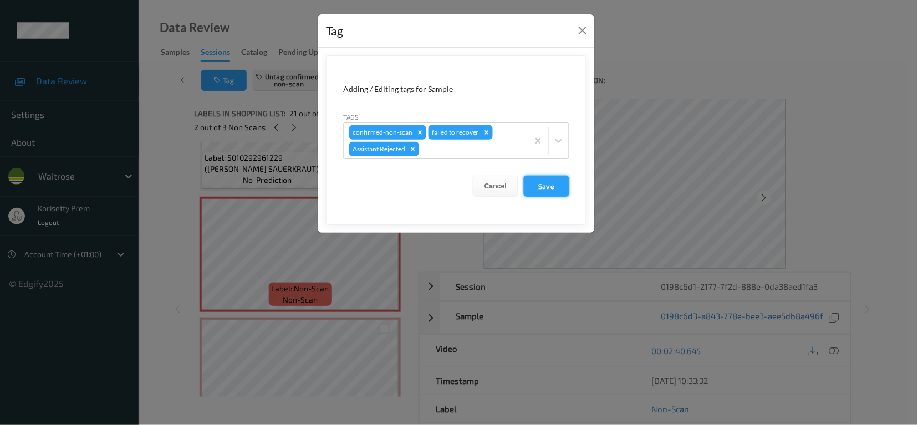
click at [551, 190] on button "Save" at bounding box center [546, 186] width 45 height 21
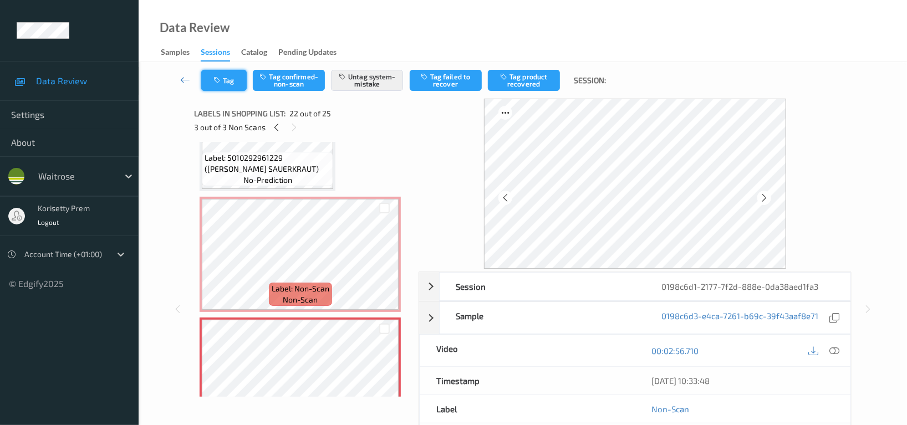
click at [217, 70] on button "Tag" at bounding box center [223, 80] width 45 height 21
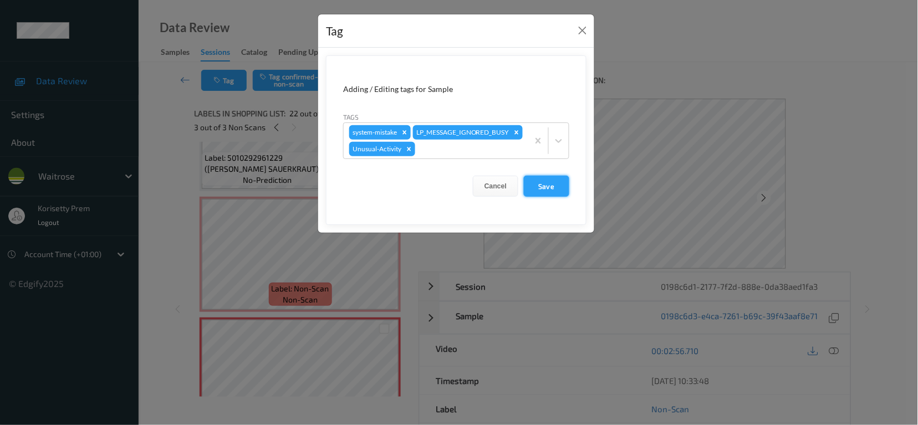
click at [540, 197] on button "Save" at bounding box center [546, 186] width 45 height 21
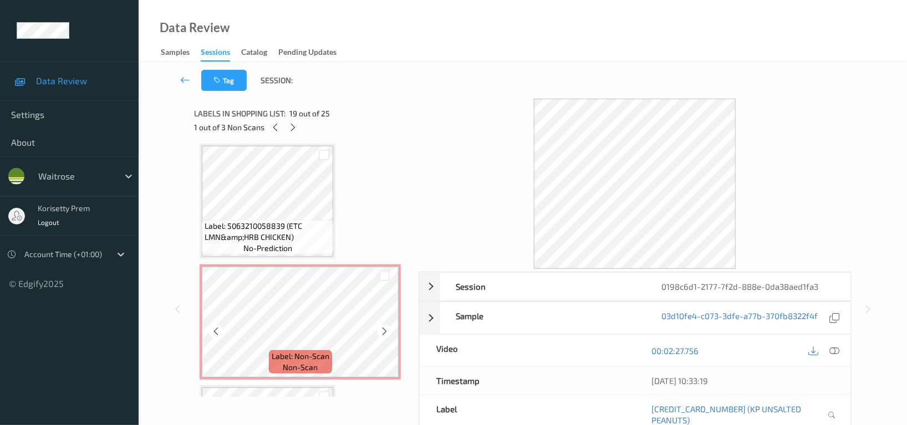
scroll to position [889, 0]
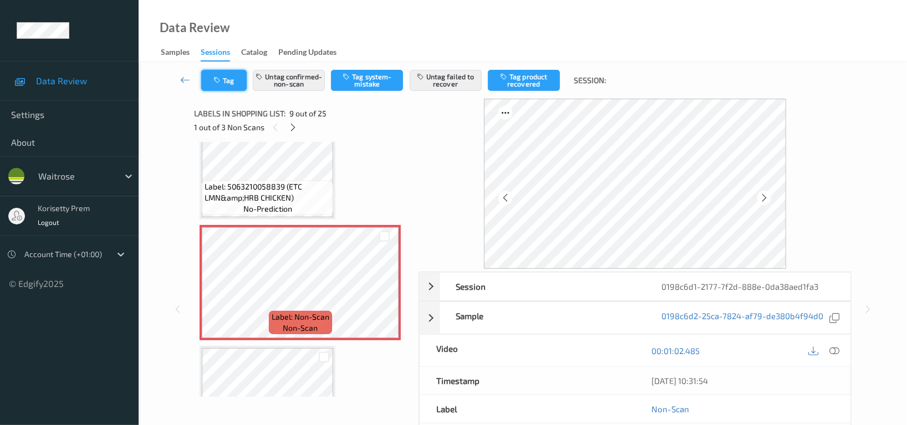
click at [219, 77] on icon "button" at bounding box center [217, 80] width 9 height 8
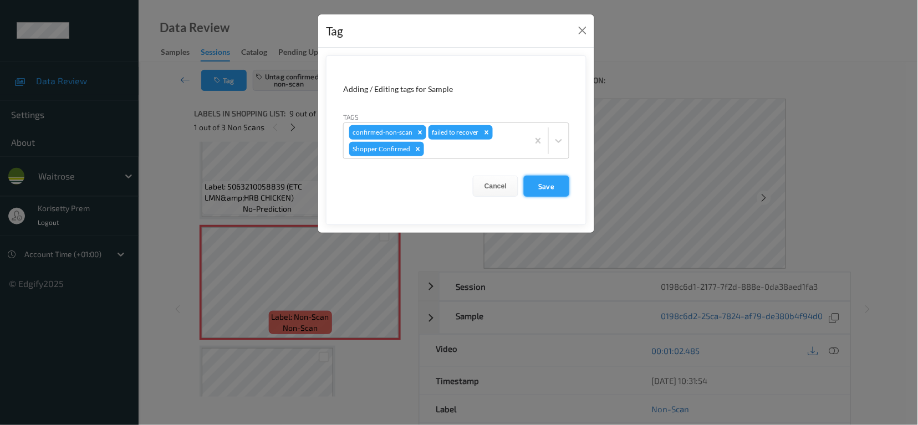
click at [549, 183] on button "Save" at bounding box center [546, 186] width 45 height 21
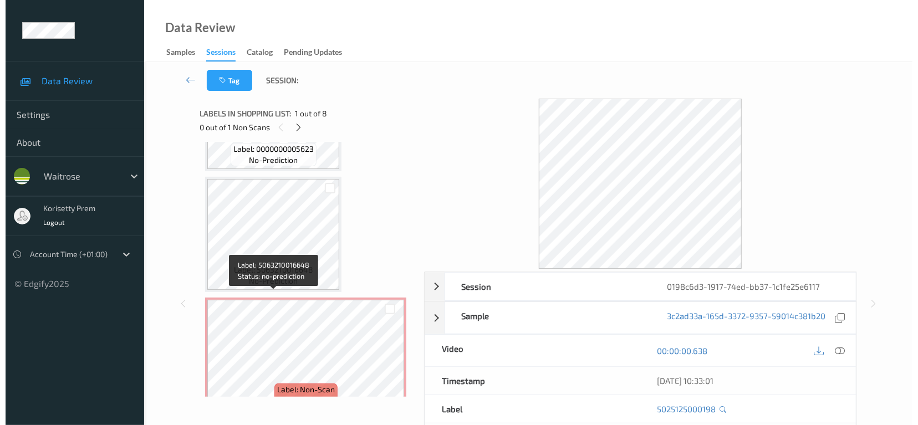
scroll to position [713, 0]
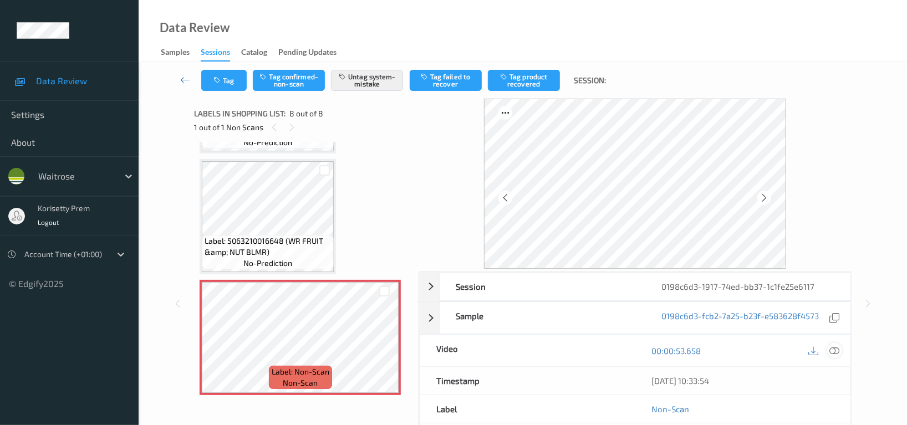
click at [835, 353] on icon at bounding box center [834, 351] width 10 height 10
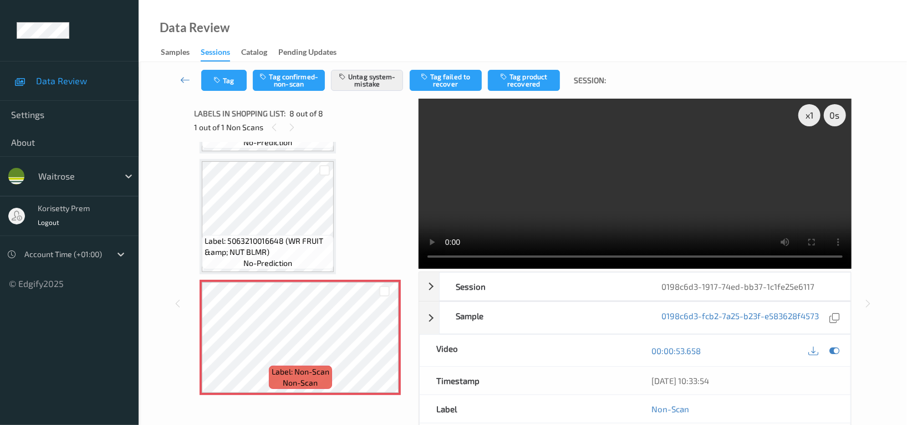
click at [636, 196] on video at bounding box center [634, 184] width 433 height 170
click at [812, 352] on icon at bounding box center [813, 351] width 10 height 10
click at [697, 194] on video at bounding box center [634, 184] width 433 height 170
click at [229, 83] on button "Tag" at bounding box center [223, 80] width 45 height 21
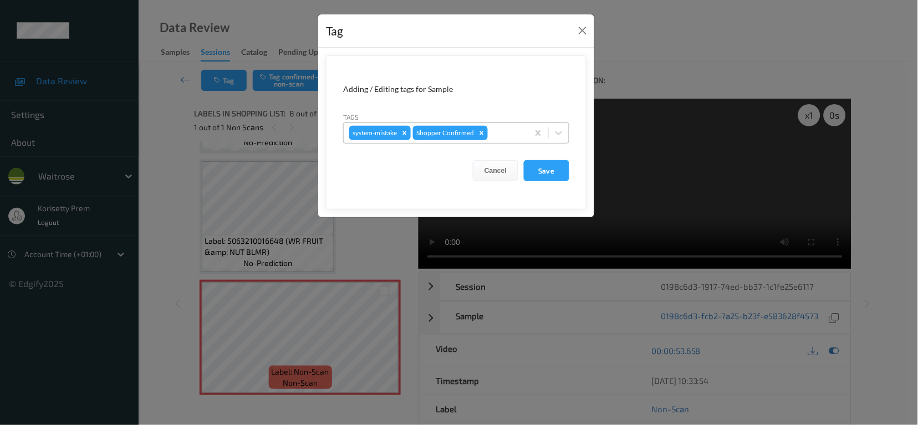
click at [499, 134] on div at bounding box center [506, 132] width 33 height 13
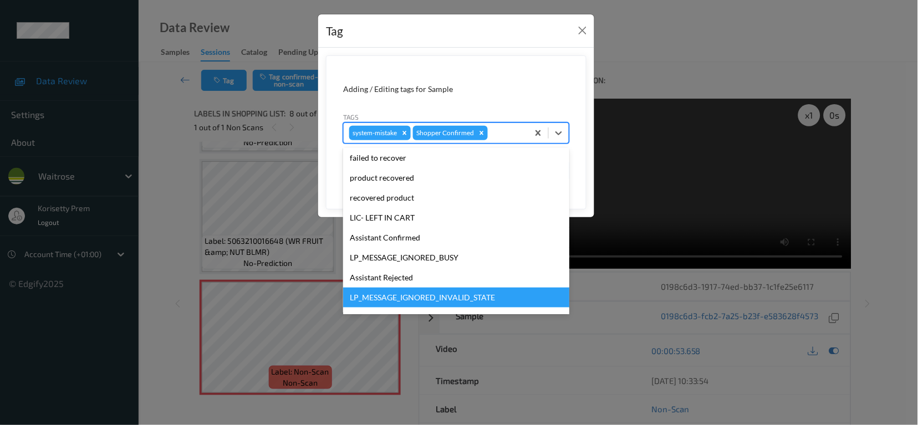
scroll to position [217, 0]
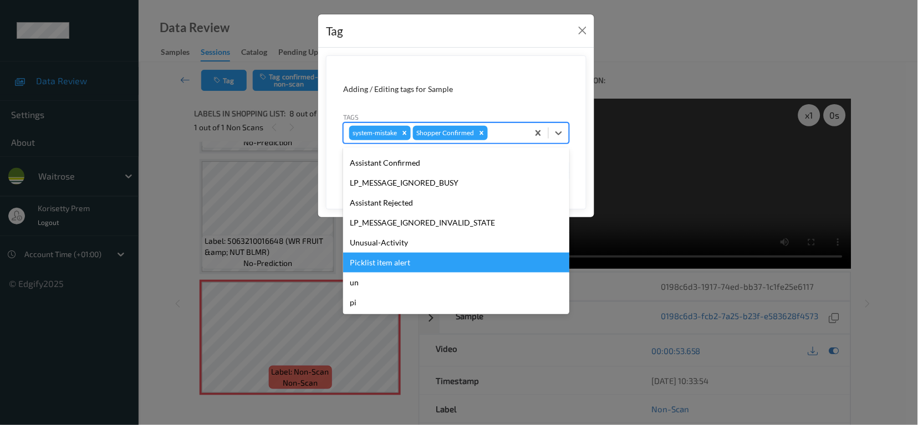
click at [390, 264] on div "Picklist item alert" at bounding box center [456, 263] width 226 height 20
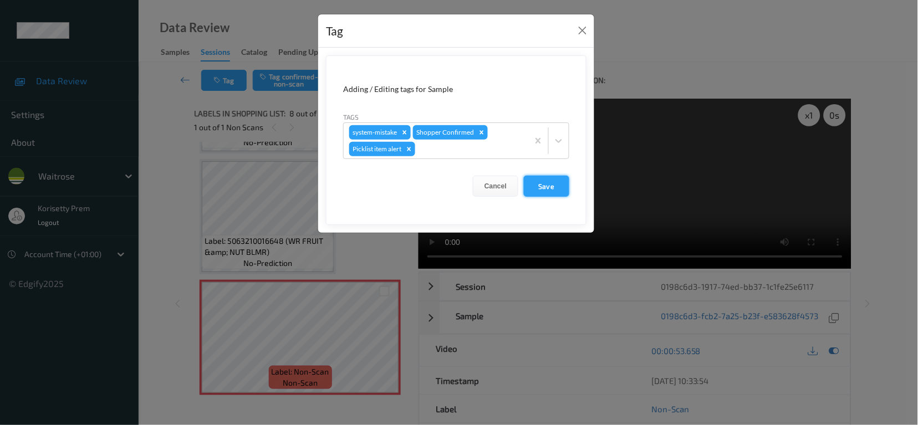
click at [540, 180] on button "Save" at bounding box center [546, 186] width 45 height 21
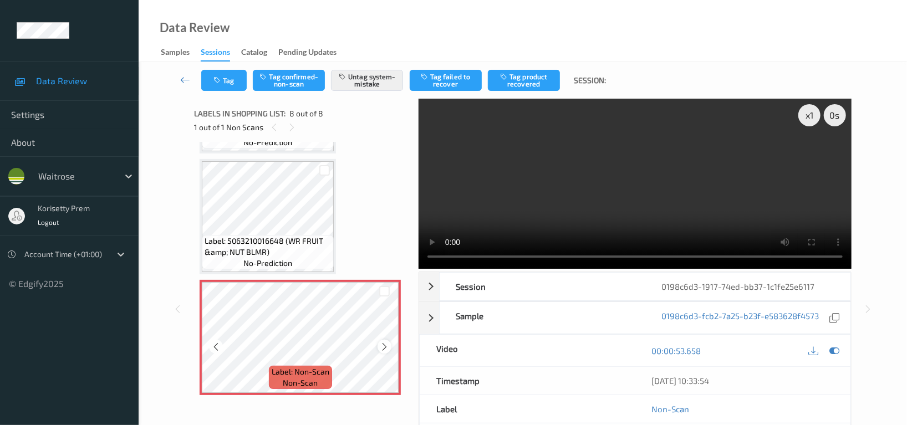
click at [385, 346] on icon at bounding box center [384, 347] width 9 height 10
click at [225, 74] on button "Tag" at bounding box center [223, 80] width 45 height 21
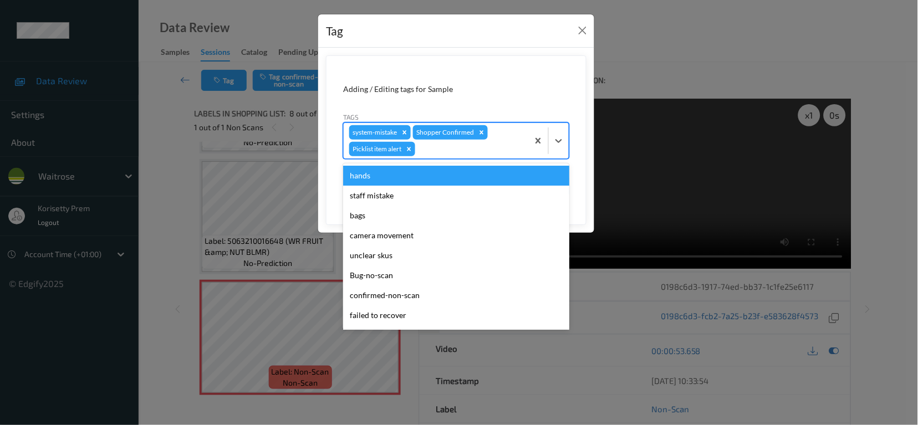
click at [471, 149] on div at bounding box center [469, 148] width 105 height 13
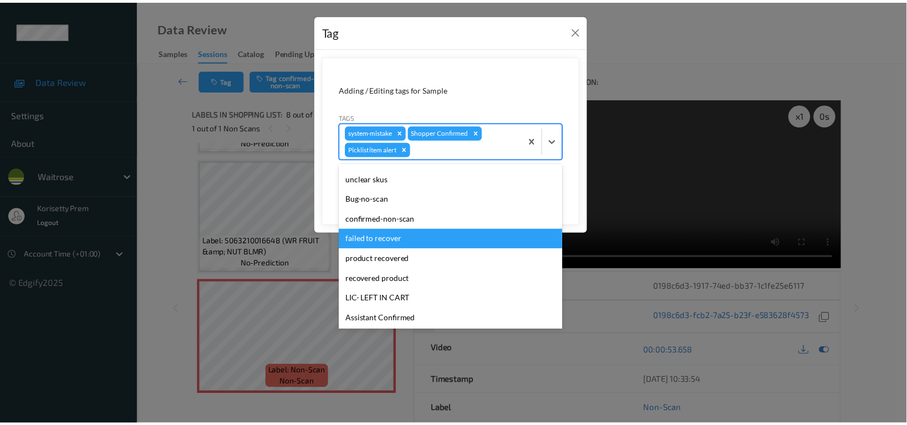
scroll to position [197, 0]
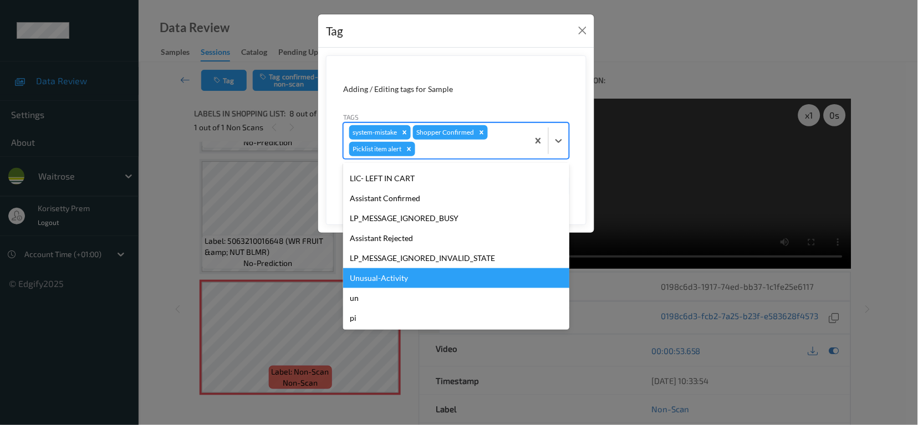
click at [402, 269] on div "Unusual-Activity" at bounding box center [456, 278] width 226 height 20
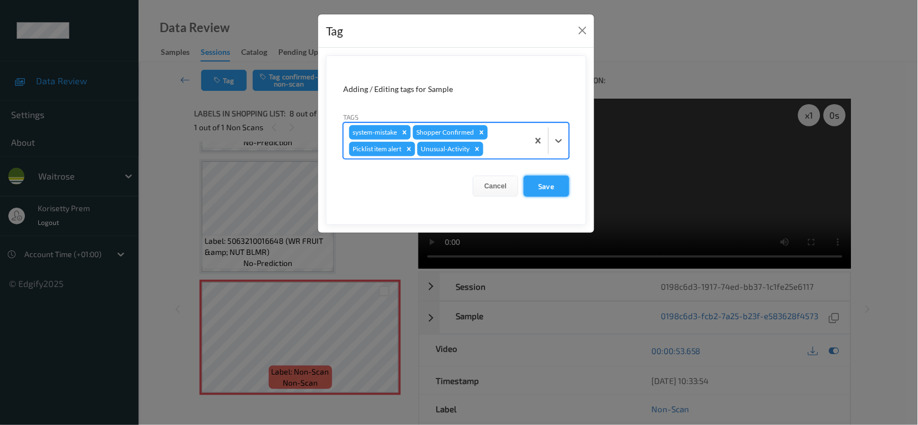
click at [545, 188] on button "Save" at bounding box center [546, 186] width 45 height 21
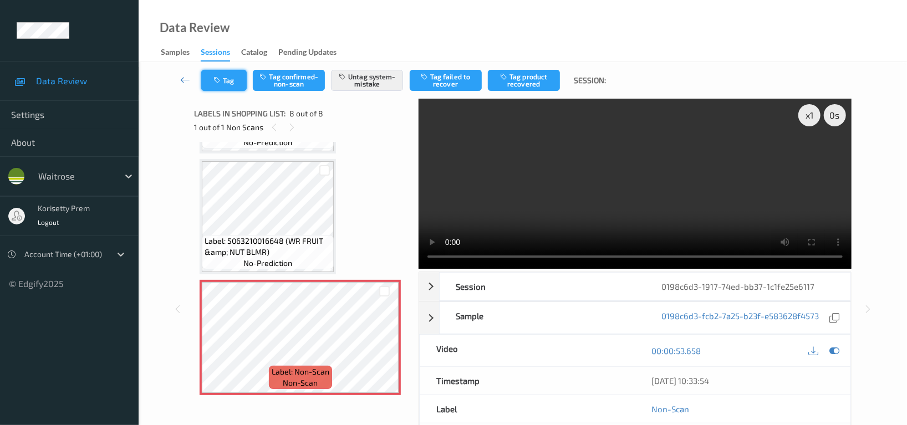
click at [221, 82] on icon "button" at bounding box center [217, 80] width 9 height 8
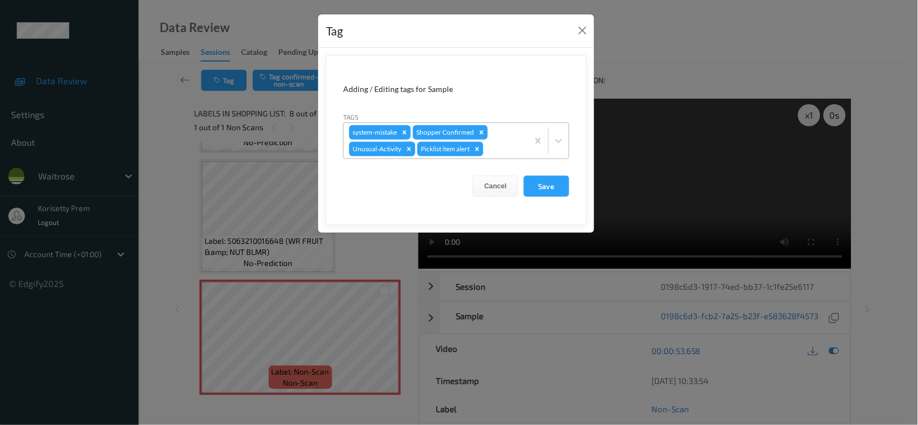
click at [406, 149] on icon "Remove Unusual-Activity" at bounding box center [409, 149] width 8 height 8
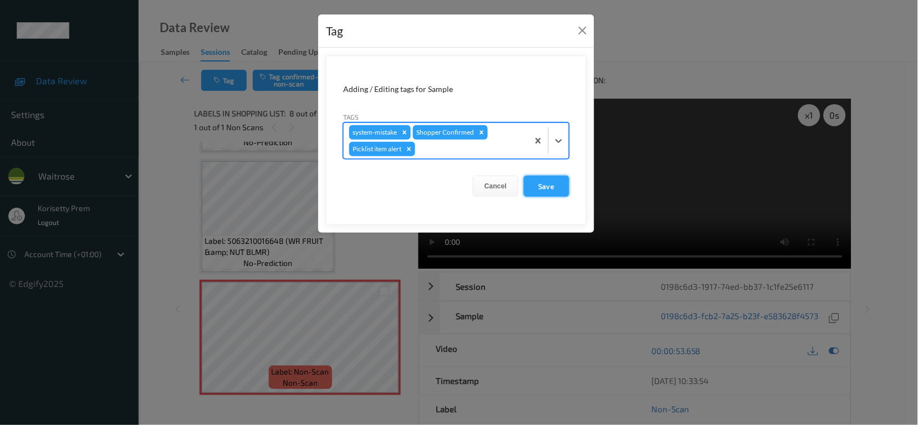
click at [560, 187] on button "Save" at bounding box center [546, 186] width 45 height 21
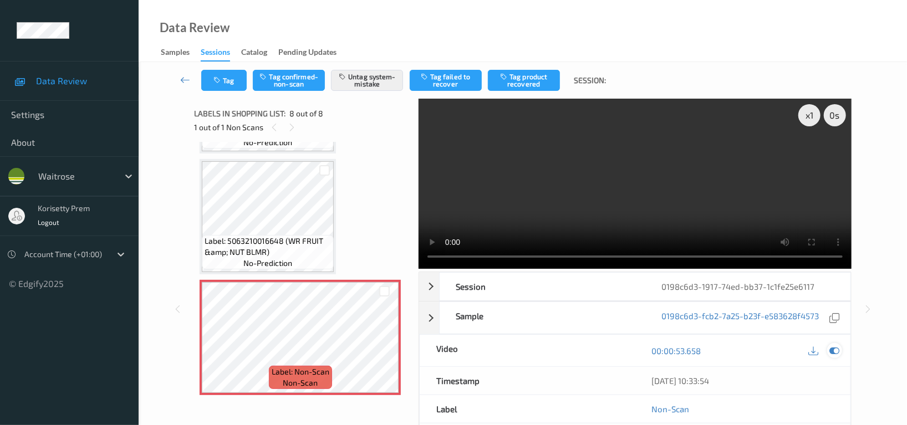
click at [837, 346] on icon at bounding box center [834, 351] width 10 height 10
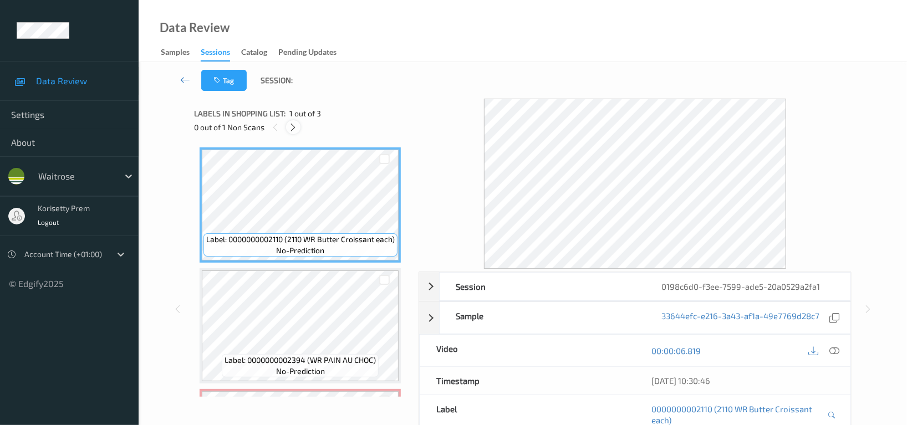
click at [290, 126] on icon at bounding box center [293, 127] width 9 height 10
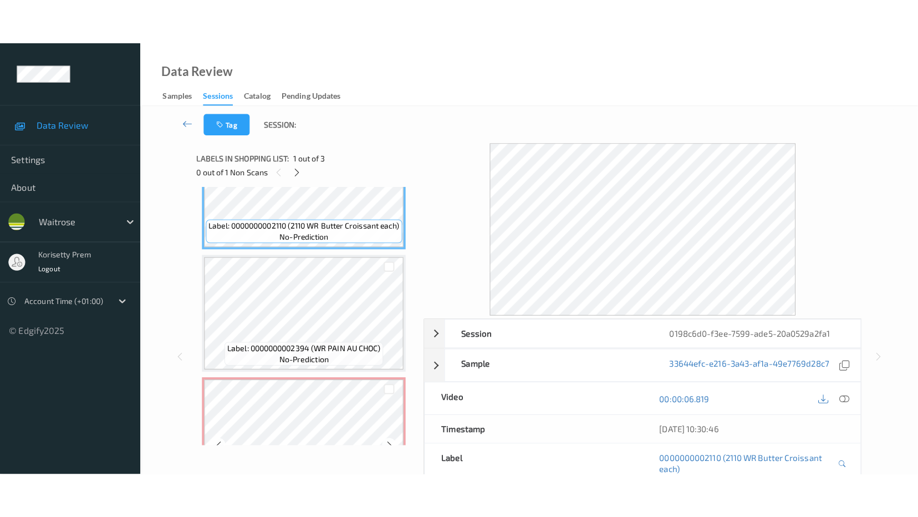
scroll to position [111, 0]
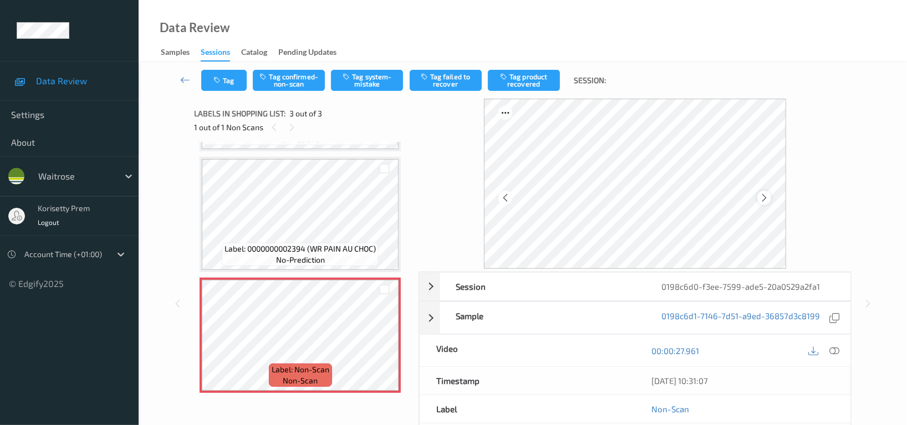
click at [766, 197] on icon at bounding box center [763, 198] width 9 height 10
click at [767, 197] on icon at bounding box center [763, 198] width 9 height 10
click at [835, 351] on icon at bounding box center [834, 351] width 10 height 10
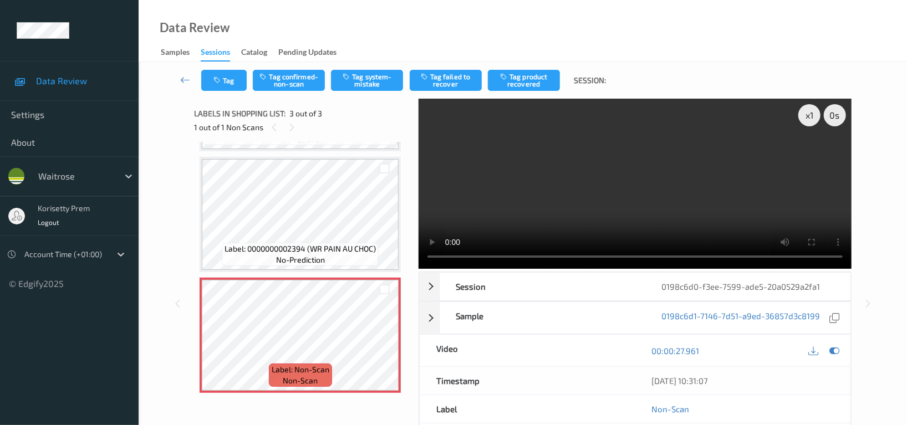
click at [762, 206] on video at bounding box center [634, 184] width 433 height 170
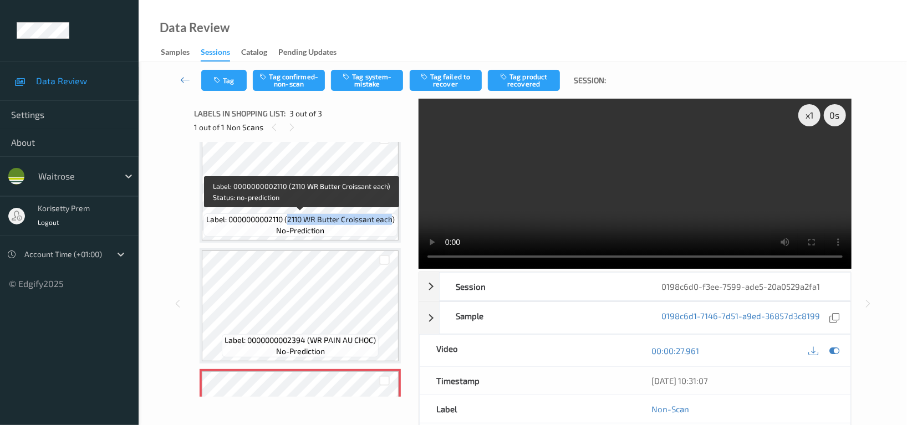
drag, startPoint x: 289, startPoint y: 218, endPoint x: 391, endPoint y: 222, distance: 102.1
click at [391, 222] on span "Label: 0000000002110 (2110 WR Butter Croissant each)" at bounding box center [300, 219] width 188 height 11
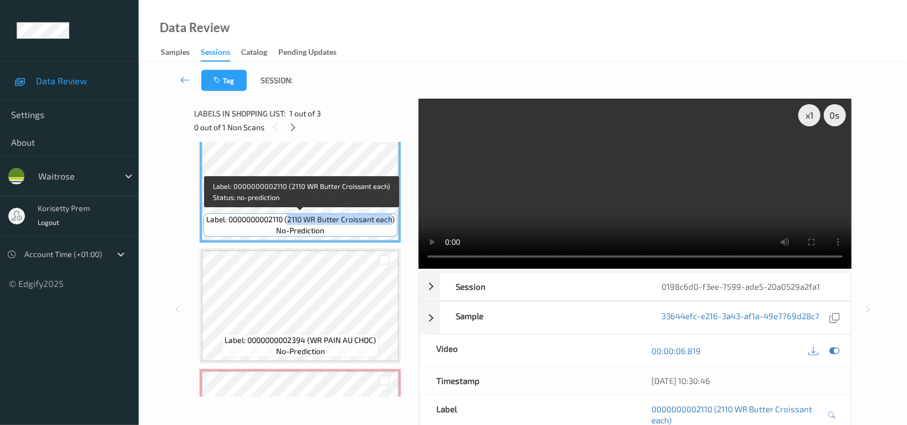
copy span "2110 WR Butter Croissant each"
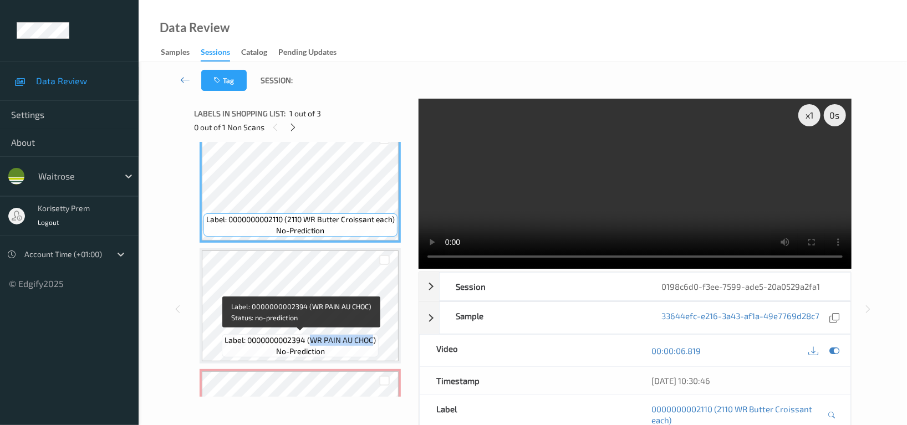
drag, startPoint x: 311, startPoint y: 337, endPoint x: 372, endPoint y: 343, distance: 60.7
click at [372, 343] on span "Label: 0000000002394 (WR PAIN AU CHOC)" at bounding box center [299, 340] width 151 height 11
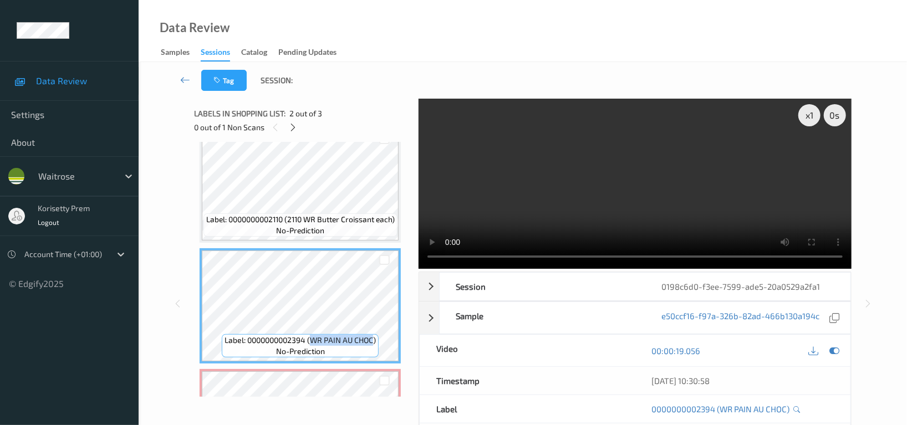
copy span "WR PAIN AU CHOC"
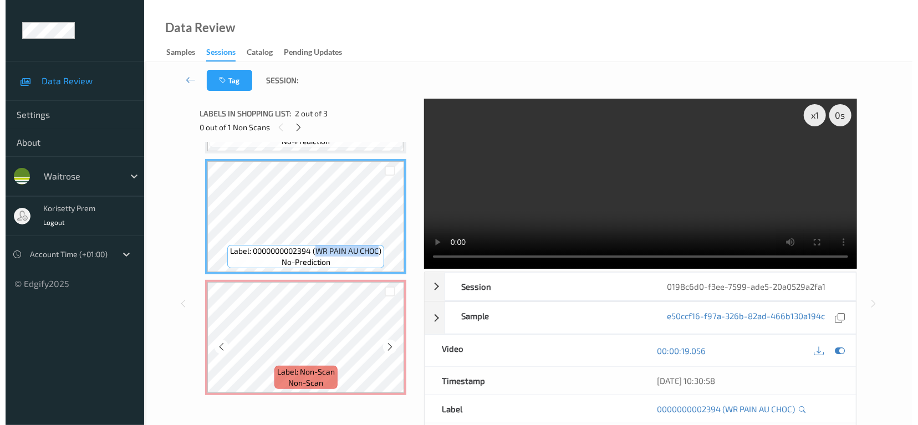
scroll to position [111, 0]
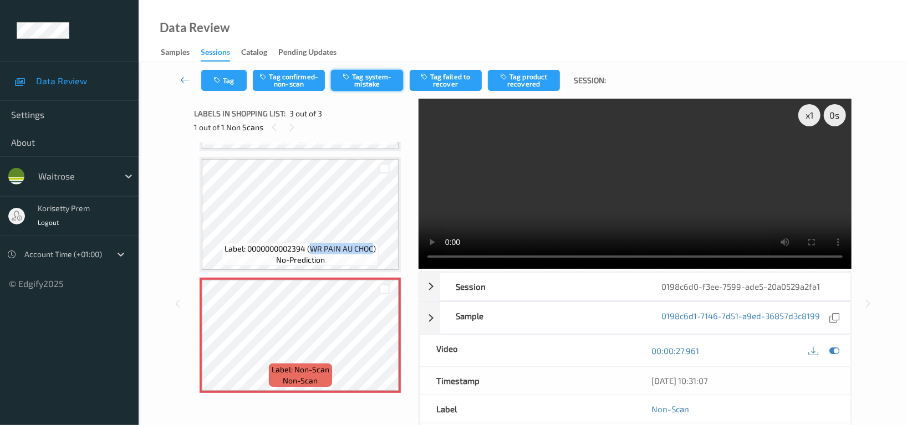
click at [369, 80] on button "Tag system-mistake" at bounding box center [367, 80] width 72 height 21
click at [235, 79] on button "Tag" at bounding box center [223, 80] width 45 height 21
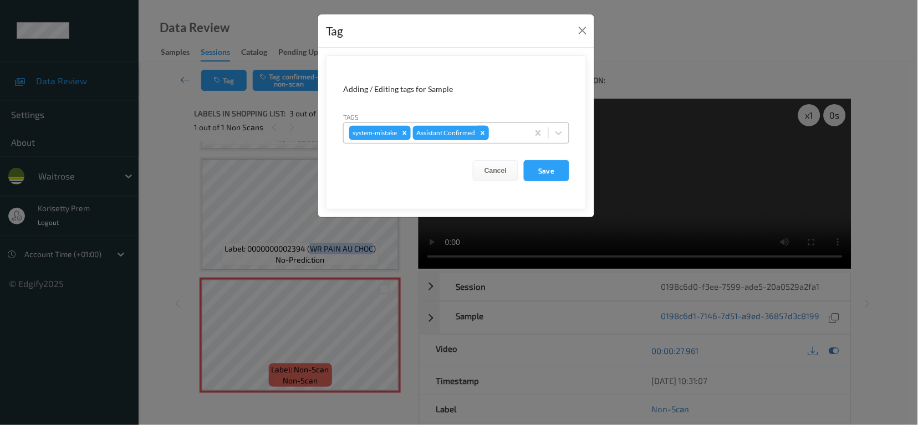
click at [487, 130] on icon "Remove Assistant Confirmed" at bounding box center [483, 133] width 8 height 8
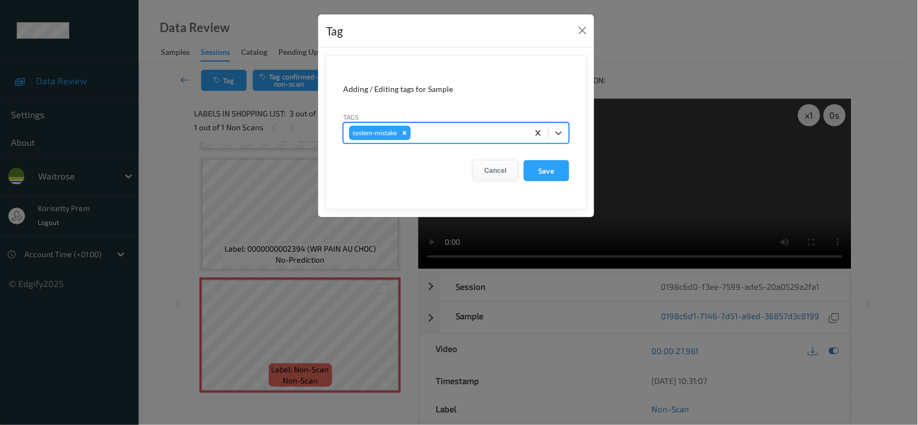
click at [496, 171] on button "Cancel" at bounding box center [495, 170] width 45 height 21
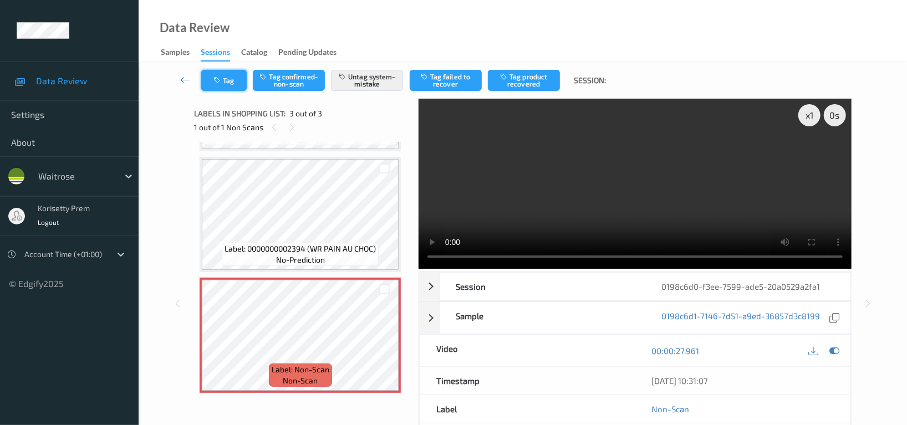
click at [214, 80] on icon "button" at bounding box center [217, 80] width 9 height 8
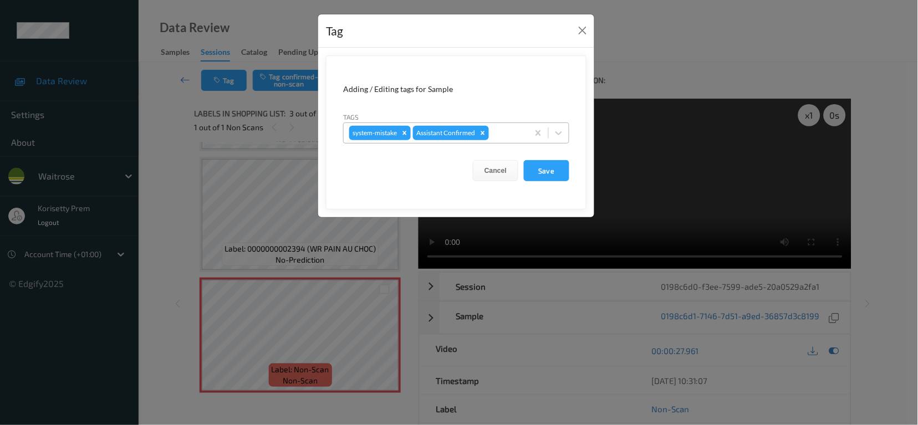
click at [514, 134] on div at bounding box center [507, 132] width 32 height 13
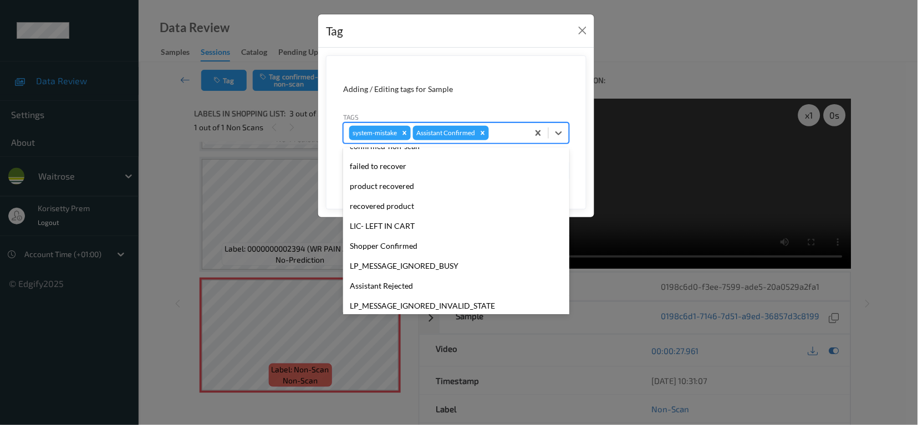
scroll to position [217, 0]
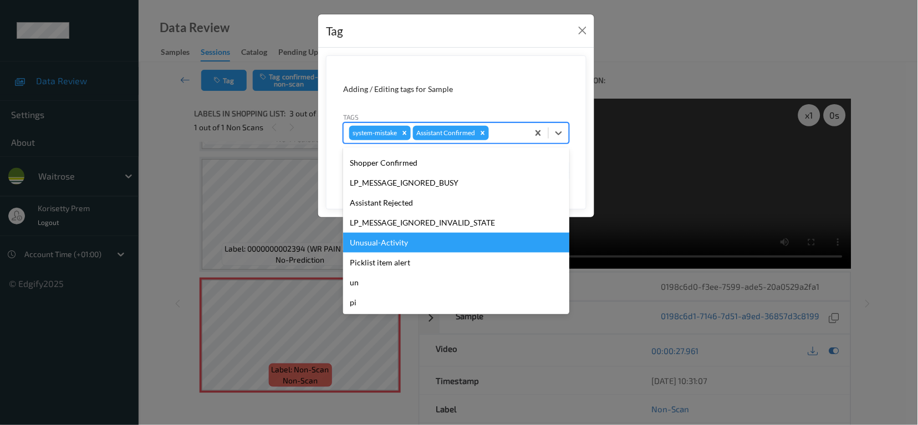
click at [393, 246] on div "Unusual-Activity" at bounding box center [456, 243] width 226 height 20
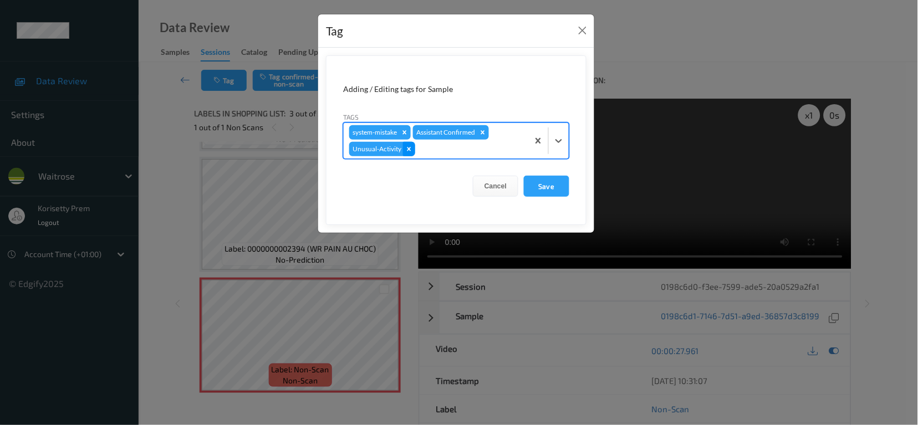
click at [406, 149] on icon "Remove Unusual-Activity" at bounding box center [409, 149] width 8 height 8
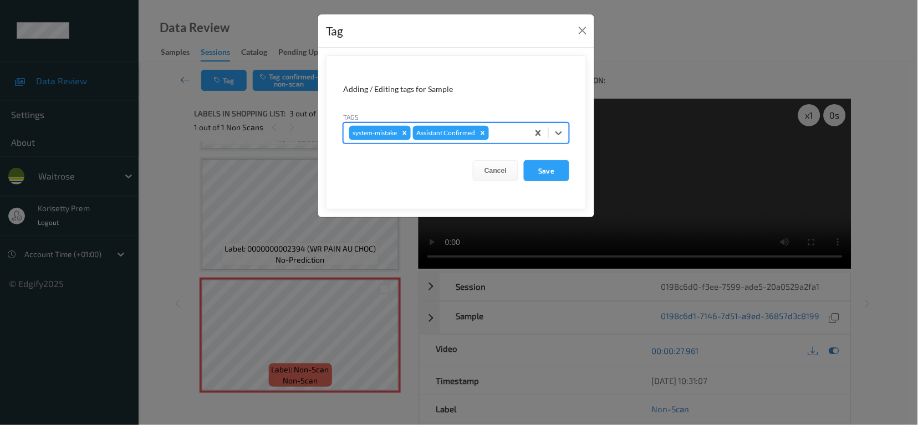
click at [498, 134] on div at bounding box center [507, 132] width 32 height 13
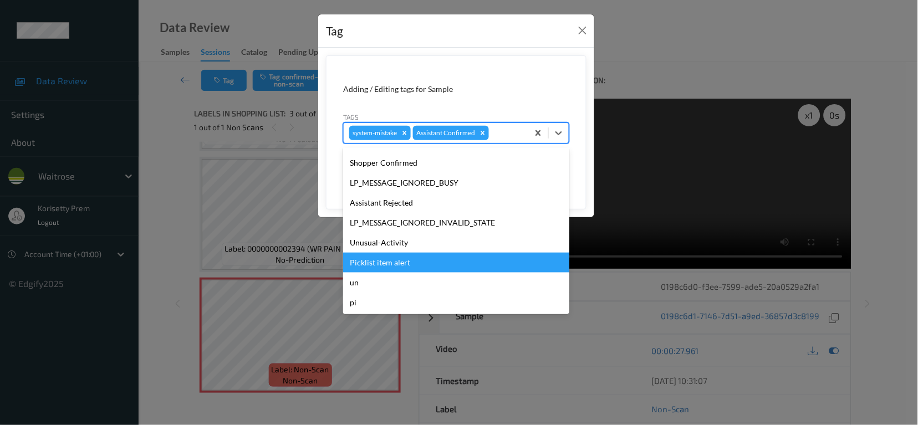
click at [398, 260] on div "Picklist item alert" at bounding box center [456, 263] width 226 height 20
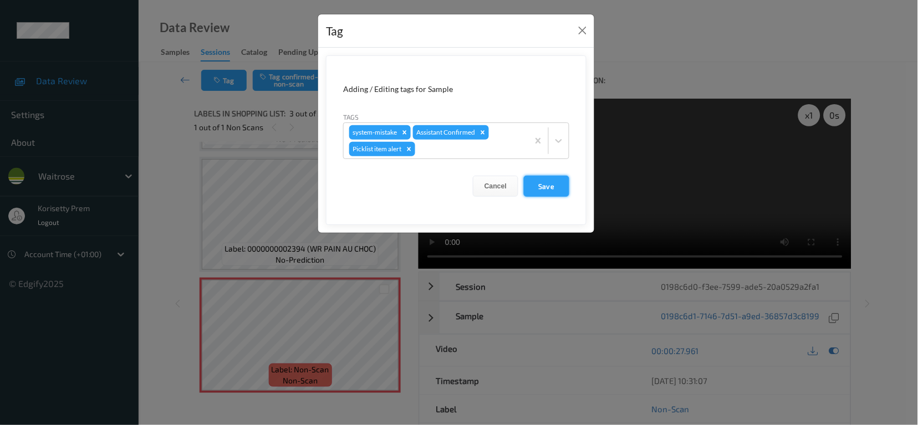
click at [554, 181] on button "Save" at bounding box center [546, 186] width 45 height 21
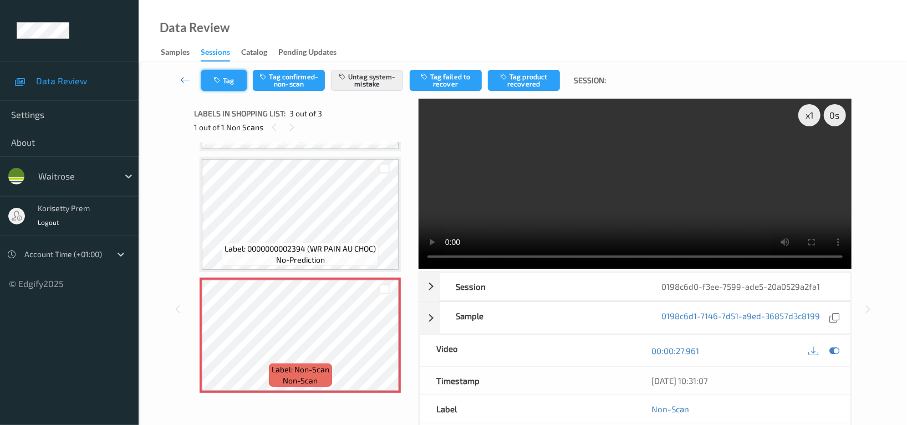
click at [218, 76] on icon "button" at bounding box center [217, 80] width 9 height 8
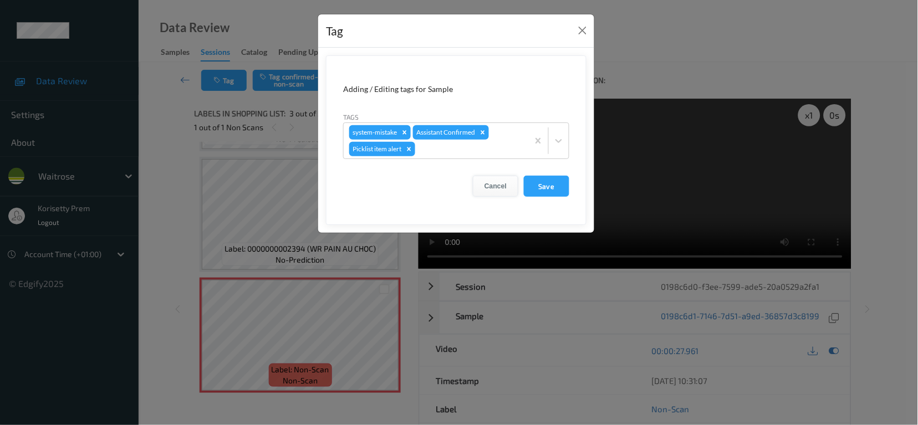
click at [495, 185] on button "Cancel" at bounding box center [495, 186] width 45 height 21
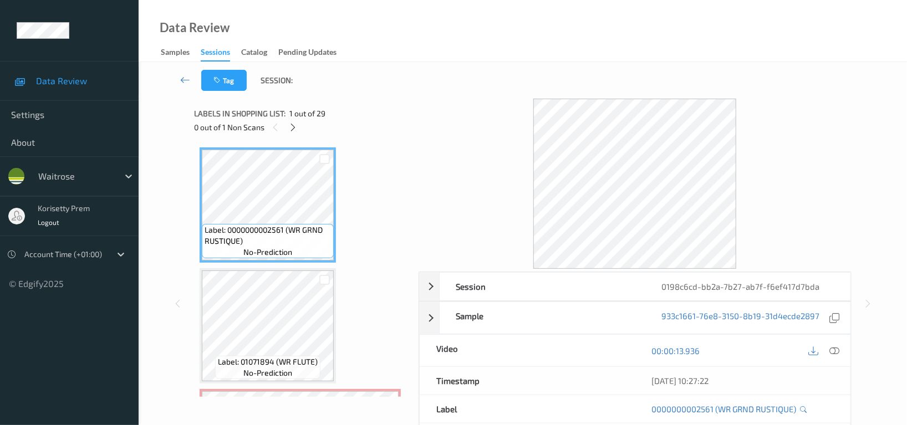
click at [463, 43] on div "Data Review Samples Sessions Catalog Pending Updates" at bounding box center [523, 31] width 768 height 62
click at [293, 130] on icon at bounding box center [293, 127] width 9 height 10
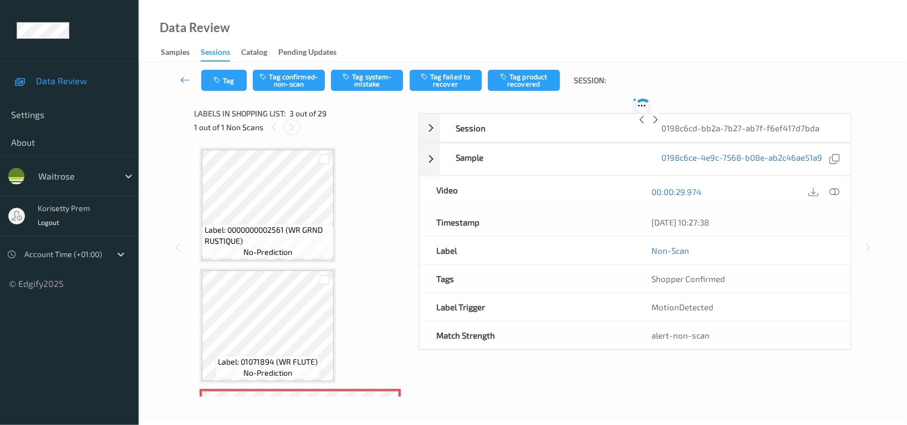
scroll to position [125, 0]
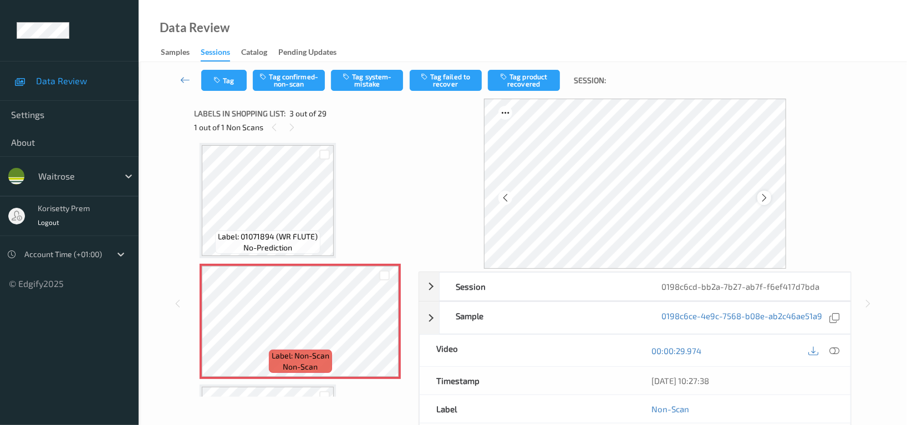
click at [765, 196] on icon at bounding box center [763, 198] width 9 height 10
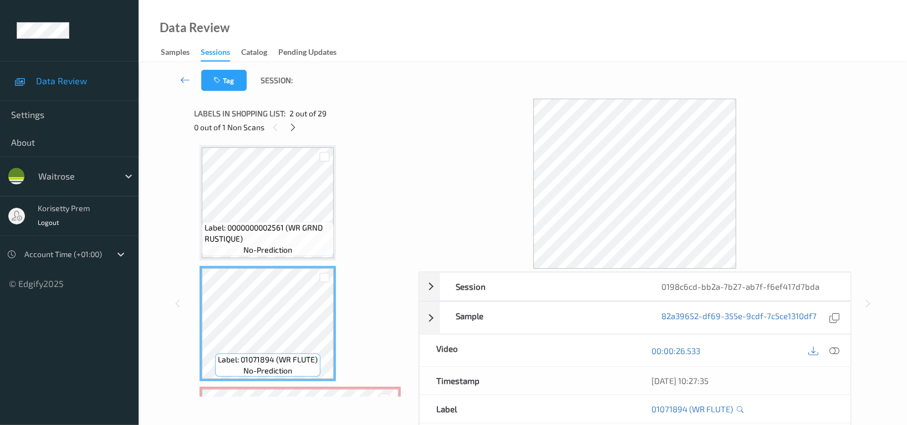
scroll to position [0, 0]
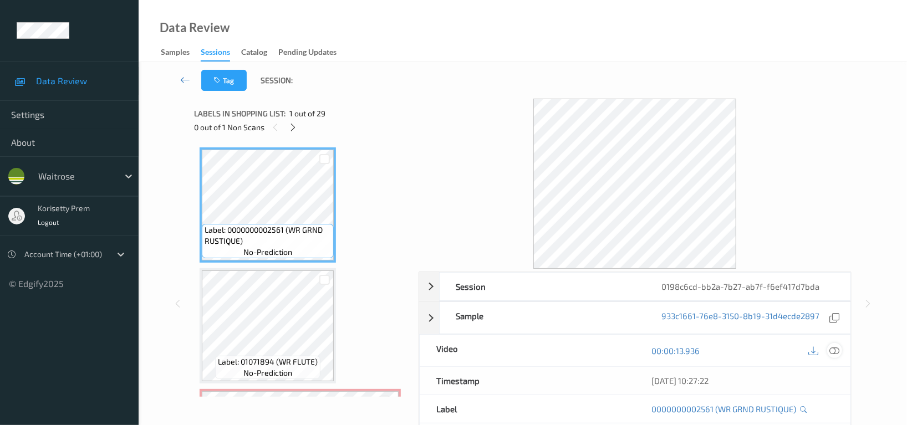
click at [833, 349] on icon at bounding box center [834, 351] width 10 height 10
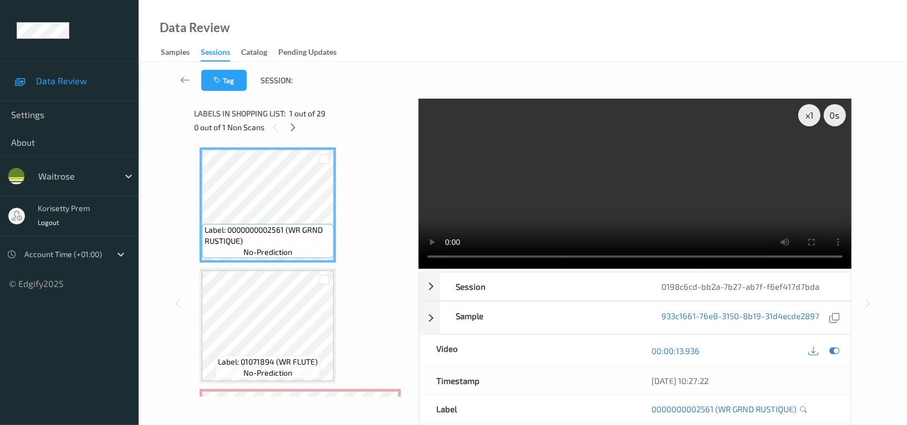
click at [512, 196] on video at bounding box center [634, 184] width 433 height 170
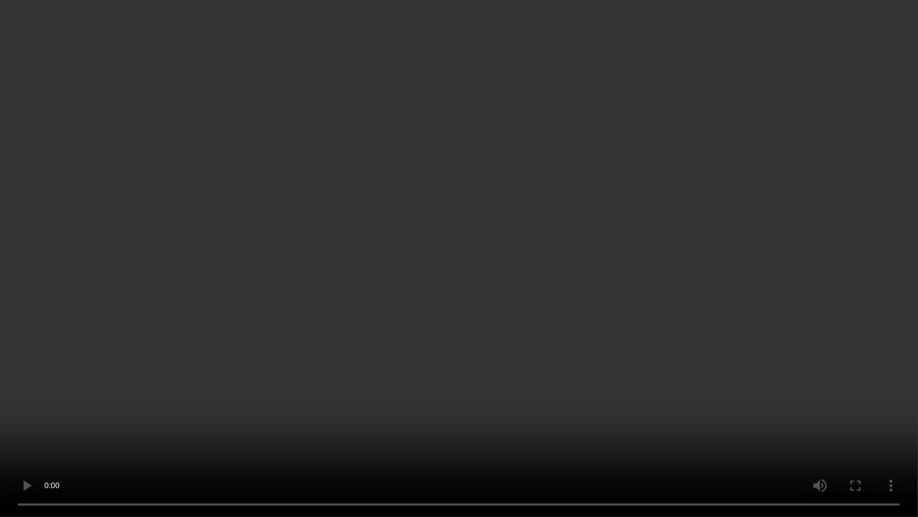
click at [331, 334] on video at bounding box center [459, 258] width 918 height 517
click at [501, 273] on video at bounding box center [459, 258] width 918 height 517
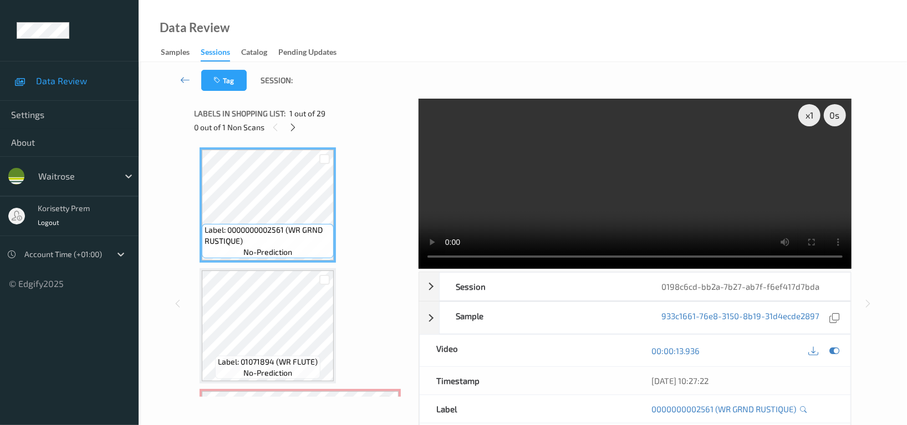
click at [631, 175] on video at bounding box center [634, 184] width 433 height 170
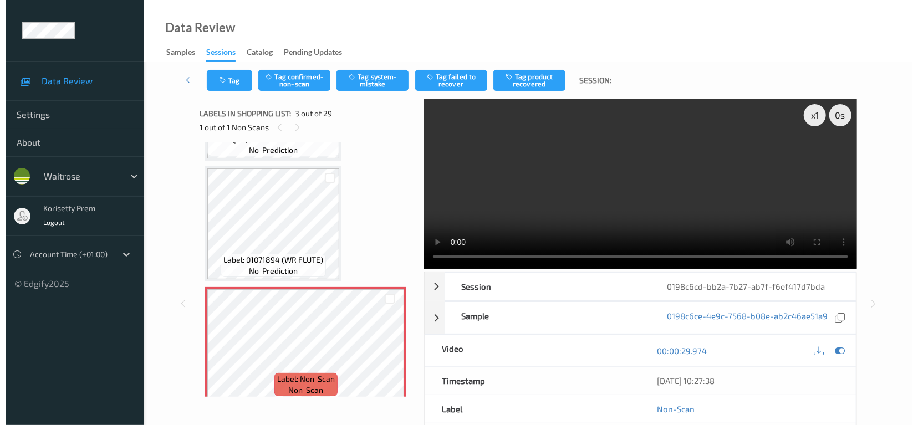
scroll to position [74, 0]
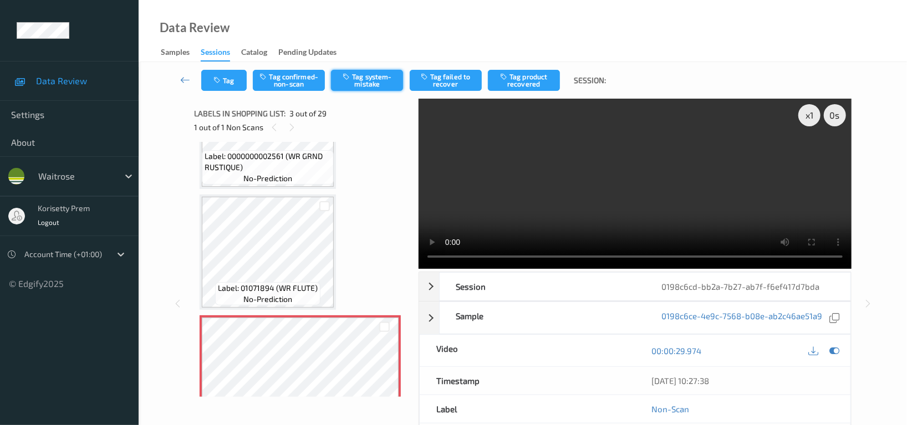
click at [366, 81] on button "Tag system-mistake" at bounding box center [367, 80] width 72 height 21
click at [231, 81] on button "Tag" at bounding box center [223, 80] width 45 height 21
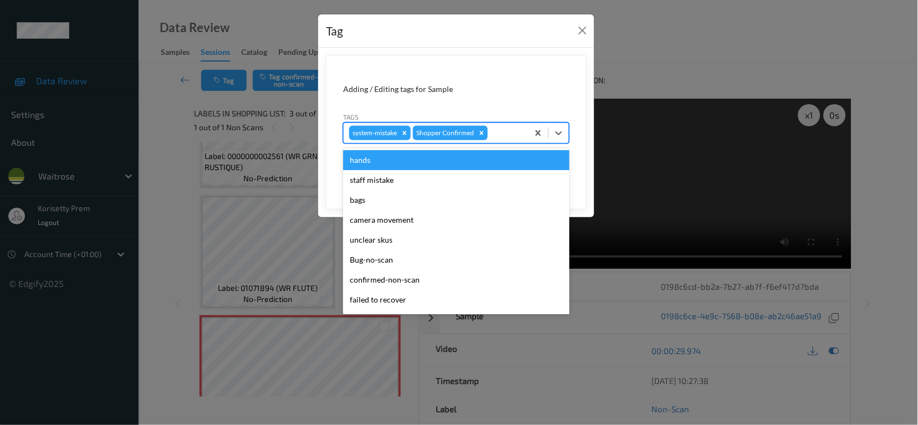
click at [512, 131] on div at bounding box center [506, 132] width 33 height 13
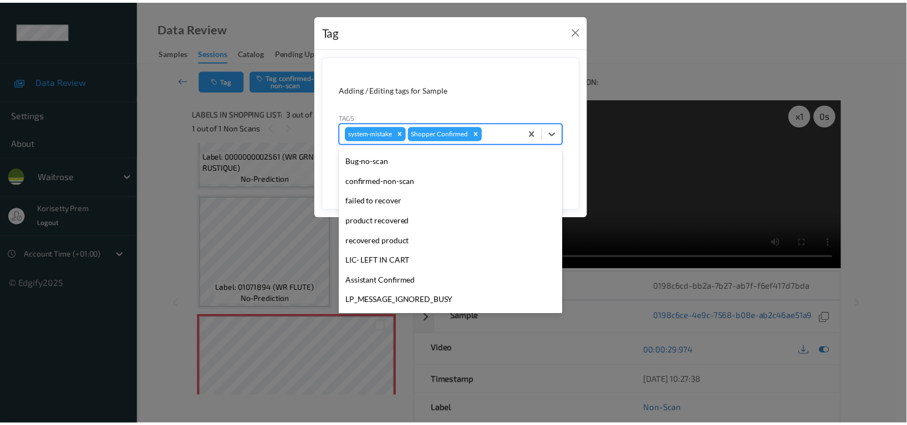
scroll to position [217, 0]
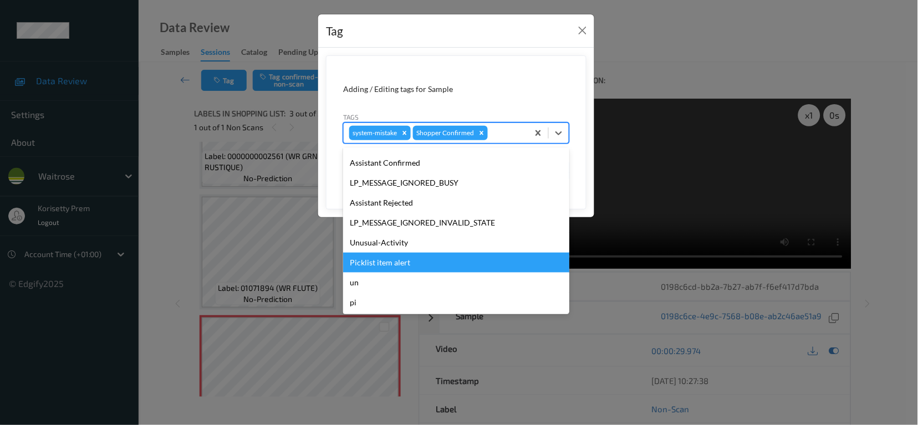
click at [382, 261] on div "Picklist item alert" at bounding box center [456, 263] width 226 height 20
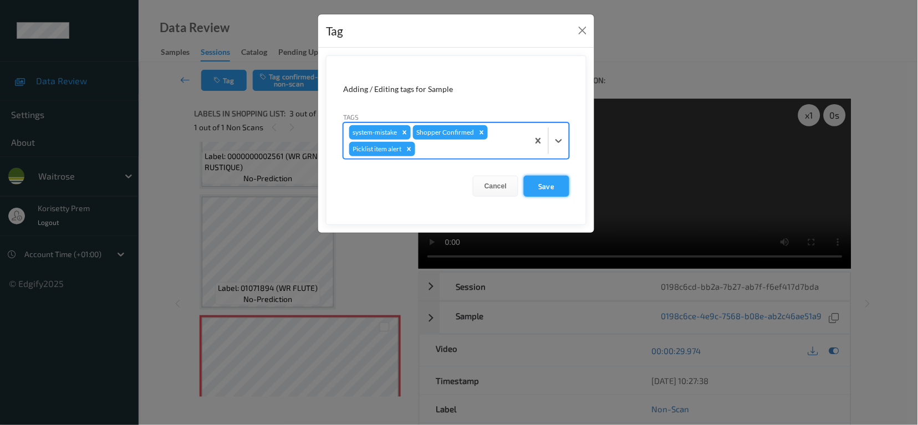
click at [550, 187] on button "Save" at bounding box center [546, 186] width 45 height 21
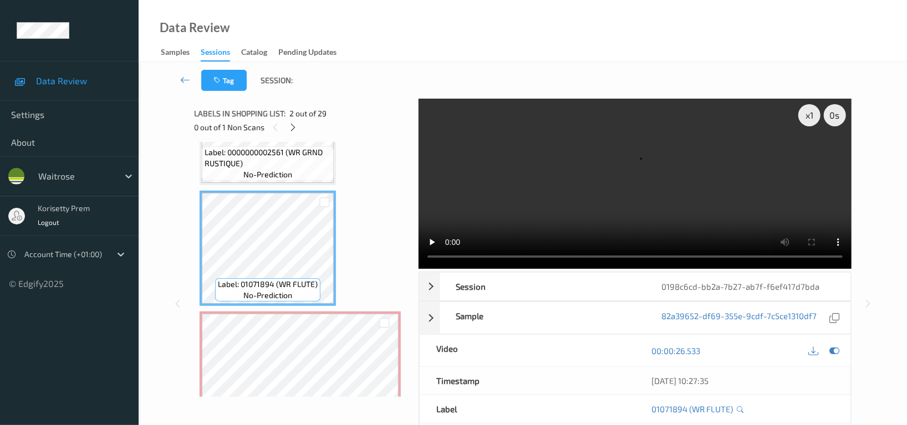
scroll to position [74, 0]
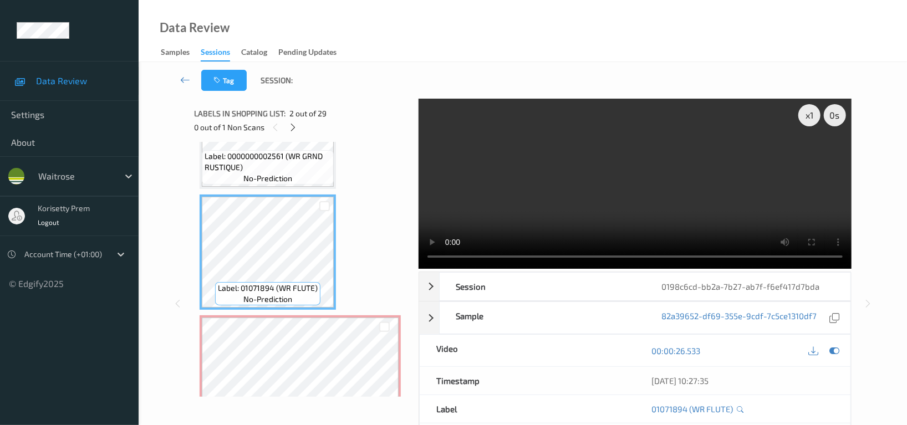
click at [678, 194] on video at bounding box center [634, 184] width 433 height 170
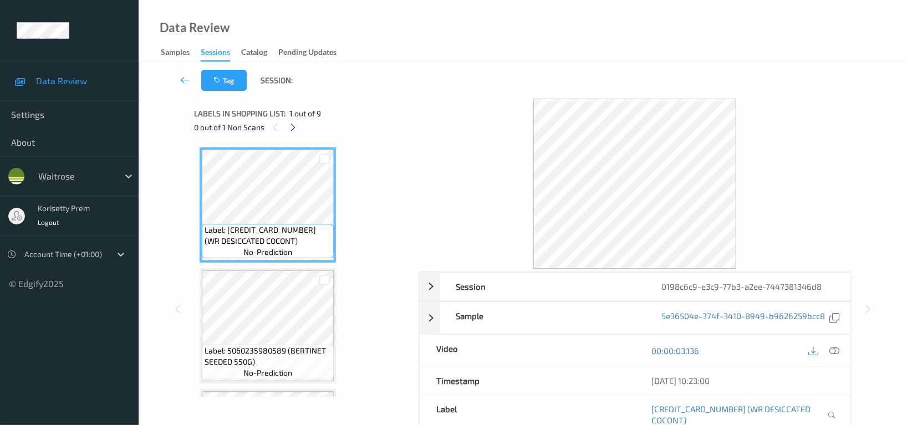
click at [413, 34] on div "Data Review Samples Sessions Catalog Pending Updates" at bounding box center [523, 31] width 768 height 62
click at [294, 126] on icon at bounding box center [293, 127] width 9 height 10
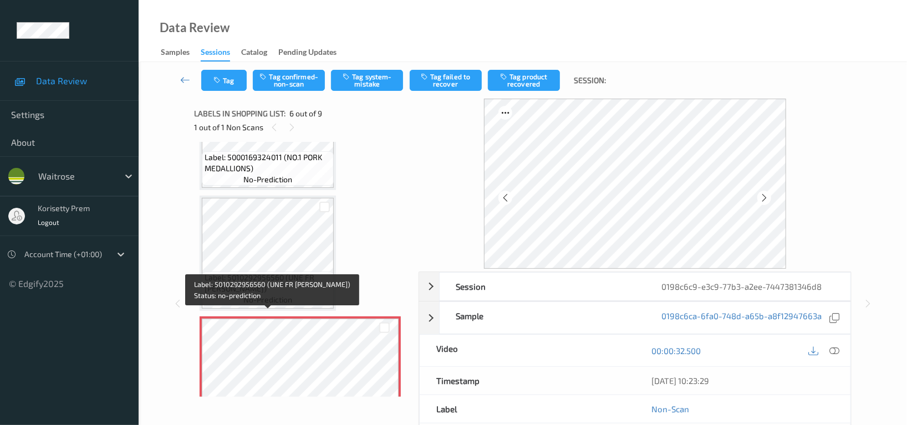
scroll to position [413, 0]
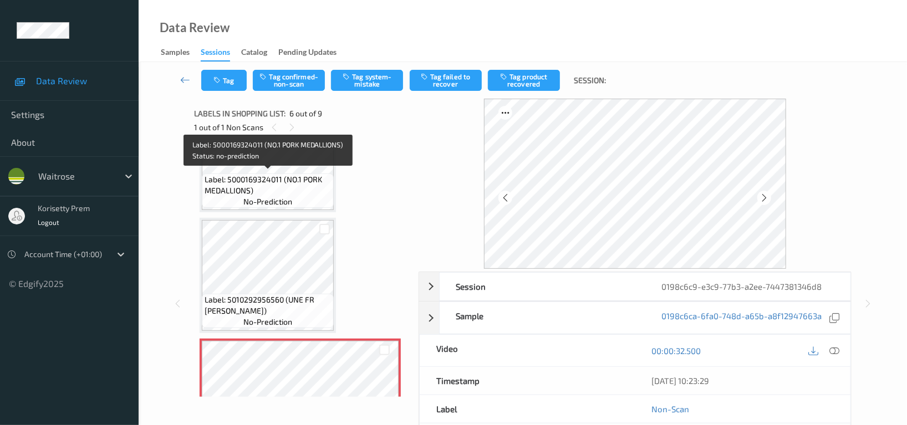
click at [293, 178] on span "Label: 5000169324011 (NO.1 PORK MEDALLIONS)" at bounding box center [268, 185] width 126 height 22
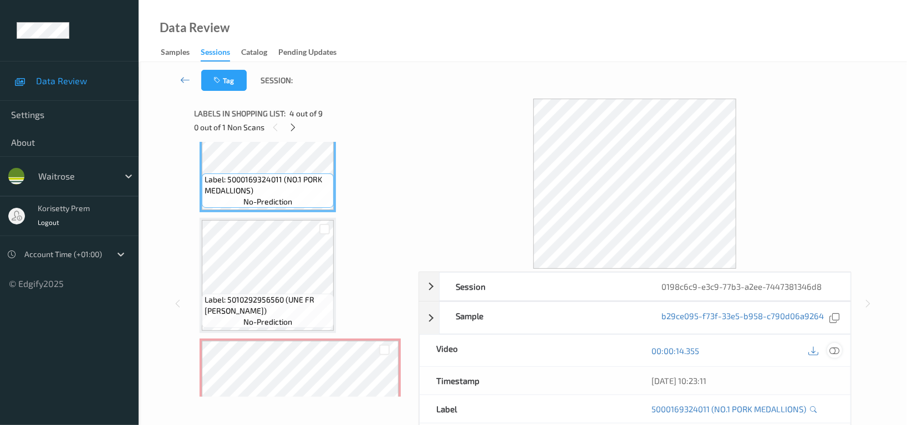
click at [832, 351] on icon at bounding box center [834, 351] width 10 height 10
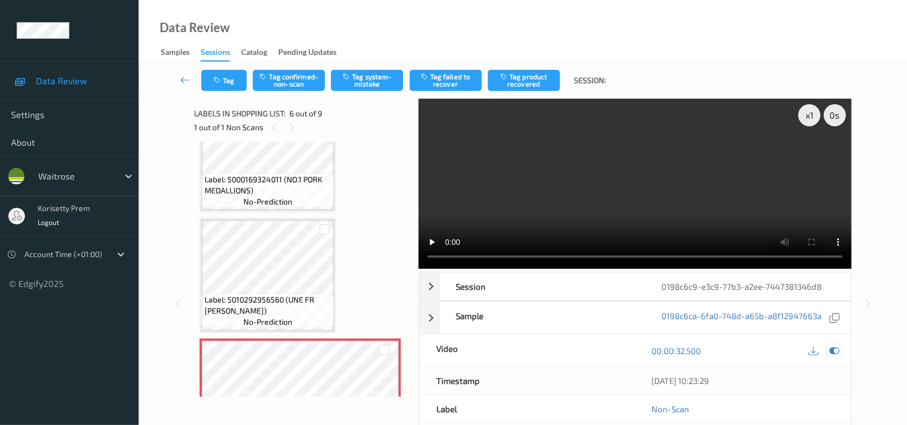
click at [838, 346] on icon at bounding box center [834, 351] width 10 height 10
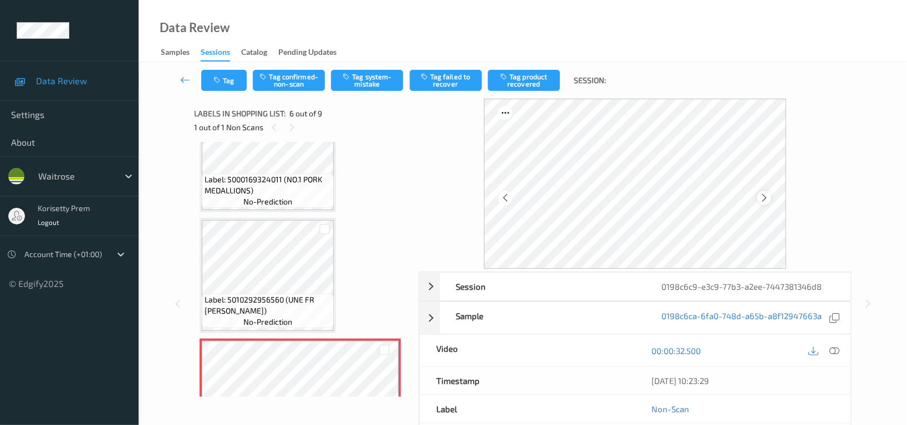
click at [763, 197] on icon at bounding box center [763, 198] width 9 height 10
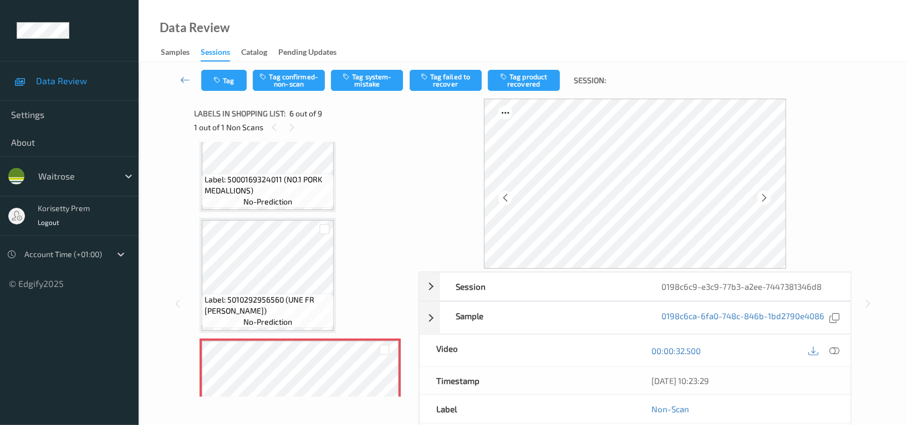
click at [763, 197] on icon at bounding box center [763, 198] width 9 height 10
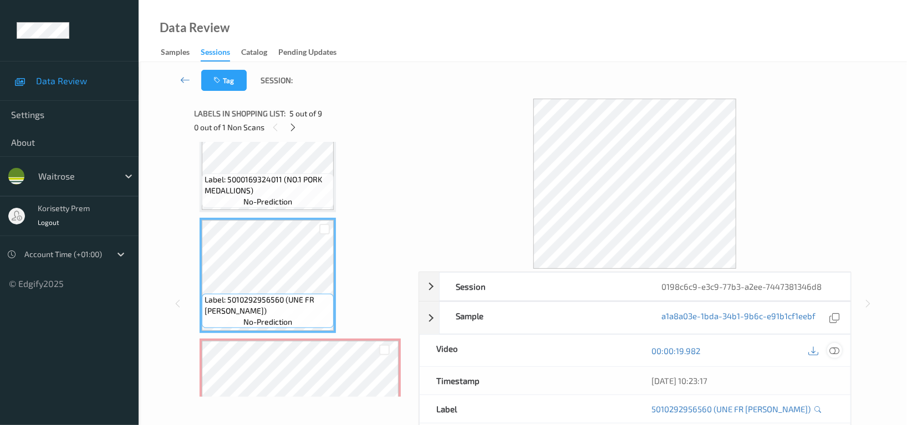
click at [837, 350] on icon at bounding box center [834, 351] width 10 height 10
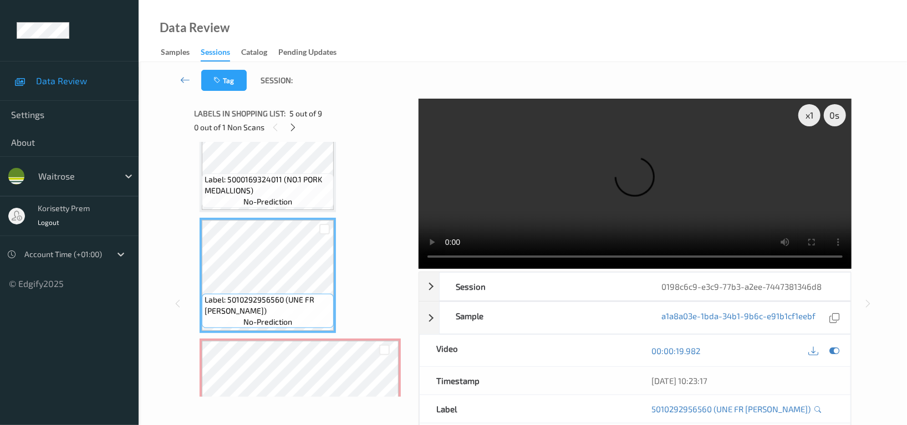
click at [611, 202] on video at bounding box center [634, 184] width 433 height 170
click at [812, 349] on icon at bounding box center [813, 351] width 10 height 10
click at [829, 357] on div at bounding box center [834, 350] width 15 height 15
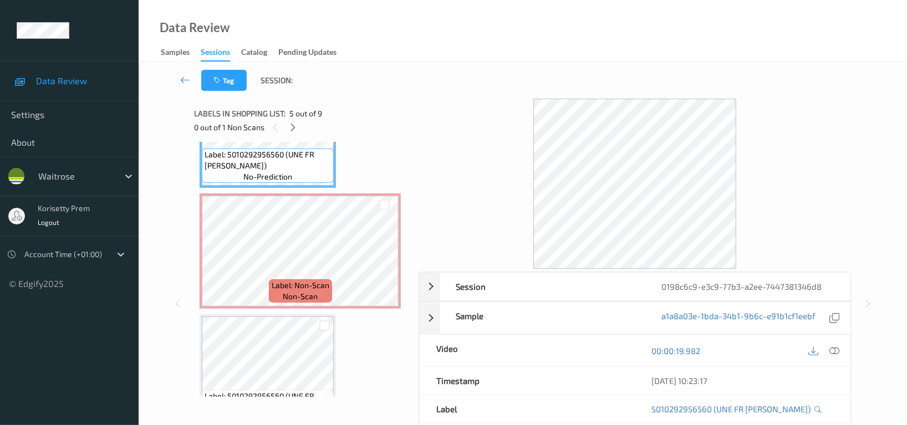
scroll to position [561, 0]
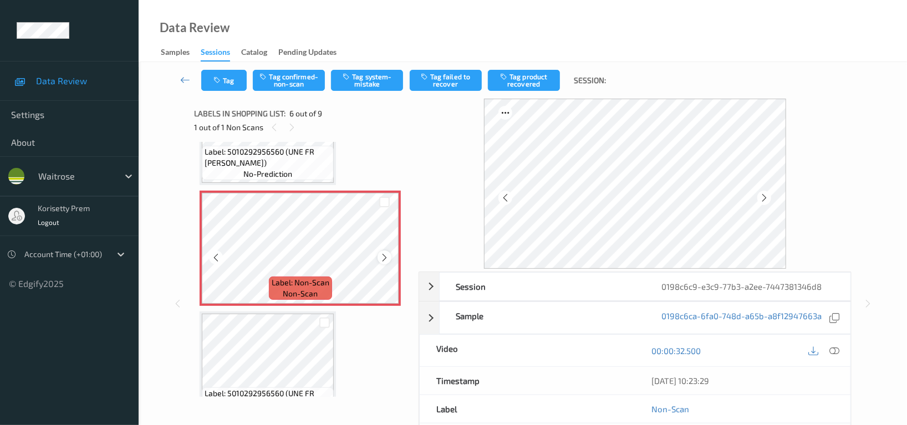
click at [384, 254] on icon at bounding box center [384, 258] width 9 height 10
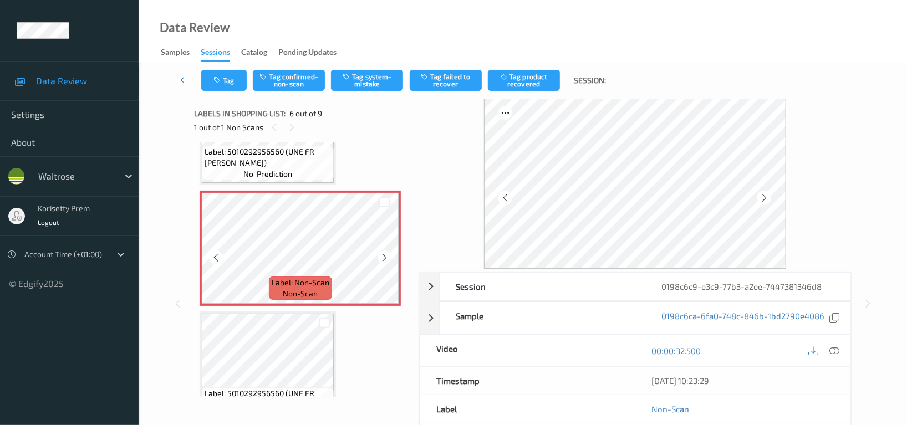
click at [384, 254] on icon at bounding box center [384, 258] width 9 height 10
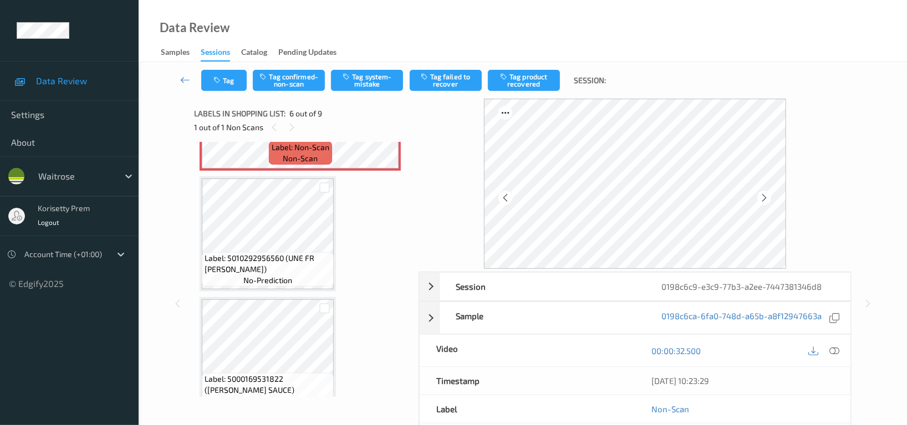
scroll to position [708, 0]
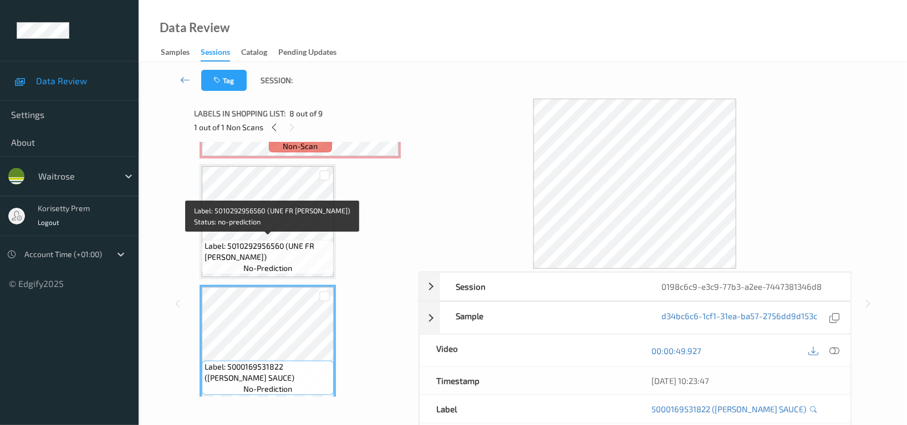
click at [270, 248] on span "Label: 5010292956560 (UNE FR [PERSON_NAME])" at bounding box center [268, 252] width 126 height 22
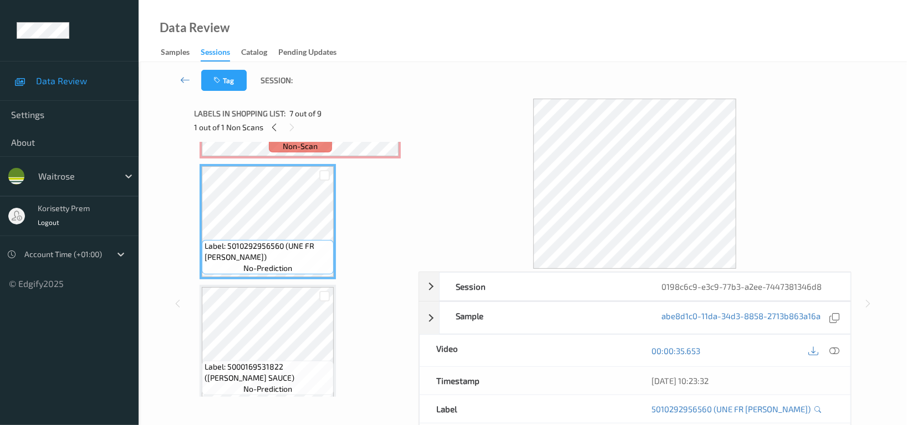
click at [264, 361] on span "Label: 5000169531822 ([PERSON_NAME] SAUCE)" at bounding box center [268, 372] width 126 height 22
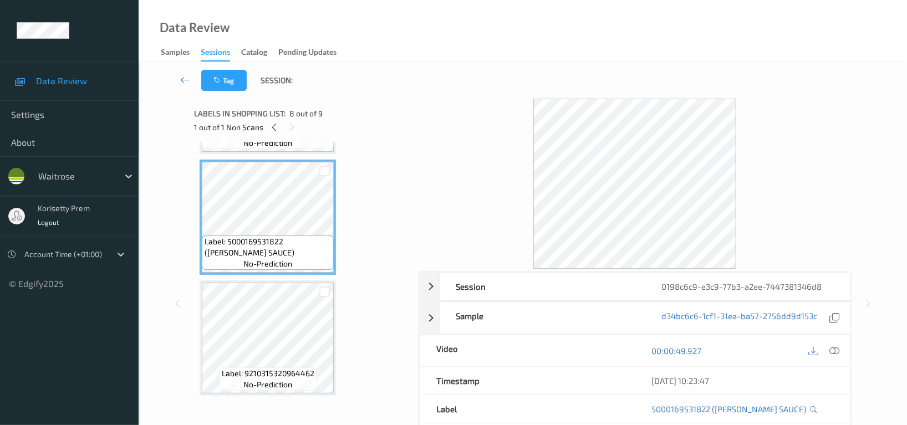
scroll to position [759, 0]
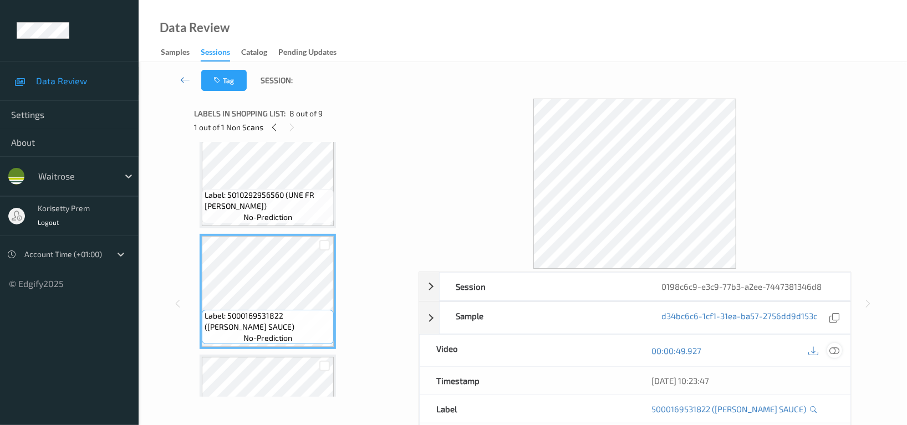
click at [836, 352] on icon at bounding box center [834, 351] width 10 height 10
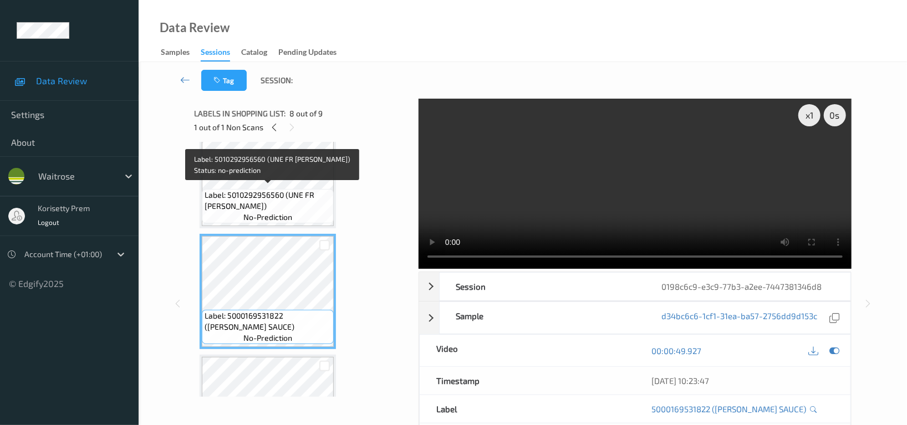
click at [276, 198] on span "Label: 5010292956560 (UNE FR [PERSON_NAME])" at bounding box center [268, 201] width 126 height 22
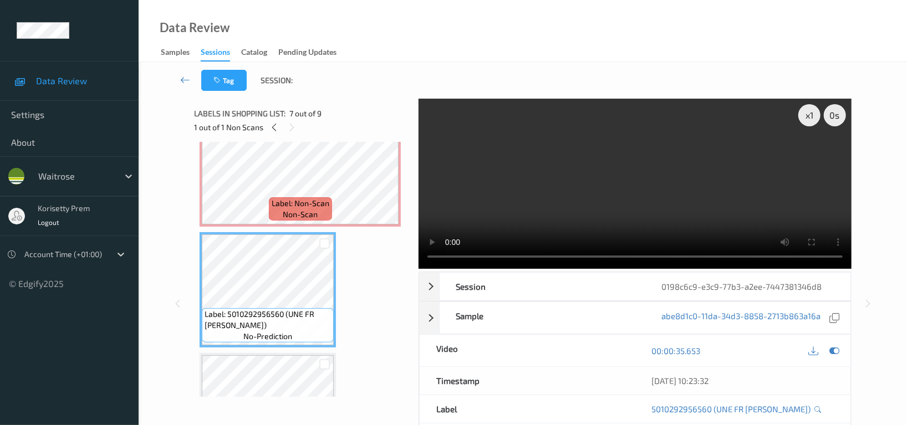
scroll to position [612, 0]
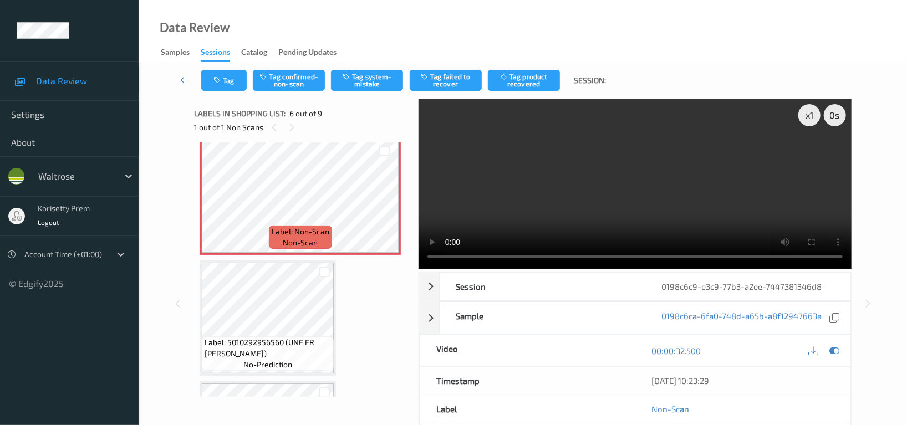
click at [584, 215] on video at bounding box center [634, 184] width 433 height 170
click at [835, 348] on icon at bounding box center [834, 351] width 10 height 10
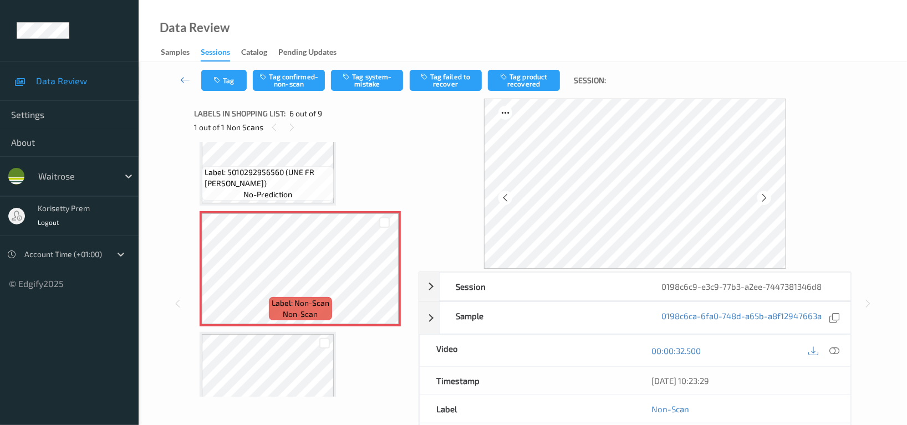
scroll to position [538, 0]
click at [303, 80] on button "Tag confirmed-non-scan" at bounding box center [289, 80] width 72 height 21
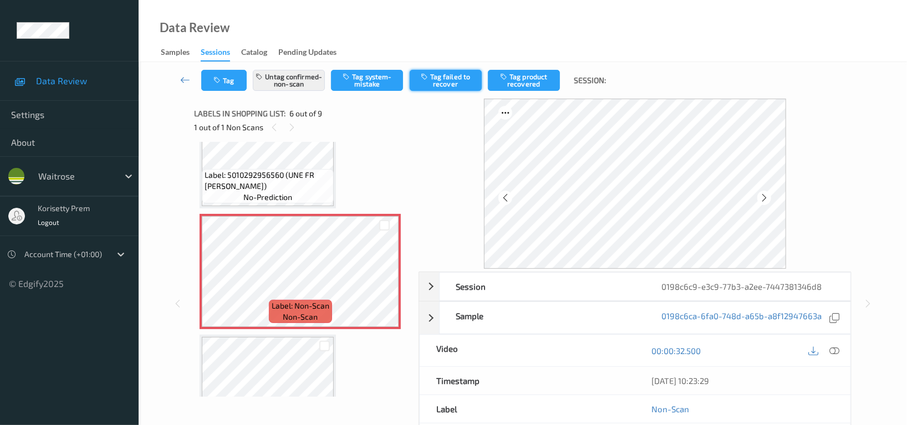
click at [452, 80] on button "Tag failed to recover" at bounding box center [446, 80] width 72 height 21
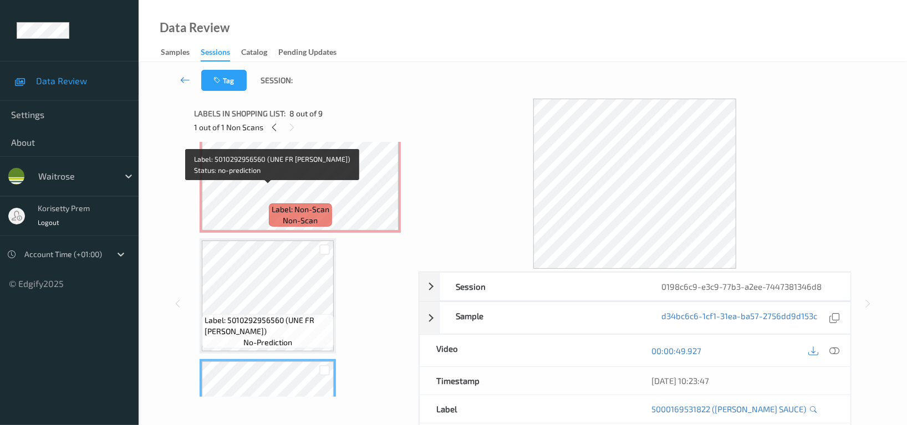
scroll to position [612, 0]
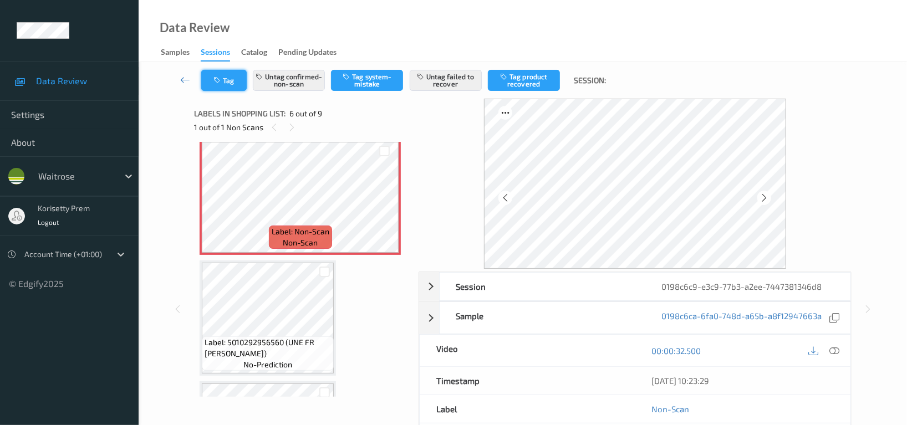
click at [236, 81] on button "Tag" at bounding box center [223, 80] width 45 height 21
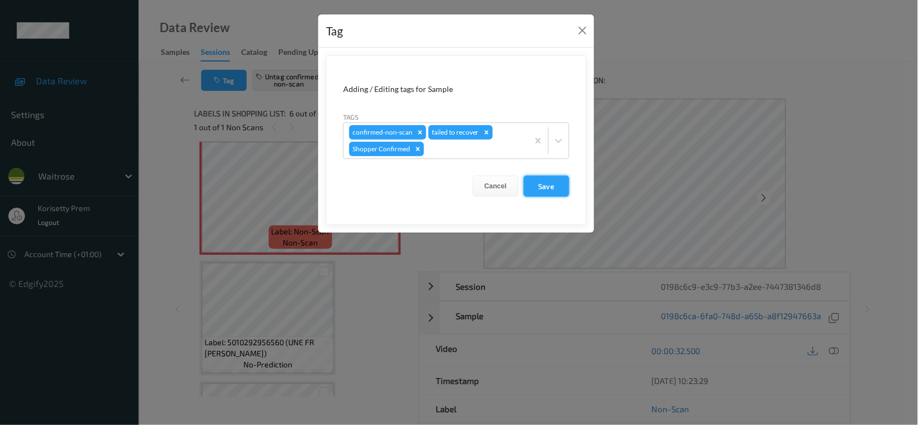
click at [550, 186] on button "Save" at bounding box center [546, 186] width 45 height 21
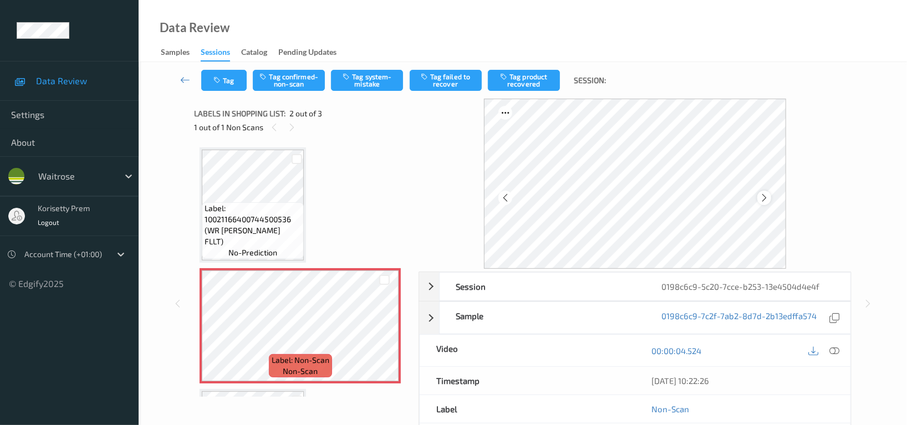
click at [764, 196] on icon at bounding box center [763, 198] width 9 height 10
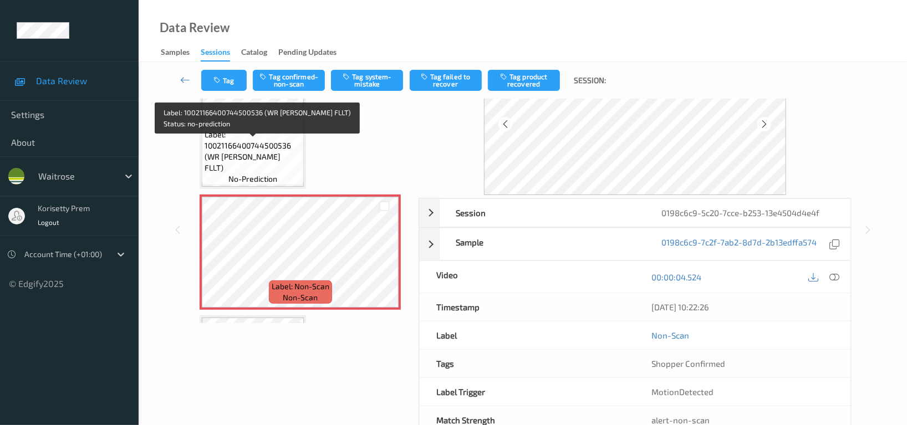
click at [280, 156] on span "Label: 10021166400744500536 (WR [PERSON_NAME] FLLT)" at bounding box center [253, 151] width 96 height 44
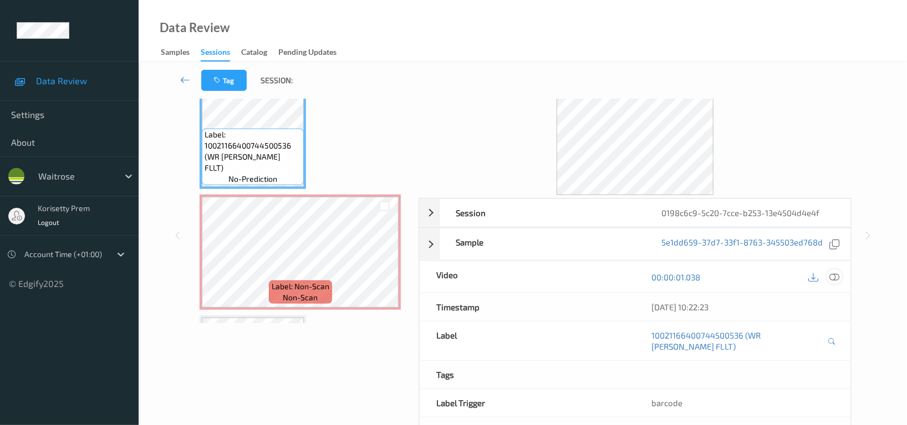
click at [835, 276] on icon at bounding box center [834, 277] width 10 height 10
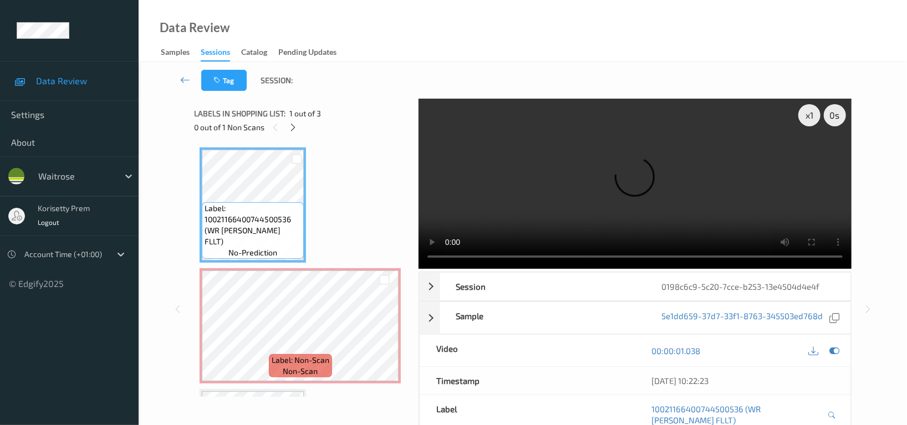
click at [533, 200] on video at bounding box center [634, 184] width 433 height 170
click at [561, 177] on video at bounding box center [634, 184] width 433 height 170
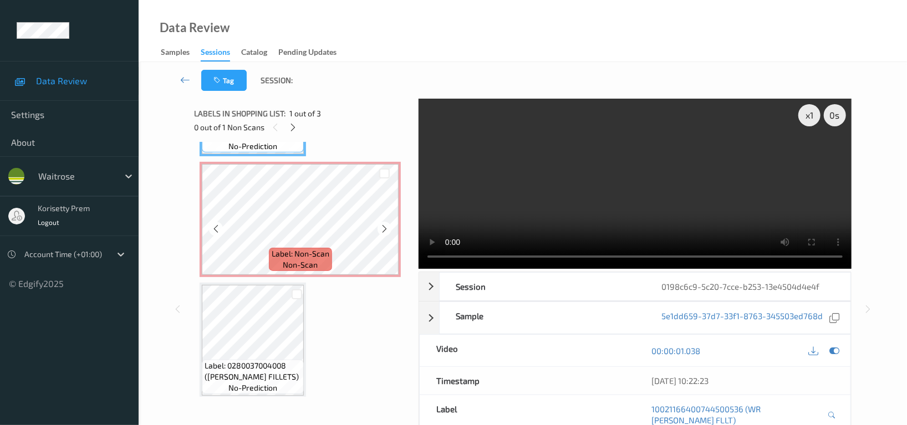
scroll to position [111, 0]
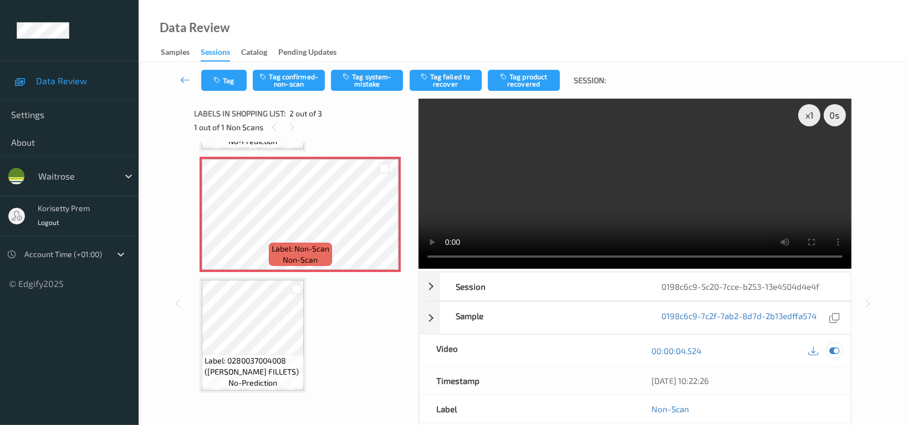
click at [835, 349] on icon at bounding box center [834, 351] width 10 height 10
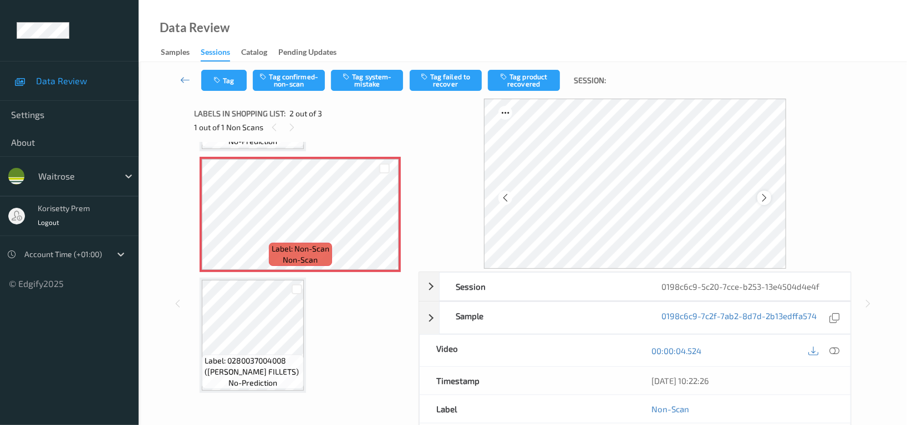
click at [767, 191] on div at bounding box center [764, 198] width 14 height 14
click at [372, 77] on button "Tag system-mistake" at bounding box center [367, 80] width 72 height 21
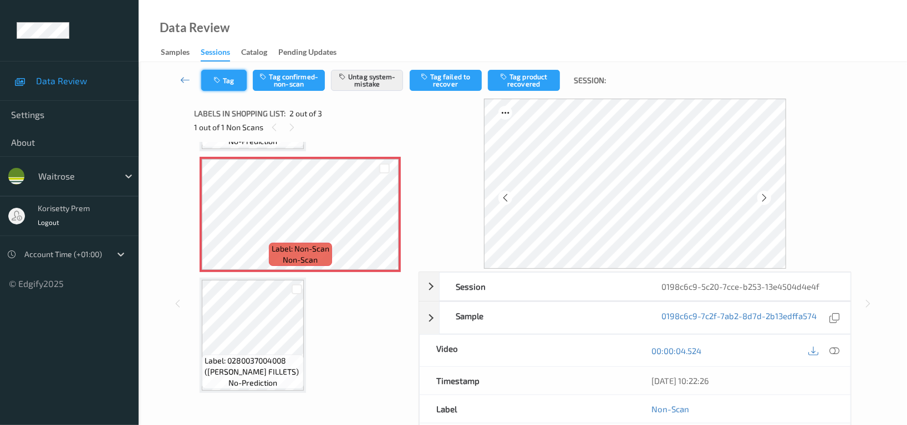
click at [229, 84] on button "Tag" at bounding box center [223, 80] width 45 height 21
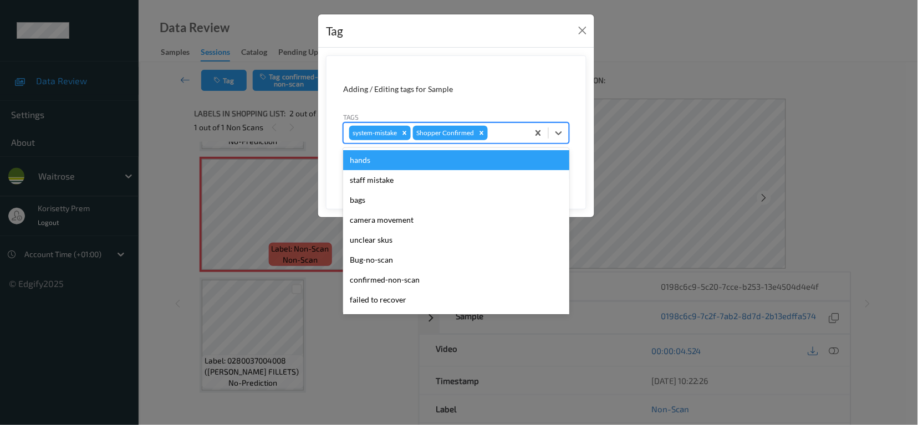
click at [508, 127] on div at bounding box center [506, 132] width 33 height 13
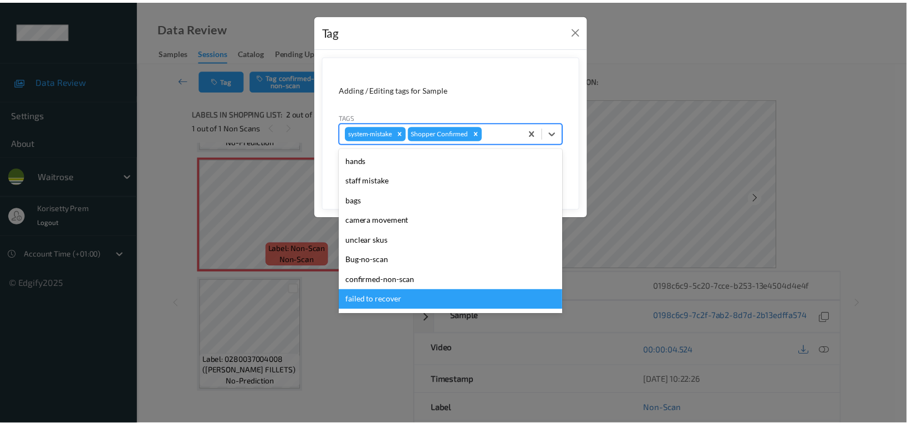
scroll to position [217, 0]
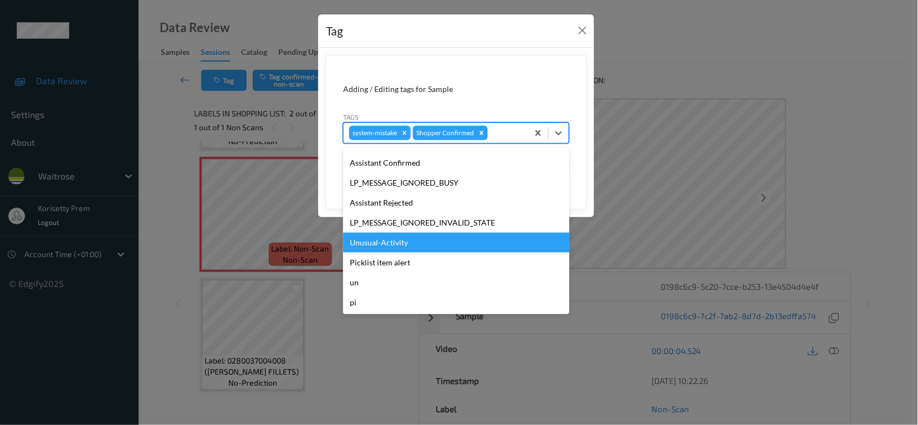
click at [391, 249] on div "Unusual-Activity" at bounding box center [456, 243] width 226 height 20
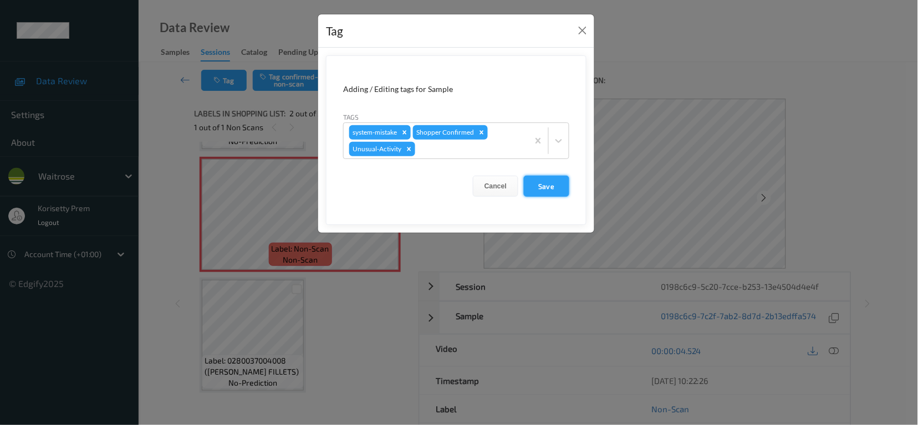
click at [554, 185] on button "Save" at bounding box center [546, 186] width 45 height 21
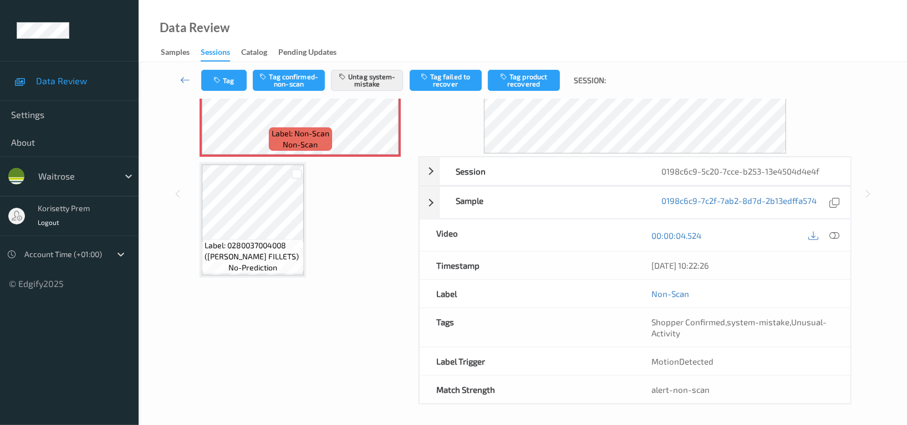
scroll to position [119, 0]
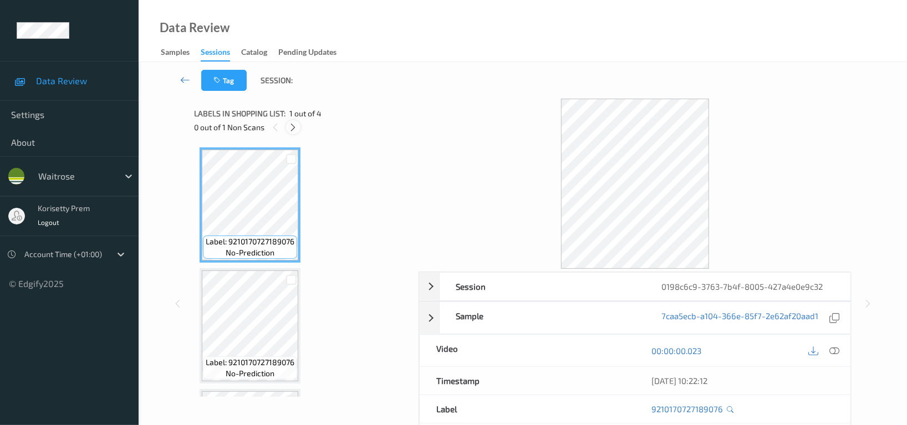
click at [297, 129] on icon at bounding box center [293, 127] width 9 height 10
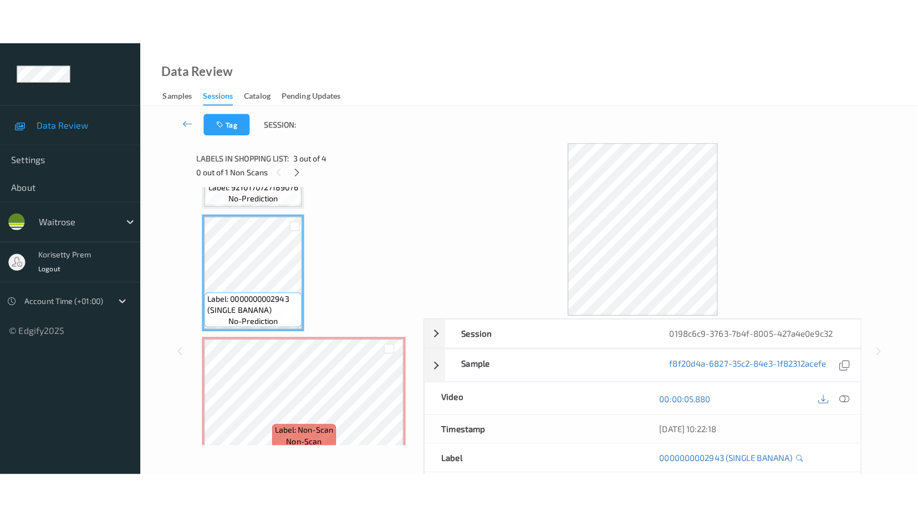
scroll to position [232, 0]
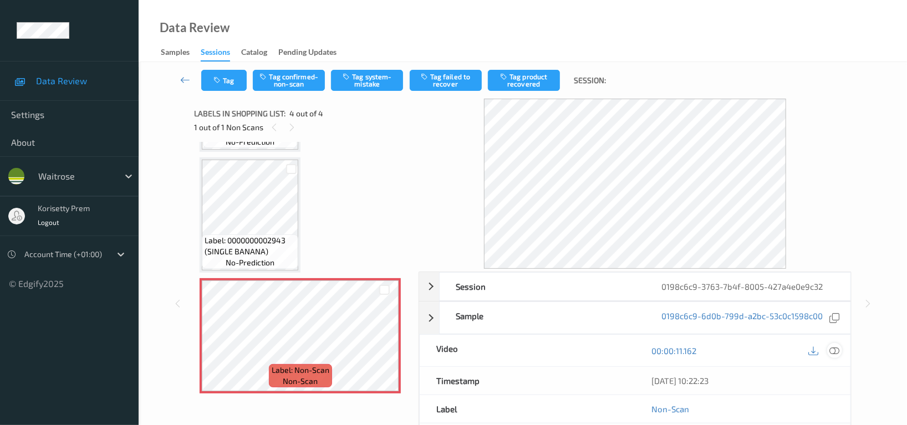
click at [831, 352] on icon at bounding box center [834, 351] width 10 height 10
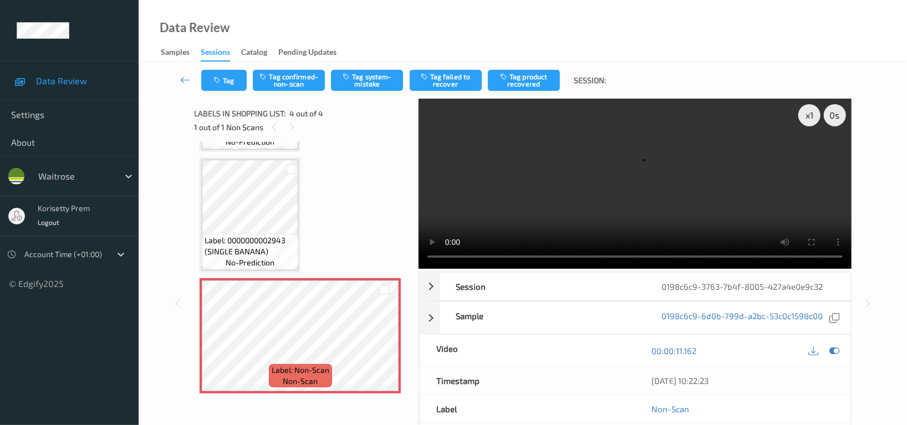
click at [563, 223] on video at bounding box center [634, 184] width 433 height 170
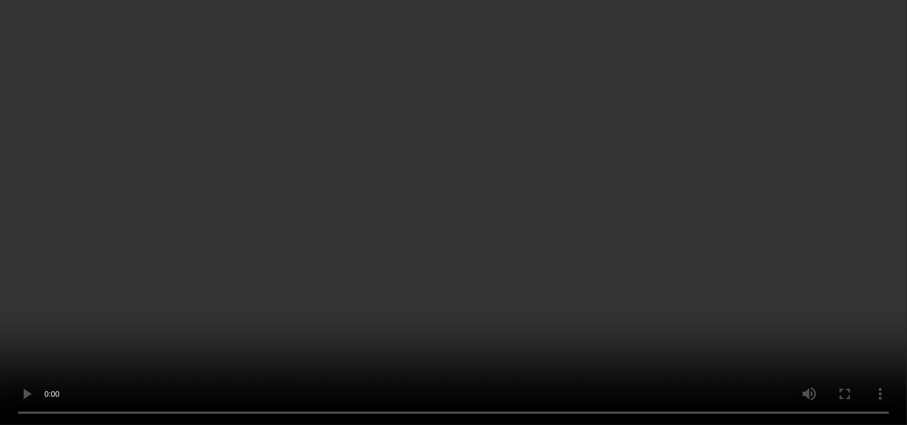
scroll to position [108, 0]
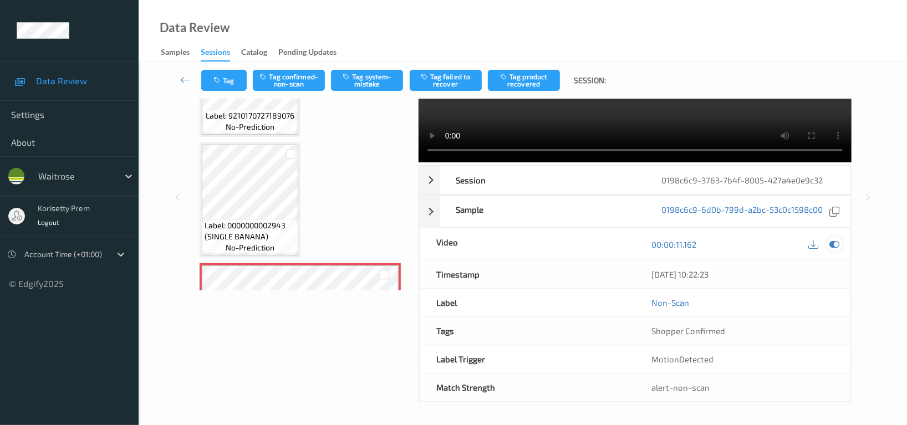
click at [840, 245] on div at bounding box center [834, 244] width 15 height 15
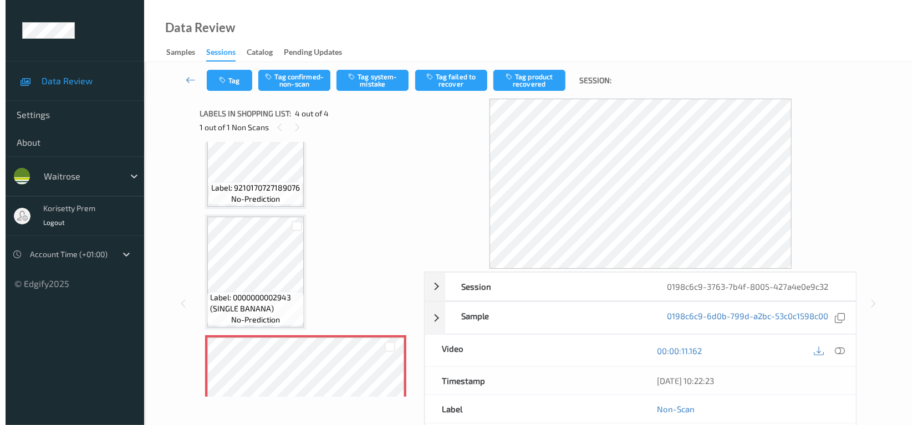
scroll to position [214, 0]
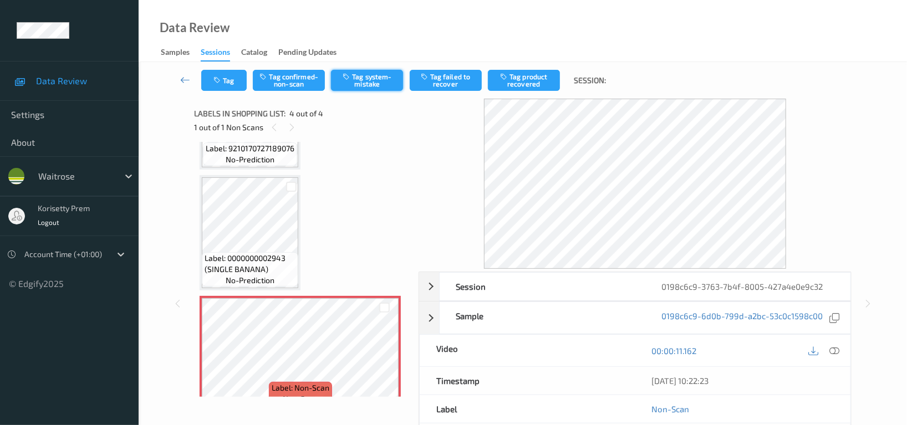
click at [379, 83] on button "Tag system-mistake" at bounding box center [367, 80] width 72 height 21
click at [223, 89] on button "Tag" at bounding box center [223, 80] width 45 height 21
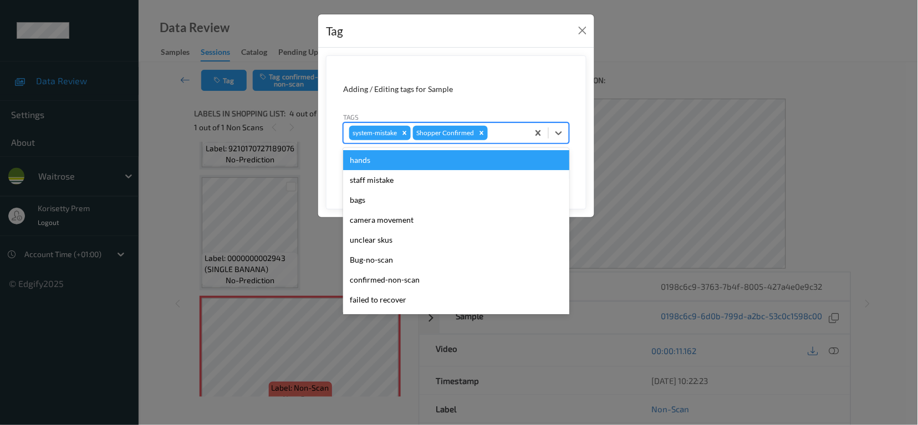
click at [504, 131] on div at bounding box center [506, 132] width 33 height 13
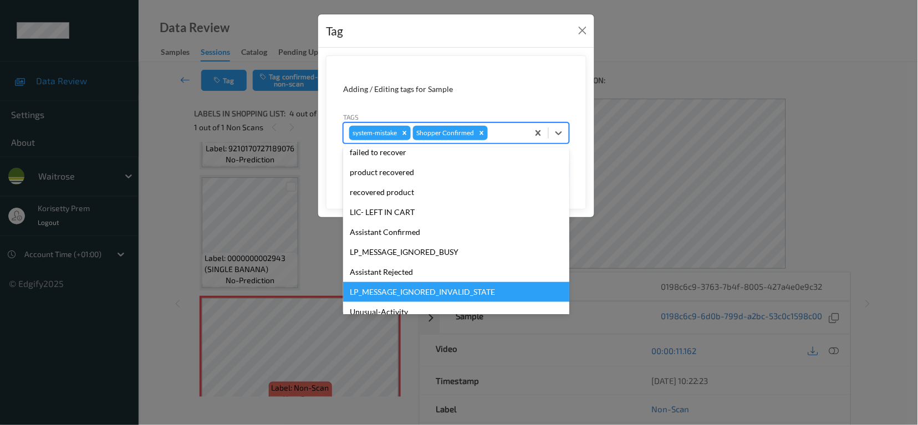
scroll to position [217, 0]
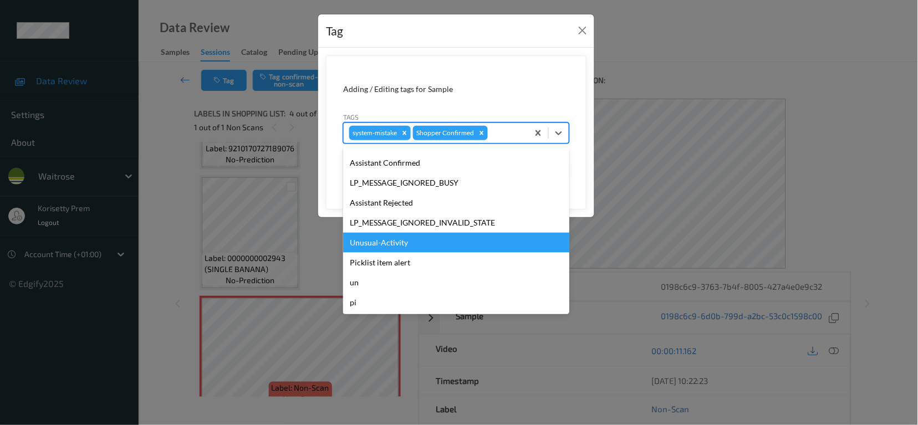
click at [397, 242] on div "Unusual-Activity" at bounding box center [456, 243] width 226 height 20
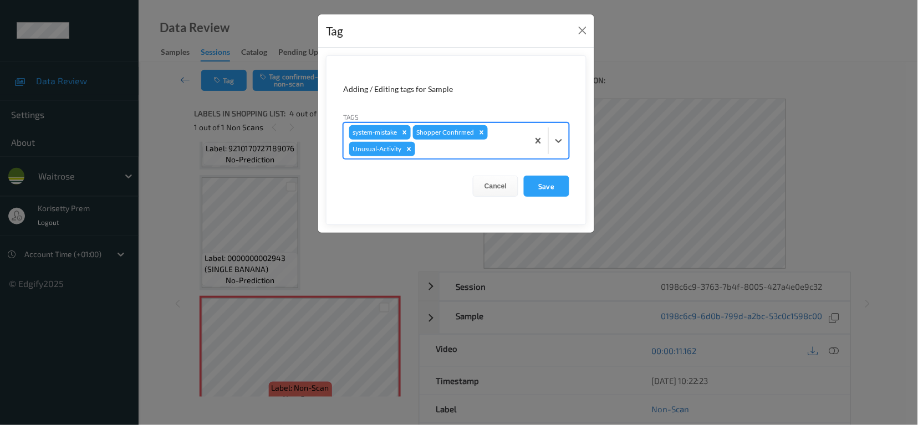
click at [433, 149] on div at bounding box center [469, 148] width 105 height 13
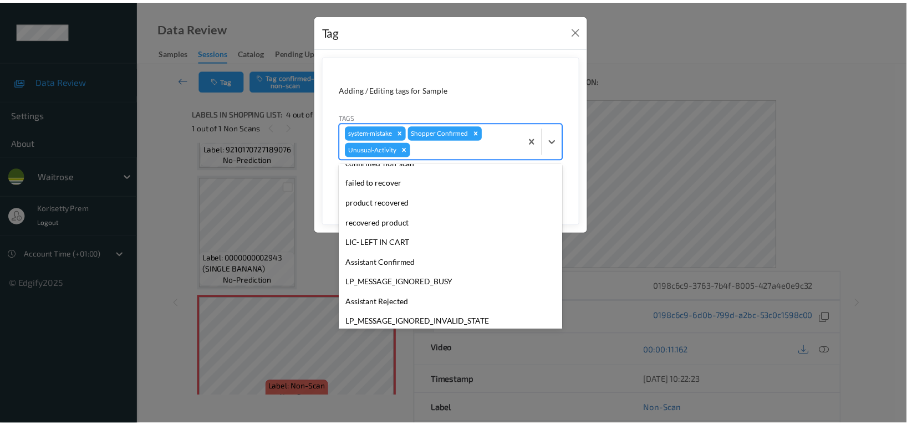
scroll to position [197, 0]
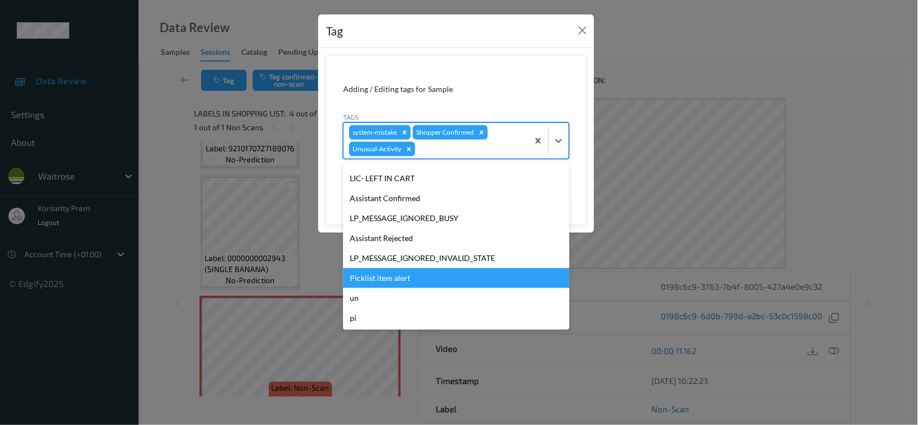
click at [394, 279] on div "Picklist item alert" at bounding box center [456, 278] width 226 height 20
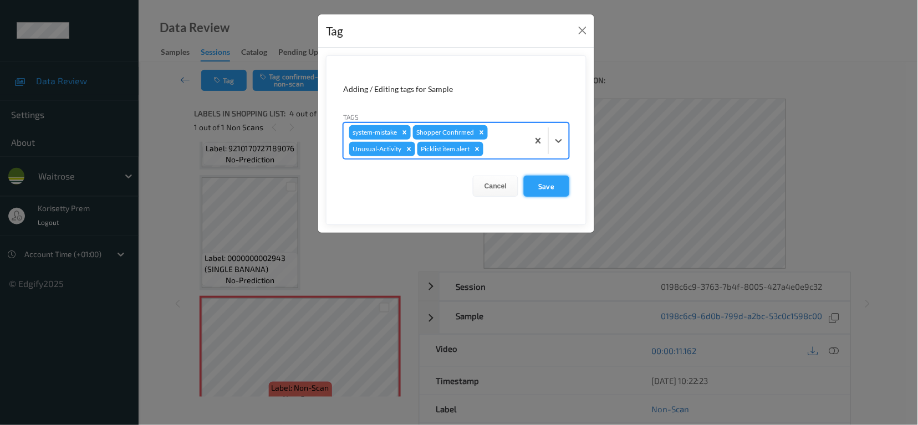
click at [544, 190] on button "Save" at bounding box center [546, 186] width 45 height 21
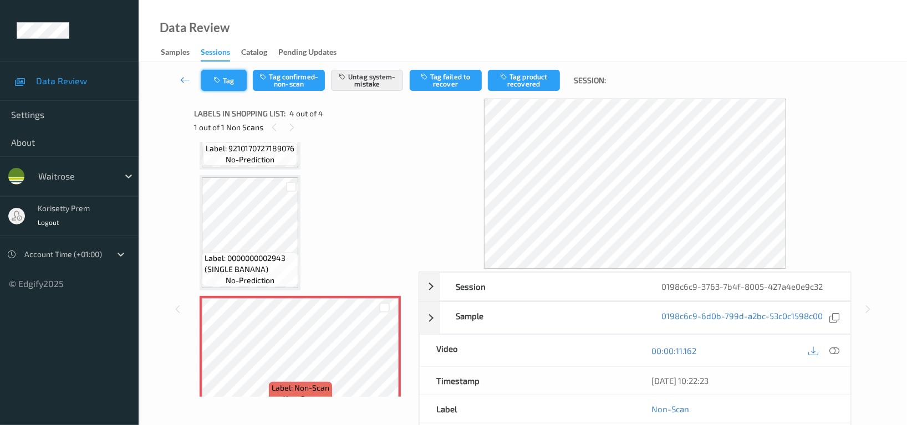
click at [227, 78] on button "Tag" at bounding box center [223, 80] width 45 height 21
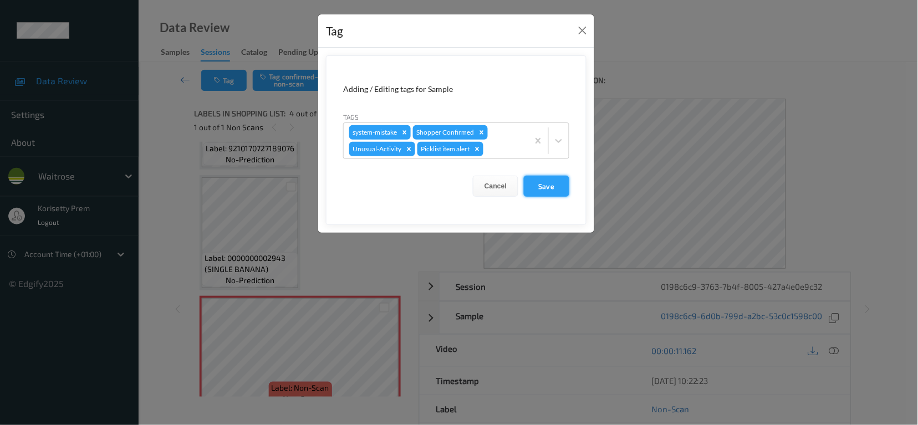
click at [539, 182] on button "Save" at bounding box center [546, 186] width 45 height 21
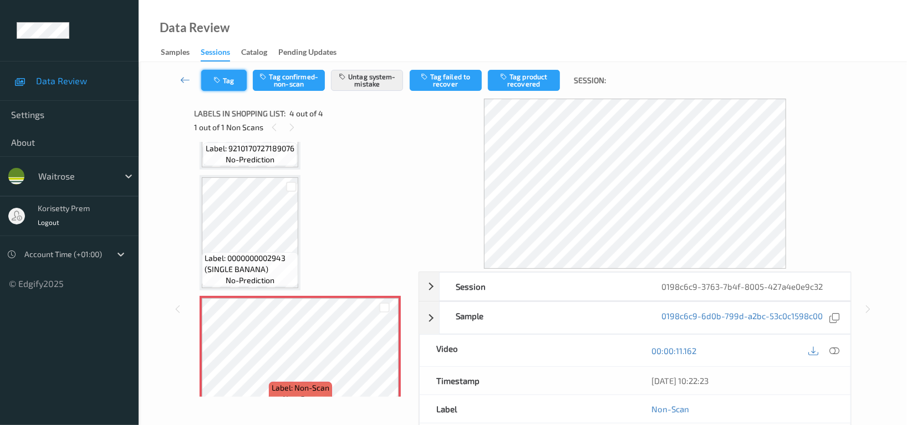
click at [231, 77] on button "Tag" at bounding box center [223, 80] width 45 height 21
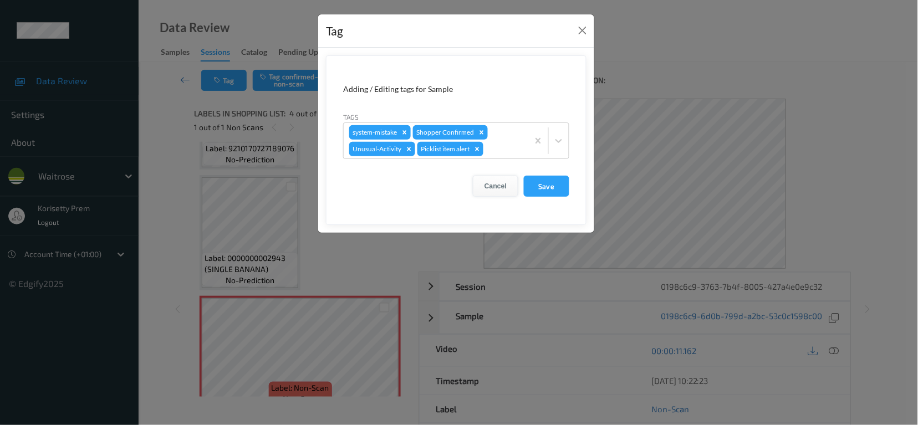
click at [496, 185] on button "Cancel" at bounding box center [495, 186] width 45 height 21
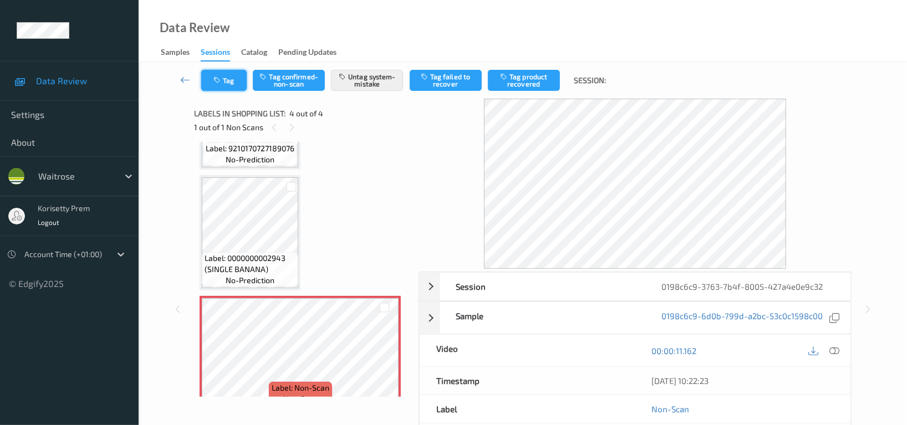
click at [226, 80] on button "Tag" at bounding box center [223, 80] width 45 height 21
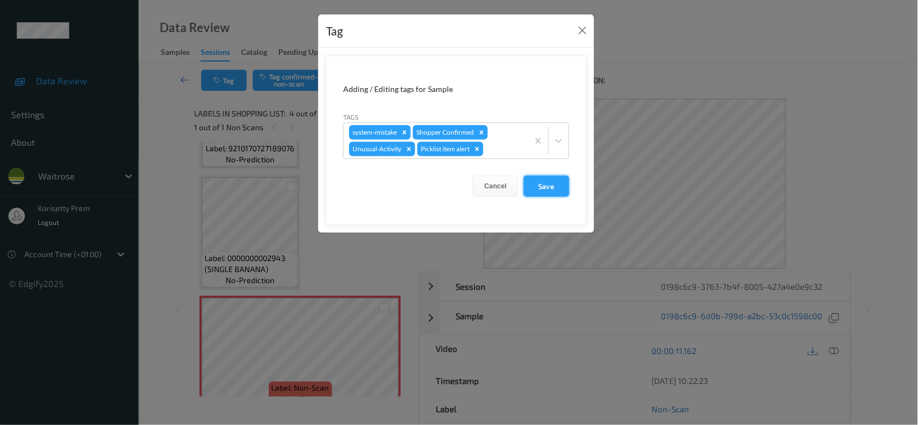
click at [554, 192] on button "Save" at bounding box center [546, 186] width 45 height 21
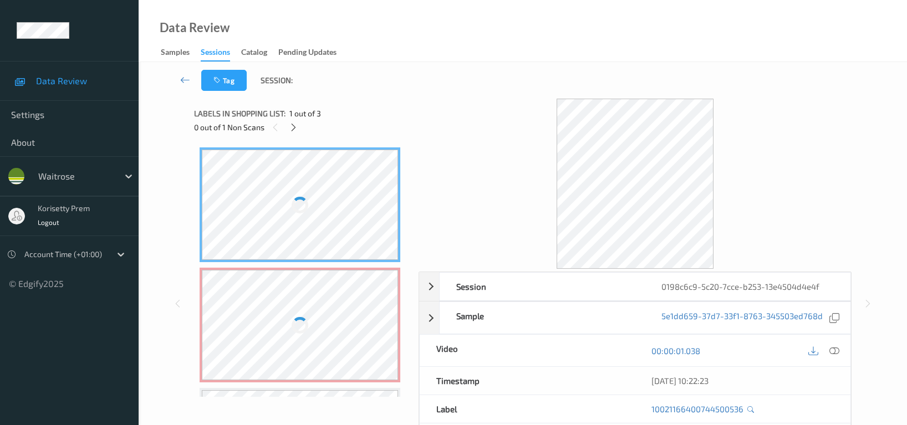
scroll to position [108, 0]
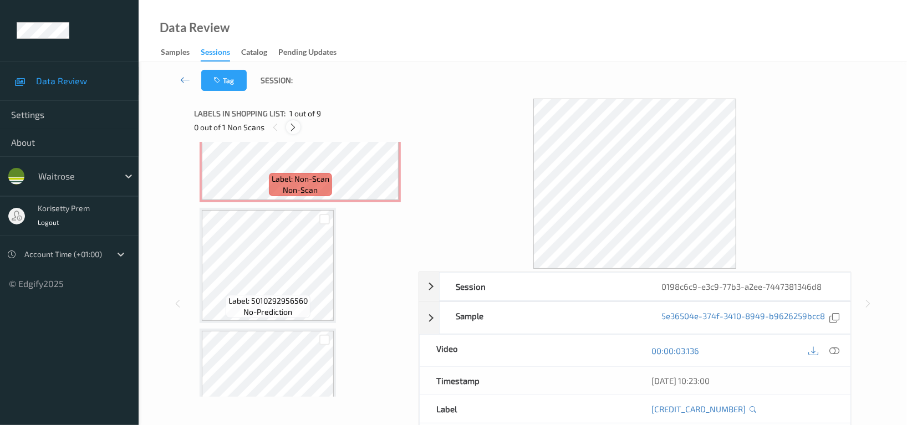
click at [292, 131] on icon at bounding box center [293, 127] width 9 height 10
